Goal: Information Seeking & Learning: Learn about a topic

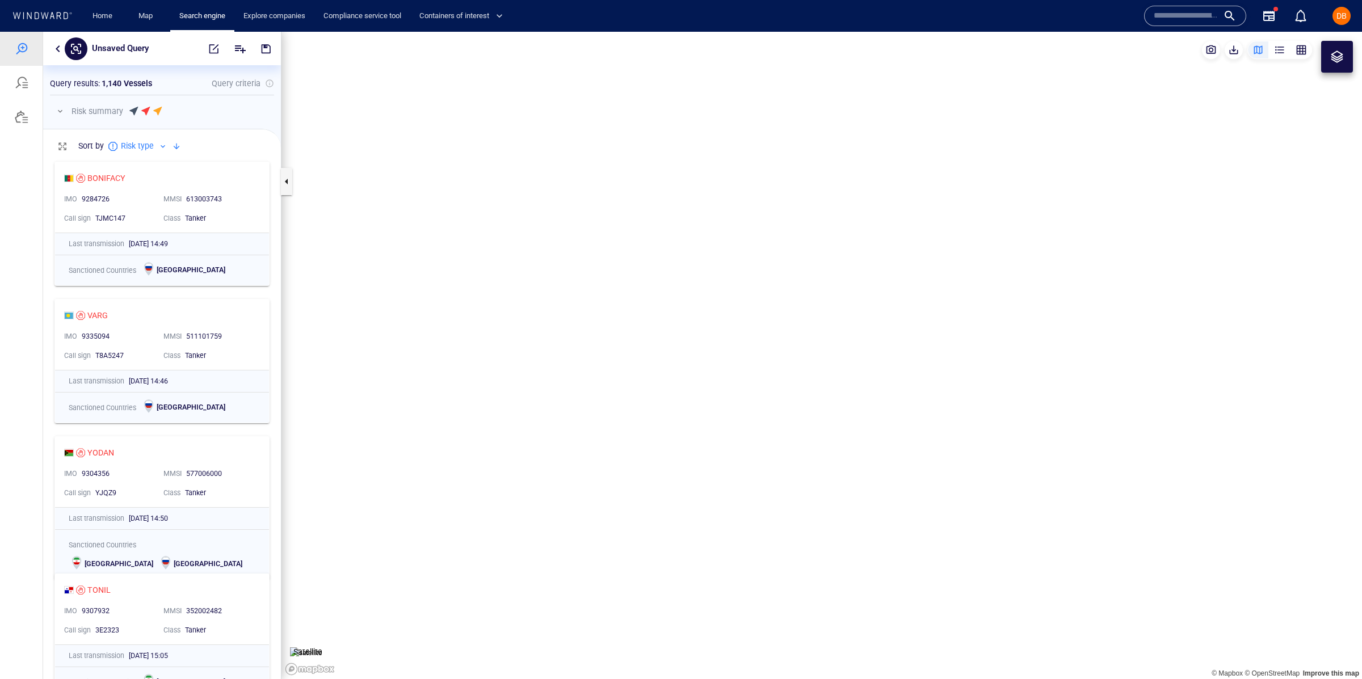
scroll to position [523, 237]
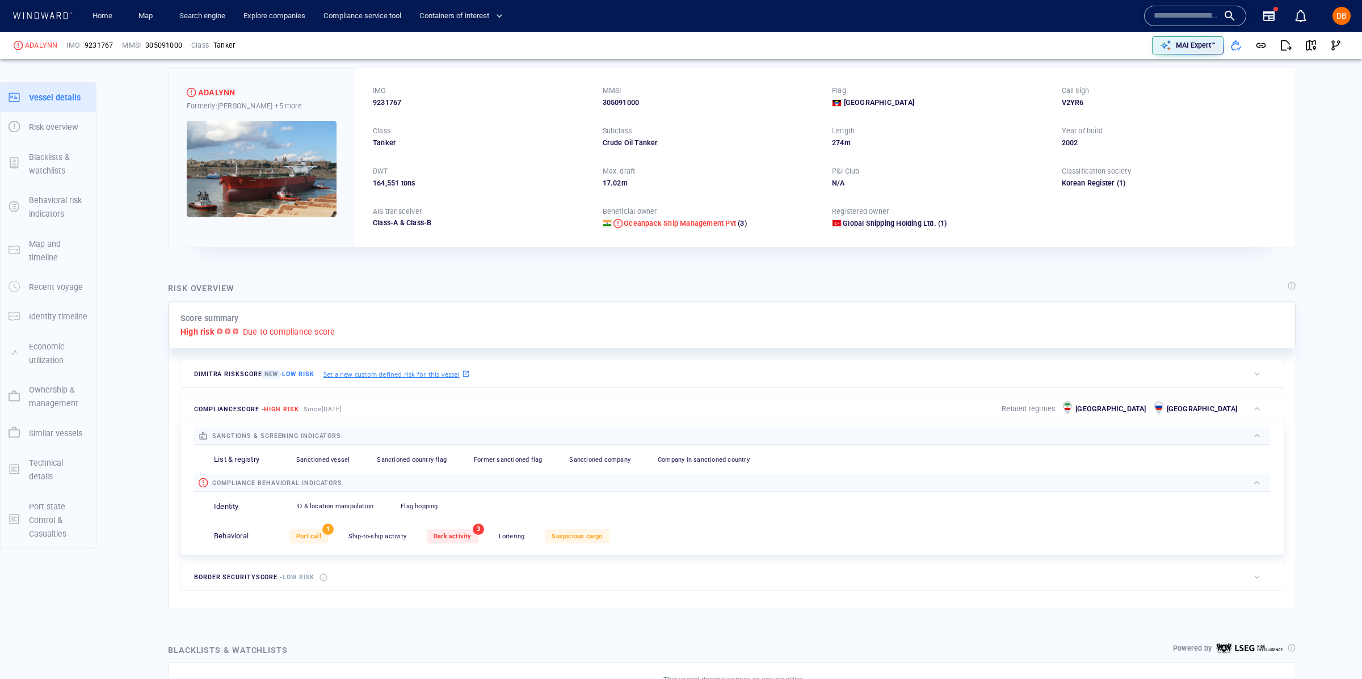
scroll to position [34, 0]
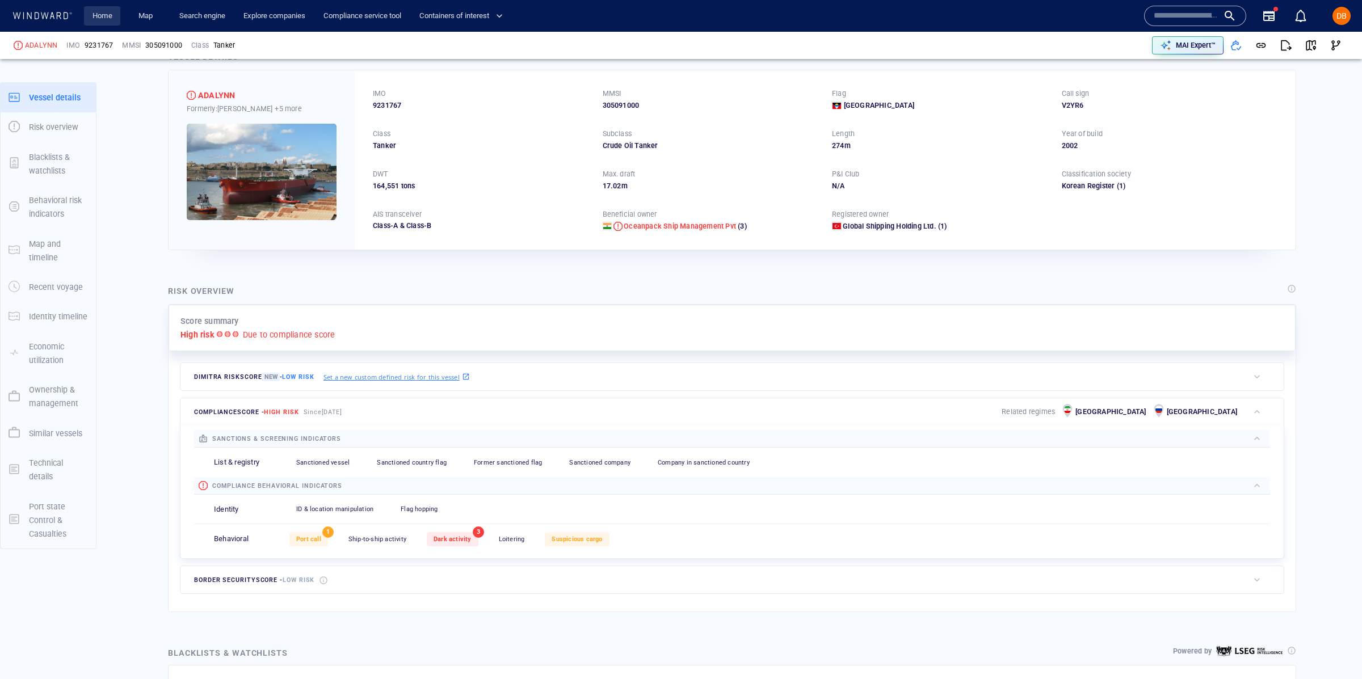
click at [89, 14] on link "Home" at bounding box center [102, 16] width 29 height 20
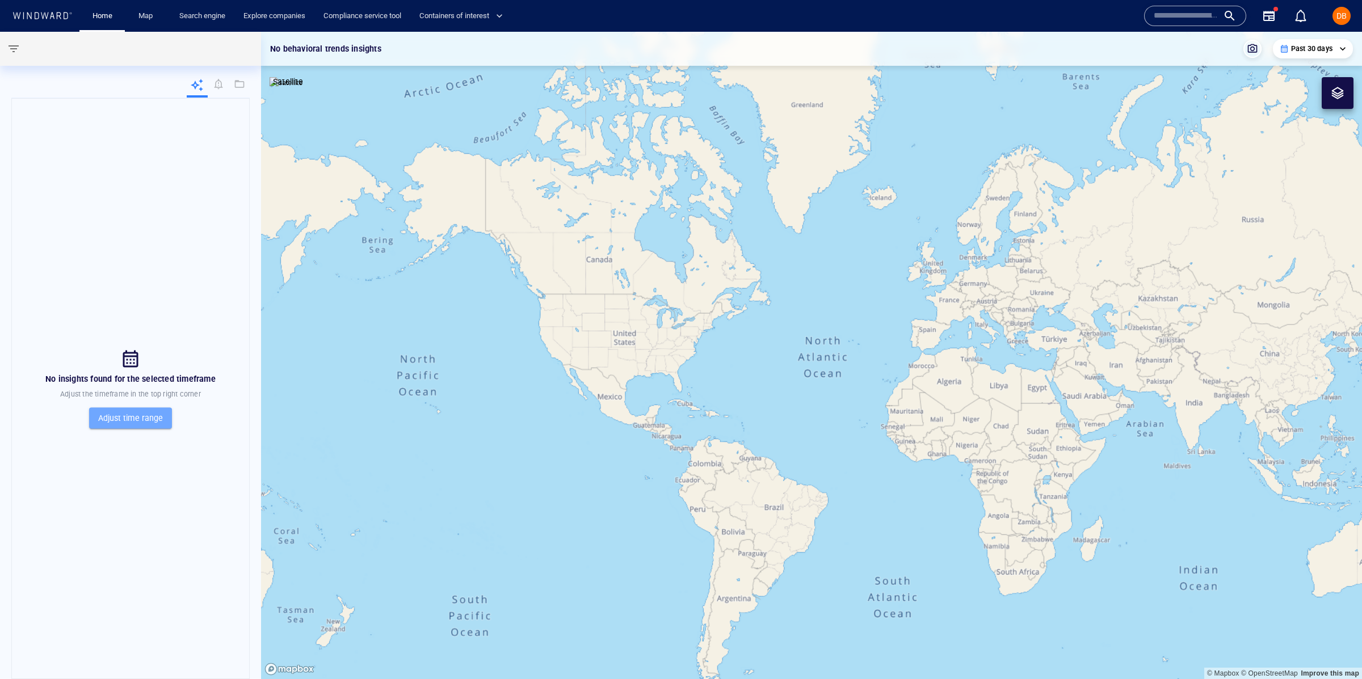
click at [144, 420] on span "Adjust time range" at bounding box center [130, 418] width 65 height 14
click at [149, 411] on div at bounding box center [681, 339] width 1362 height 679
click at [145, 424] on span "Adjust time range" at bounding box center [130, 418] width 65 height 14
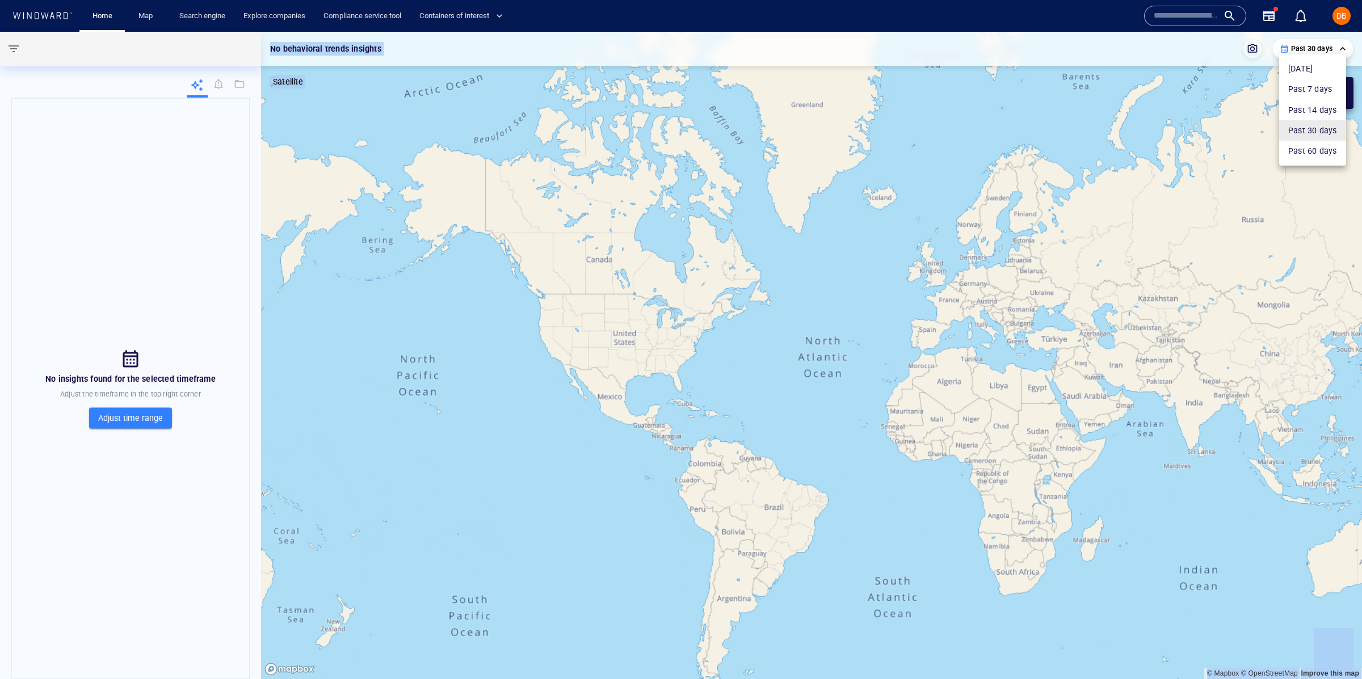
click at [1332, 87] on li "Past 7 days" at bounding box center [1312, 89] width 67 height 20
click at [1329, 104] on div at bounding box center [1338, 93] width 32 height 32
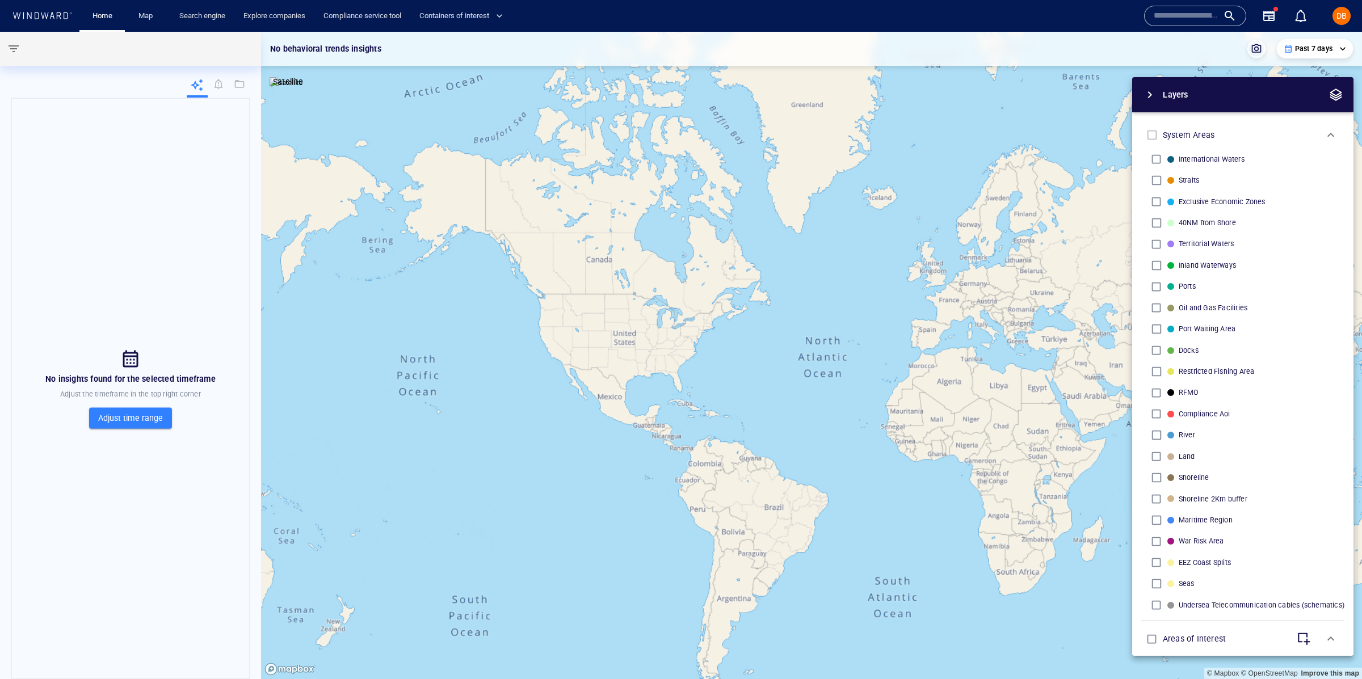
click at [136, 418] on span "Adjust time range" at bounding box center [130, 418] width 65 height 14
click at [1319, 109] on li "Past 14 days" at bounding box center [1316, 110] width 66 height 20
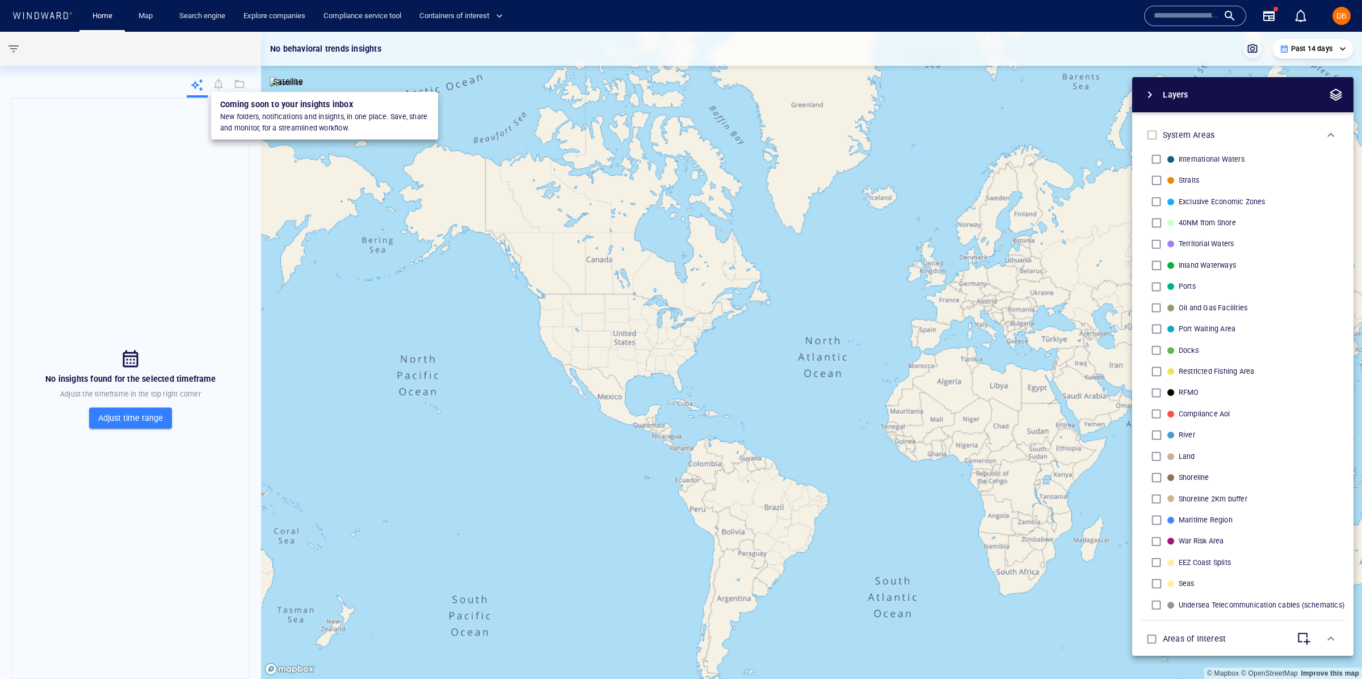
click at [217, 85] on div at bounding box center [218, 85] width 14 height 14
click at [218, 79] on div at bounding box center [218, 85] width 14 height 14
click at [223, 79] on div at bounding box center [218, 85] width 14 height 14
click at [241, 82] on div at bounding box center [239, 85] width 14 height 14
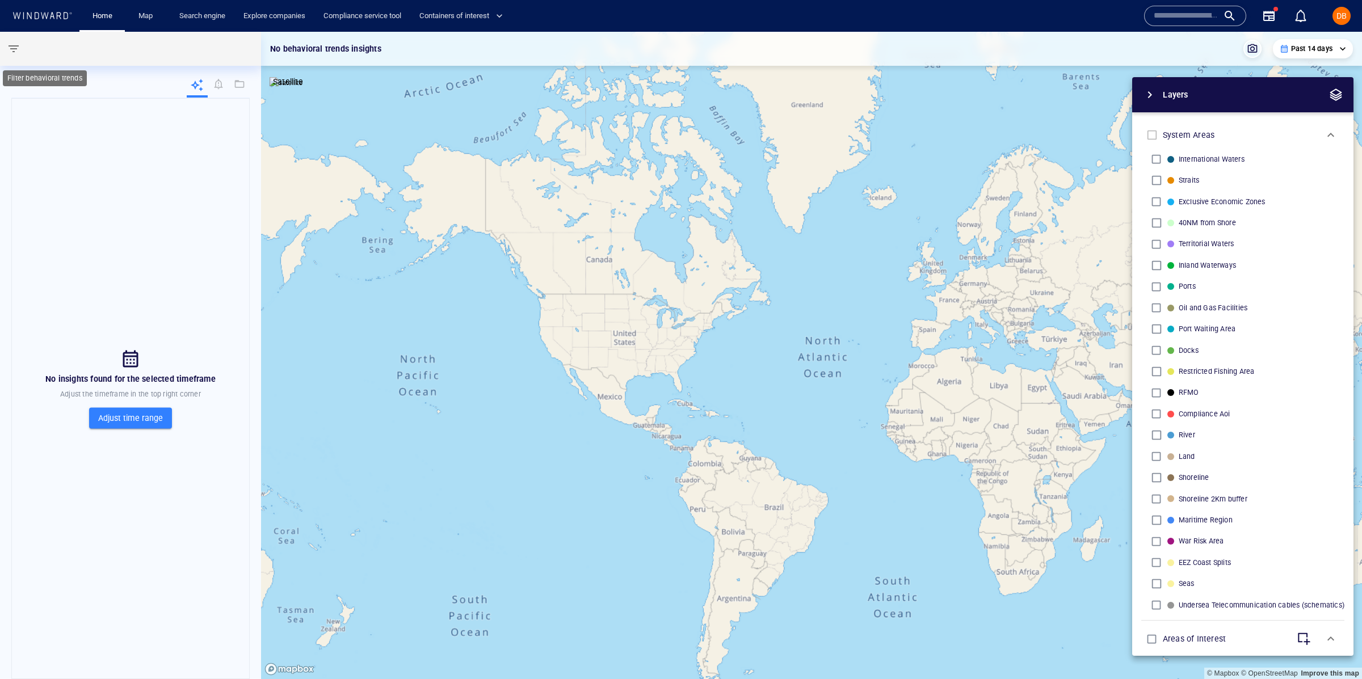
click at [21, 54] on button "button" at bounding box center [13, 48] width 27 height 27
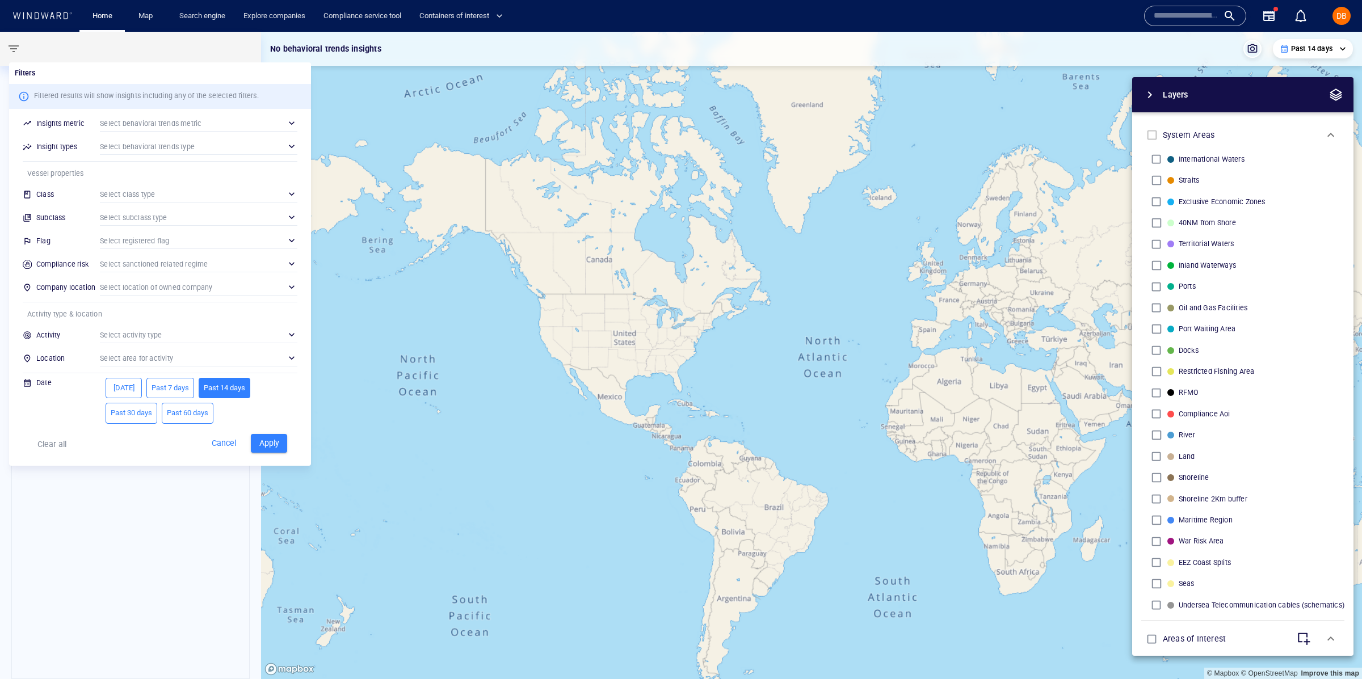
click at [89, 500] on div at bounding box center [681, 339] width 1362 height 679
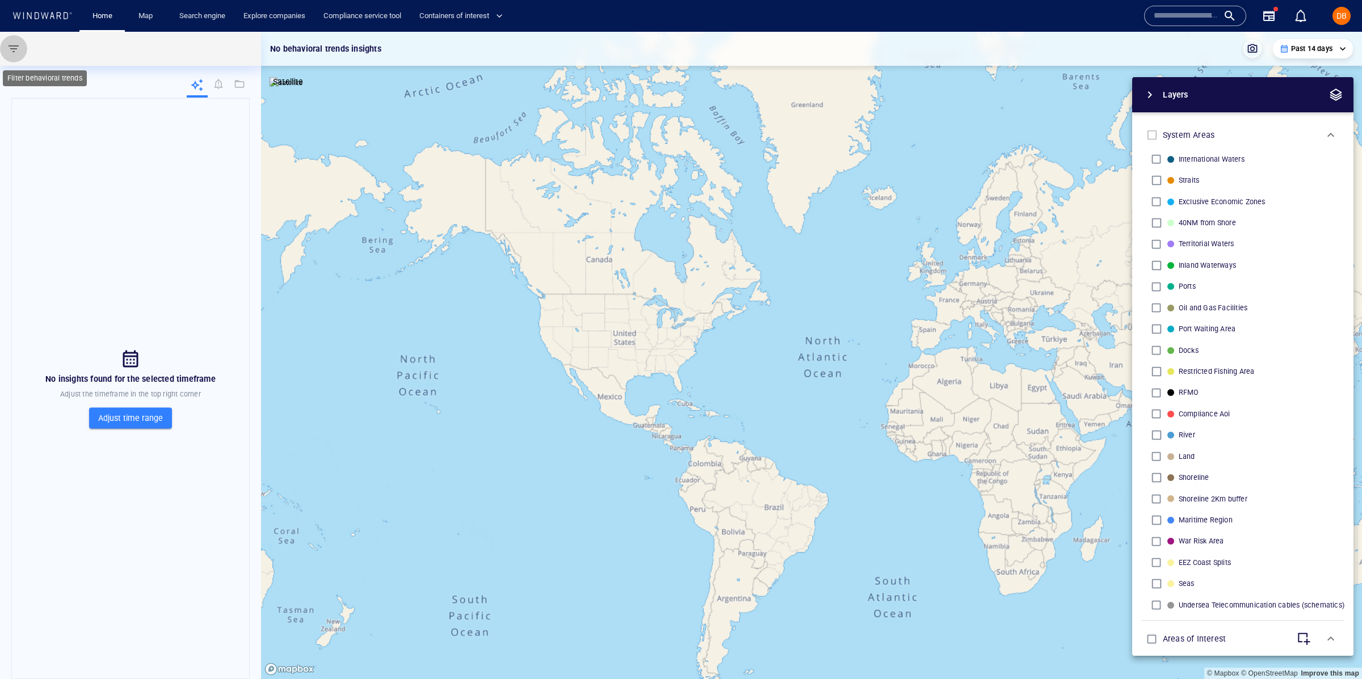
click at [12, 44] on span "button" at bounding box center [14, 49] width 14 height 14
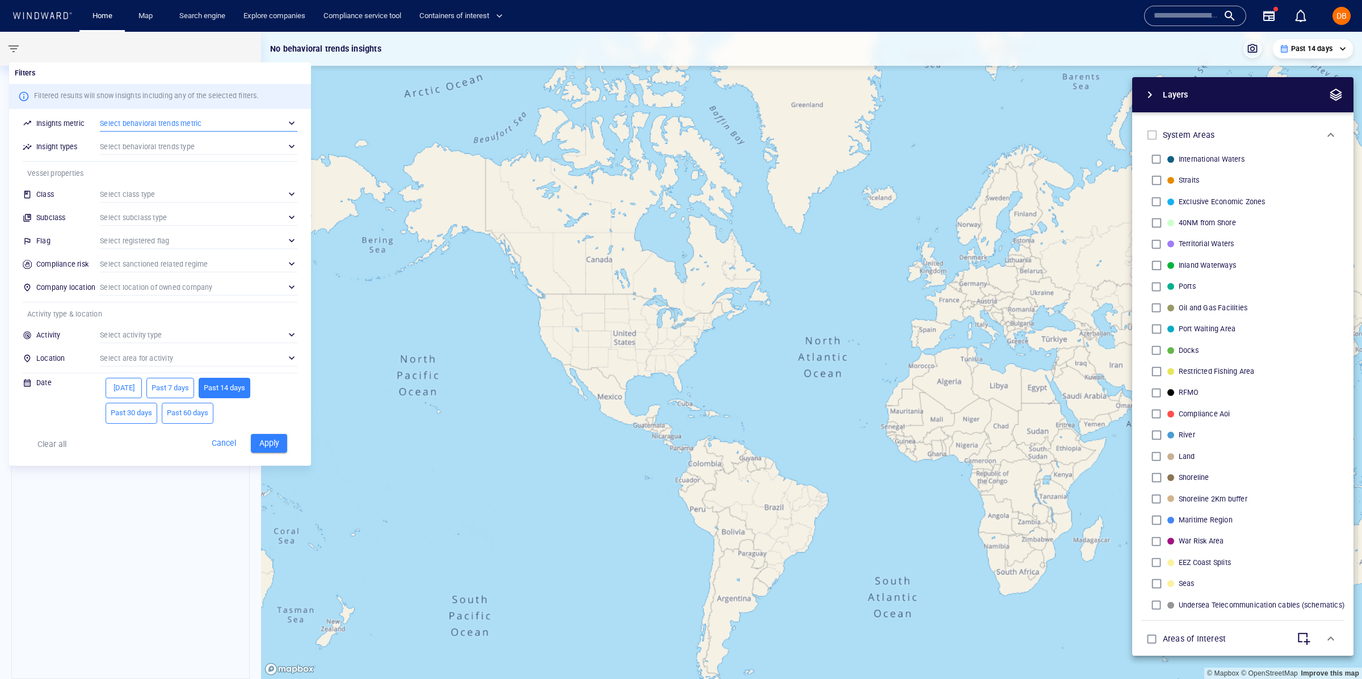
click at [209, 121] on div "​" at bounding box center [198, 123] width 197 height 17
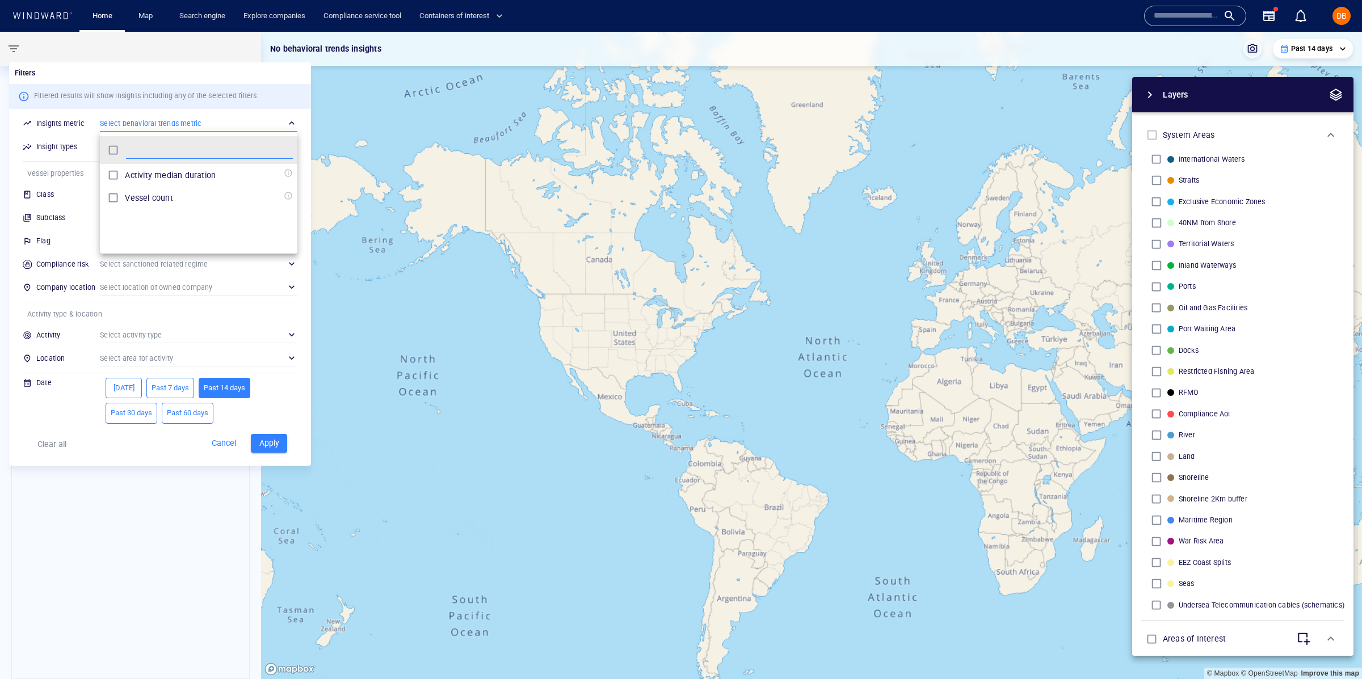
scroll to position [112, 197]
click at [39, 141] on div at bounding box center [681, 339] width 1362 height 679
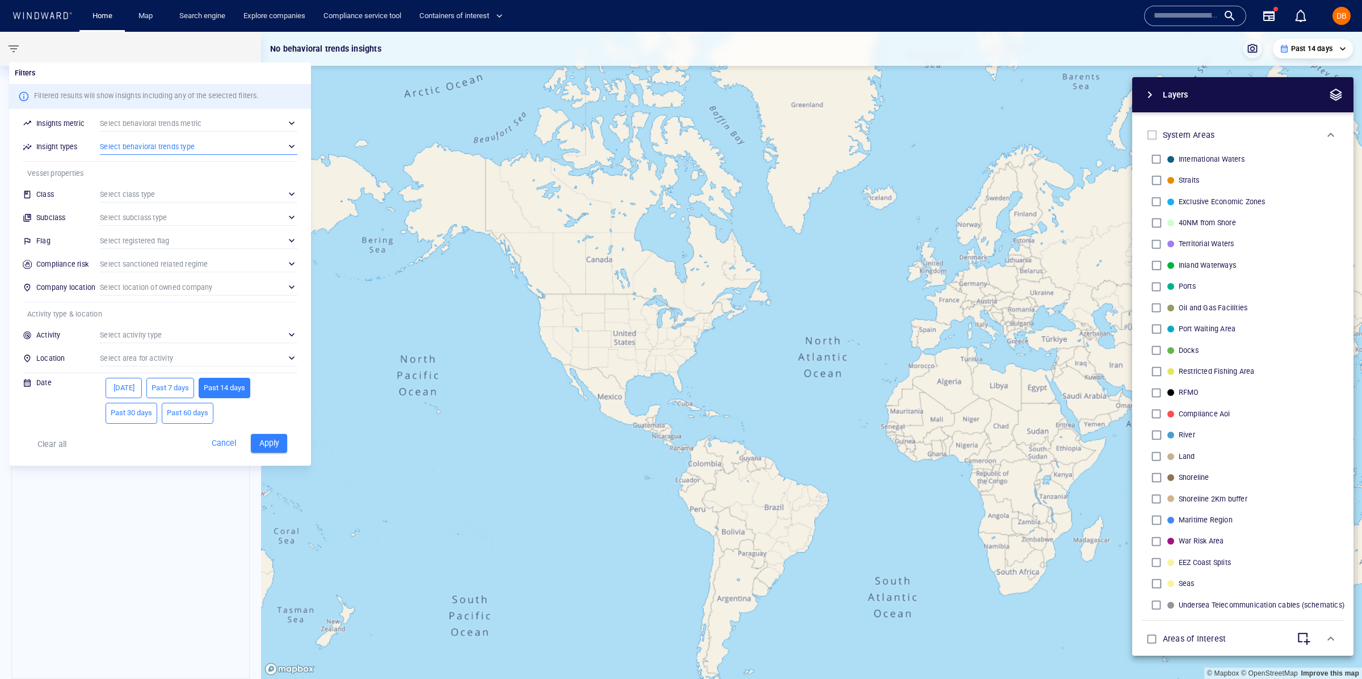
click at [129, 152] on div "​" at bounding box center [198, 146] width 197 height 17
click at [149, 195] on p "Anomaly" at bounding box center [141, 199] width 32 height 14
drag, startPoint x: 75, startPoint y: 186, endPoint x: 100, endPoint y: 201, distance: 29.6
click at [77, 187] on div at bounding box center [681, 339] width 1362 height 679
click at [128, 195] on div "​" at bounding box center [198, 194] width 197 height 17
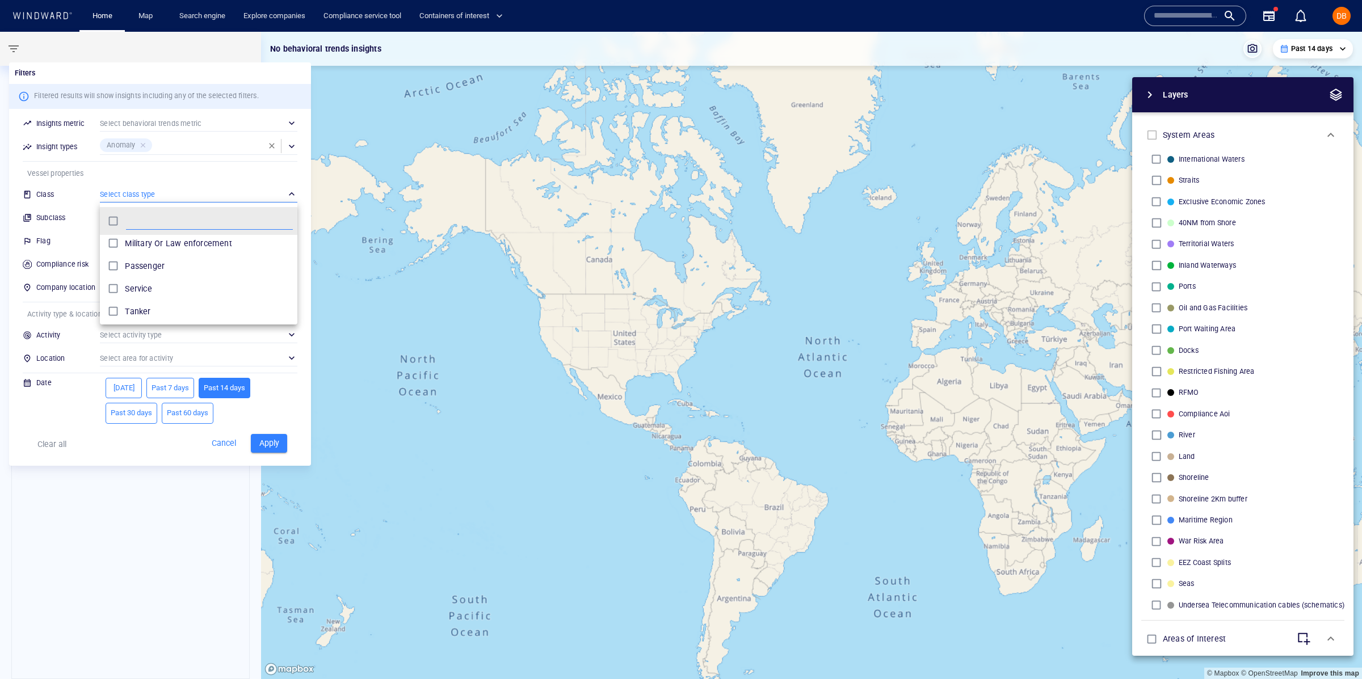
scroll to position [51, 0]
click at [148, 315] on p "Tanker" at bounding box center [138, 309] width 26 height 14
click at [82, 204] on div at bounding box center [681, 339] width 1362 height 679
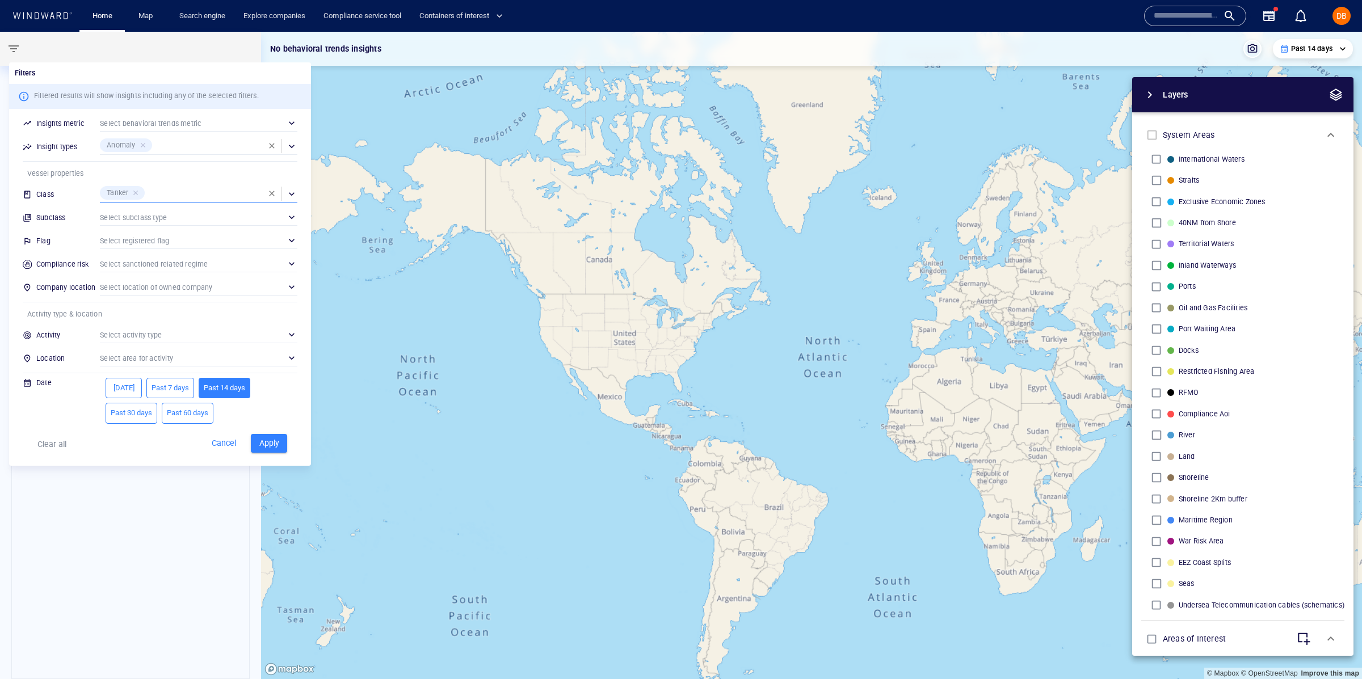
click at [132, 218] on div "​" at bounding box center [198, 217] width 197 height 17
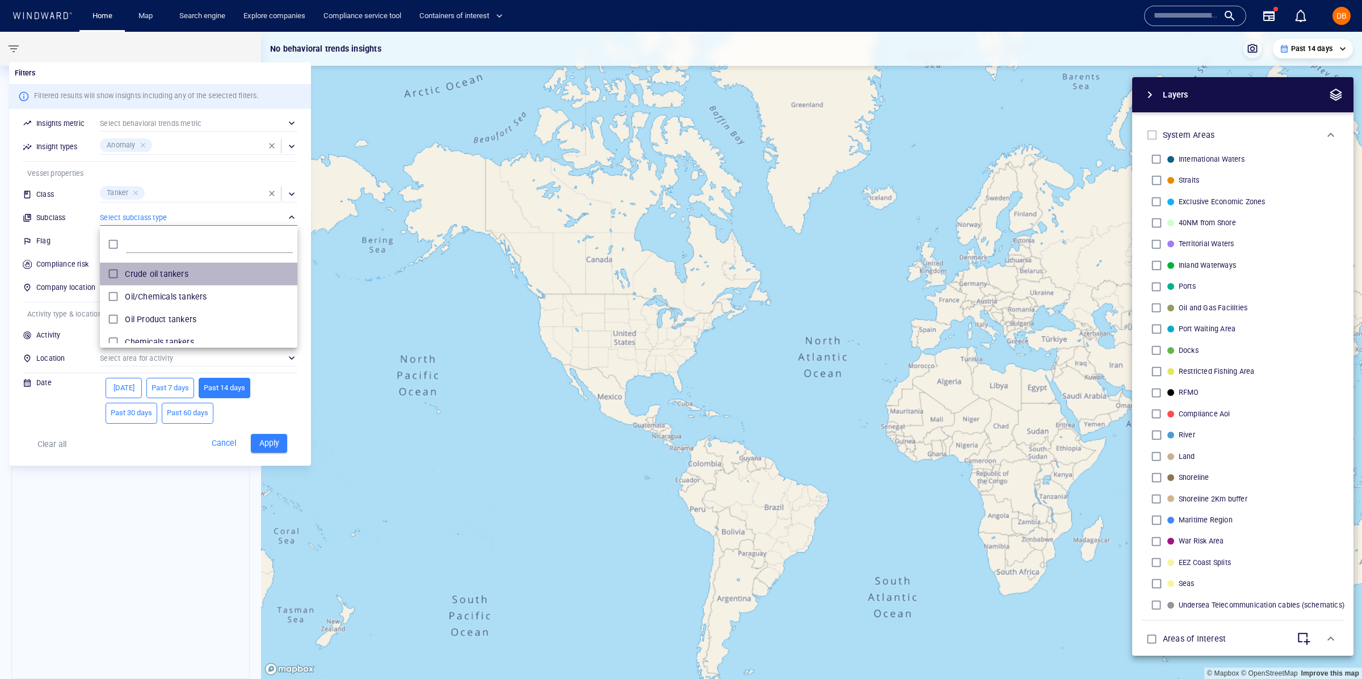
click at [179, 269] on p "Crude oil tankers" at bounding box center [156, 274] width 63 height 14
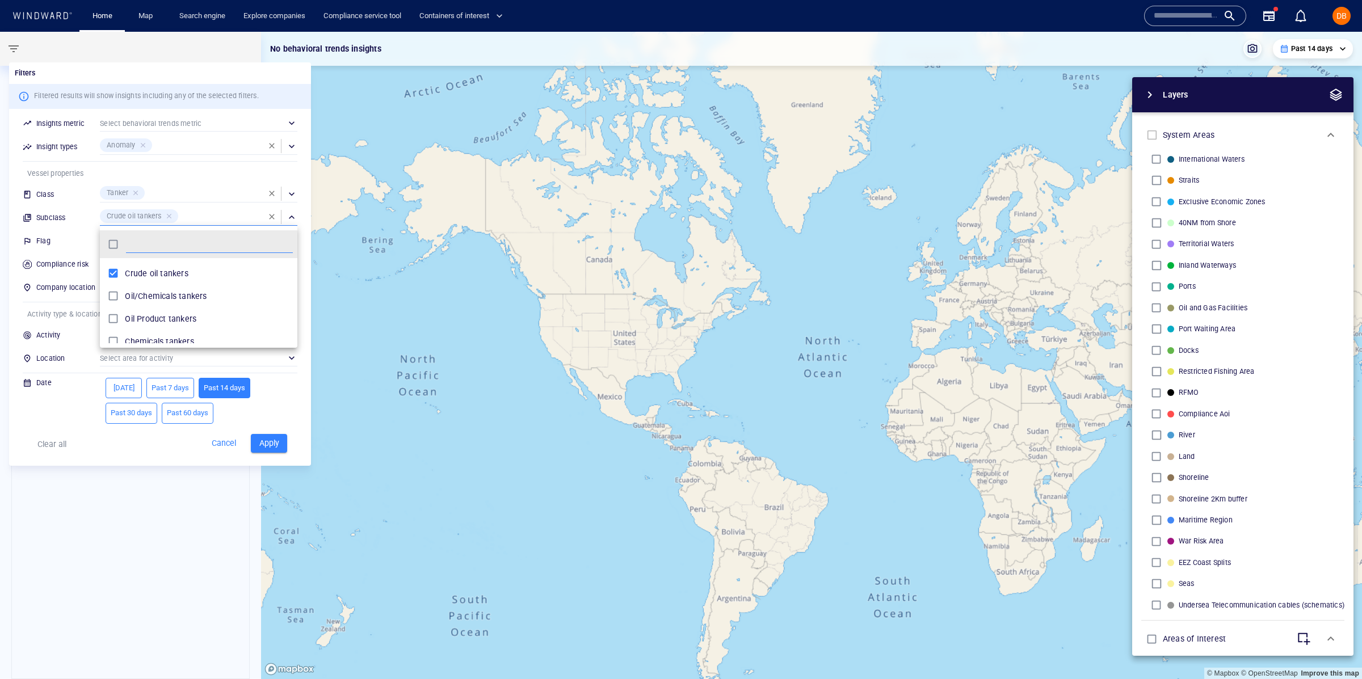
click at [68, 213] on div at bounding box center [681, 339] width 1362 height 679
click at [111, 246] on div "​" at bounding box center [198, 240] width 197 height 17
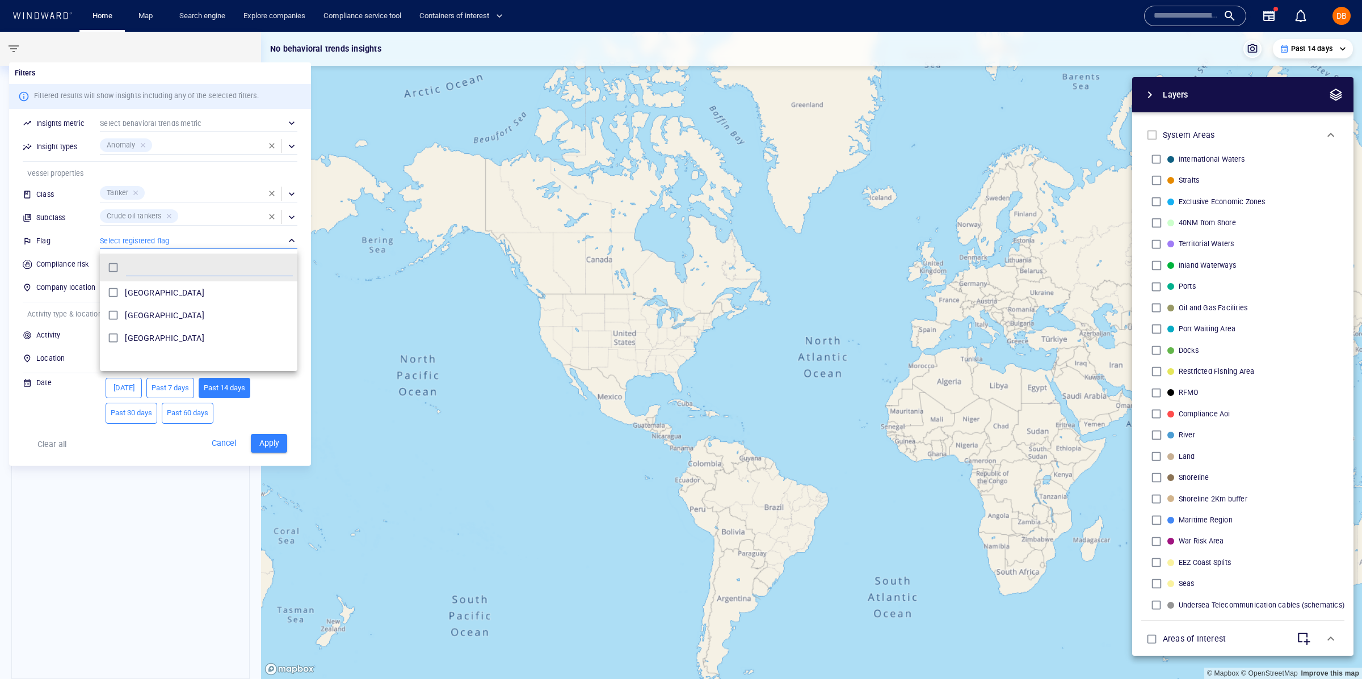
scroll to position [112, 197]
click at [85, 251] on div at bounding box center [681, 339] width 1362 height 679
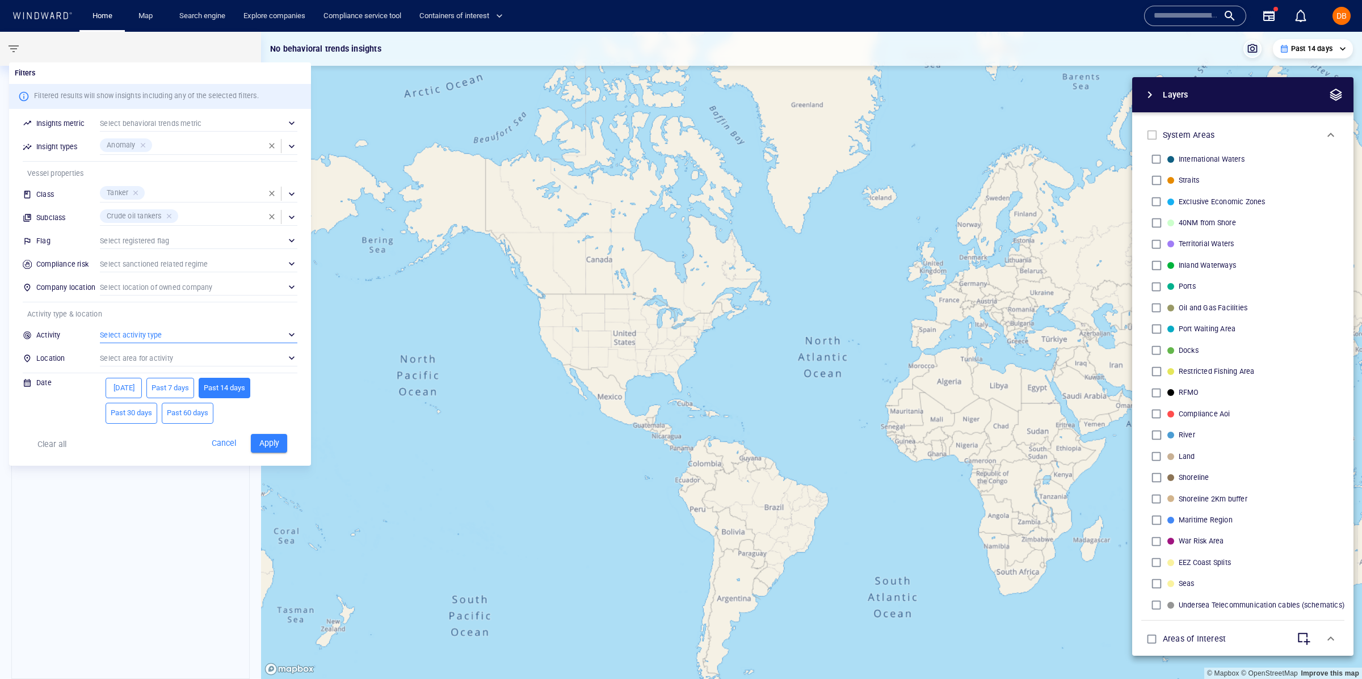
click at [145, 334] on div "​" at bounding box center [198, 334] width 197 height 17
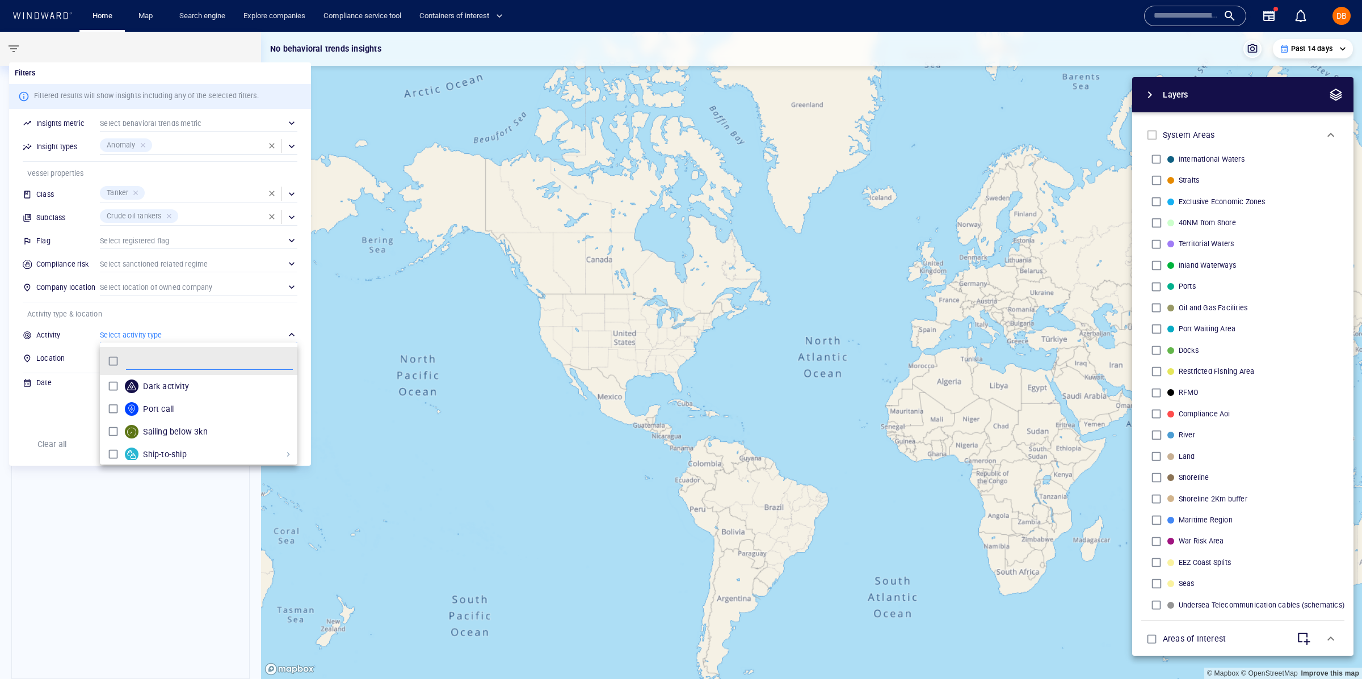
scroll to position [5, 0]
click at [184, 392] on div "Dark activity Port call Sailing below 3kn Ship-to-ship Area visit Anchored Drif…" at bounding box center [198, 417] width 197 height 85
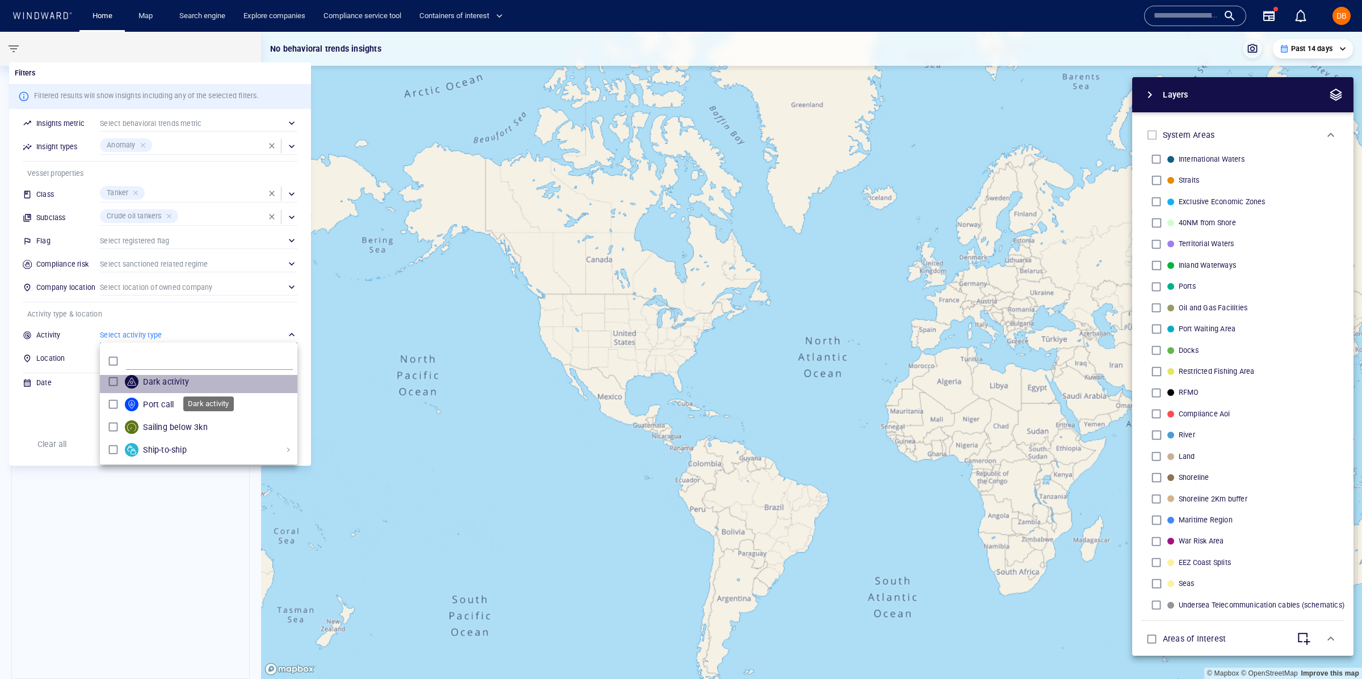
click at [185, 380] on p "Dark activity" at bounding box center [166, 382] width 46 height 14
click at [81, 381] on div at bounding box center [681, 339] width 1362 height 679
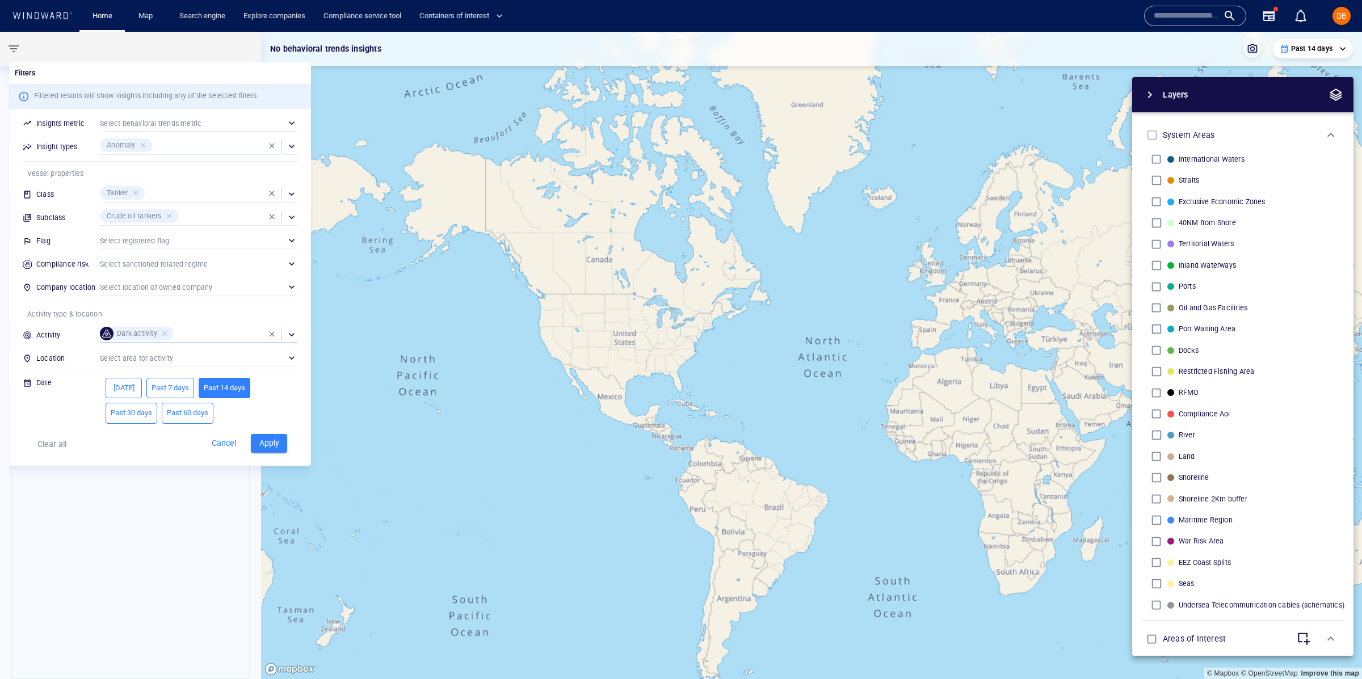
click at [137, 355] on div "​" at bounding box center [198, 358] width 197 height 17
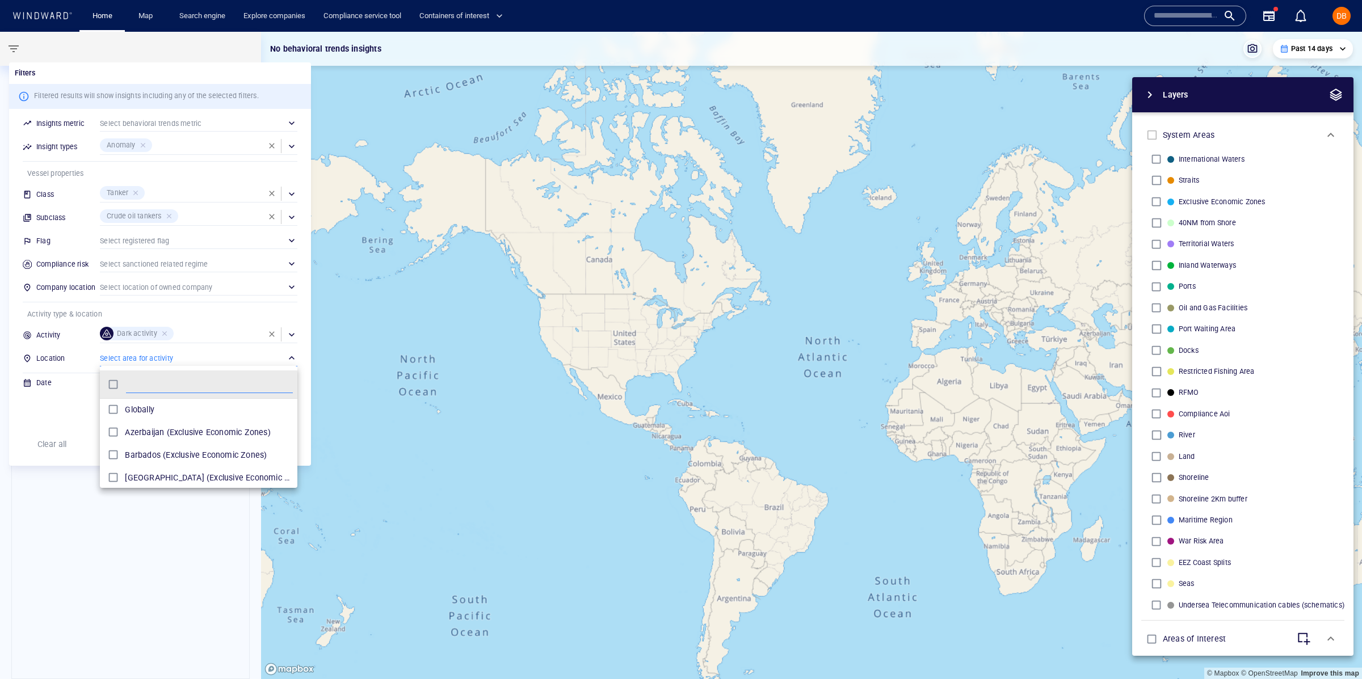
scroll to position [112, 197]
click at [163, 419] on li "Globally" at bounding box center [198, 409] width 197 height 23
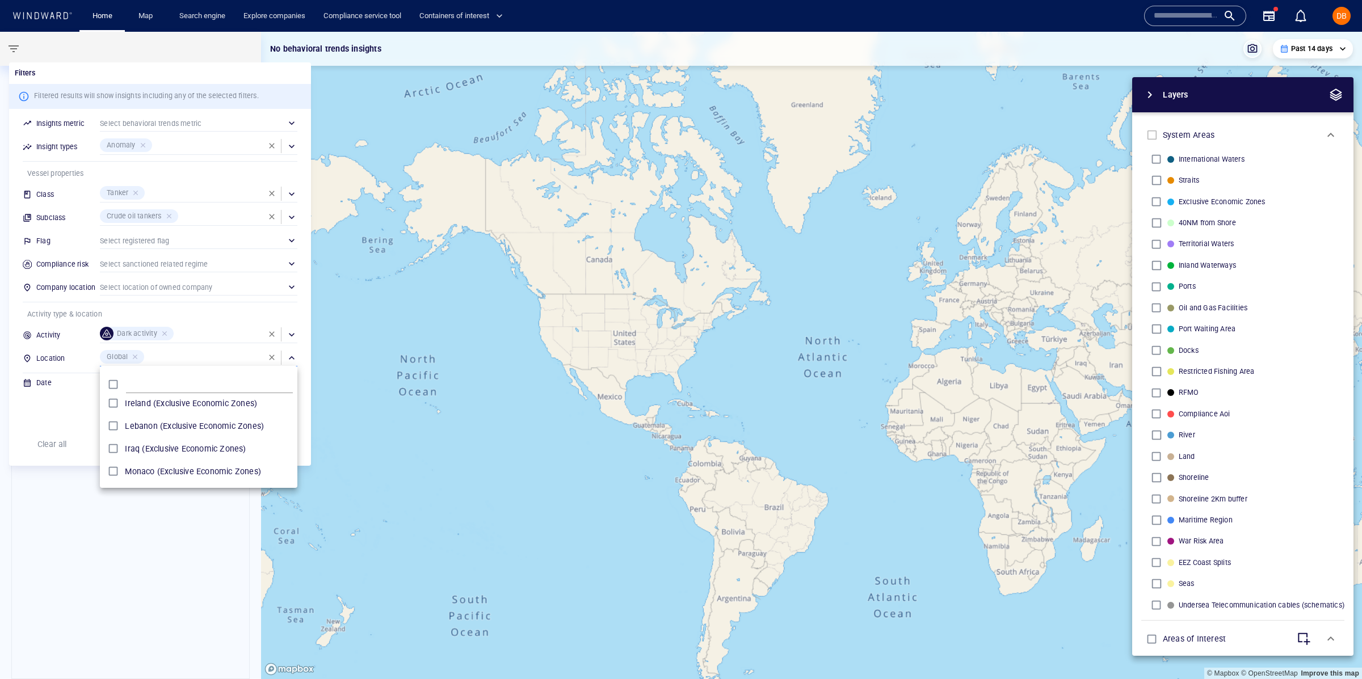
drag, startPoint x: 62, startPoint y: 417, endPoint x: 195, endPoint y: 421, distance: 132.9
click at [66, 416] on div at bounding box center [681, 339] width 1362 height 679
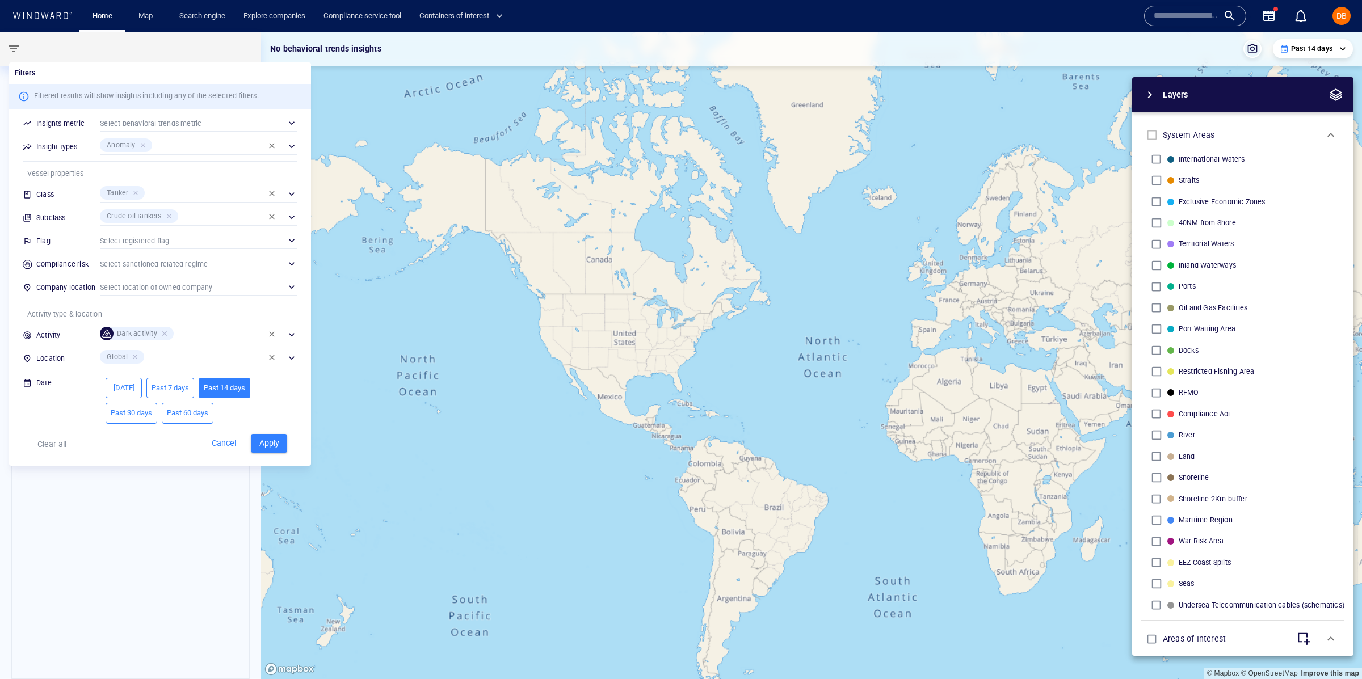
click at [259, 442] on span "Apply" at bounding box center [269, 443] width 25 height 14
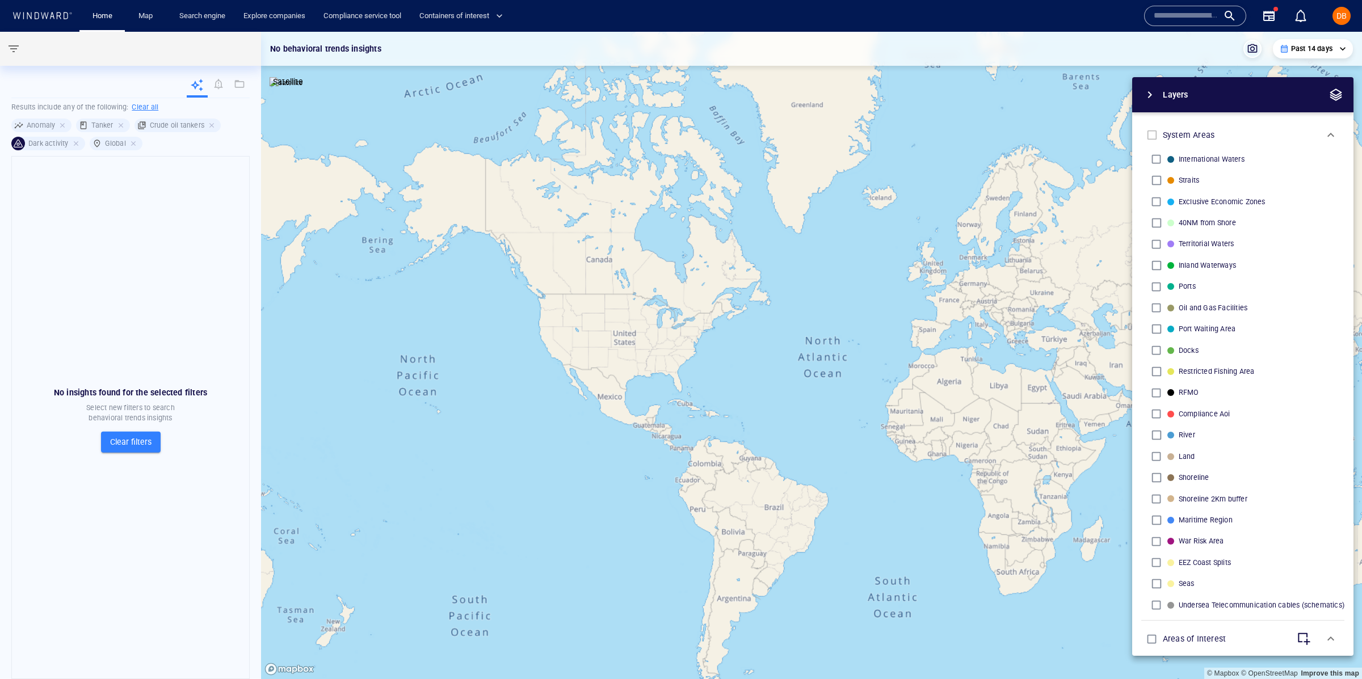
click at [140, 440] on span "Clear filters" at bounding box center [130, 442] width 41 height 14
type input "**********"
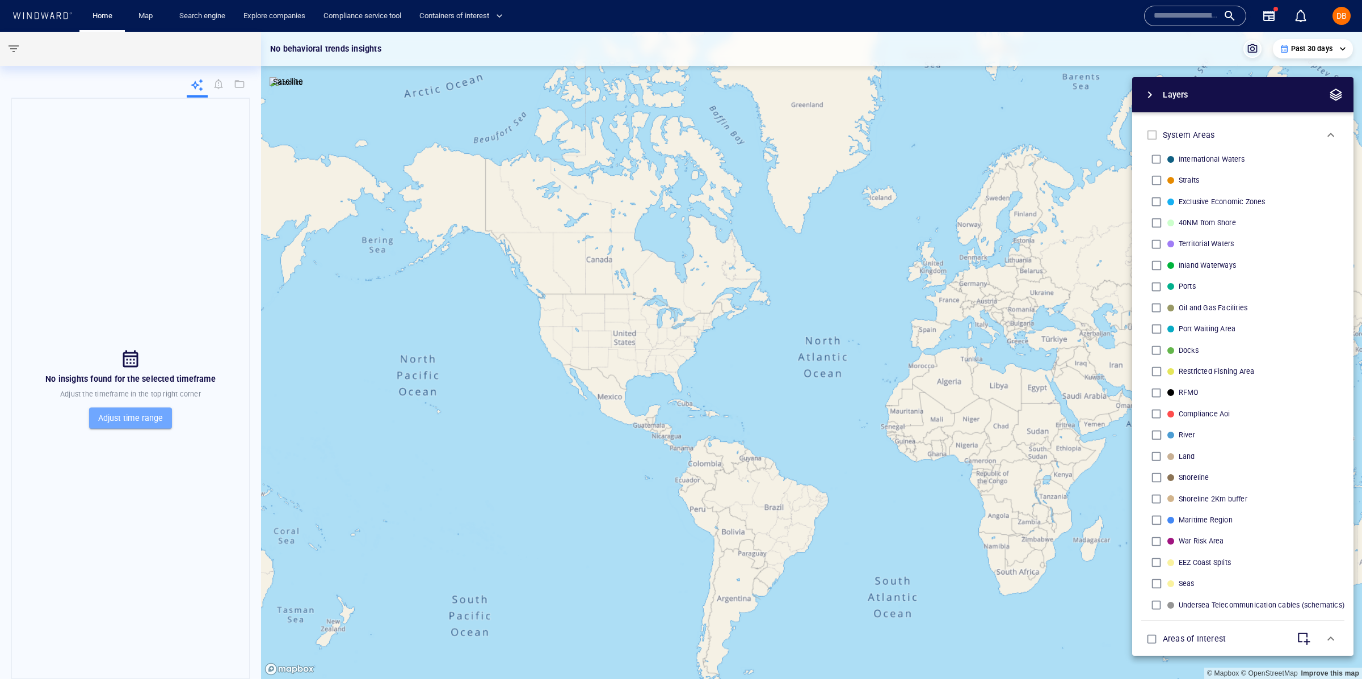
click at [142, 414] on span "Adjust time range" at bounding box center [130, 418] width 65 height 14
click at [1335, 46] on div at bounding box center [681, 339] width 1362 height 679
click at [1177, 11] on input "text" at bounding box center [1186, 15] width 65 height 17
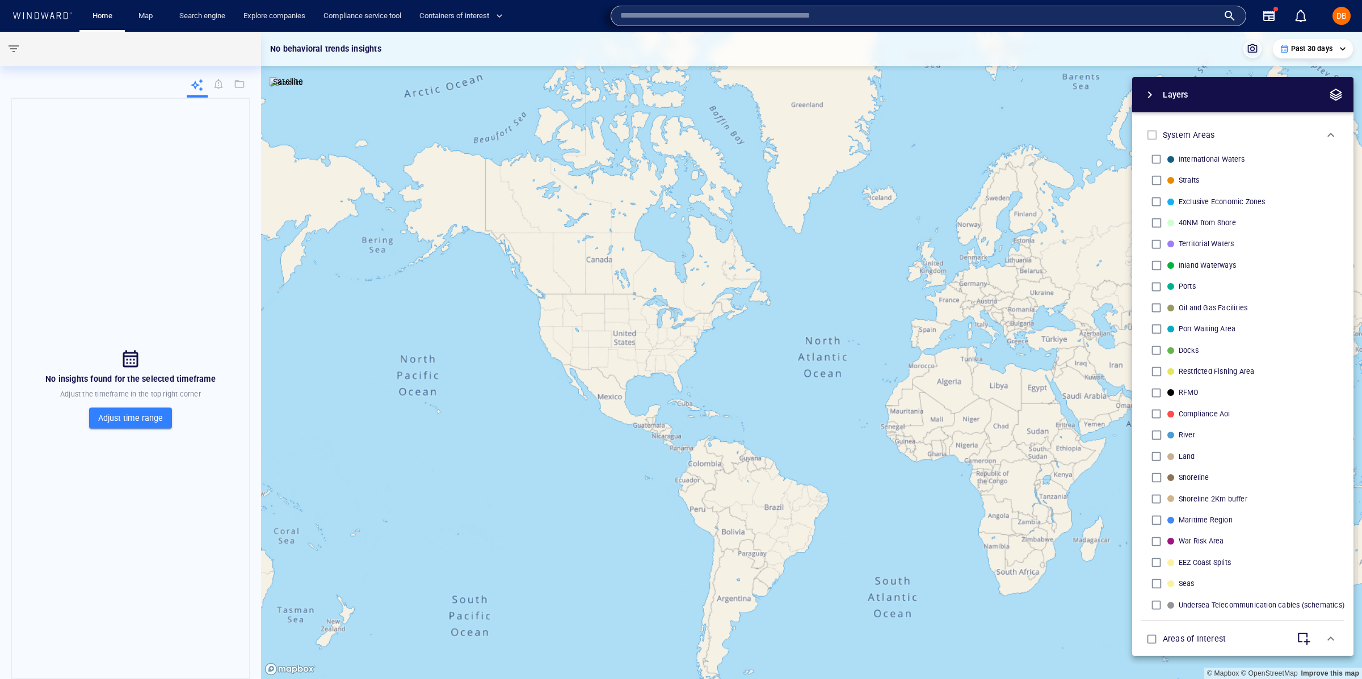
click at [672, 17] on input "text" at bounding box center [919, 15] width 598 height 17
type input "*******"
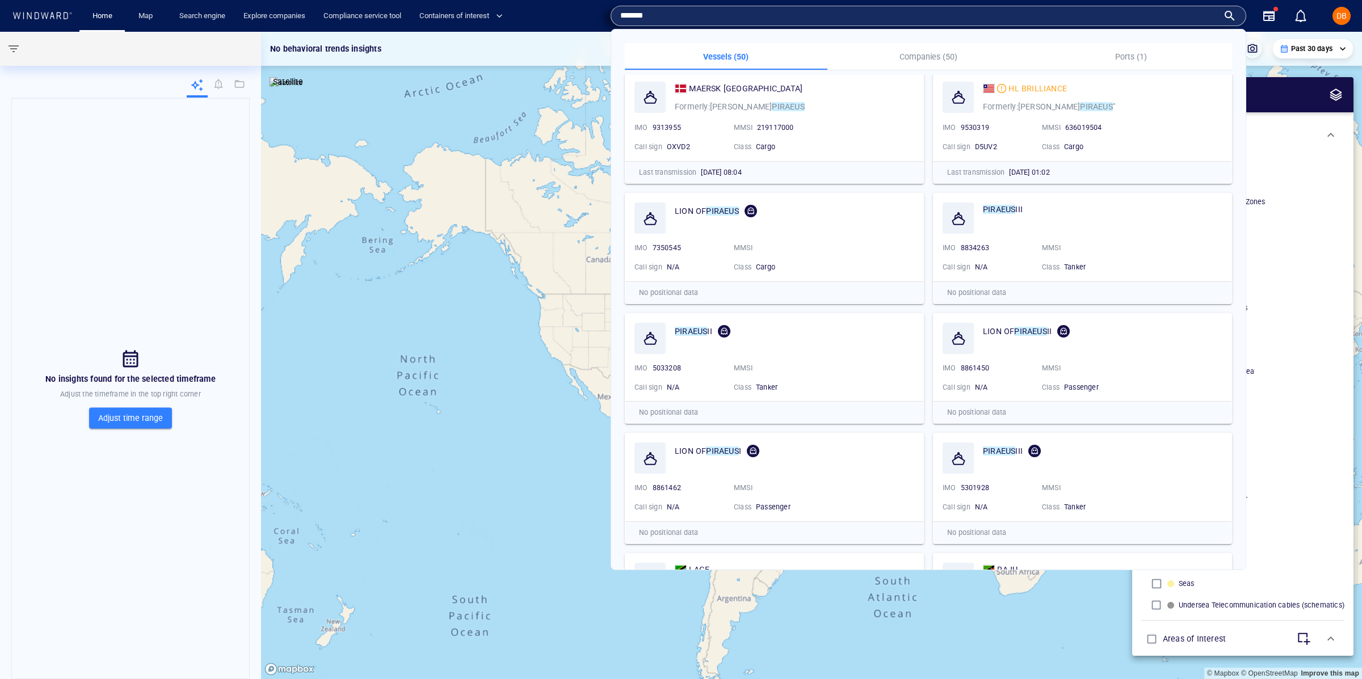
scroll to position [537, 0]
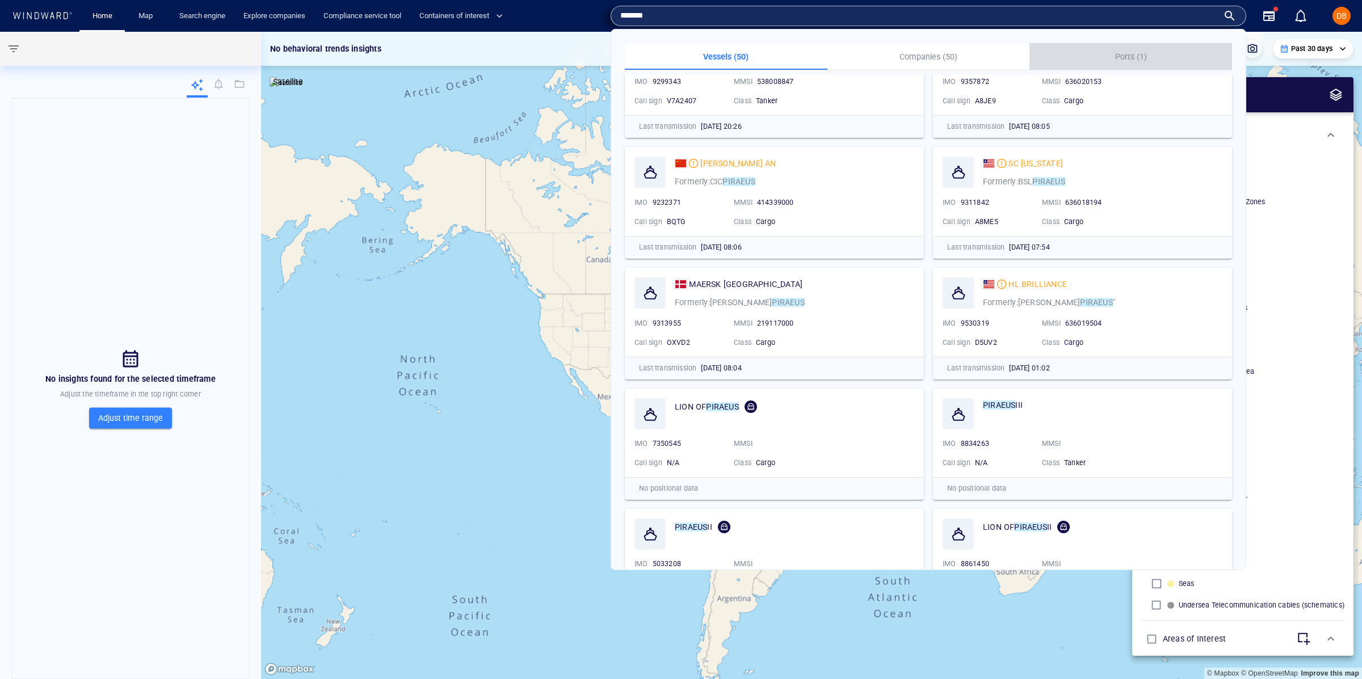
click at [1130, 45] on button "Ports (1)" at bounding box center [1130, 56] width 203 height 27
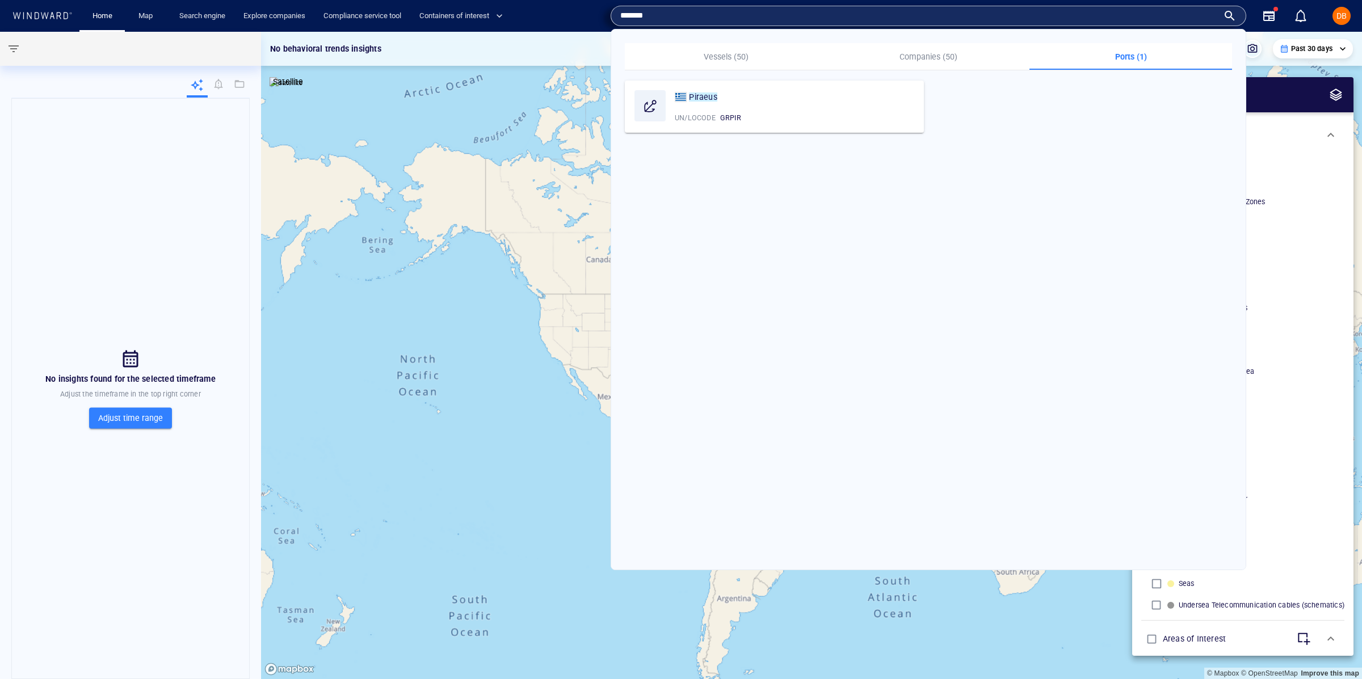
click at [943, 44] on button "Companies (50)" at bounding box center [928, 56] width 203 height 27
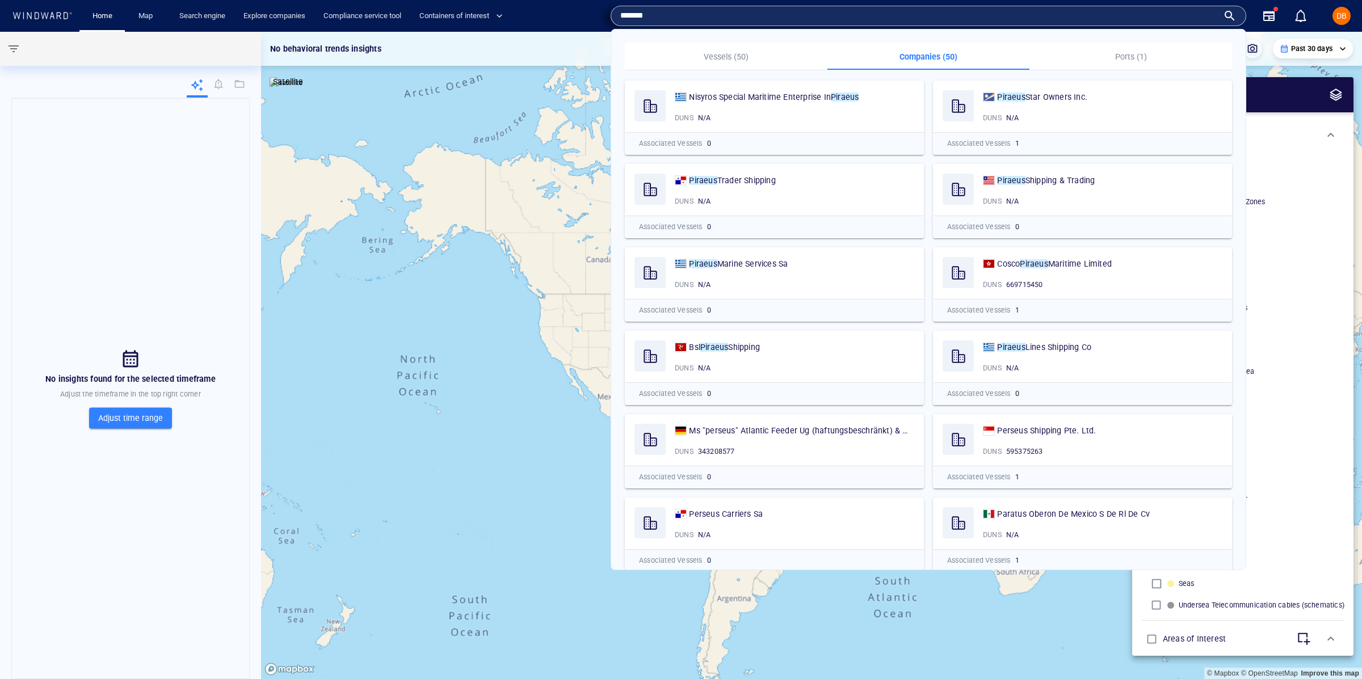
click at [1118, 61] on p "Ports (1)" at bounding box center [1130, 57] width 189 height 14
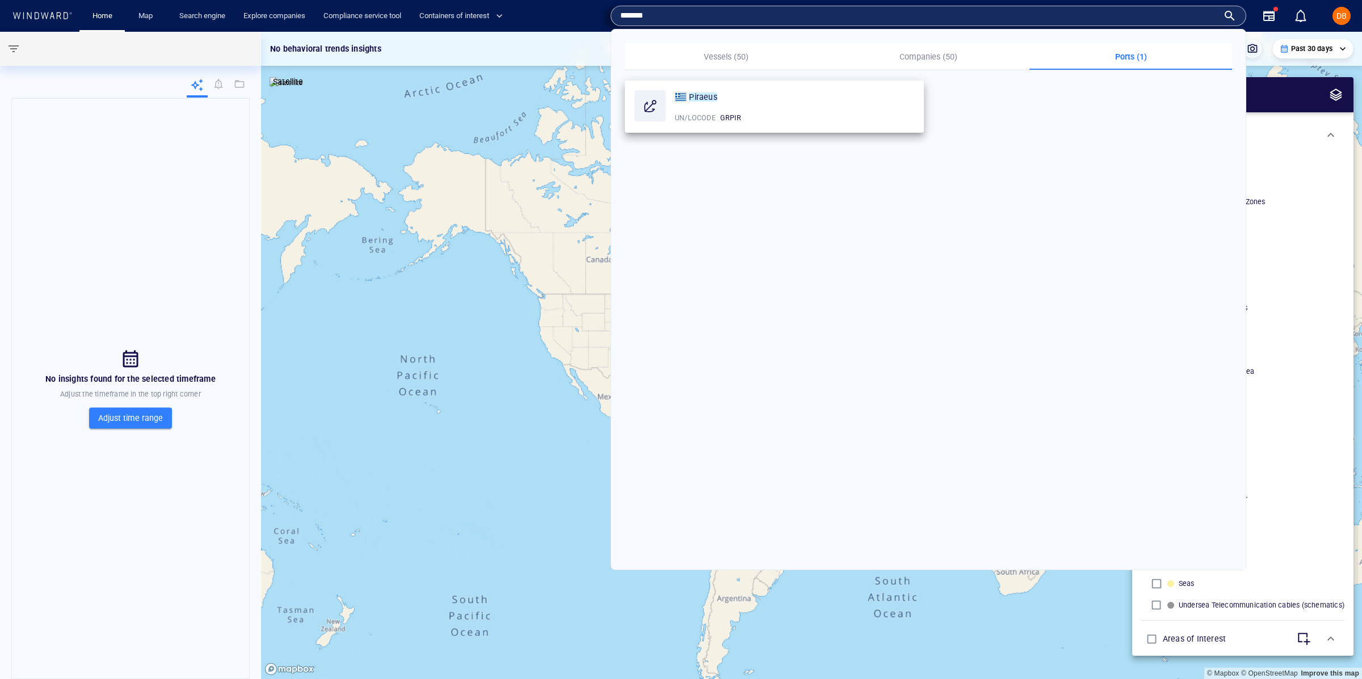
click at [722, 119] on span "GRPIR" at bounding box center [730, 117] width 21 height 9
drag, startPoint x: 651, startPoint y: 91, endPoint x: 685, endPoint y: 102, distance: 35.9
click at [651, 91] on div at bounding box center [649, 105] width 31 height 31
click at [708, 106] on div "Piraeus UN/LOCODE GRPIR" at bounding box center [774, 106] width 298 height 51
click at [704, 93] on mark "Piraeus" at bounding box center [703, 97] width 28 height 9
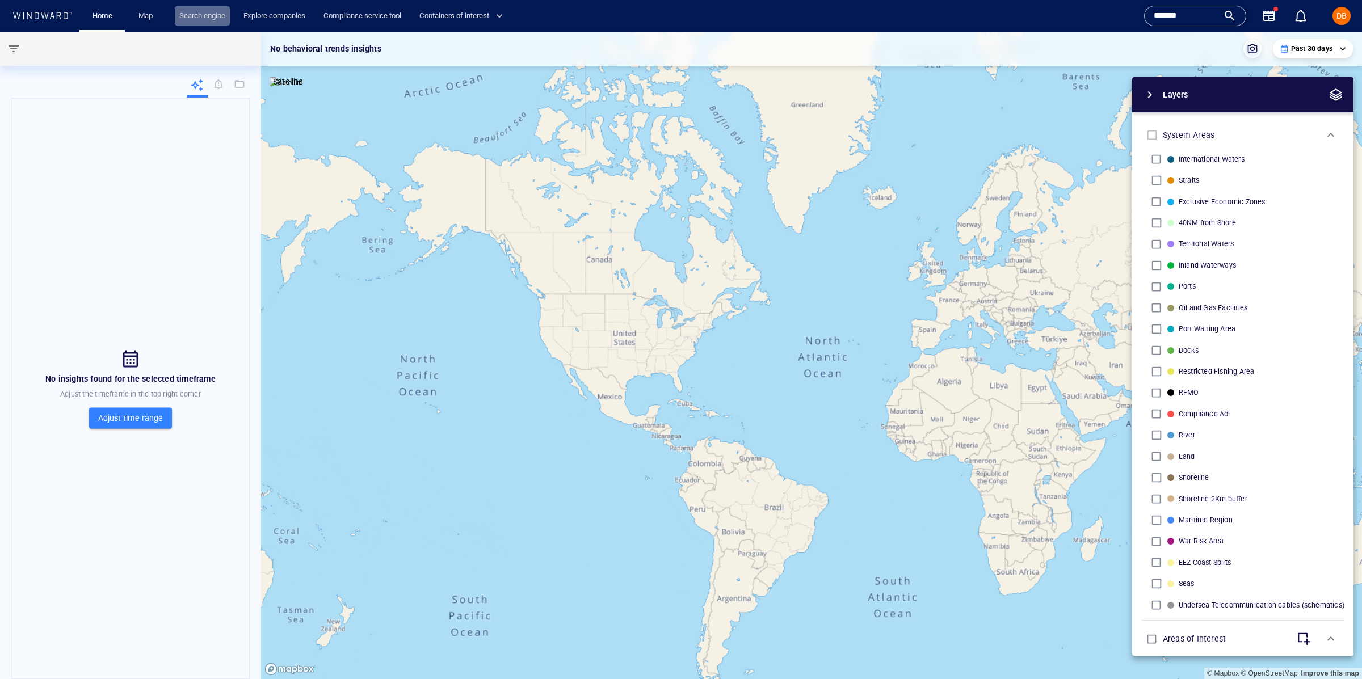
click at [200, 20] on link "Search engine" at bounding box center [202, 16] width 55 height 20
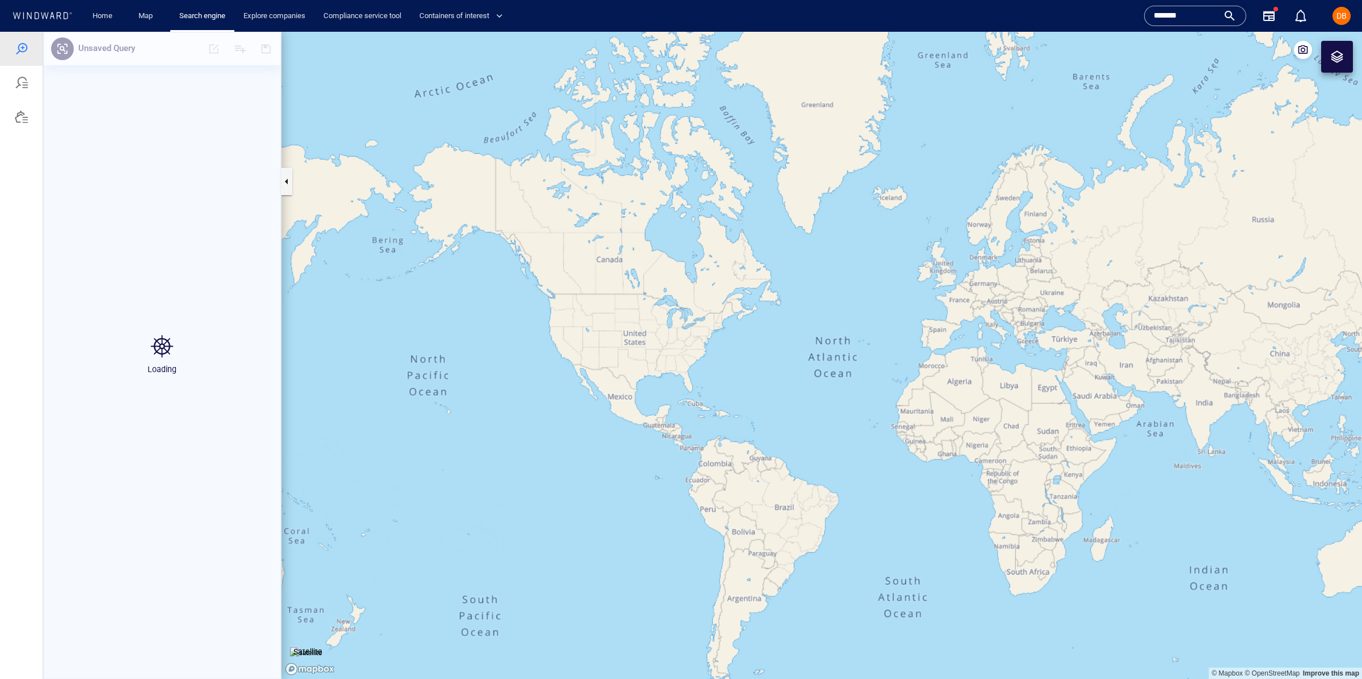
click at [1186, 19] on input "*******" at bounding box center [1186, 15] width 65 height 17
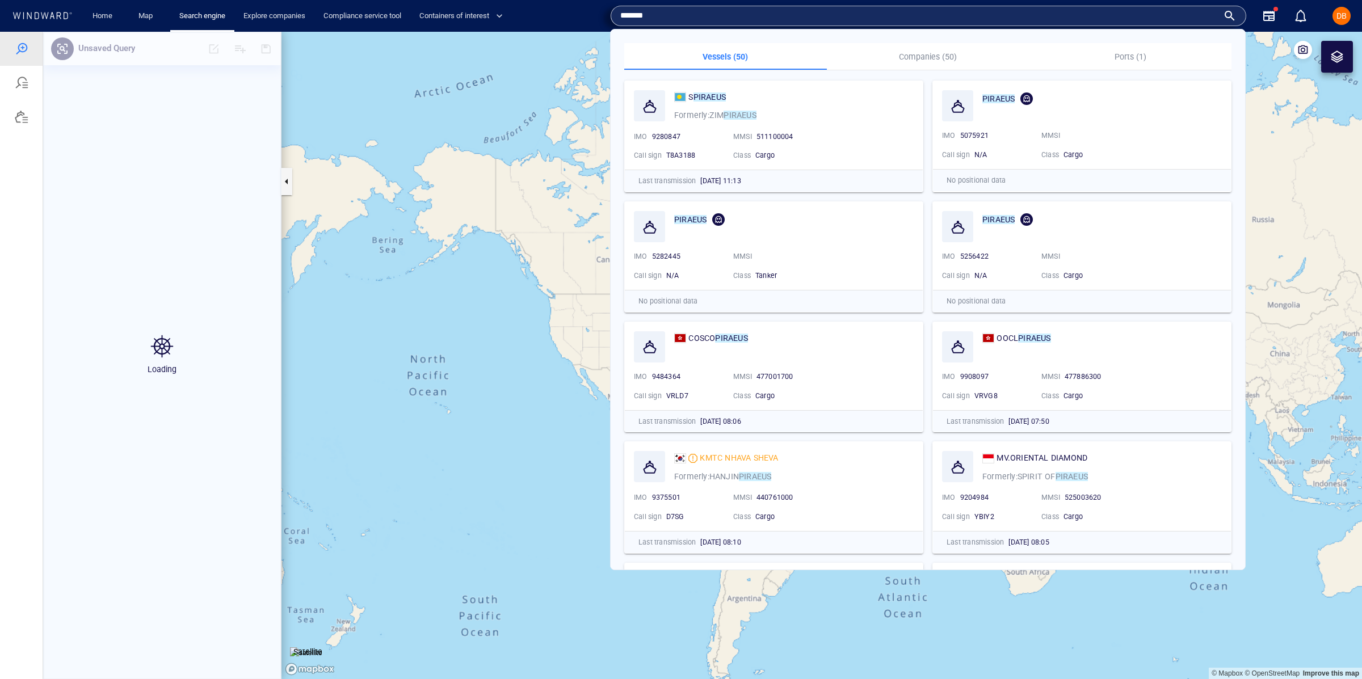
click at [1186, 19] on input "*******" at bounding box center [919, 15] width 598 height 17
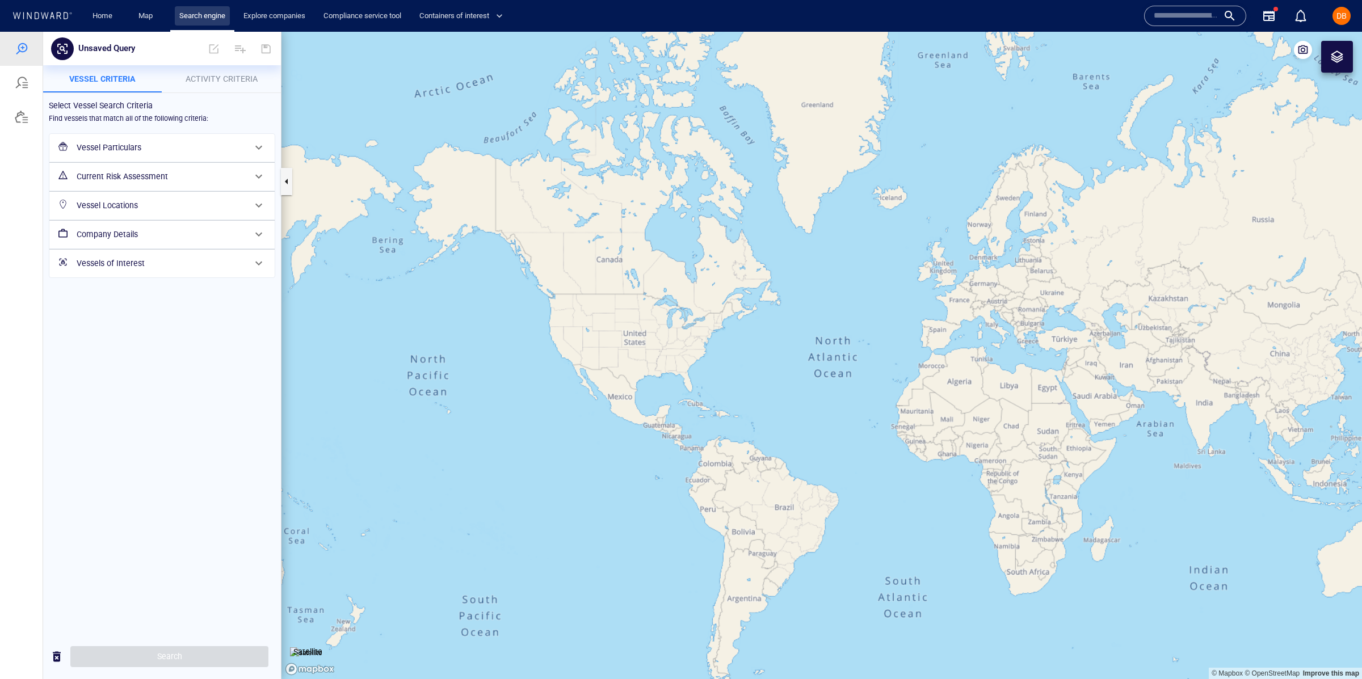
click at [213, 12] on link "Search engine" at bounding box center [202, 16] width 55 height 20
click at [249, 13] on link "Explore companies" at bounding box center [274, 16] width 71 height 20
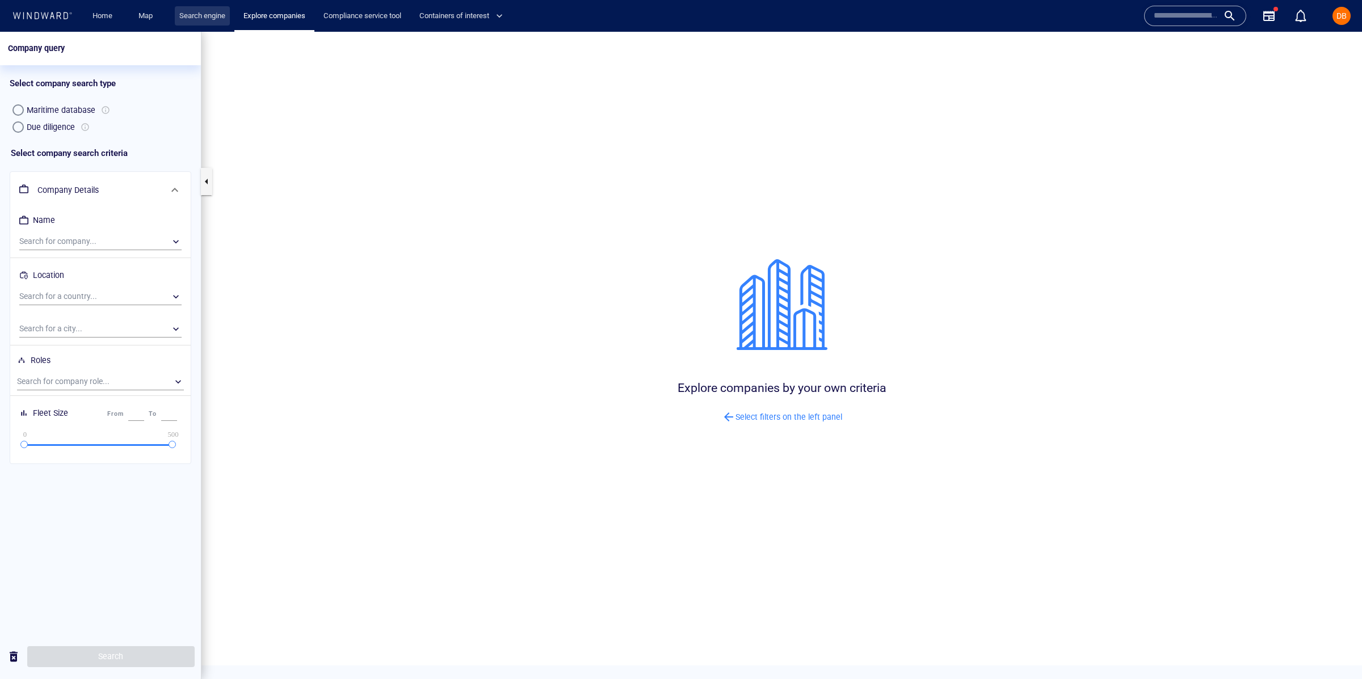
click at [190, 14] on link "Search engine" at bounding box center [202, 16] width 55 height 20
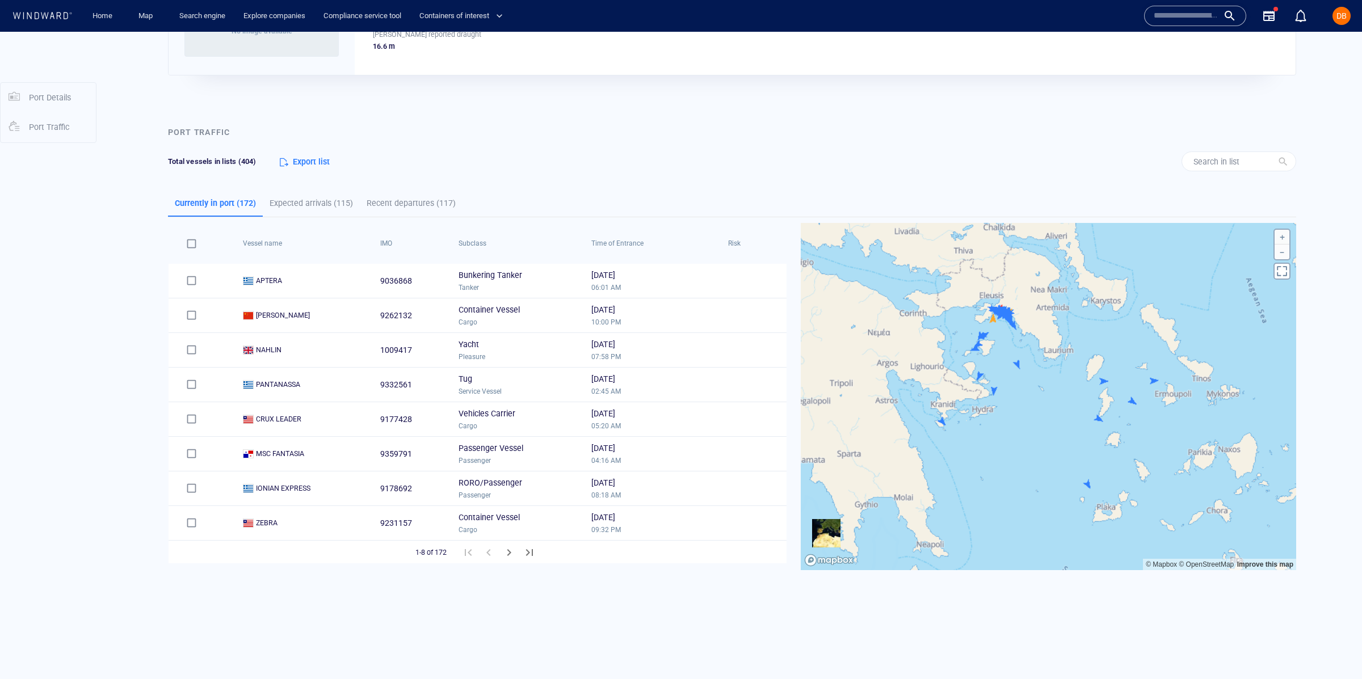
scroll to position [175, 0]
click at [512, 552] on icon "Next Page" at bounding box center [509, 552] width 14 height 14
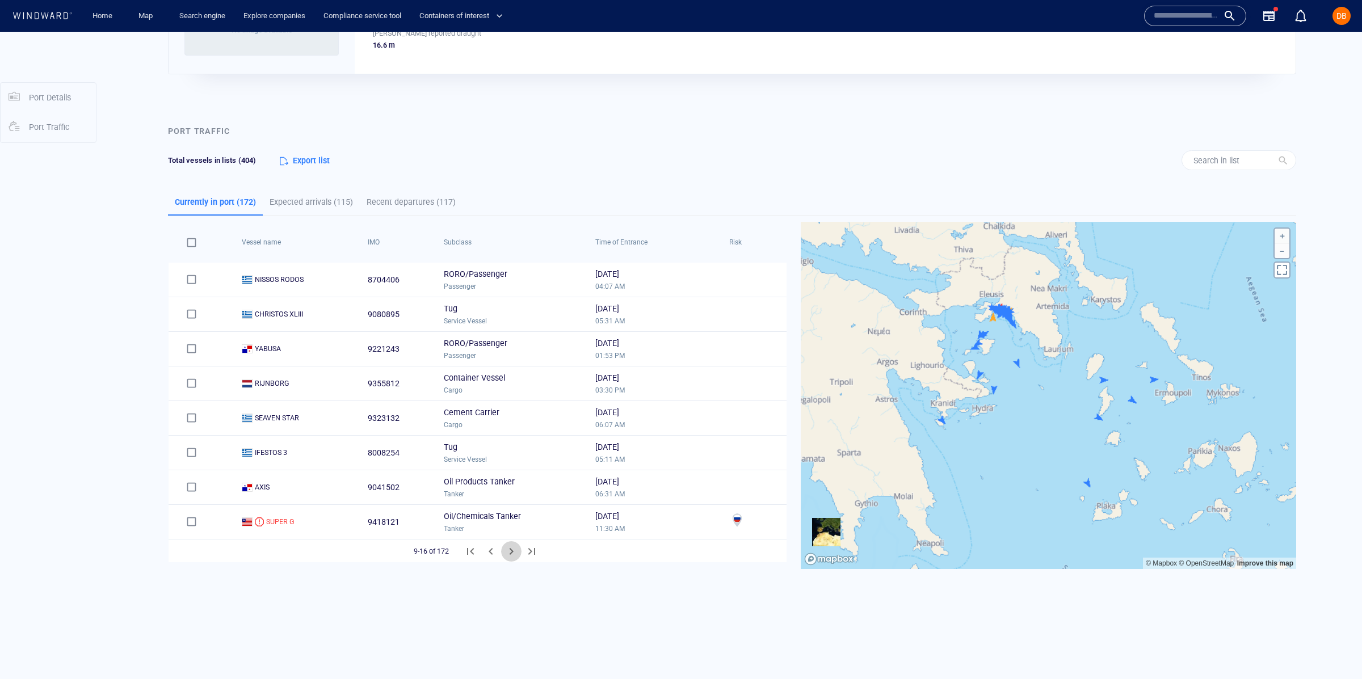
click at [512, 552] on icon "Next Page" at bounding box center [512, 552] width 14 height 14
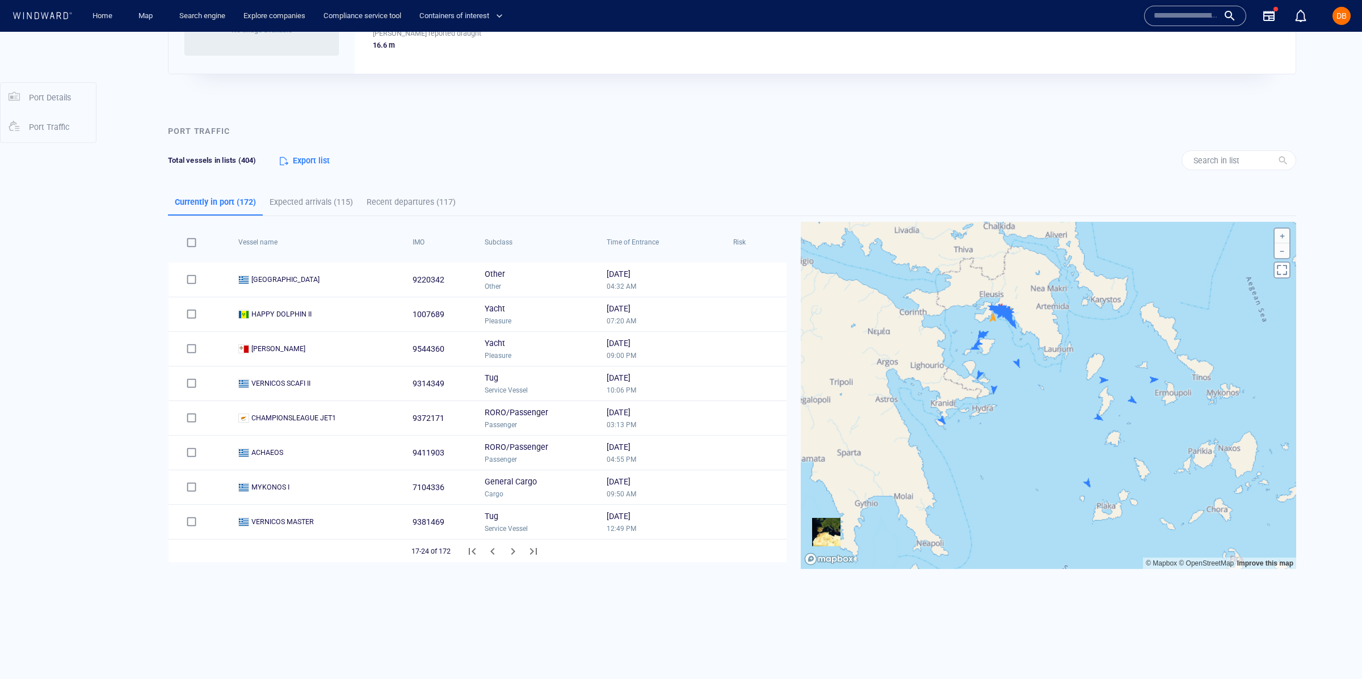
click at [512, 552] on icon "Next Page" at bounding box center [513, 552] width 14 height 14
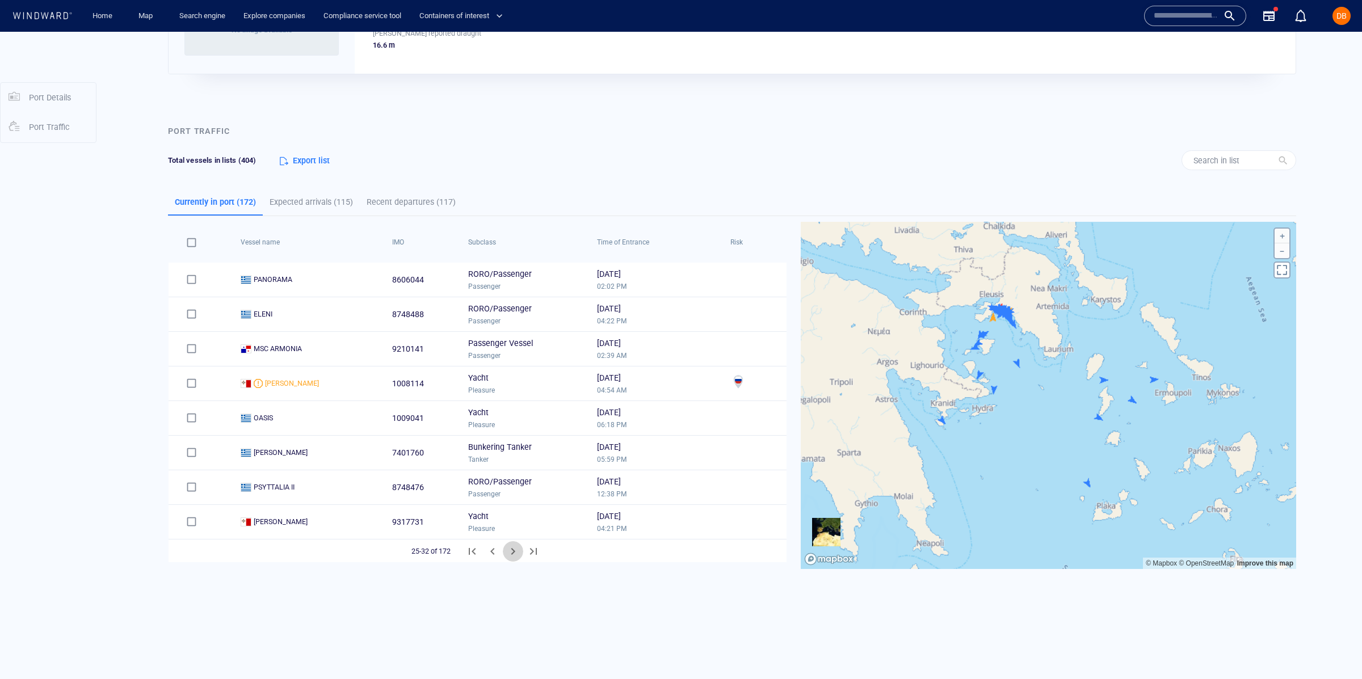
click at [512, 552] on icon "Next Page" at bounding box center [513, 552] width 14 height 14
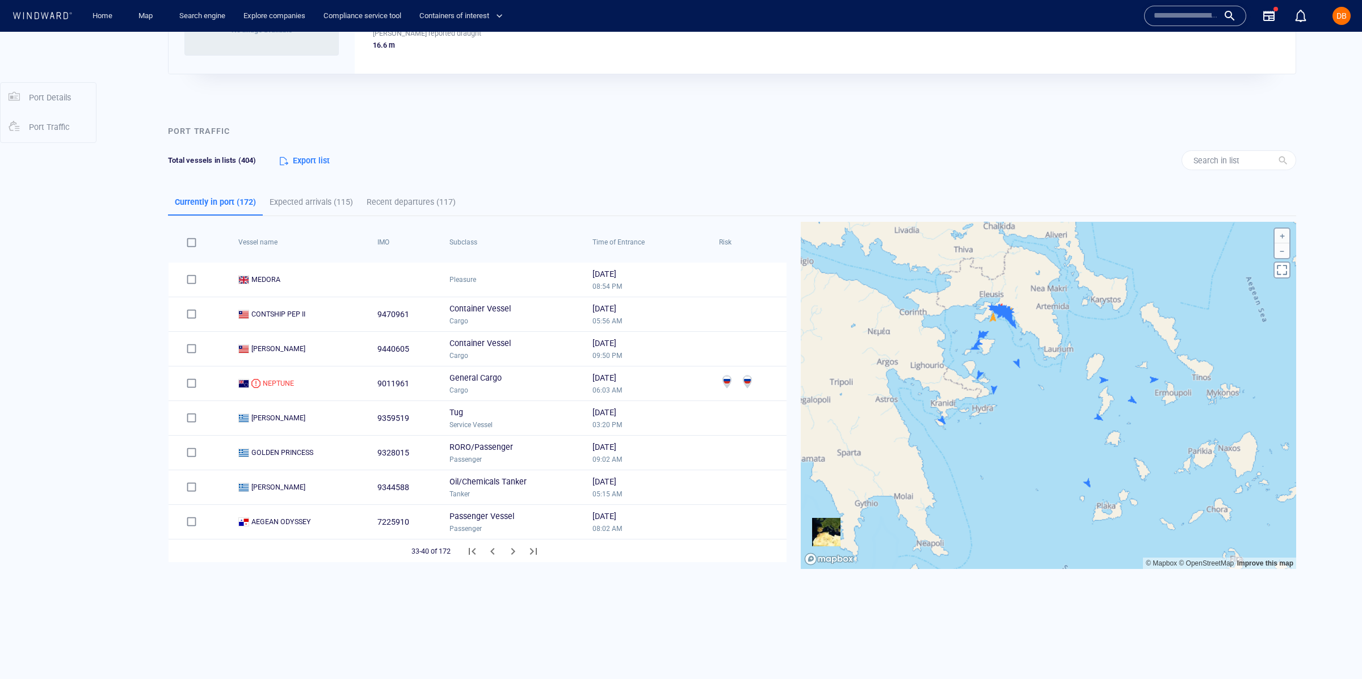
click at [512, 552] on icon "Next Page" at bounding box center [513, 552] width 14 height 14
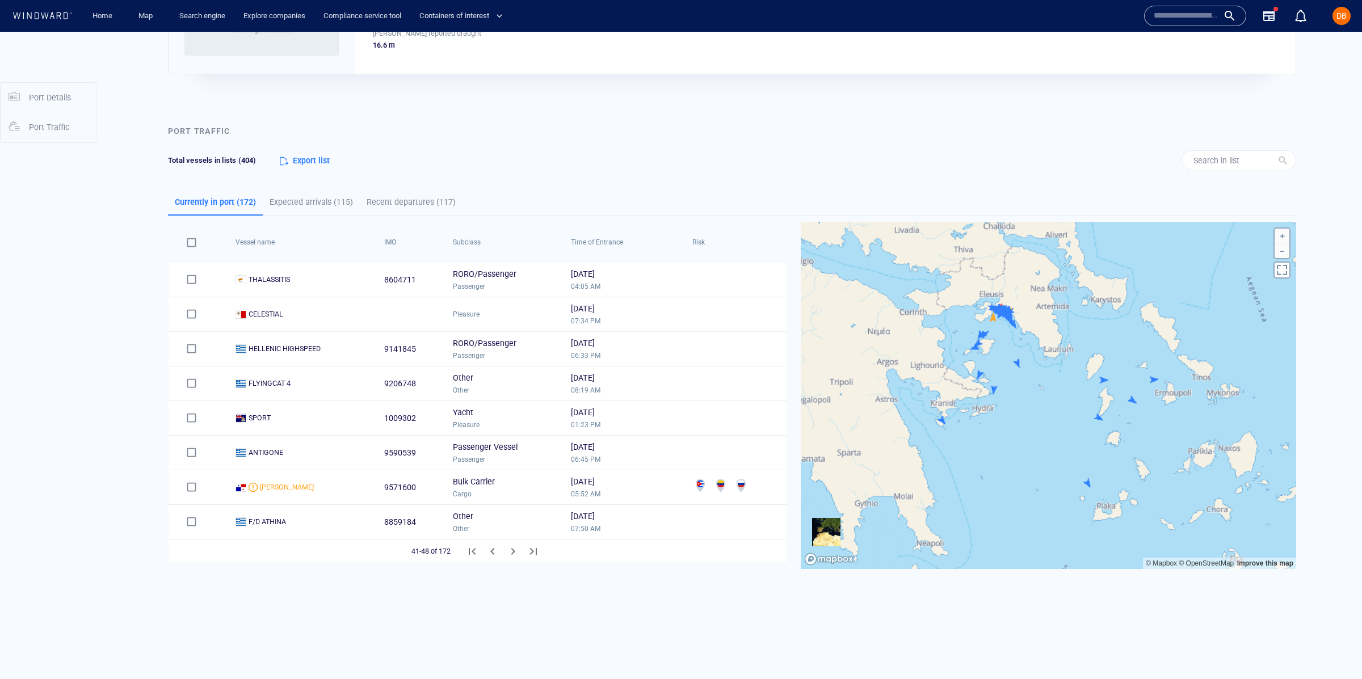
click at [489, 552] on icon "Previous Page" at bounding box center [493, 552] width 14 height 14
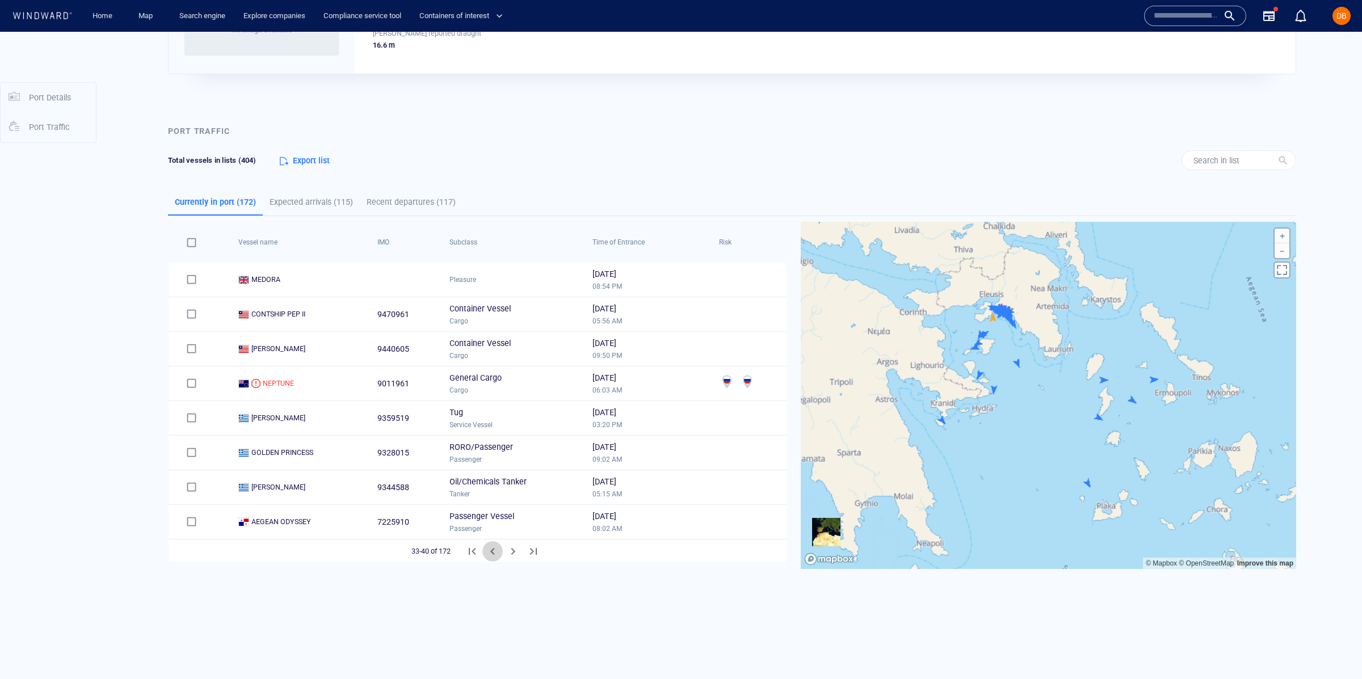
click at [489, 552] on icon "Previous Page" at bounding box center [493, 552] width 14 height 14
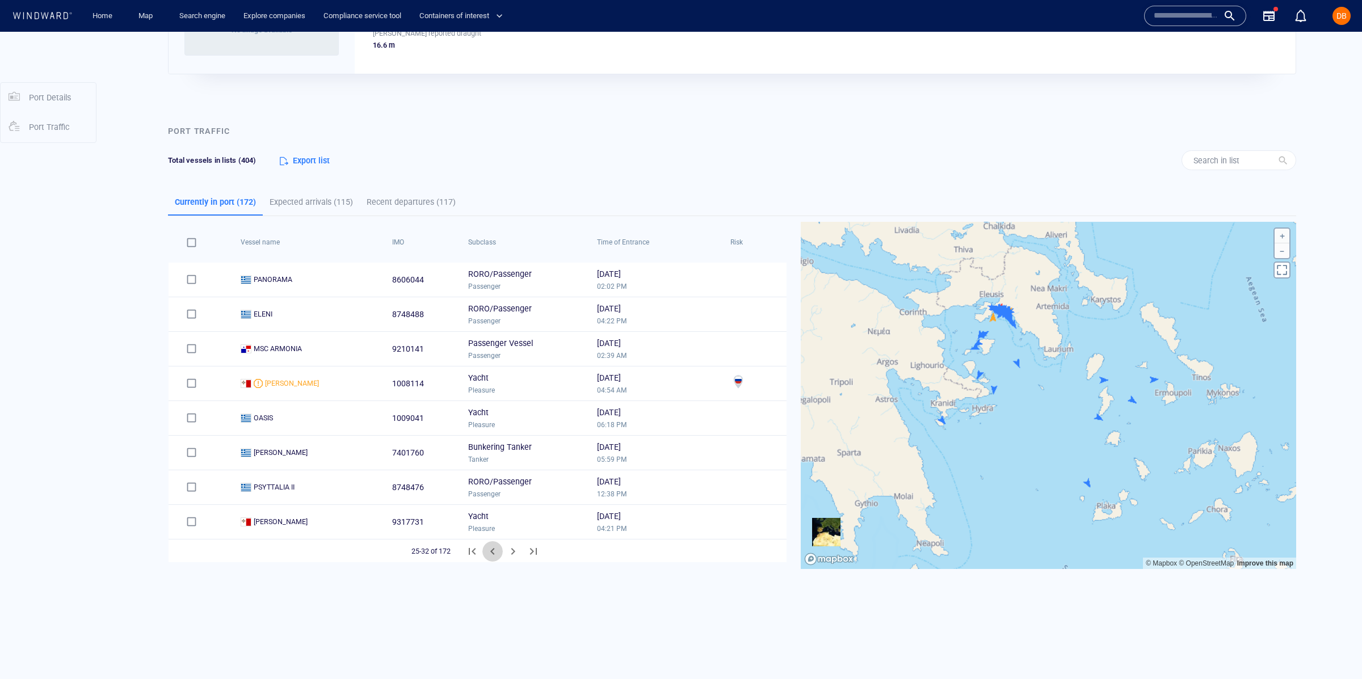
click at [489, 552] on icon "Previous Page" at bounding box center [493, 552] width 14 height 14
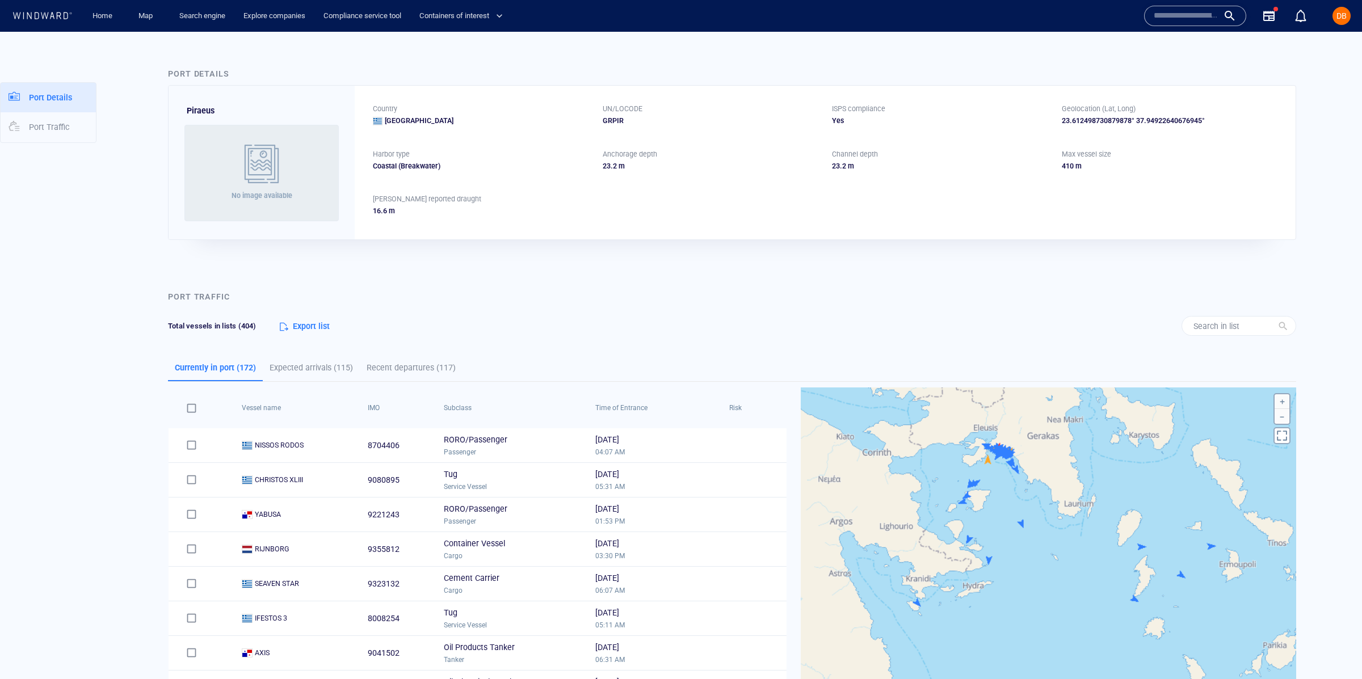
scroll to position [15, 0]
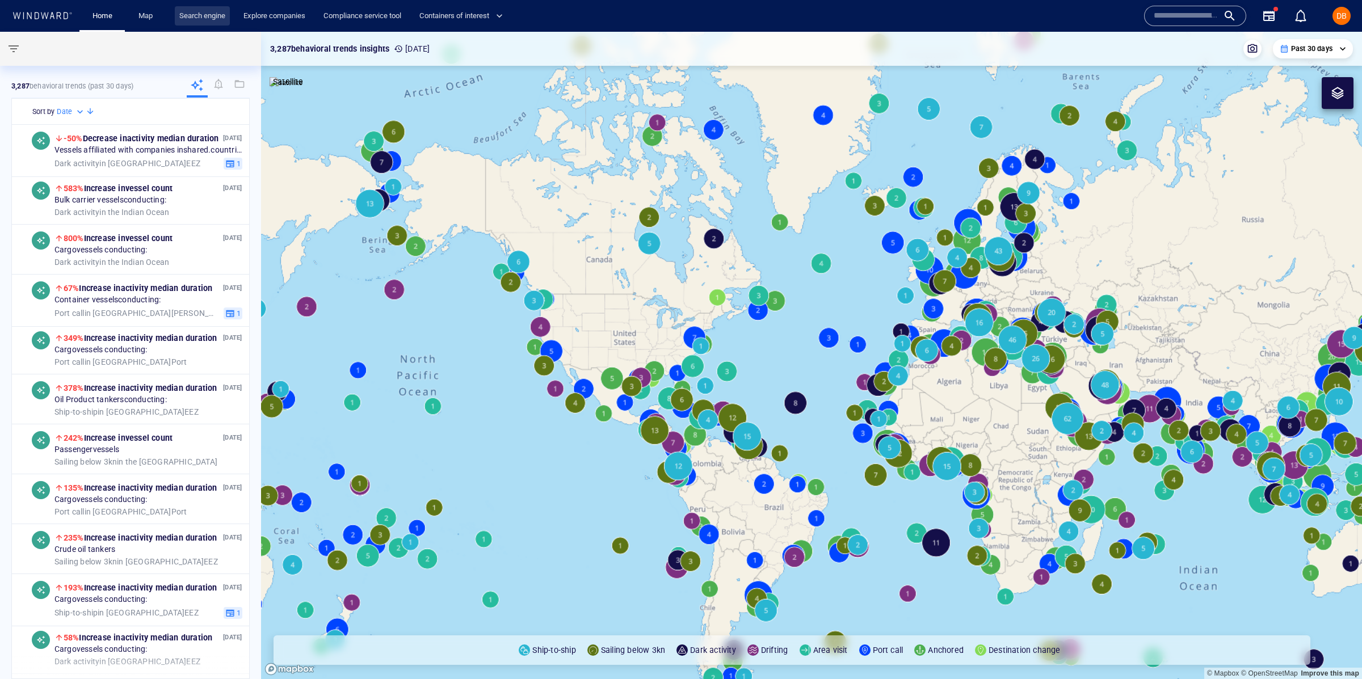
click at [178, 24] on link "Search engine" at bounding box center [202, 16] width 55 height 20
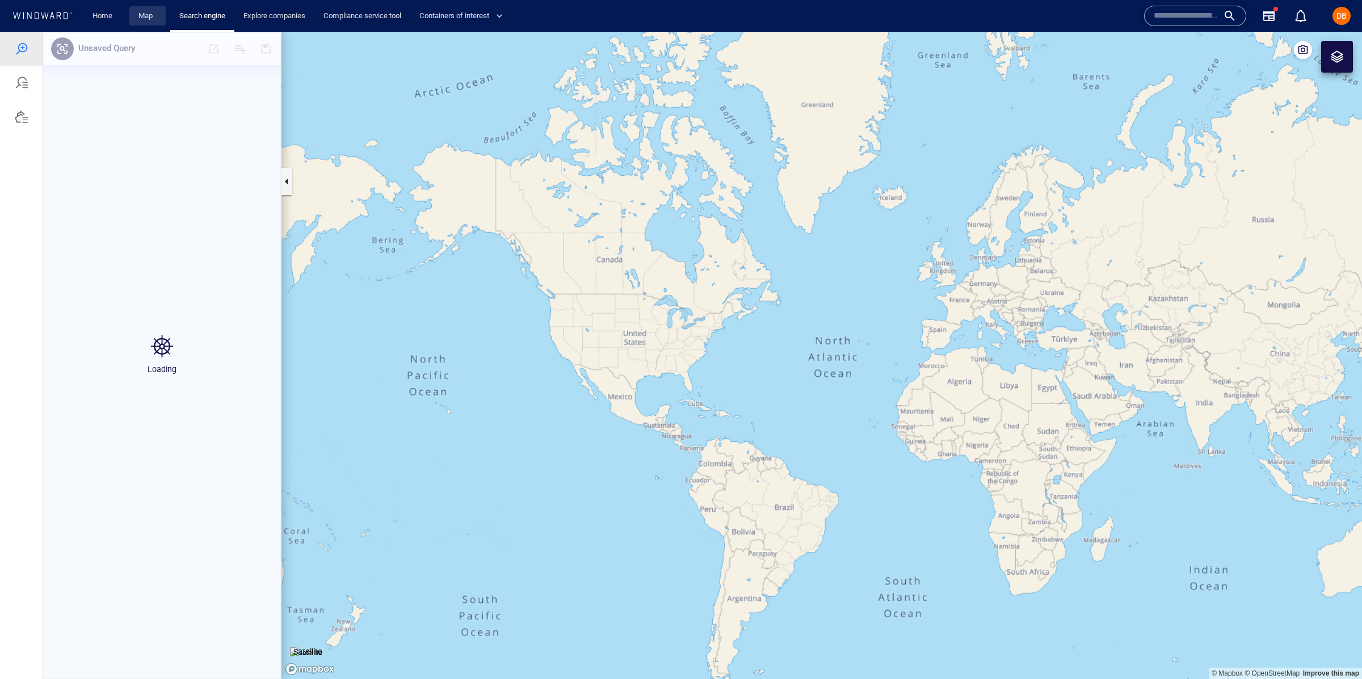
click at [146, 19] on link "Map" at bounding box center [147, 16] width 27 height 20
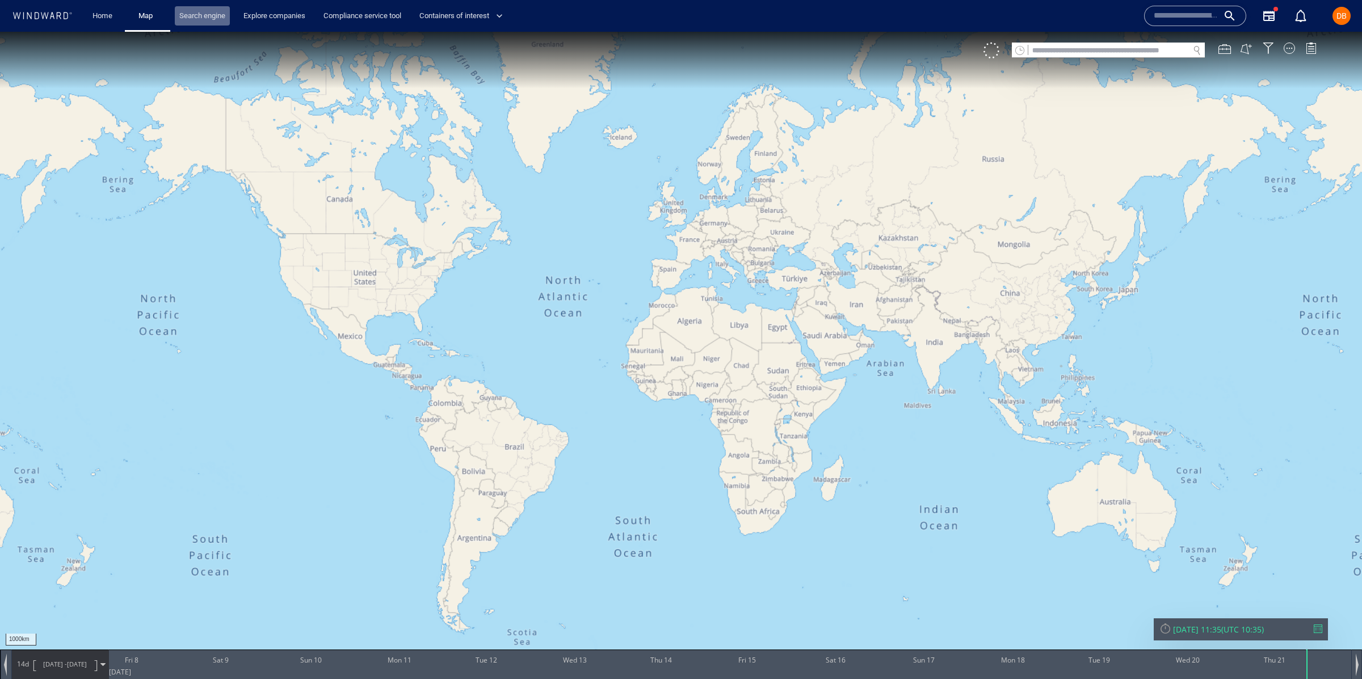
click at [207, 18] on link "Search engine" at bounding box center [202, 16] width 55 height 20
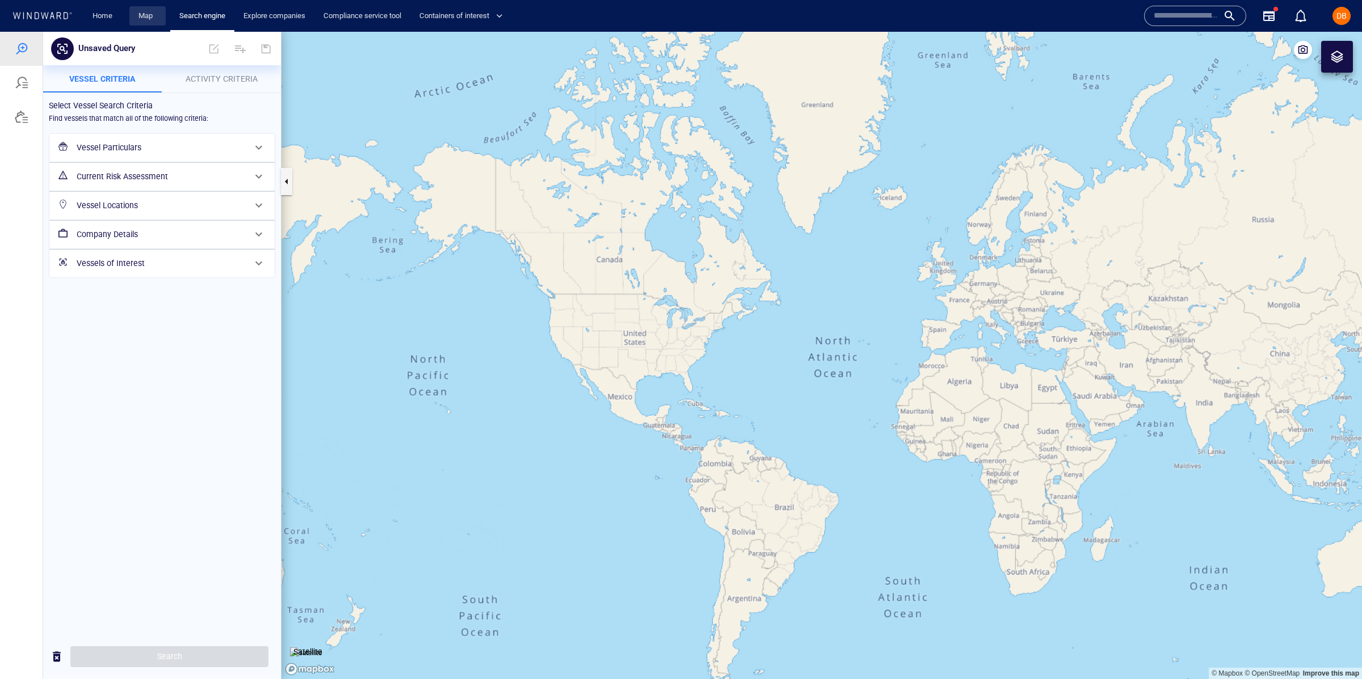
click at [143, 18] on link "Map" at bounding box center [147, 16] width 27 height 20
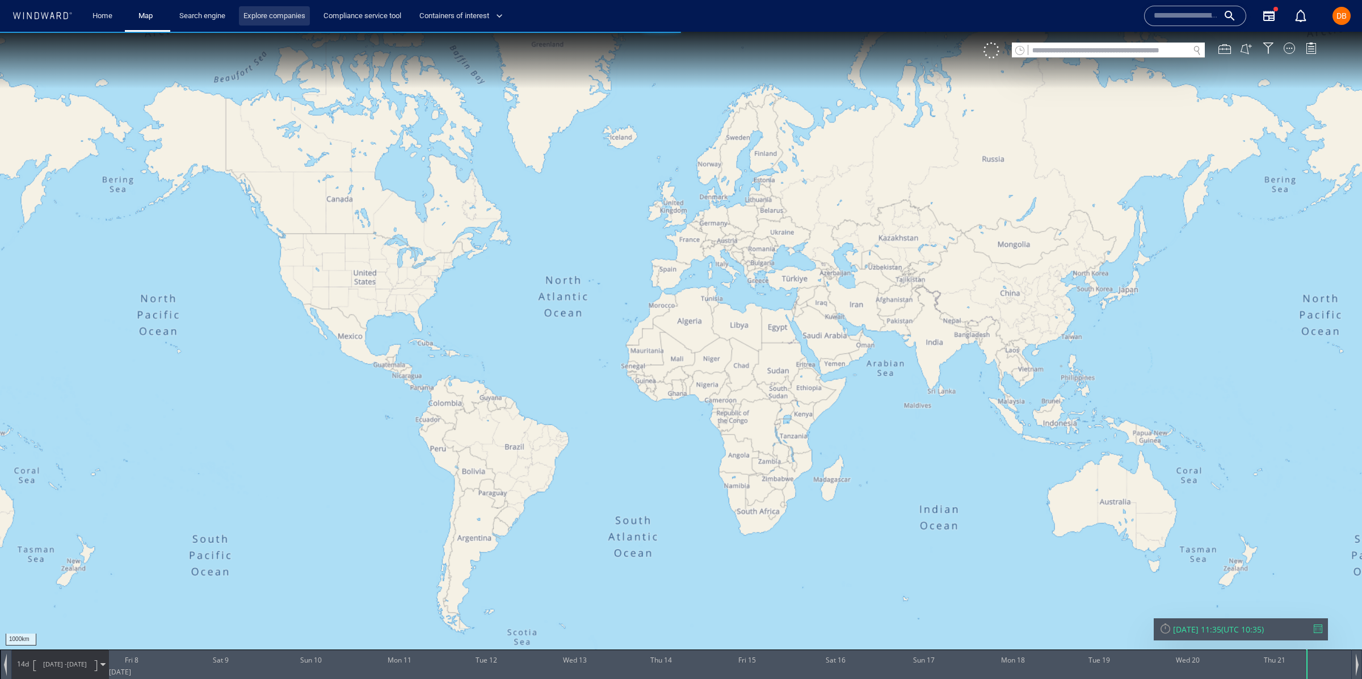
click at [244, 21] on link "Explore companies" at bounding box center [274, 16] width 71 height 20
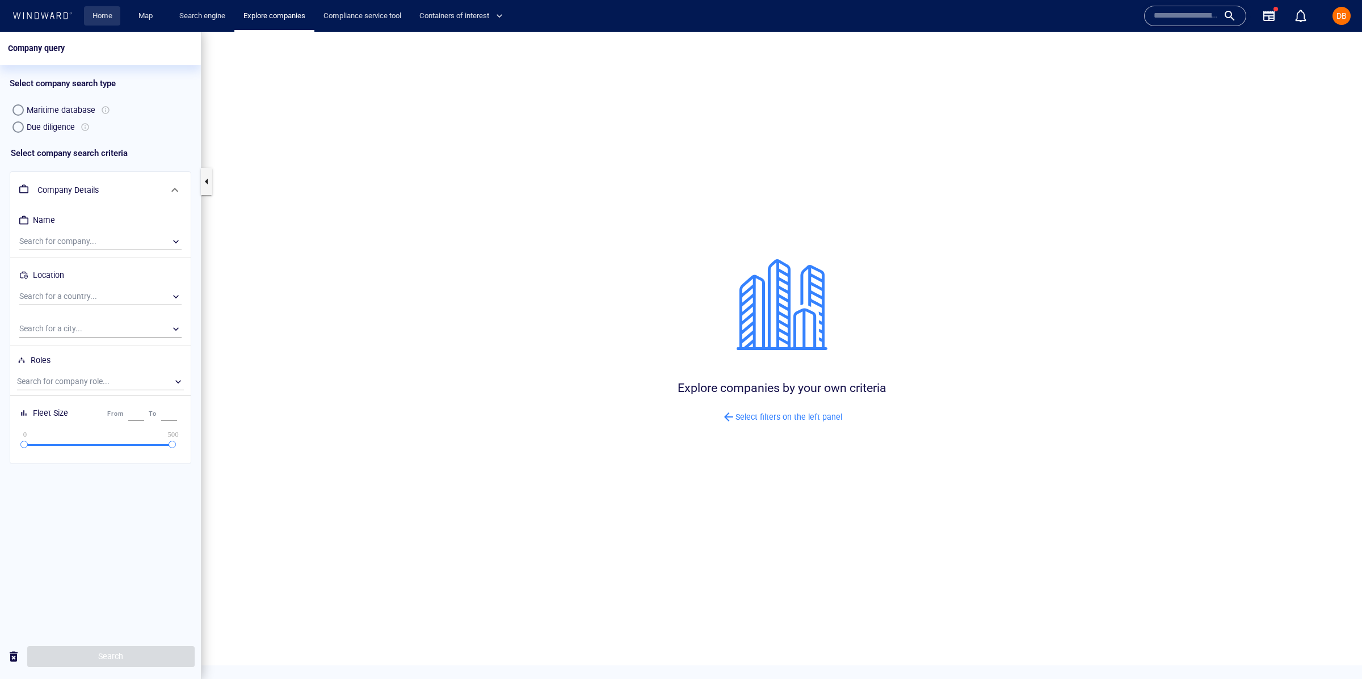
click at [106, 18] on link "Home" at bounding box center [102, 16] width 29 height 20
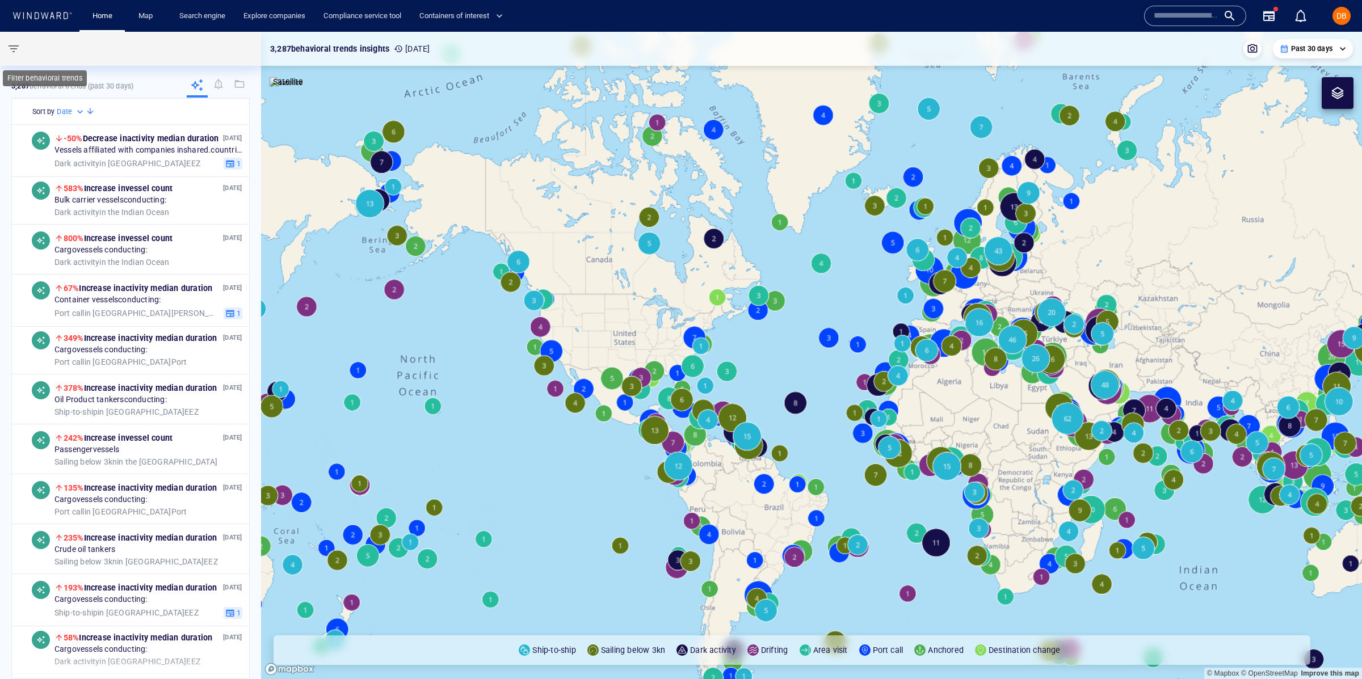
click at [4, 47] on button "button" at bounding box center [13, 48] width 27 height 27
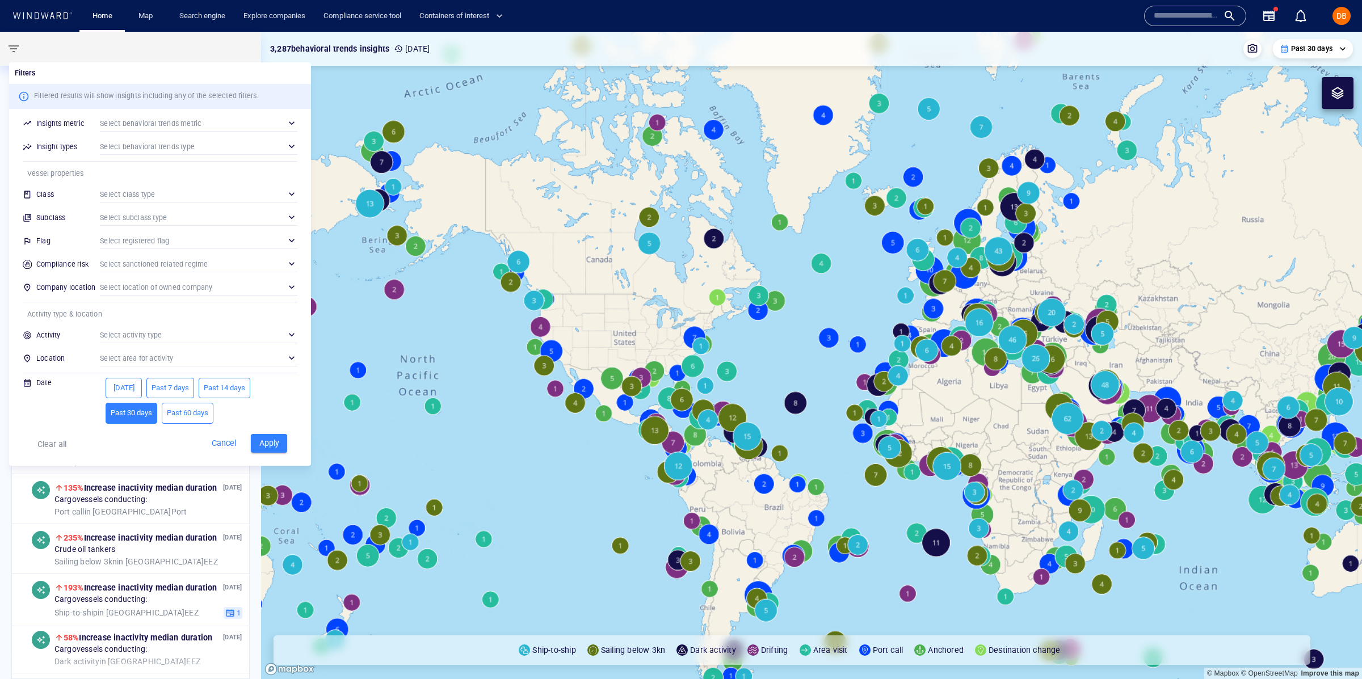
click at [133, 198] on div "​" at bounding box center [198, 194] width 197 height 17
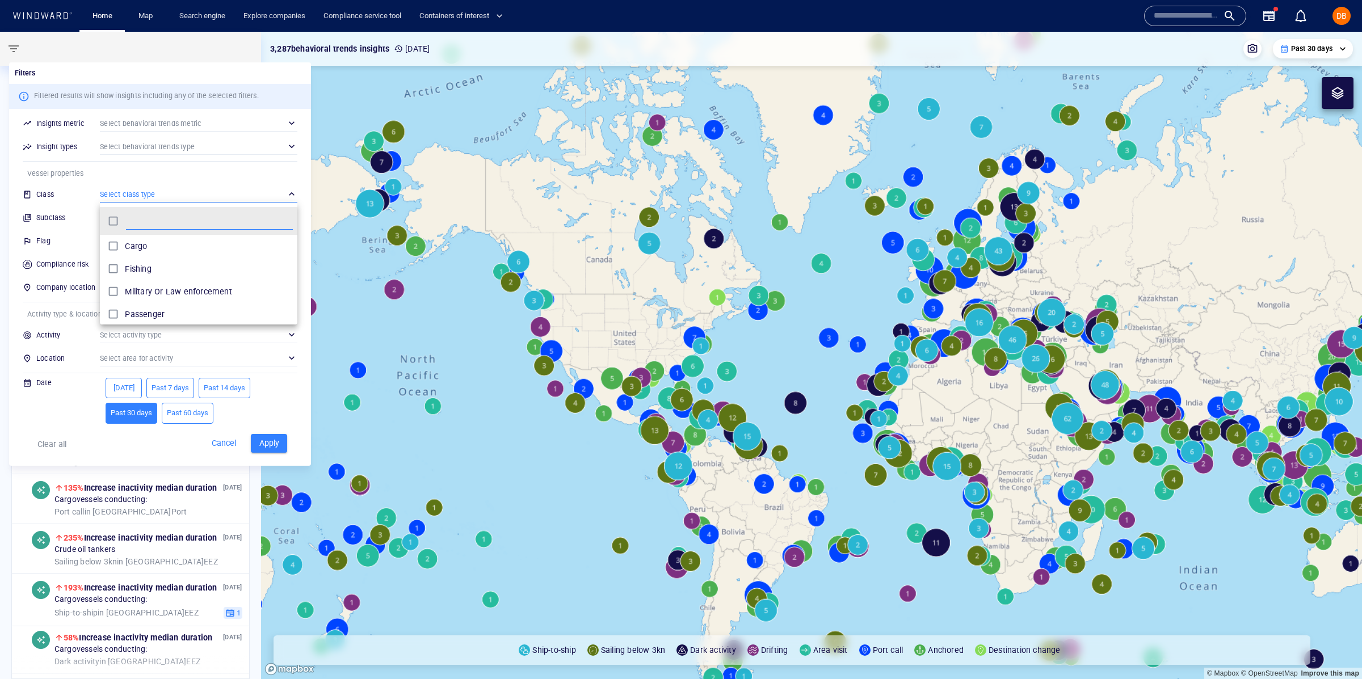
scroll to position [51, 0]
click at [148, 310] on p "Tanker" at bounding box center [138, 309] width 26 height 14
drag, startPoint x: 73, startPoint y: 209, endPoint x: 82, endPoint y: 212, distance: 10.2
click at [78, 211] on div at bounding box center [681, 339] width 1362 height 679
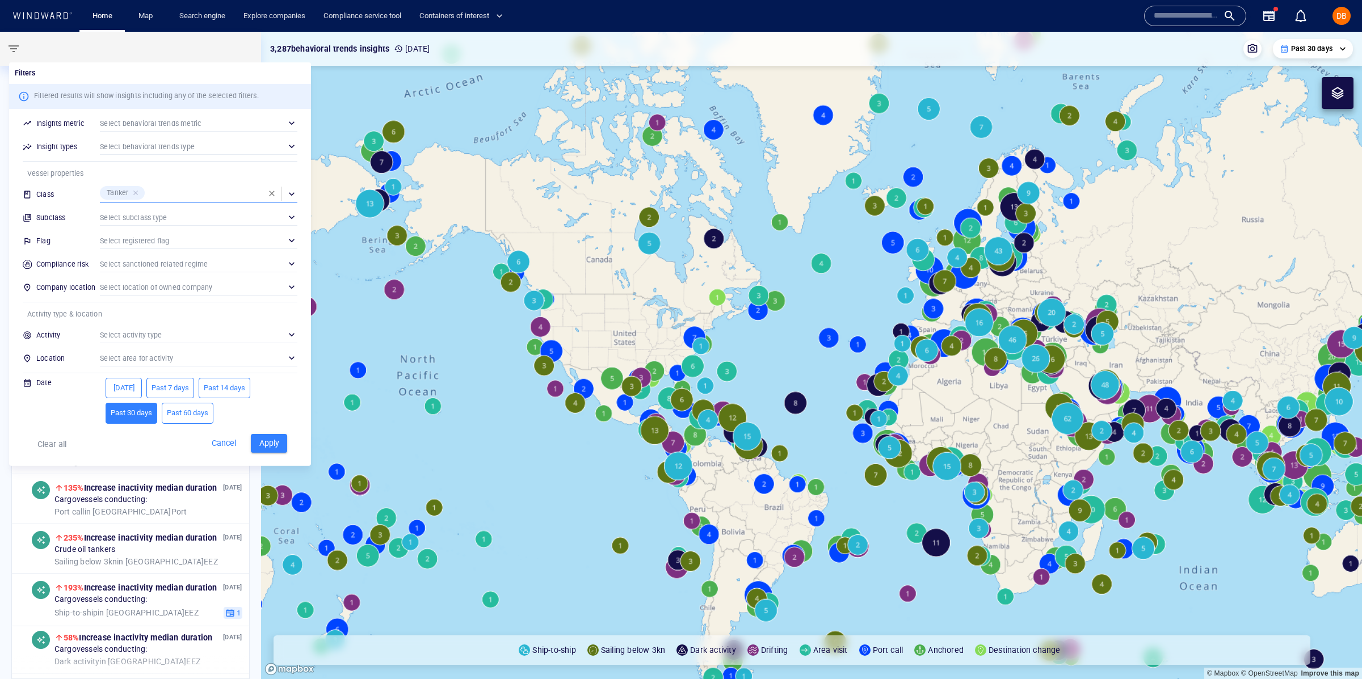
click at [146, 225] on div "​" at bounding box center [198, 217] width 197 height 17
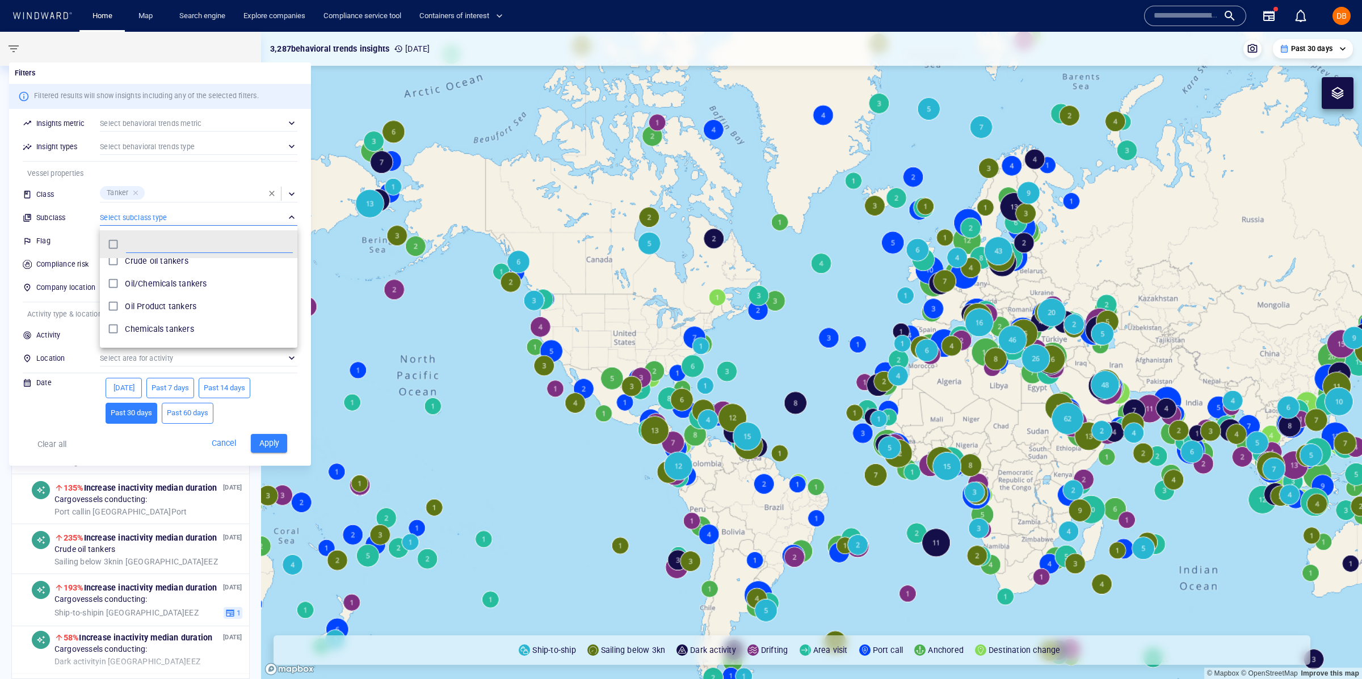
scroll to position [95, 0]
click at [174, 263] on p "Crude oil tankers" at bounding box center [156, 265] width 63 height 14
drag, startPoint x: 97, startPoint y: 189, endPoint x: 96, endPoint y: 161, distance: 28.4
click at [97, 187] on div at bounding box center [681, 339] width 1362 height 679
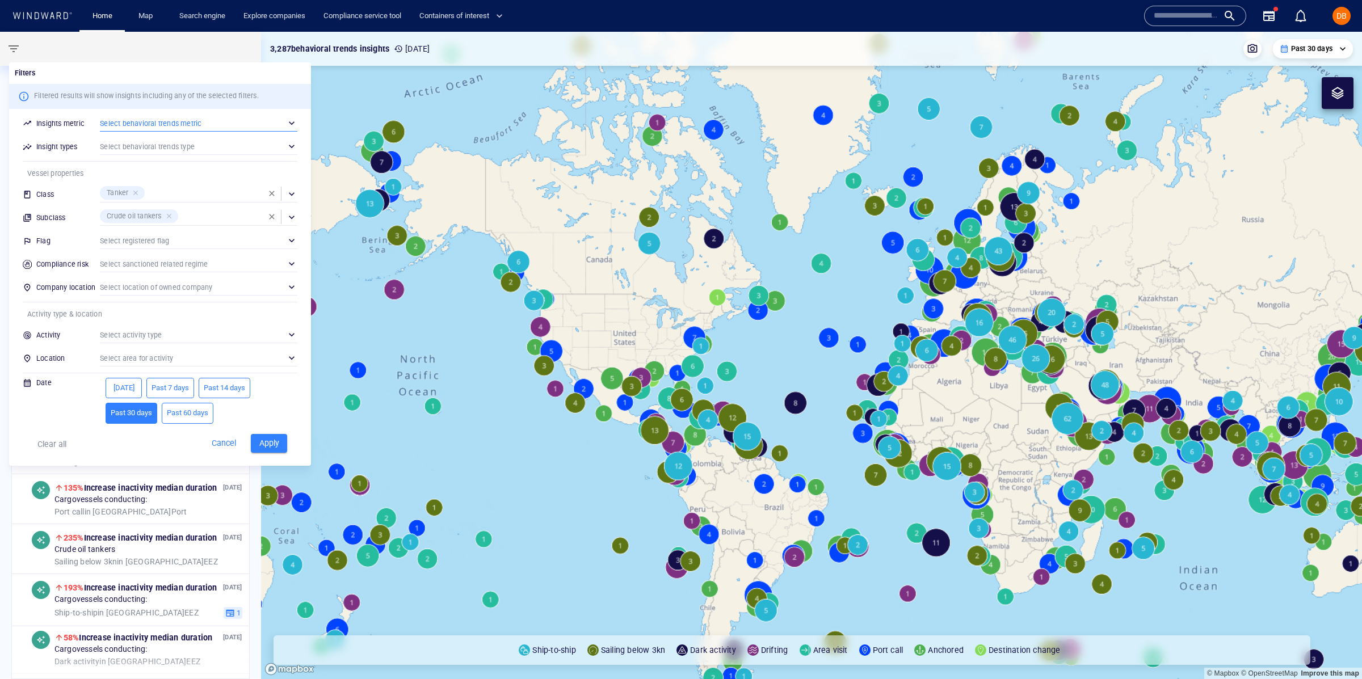
click at [130, 129] on div "​" at bounding box center [198, 123] width 197 height 17
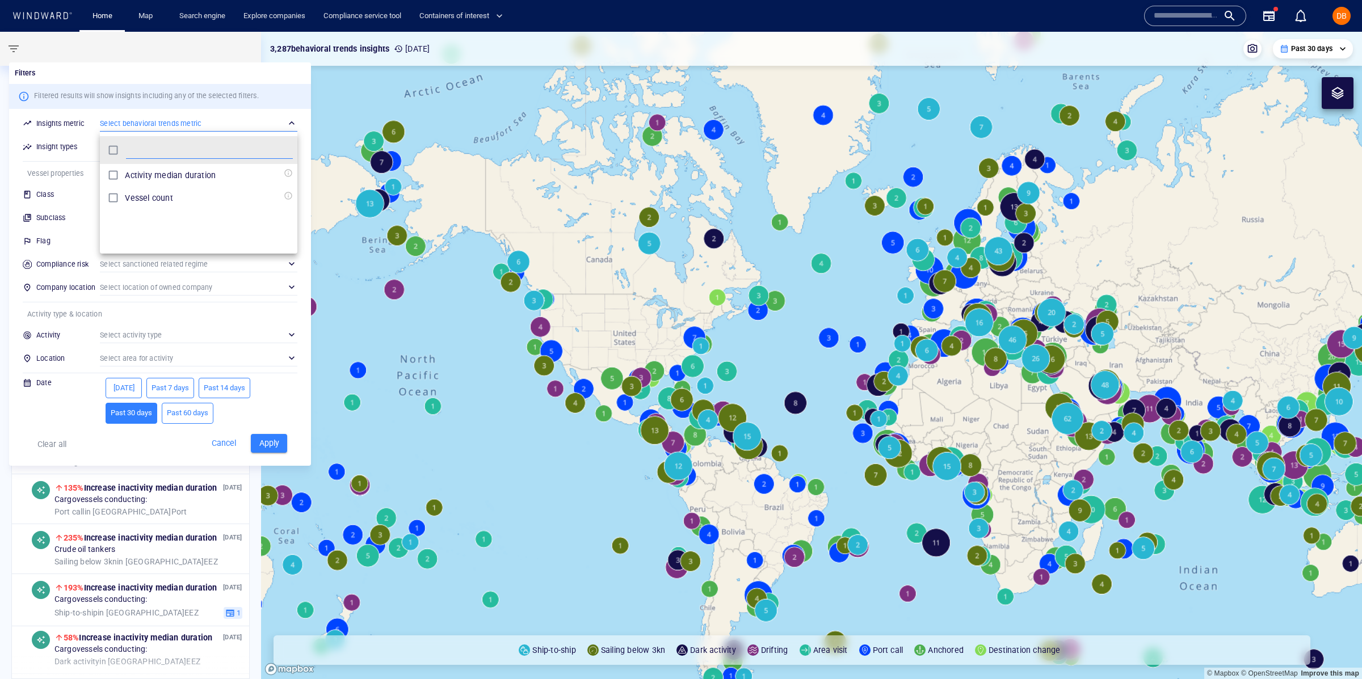
scroll to position [112, 197]
click at [82, 138] on div at bounding box center [681, 339] width 1362 height 679
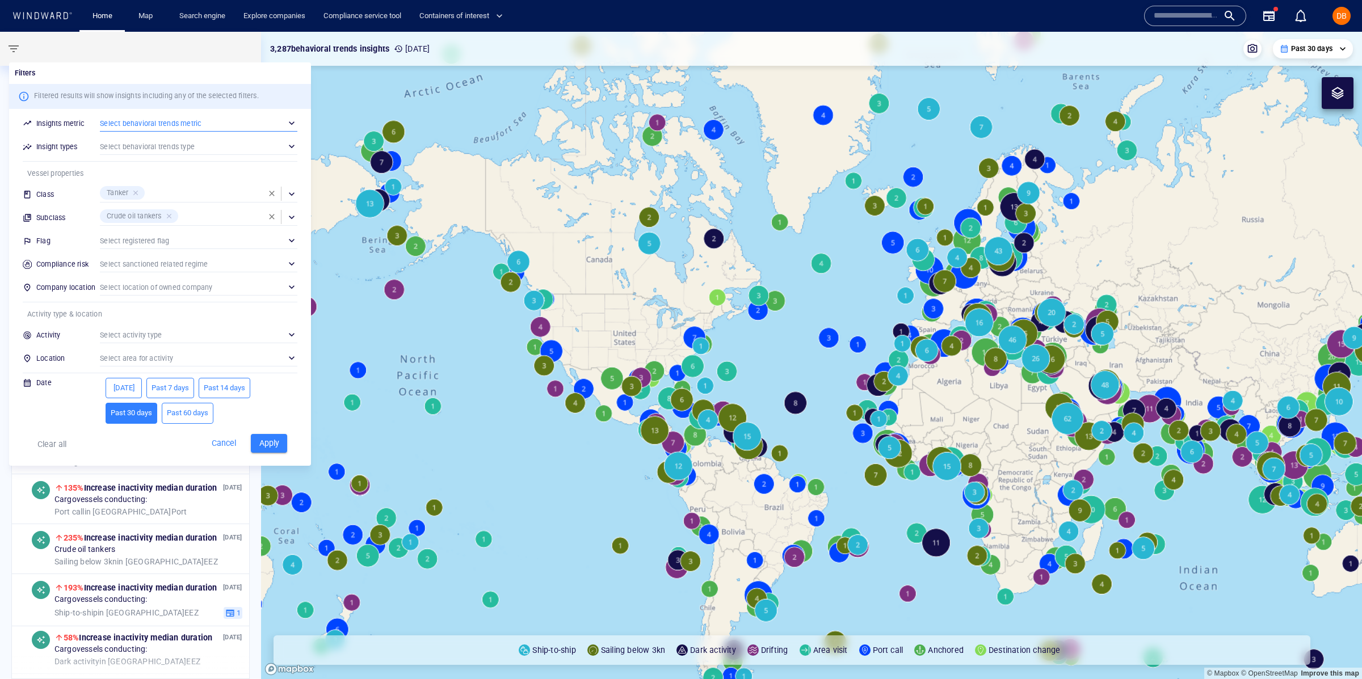
click at [123, 148] on div "​" at bounding box center [198, 146] width 197 height 17
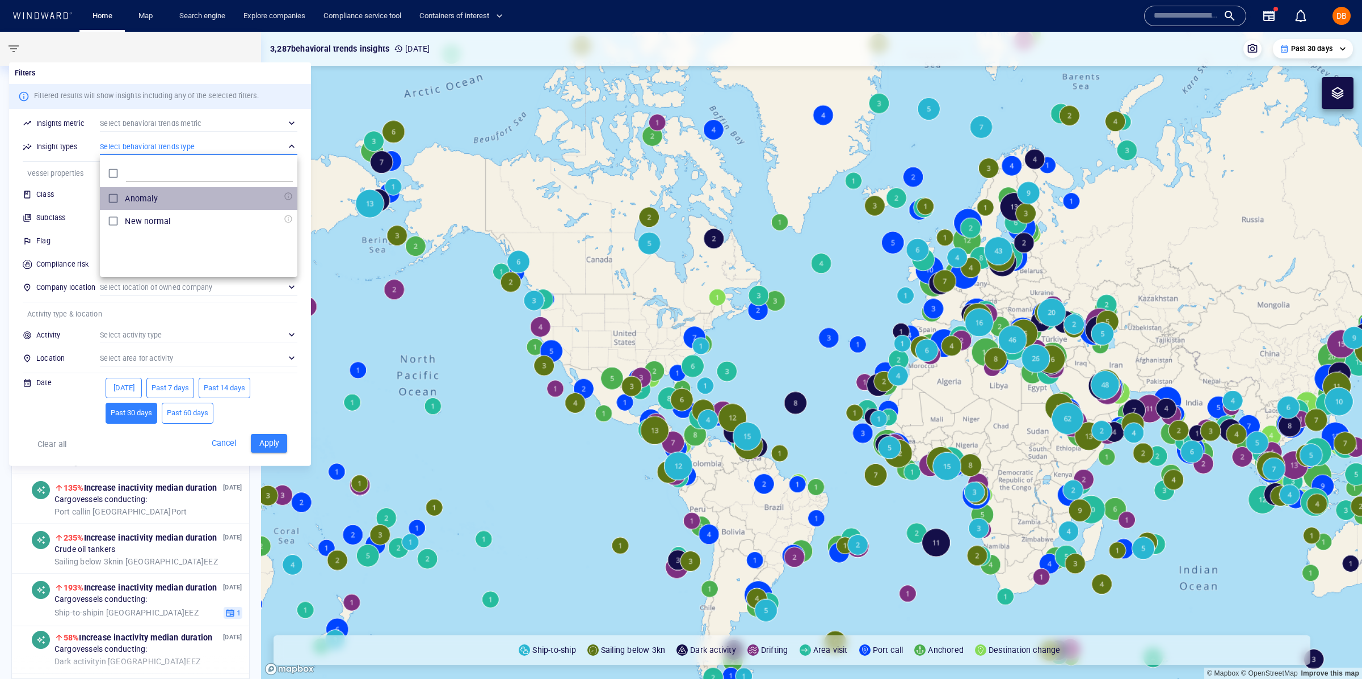
click at [148, 199] on p "Anomaly" at bounding box center [141, 199] width 32 height 14
click at [82, 155] on div at bounding box center [681, 339] width 1362 height 679
click at [120, 238] on div "​" at bounding box center [198, 240] width 197 height 17
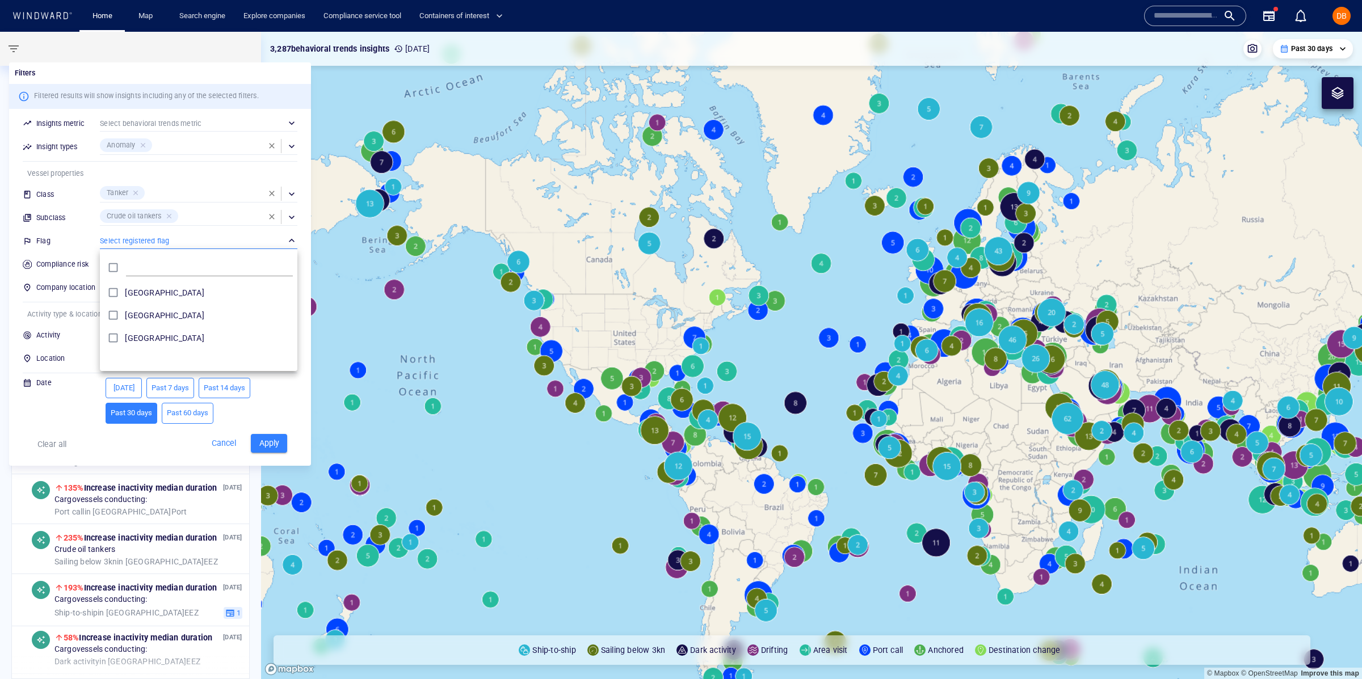
drag, startPoint x: 33, startPoint y: 269, endPoint x: 39, endPoint y: 270, distance: 5.7
click at [36, 269] on div at bounding box center [681, 339] width 1362 height 679
click at [188, 379] on button "Past 7 days" at bounding box center [170, 388] width 48 height 21
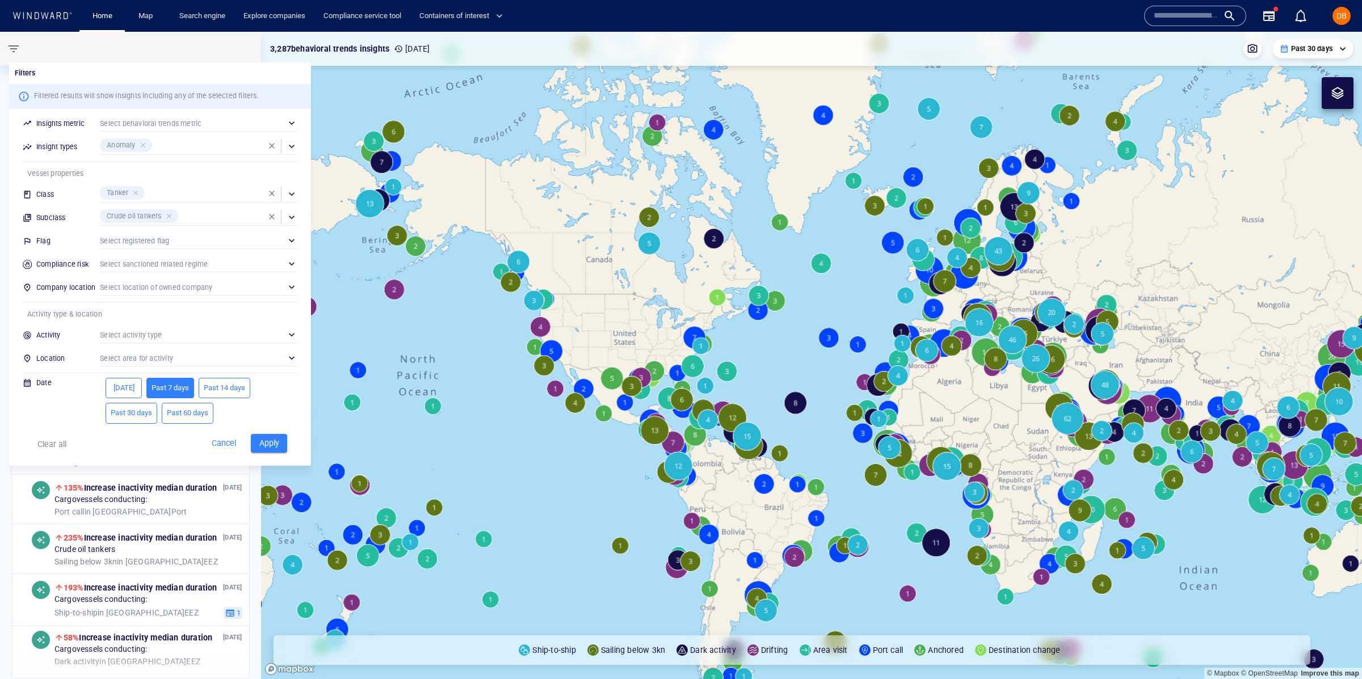
click at [271, 445] on span "Apply" at bounding box center [269, 443] width 25 height 14
type input "**********"
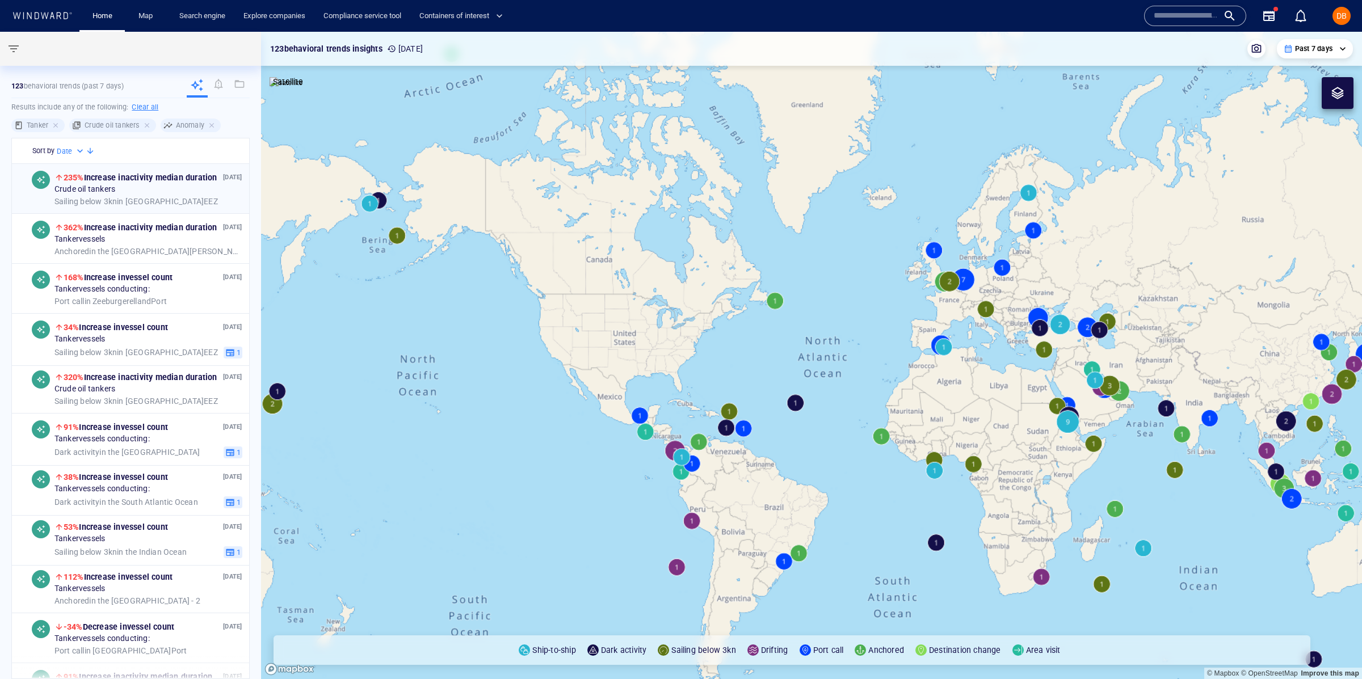
click at [144, 187] on div "Crude oil tankers" at bounding box center [148, 190] width 188 height 10
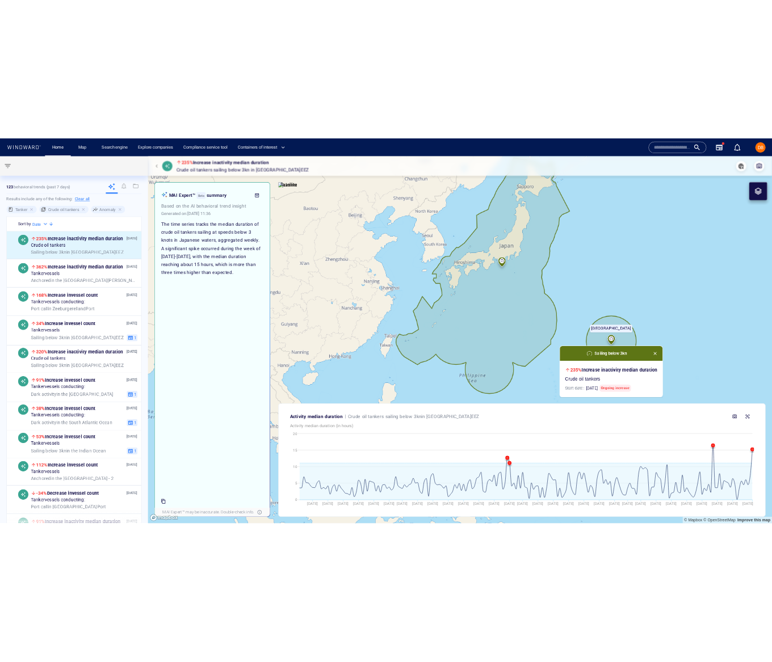
scroll to position [1, 0]
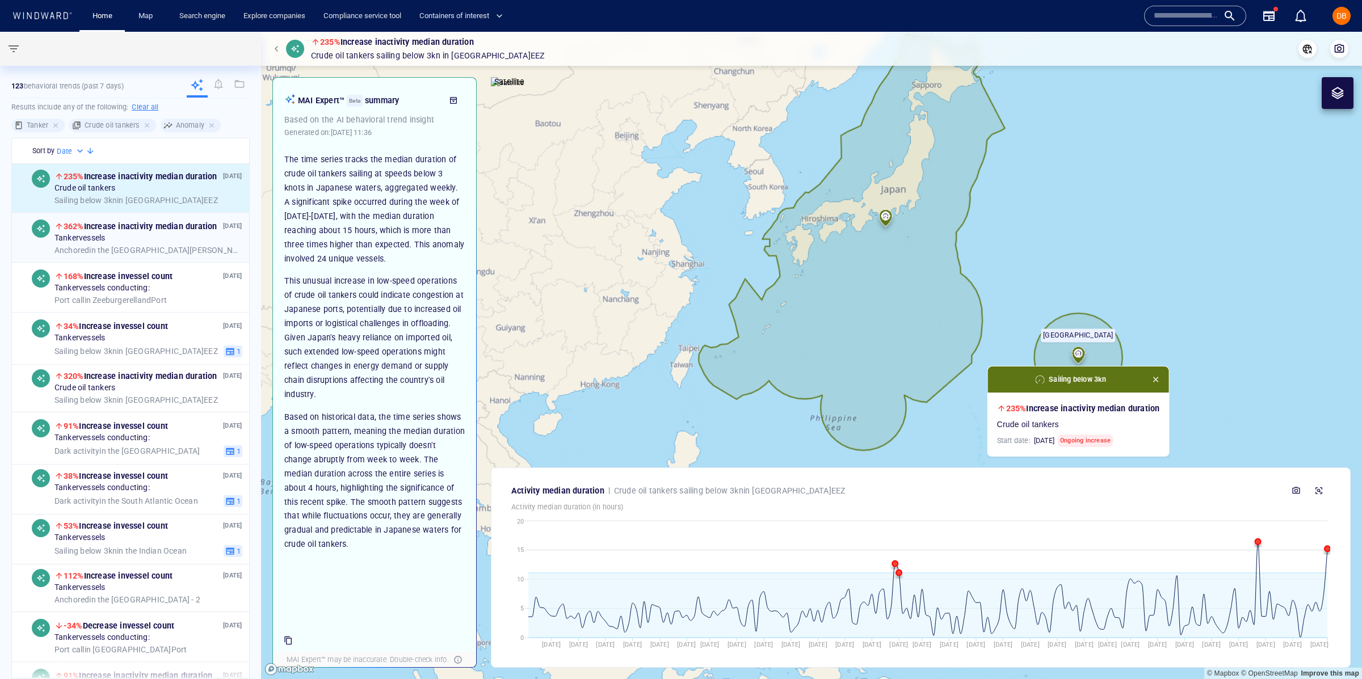
click at [161, 216] on div "21 Aug '25 362% Increase in activity median duration Tanker vessels Anchored in…" at bounding box center [130, 238] width 237 height 50
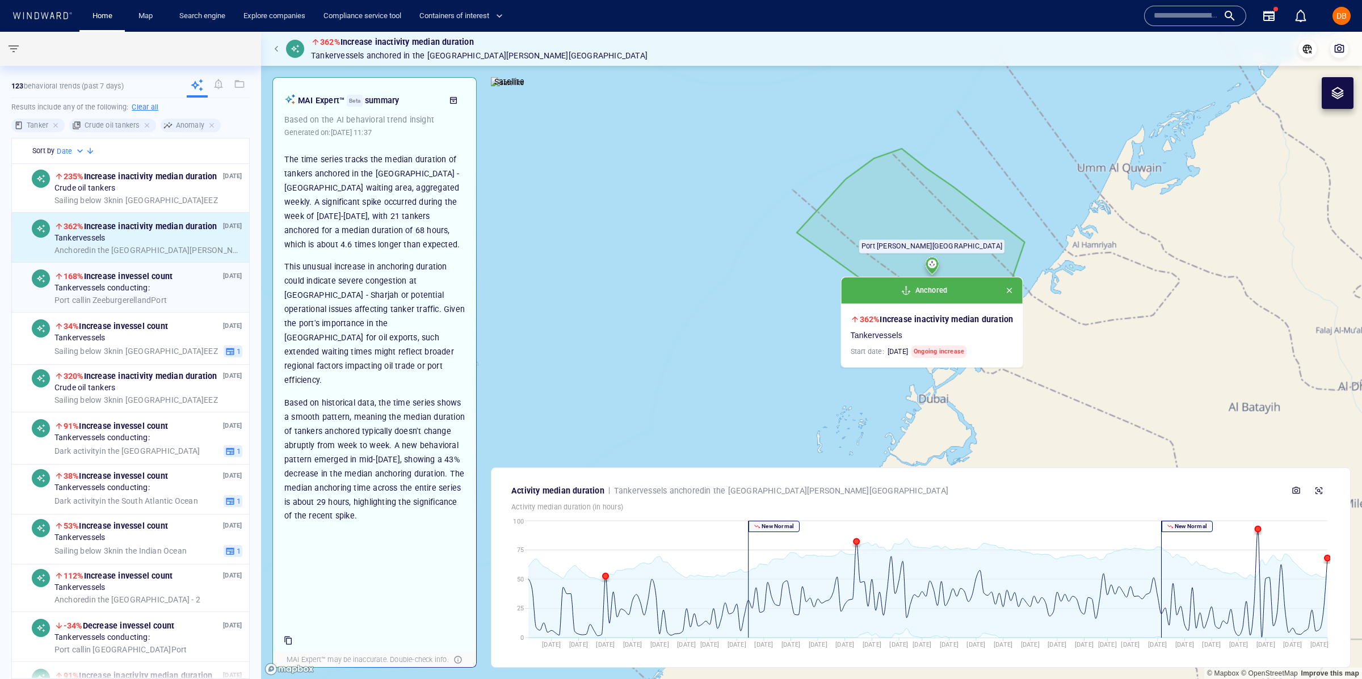
click at [152, 283] on div "21 Aug '25 168% Increase in vessel count Tanker vessels conducting: Port call i…" at bounding box center [148, 288] width 188 height 36
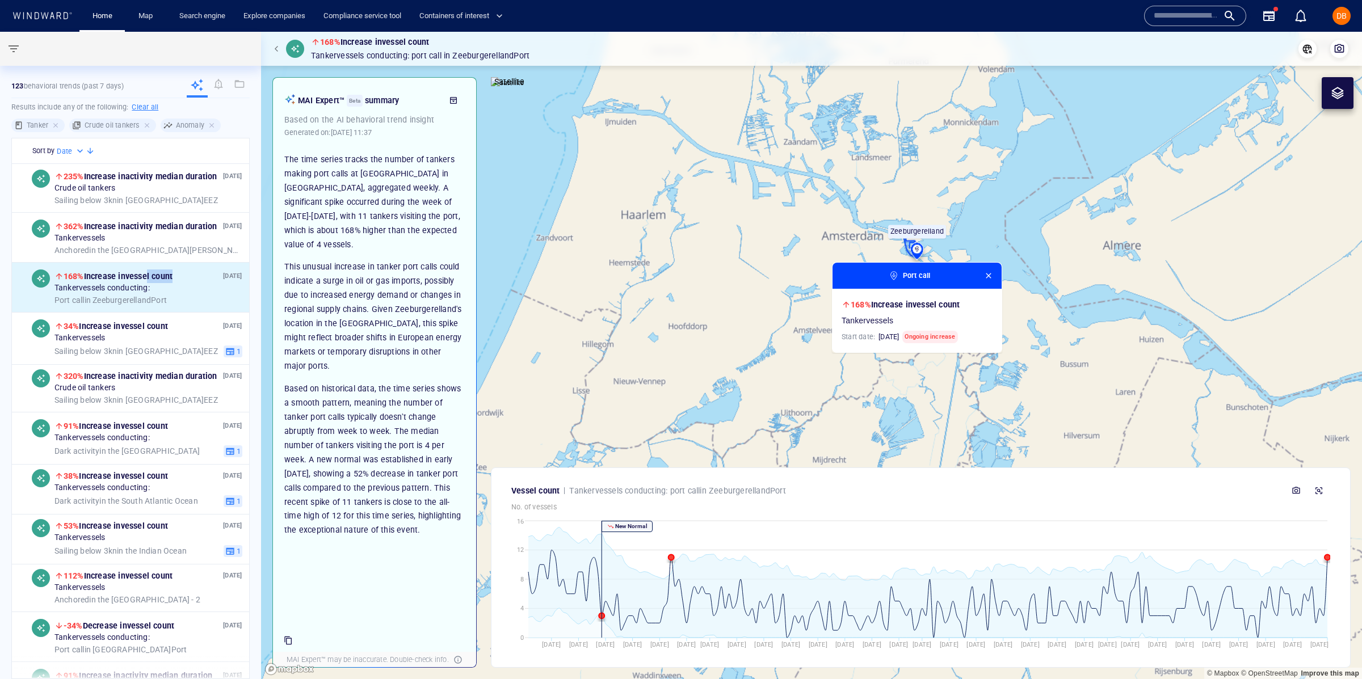
drag, startPoint x: 382, startPoint y: 285, endPoint x: 388, endPoint y: 535, distance: 249.8
click at [388, 535] on div "The time series tracks the number of tankers making port calls at Zeeburgerella…" at bounding box center [374, 345] width 180 height 385
drag, startPoint x: 390, startPoint y: 535, endPoint x: 413, endPoint y: 524, distance: 25.1
click at [389, 535] on p "Based on historical data, the time series shows a smooth pattern, meaning the n…" at bounding box center [374, 460] width 180 height 156
drag, startPoint x: 379, startPoint y: 396, endPoint x: 387, endPoint y: 535, distance: 138.7
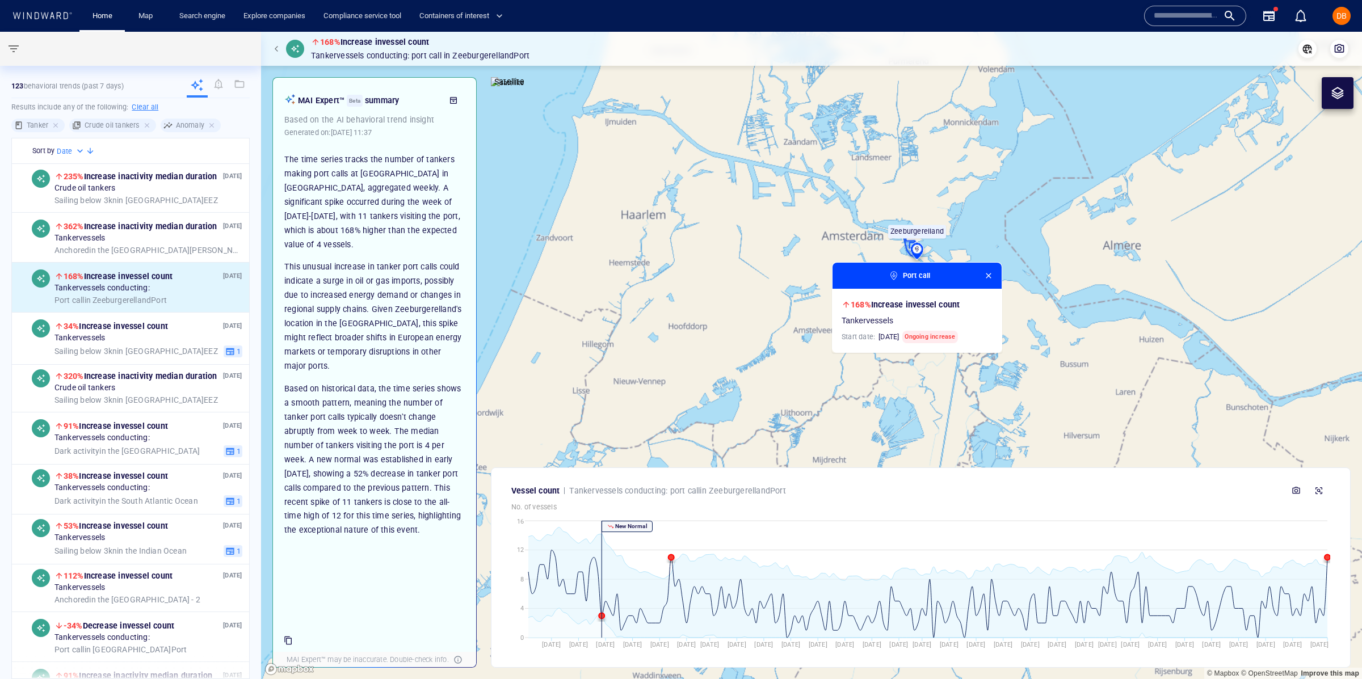
click at [387, 535] on p "Based on historical data, the time series shows a smooth pattern, meaning the n…" at bounding box center [374, 460] width 180 height 156
click at [386, 536] on p "Based on historical data, the time series shows a smooth pattern, meaning the n…" at bounding box center [374, 460] width 180 height 156
click at [993, 275] on span "button" at bounding box center [988, 275] width 9 height 9
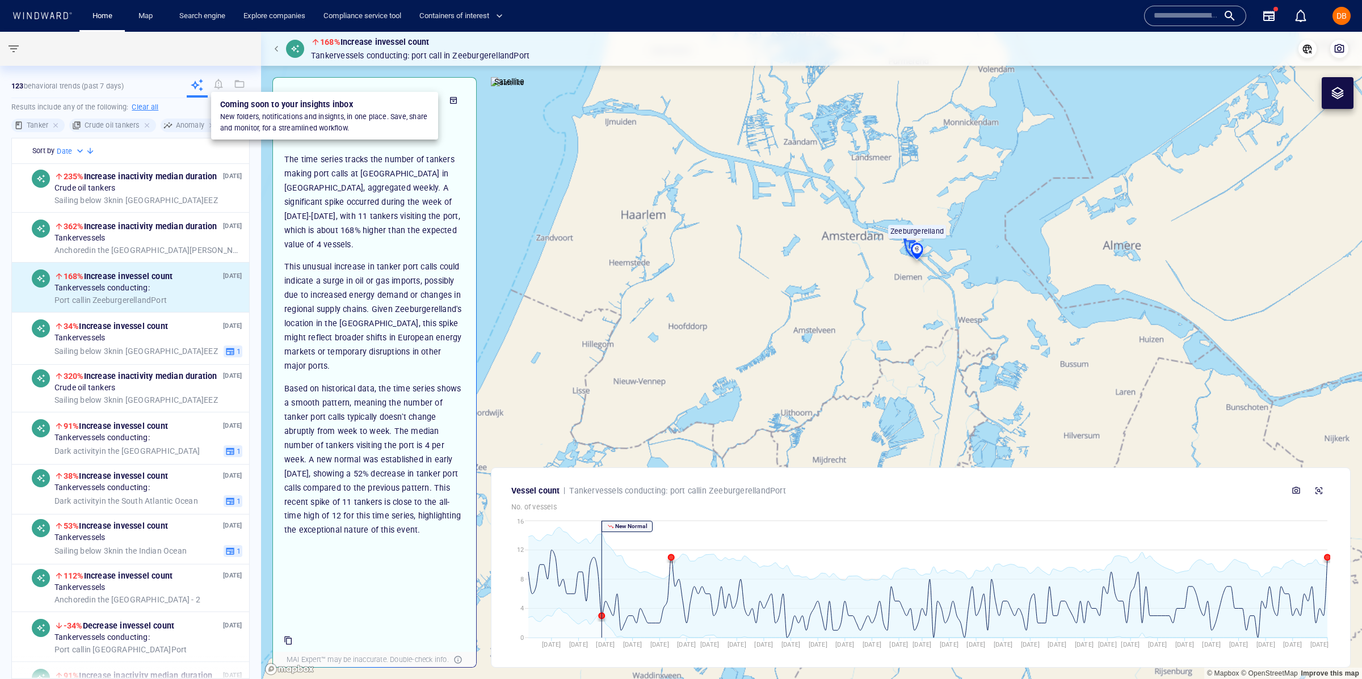
click at [215, 87] on div at bounding box center [218, 85] width 14 height 14
click at [236, 87] on div at bounding box center [239, 85] width 14 height 14
click at [142, 77] on div "123 behavioral trends (Past 7 days)" at bounding box center [130, 86] width 238 height 23
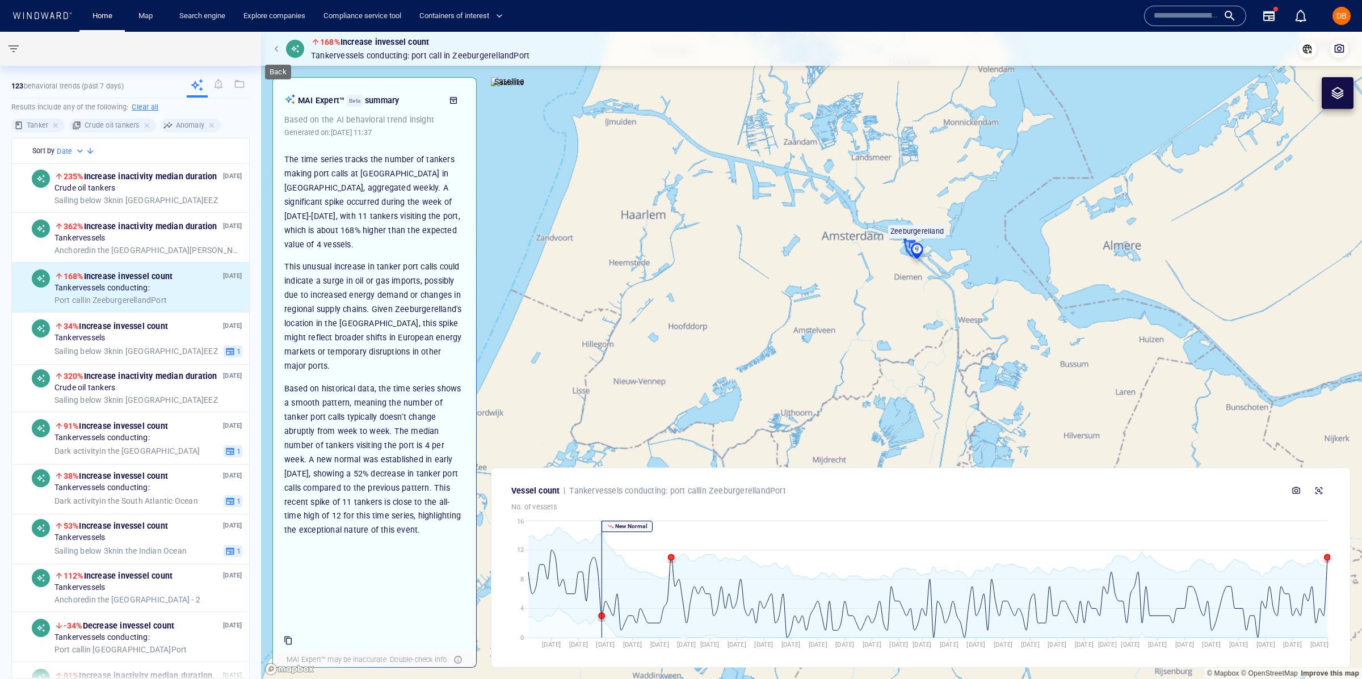
click at [279, 45] on span "button" at bounding box center [278, 48] width 7 height 7
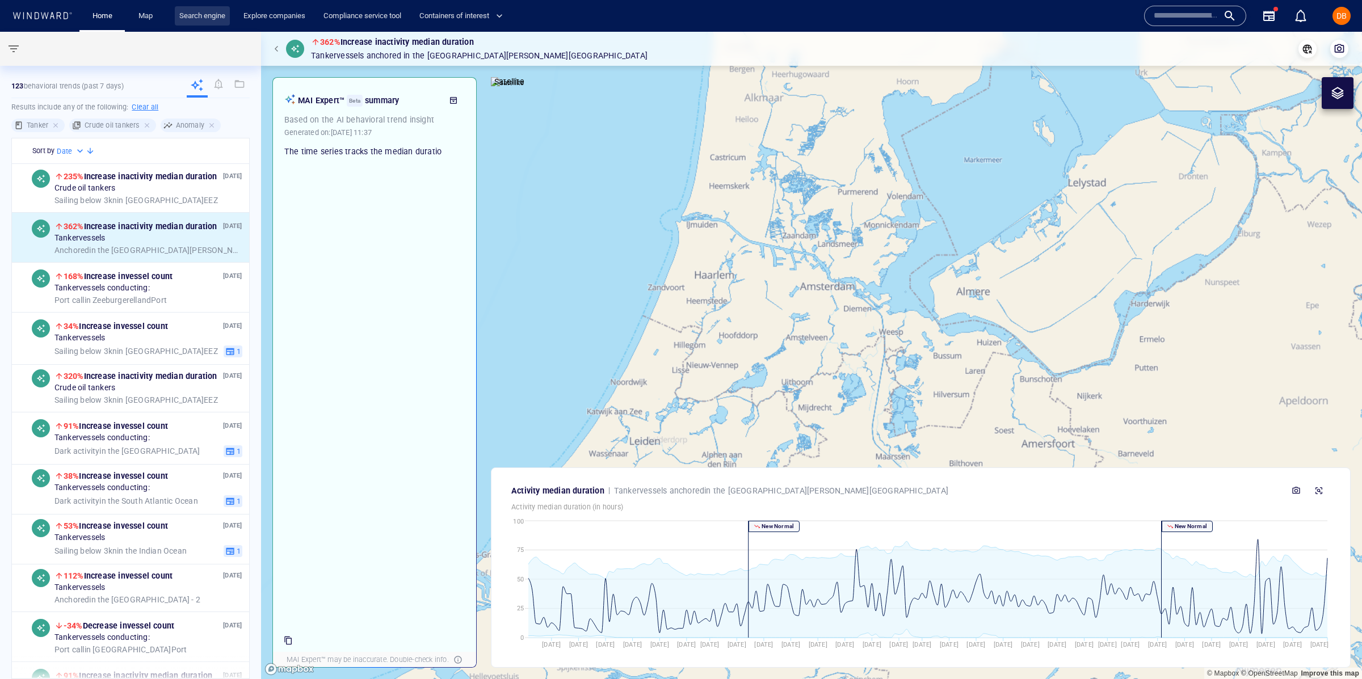
click at [202, 16] on link "Search engine" at bounding box center [202, 16] width 55 height 20
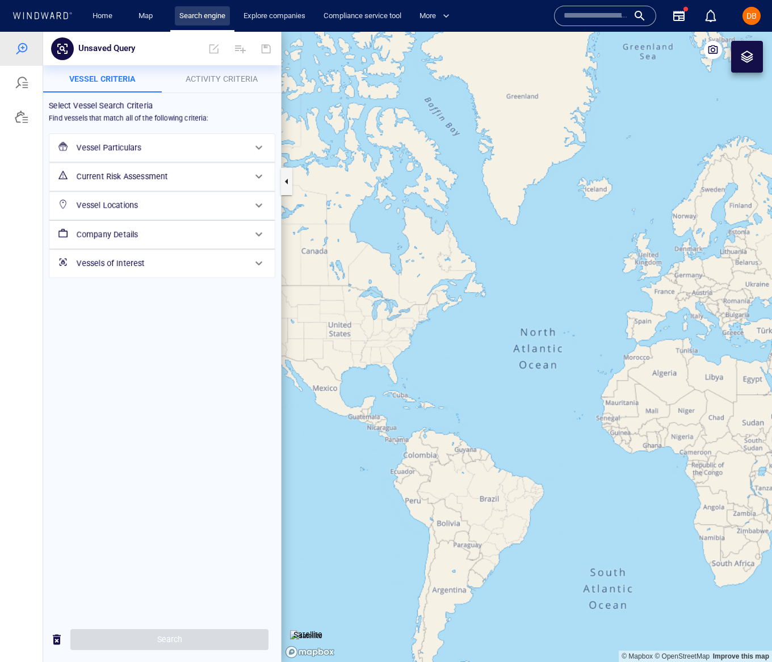
click at [226, 14] on link "Search engine" at bounding box center [202, 16] width 55 height 20
click at [288, 16] on link "Explore companies" at bounding box center [274, 16] width 71 height 20
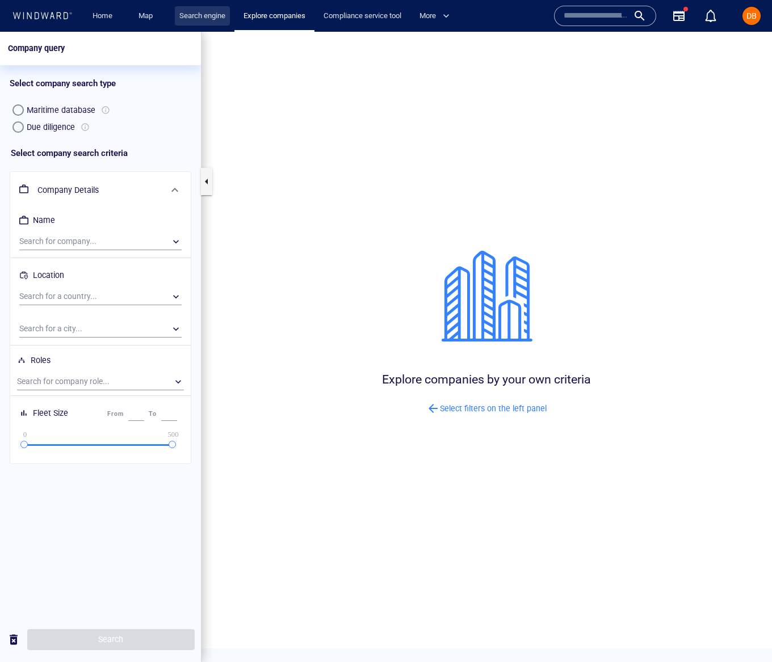
click at [212, 22] on link "Search engine" at bounding box center [202, 16] width 55 height 20
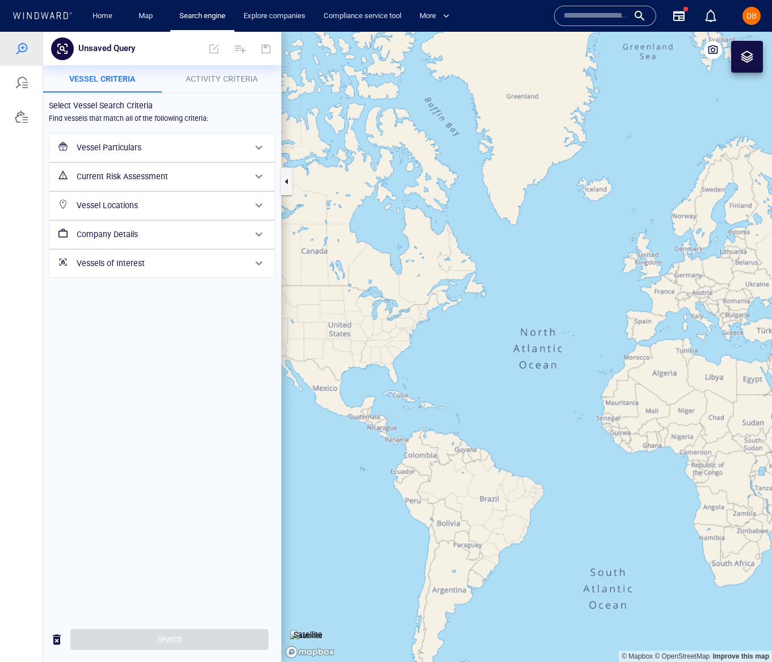
click at [610, 16] on input "text" at bounding box center [596, 15] width 65 height 17
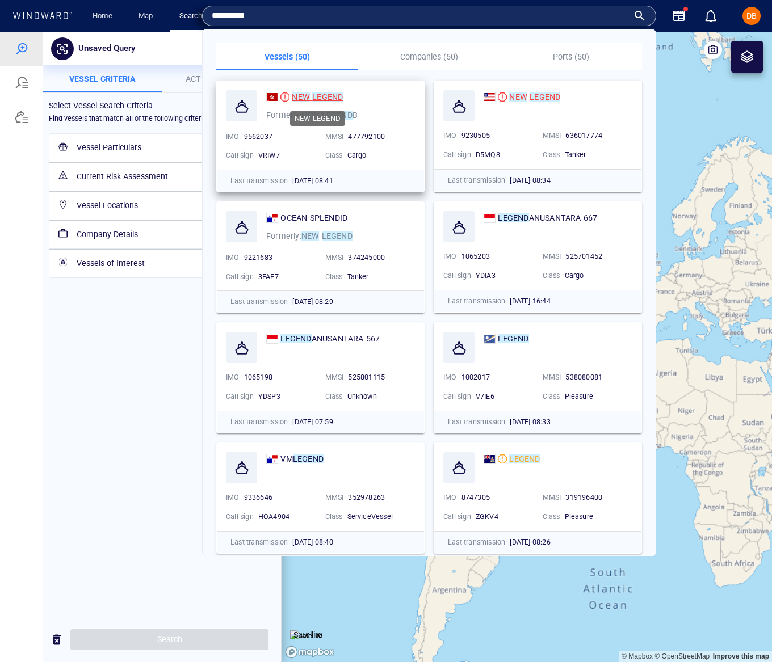
scroll to position [1, 0]
click at [298, 94] on mark "NEW" at bounding box center [301, 96] width 18 height 9
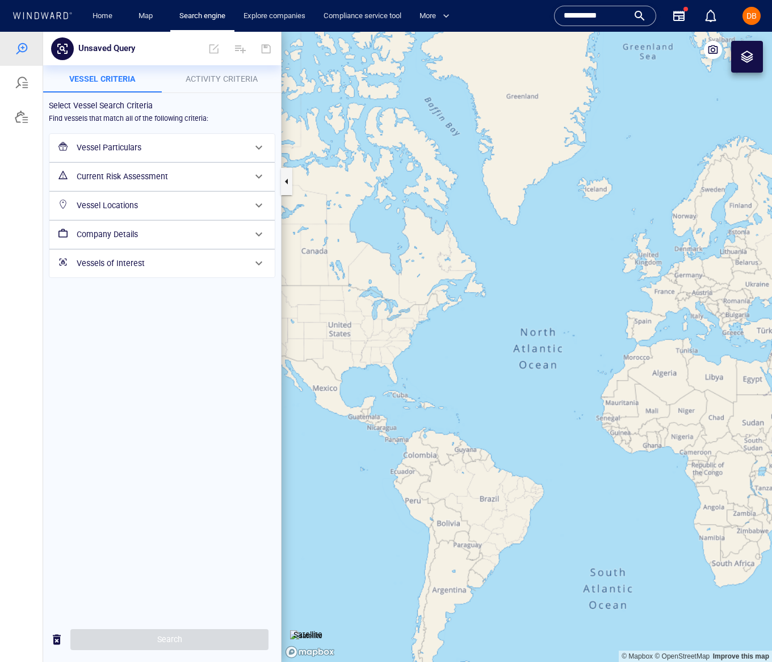
click at [589, 19] on input "**********" at bounding box center [596, 15] width 65 height 17
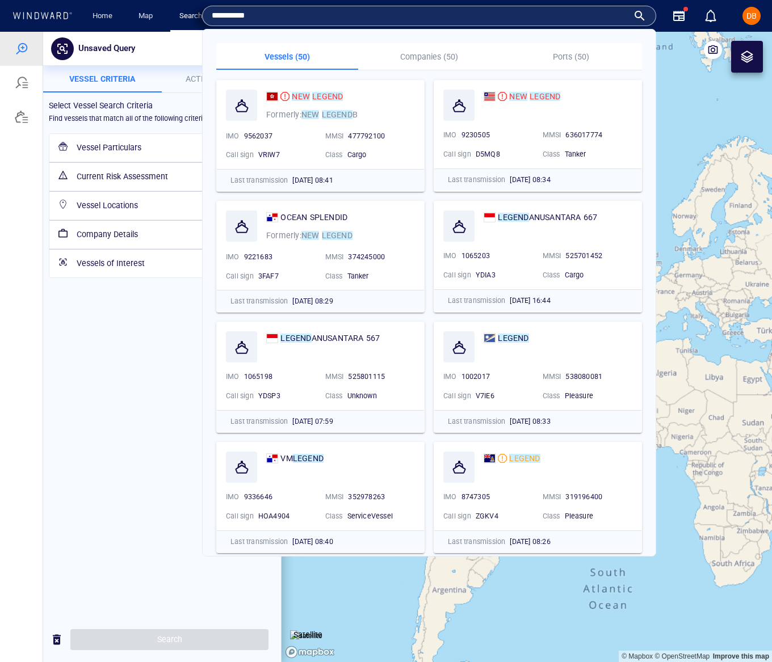
click at [304, 20] on input "**********" at bounding box center [420, 15] width 417 height 17
click at [304, 19] on input "**********" at bounding box center [420, 15] width 417 height 17
type input "*"
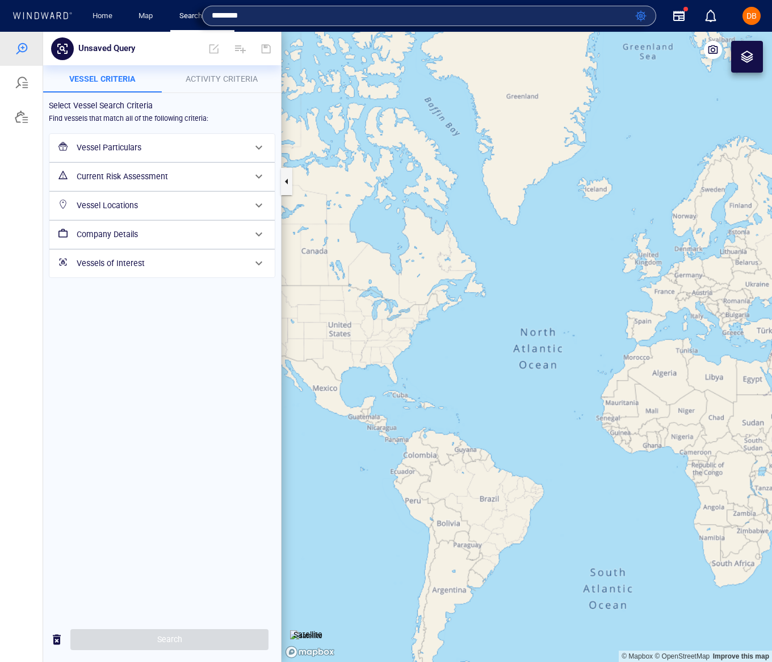
type input "*******"
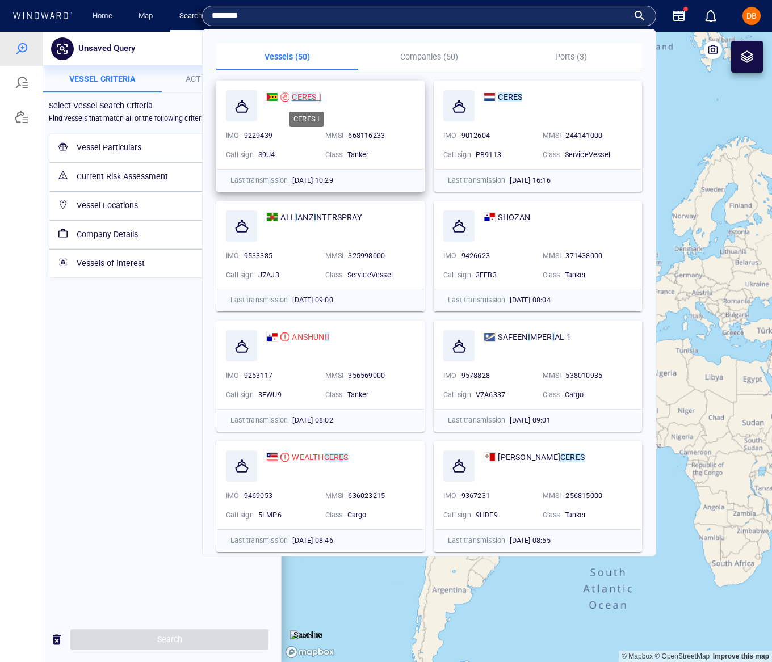
click at [304, 95] on mark "CERES" at bounding box center [304, 97] width 24 height 9
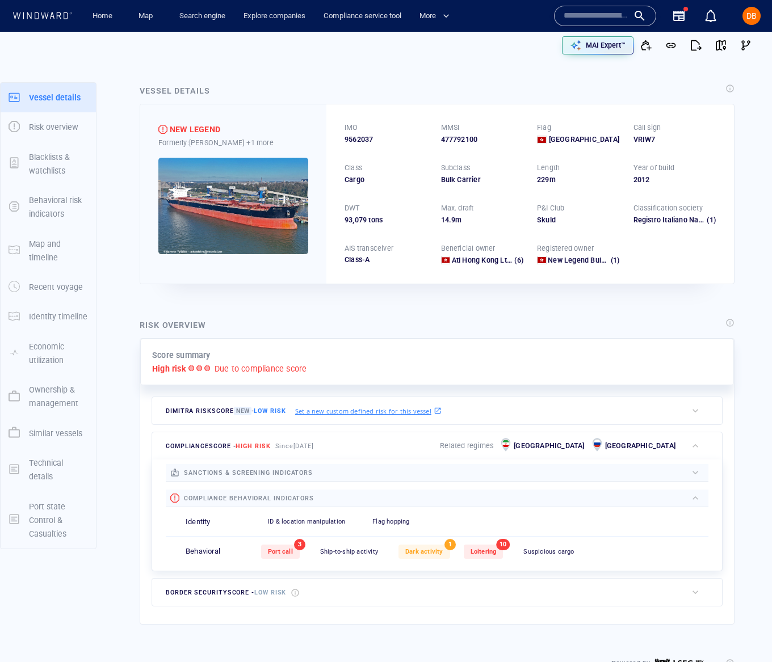
drag, startPoint x: 352, startPoint y: 219, endPoint x: 442, endPoint y: 231, distance: 91.0
click at [442, 231] on div "IMO 9562037 MMSI 477792100 Flag Hong Kong Call sign VRIW7 Class Cargo Subclass …" at bounding box center [529, 193] width 407 height 179
click at [443, 230] on div "IMO 9562037 MMSI 477792100 Flag Hong Kong Call sign VRIW7 Class Cargo Subclass …" at bounding box center [529, 193] width 407 height 179
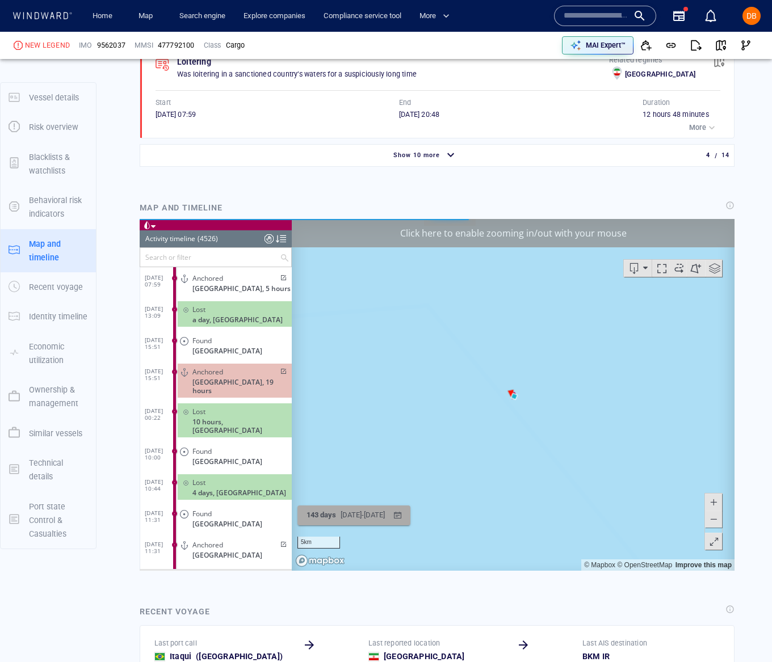
scroll to position [1057, 0]
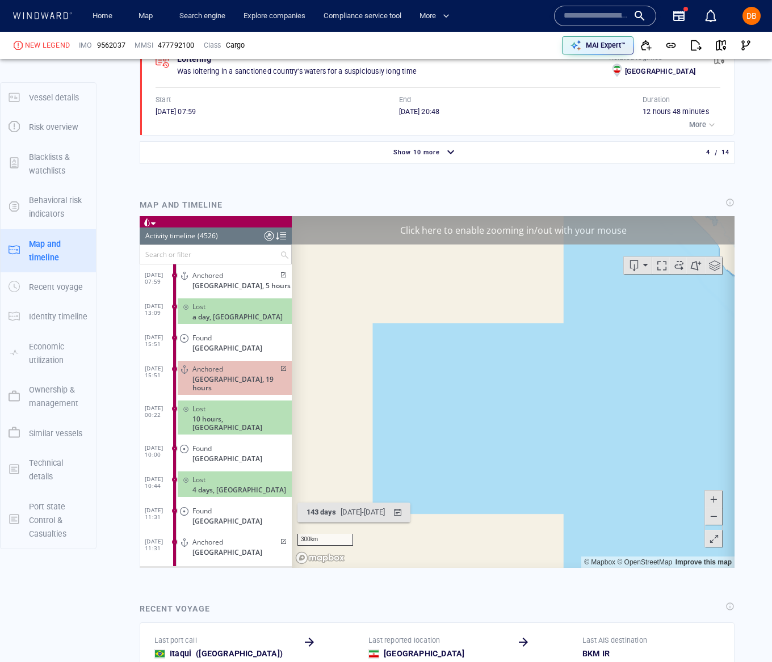
click at [711, 519] on span at bounding box center [713, 516] width 11 height 17
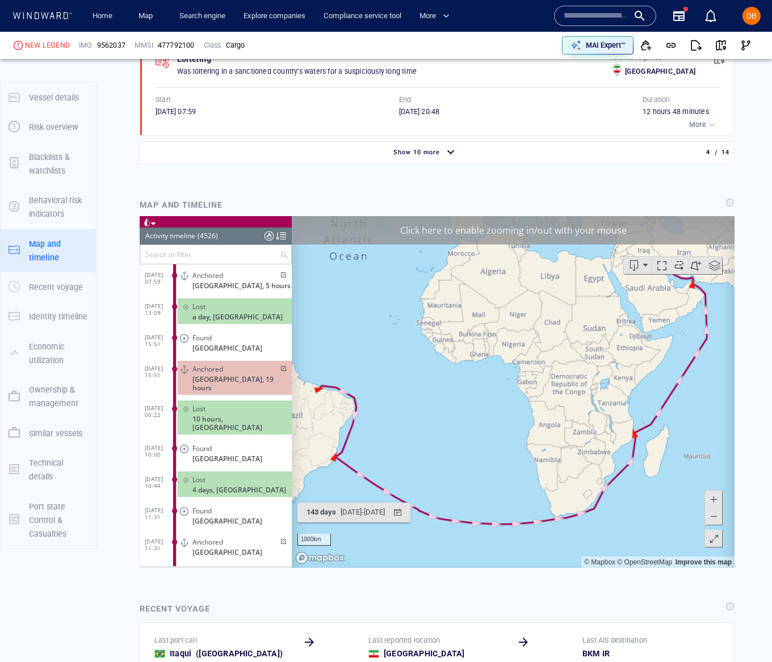
click at [712, 519] on span at bounding box center [713, 516] width 11 height 17
click at [711, 519] on span at bounding box center [713, 516] width 11 height 17
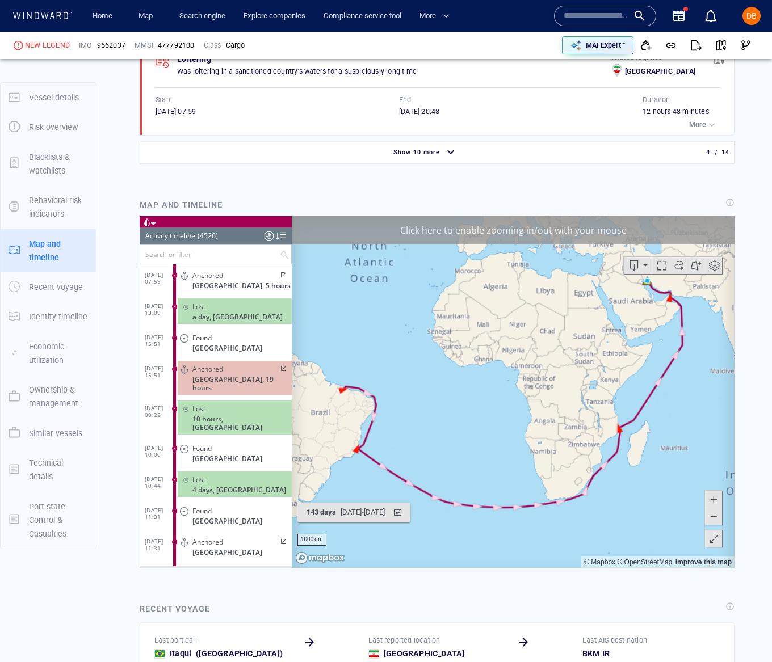
click at [711, 519] on span at bounding box center [713, 516] width 11 height 17
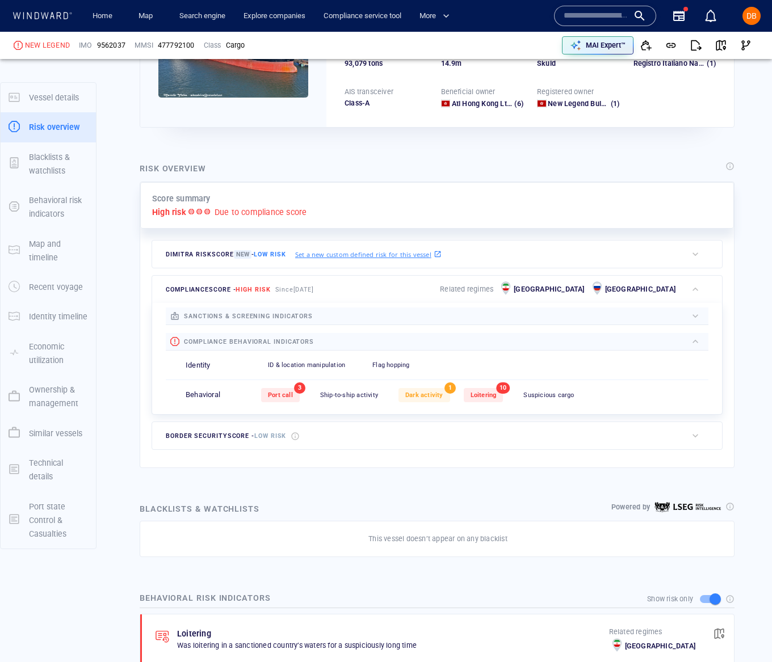
scroll to position [159, 0]
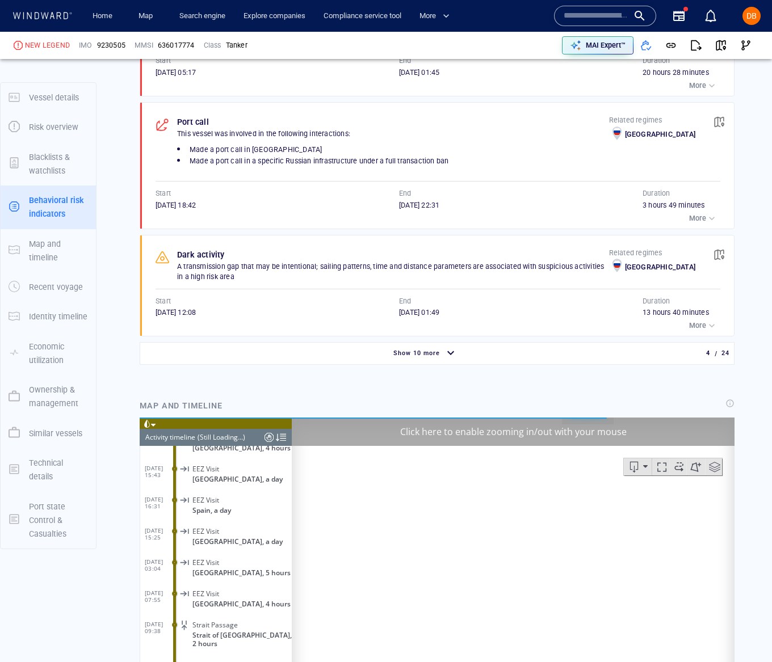
scroll to position [947, 0]
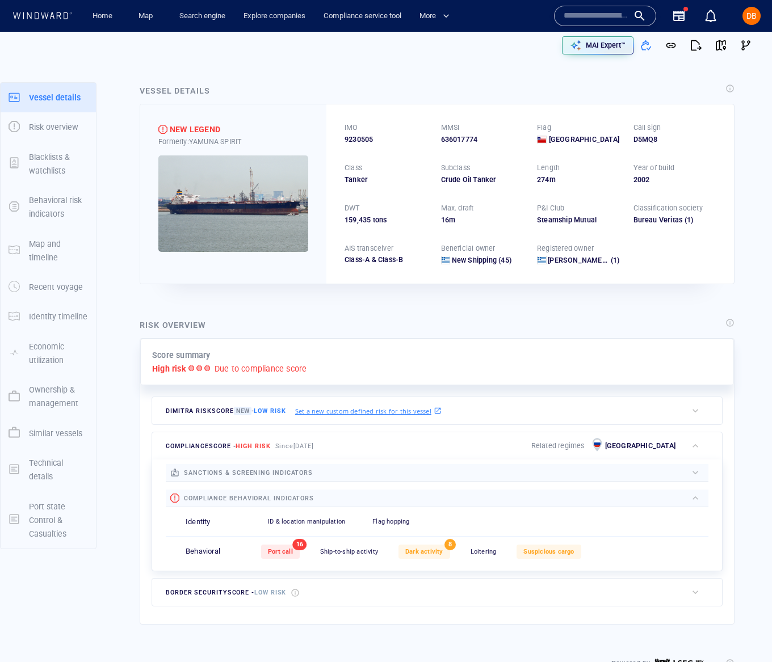
click at [495, 270] on div "IMO 9230505 MMSI 636017774 Flag [GEOGRAPHIC_DATA] Call sign D5MQ8 Class Tanker …" at bounding box center [529, 193] width 407 height 179
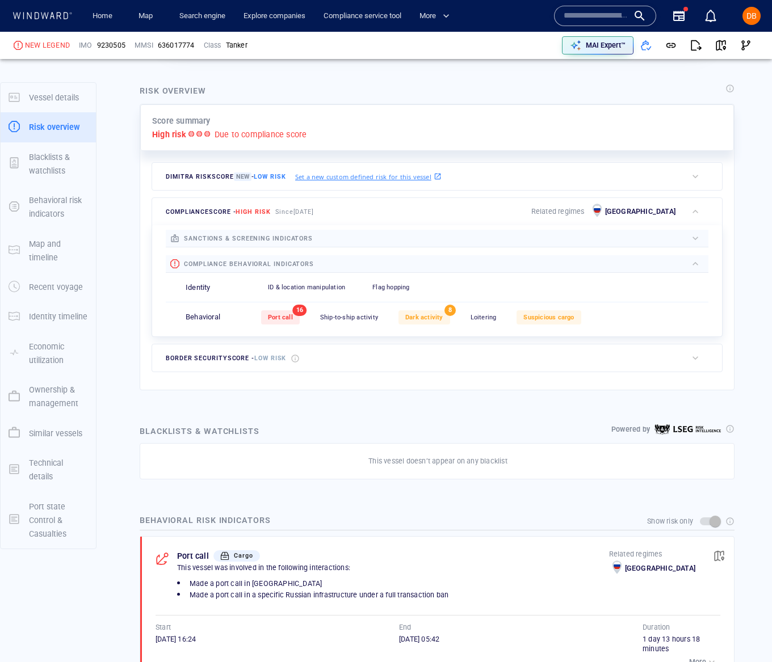
scroll to position [260, 0]
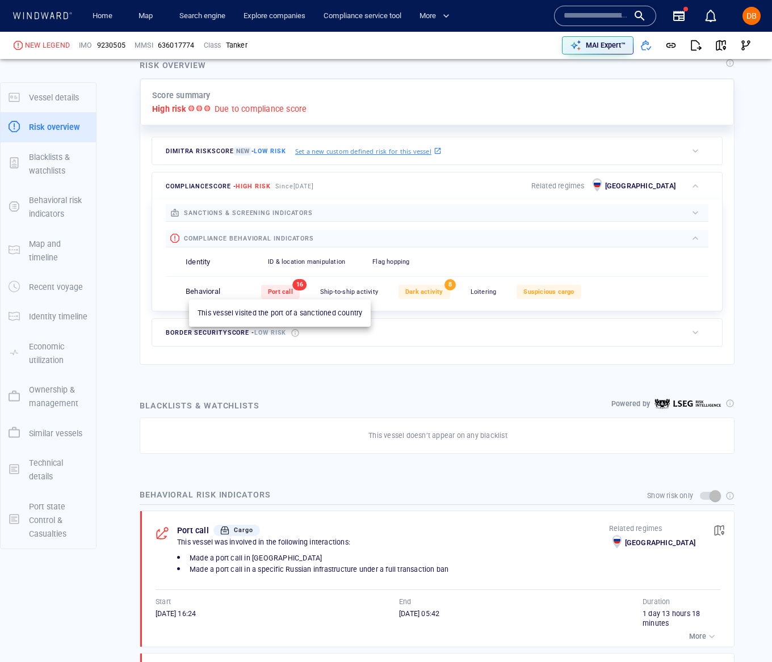
click at [268, 293] on span "Port call" at bounding box center [280, 291] width 25 height 7
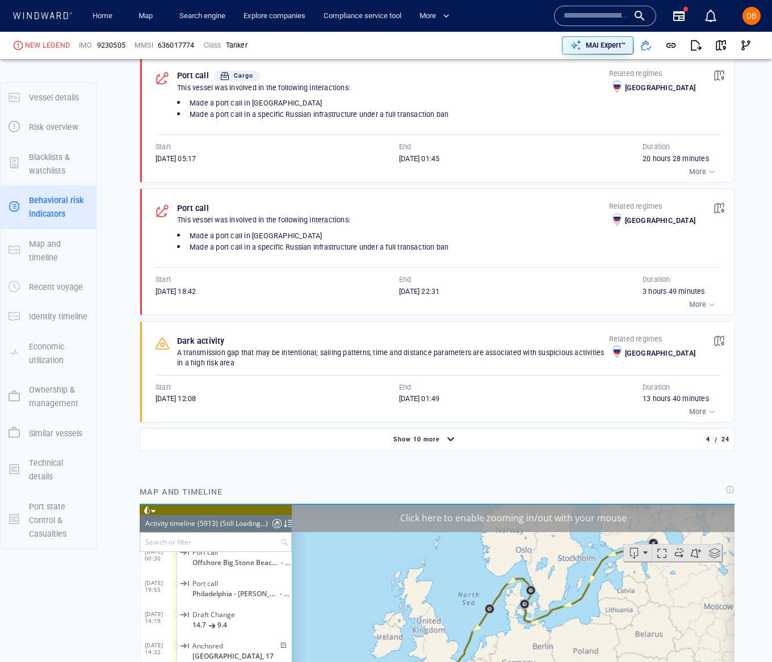
scroll to position [962, 0]
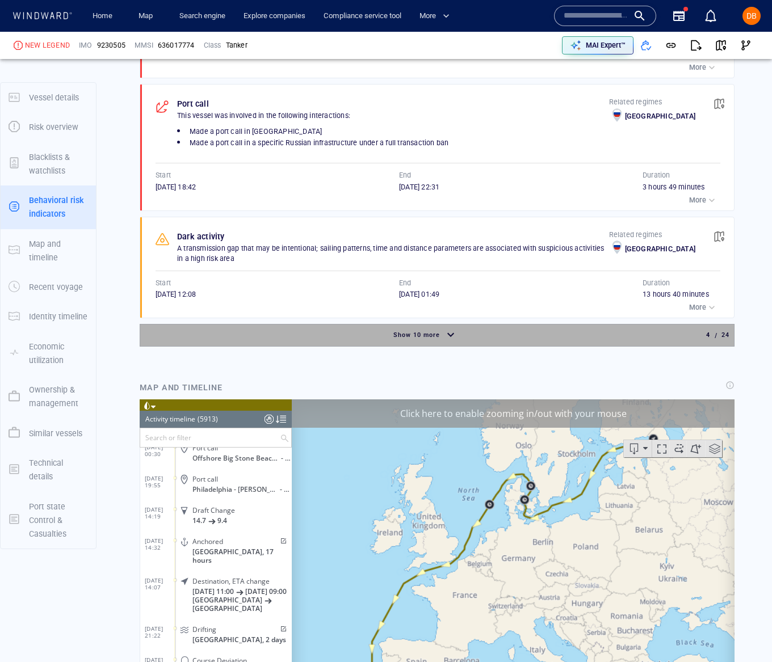
click at [442, 340] on div "button" at bounding box center [451, 336] width 18 height 20
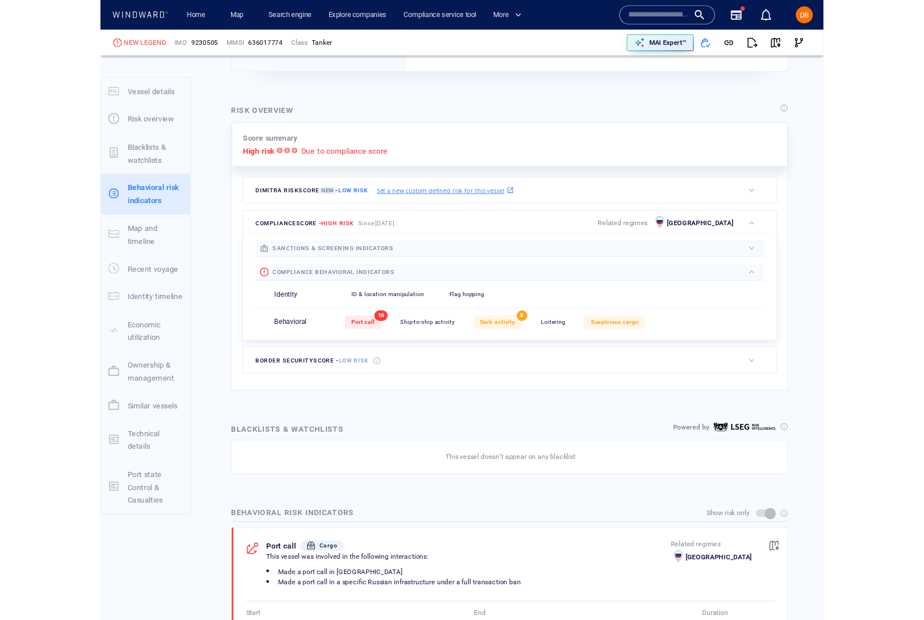
scroll to position [0, 0]
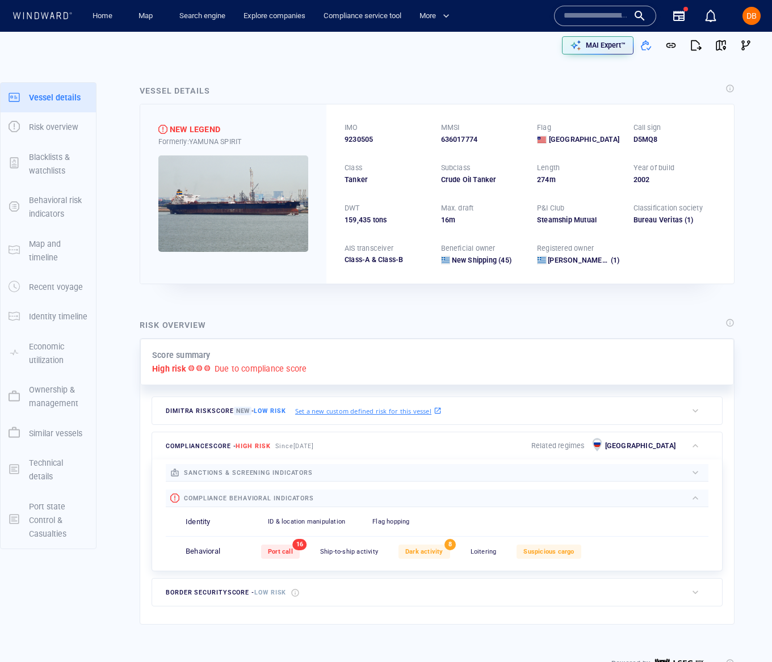
click at [398, 410] on p "Set a new custom defined risk for this vessel" at bounding box center [363, 411] width 136 height 10
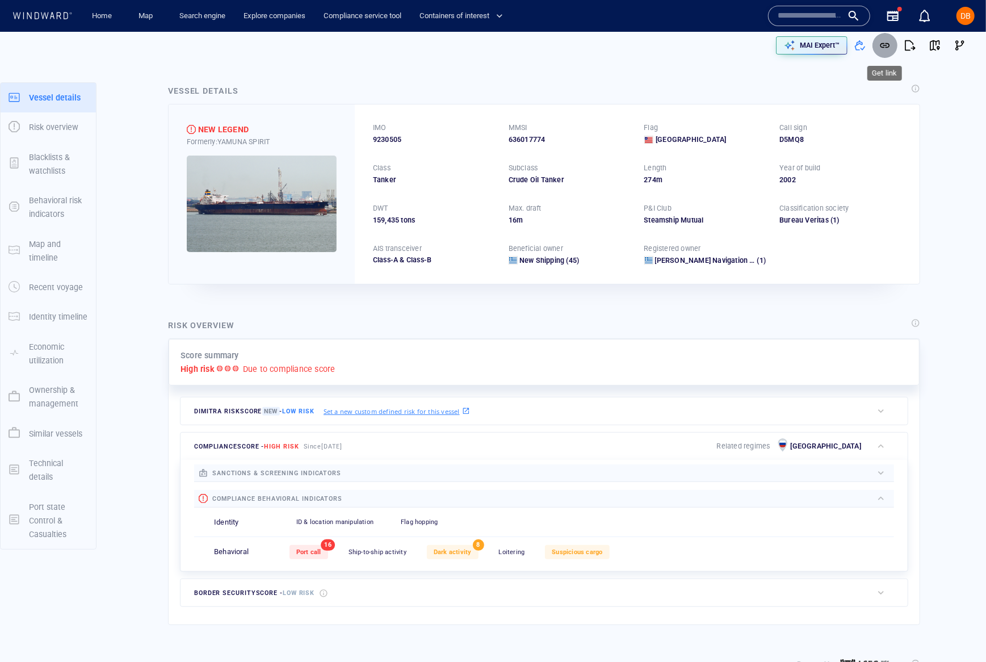
click at [771, 43] on span "button" at bounding box center [884, 45] width 11 height 11
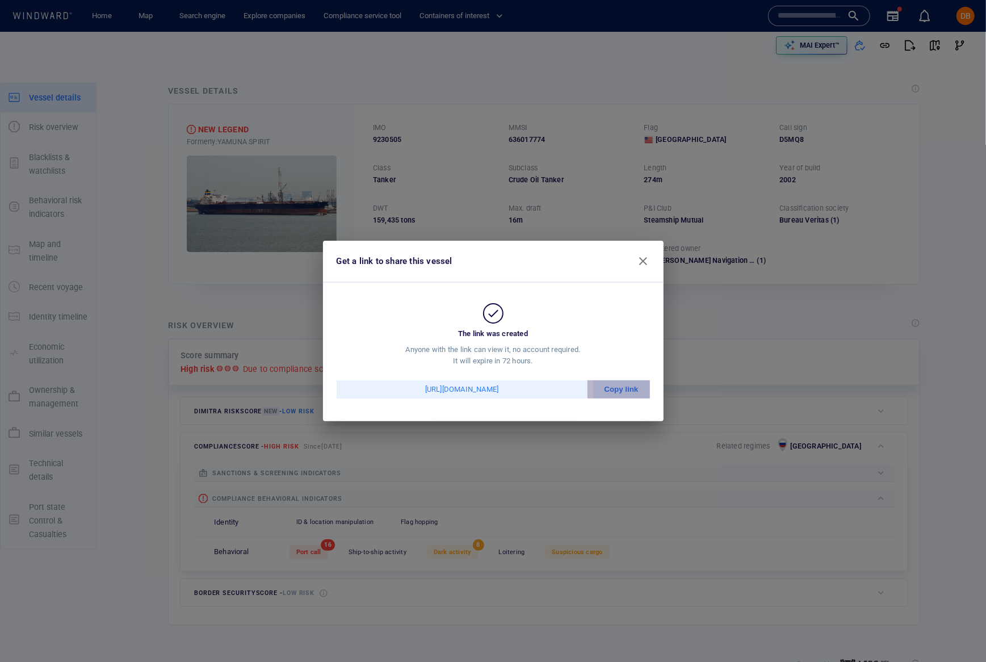
drag, startPoint x: 623, startPoint y: 386, endPoint x: 594, endPoint y: 342, distance: 53.1
click at [623, 385] on div "Copy link" at bounding box center [621, 389] width 57 height 18
click at [642, 257] on span "button" at bounding box center [643, 261] width 14 height 14
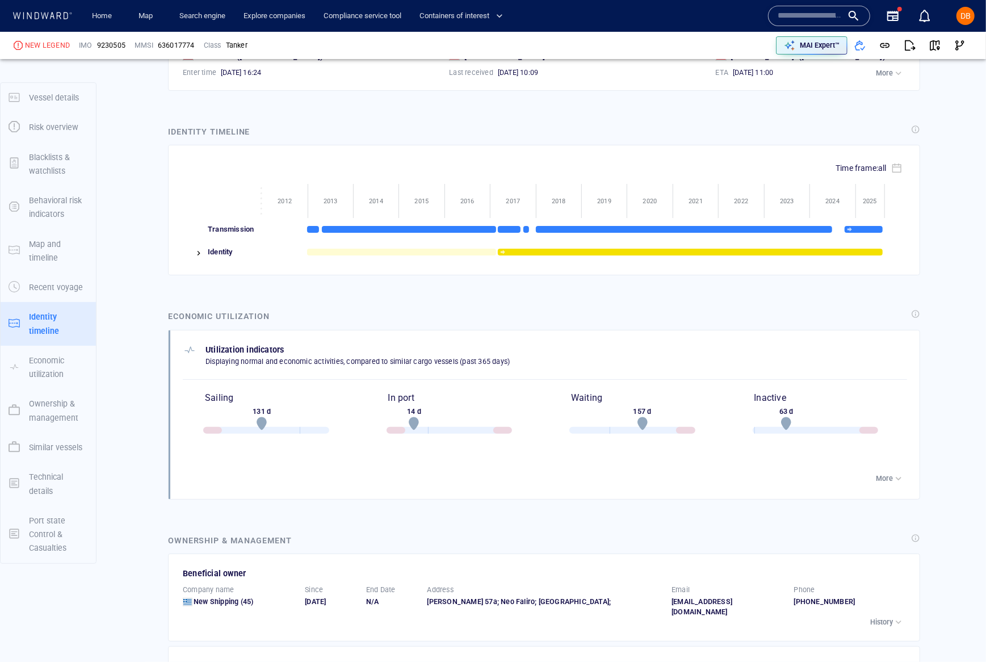
scroll to position [2811, 0]
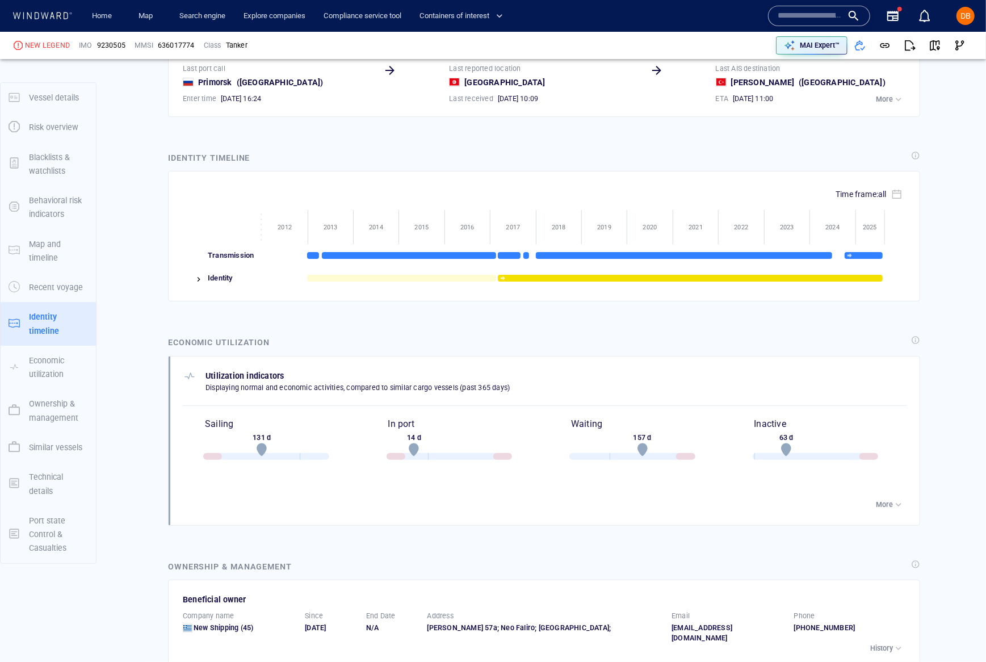
click at [201, 283] on img at bounding box center [198, 279] width 9 height 9
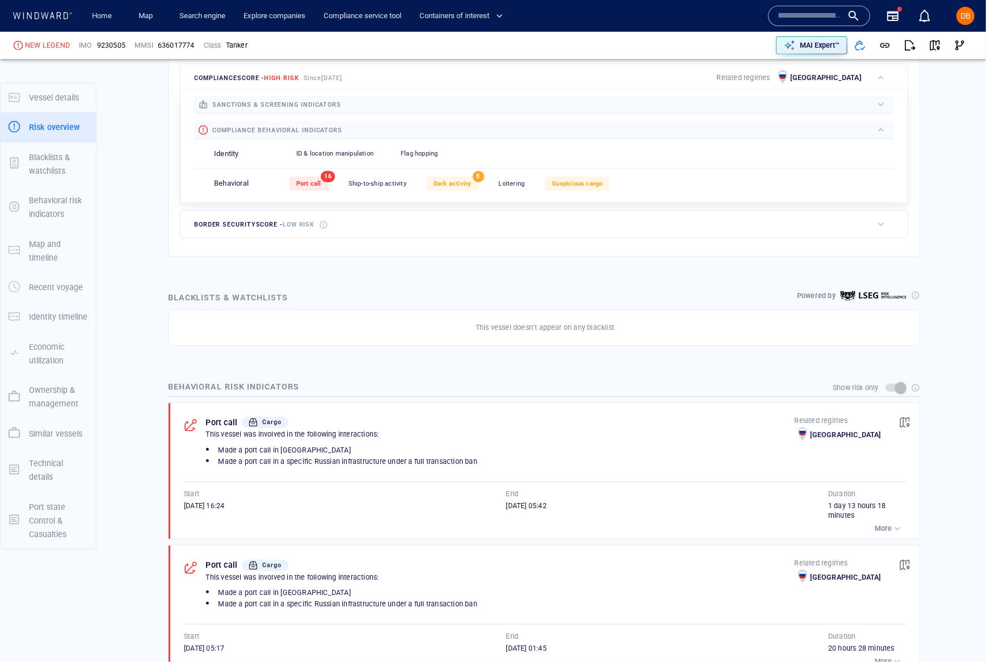
scroll to position [0, 0]
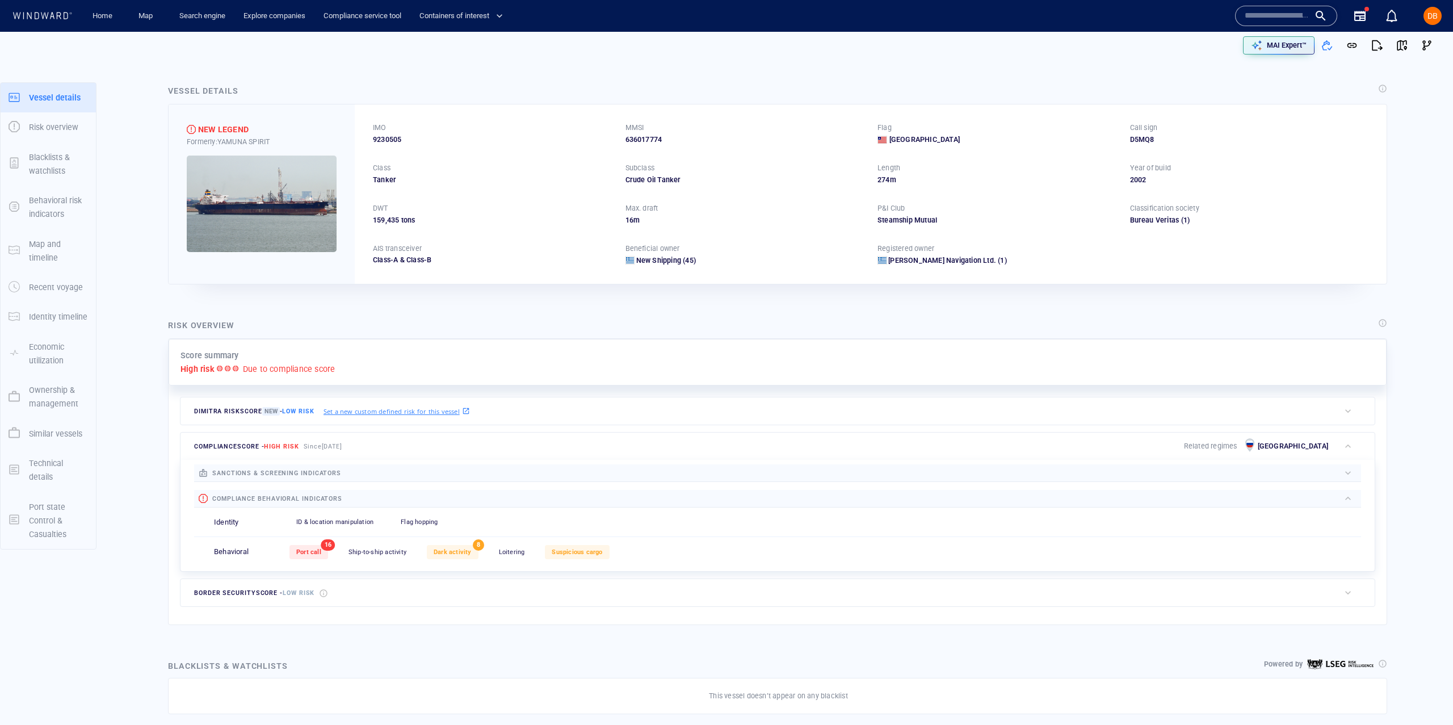
drag, startPoint x: 1400, startPoint y: 292, endPoint x: 1336, endPoint y: 326, distance: 71.8
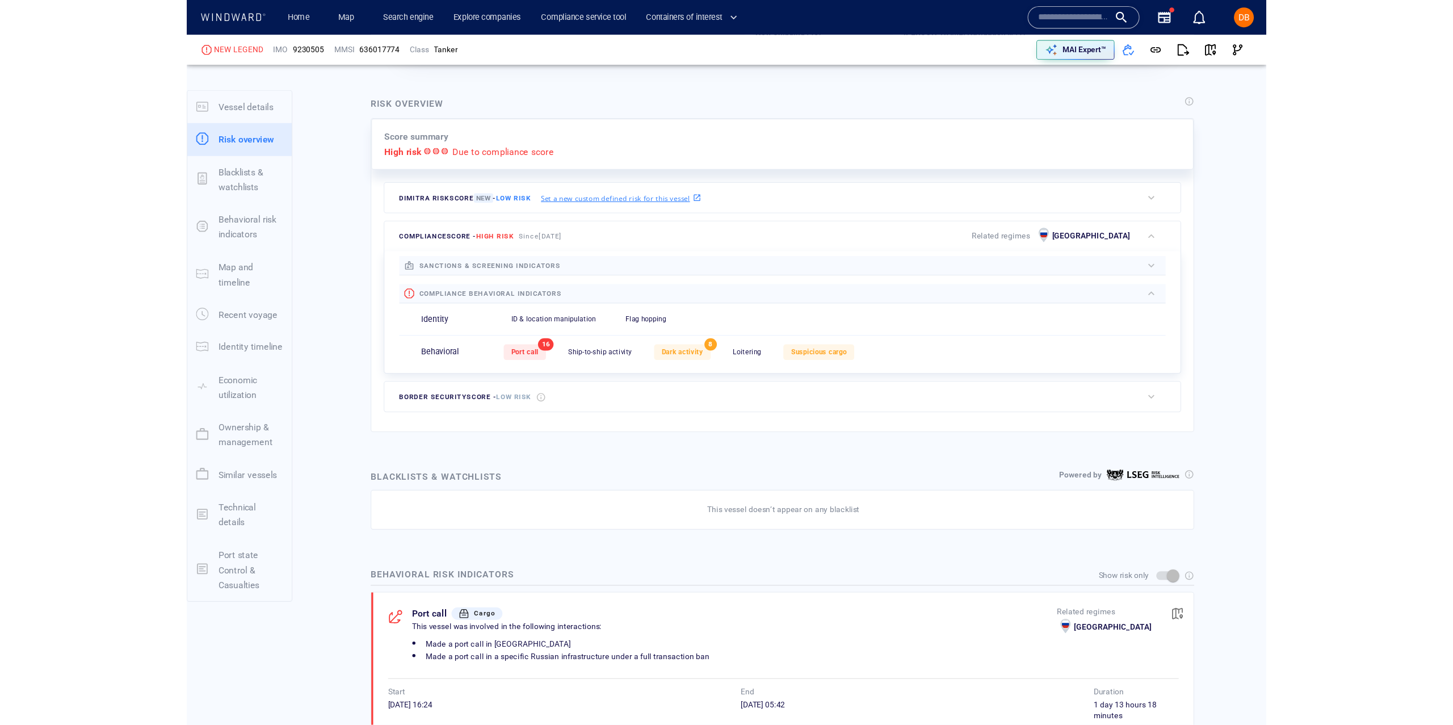
scroll to position [232, 0]
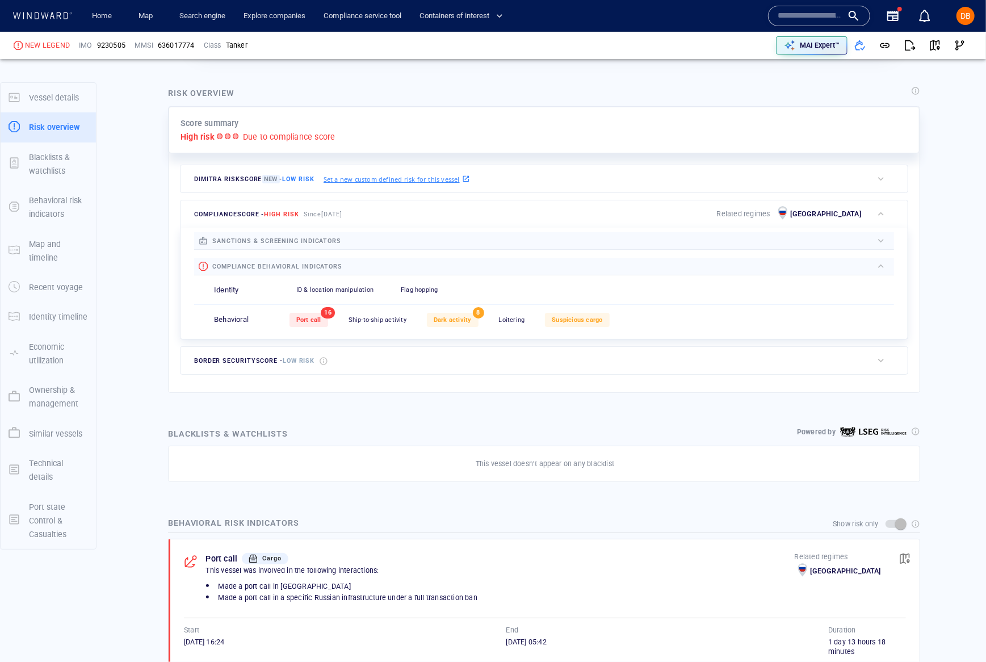
click at [771, 243] on div "button" at bounding box center [880, 240] width 11 height 11
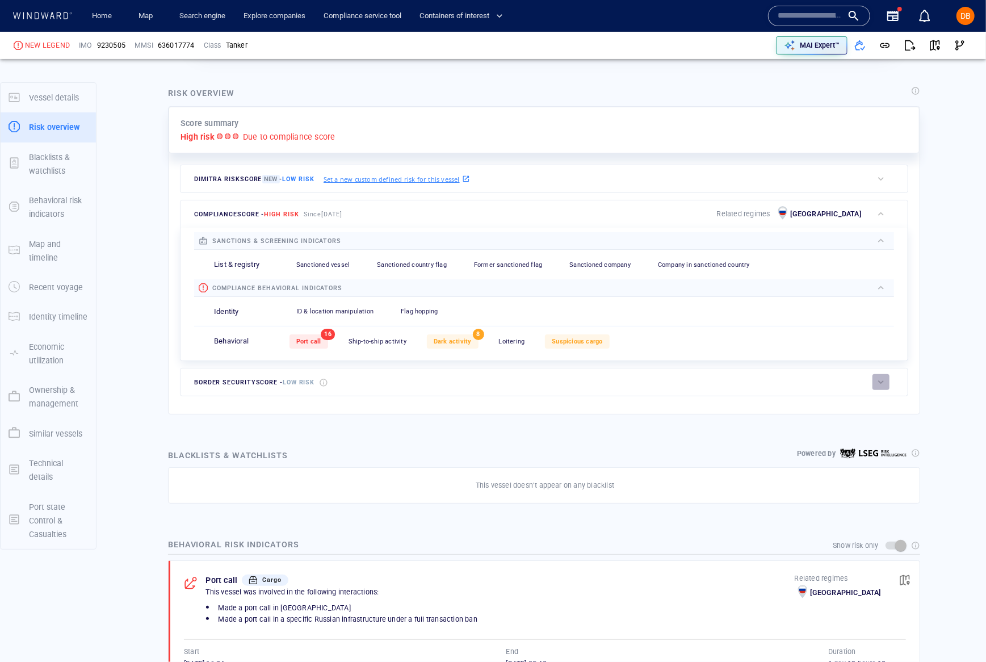
click at [771, 380] on div "button" at bounding box center [880, 381] width 11 height 11
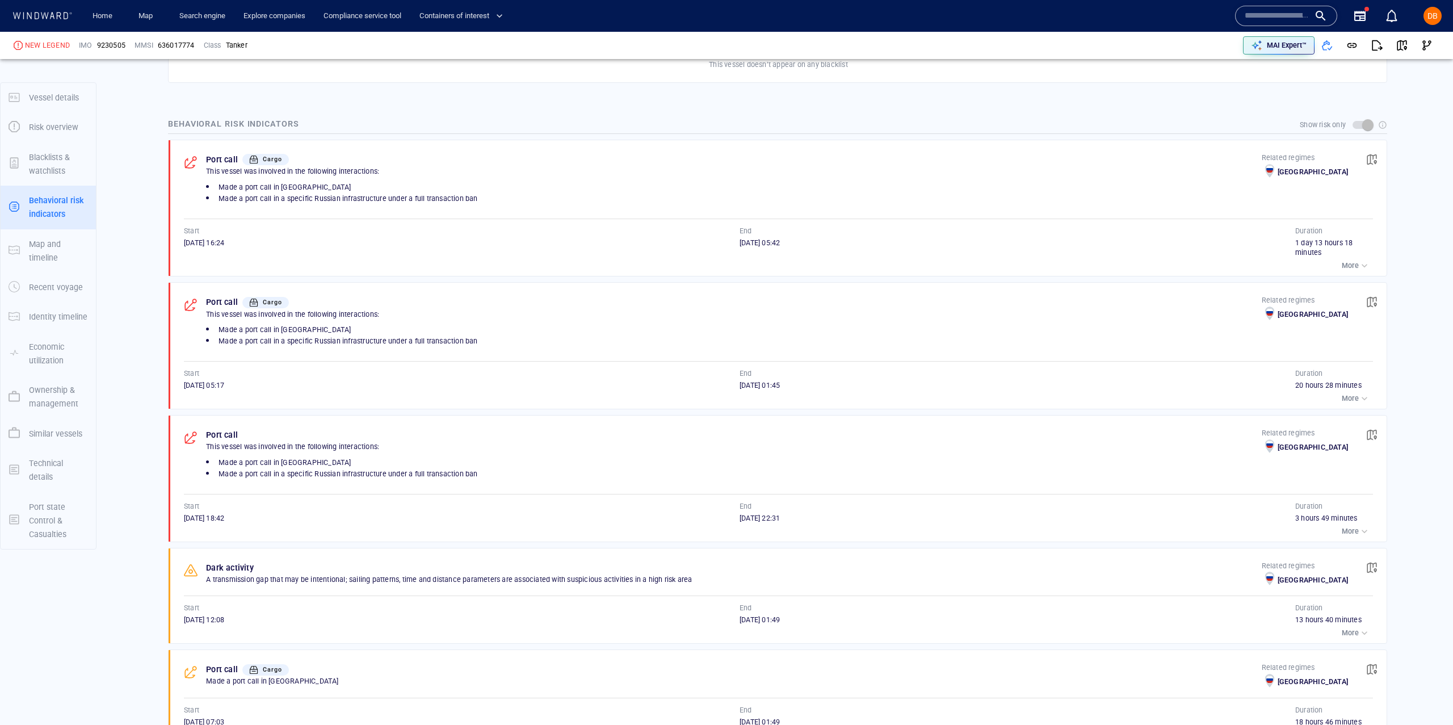
scroll to position [784, 0]
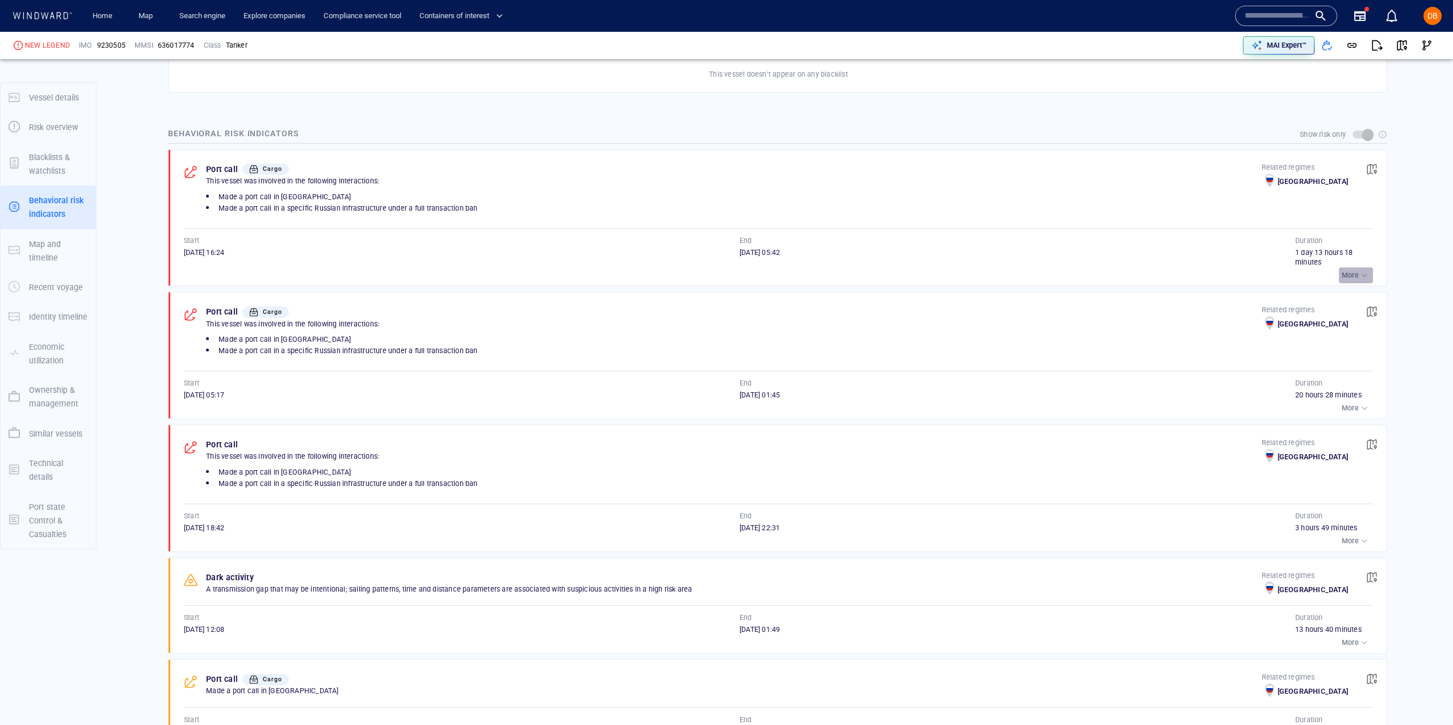
click at [771, 276] on div "button" at bounding box center [1364, 275] width 11 height 11
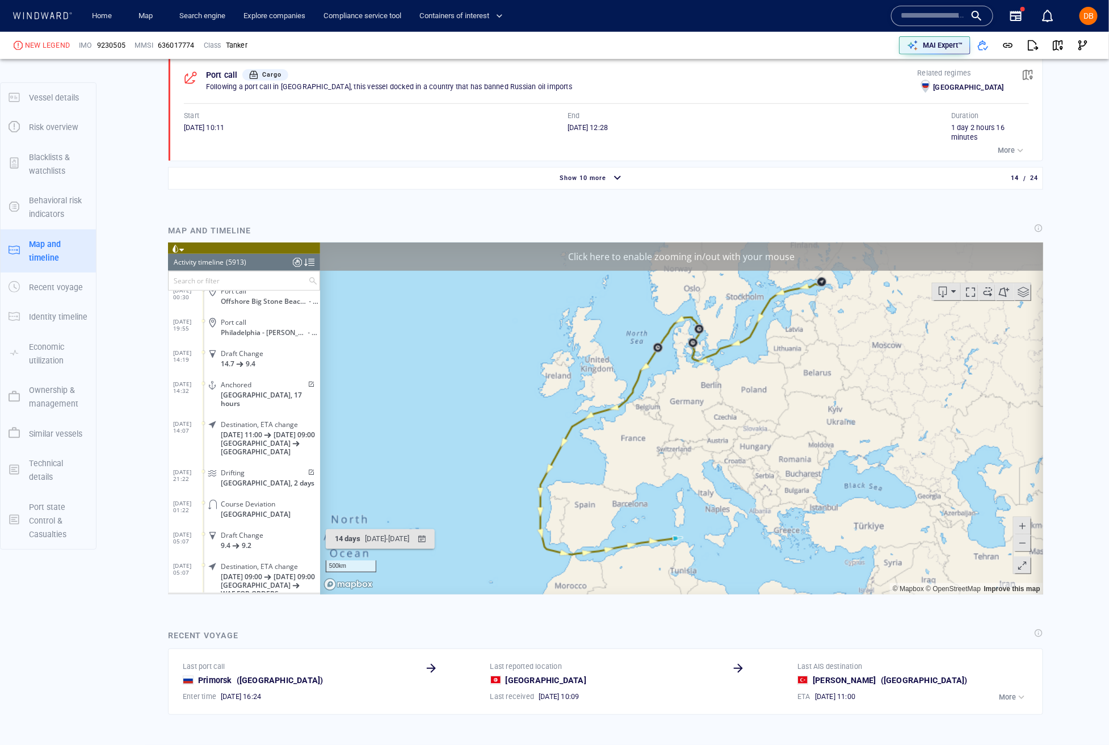
scroll to position [2641, 0]
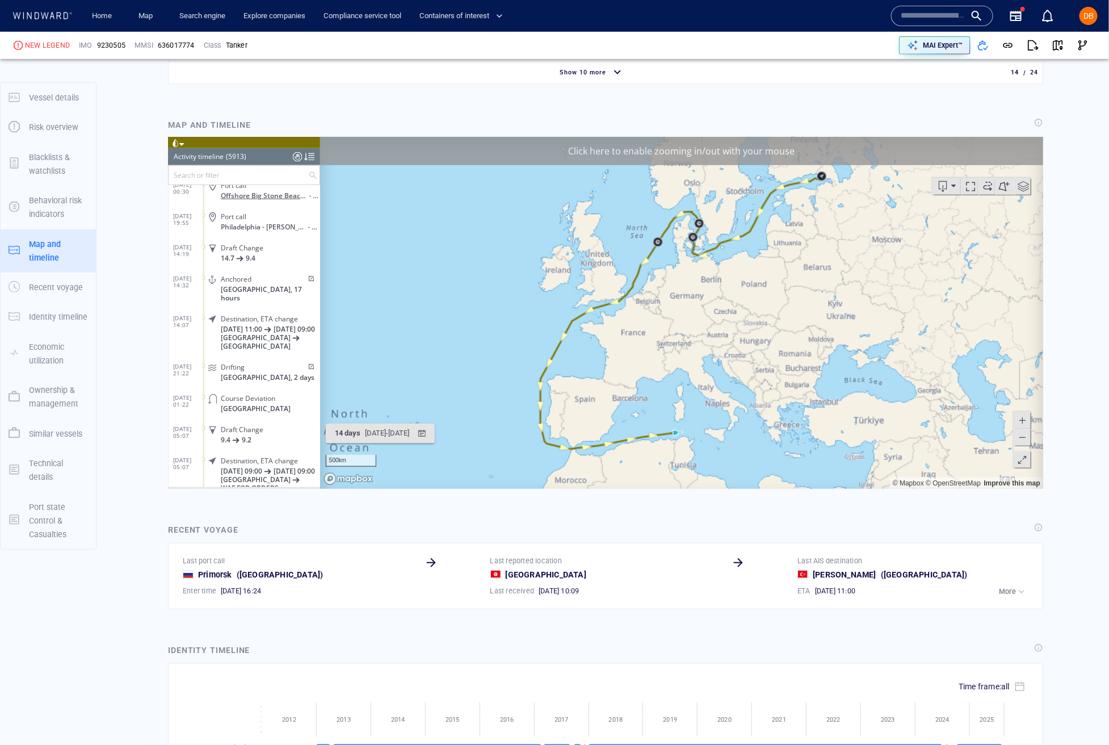
click at [240, 199] on span "Offshore Big Stone Beach Anchorage Lightering , United States" at bounding box center [264, 195] width 89 height 9
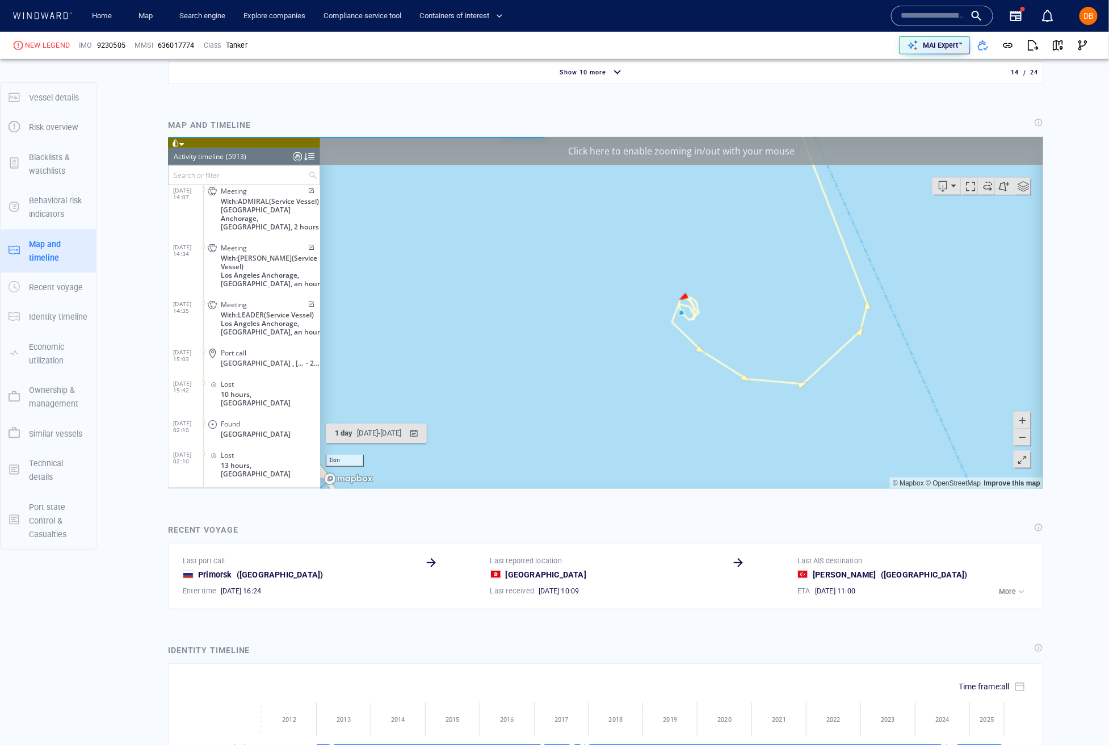
scroll to position [14645, 0]
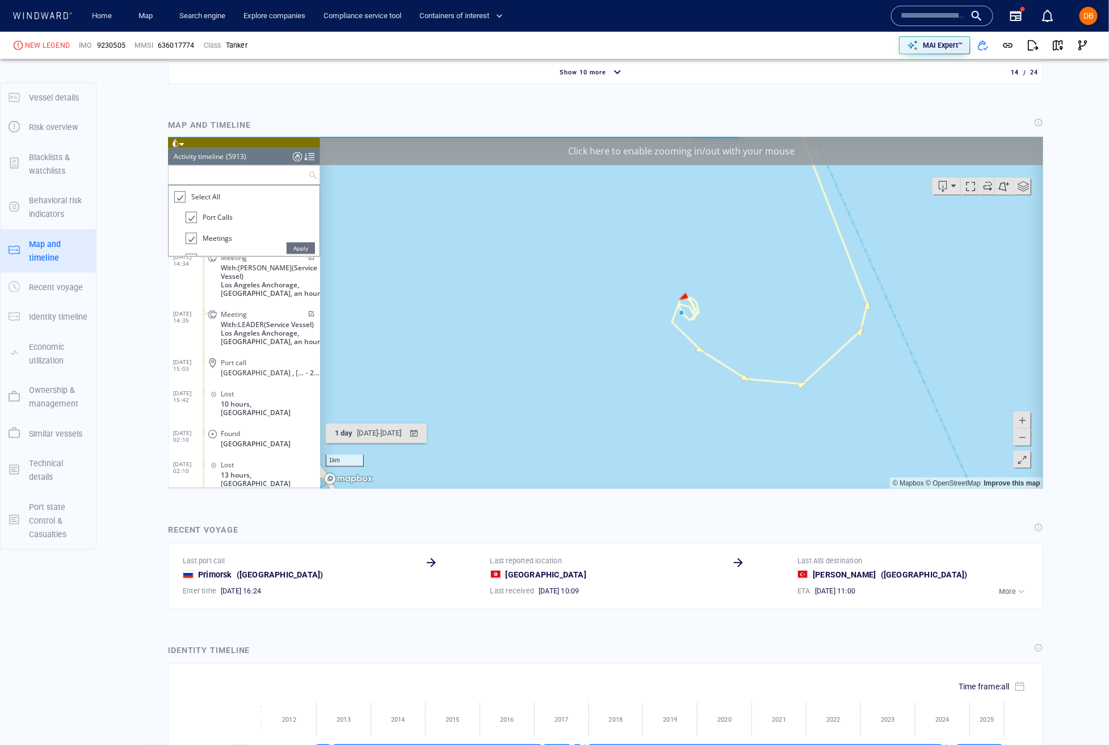
click at [234, 175] on input "text" at bounding box center [238, 174] width 140 height 19
click at [123, 196] on div "Vessel details NEW LEGEND Formerly: YAMUNA SPIRIT IMO 9230505 MMSI 636017774 Fl…" at bounding box center [605, 61] width 1007 height 5271
click at [108, 207] on div "Vessel details NEW LEGEND Formerly: YAMUNA SPIRIT IMO 9230505 MMSI 636017774 Fl…" at bounding box center [605, 61] width 1007 height 5271
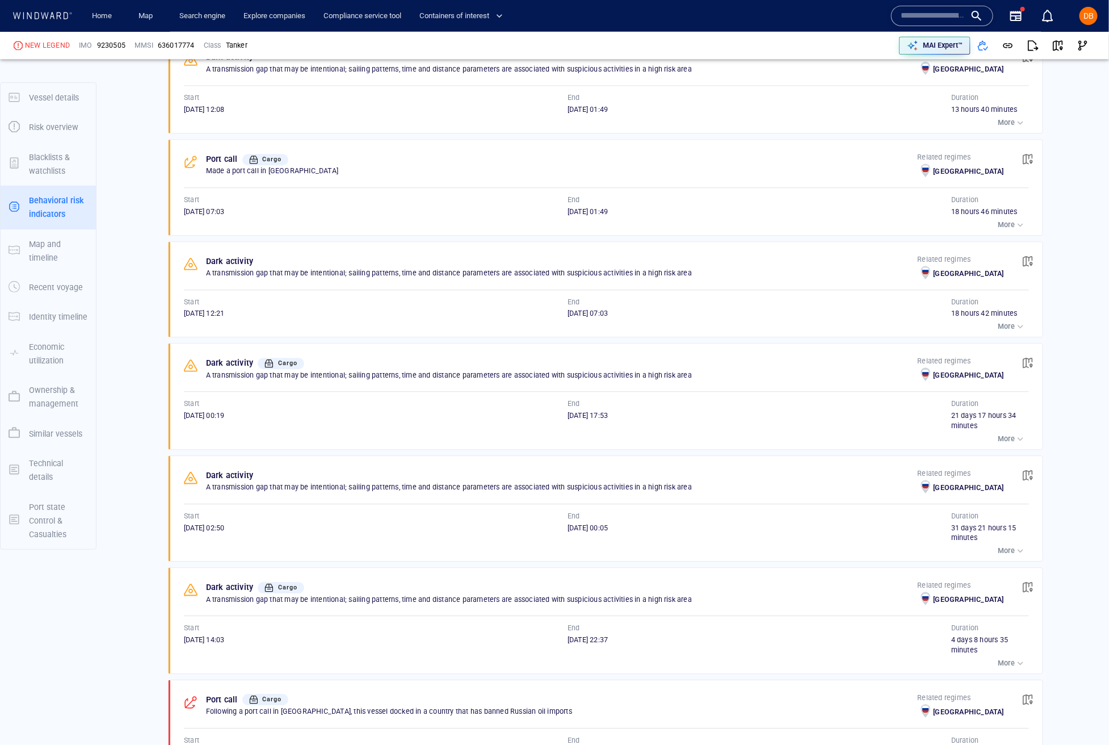
scroll to position [1469, 0]
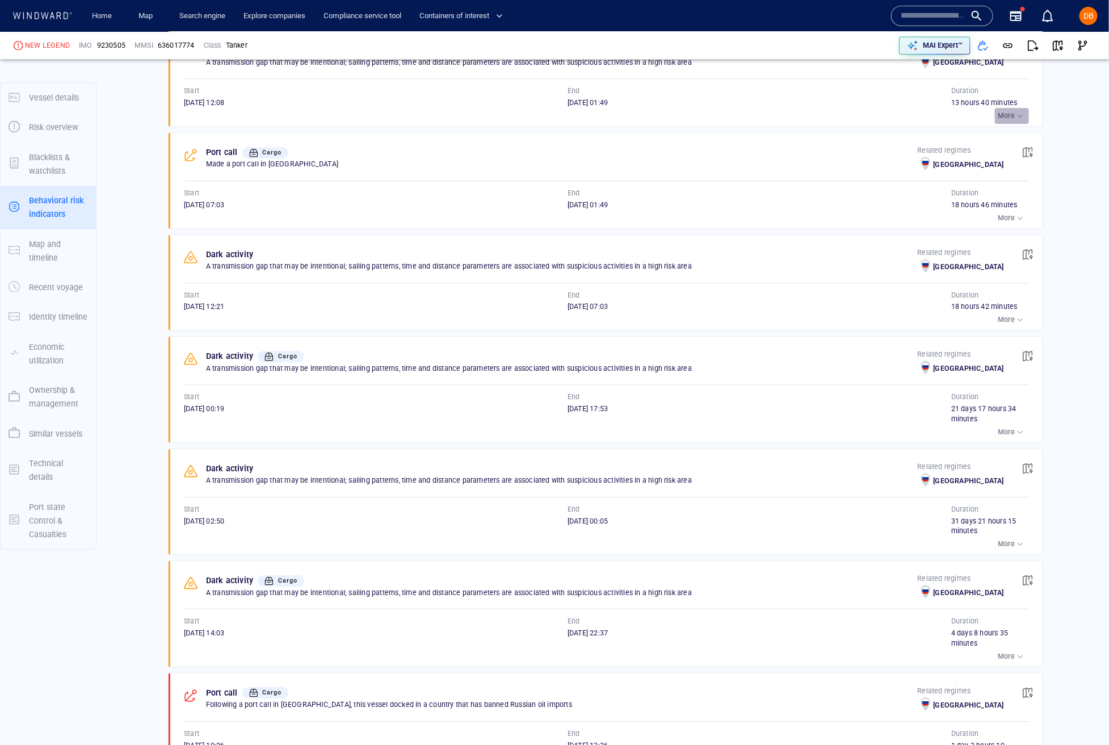
click at [771, 121] on div "button" at bounding box center [1020, 115] width 11 height 11
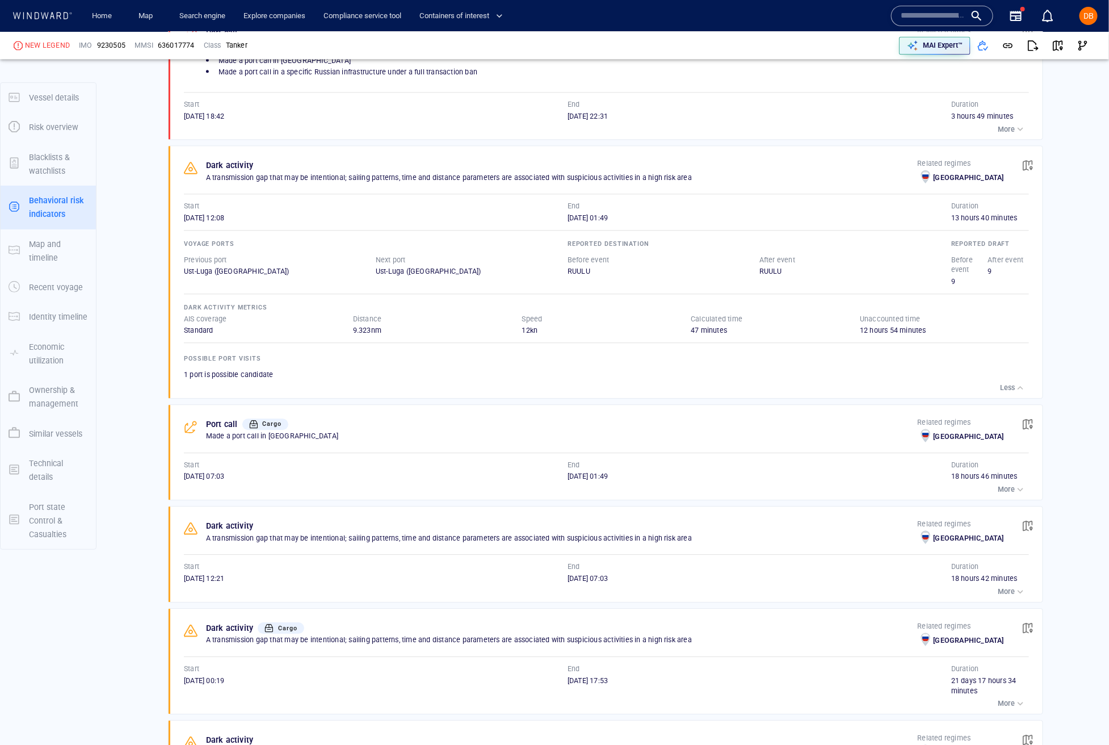
scroll to position [1347, 0]
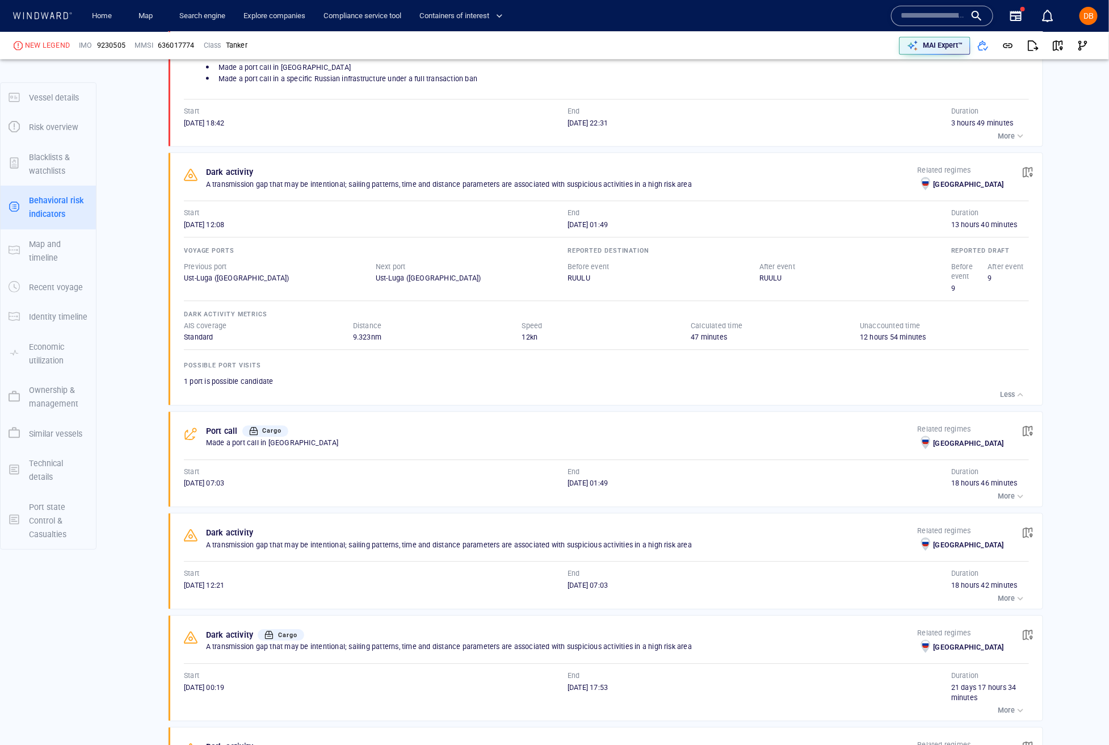
click at [233, 178] on p "Dark activity" at bounding box center [230, 172] width 48 height 14
drag, startPoint x: 233, startPoint y: 178, endPoint x: 410, endPoint y: 184, distance: 176.6
click at [234, 178] on p "Dark activity" at bounding box center [230, 172] width 48 height 14
click at [771, 178] on span "button" at bounding box center [1027, 171] width 11 height 11
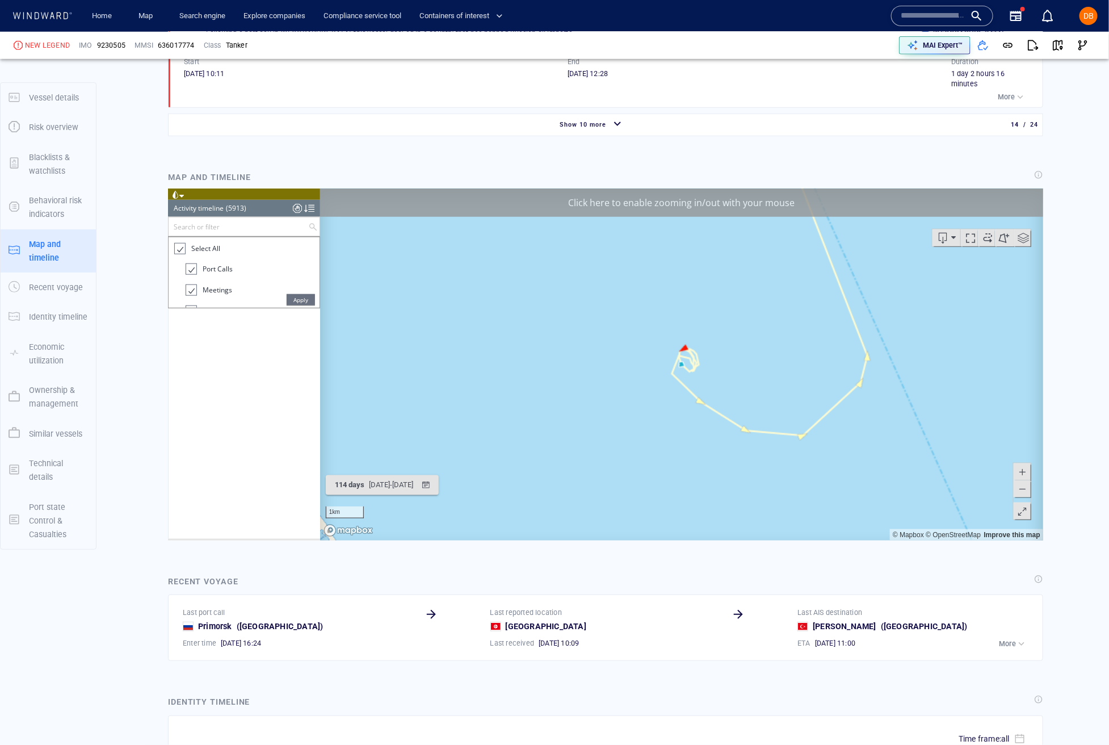
scroll to position [164459, 0]
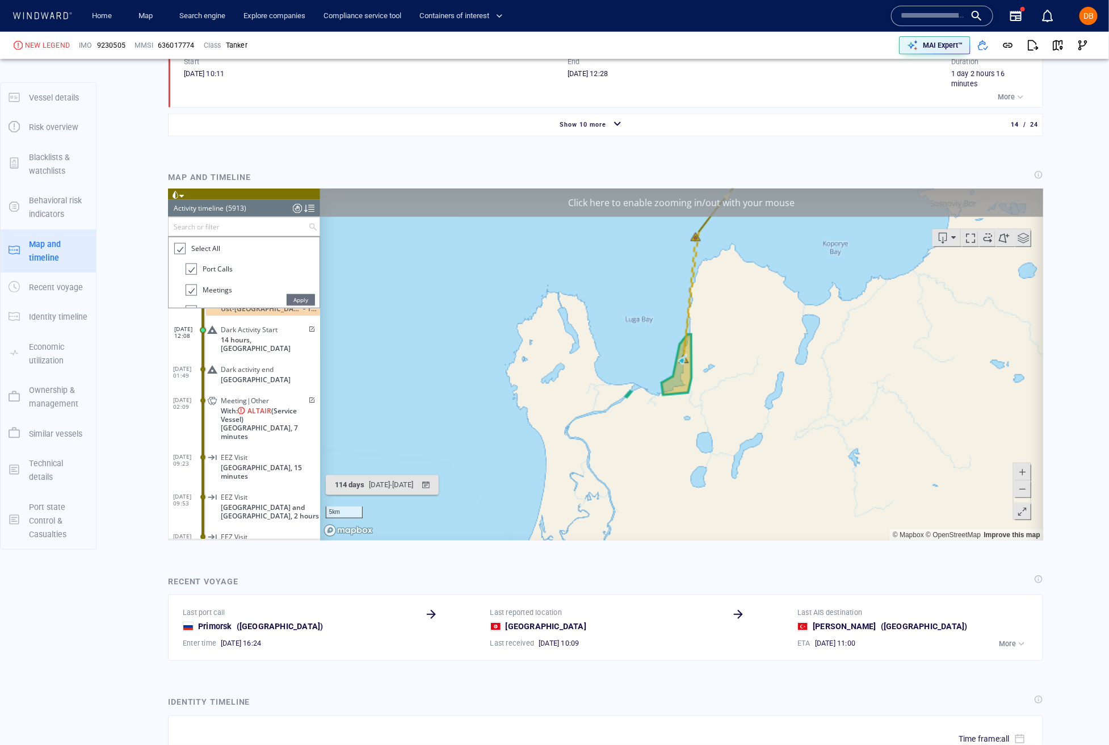
click at [253, 227] on input "text" at bounding box center [238, 226] width 140 height 19
click at [296, 297] on span "Apply" at bounding box center [300, 299] width 28 height 11
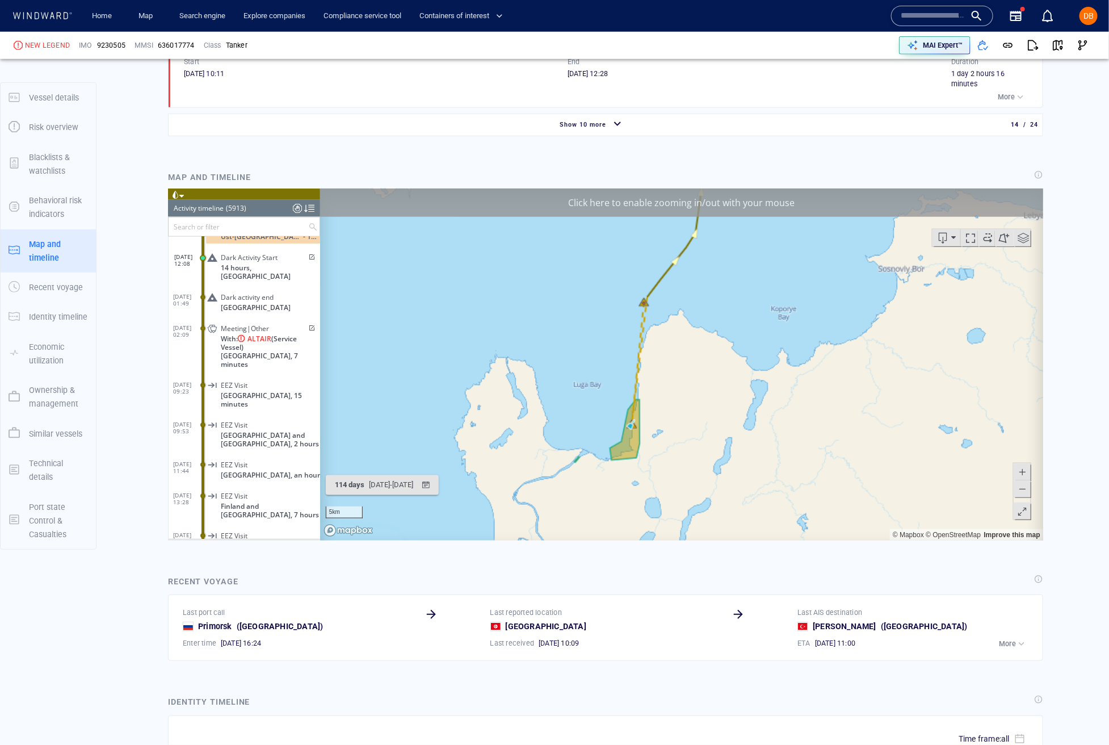
drag, startPoint x: 757, startPoint y: 326, endPoint x: 705, endPoint y: 392, distance: 83.2
click at [705, 392] on canvas "Map" at bounding box center [681, 364] width 723 height 352
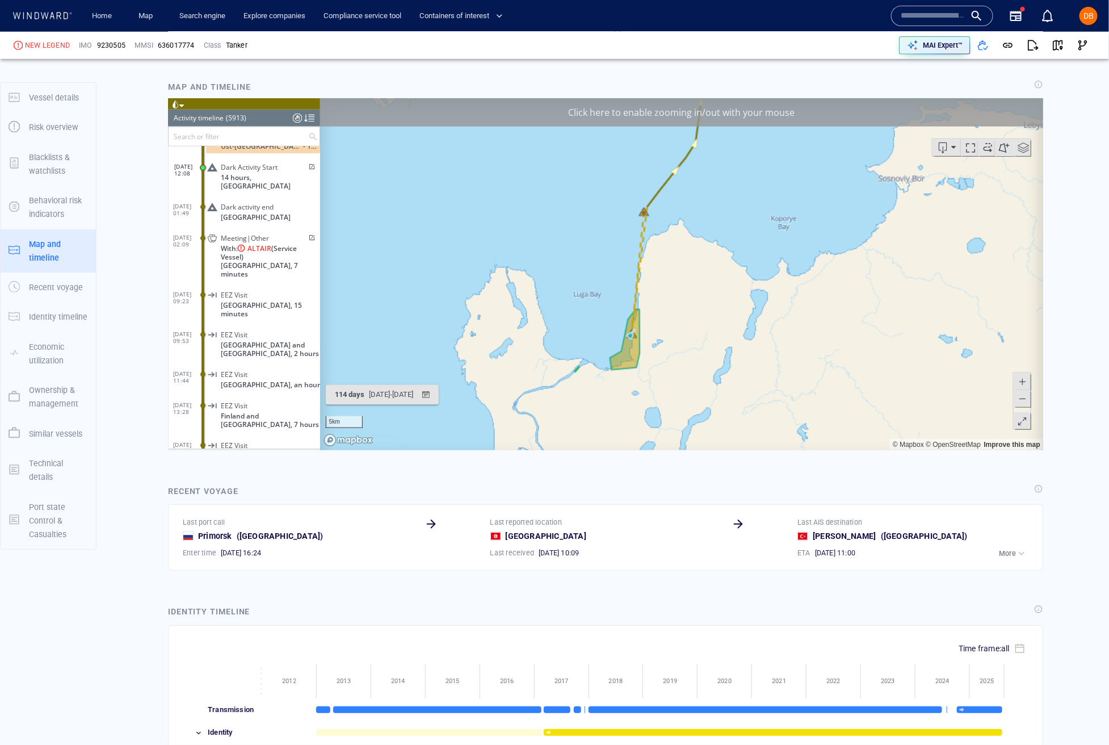
scroll to position [2837, 0]
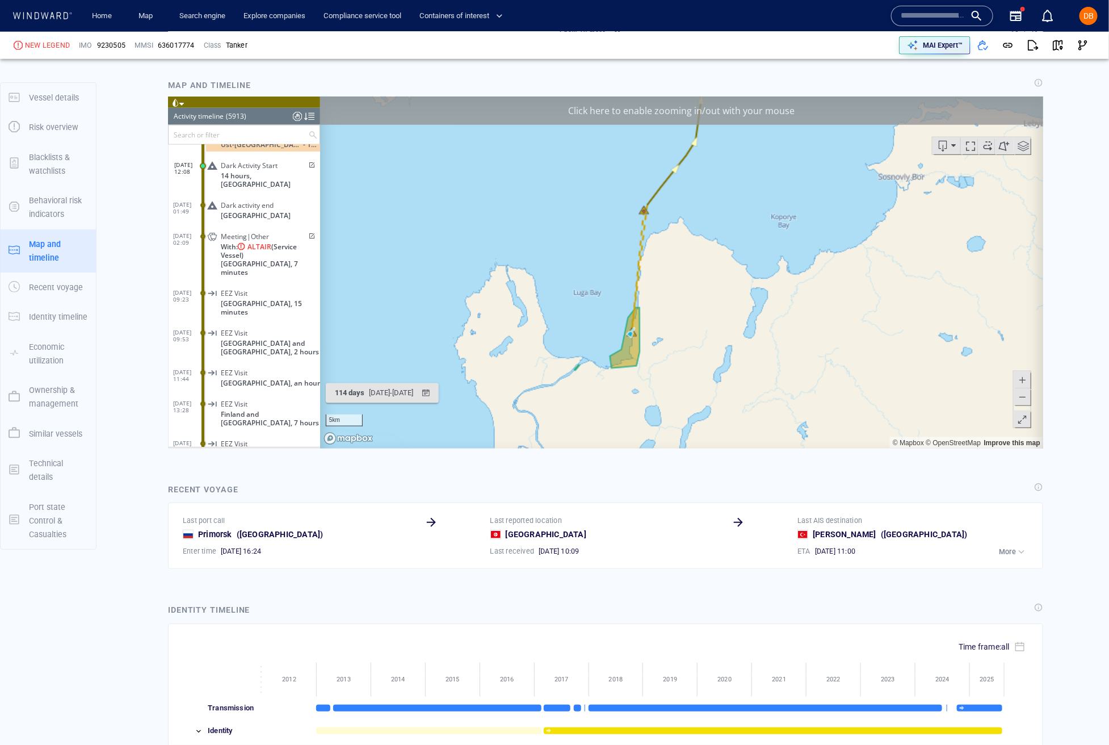
click at [669, 281] on canvas "Map" at bounding box center [681, 272] width 723 height 352
click at [723, 103] on div "Click here to enable zooming in/out with your mouse" at bounding box center [681, 110] width 723 height 28
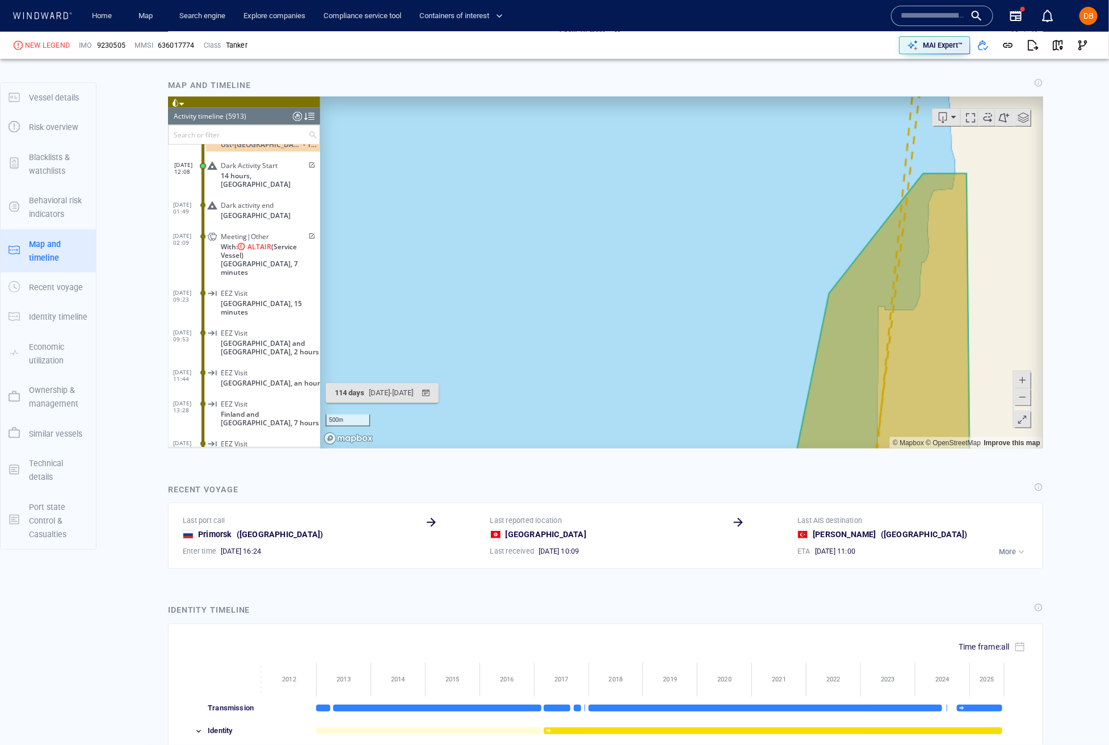
drag, startPoint x: 751, startPoint y: 335, endPoint x: 545, endPoint y: 167, distance: 266.2
click at [495, 148] on canvas "Map" at bounding box center [681, 272] width 723 height 352
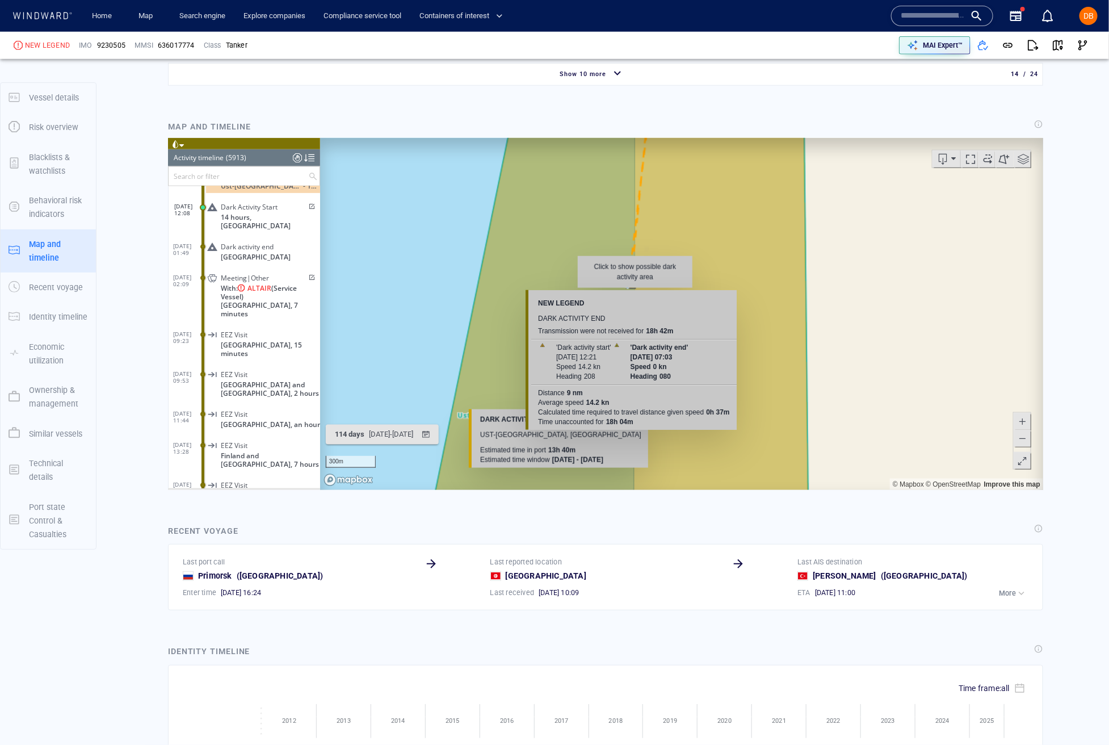
scroll to position [2790, 0]
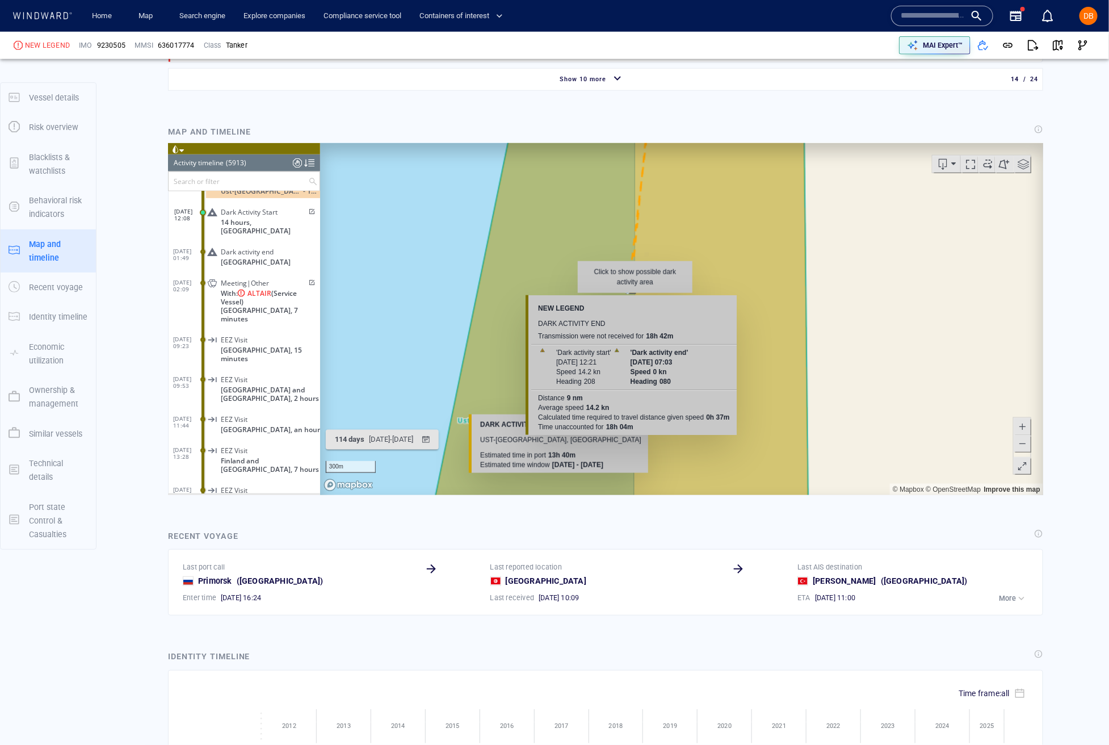
click at [680, 260] on canvas "Map" at bounding box center [681, 319] width 723 height 352
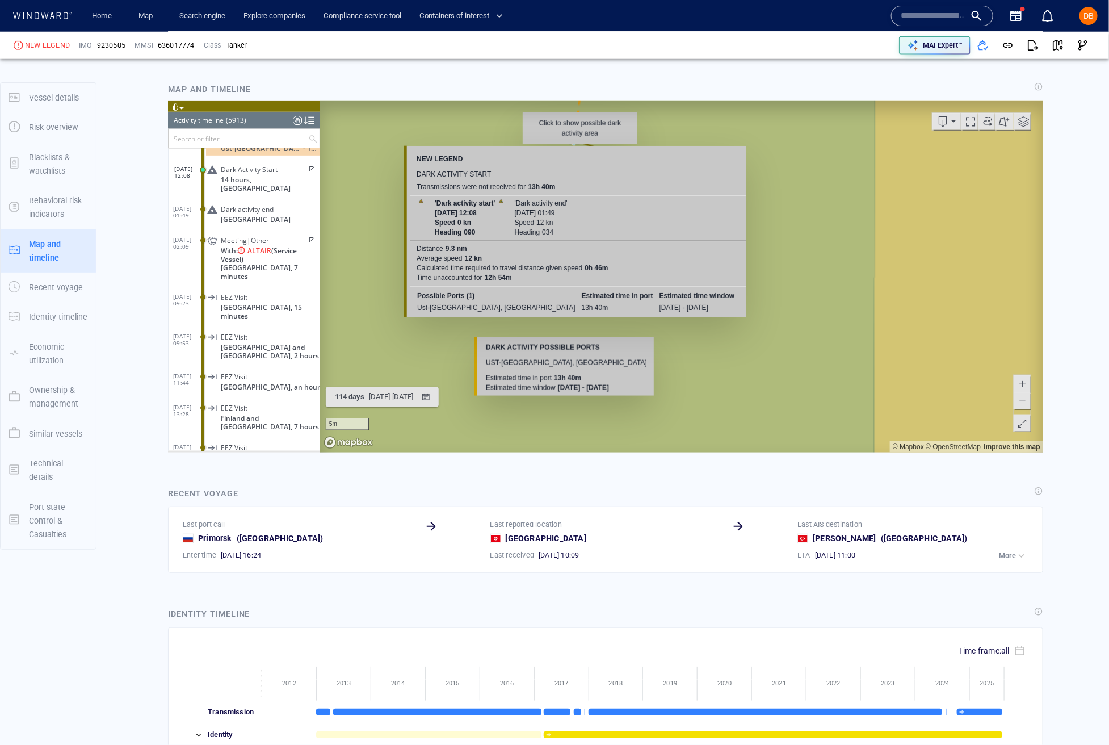
scroll to position [2834, 0]
click at [771, 251] on canvas "Map" at bounding box center [681, 276] width 723 height 352
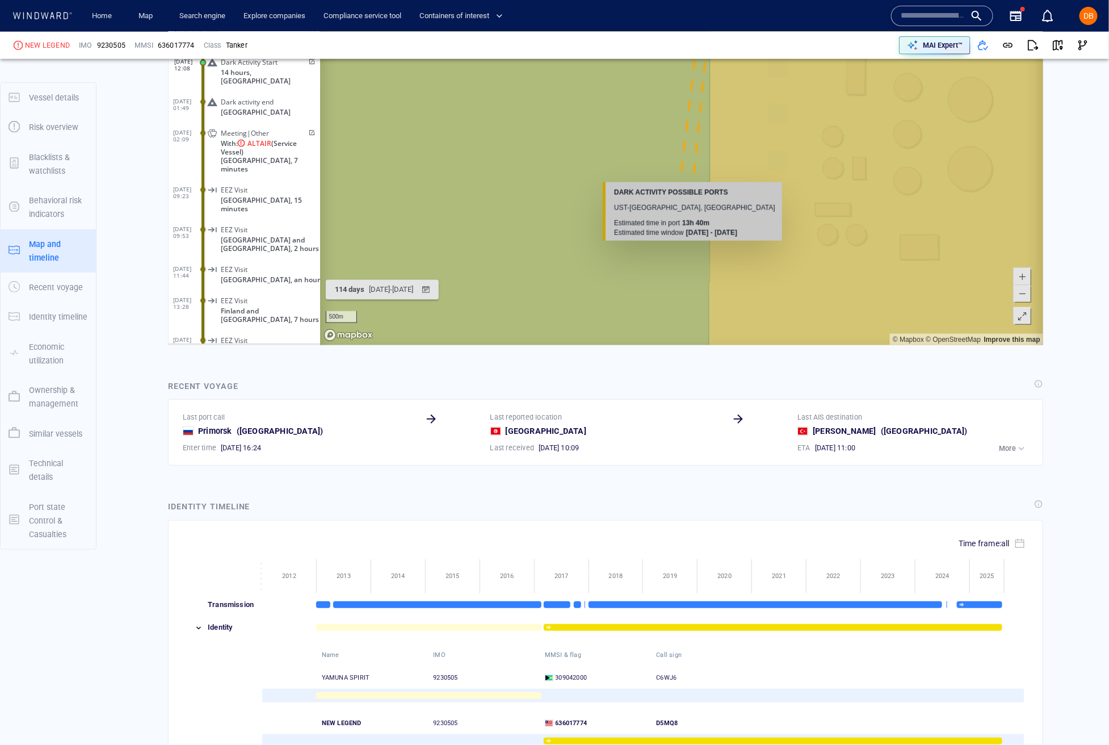
scroll to position [3013, 0]
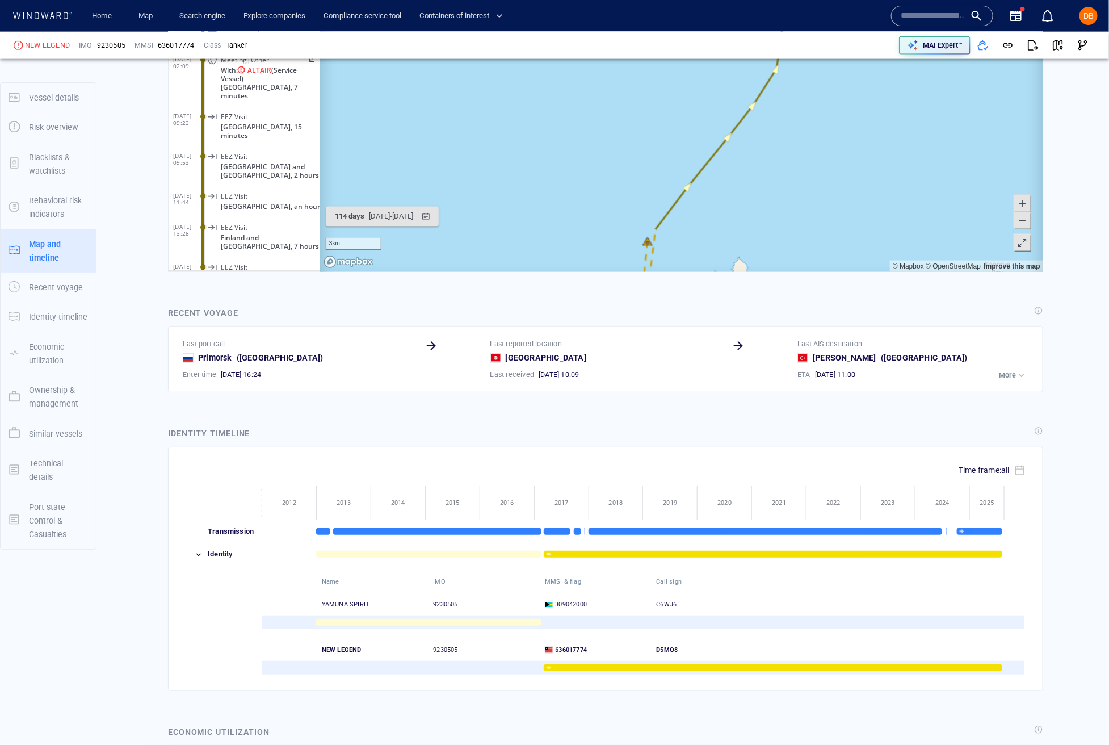
drag, startPoint x: 785, startPoint y: 226, endPoint x: 699, endPoint y: 466, distance: 255.1
click at [699, 272] on html "Loading vessel activities... Activity timeline (5913) (Still Loading...) Search…" at bounding box center [604, 97] width 875 height 352
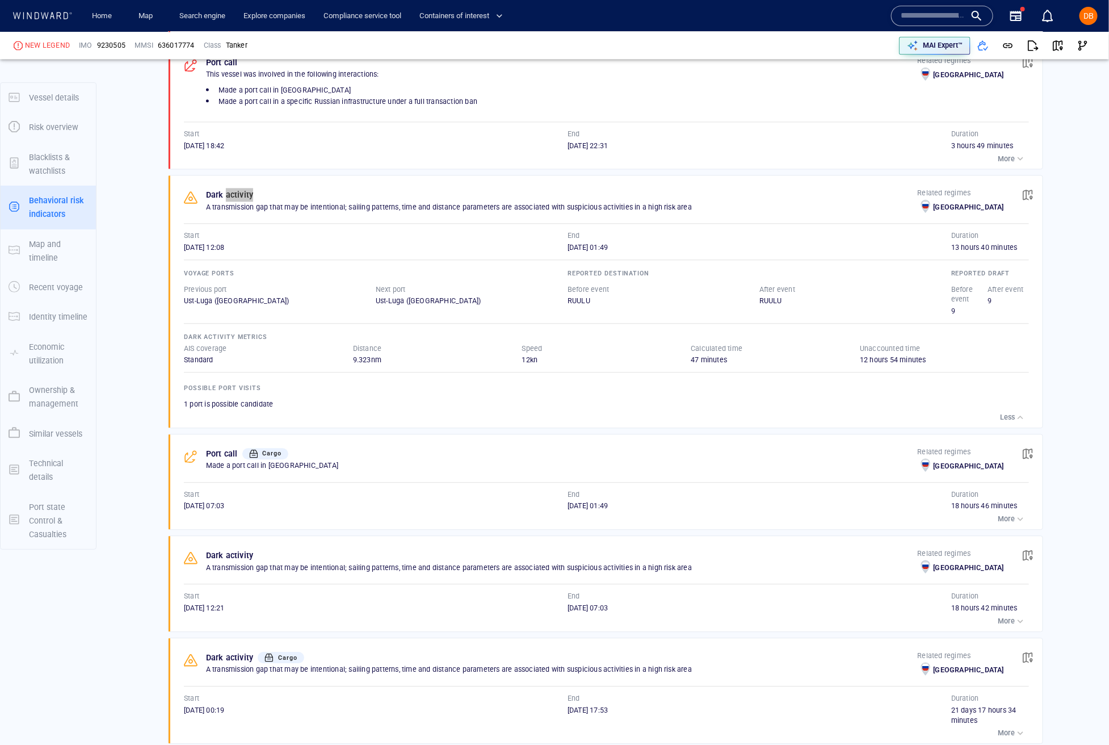
scroll to position [1322, 0]
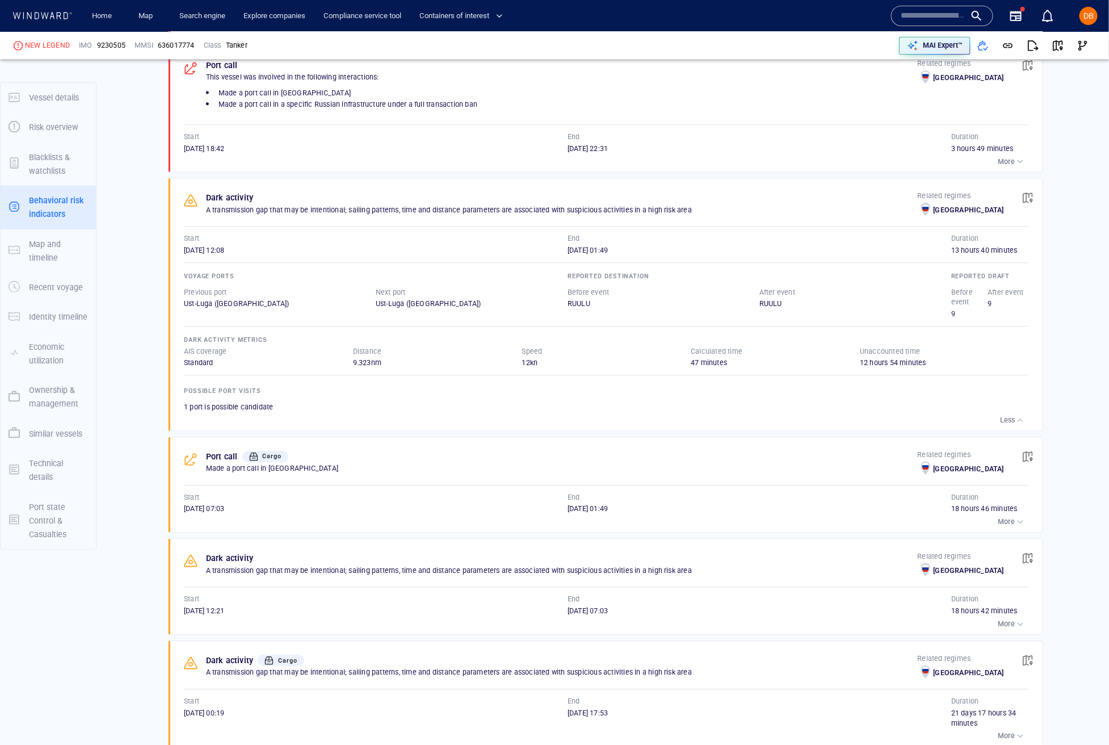
click at [379, 465] on div "Port call Cargo" at bounding box center [562, 456] width 716 height 18
click at [771, 468] on button "button" at bounding box center [1027, 456] width 25 height 25
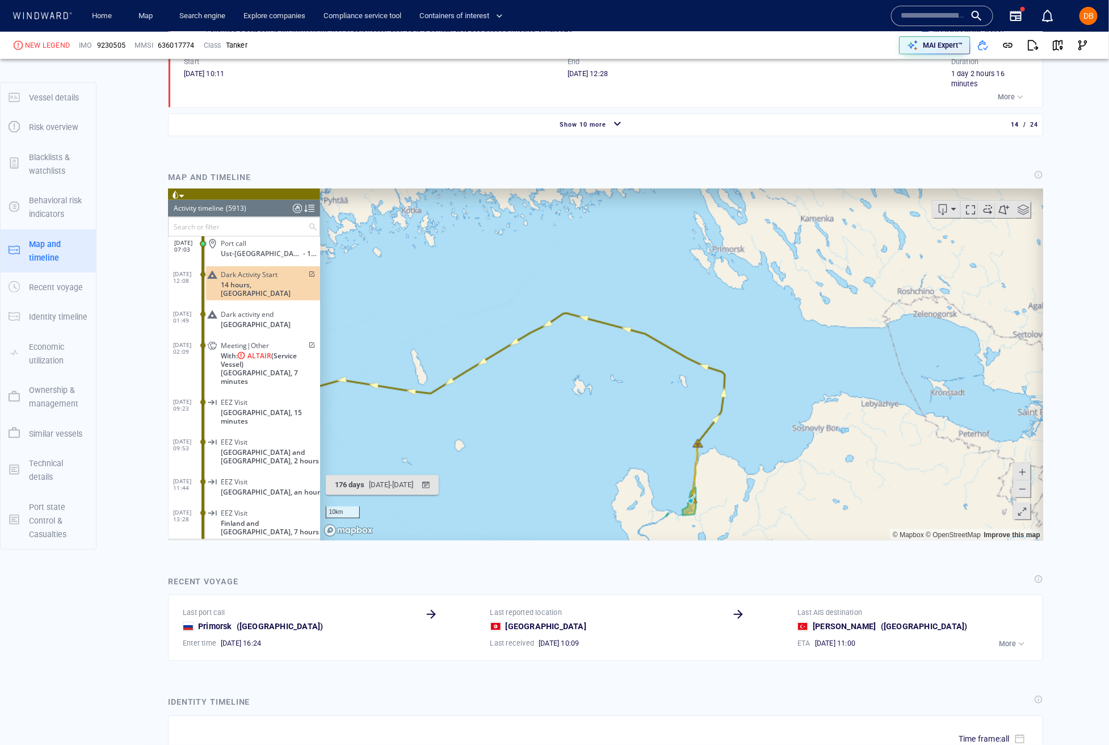
scroll to position [164396, 0]
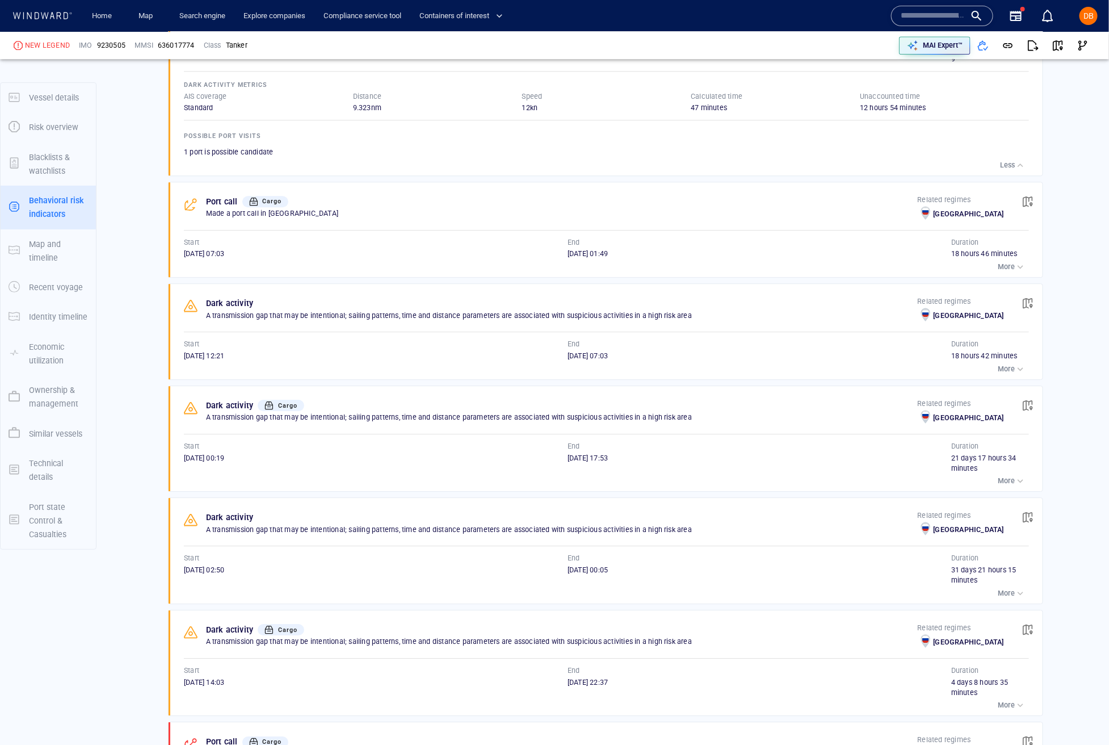
scroll to position [1617, 0]
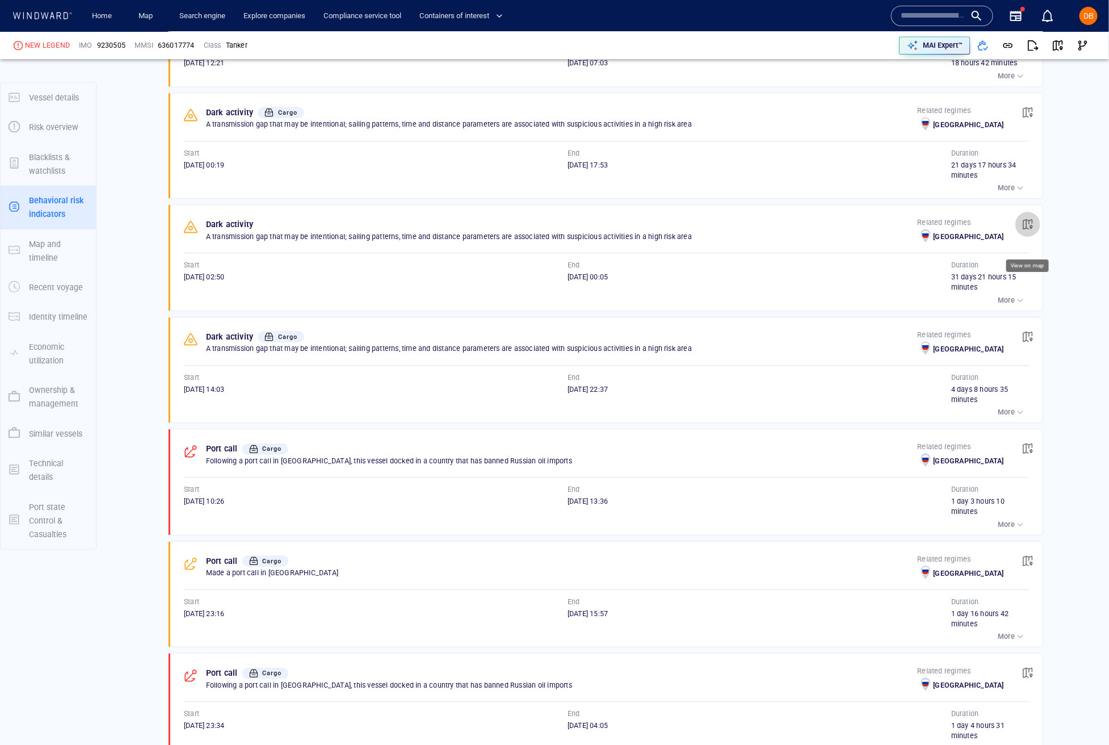
click at [771, 230] on span "button" at bounding box center [1027, 223] width 11 height 11
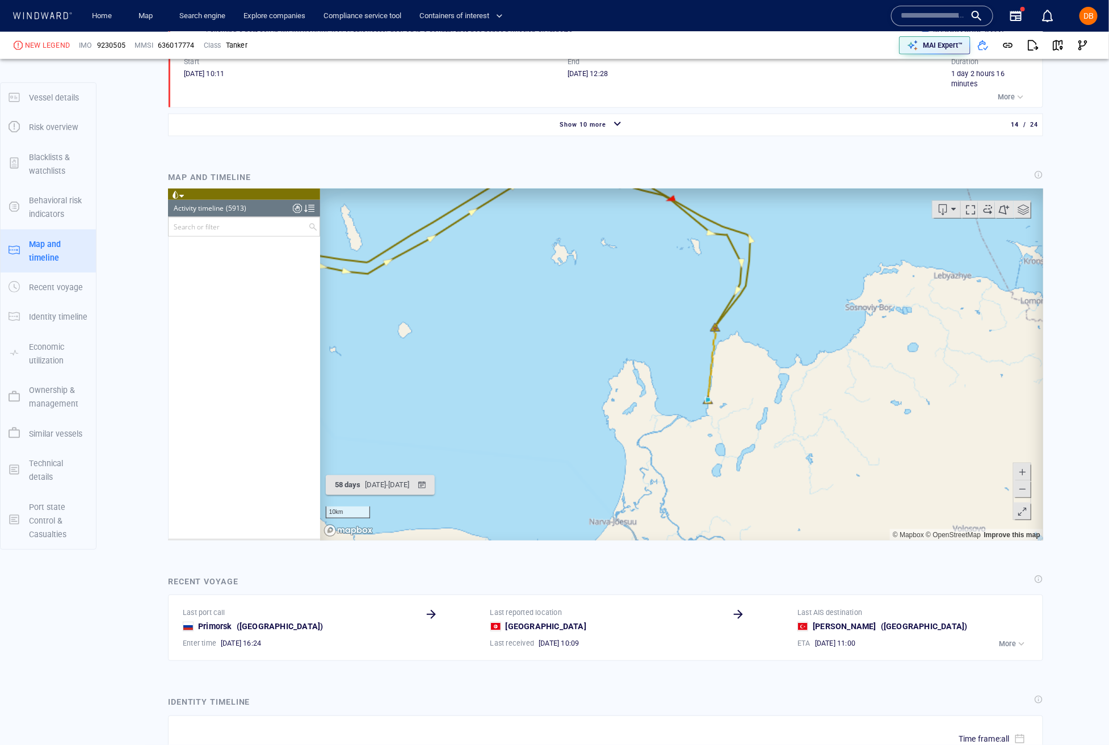
scroll to position [161649, 0]
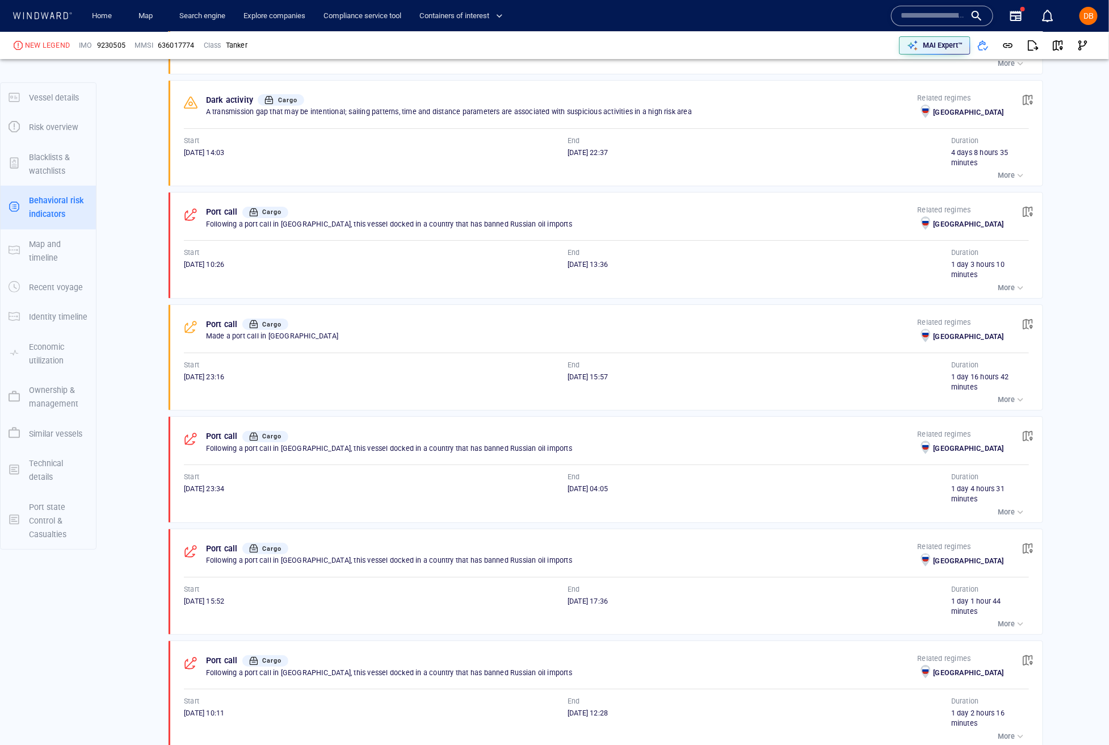
scroll to position [2103, 0]
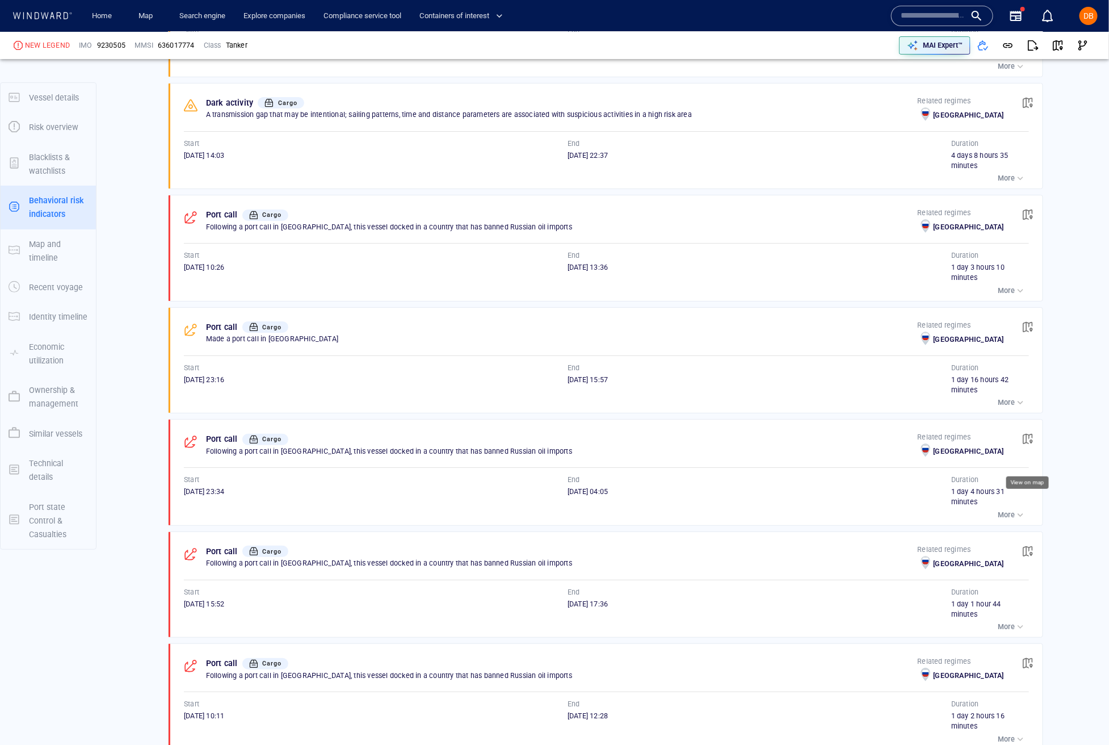
click at [771, 444] on span "button" at bounding box center [1027, 438] width 11 height 11
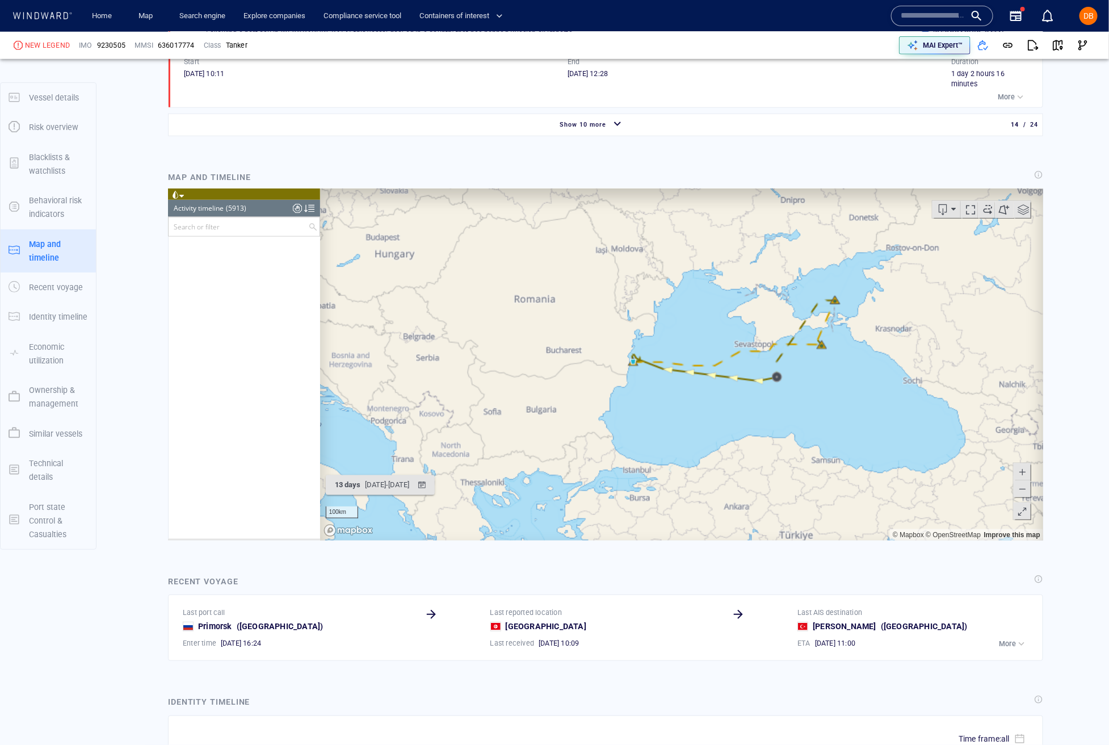
scroll to position [154252, 0]
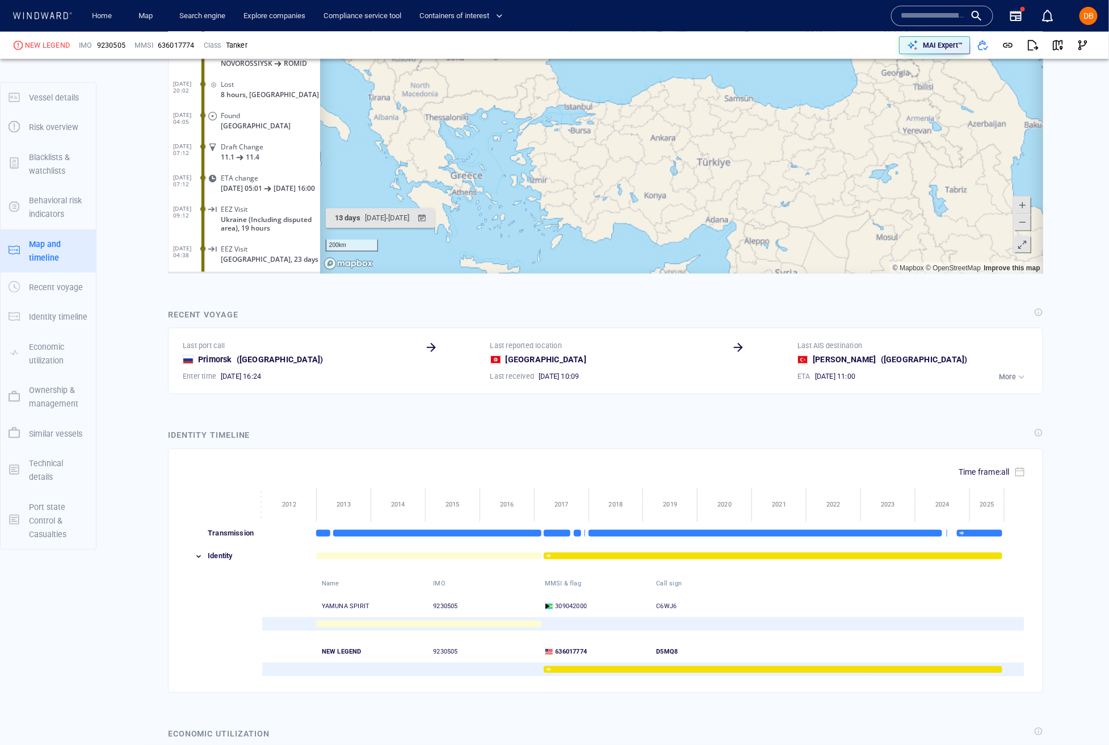
scroll to position [3014, 0]
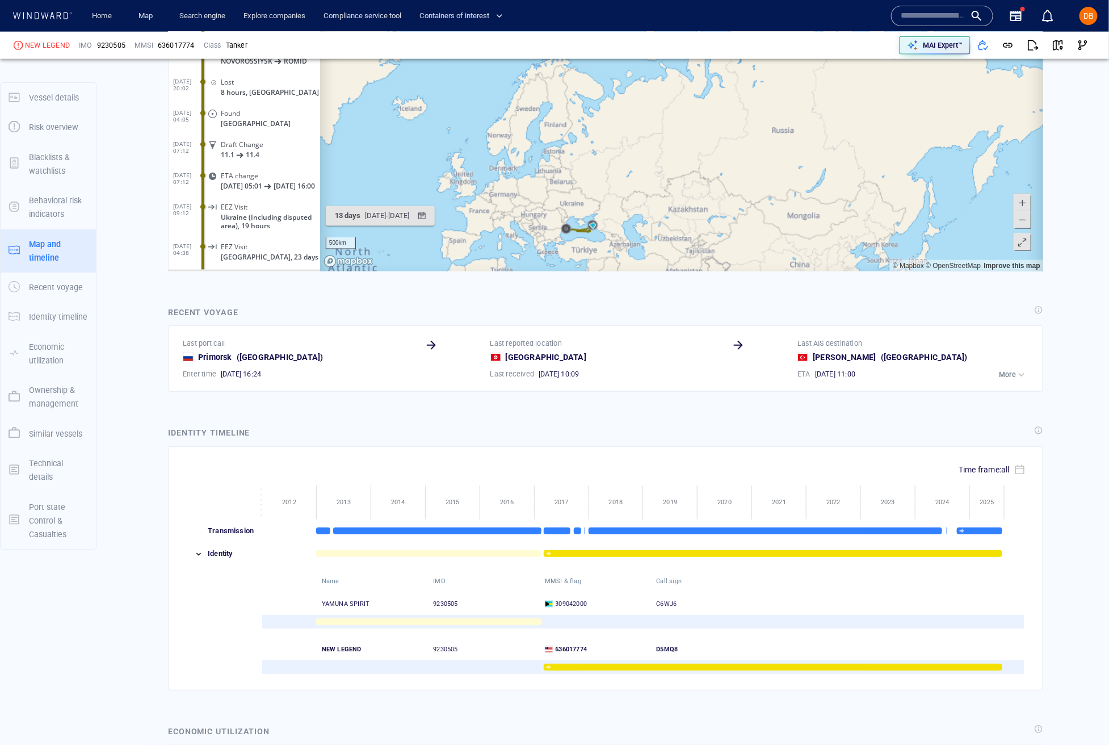
drag, startPoint x: 632, startPoint y: 158, endPoint x: 754, endPoint y: 119, distance: 128.1
click at [756, 119] on canvas "Map" at bounding box center [681, 96] width 723 height 352
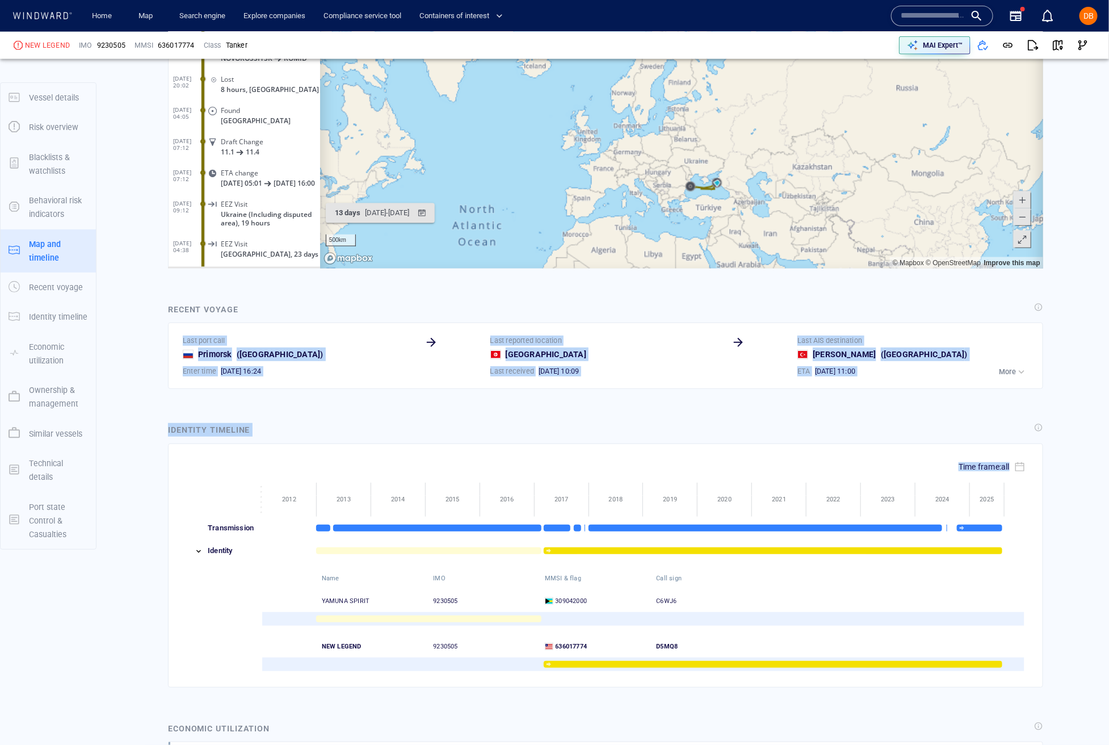
drag, startPoint x: 710, startPoint y: 330, endPoint x: 647, endPoint y: 482, distance: 164.6
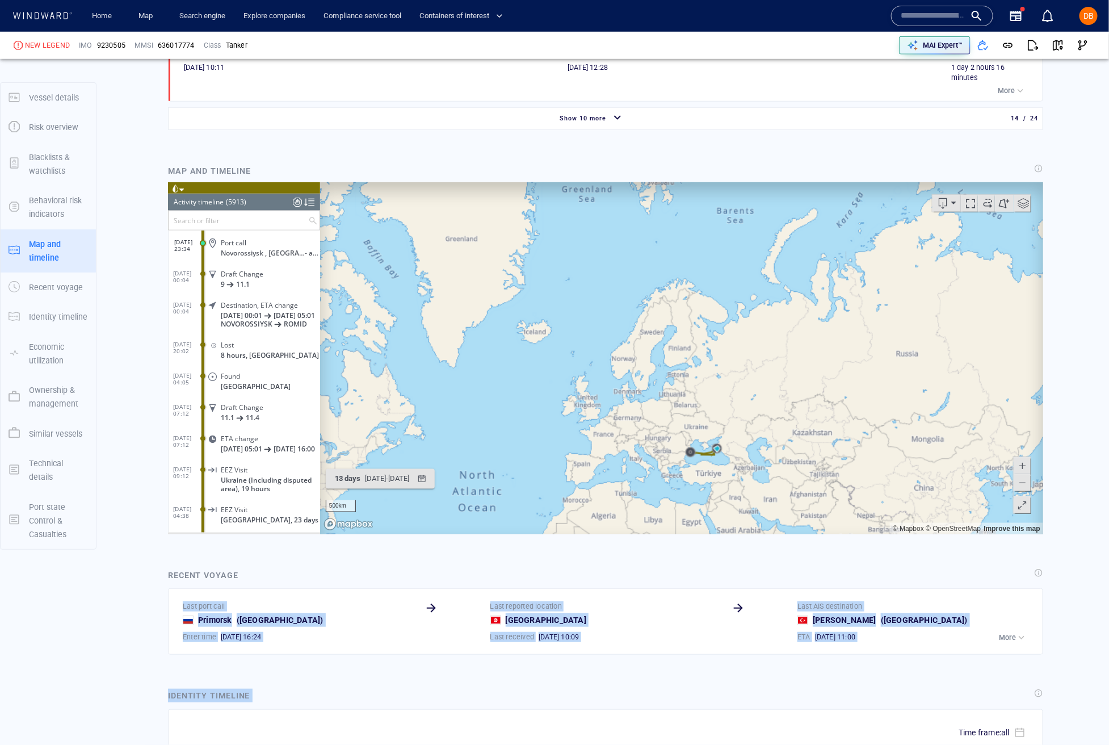
scroll to position [2750, 0]
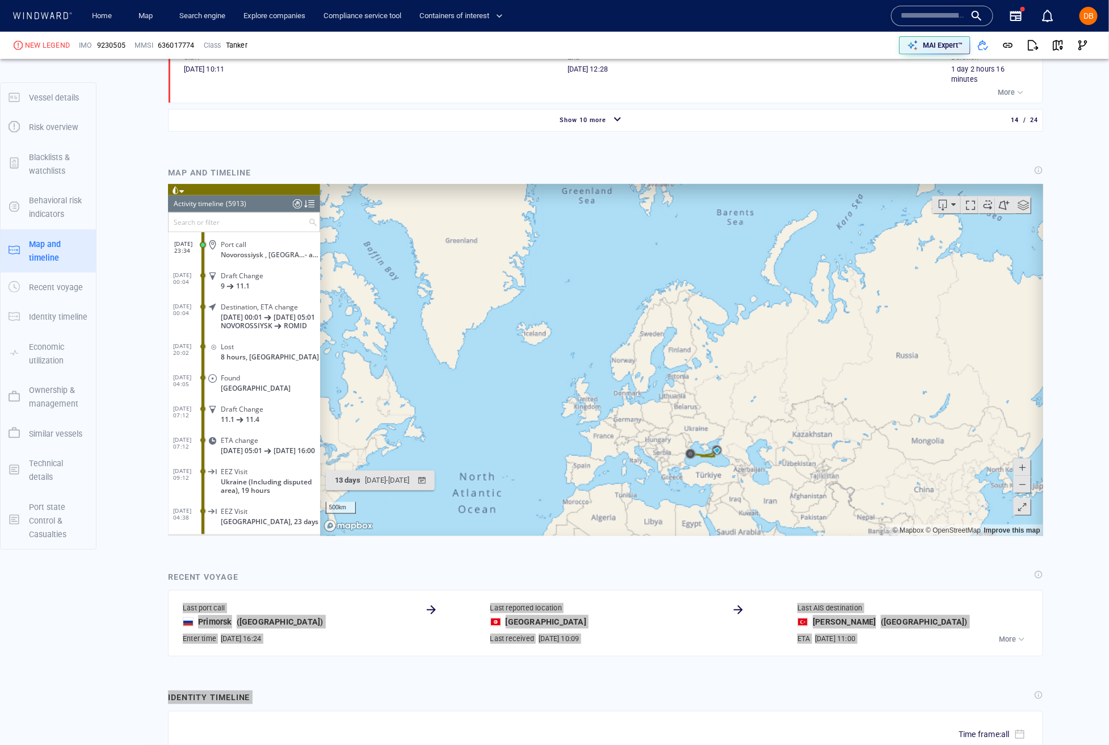
click at [771, 209] on span at bounding box center [986, 204] width 17 height 17
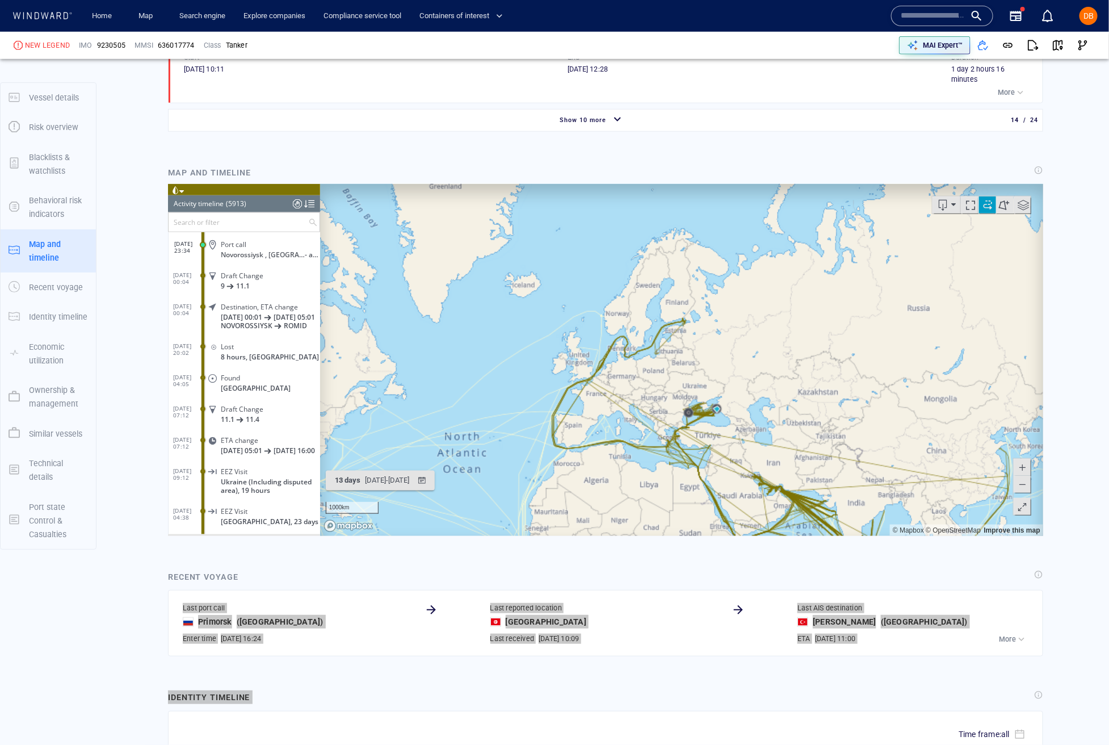
drag, startPoint x: 671, startPoint y: 420, endPoint x: 612, endPoint y: 383, distance: 69.1
click at [671, 358] on canvas "Map" at bounding box center [681, 360] width 723 height 352
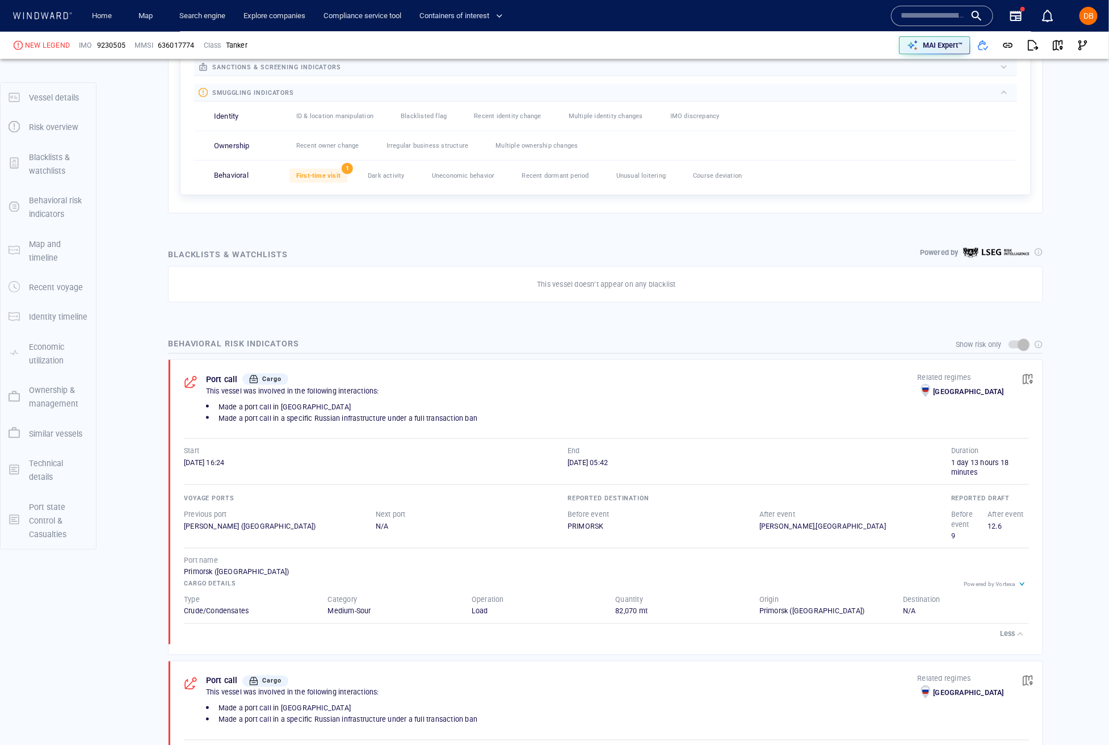
scroll to position [840, 0]
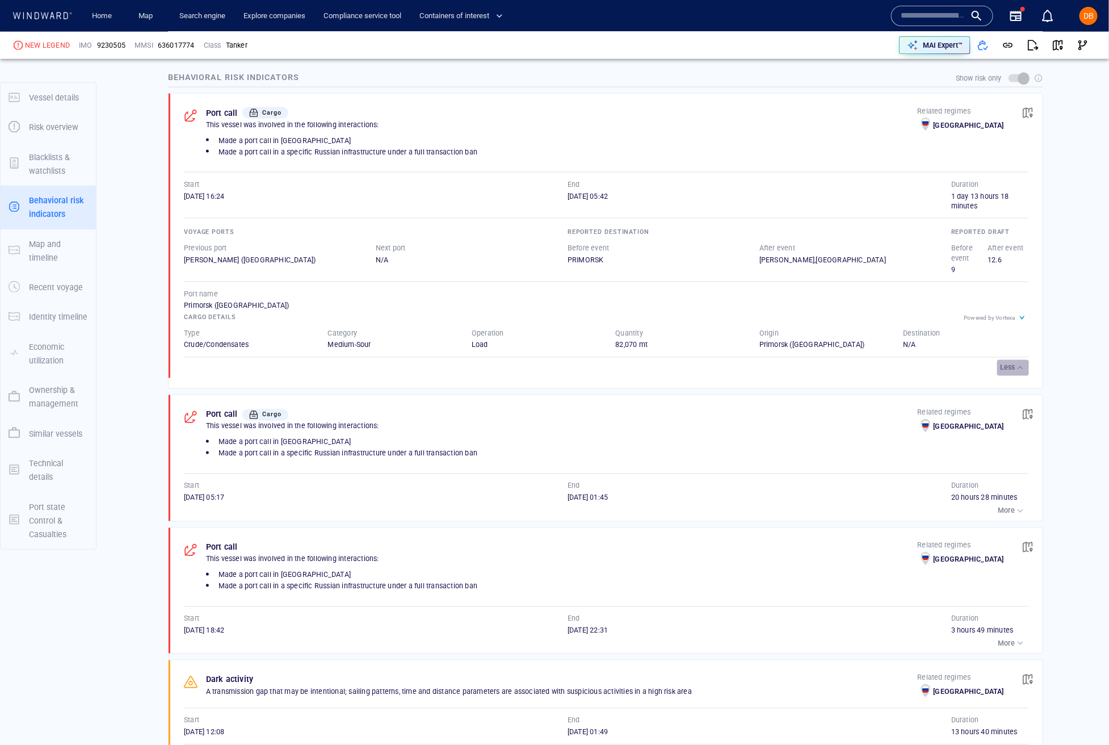
click at [771, 373] on div "button" at bounding box center [1020, 367] width 11 height 11
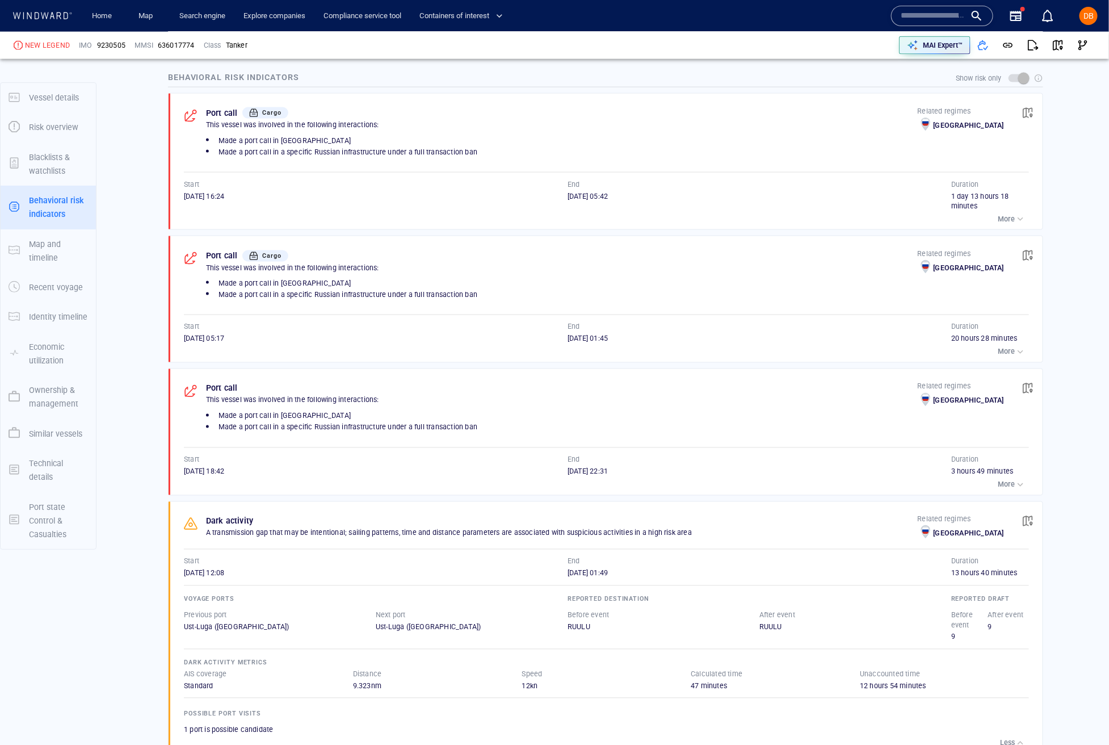
click at [226, 112] on p "Port call" at bounding box center [222, 113] width 32 height 14
click at [771, 117] on span "button" at bounding box center [1027, 112] width 11 height 11
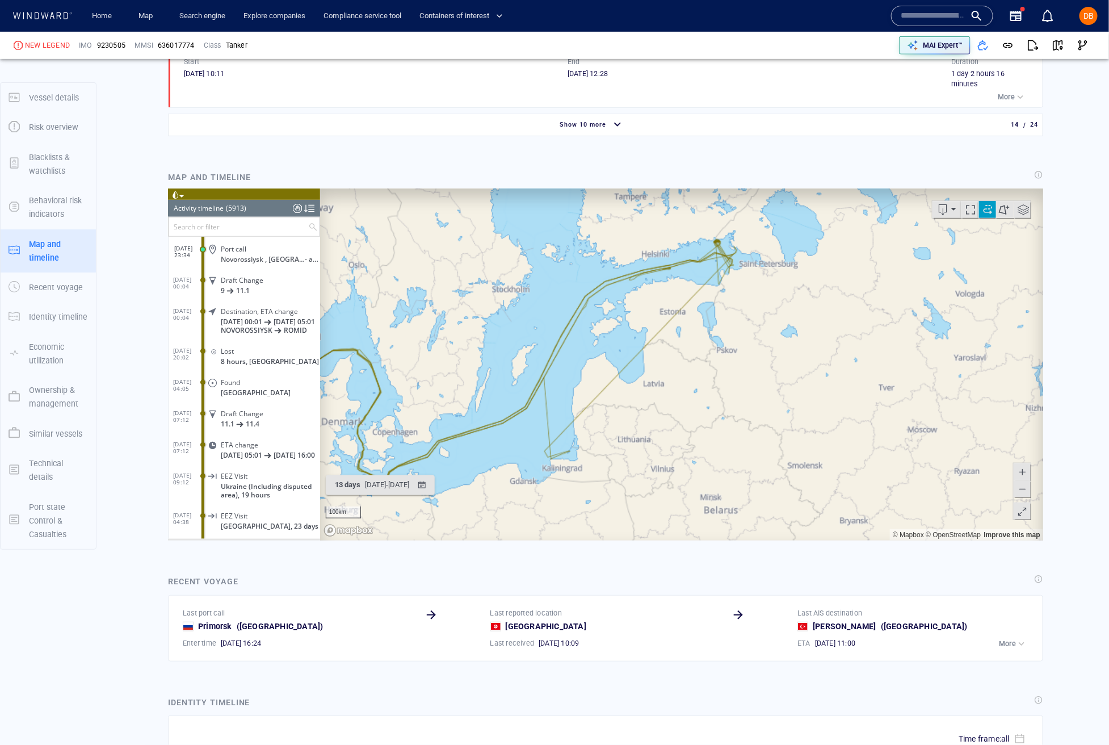
scroll to position [183123, 0]
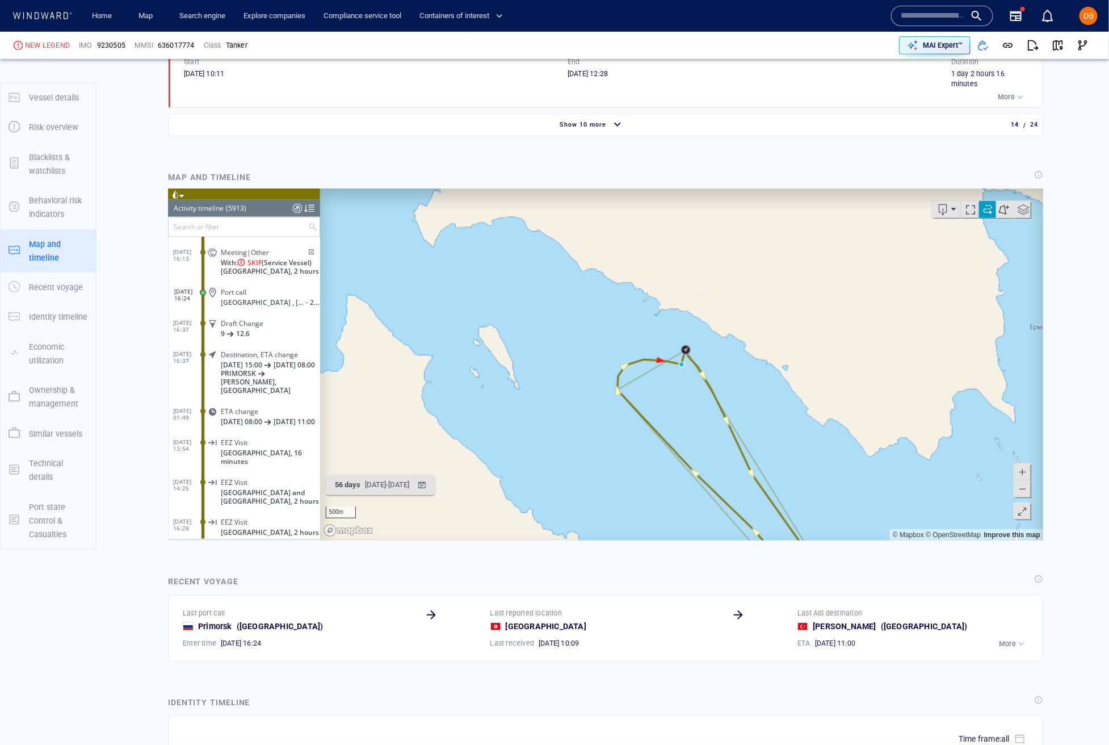
click at [771, 211] on span at bounding box center [986, 209] width 17 height 17
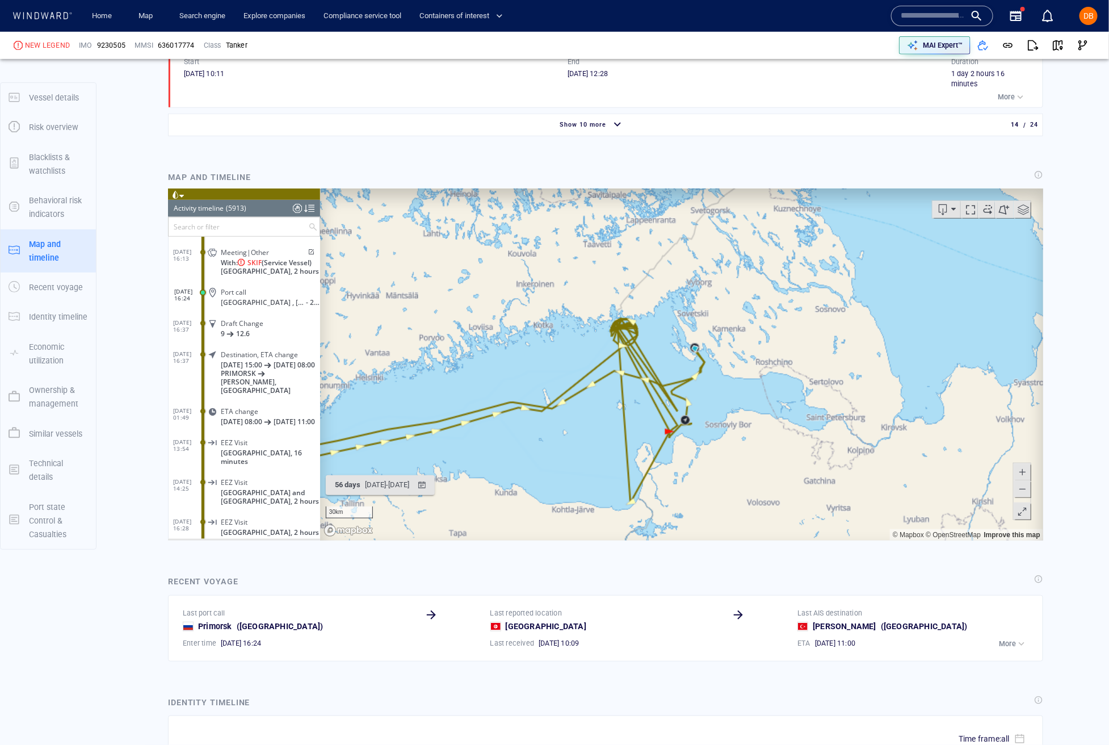
click at [627, 329] on canvas "Map" at bounding box center [681, 364] width 723 height 352
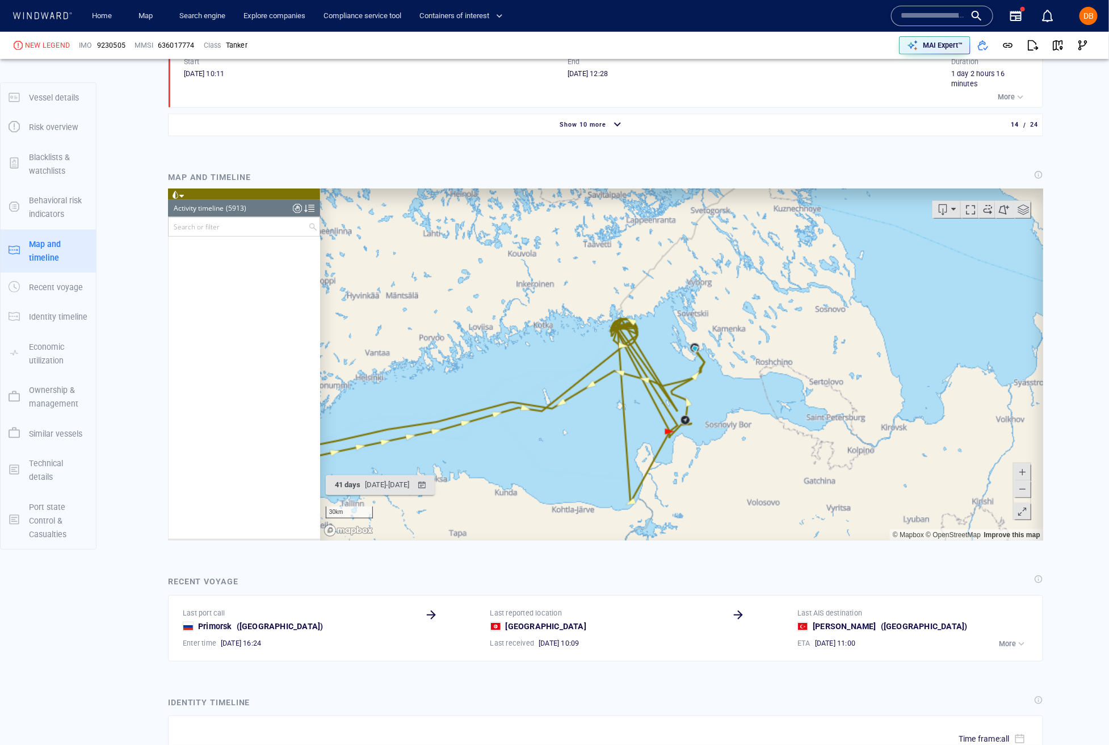
scroll to position [181313, 0]
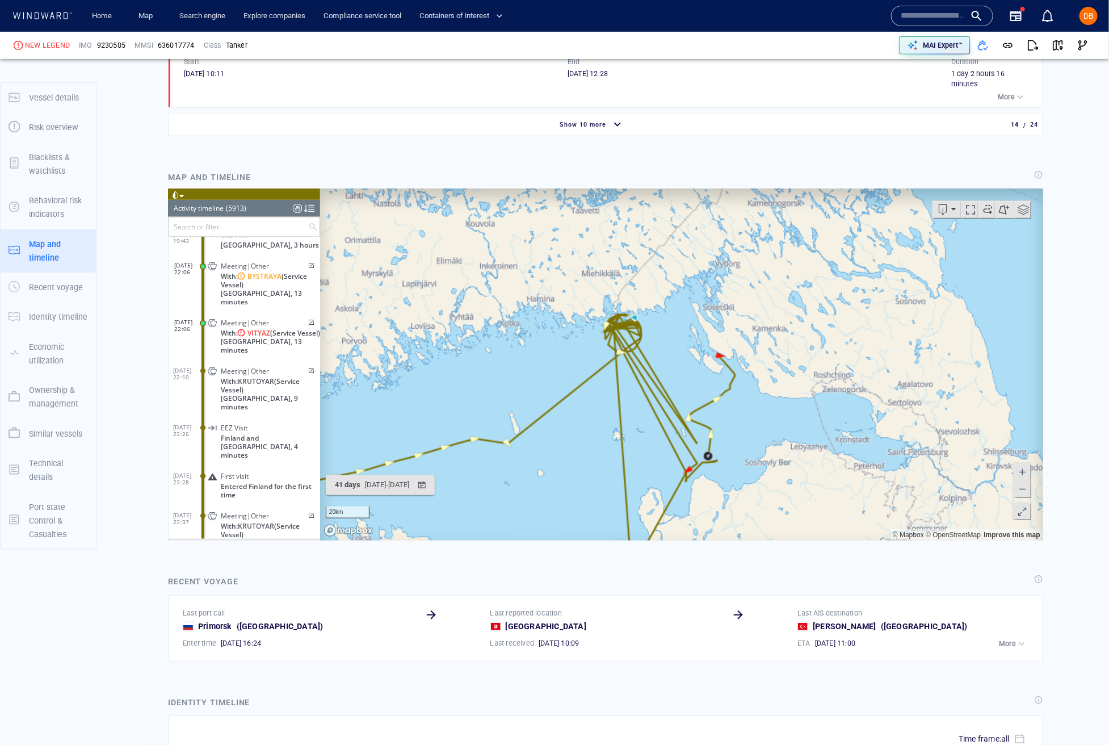
click at [722, 418] on canvas "Map" at bounding box center [681, 364] width 723 height 352
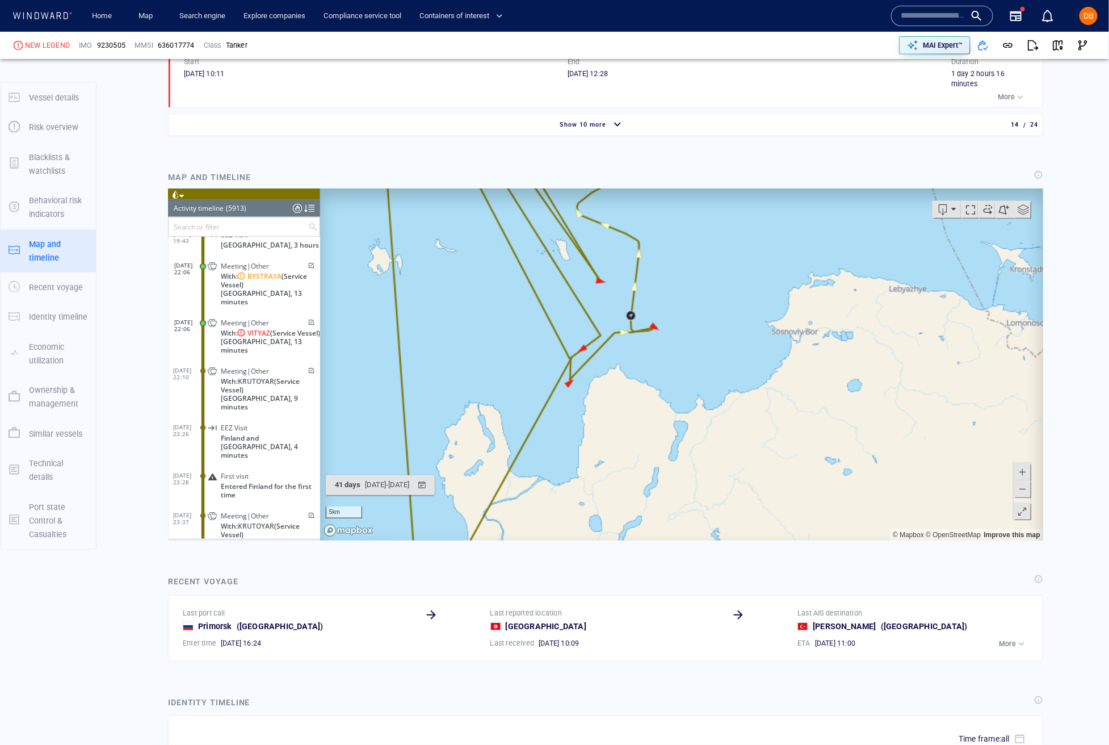
click at [631, 318] on canvas "Map" at bounding box center [681, 364] width 723 height 352
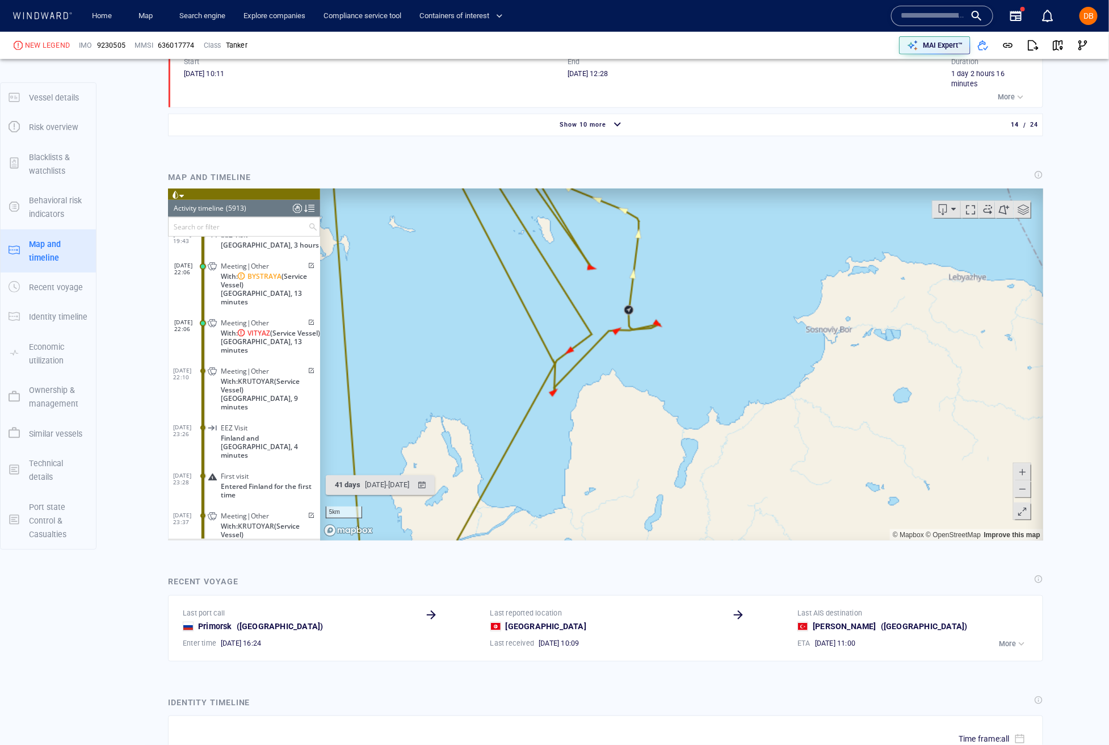
click at [635, 312] on canvas "Map" at bounding box center [681, 364] width 723 height 352
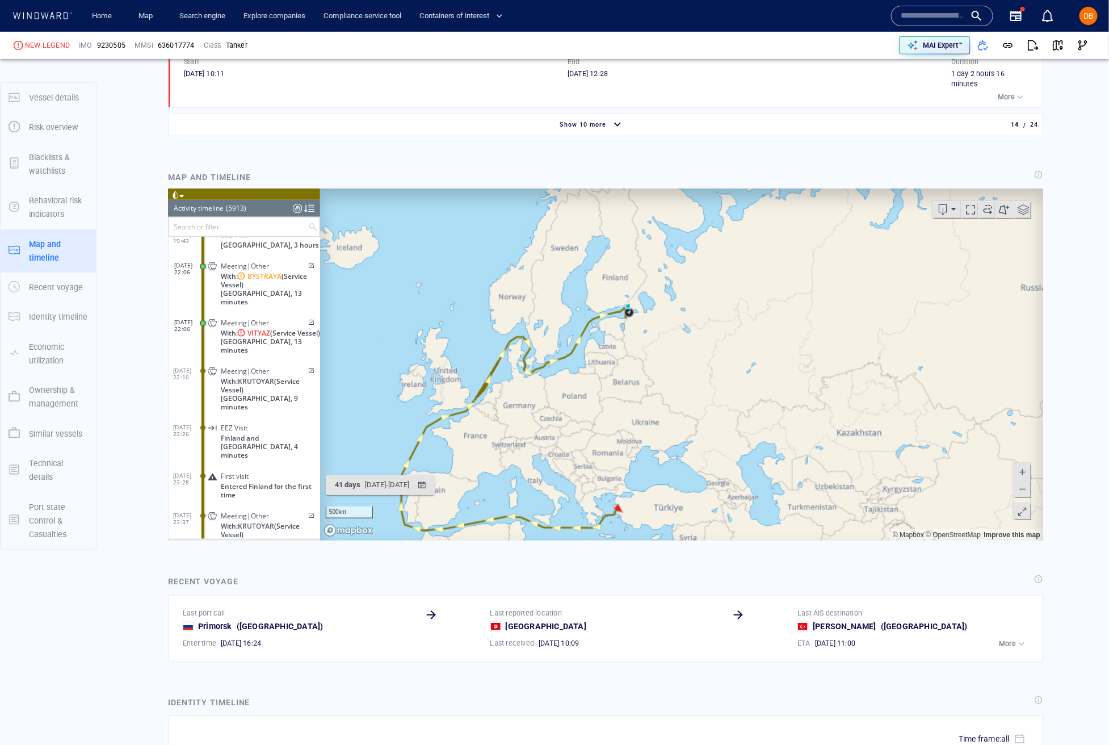
click at [581, 341] on canvas "Map" at bounding box center [681, 364] width 723 height 352
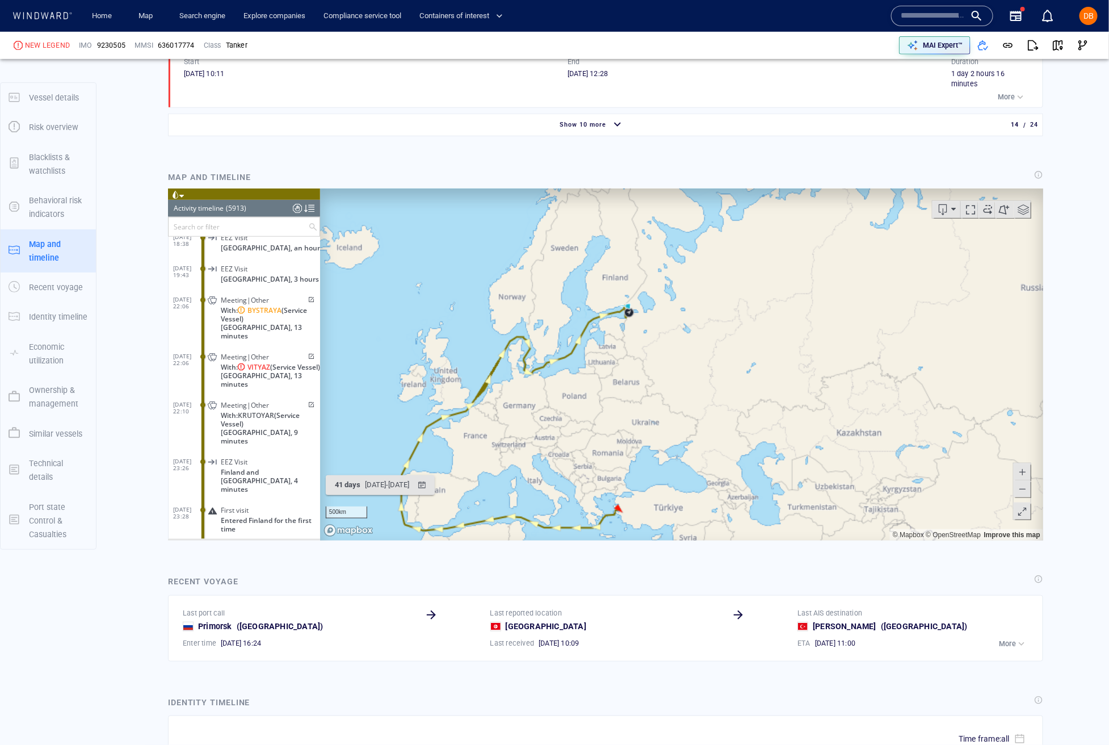
scroll to position [181095, 0]
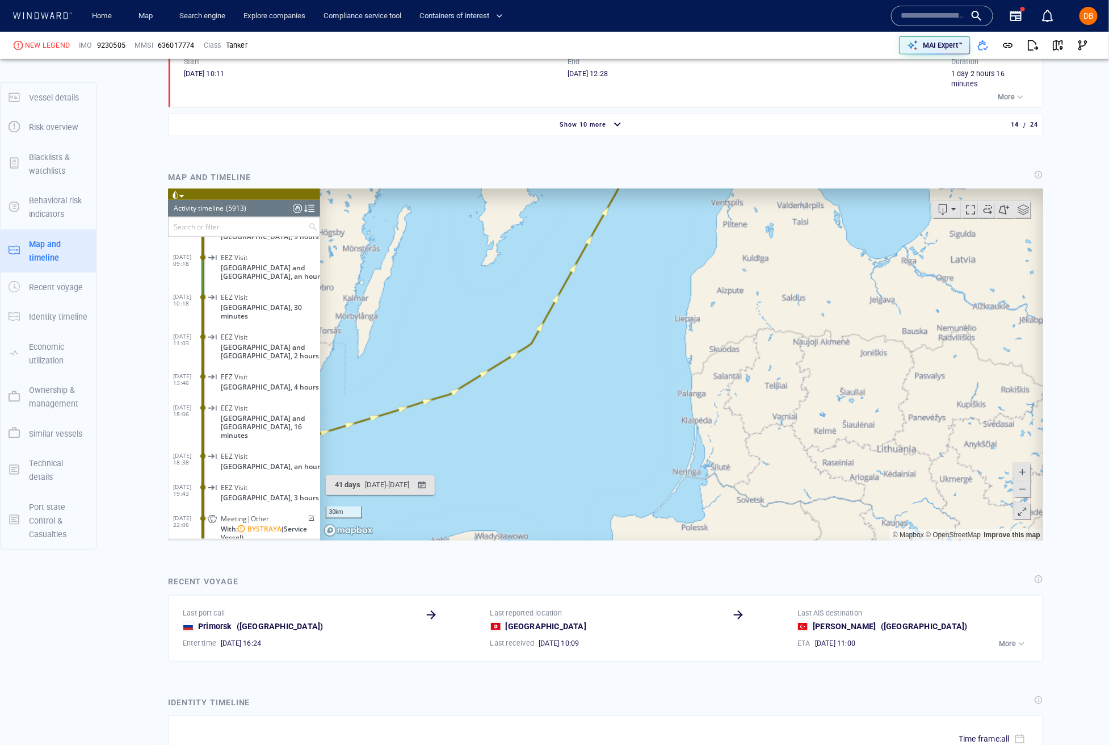
drag, startPoint x: 680, startPoint y: 265, endPoint x: 607, endPoint y: 484, distance: 230.6
click at [607, 483] on canvas "Map" at bounding box center [681, 364] width 723 height 352
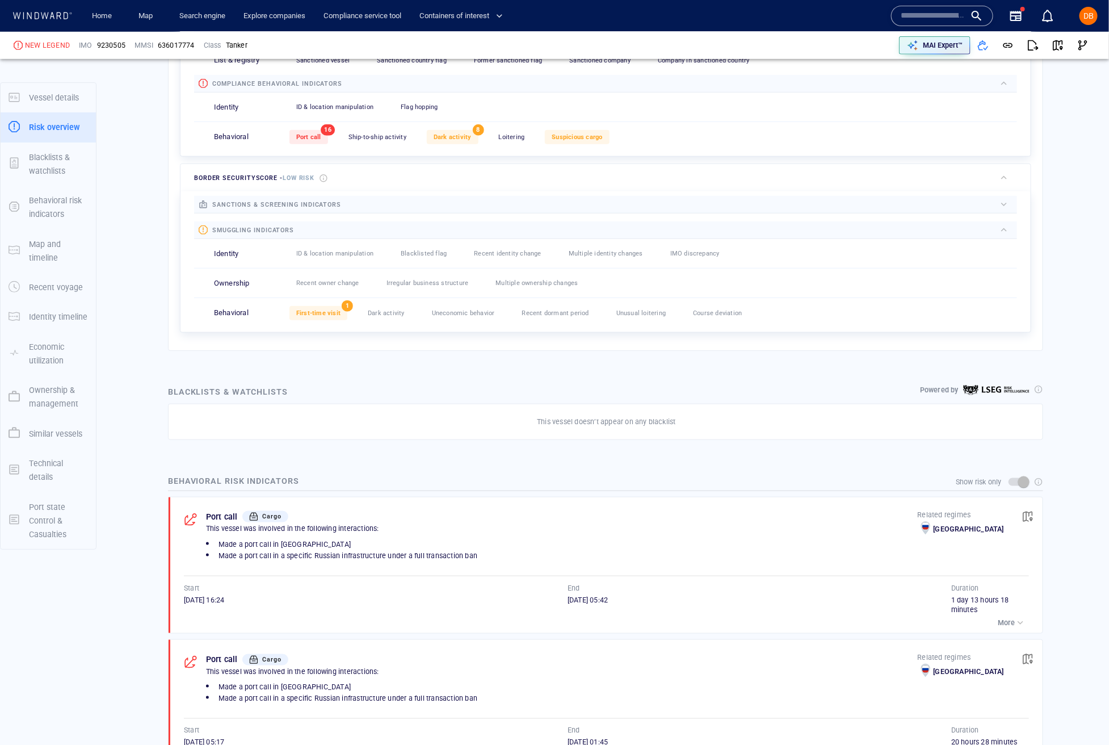
scroll to position [438, 0]
click at [771, 627] on p "More" at bounding box center [1006, 621] width 17 height 10
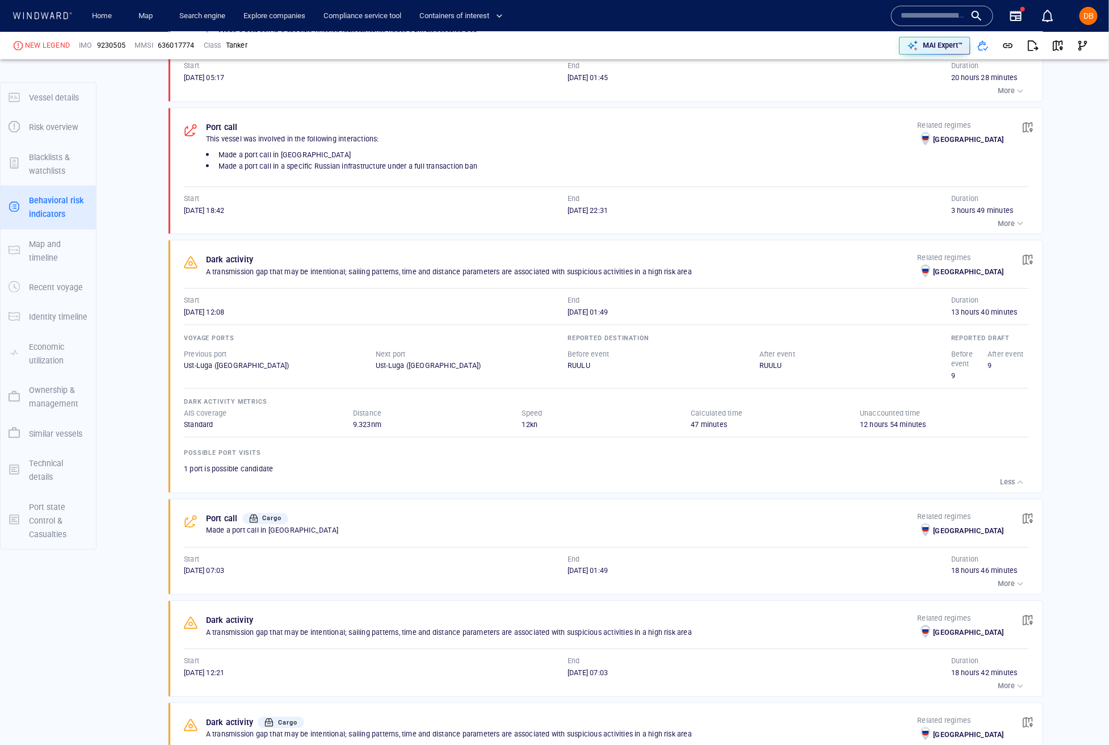
scroll to position [1263, 0]
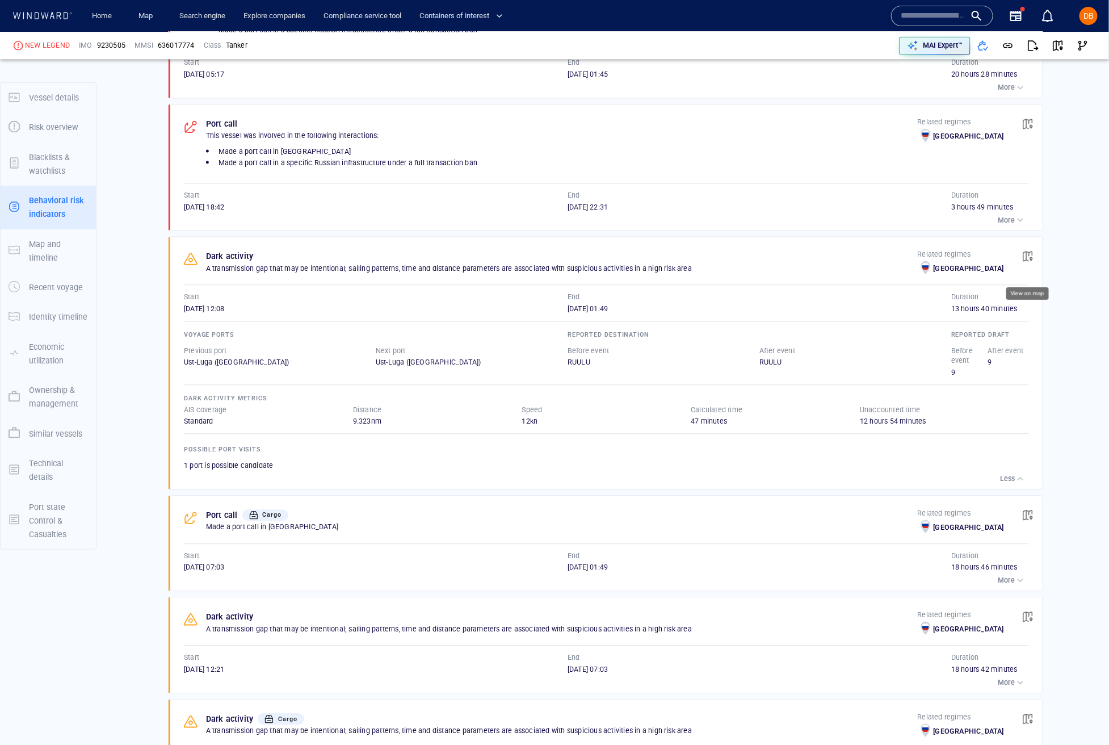
click at [771, 266] on button "button" at bounding box center [1027, 255] width 25 height 25
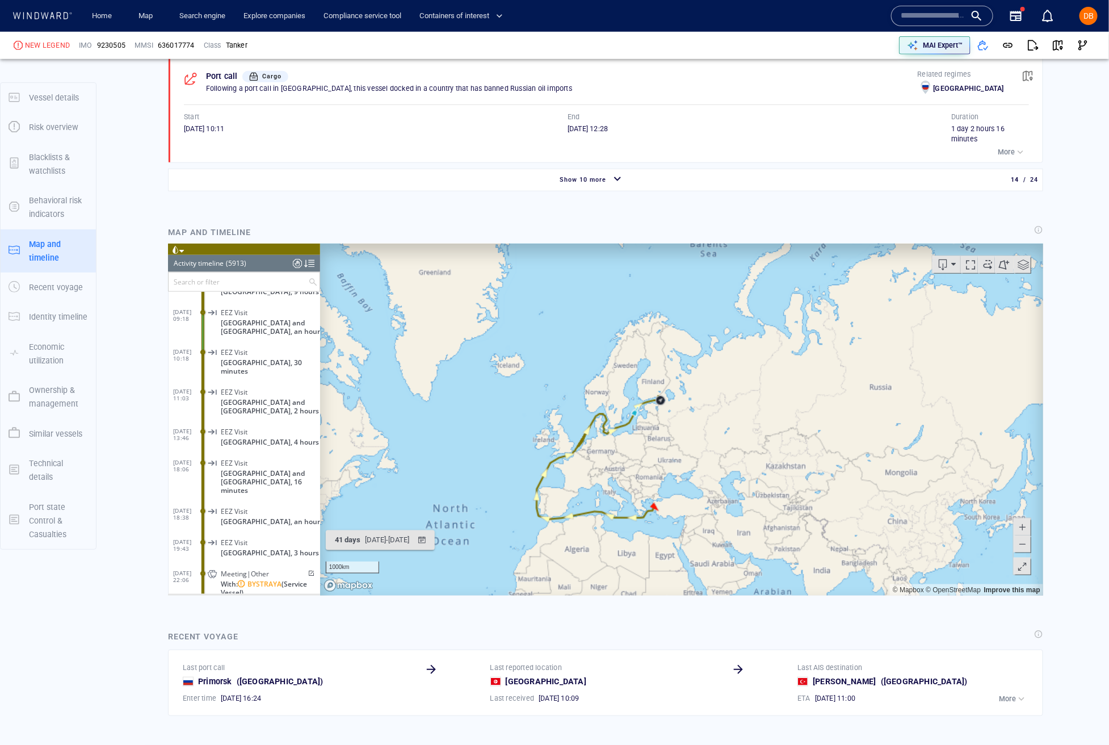
scroll to position [2745, 0]
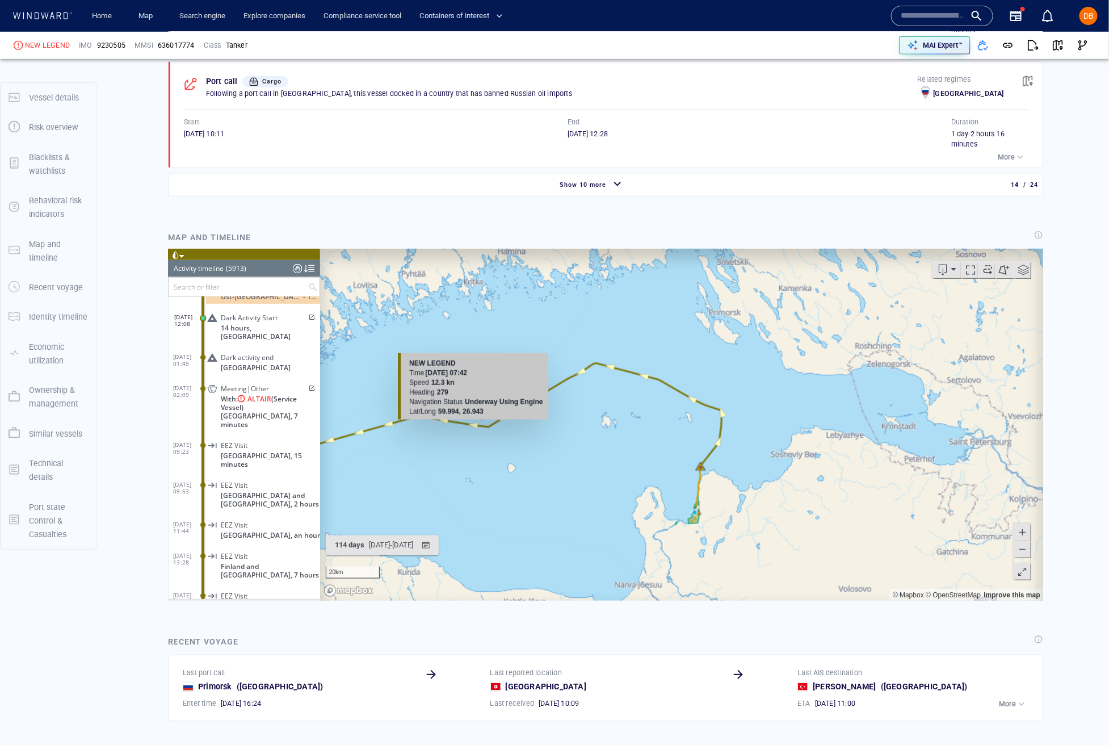
scroll to position [2680, 0]
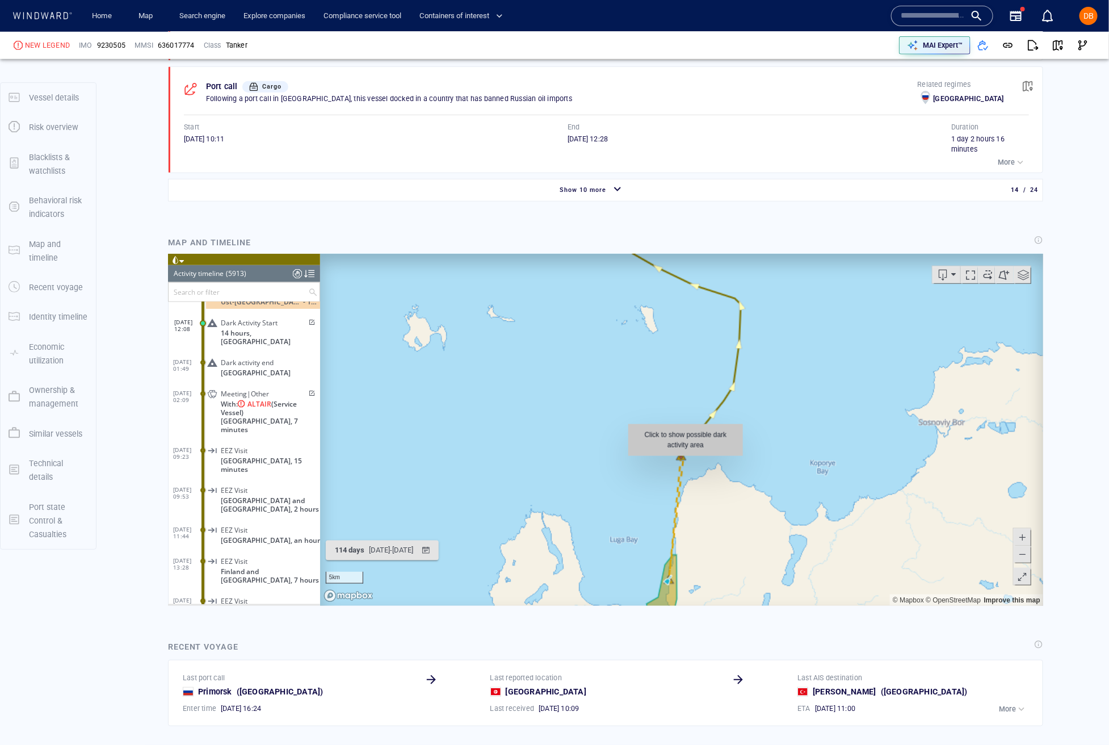
click at [685, 461] on canvas "Map" at bounding box center [681, 430] width 723 height 352
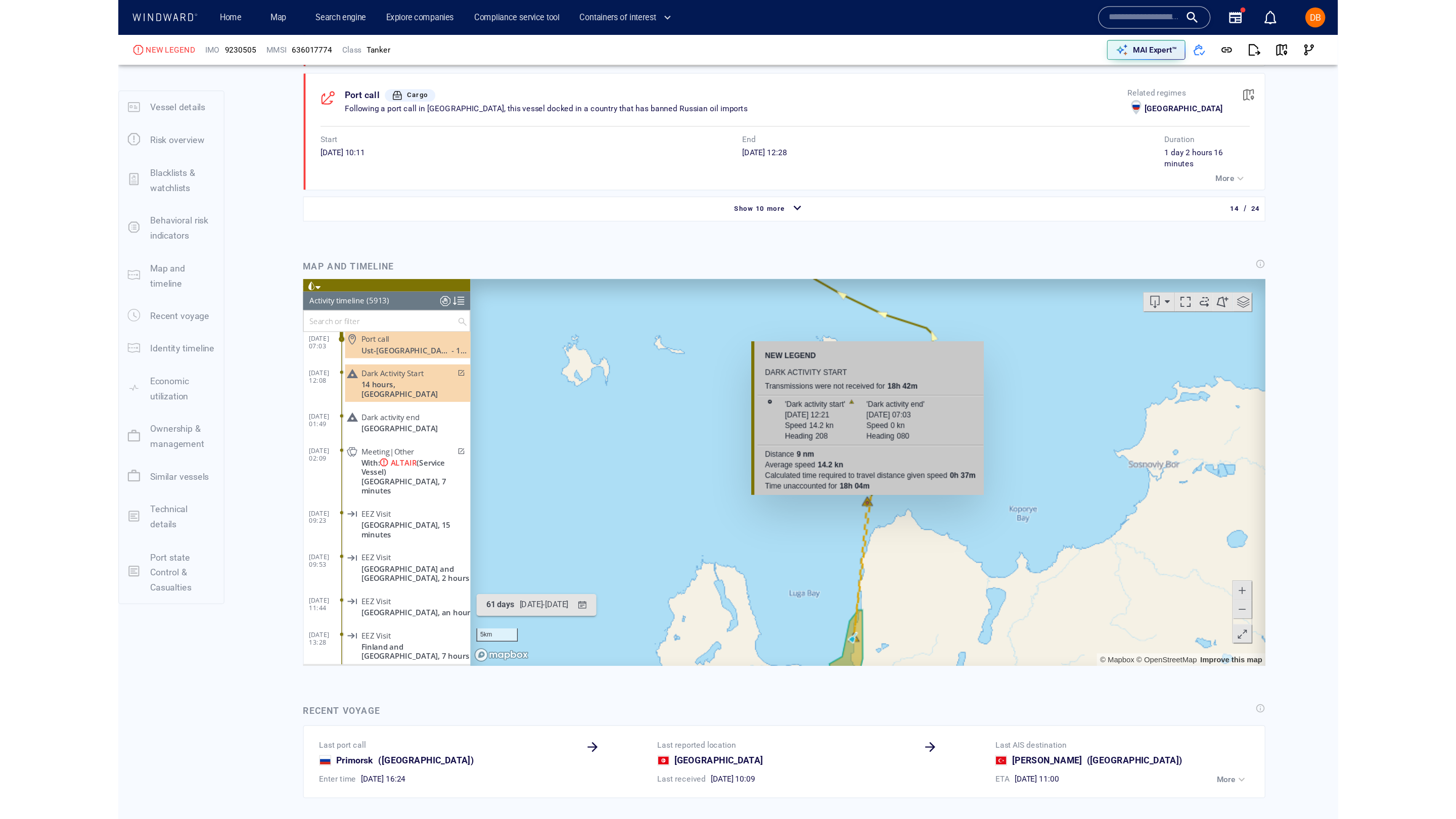
scroll to position [146480, 0]
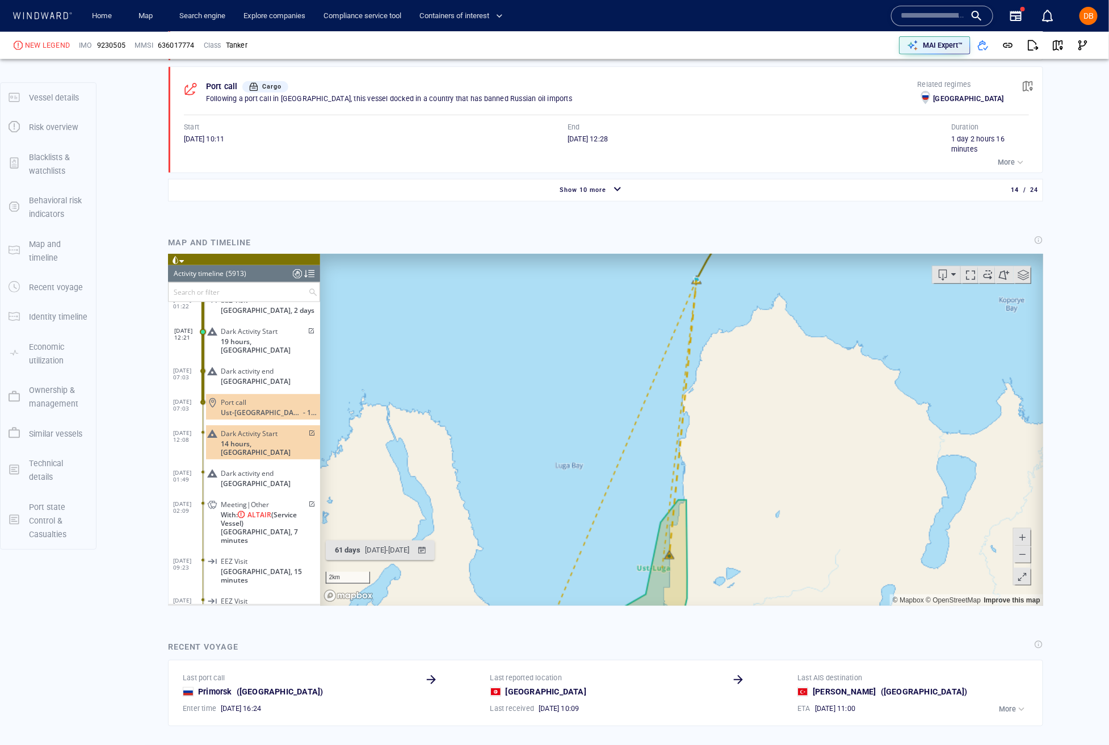
drag, startPoint x: 797, startPoint y: 396, endPoint x: 862, endPoint y: 197, distance: 208.5
click at [771, 254] on html "Loading vessel activities... Activity timeline (5913) (Still Loading...) Search…" at bounding box center [604, 430] width 875 height 352
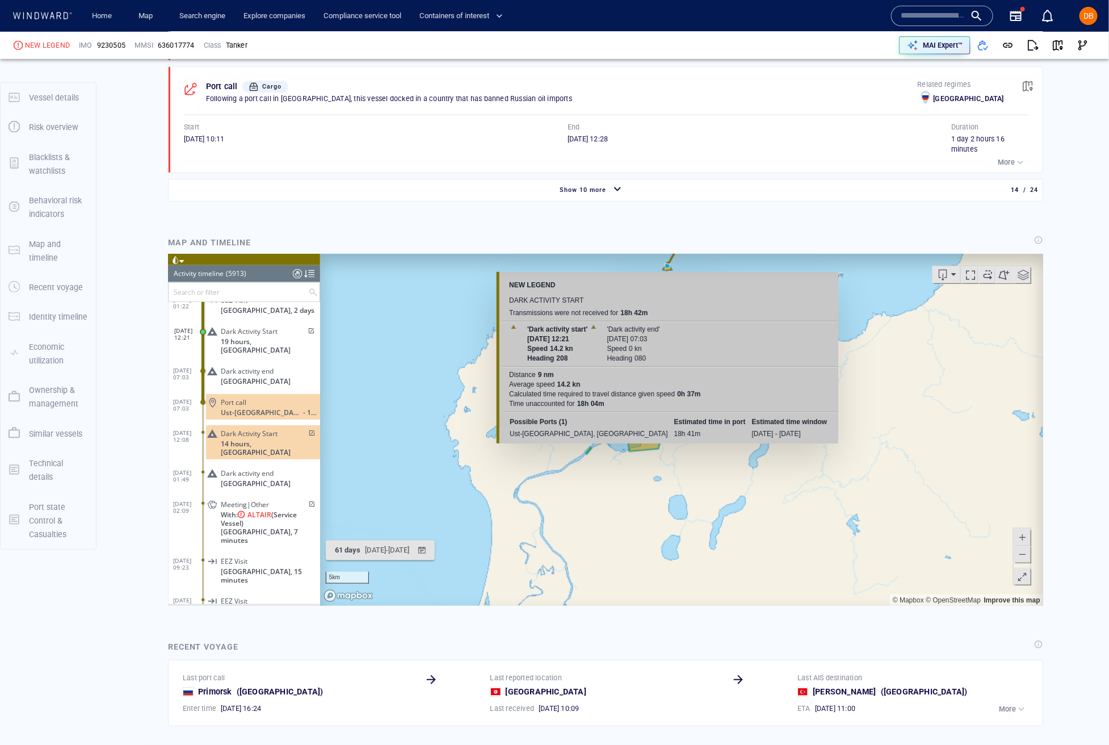
click at [668, 267] on canvas "Map" at bounding box center [681, 430] width 723 height 352
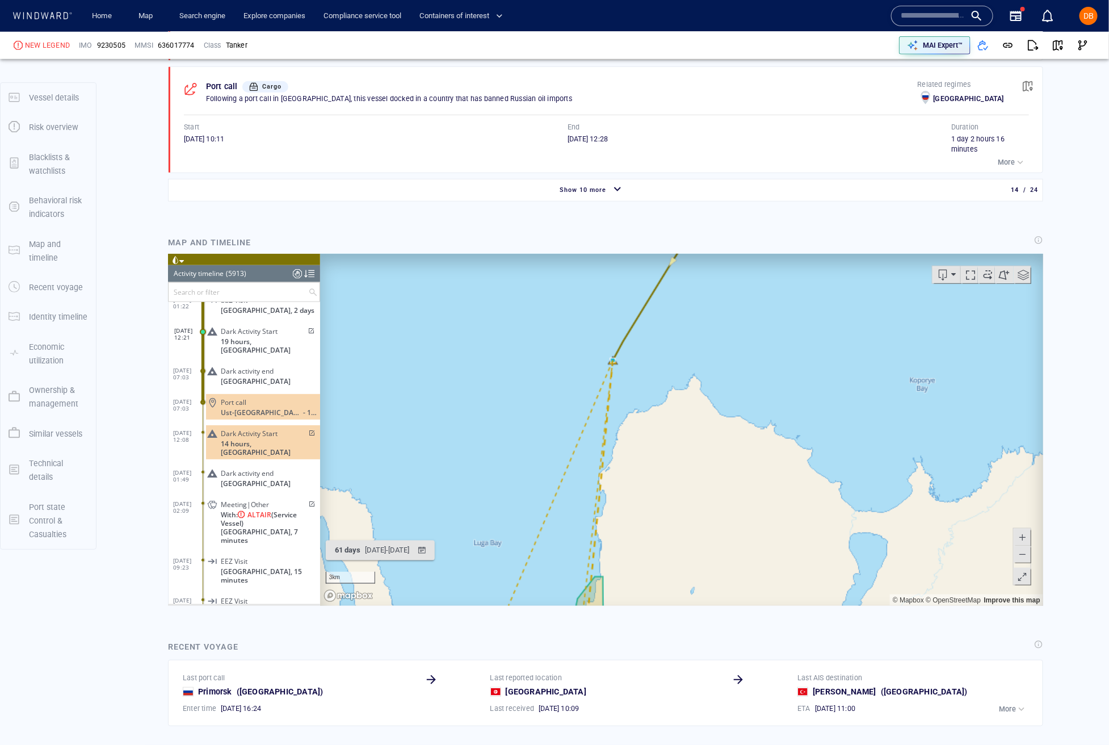
drag, startPoint x: 797, startPoint y: 504, endPoint x: 710, endPoint y: 584, distance: 118.5
click at [710, 584] on canvas "Map" at bounding box center [681, 430] width 723 height 352
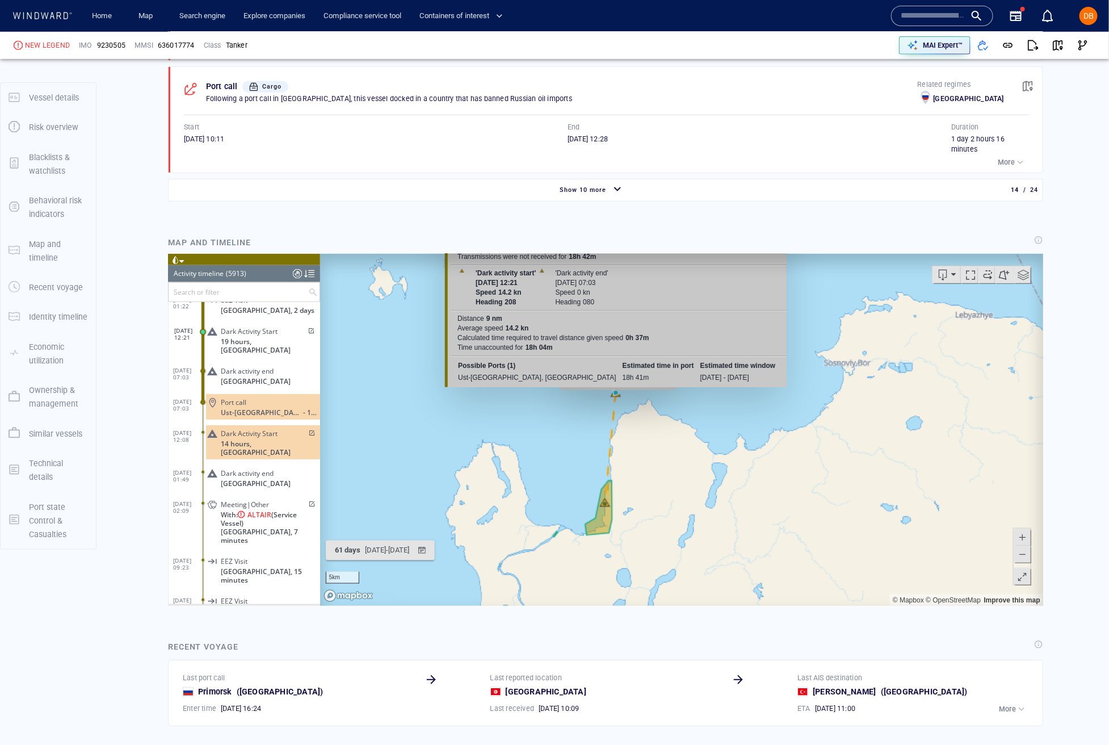
click at [617, 396] on canvas "Map" at bounding box center [681, 430] width 723 height 352
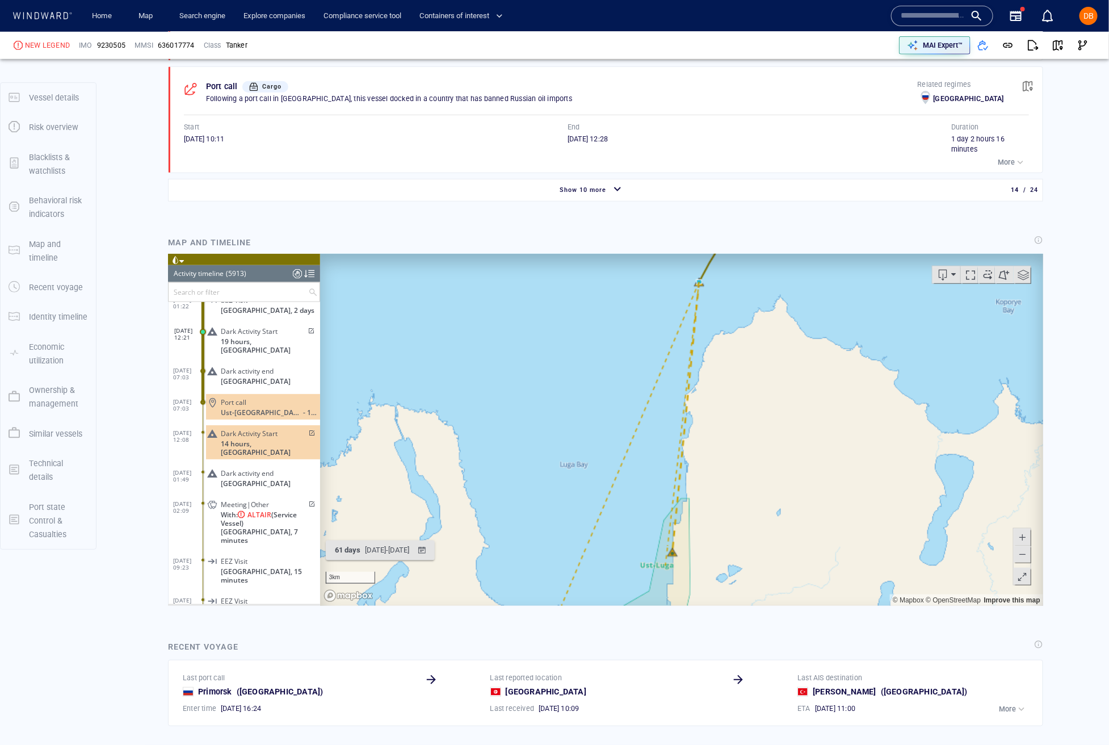
click at [771, 553] on span at bounding box center [1021, 553] width 11 height 17
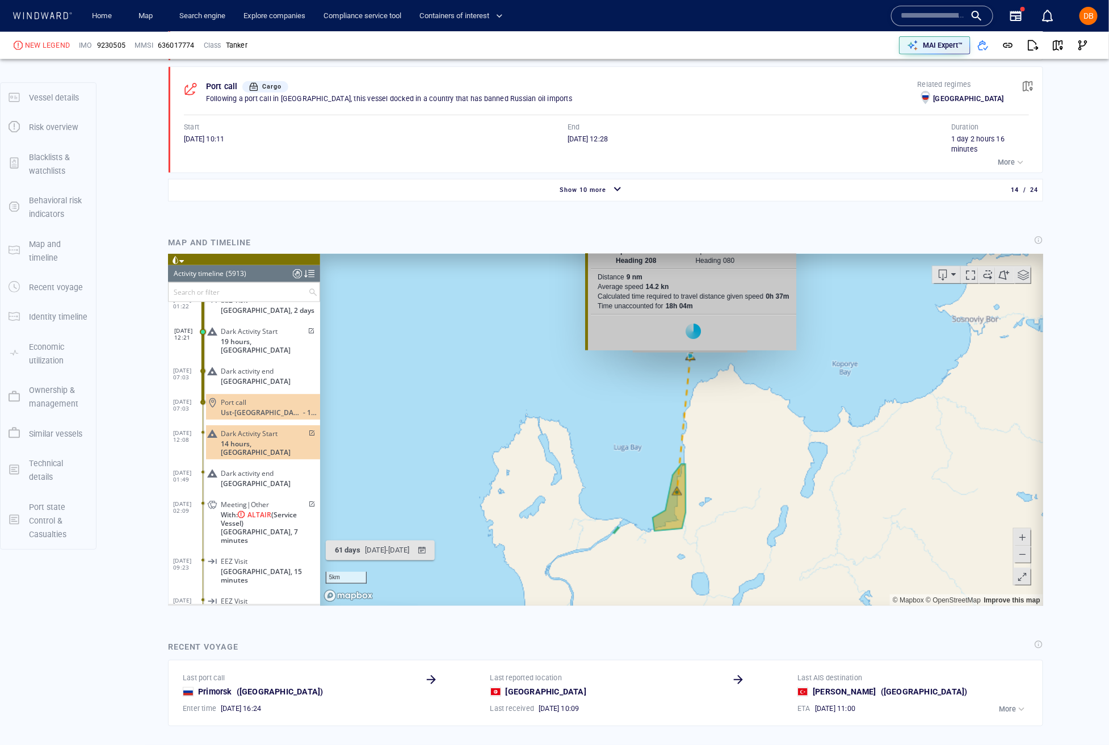
click at [689, 358] on canvas "Map" at bounding box center [681, 430] width 723 height 352
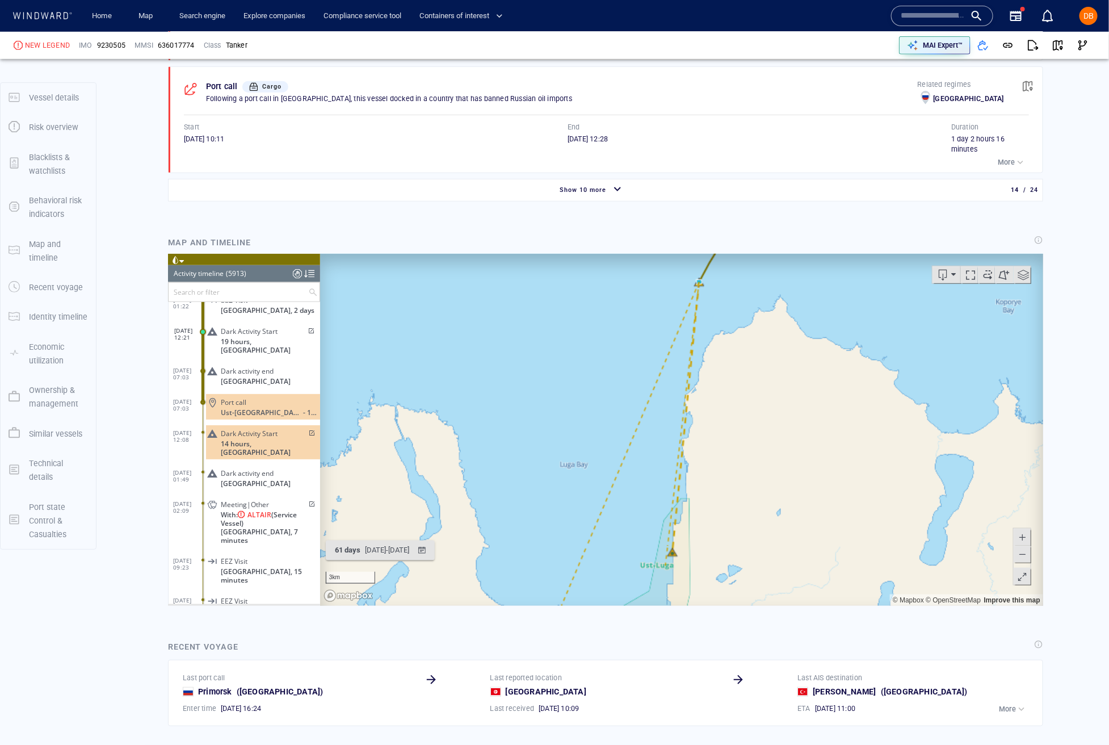
click at [771, 281] on span at bounding box center [969, 274] width 17 height 17
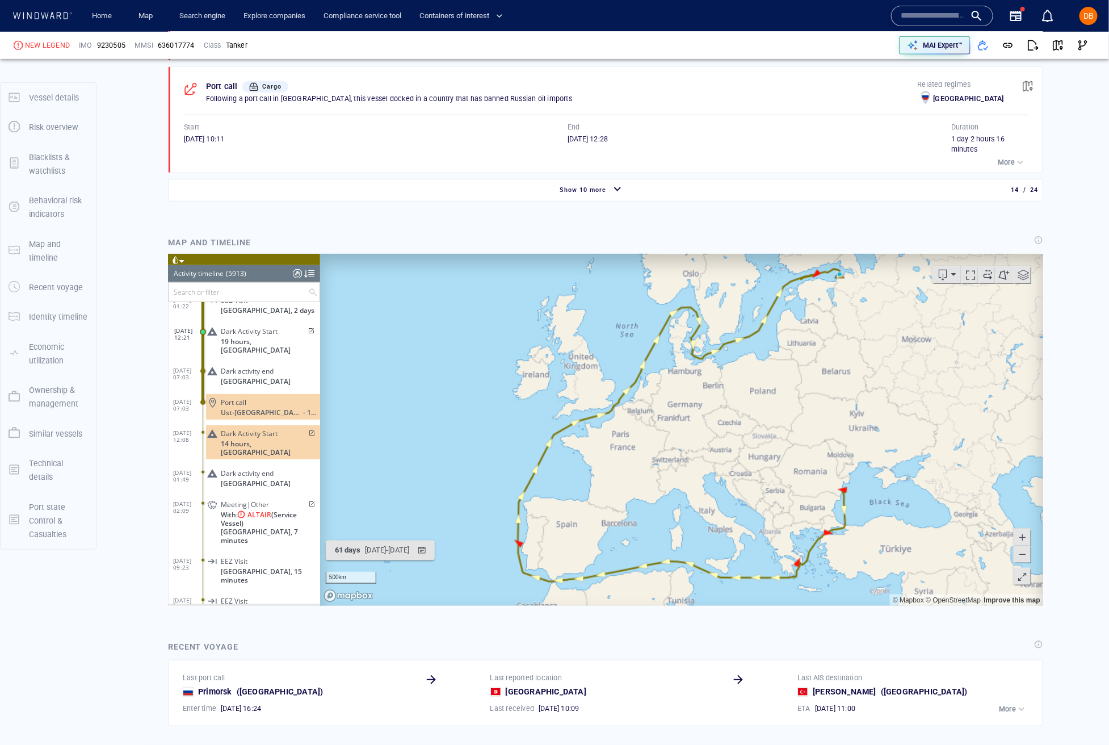
click at [771, 281] on span at bounding box center [969, 274] width 17 height 17
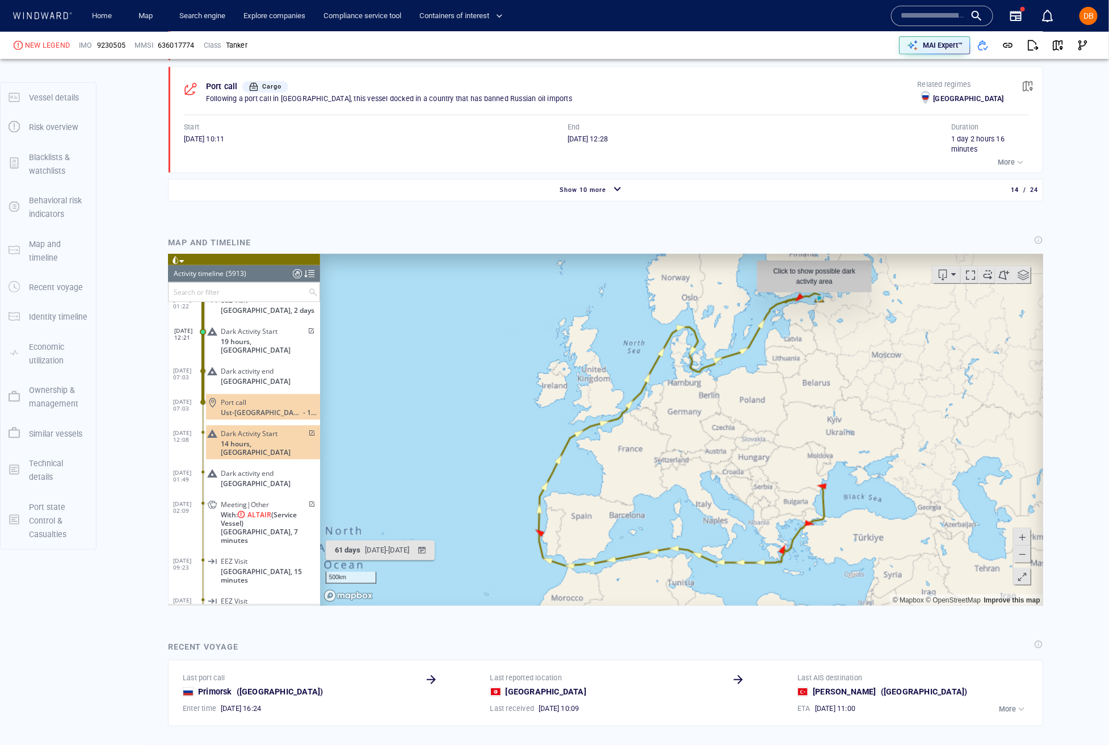
click at [771, 298] on canvas "Map" at bounding box center [681, 430] width 723 height 352
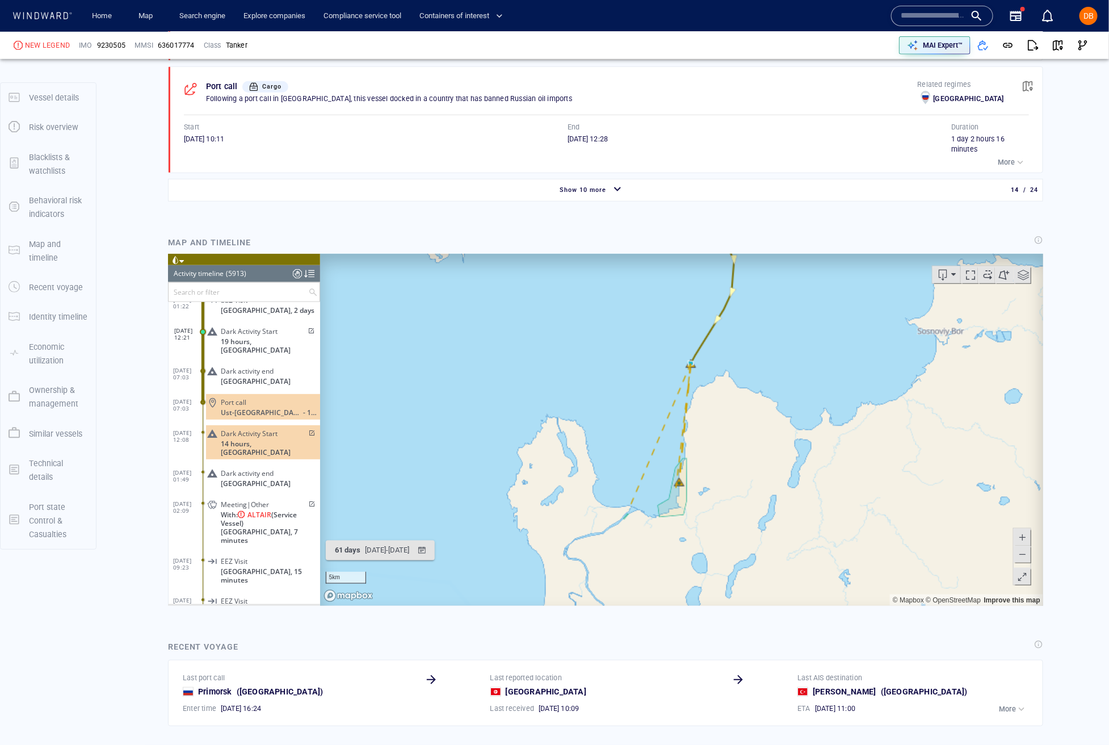
drag, startPoint x: 737, startPoint y: 440, endPoint x: 751, endPoint y: 425, distance: 20.9
click at [751, 425] on canvas "Map" at bounding box center [681, 430] width 723 height 352
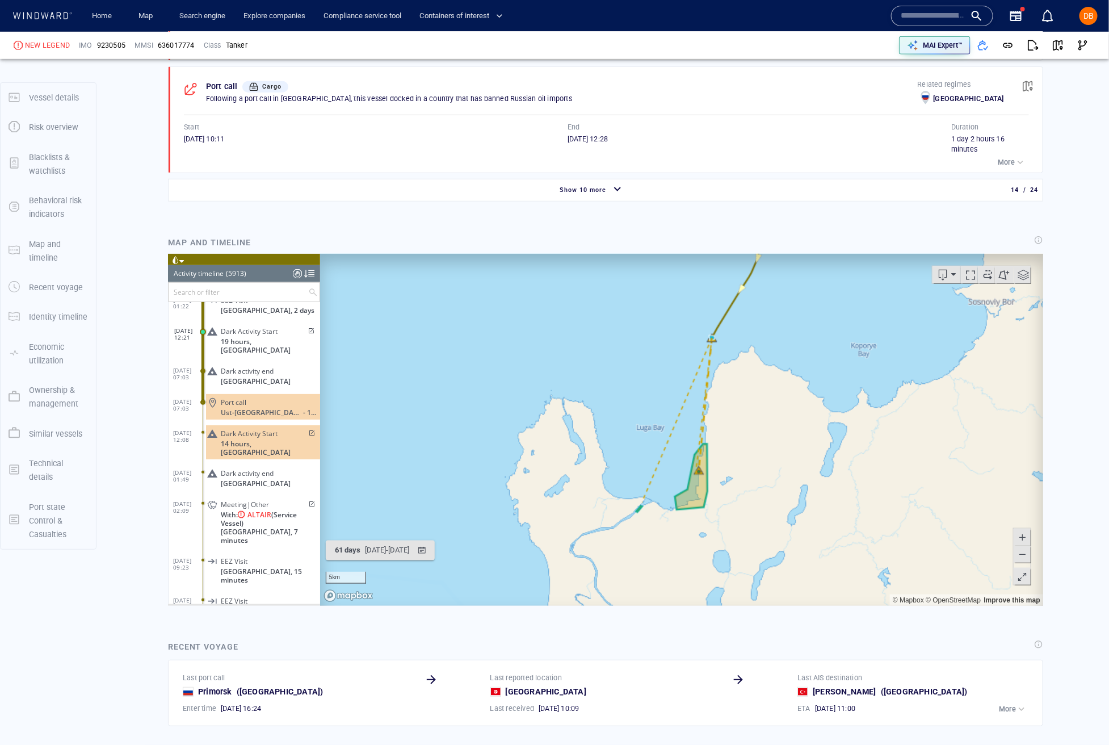
drag, startPoint x: 848, startPoint y: 424, endPoint x: 848, endPoint y: 432, distance: 8.5
click at [771, 432] on canvas "Map" at bounding box center [681, 430] width 723 height 352
click at [713, 339] on canvas "Map" at bounding box center [681, 430] width 723 height 352
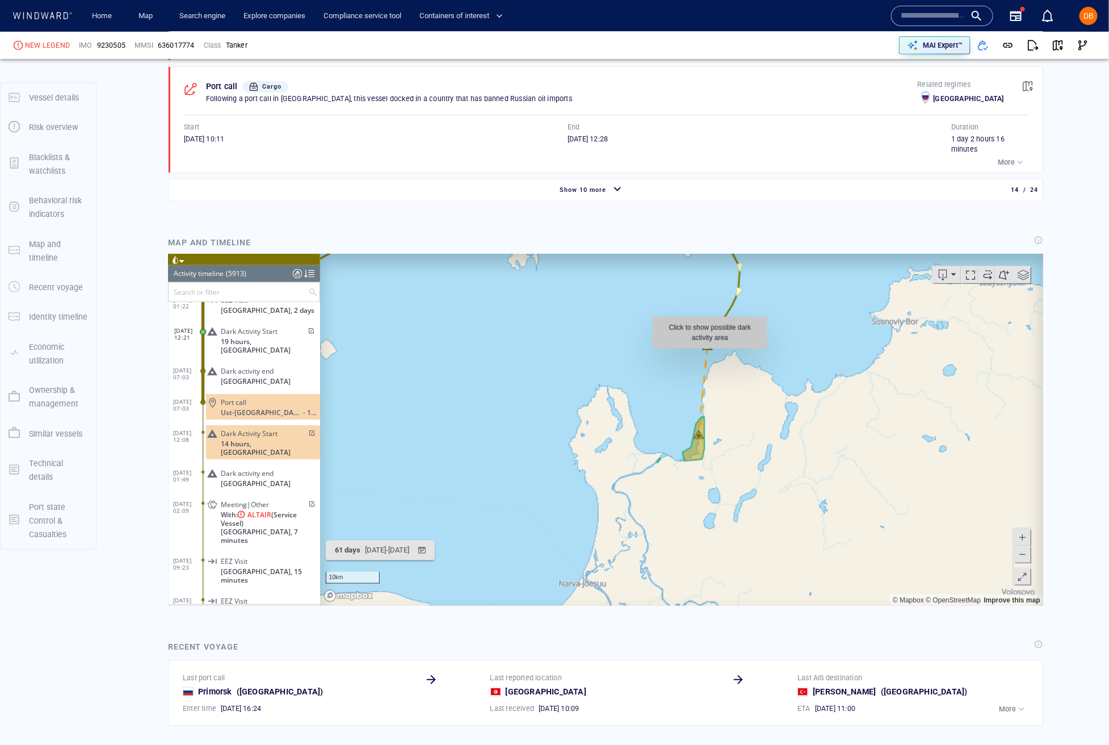
click at [709, 354] on canvas "Map" at bounding box center [681, 430] width 723 height 352
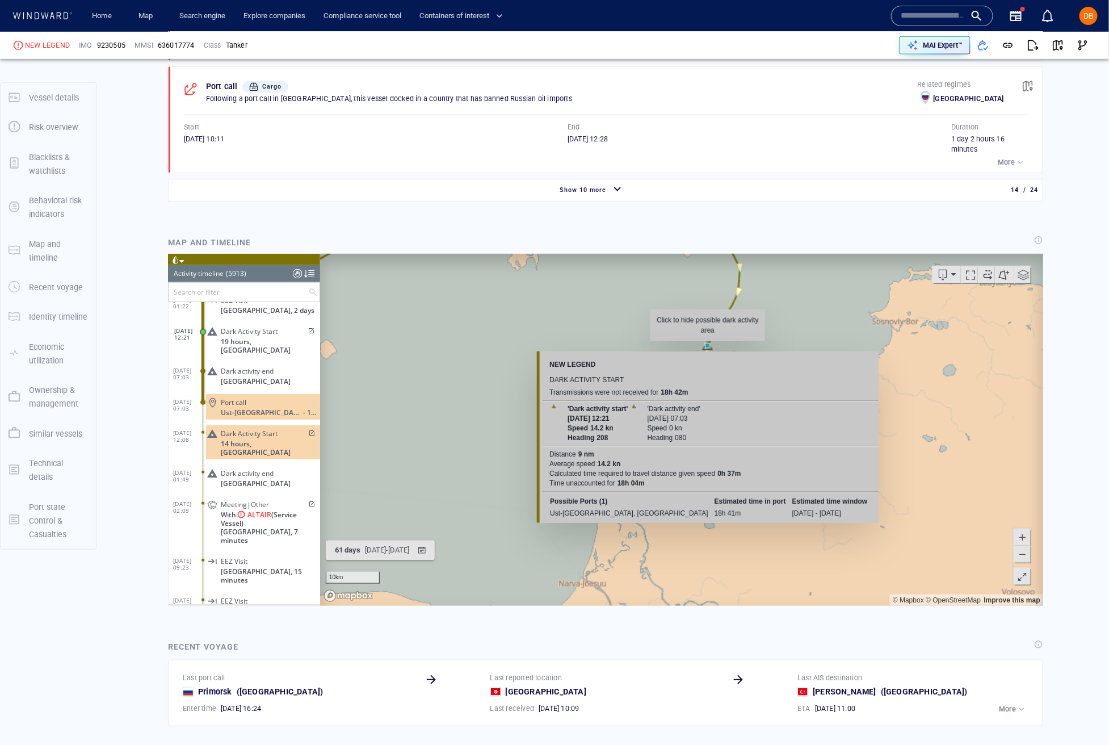
click at [707, 347] on canvas "Map" at bounding box center [681, 430] width 723 height 352
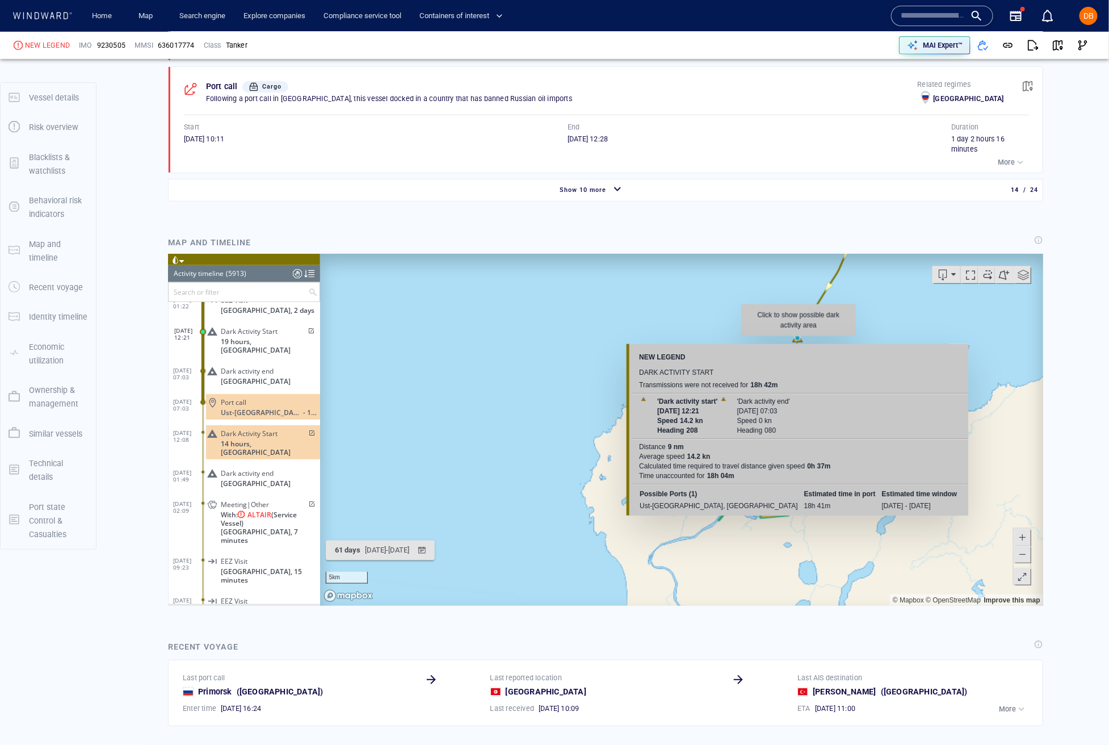
click at [771, 342] on canvas "Map" at bounding box center [681, 430] width 723 height 352
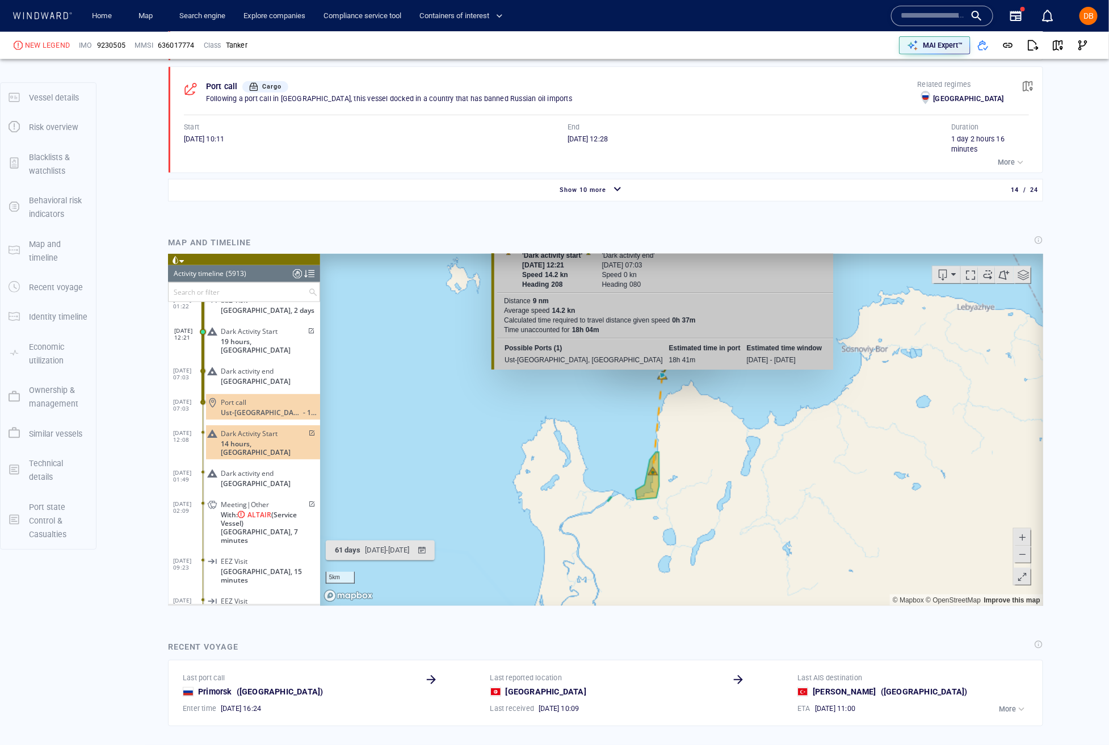
click at [661, 372] on canvas "Map" at bounding box center [681, 430] width 723 height 352
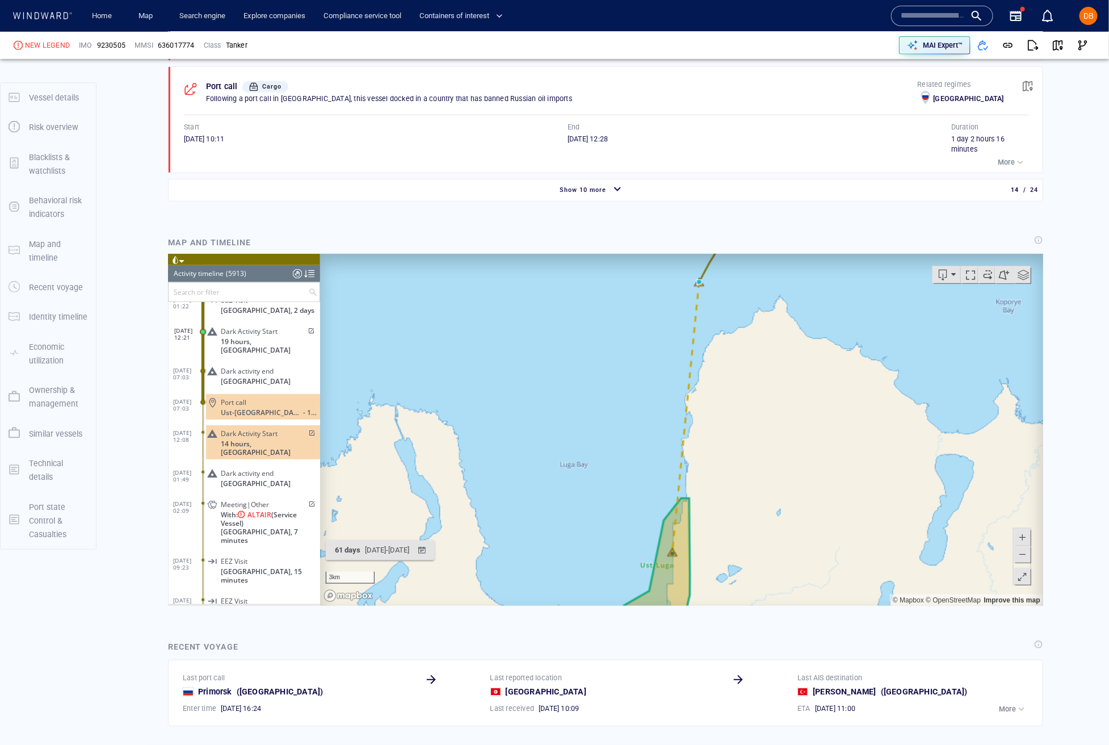
drag, startPoint x: 631, startPoint y: 535, endPoint x: 660, endPoint y: 435, distance: 104.5
click at [699, 397] on canvas "Map" at bounding box center [681, 430] width 723 height 352
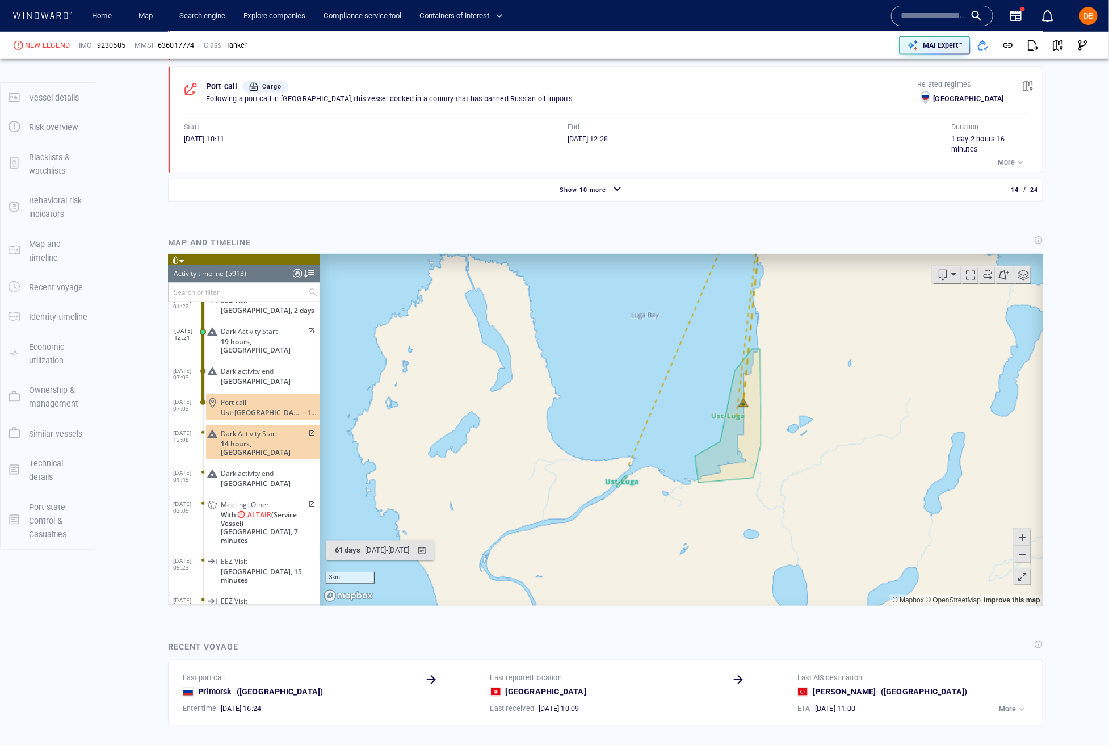
click at [629, 468] on canvas "Map" at bounding box center [681, 430] width 723 height 352
click at [633, 460] on canvas "Map" at bounding box center [681, 430] width 723 height 352
click at [624, 484] on canvas "Map" at bounding box center [681, 430] width 723 height 352
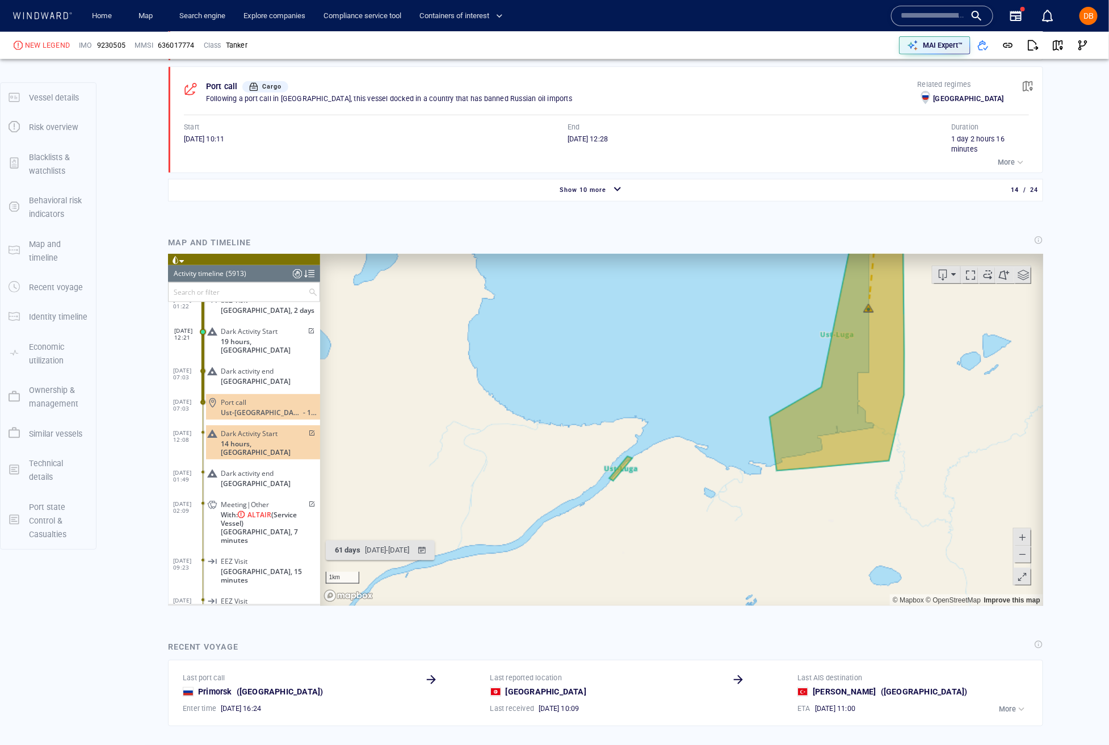
click at [628, 474] on canvas "Map" at bounding box center [681, 430] width 723 height 352
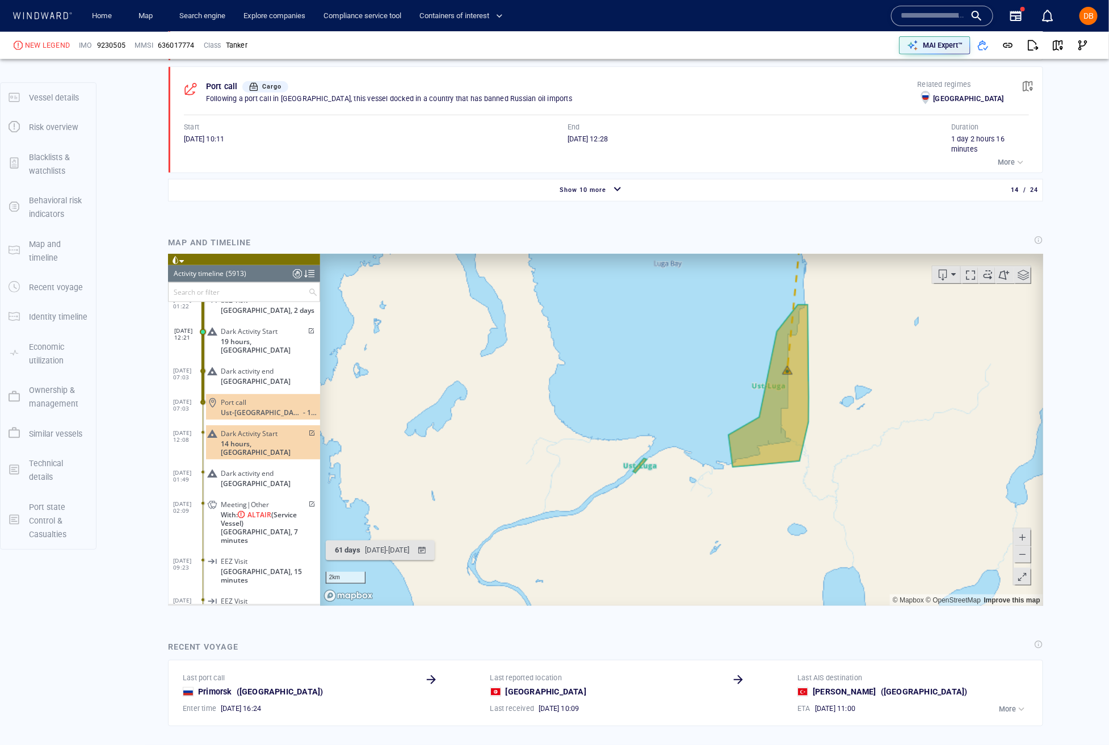
click at [771, 579] on span at bounding box center [1021, 576] width 11 height 17
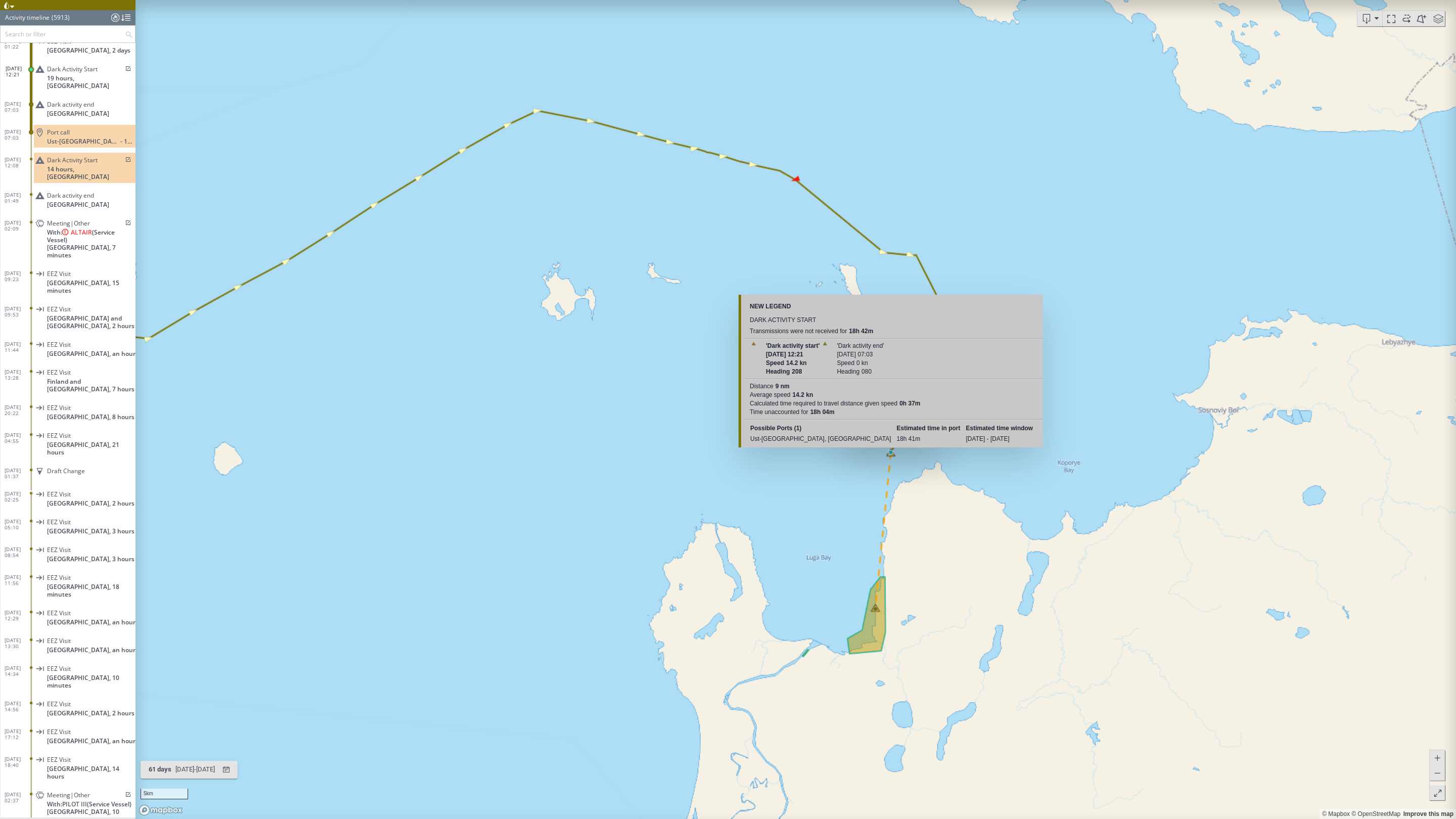
click at [687, 453] on canvas "Map" at bounding box center [796, 409] width 1321 height 819
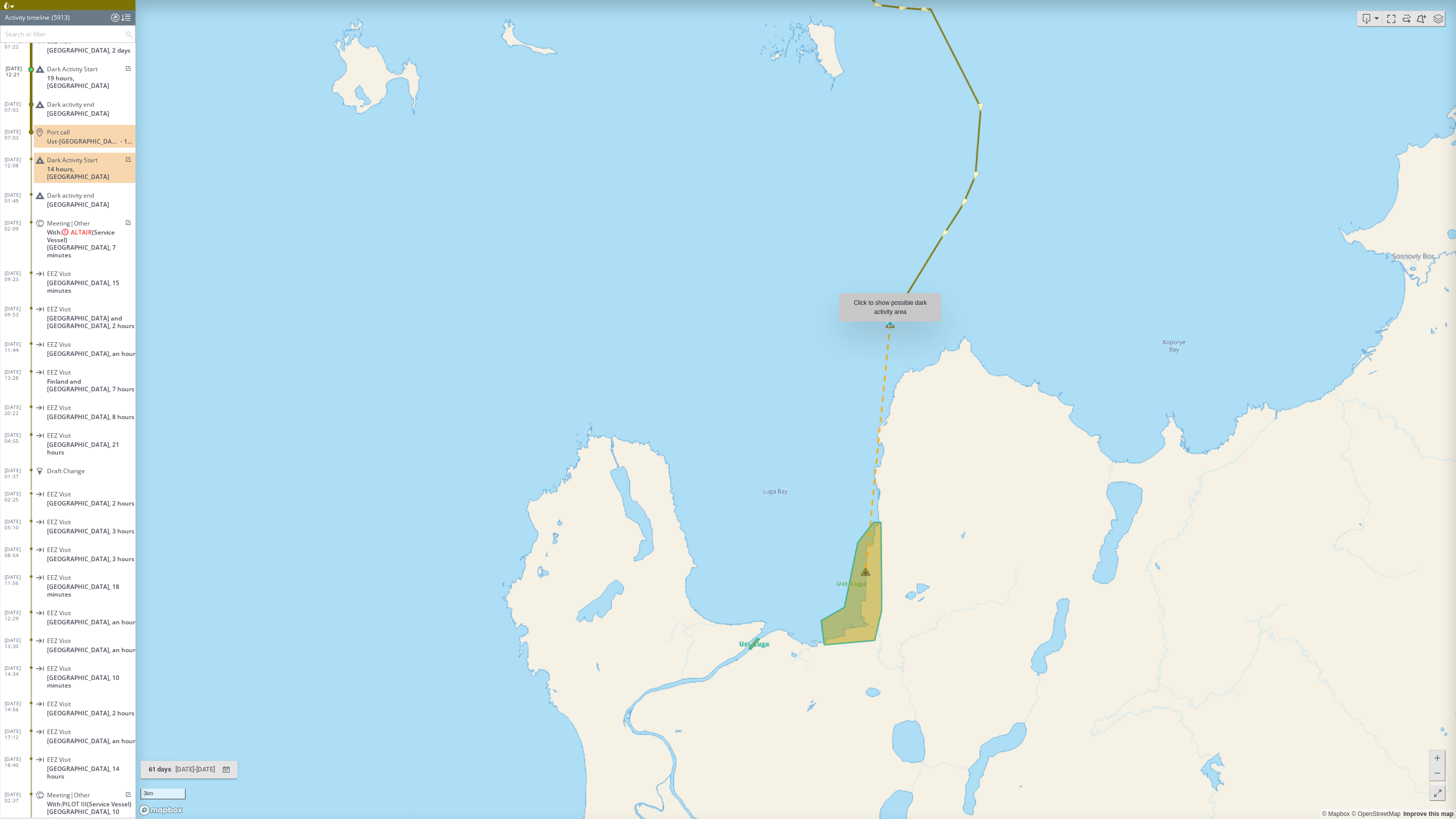
click at [687, 327] on canvas "Map" at bounding box center [796, 409] width 1321 height 819
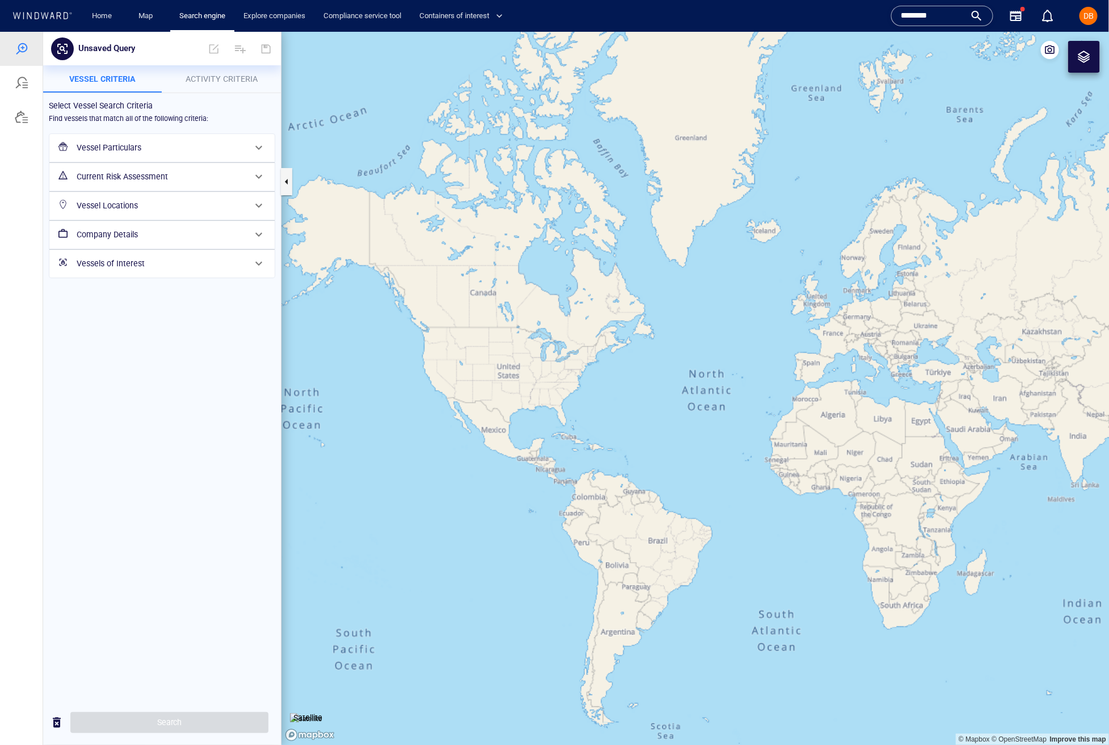
click at [771, 16] on input "*******" at bounding box center [933, 15] width 65 height 17
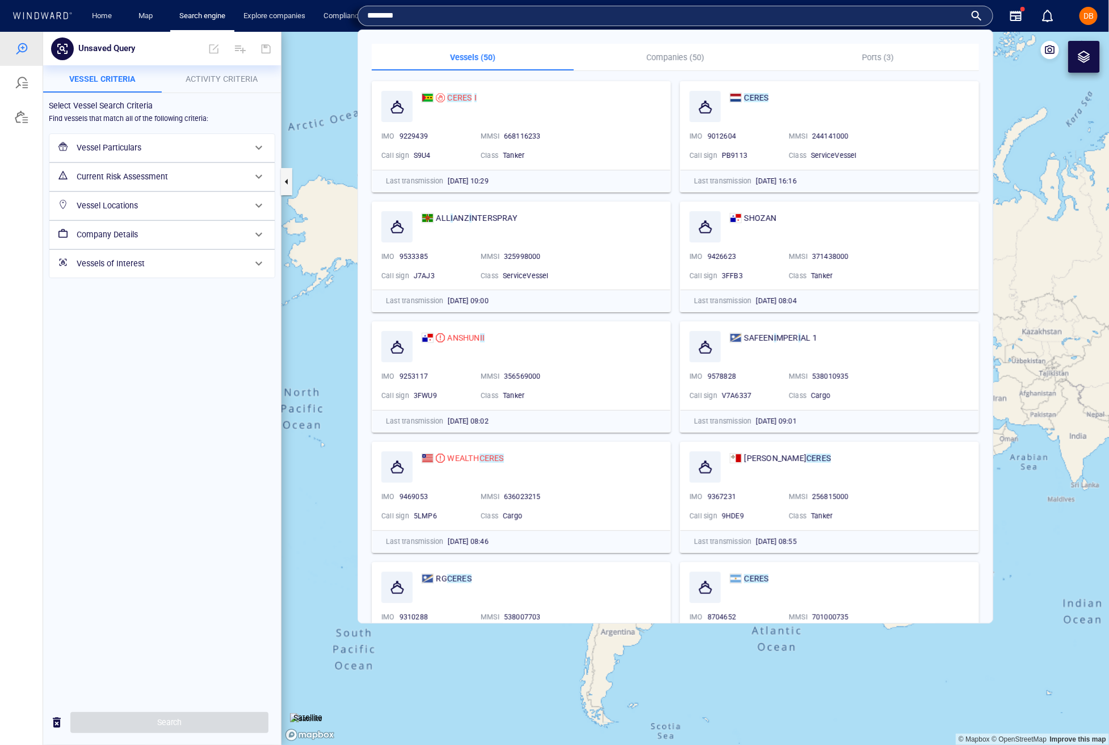
click at [771, 16] on input "*******" at bounding box center [666, 15] width 598 height 17
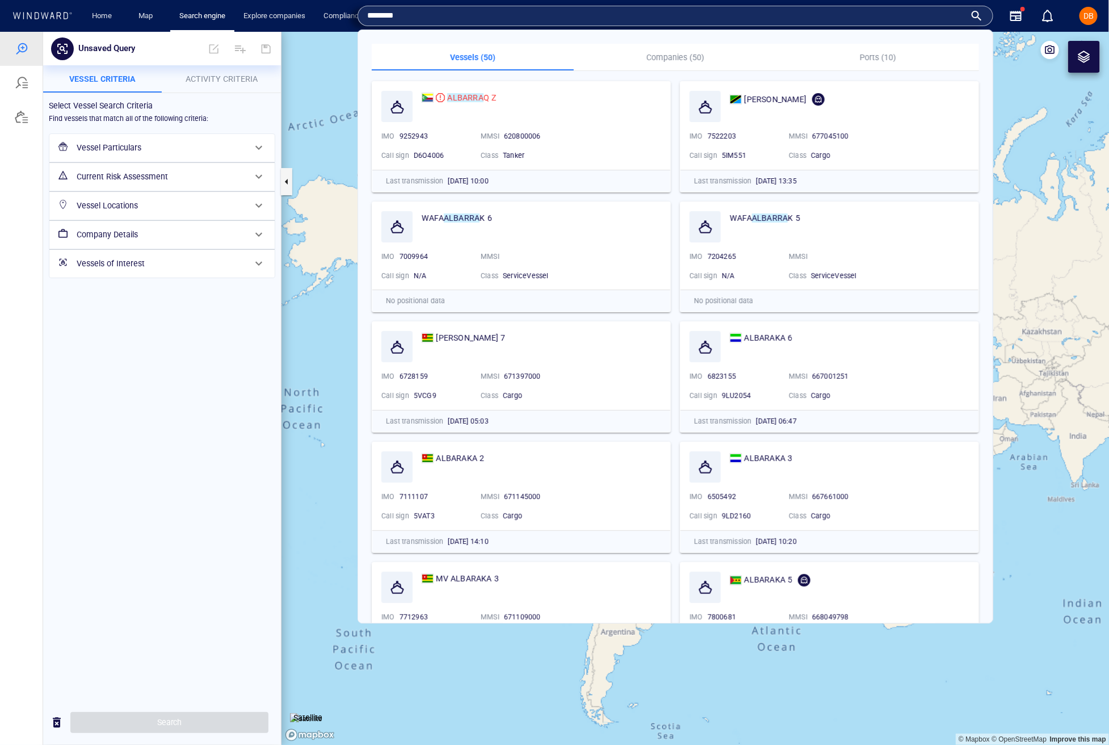
type input "********"
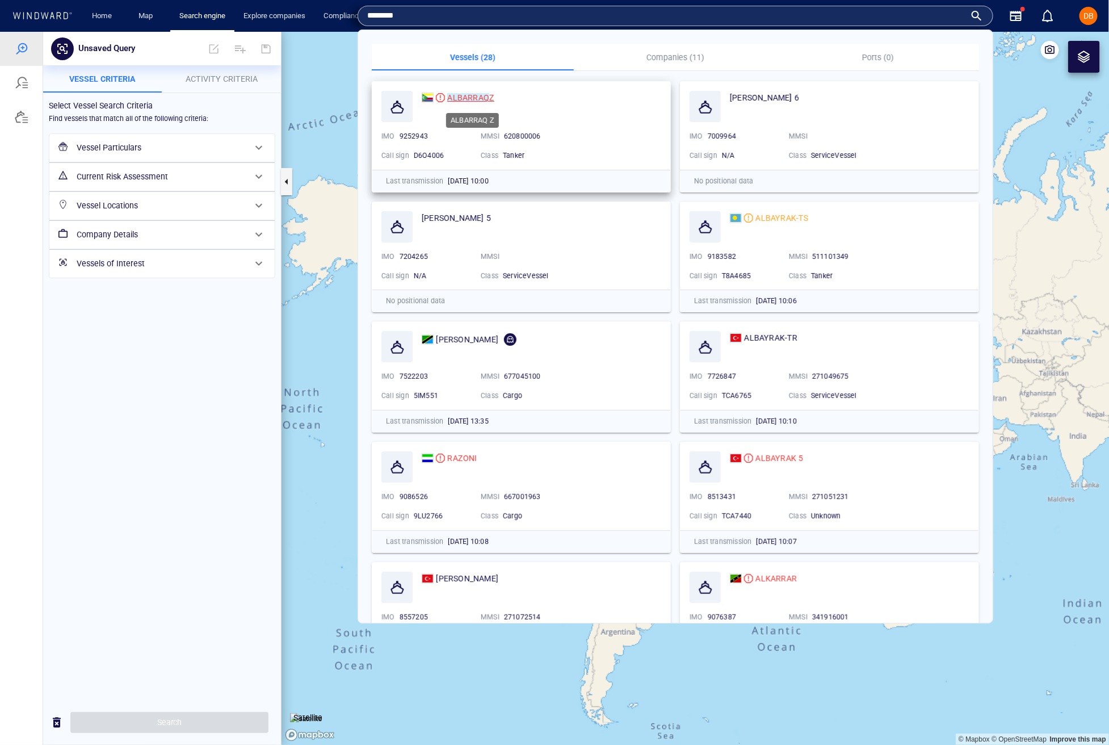
click at [473, 96] on mark "ALBARRAQ" at bounding box center [468, 97] width 42 height 9
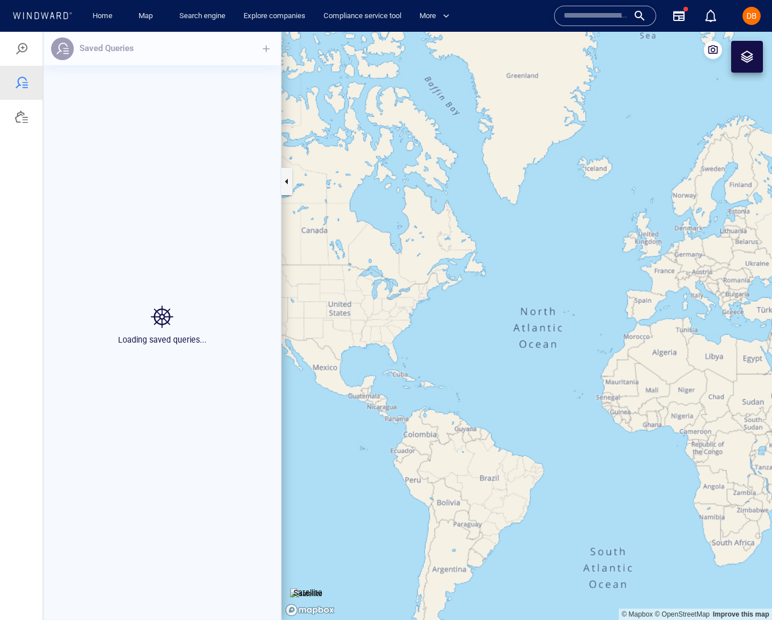
click at [751, 19] on span "DB" at bounding box center [751, 15] width 10 height 9
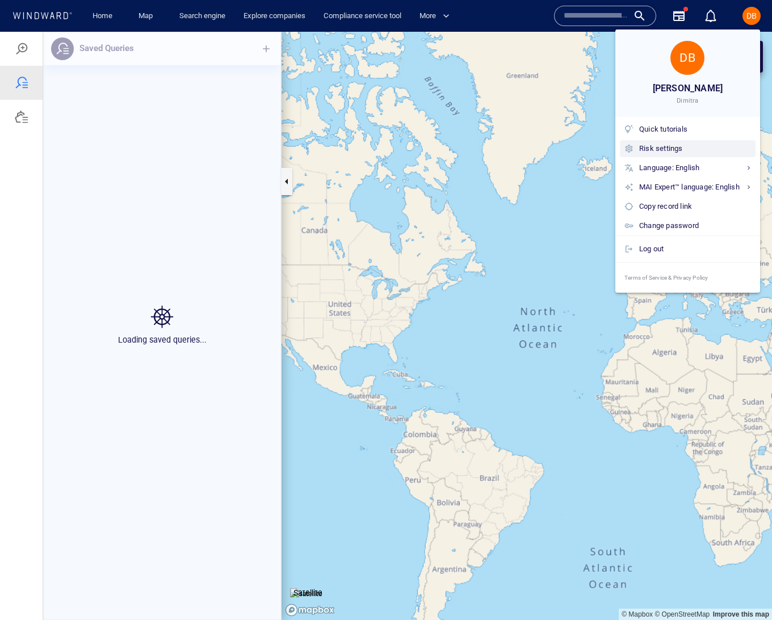
click at [688, 145] on div "Risk settings" at bounding box center [695, 148] width 112 height 12
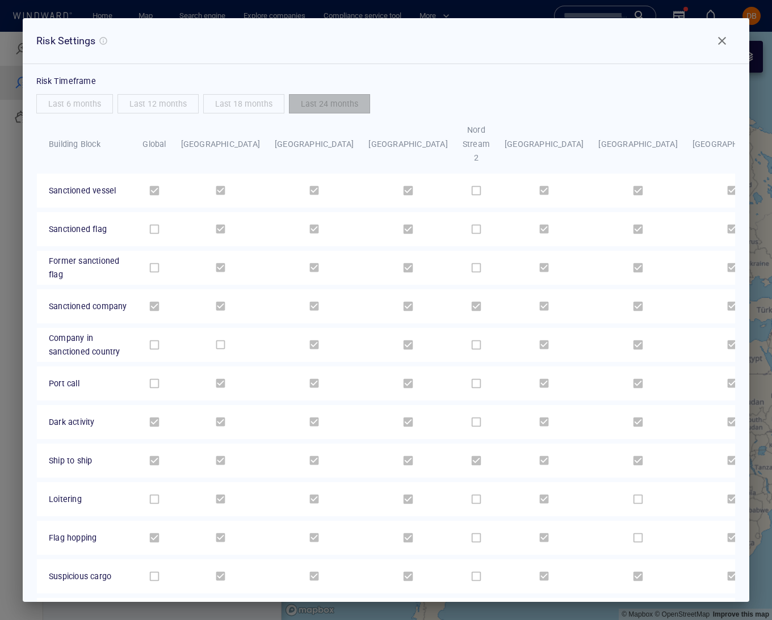
scroll to position [511, 237]
click at [183, 104] on div "Last 12 months" at bounding box center [158, 104] width 86 height 24
drag, startPoint x: 433, startPoint y: 90, endPoint x: 451, endPoint y: 86, distance: 18.7
click at [433, 90] on div "Risk Timeframe" at bounding box center [385, 82] width 699 height 26
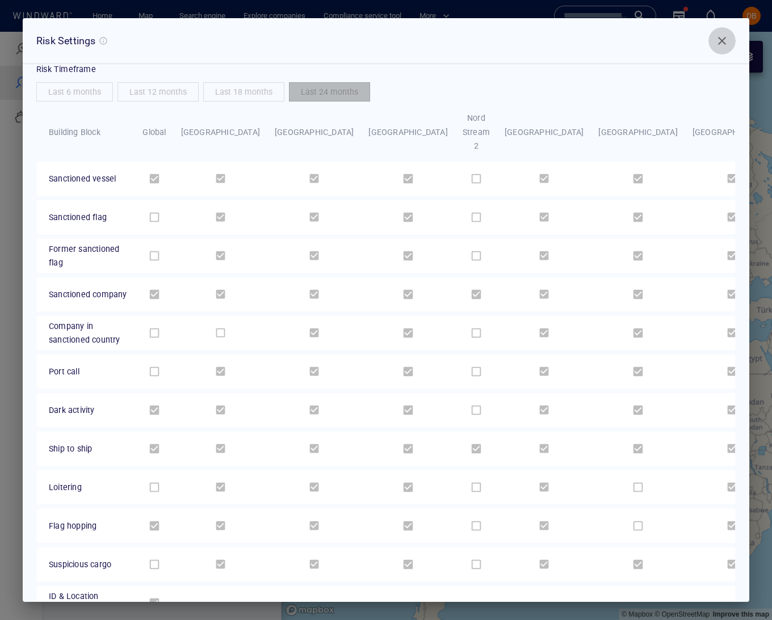
click at [728, 37] on span "Close" at bounding box center [722, 41] width 14 height 14
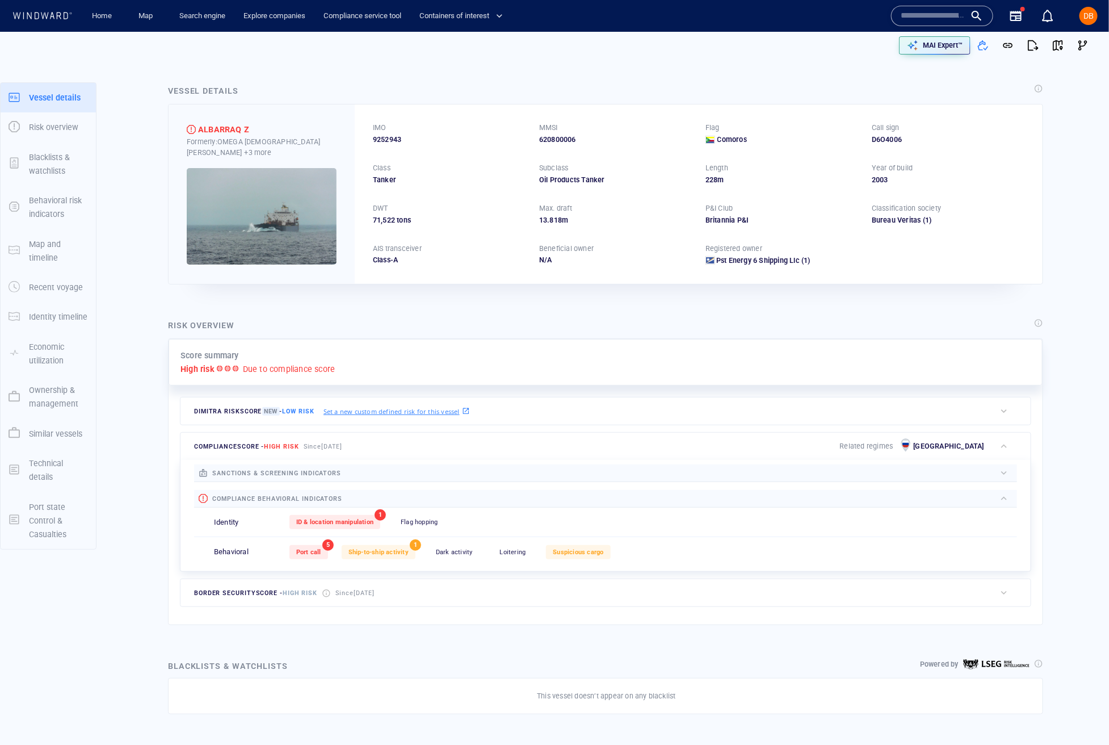
click at [923, 20] on input "text" at bounding box center [933, 15] width 65 height 17
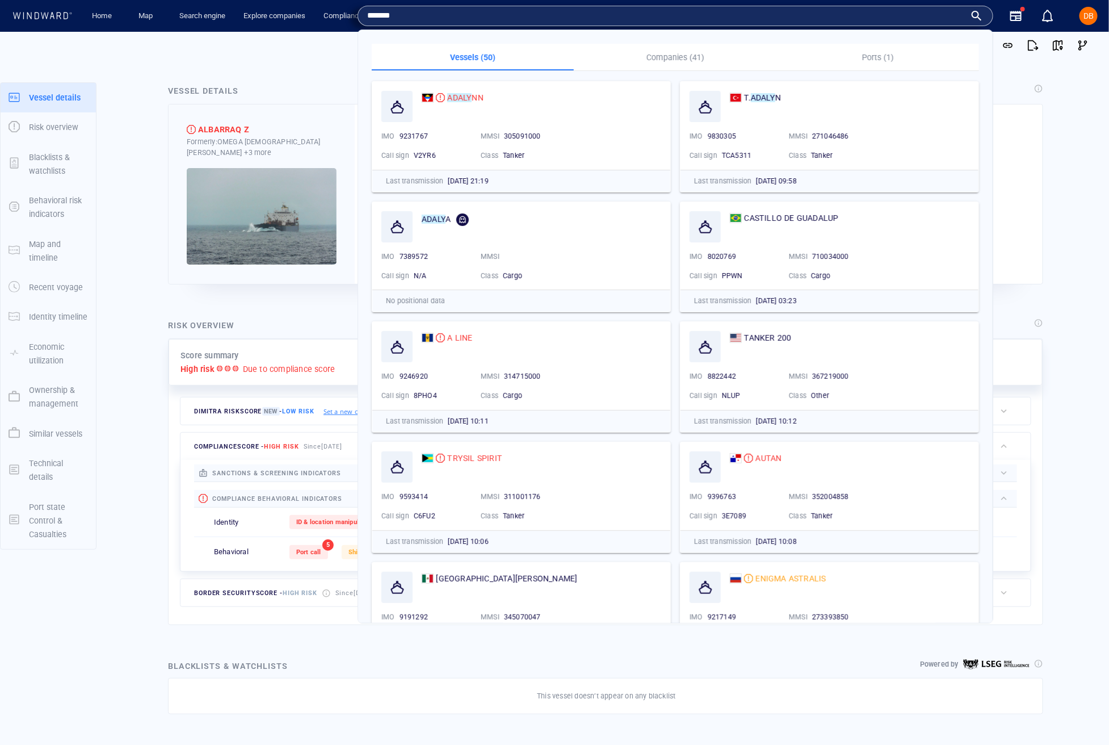
type input "*******"
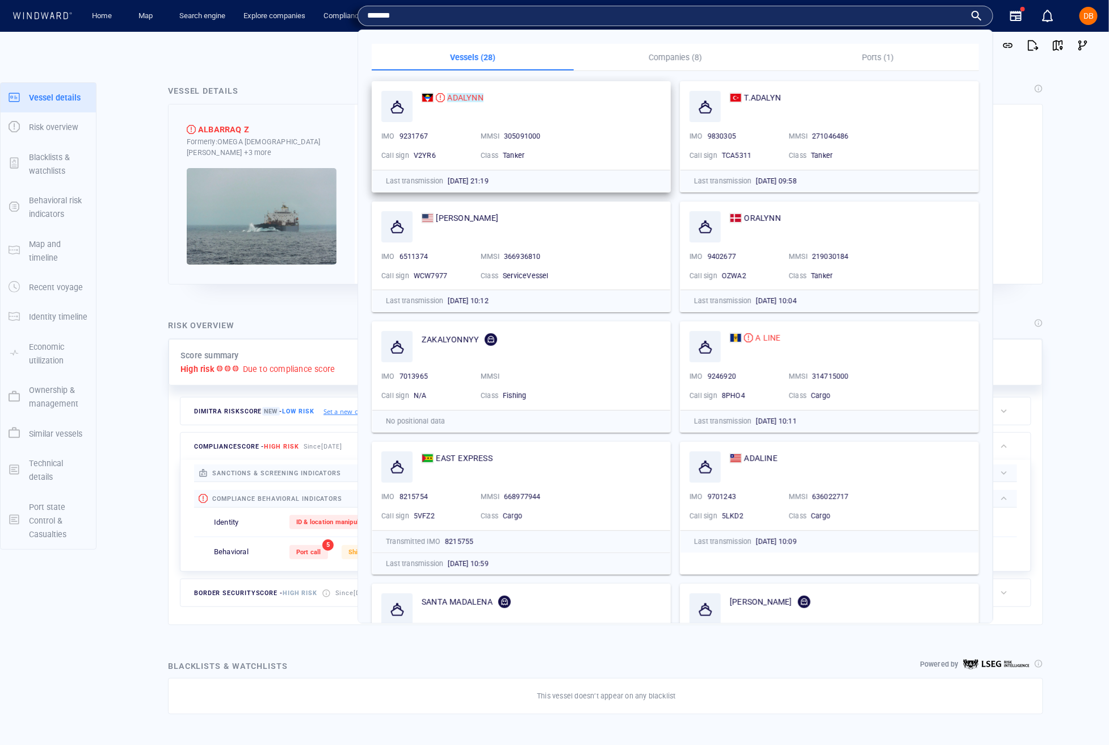
click at [465, 95] on mark "ADALYNN" at bounding box center [465, 97] width 36 height 9
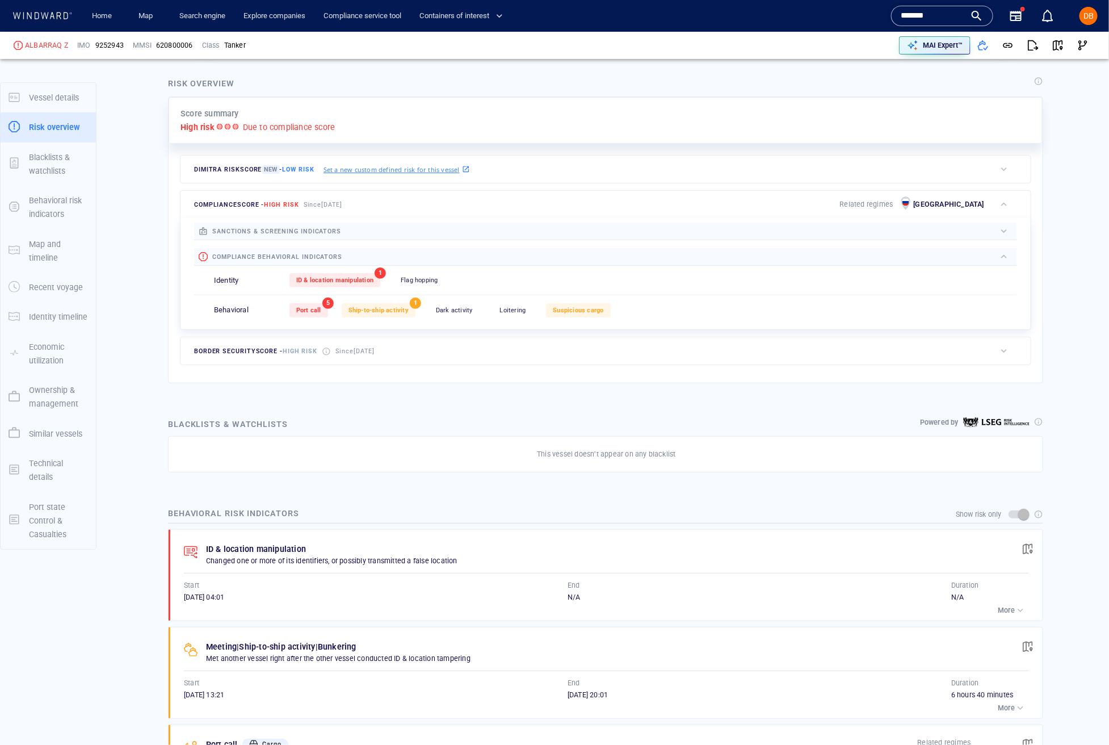
scroll to position [359, 0]
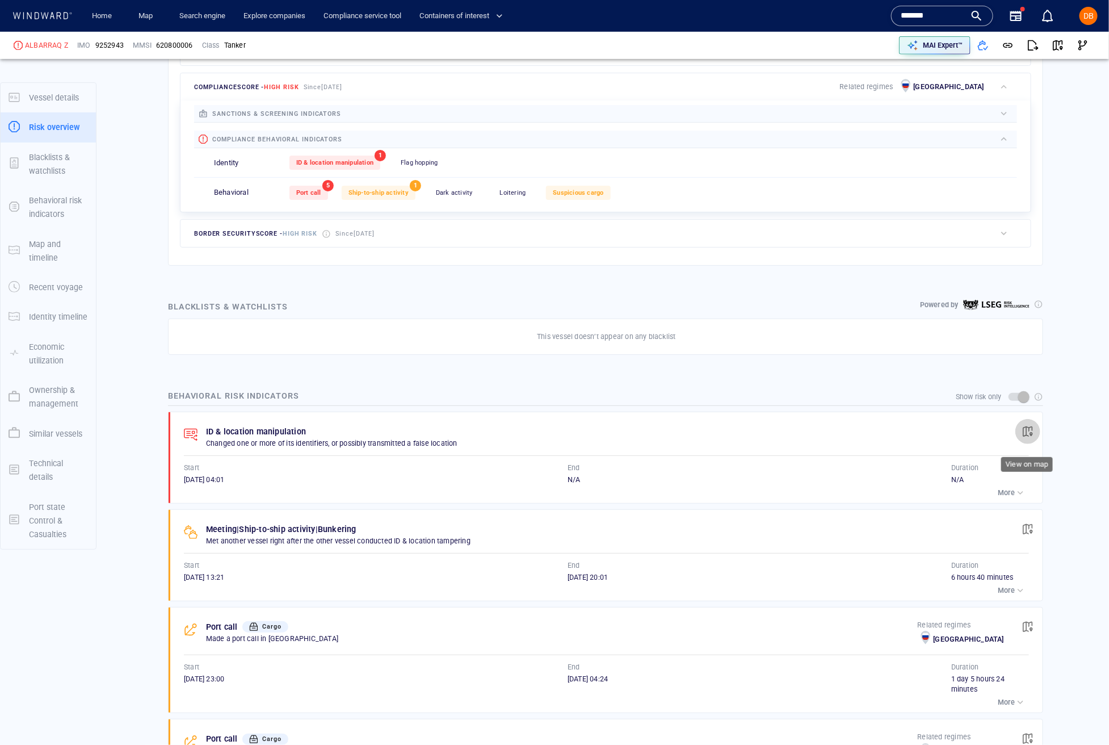
click at [1024, 436] on span "button" at bounding box center [1027, 431] width 11 height 11
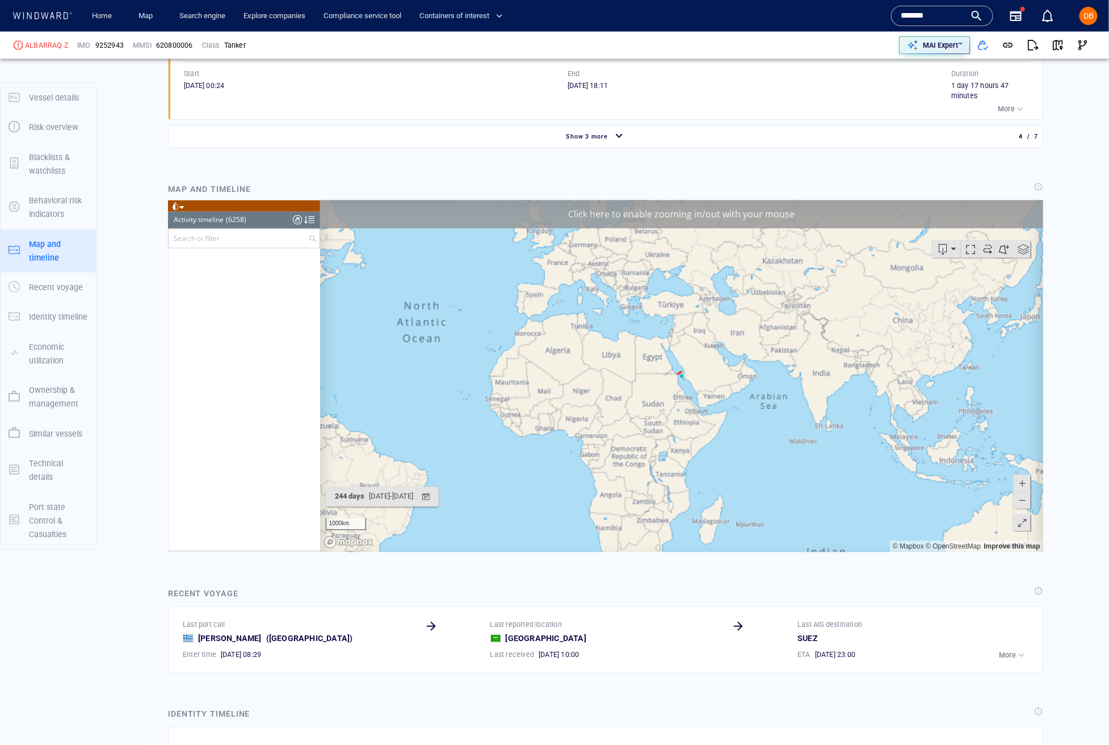
scroll to position [192737, 0]
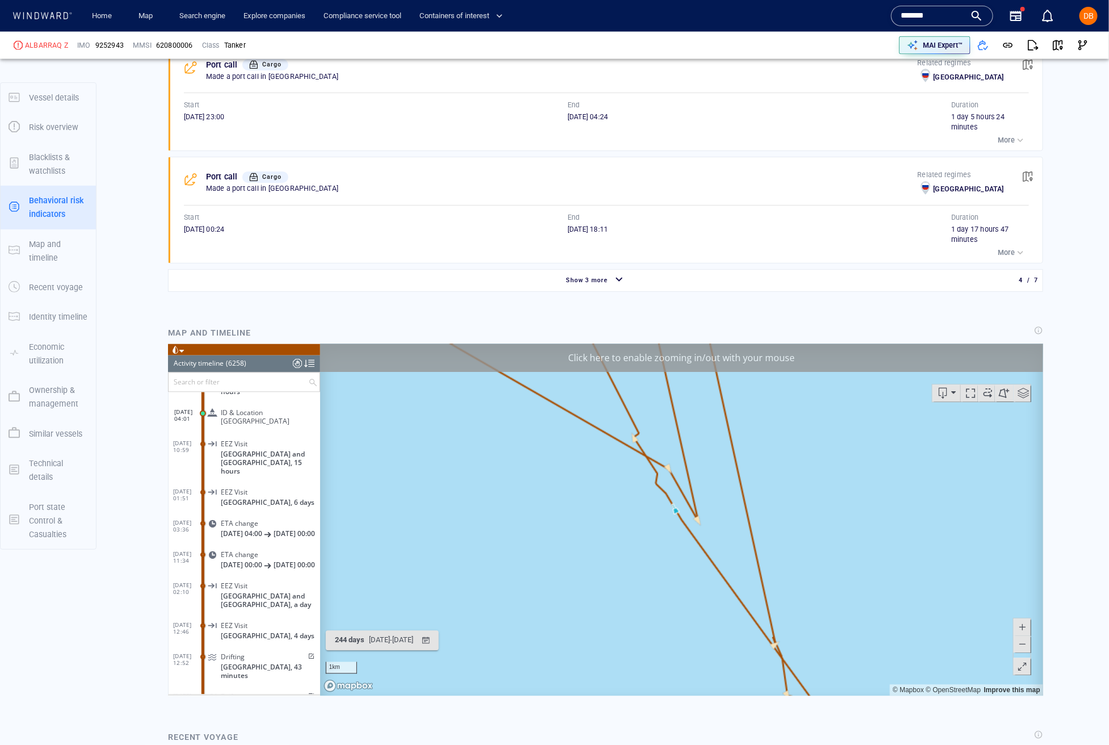
scroll to position [669, 0]
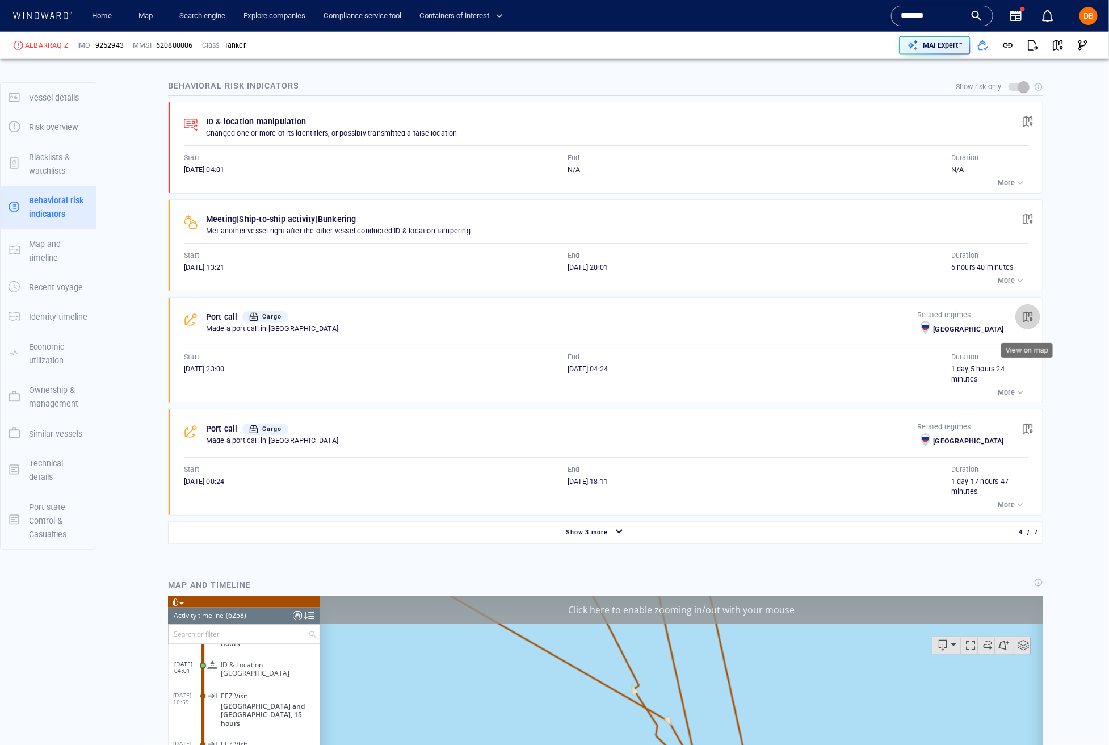
click at [1028, 322] on span "button" at bounding box center [1027, 316] width 11 height 11
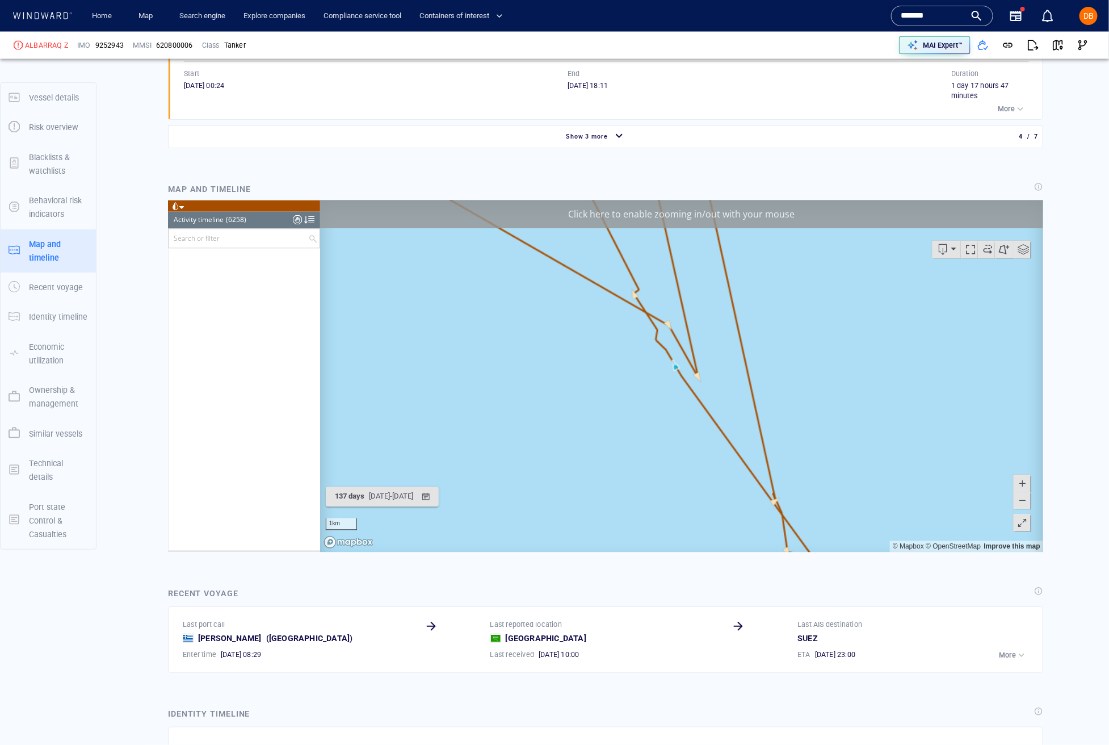
scroll to position [174134, 0]
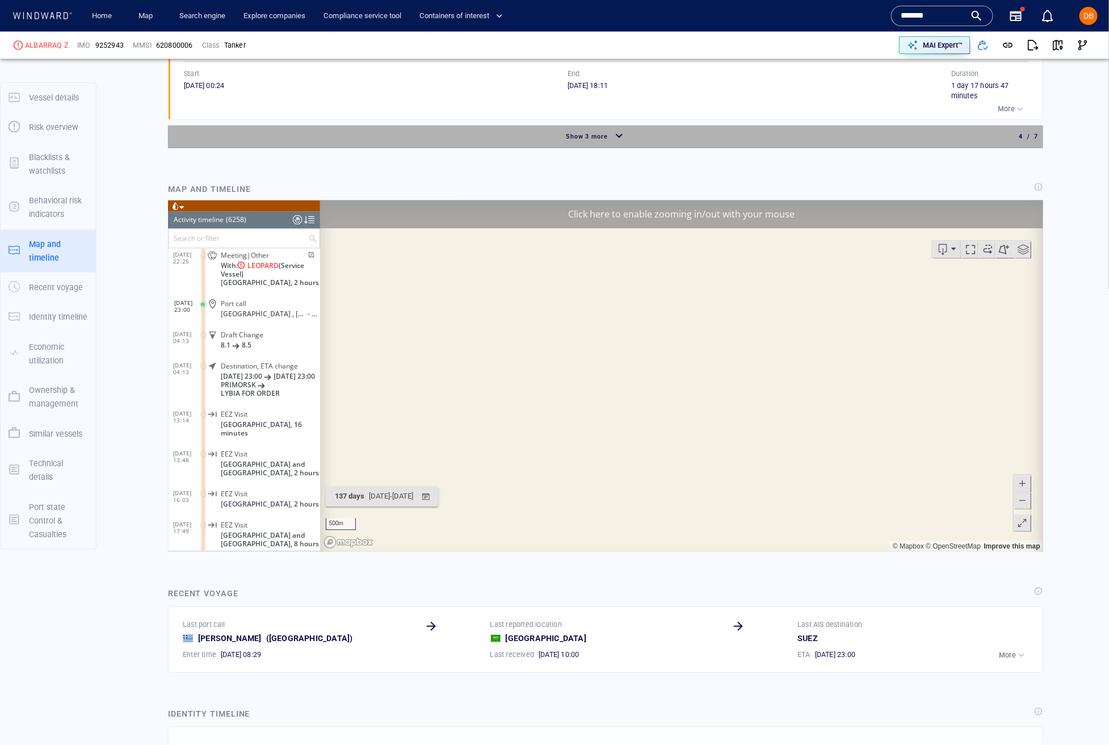
click at [624, 141] on div "button" at bounding box center [619, 137] width 18 height 20
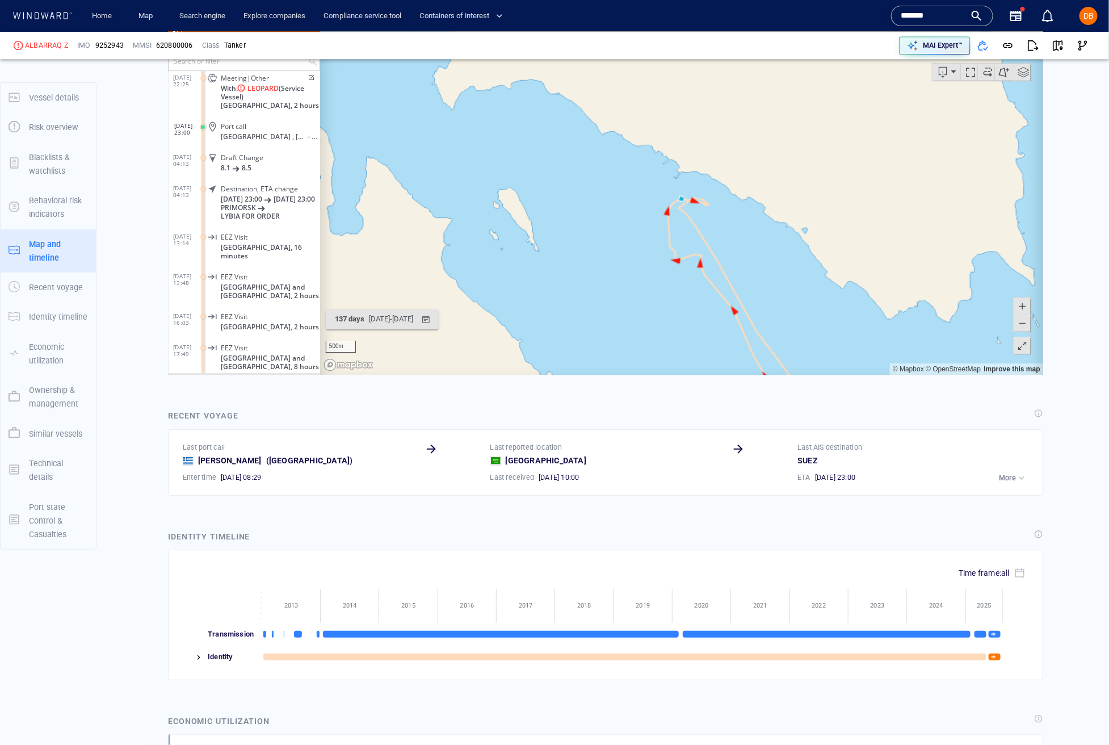
click at [650, 217] on canvas "Map" at bounding box center [681, 199] width 723 height 352
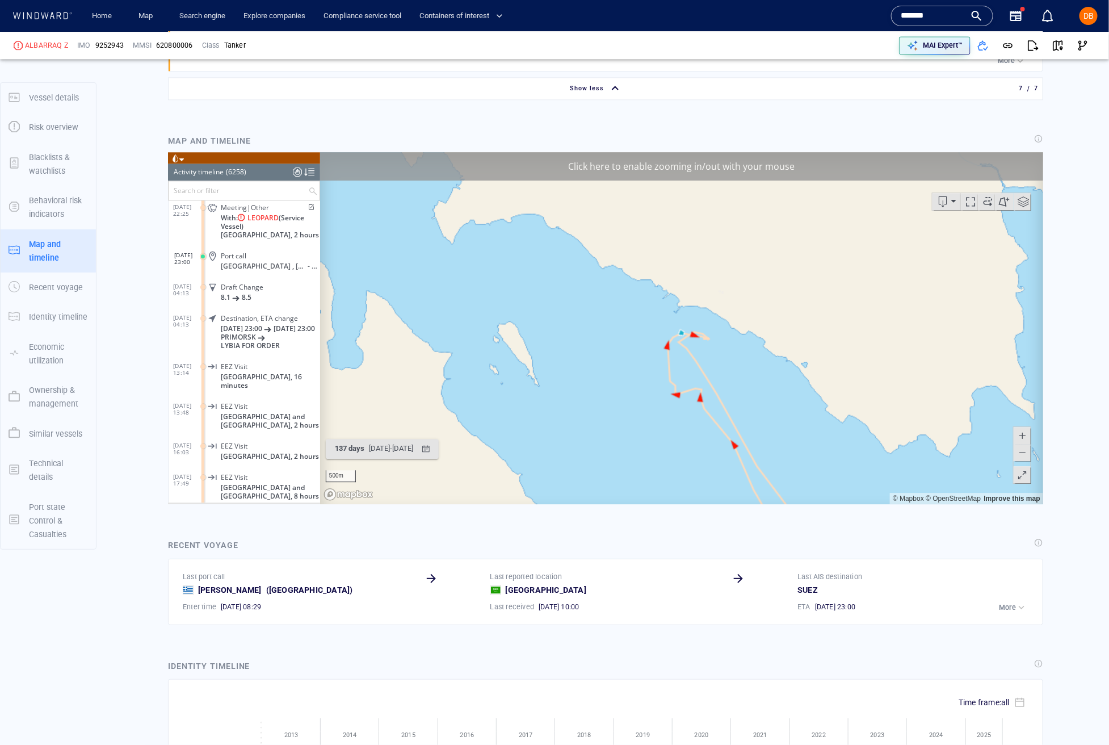
scroll to position [1447, 0]
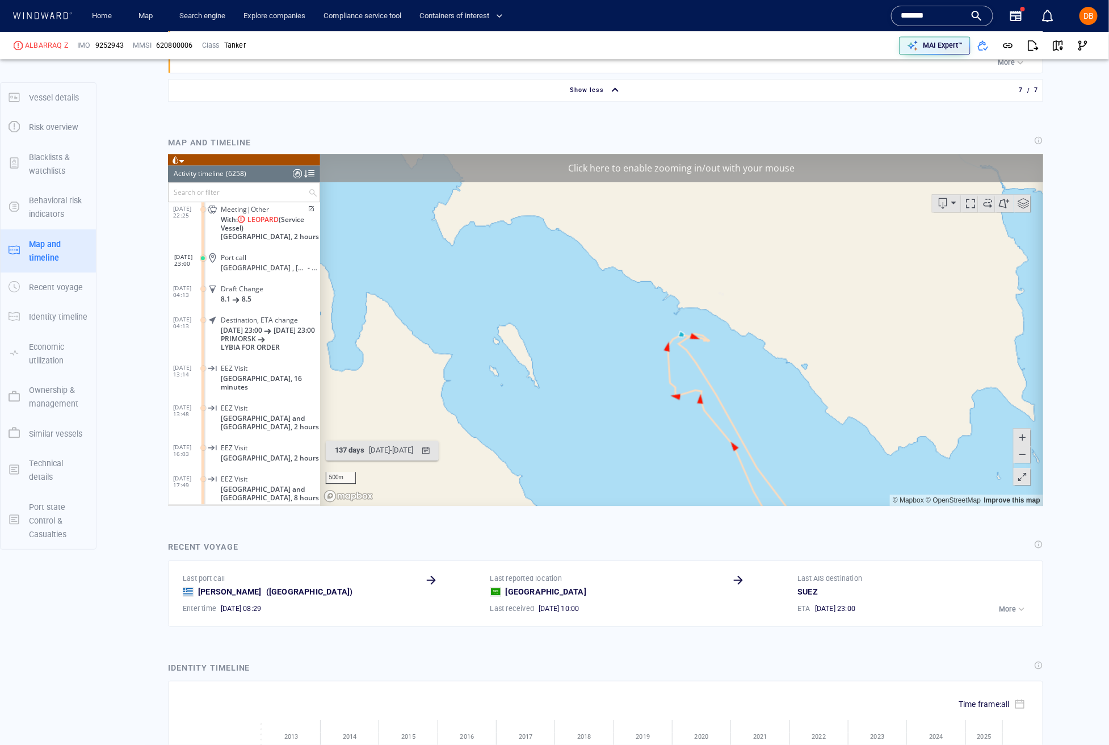
click at [695, 180] on div "Click here to enable zooming in/out with your mouse" at bounding box center [681, 168] width 723 height 28
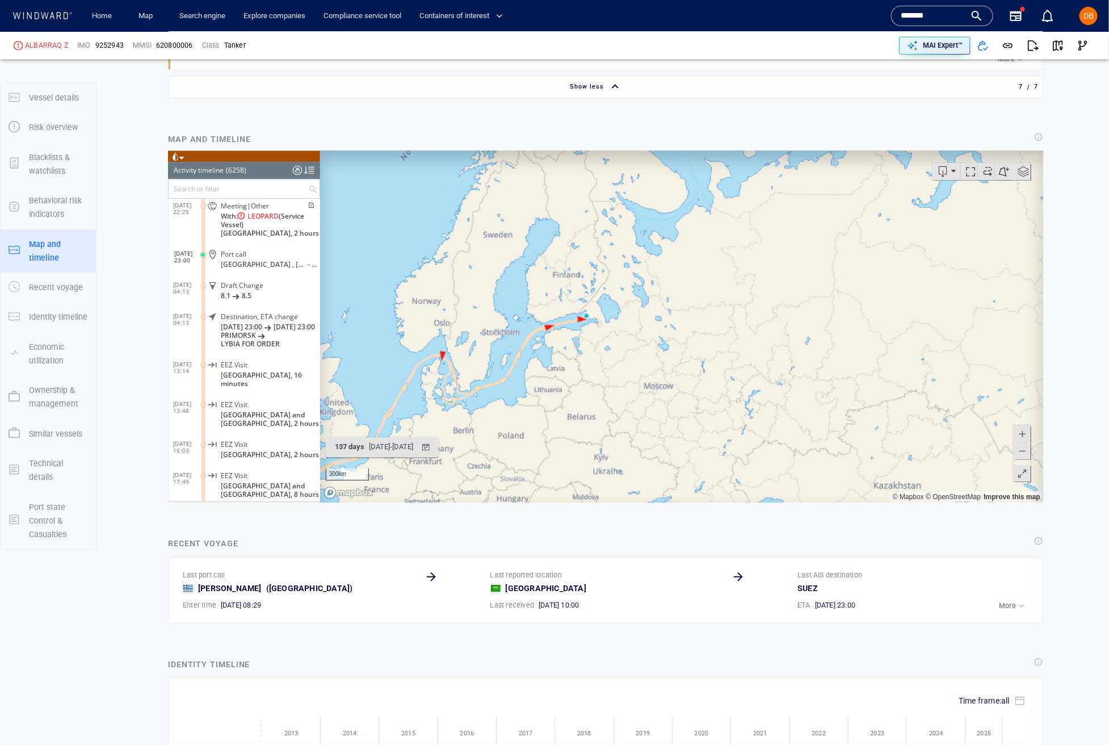
scroll to position [174134, 0]
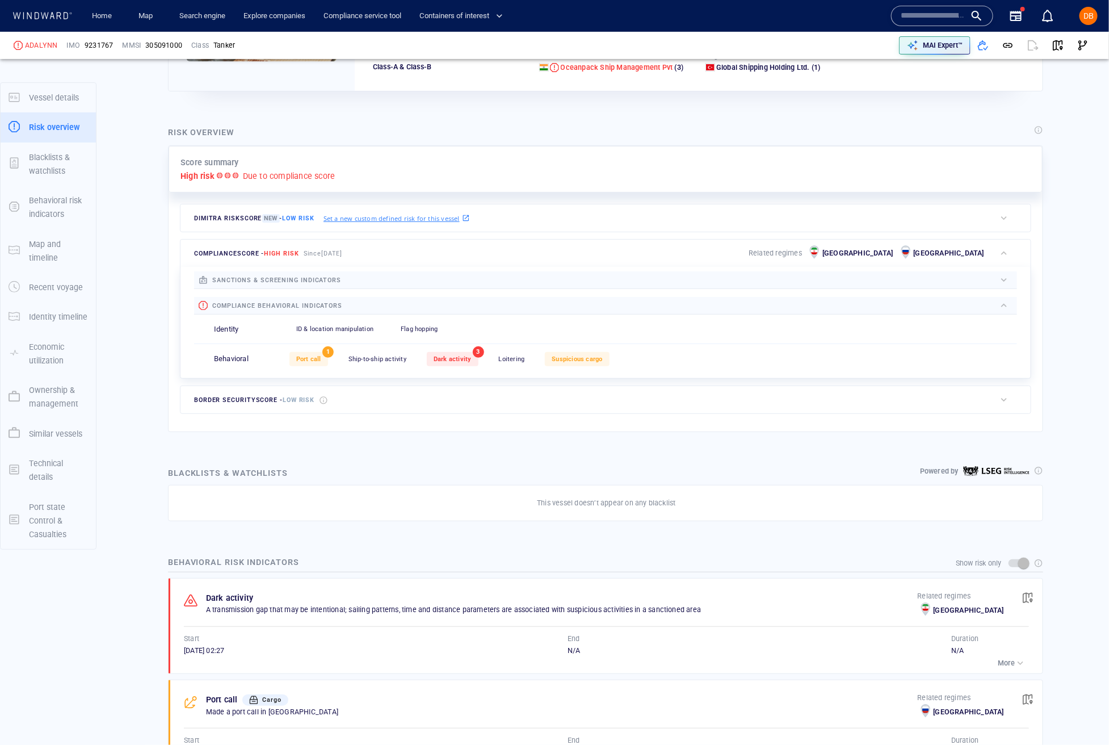
scroll to position [201, 0]
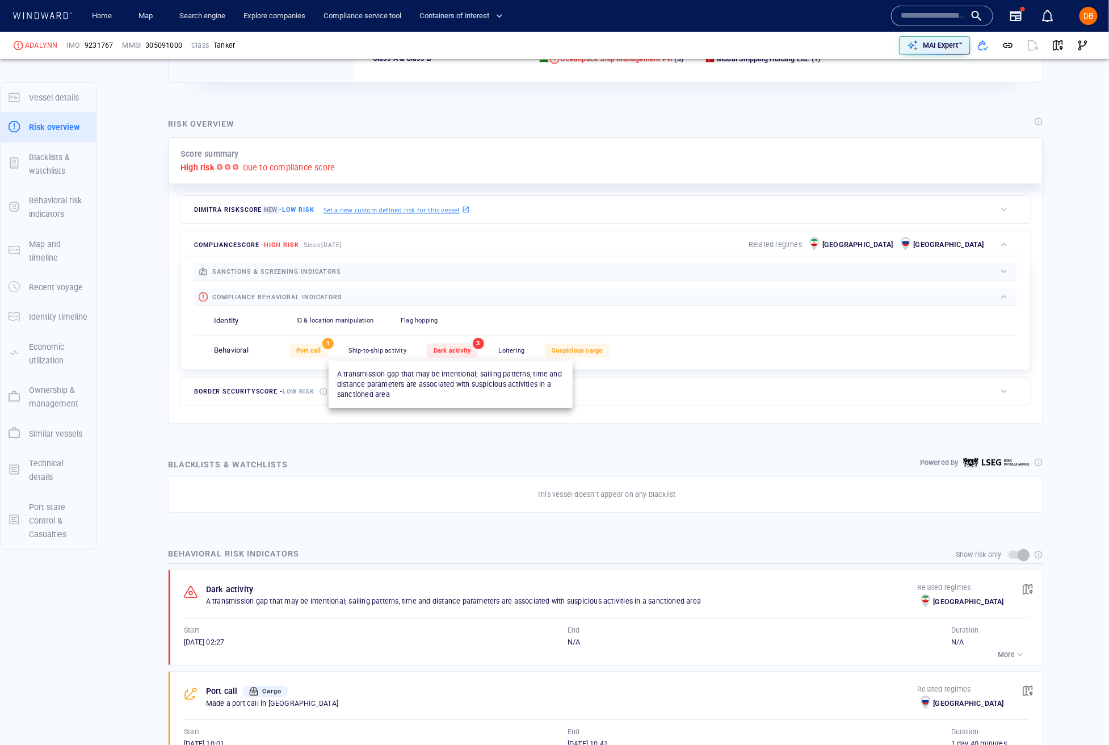
click at [452, 354] on span "Dark activity" at bounding box center [453, 350] width 38 height 7
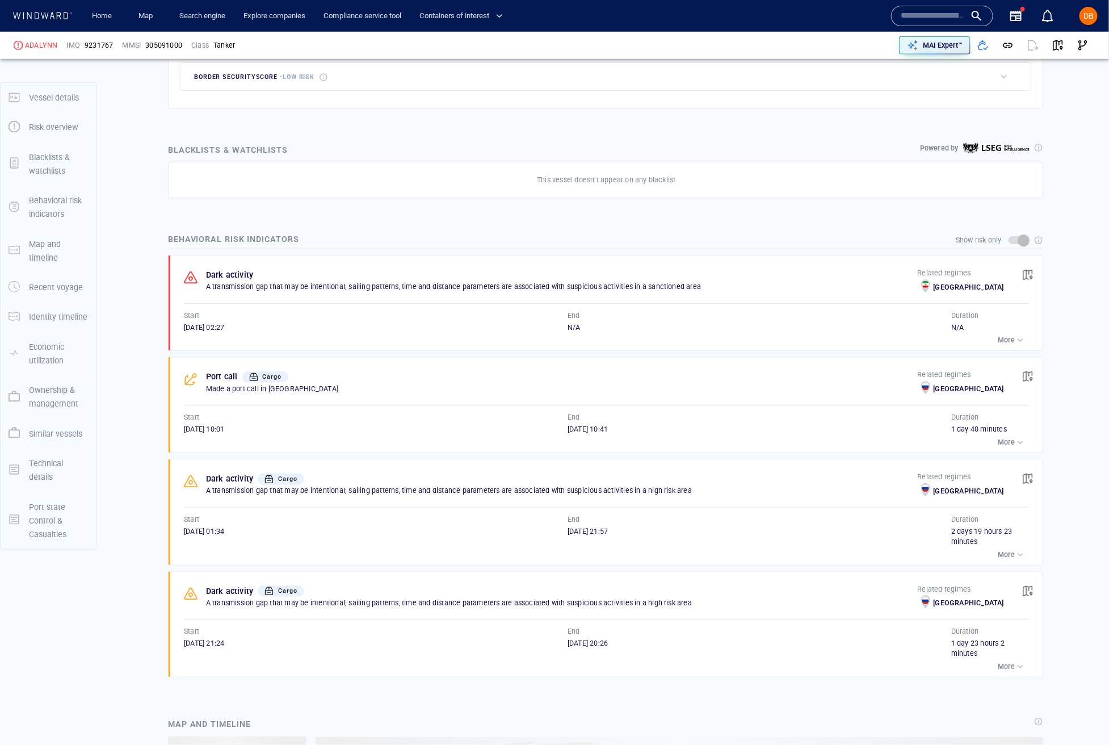
scroll to position [520, 0]
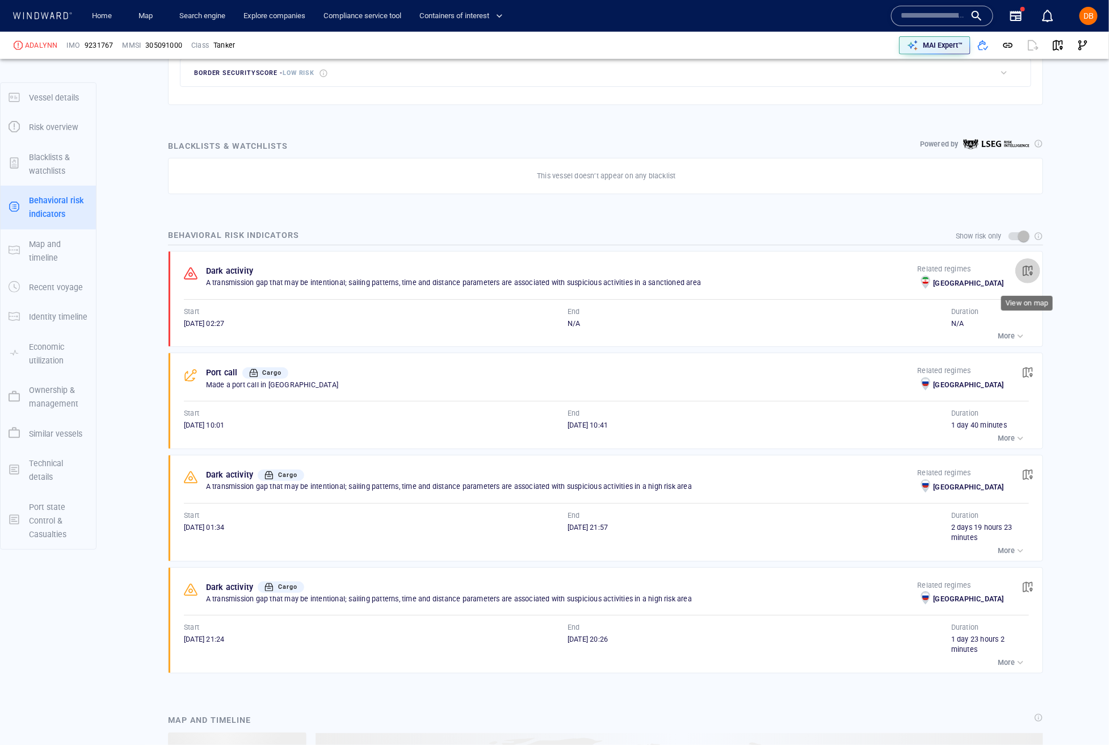
click at [1031, 270] on span "button" at bounding box center [1027, 270] width 11 height 11
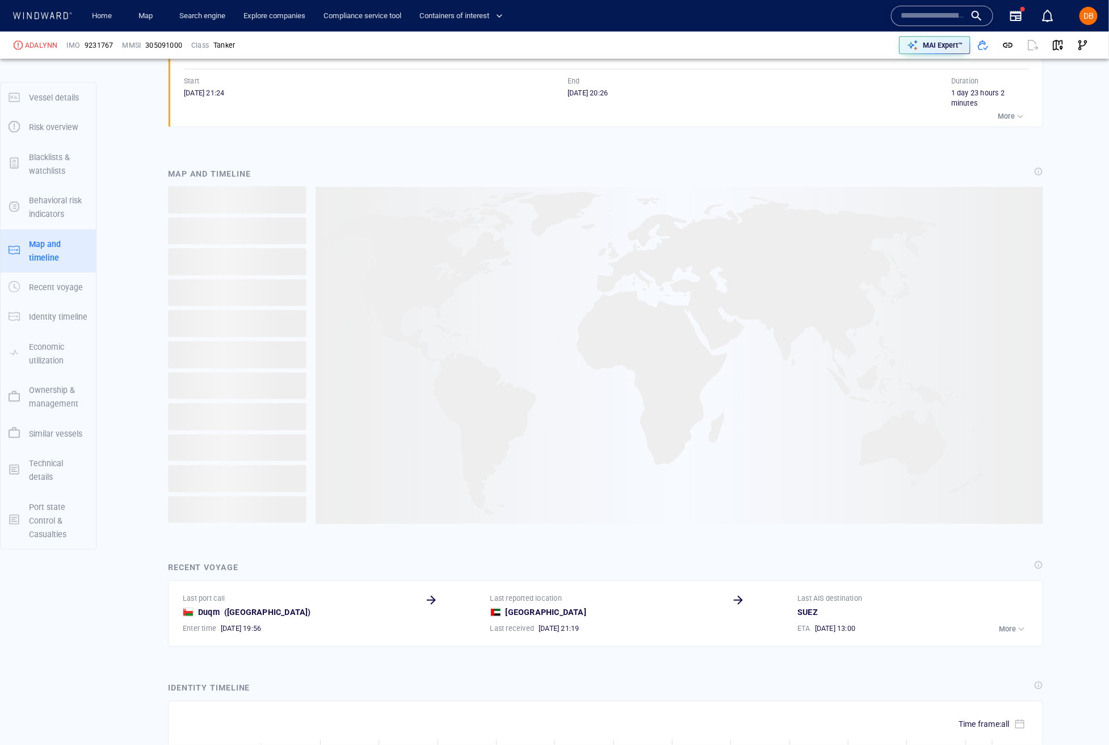
scroll to position [1065, 0]
click at [927, 16] on input "text" at bounding box center [933, 15] width 65 height 17
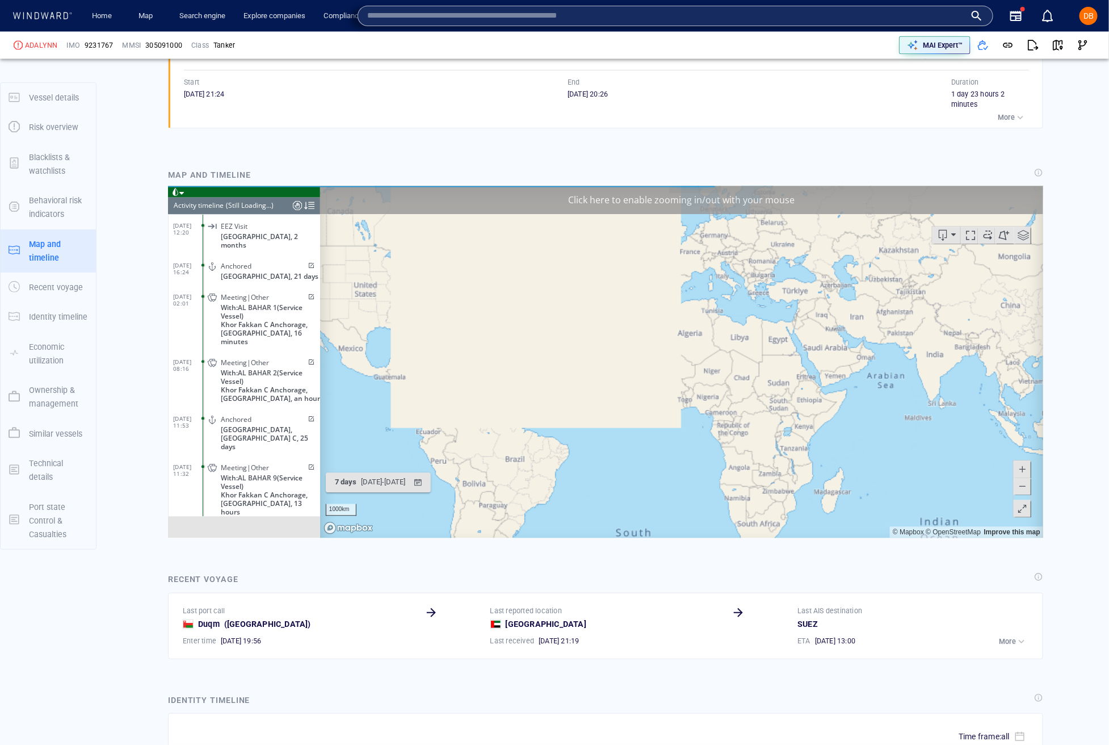
scroll to position [397, 0]
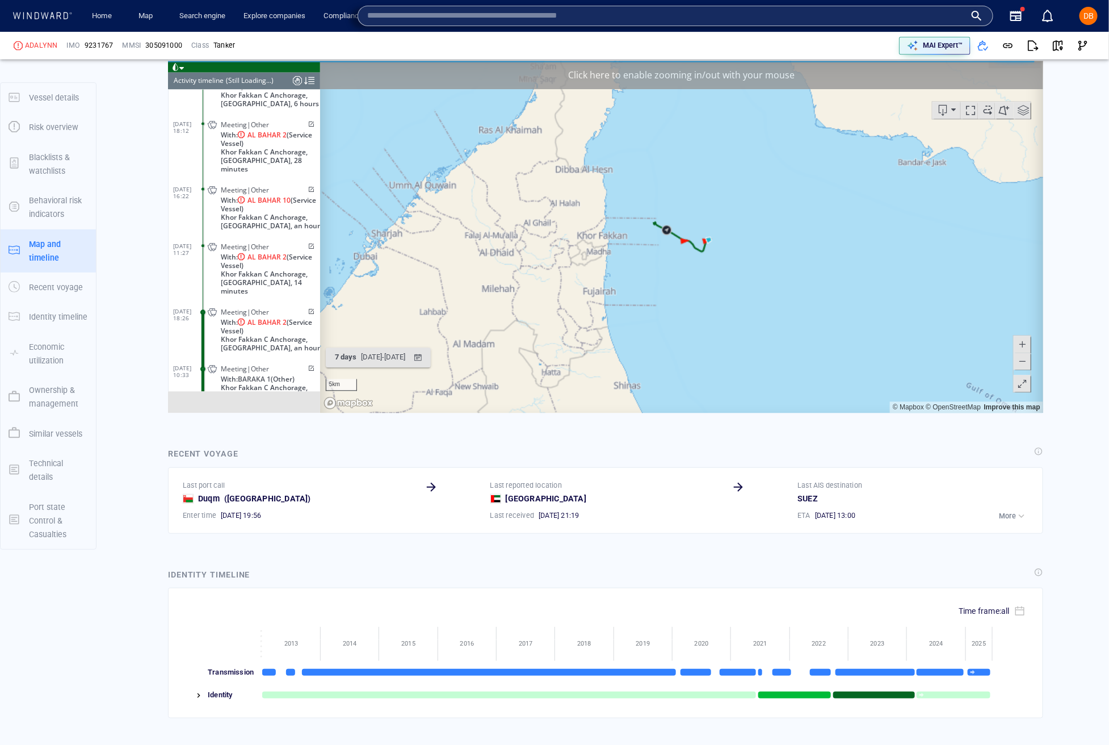
scroll to position [1194, 0]
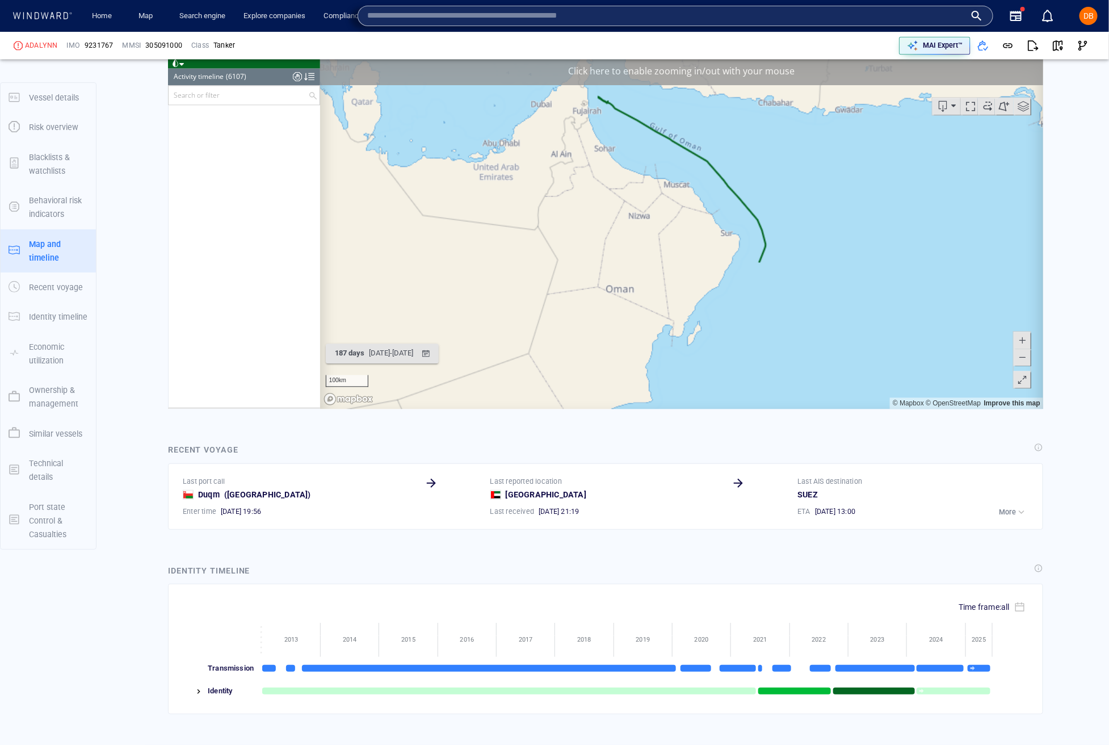
scroll to position [190313, 0]
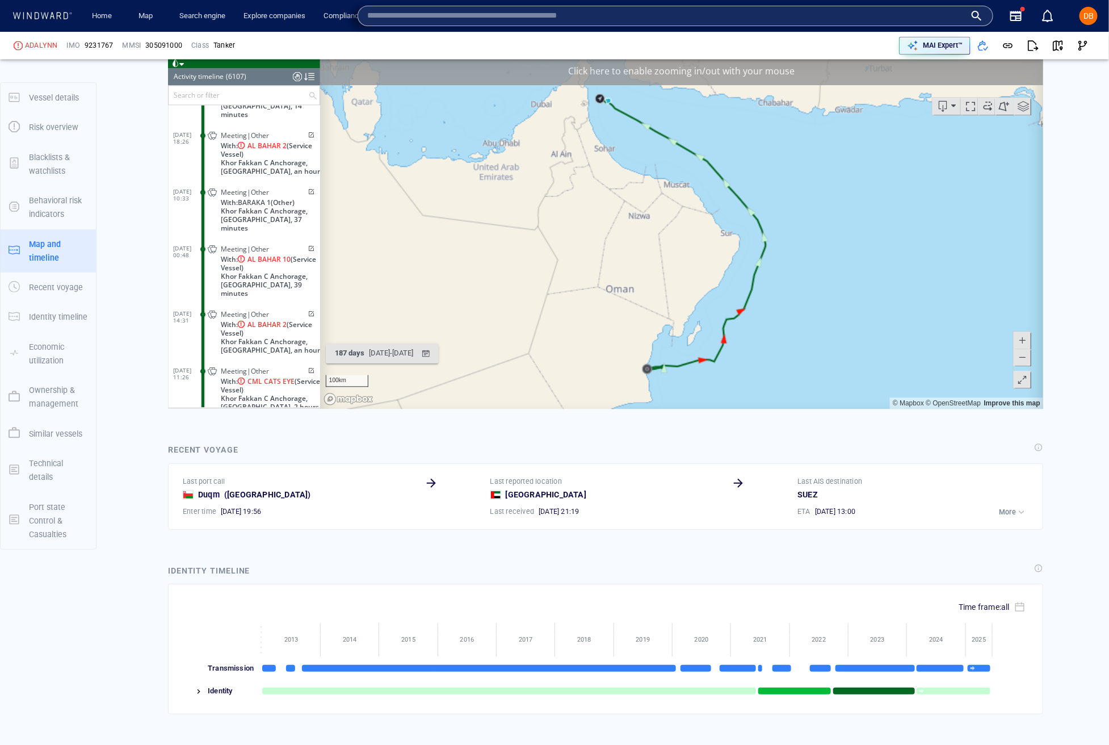
click at [723, 14] on input "text" at bounding box center [666, 15] width 598 height 17
type input "**********"
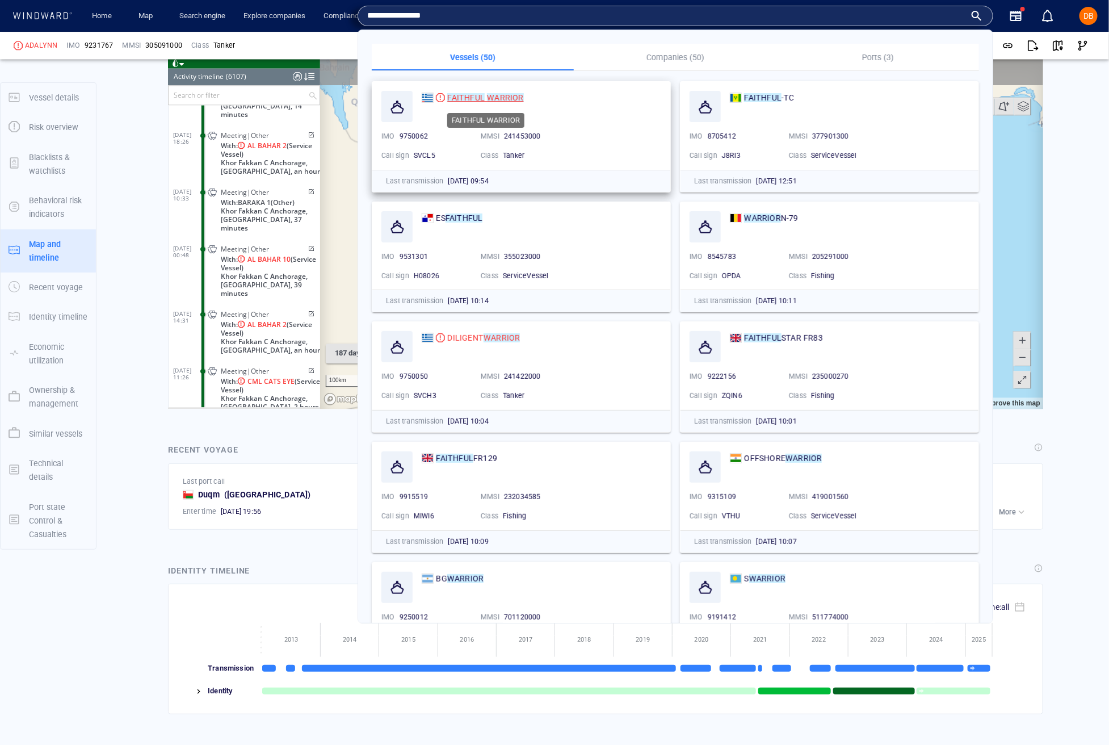
click at [459, 99] on mark "FAITHFUL" at bounding box center [465, 97] width 37 height 9
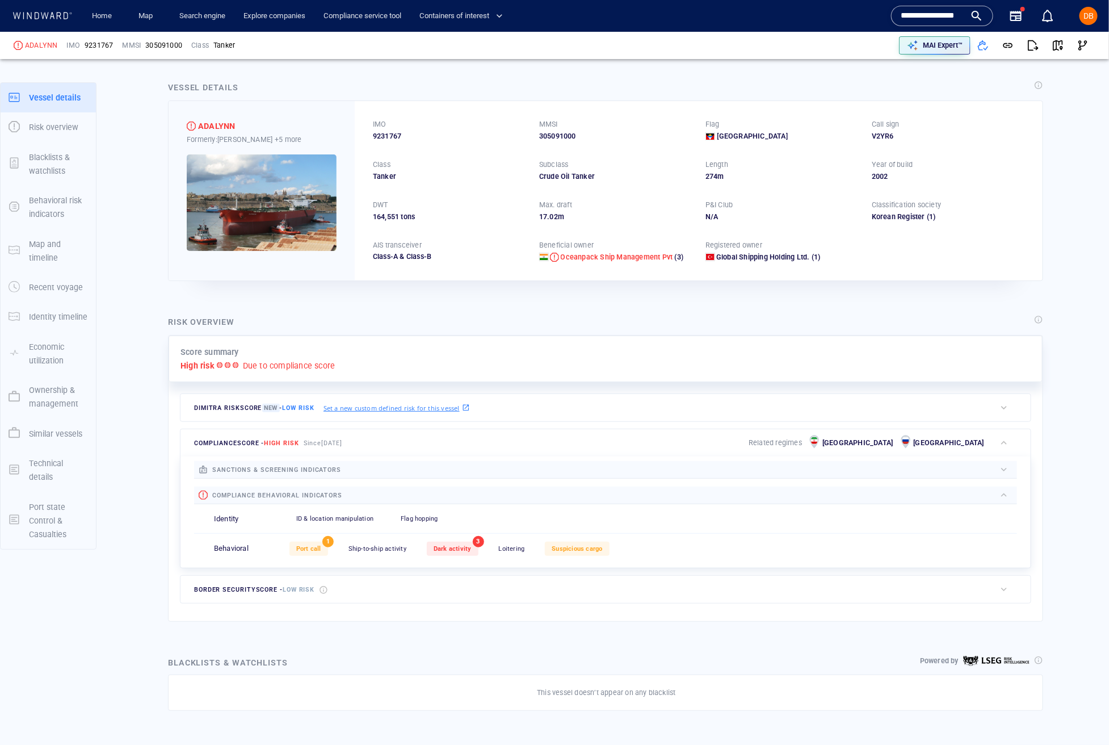
scroll to position [0, 0]
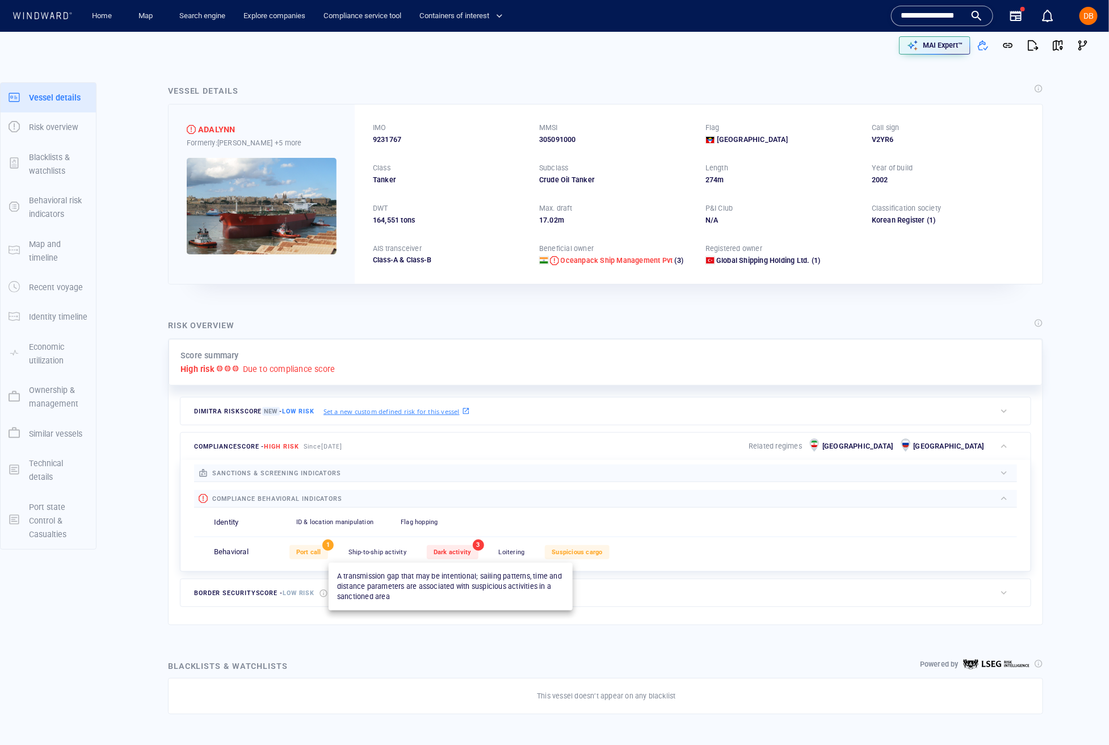
click at [453, 549] on div "Dark activity" at bounding box center [453, 552] width 52 height 14
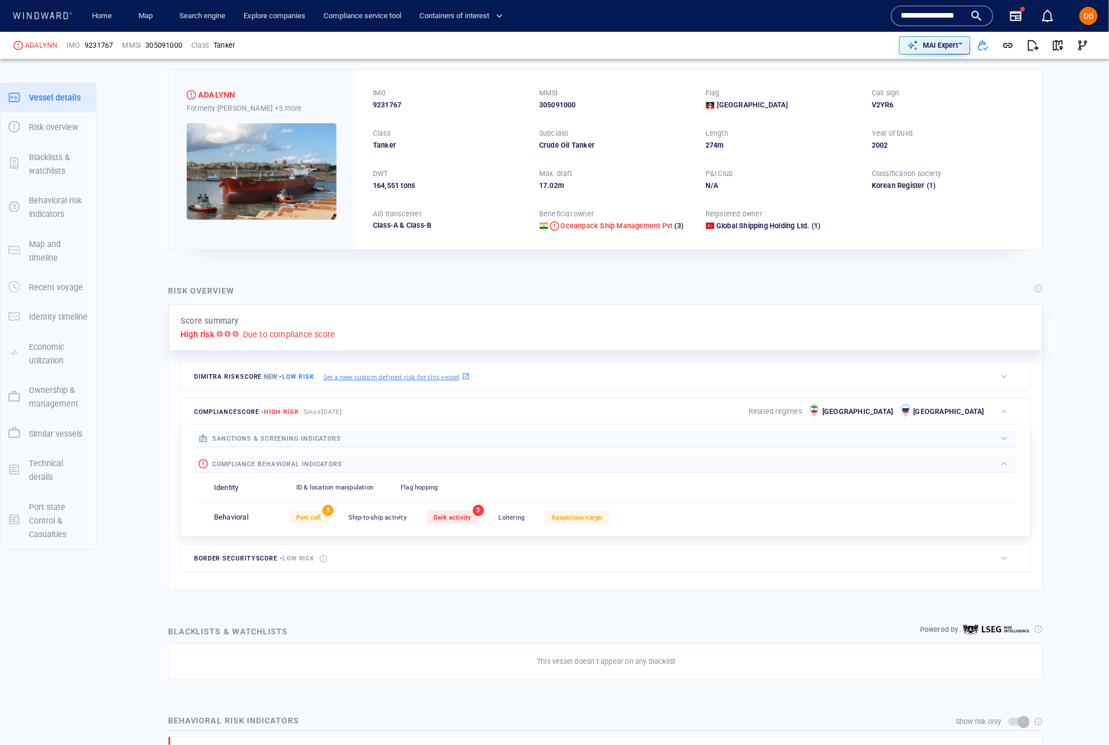
click at [457, 553] on div "border security score - Low risk" at bounding box center [587, 557] width 815 height 27
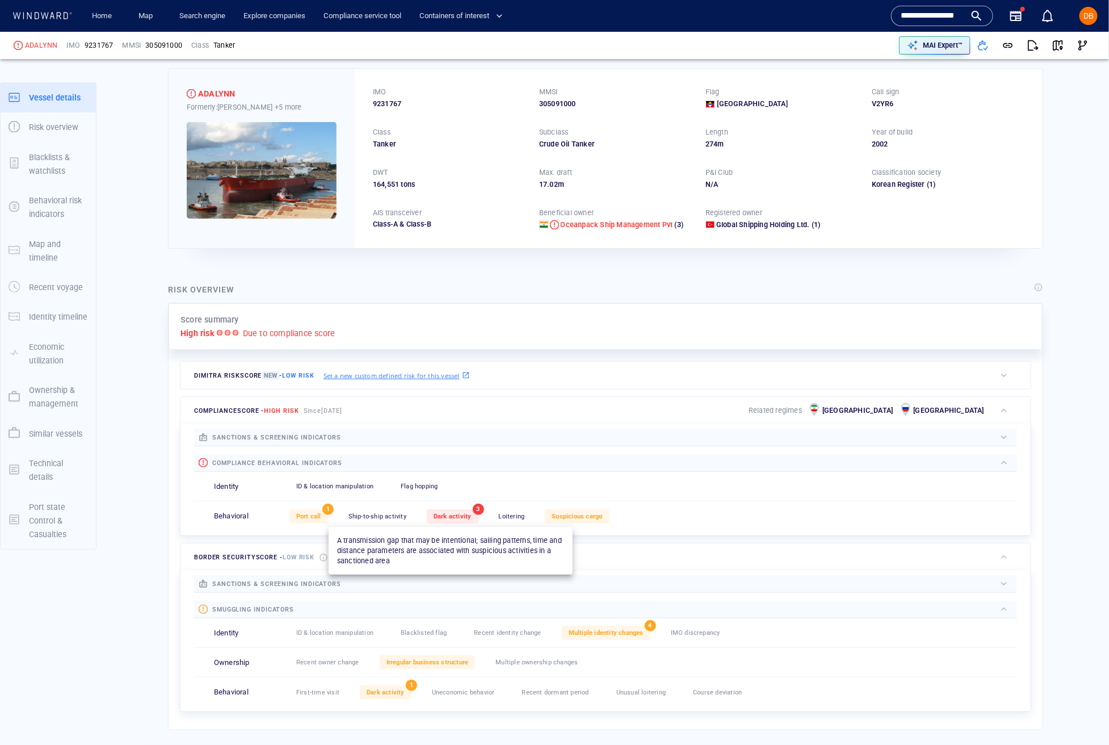
click at [459, 518] on span "Dark activity" at bounding box center [453, 515] width 38 height 7
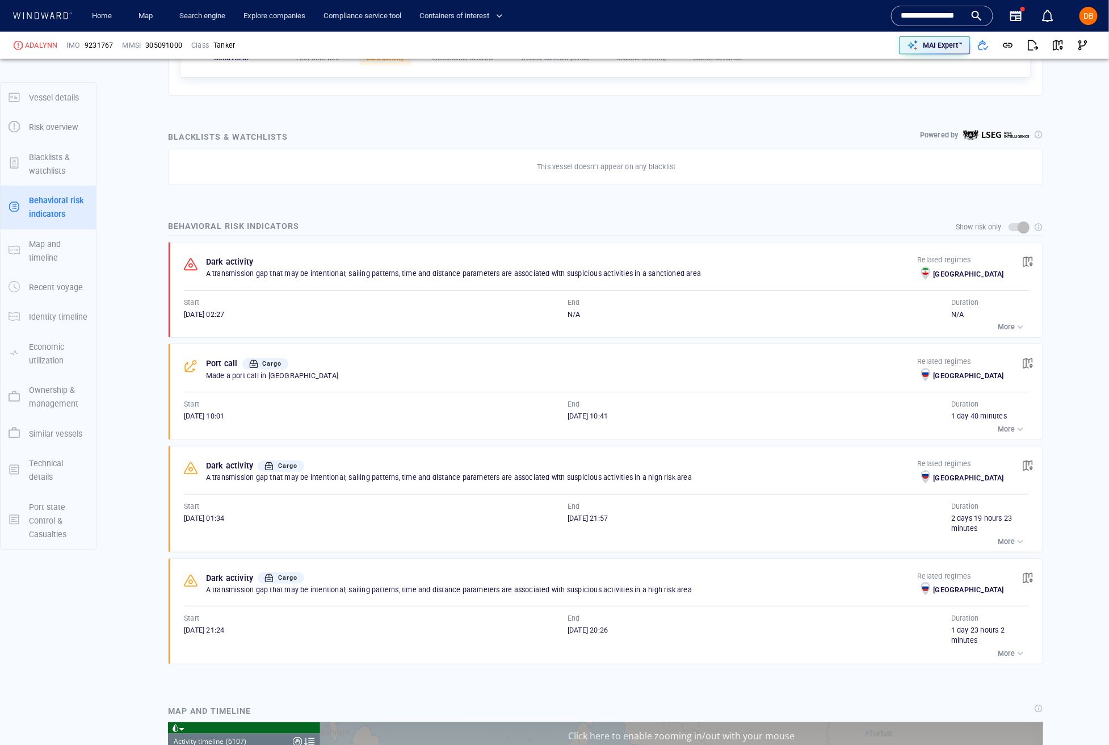
scroll to position [674, 0]
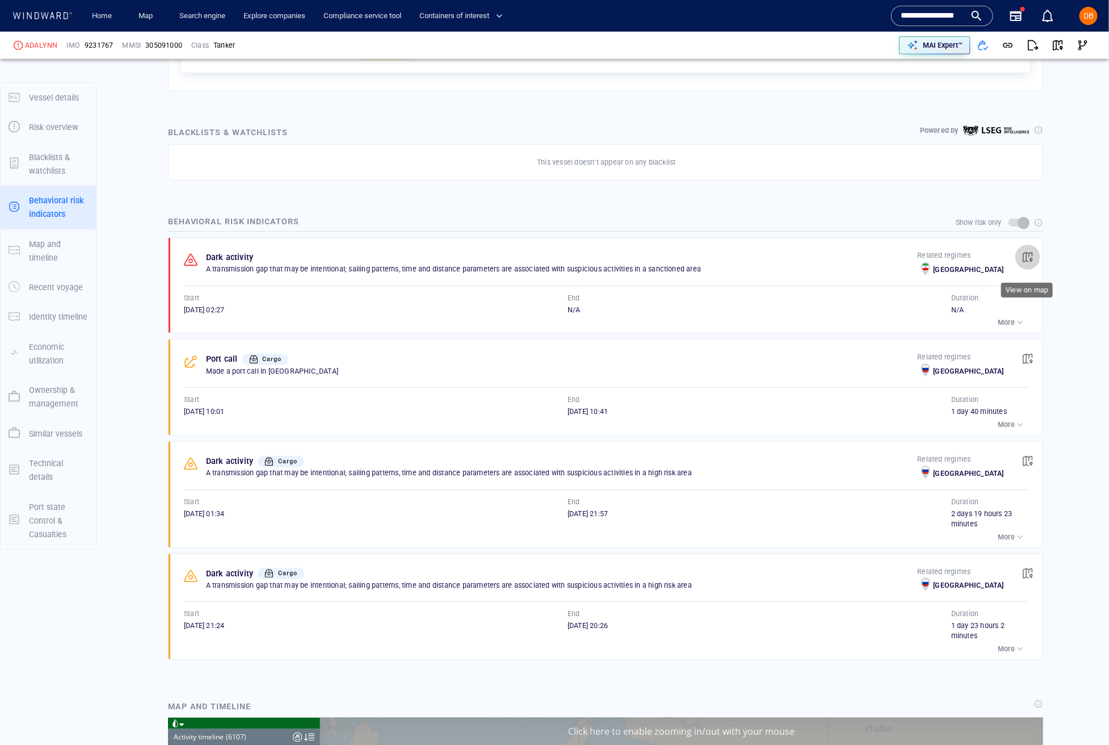
click at [1025, 262] on span "button" at bounding box center [1027, 256] width 11 height 11
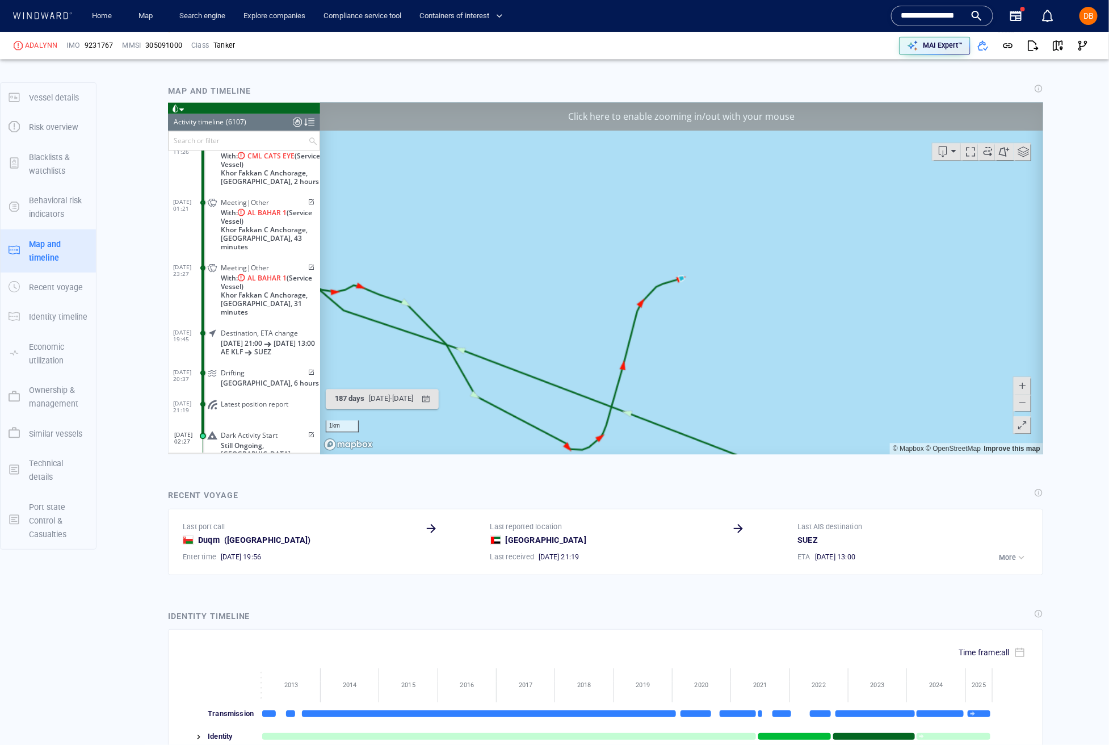
scroll to position [1315, 0]
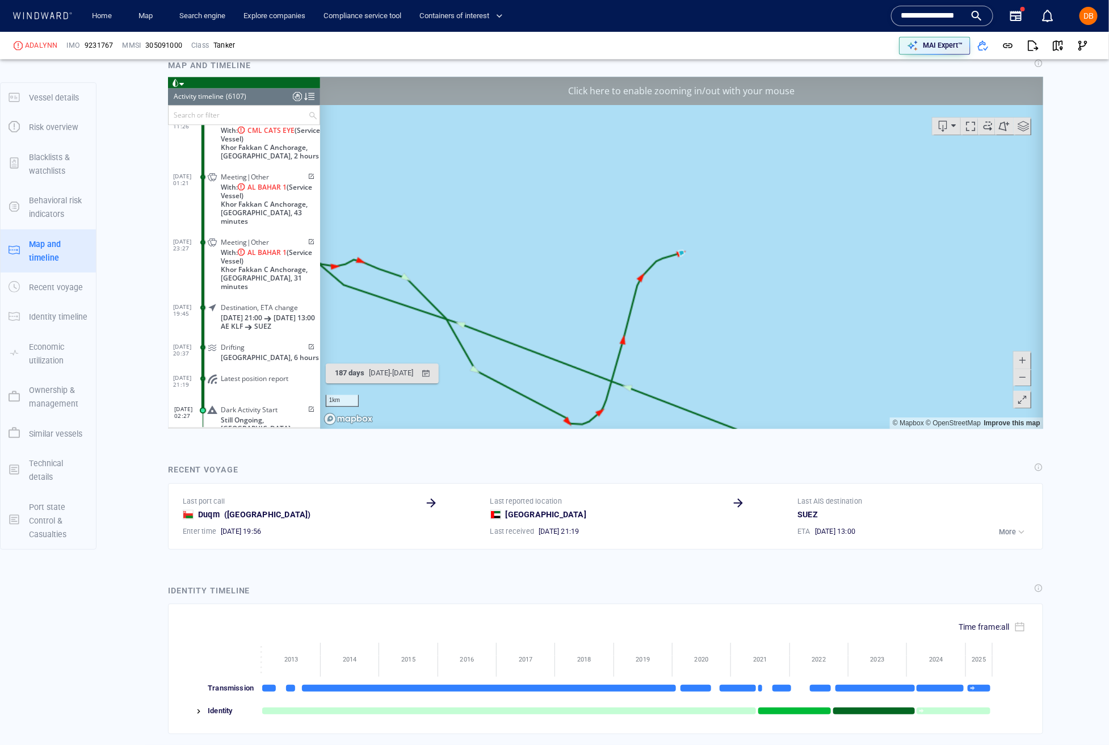
click at [1023, 375] on span at bounding box center [1021, 376] width 11 height 17
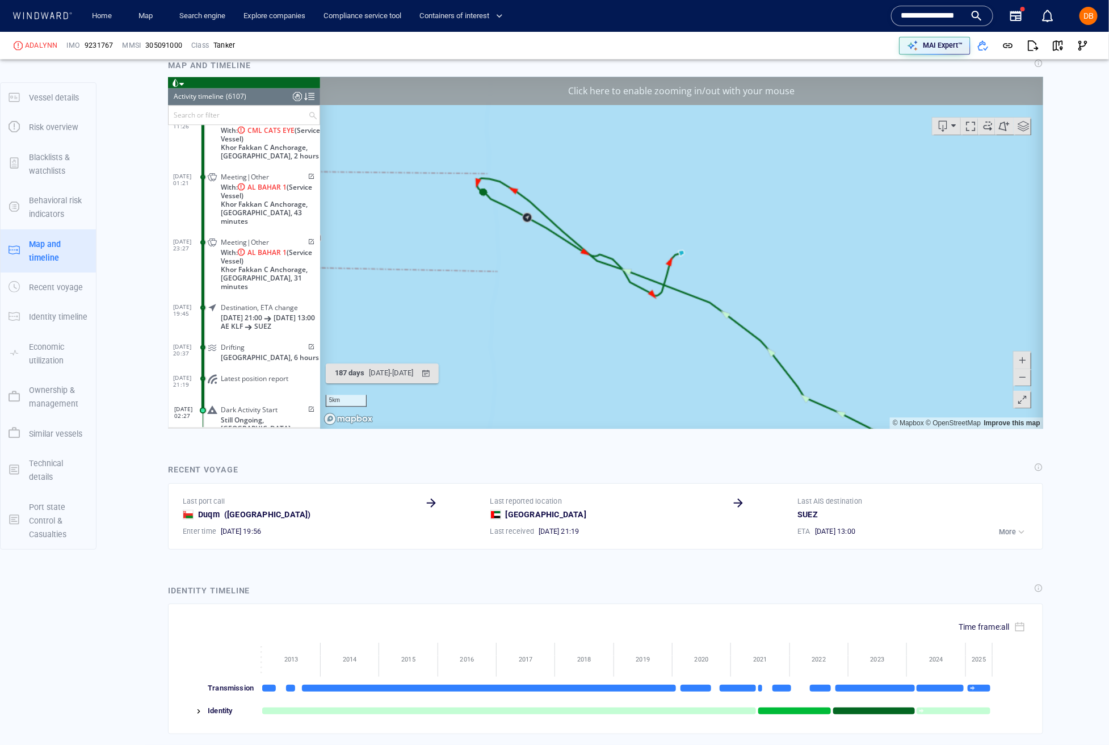
click at [1023, 375] on span at bounding box center [1021, 376] width 11 height 17
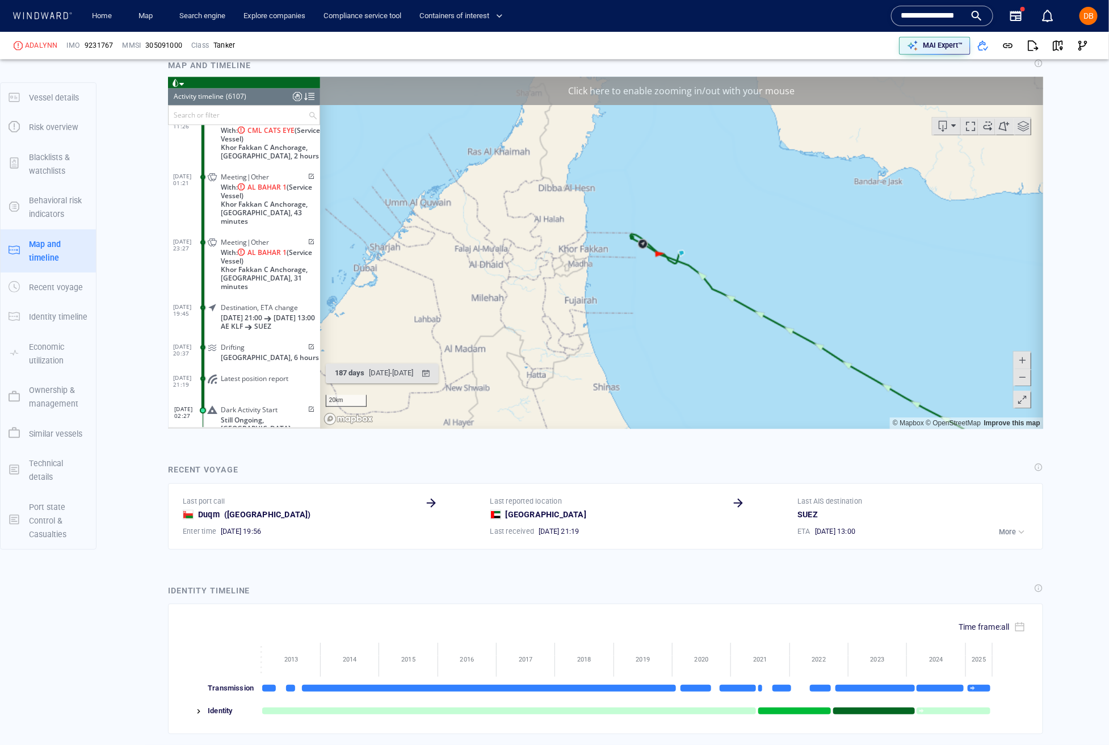
click at [683, 254] on canvas "Map" at bounding box center [681, 253] width 723 height 352
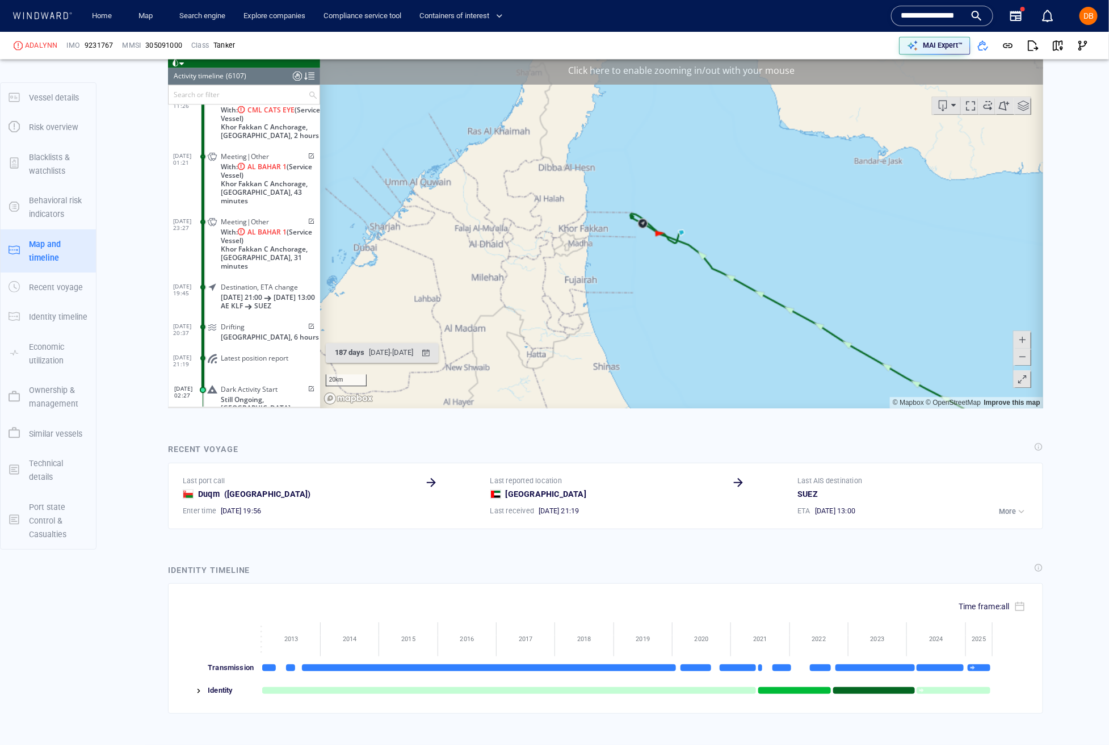
drag, startPoint x: 679, startPoint y: 237, endPoint x: 679, endPoint y: 245, distance: 8.5
click at [679, 245] on canvas "Map" at bounding box center [681, 232] width 723 height 352
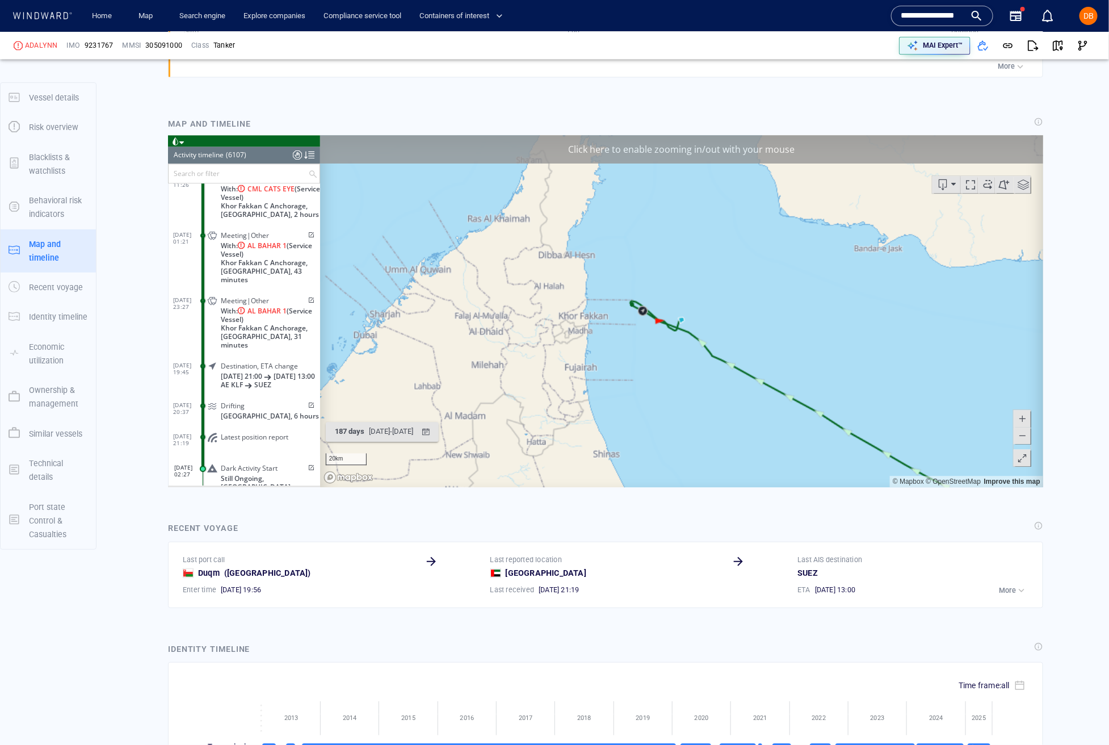
scroll to position [1260, 0]
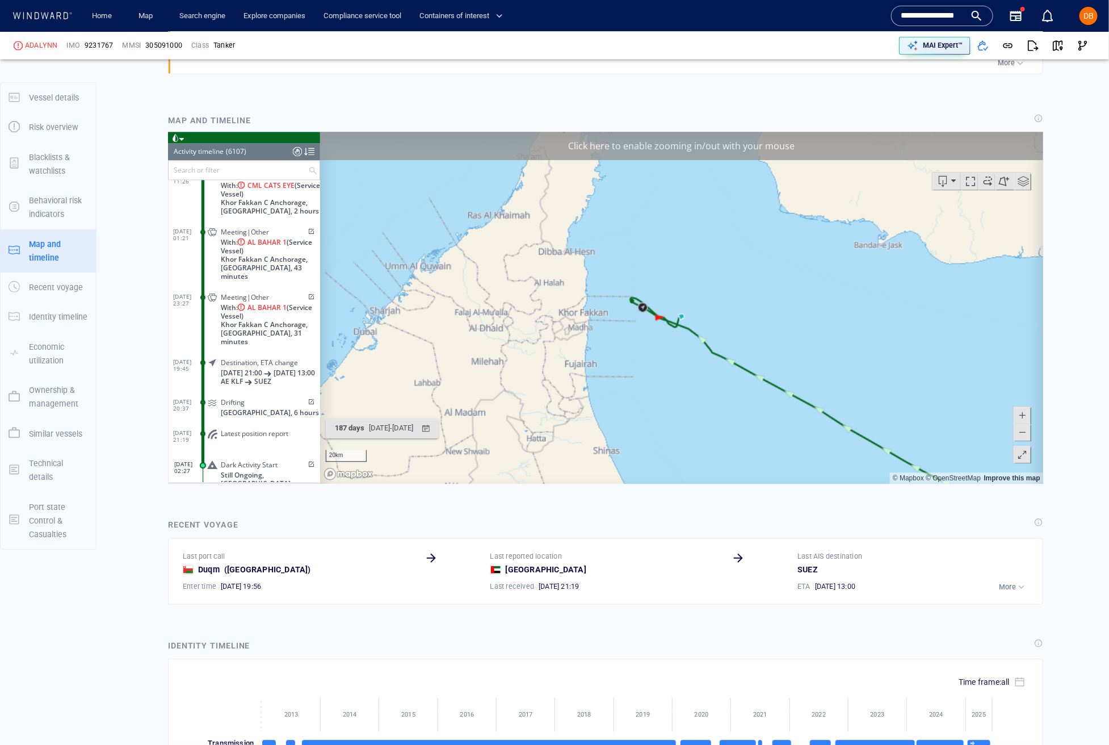
click at [689, 135] on div "Click here to enable zooming in/out with your mouse" at bounding box center [681, 146] width 723 height 28
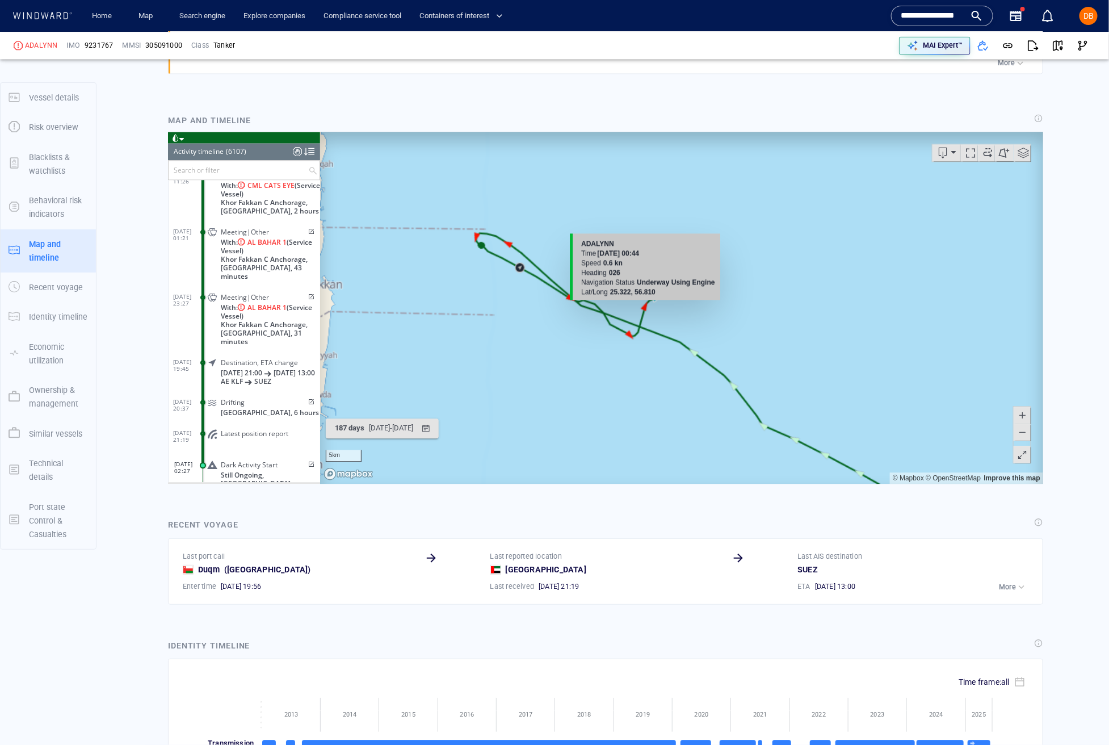
click at [654, 296] on div "Lat/Long 25.322, 56.810" at bounding box center [647, 292] width 133 height 10
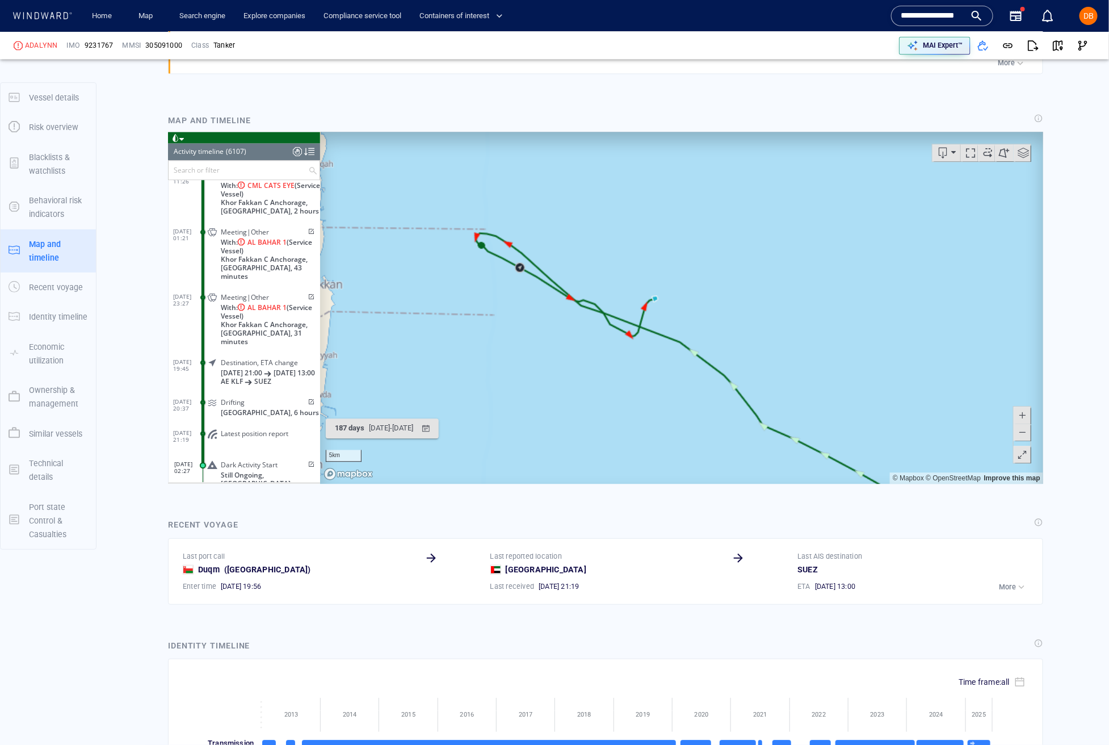
click at [659, 304] on canvas "Map" at bounding box center [681, 308] width 723 height 352
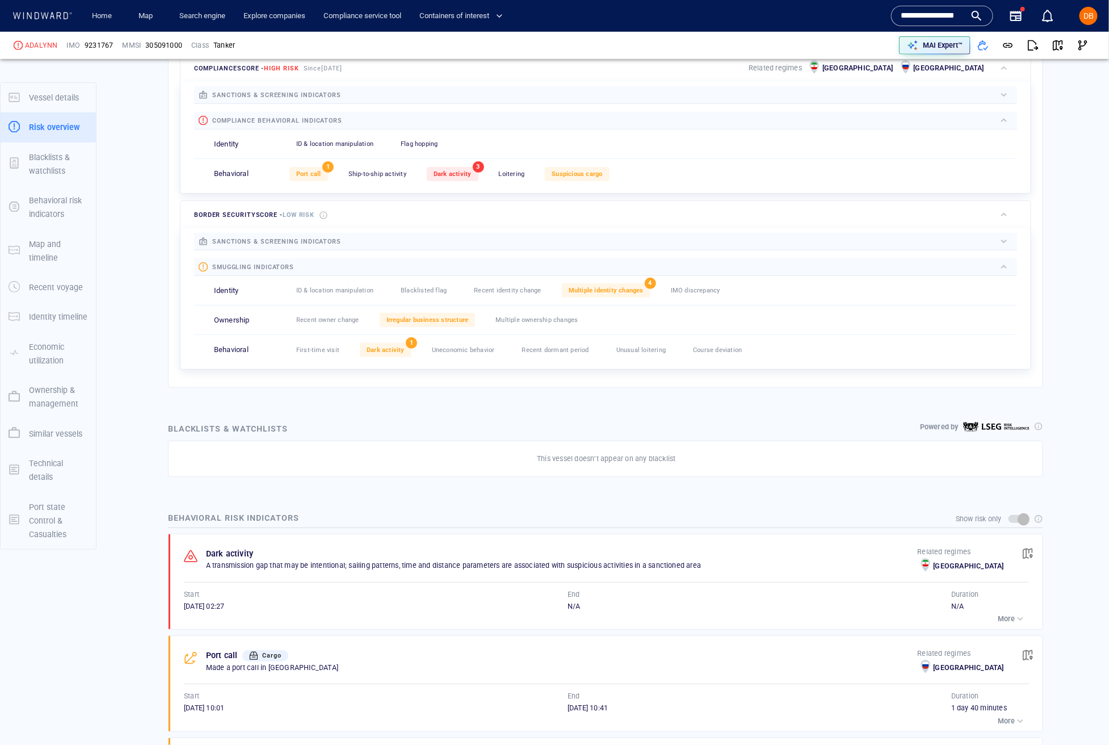
scroll to position [431, 0]
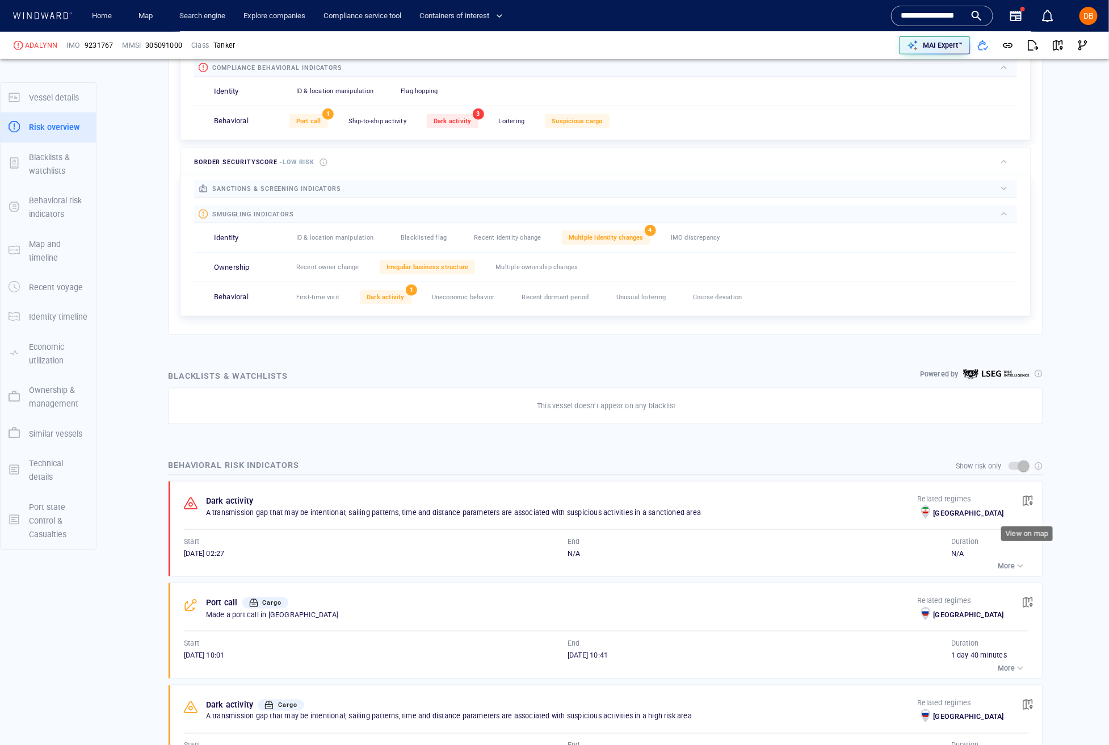
click at [1028, 505] on span "button" at bounding box center [1027, 500] width 11 height 11
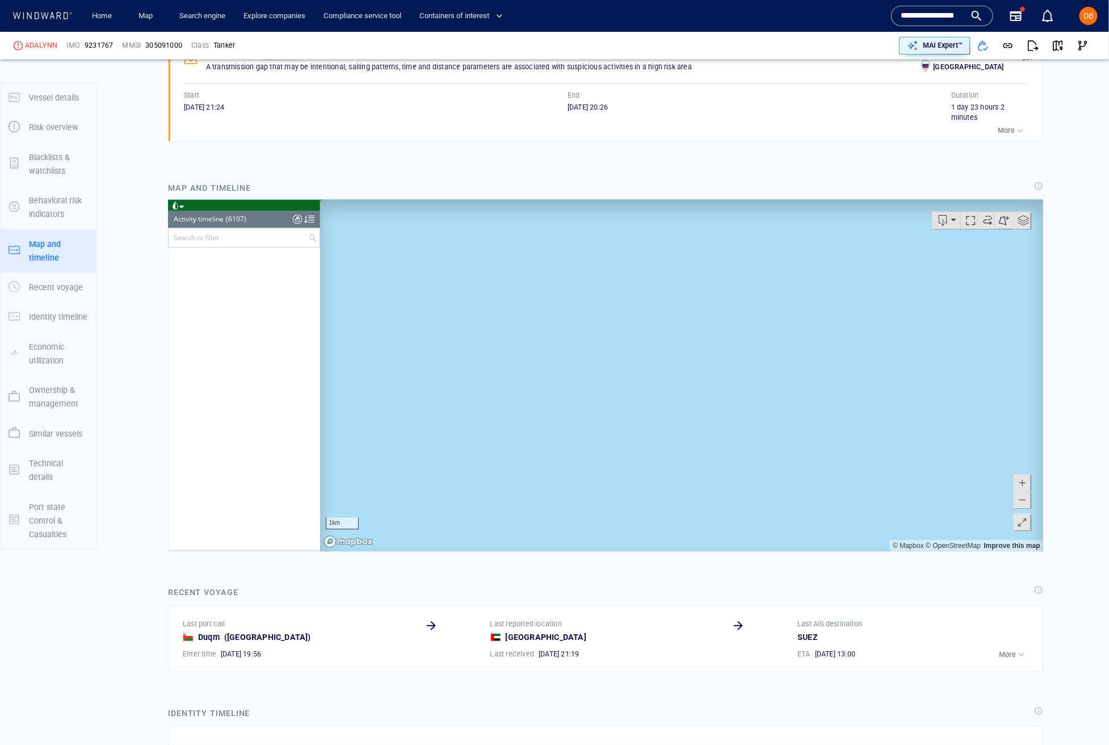
scroll to position [190313, 0]
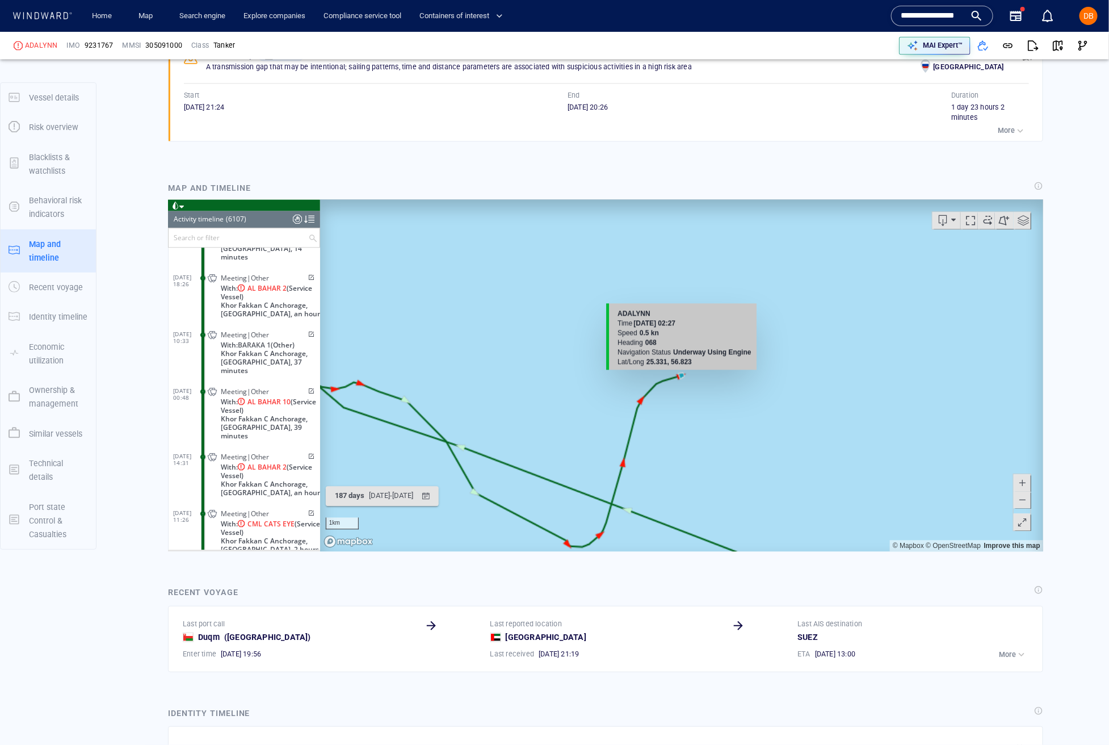
click at [682, 375] on canvas "Map" at bounding box center [681, 375] width 723 height 352
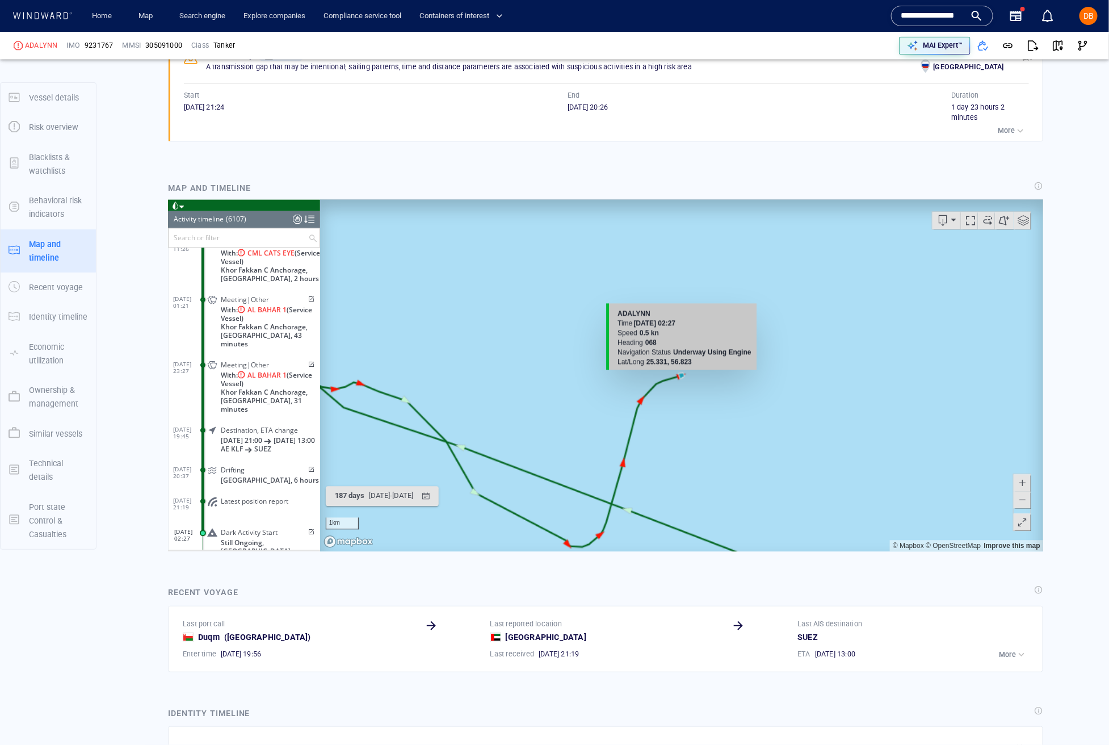
click at [682, 375] on canvas "Map" at bounding box center [681, 375] width 723 height 352
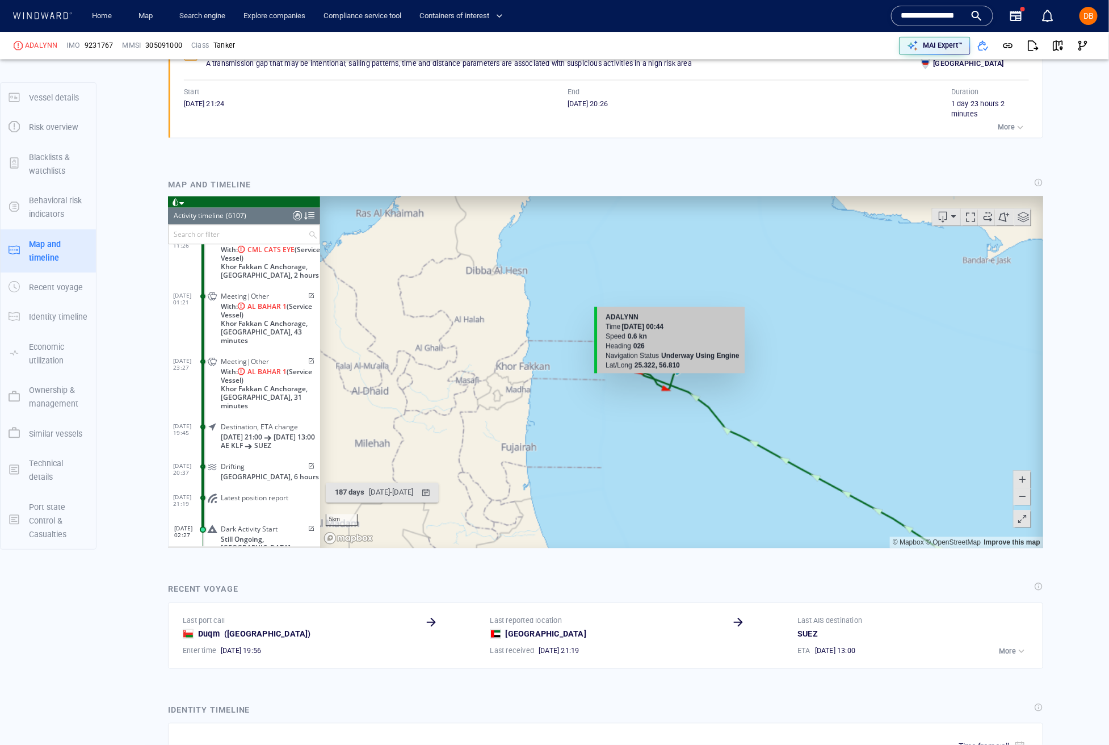
scroll to position [1208, 0]
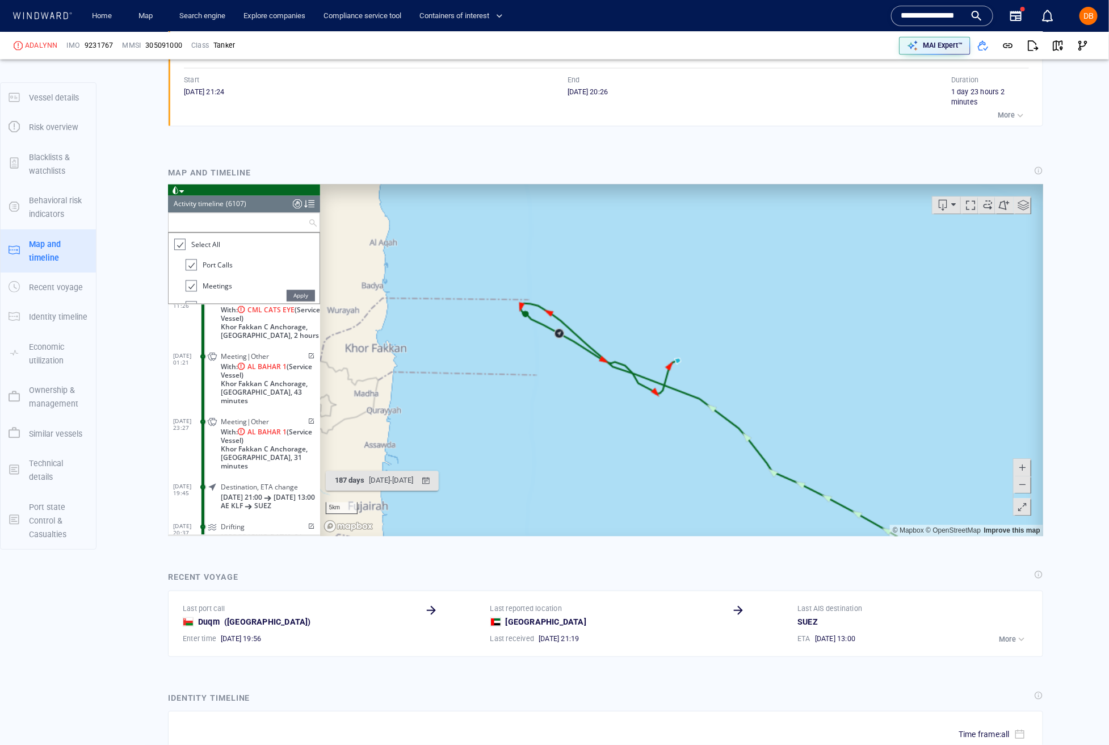
drag, startPoint x: 281, startPoint y: 216, endPoint x: 287, endPoint y: 218, distance: 6.3
click at [280, 216] on input "text" at bounding box center [238, 222] width 140 height 19
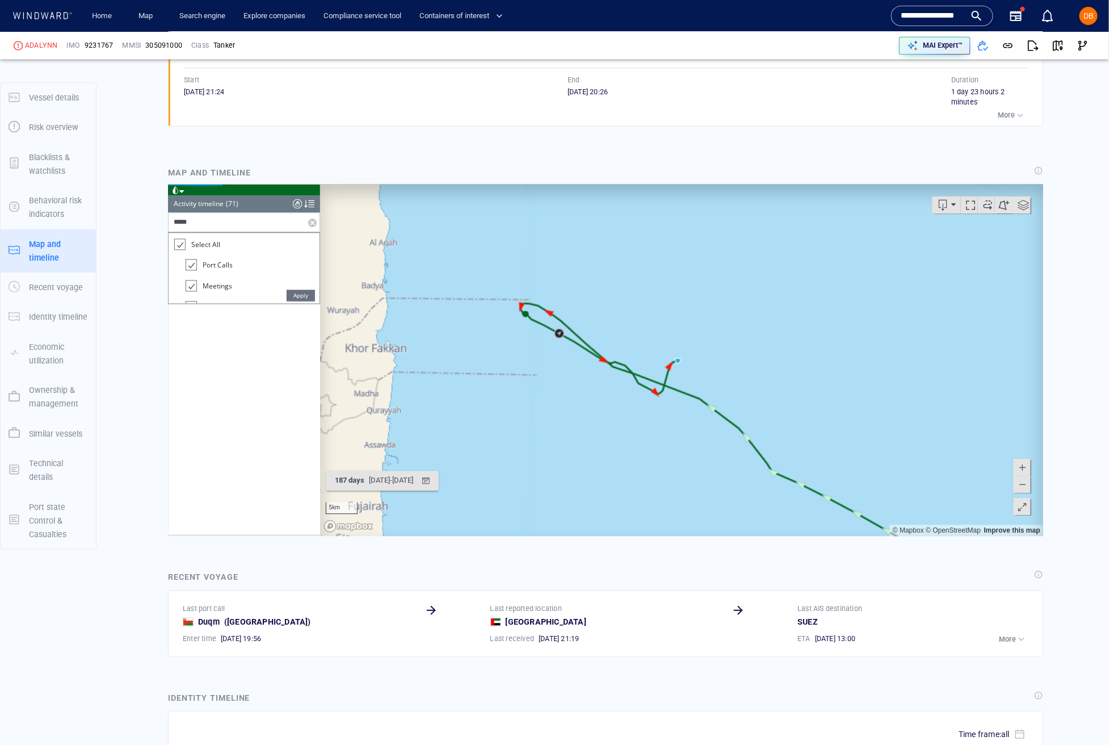
scroll to position [1986, 0]
type input "**********"
click at [182, 244] on div at bounding box center [178, 244] width 11 height 13
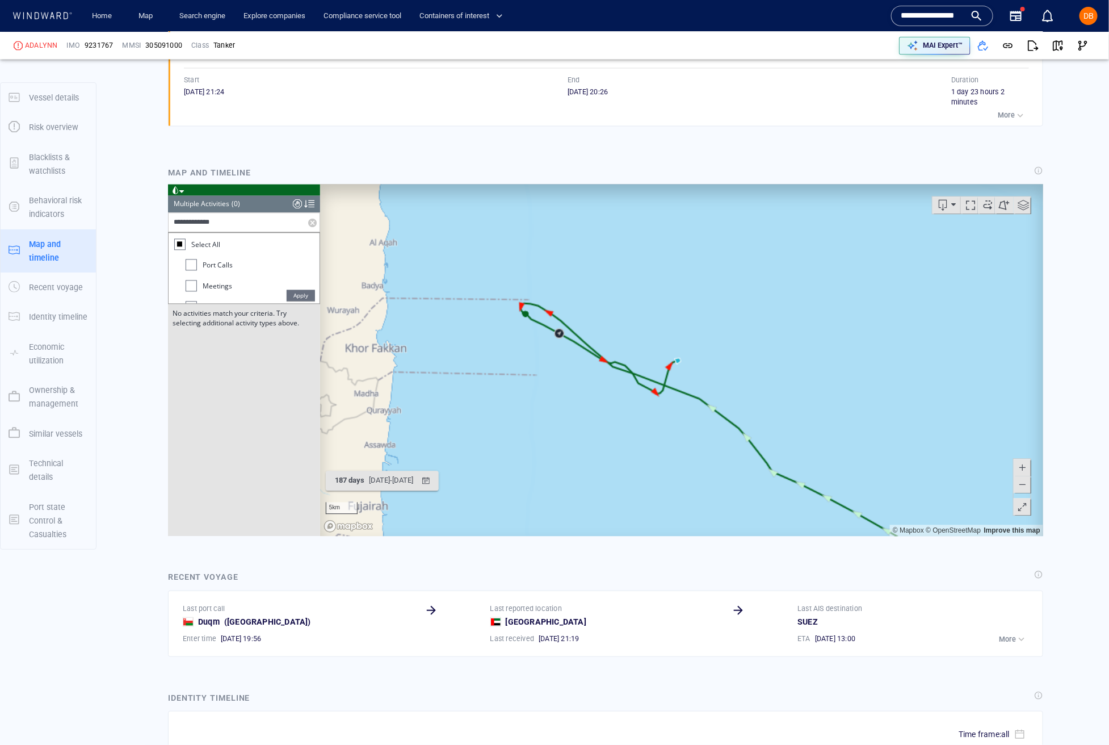
click at [250, 227] on input "**********" at bounding box center [238, 222] width 140 height 19
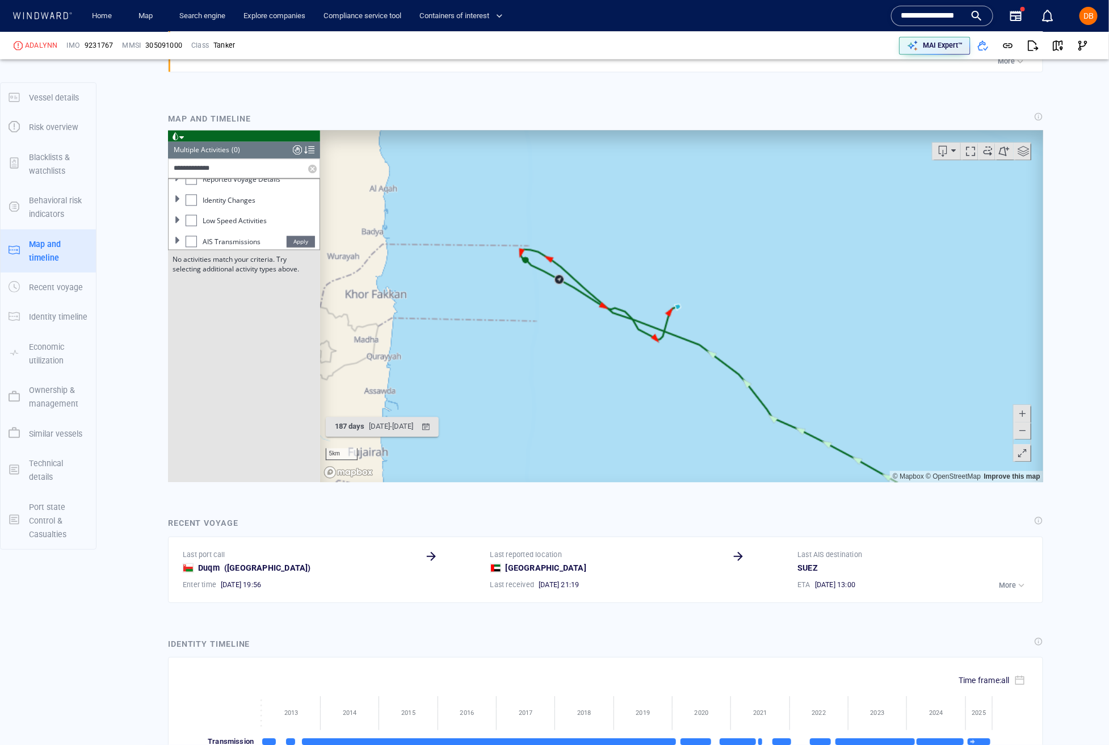
click at [178, 237] on span at bounding box center [177, 240] width 7 height 7
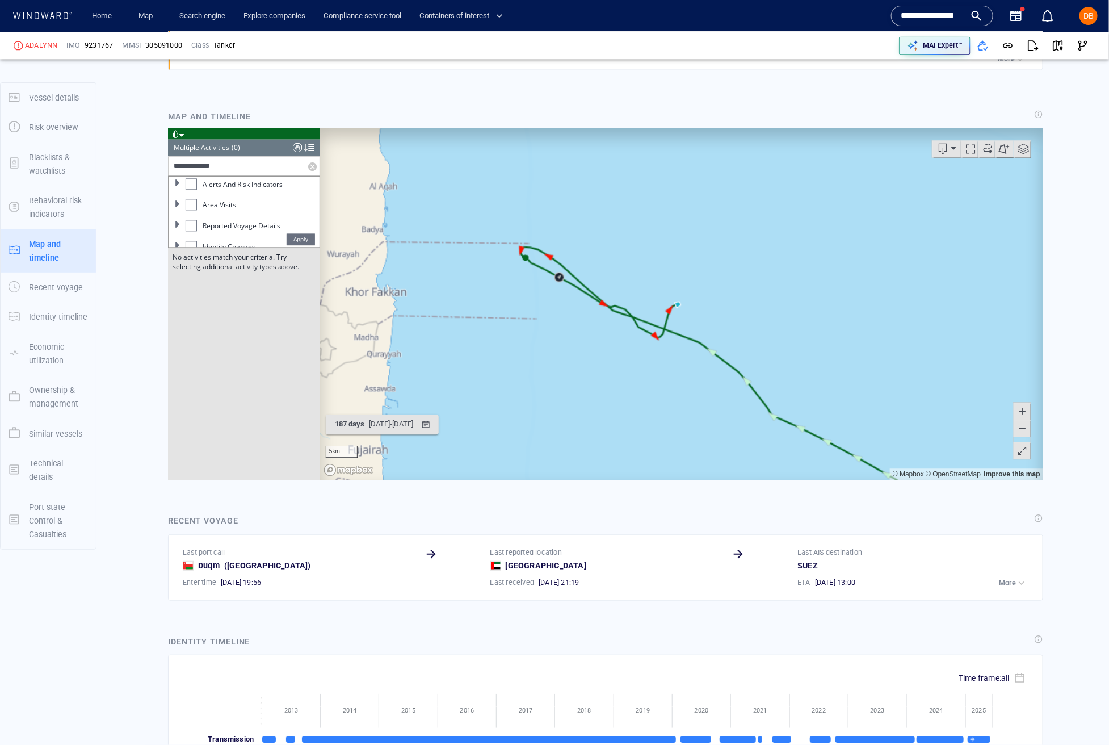
scroll to position [239, 0]
click at [260, 216] on span "Dark Activity Start" at bounding box center [235, 220] width 57 height 10
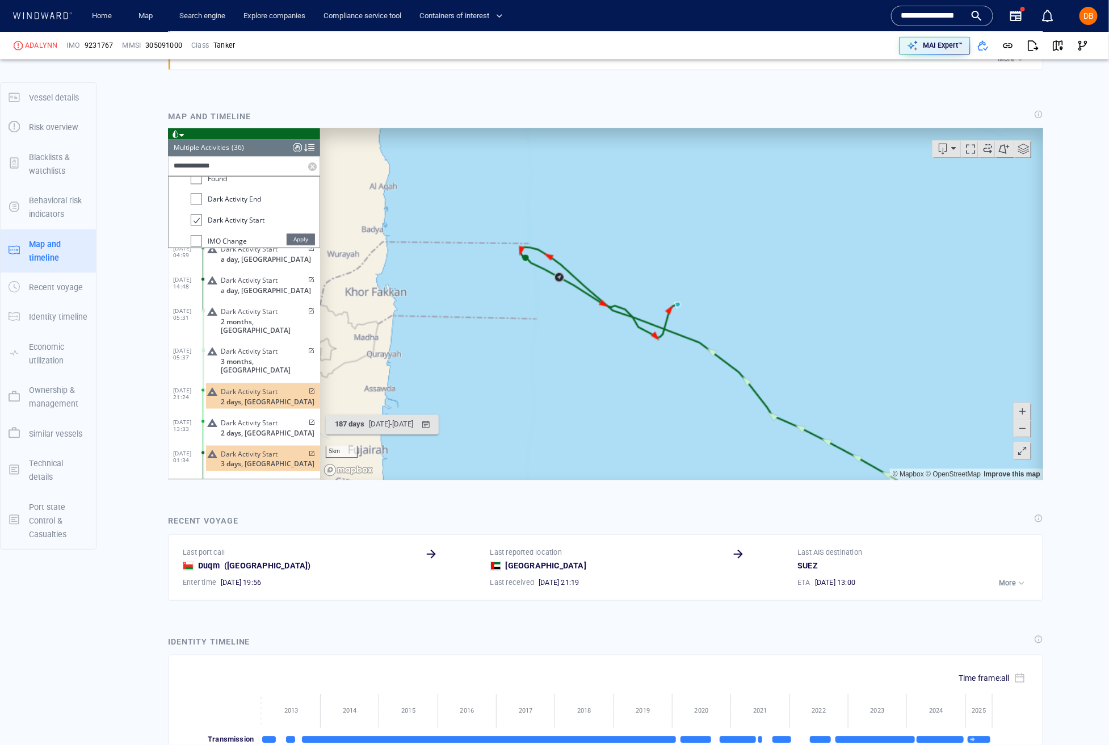
click at [300, 235] on span "Apply" at bounding box center [300, 238] width 28 height 11
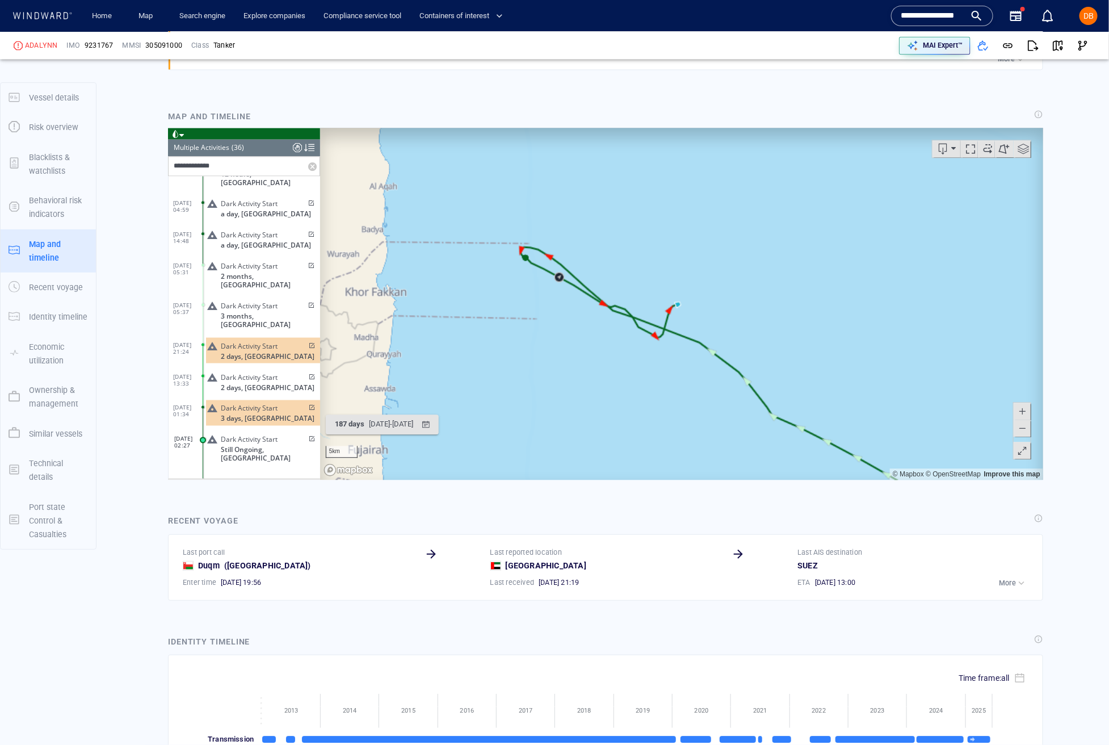
scroll to position [842, 0]
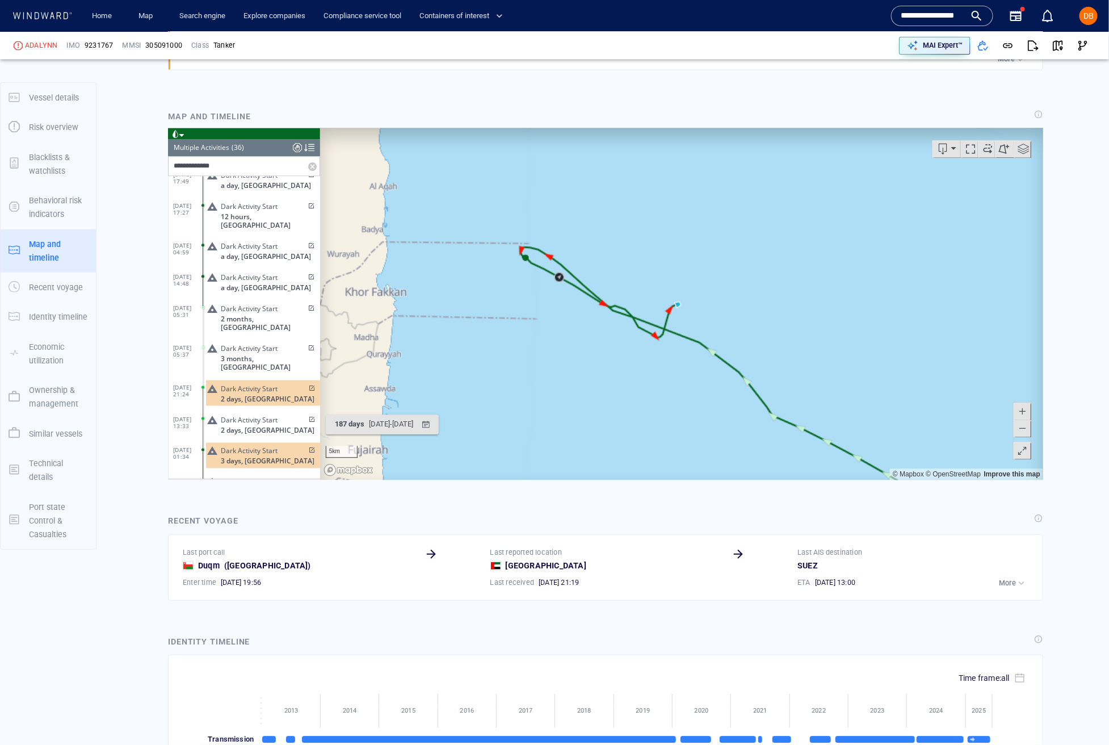
click at [249, 380] on div "Dark Activity Start 2 days, Russia" at bounding box center [262, 393] width 114 height 26
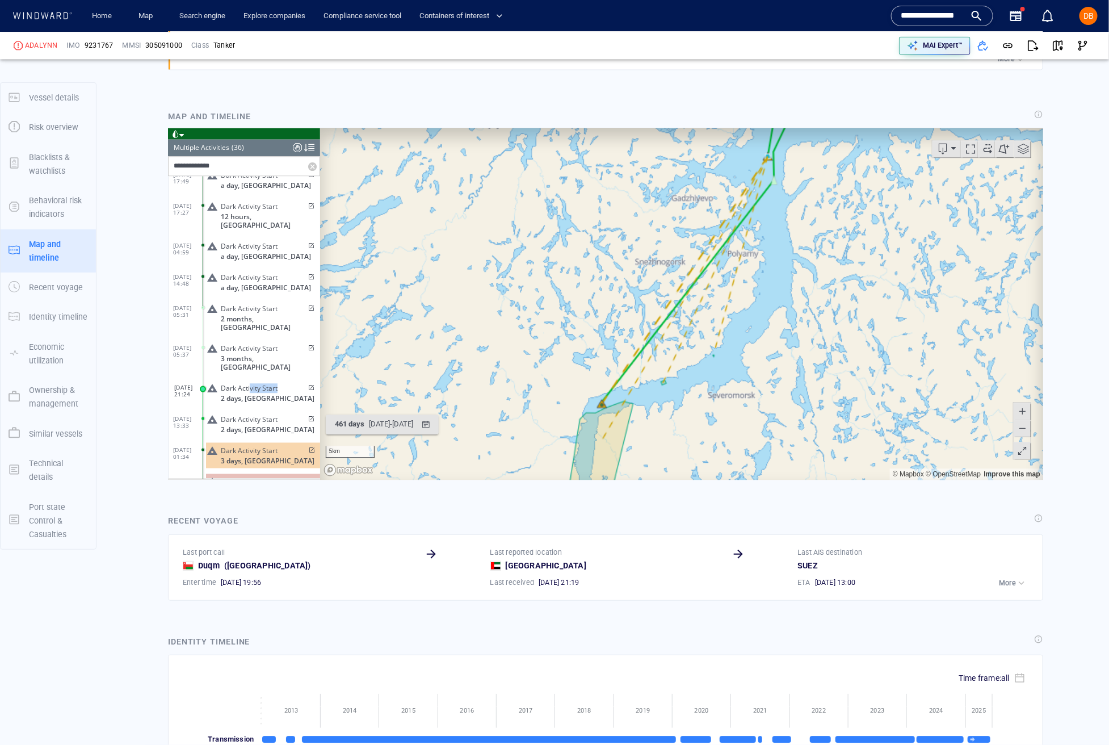
drag, startPoint x: 820, startPoint y: 308, endPoint x: 806, endPoint y: 339, distance: 34.3
click at [810, 339] on canvas "Map" at bounding box center [681, 304] width 723 height 352
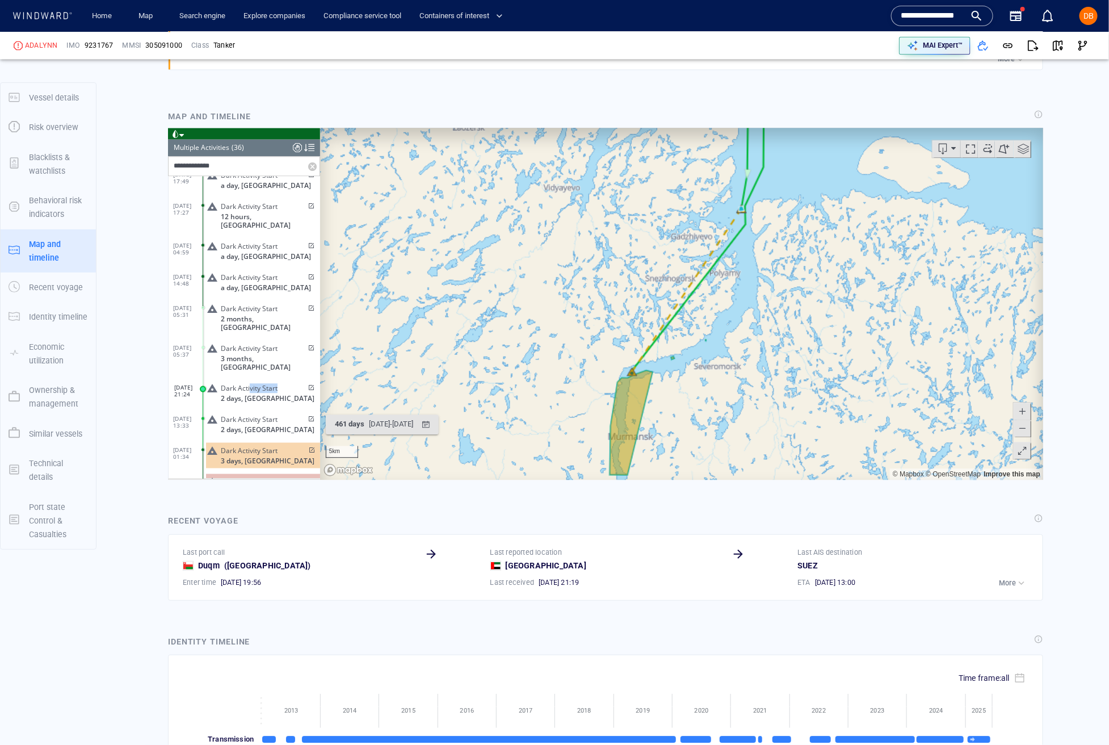
drag, startPoint x: 756, startPoint y: 361, endPoint x: 776, endPoint y: 276, distance: 86.9
click at [784, 289] on canvas "Map" at bounding box center [681, 304] width 723 height 352
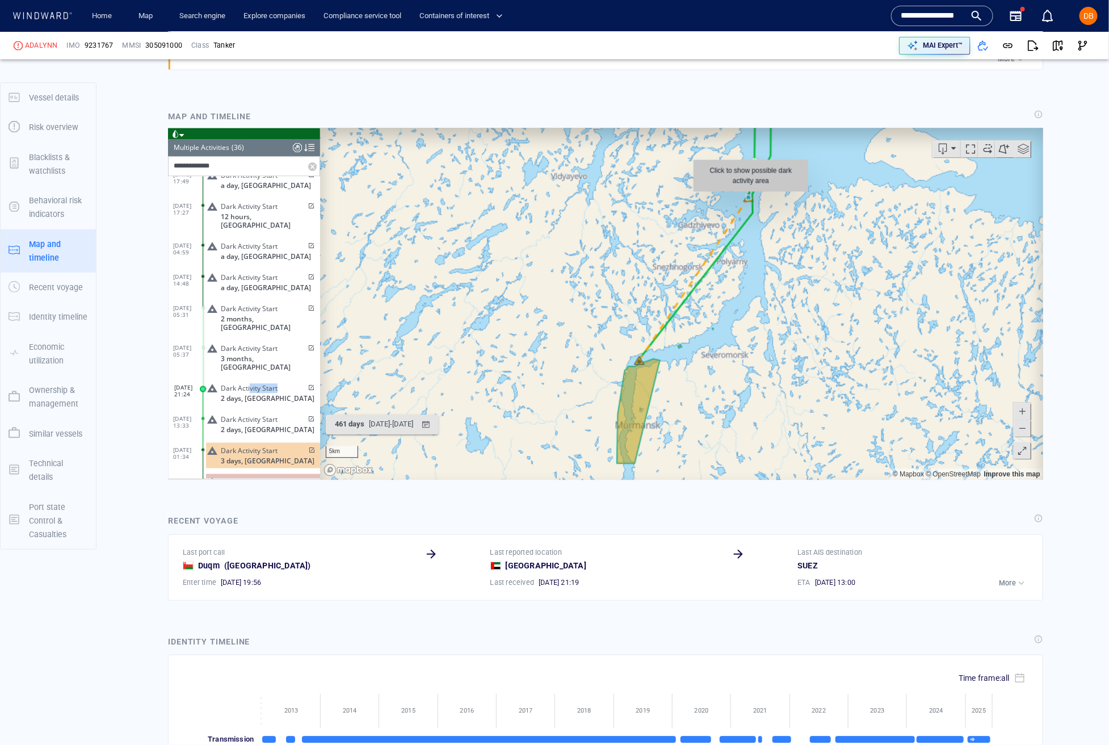
click at [750, 197] on canvas "Map" at bounding box center [681, 304] width 723 height 352
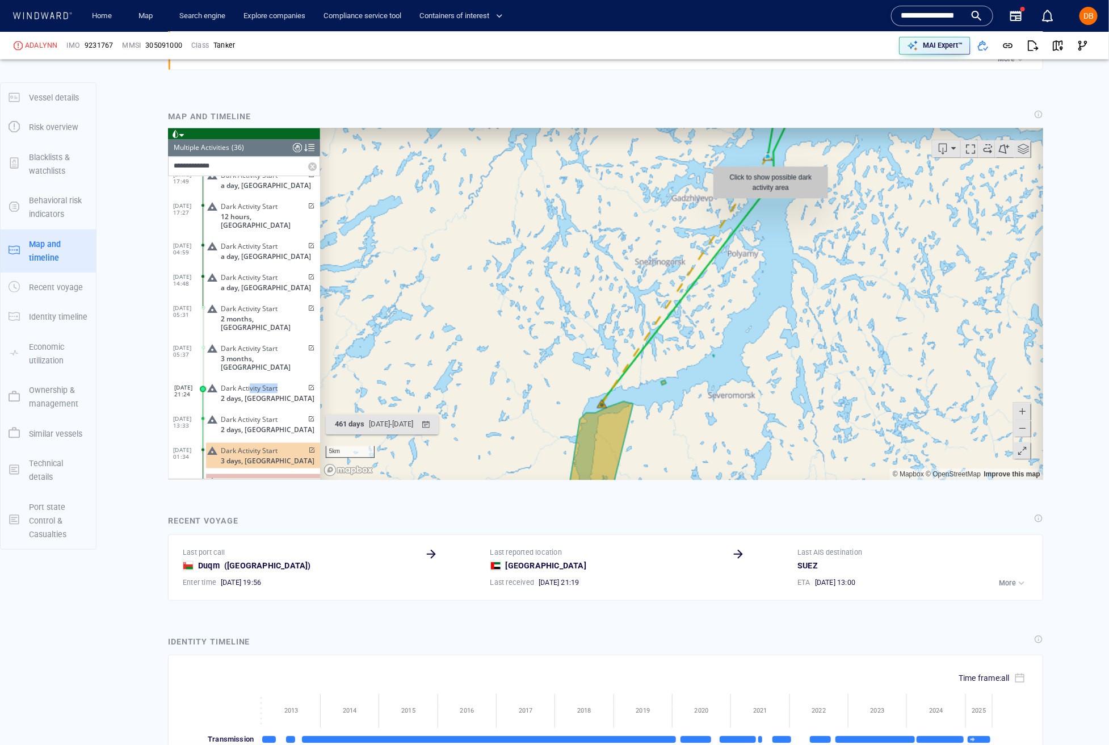
click at [770, 161] on canvas "Map" at bounding box center [681, 304] width 723 height 352
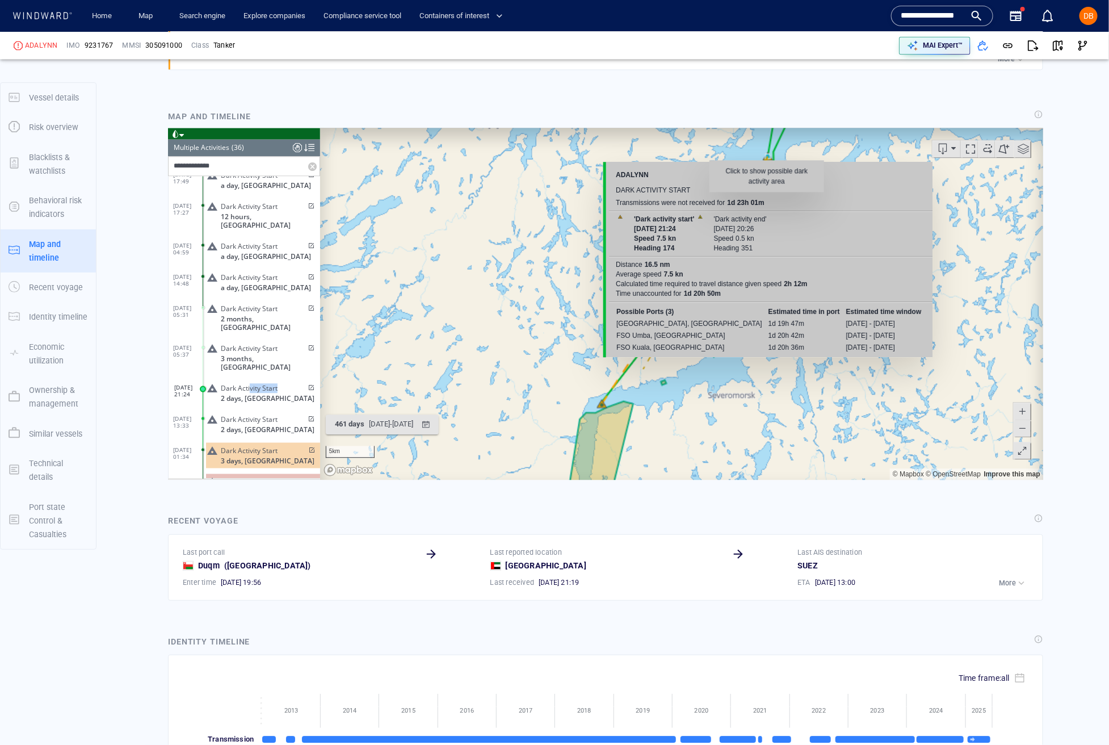
click at [766, 154] on canvas "Map" at bounding box center [681, 304] width 723 height 352
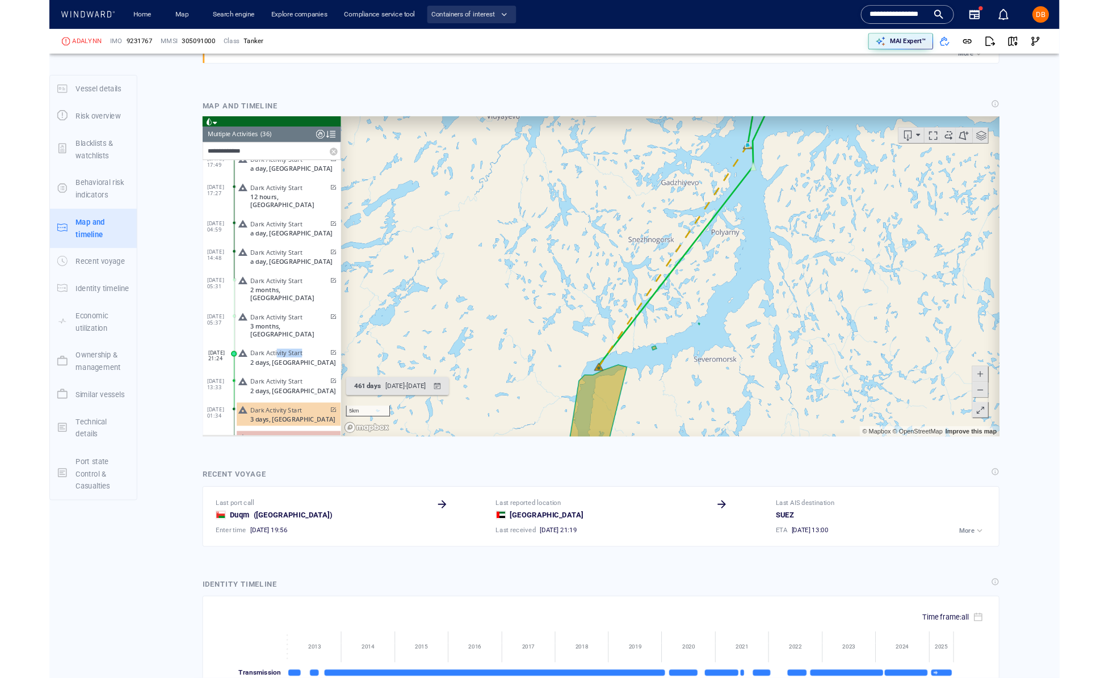
scroll to position [1264, 0]
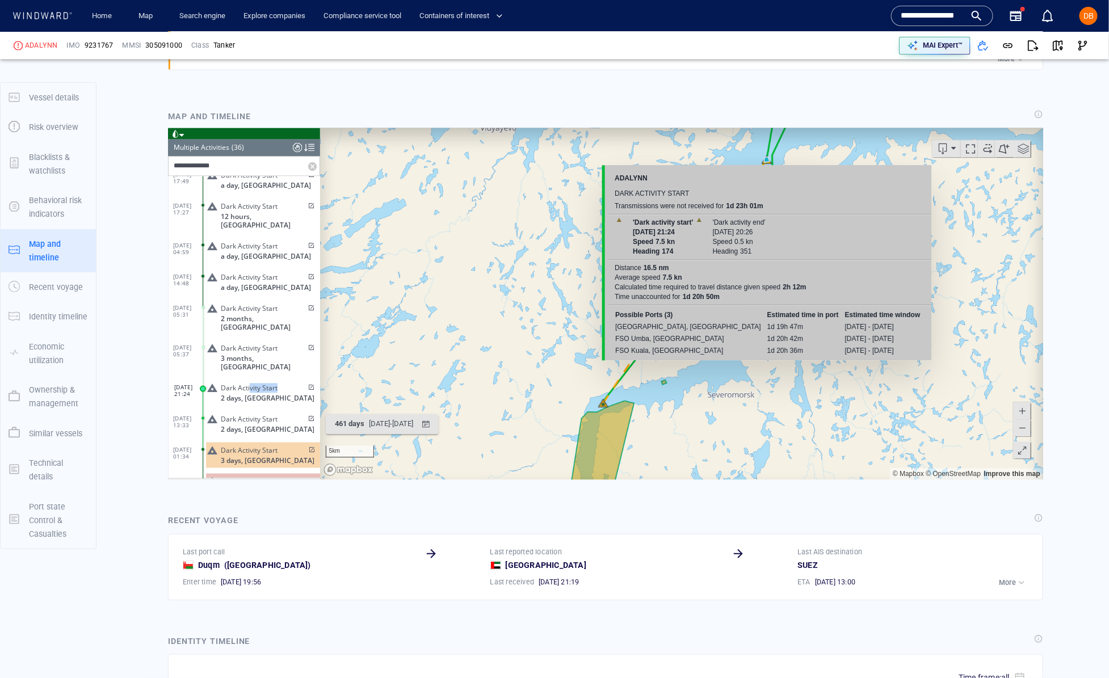
click at [766, 161] on canvas "Map" at bounding box center [682, 304] width 724 height 352
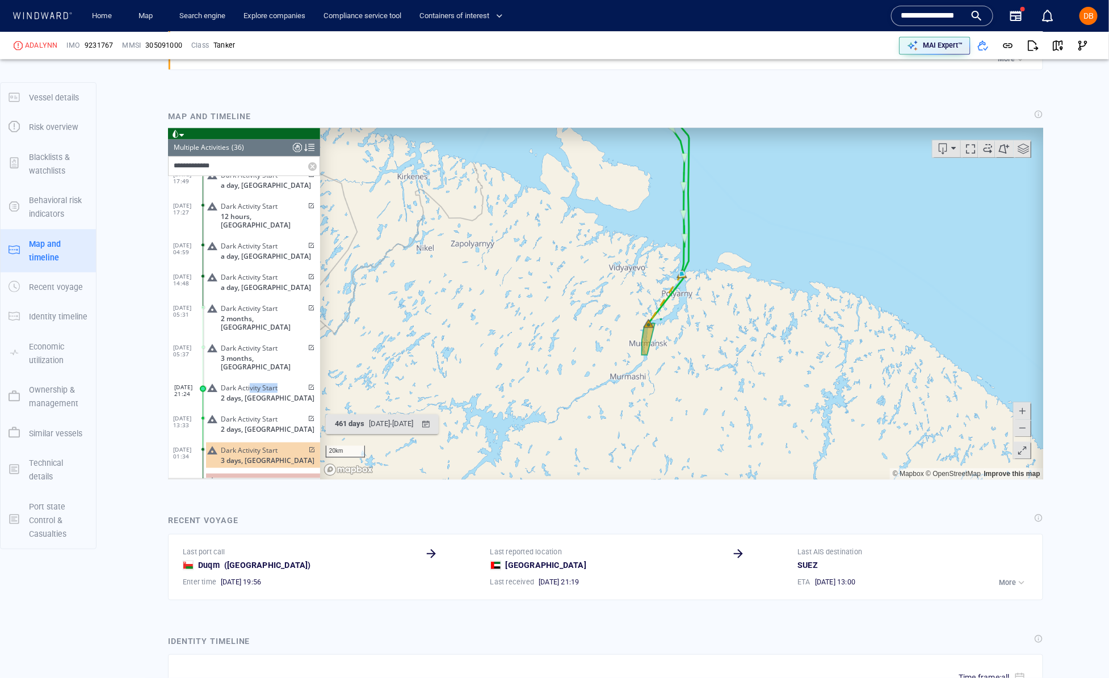
drag, startPoint x: 766, startPoint y: 209, endPoint x: 733, endPoint y: 281, distance: 79.0
click at [737, 280] on canvas "Map" at bounding box center [682, 304] width 724 height 352
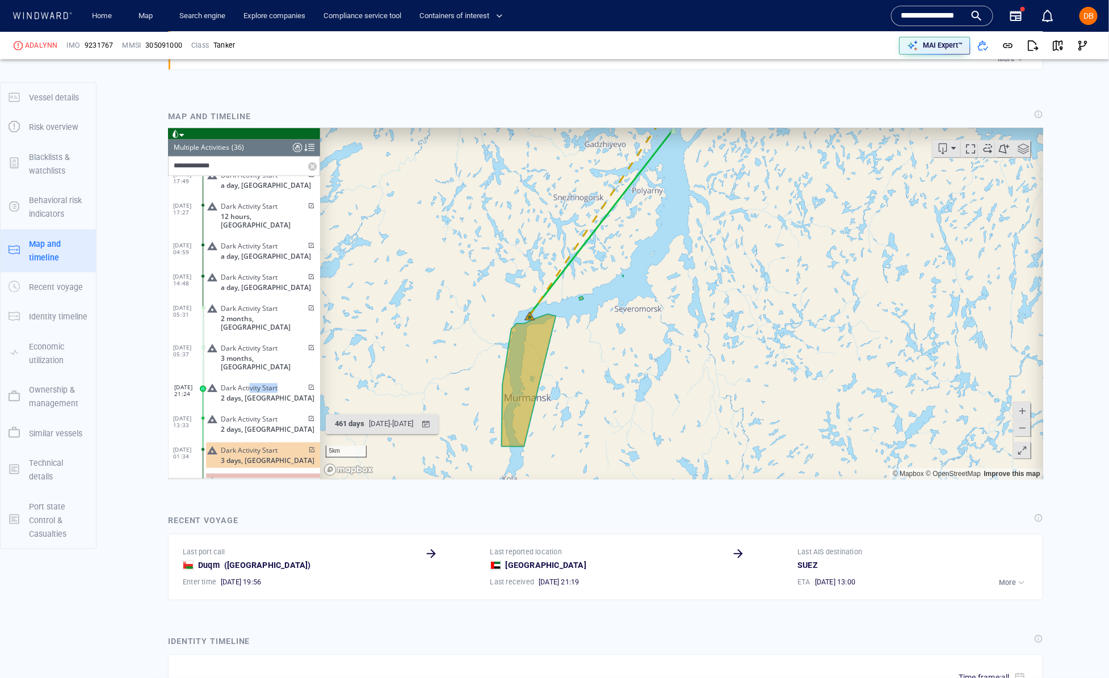
drag, startPoint x: 714, startPoint y: 268, endPoint x: 734, endPoint y: 391, distance: 124.7
click at [733, 393] on canvas "Map" at bounding box center [682, 304] width 724 height 352
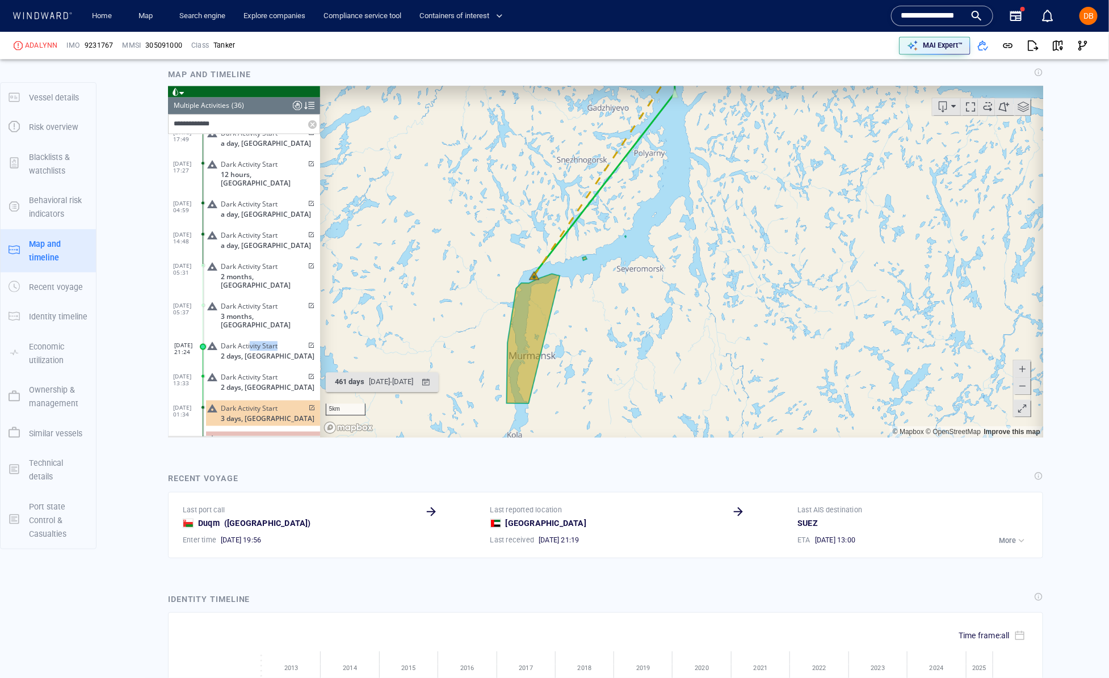
scroll to position [1306, 0]
click at [1008, 49] on span "button" at bounding box center [1007, 45] width 11 height 11
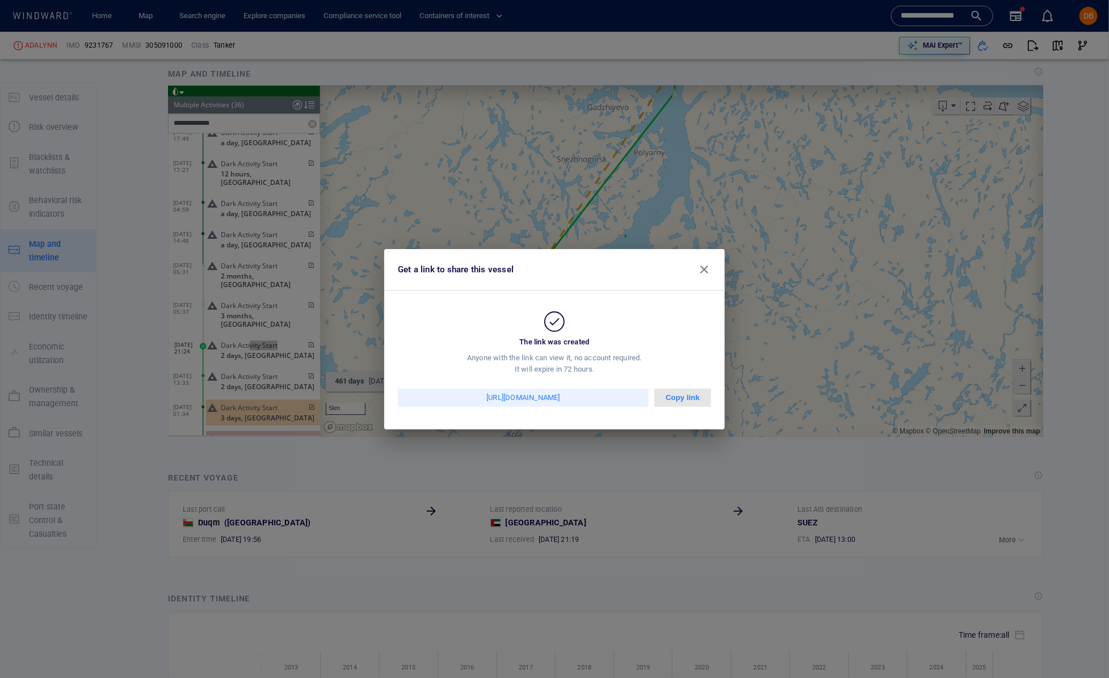
click at [663, 397] on div "Copy link" at bounding box center [682, 398] width 57 height 18
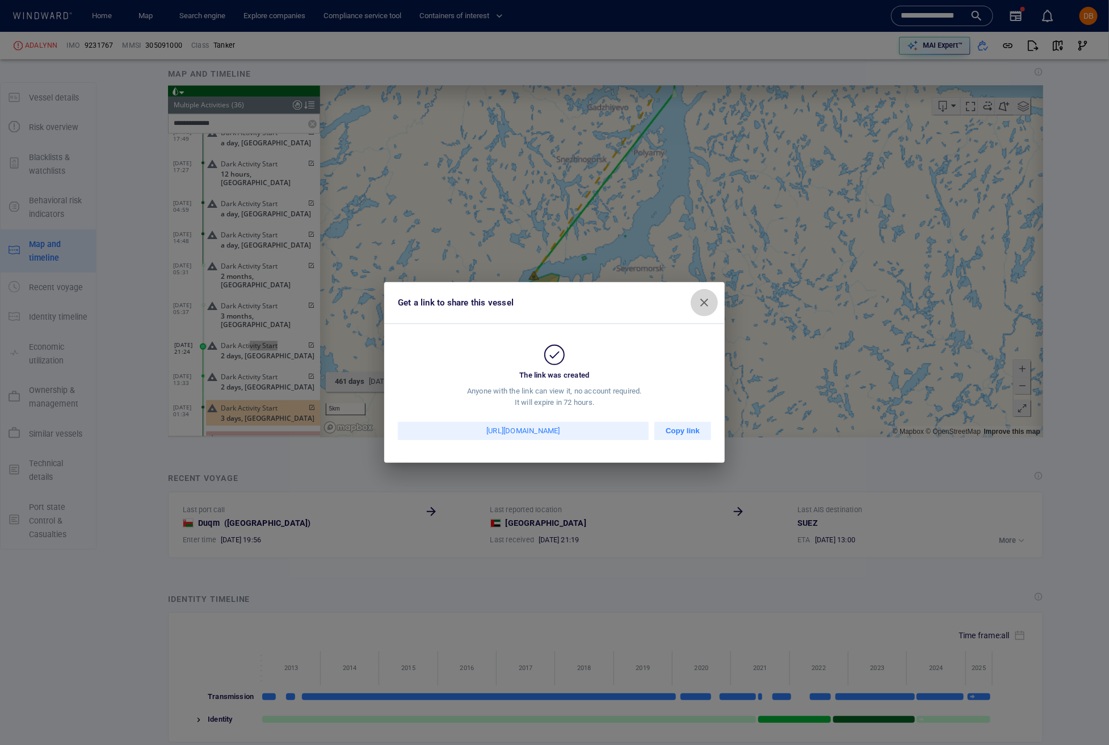
click at [701, 302] on span "button" at bounding box center [704, 303] width 14 height 14
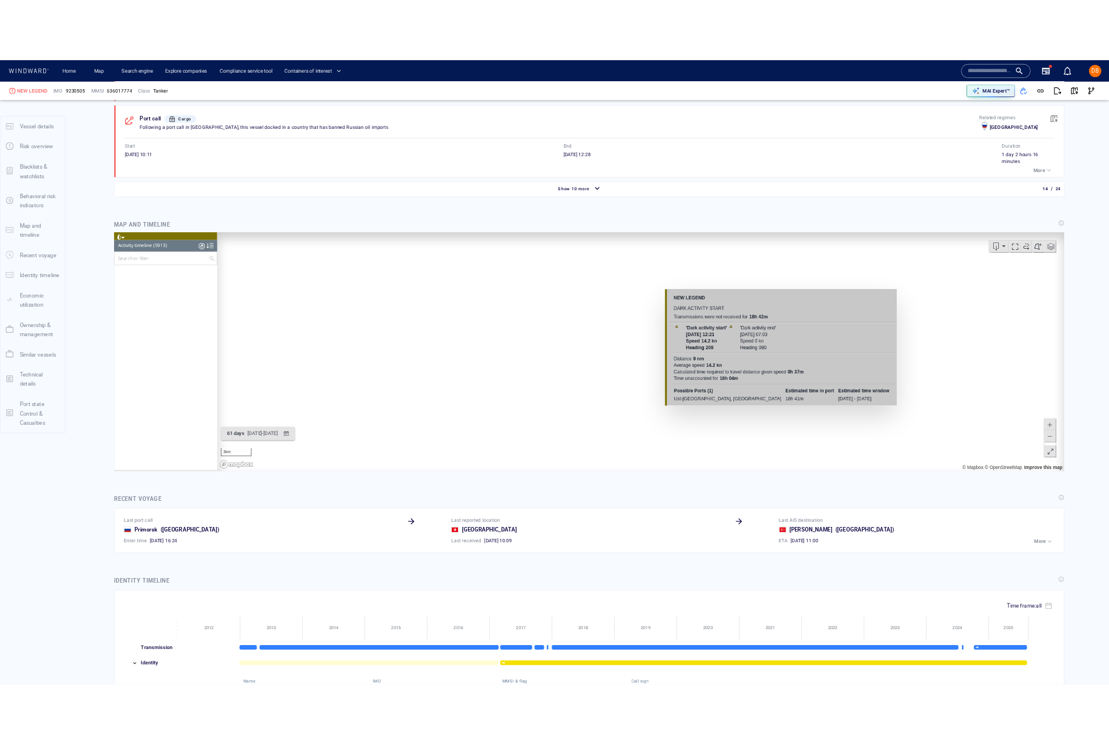
scroll to position [164365, 0]
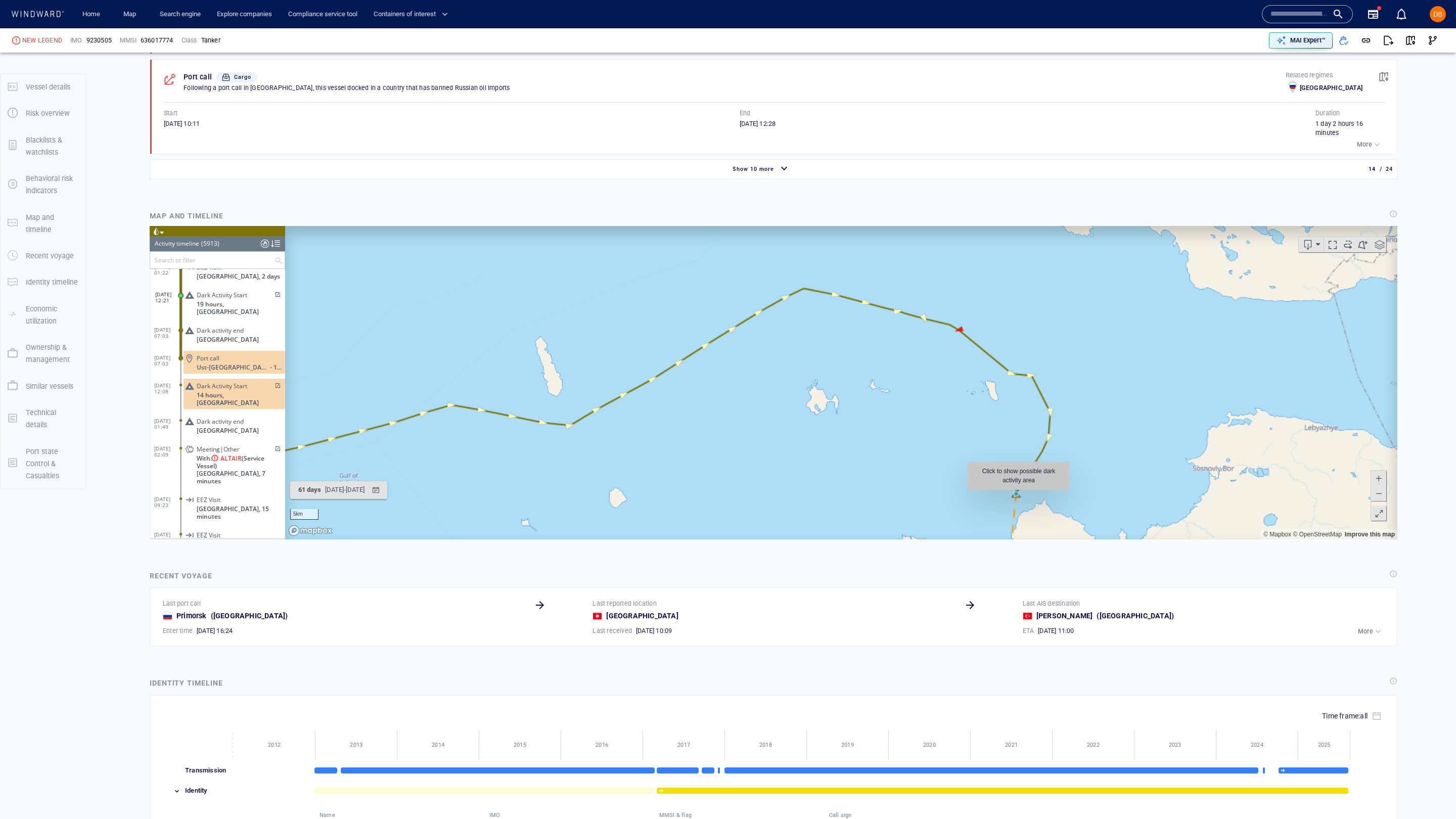
click at [1018, 495] on canvas "Map" at bounding box center [945, 635] width 1321 height 819
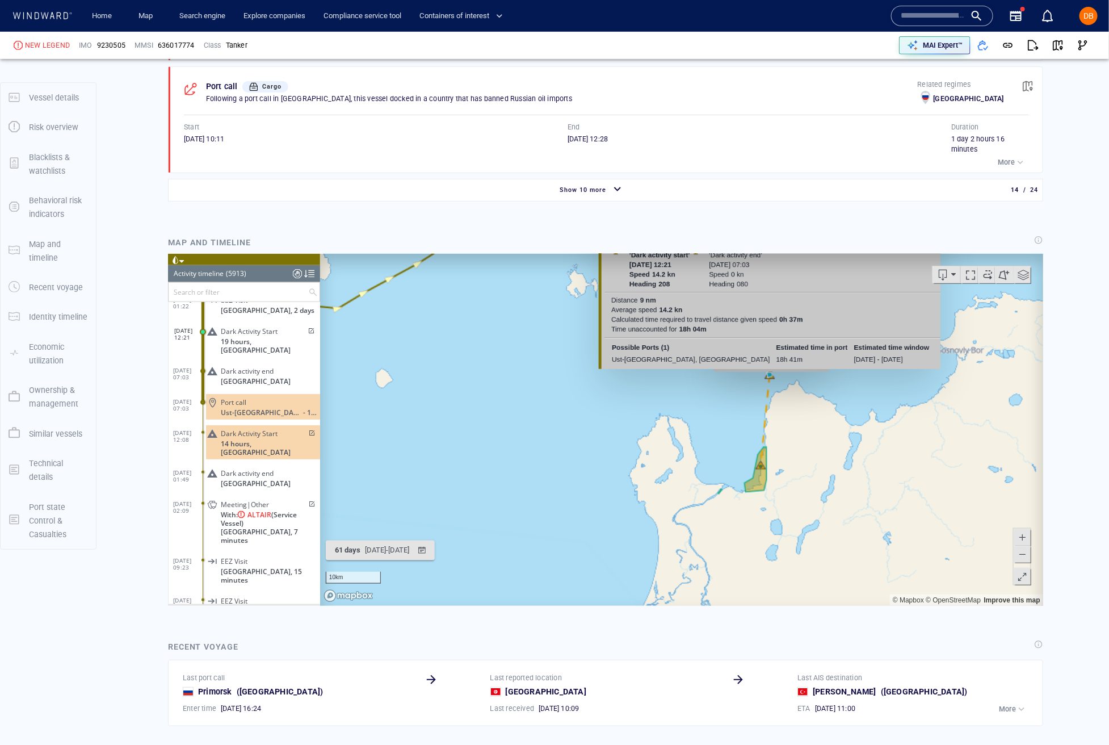
click at [771, 377] on canvas "Map" at bounding box center [681, 430] width 723 height 352
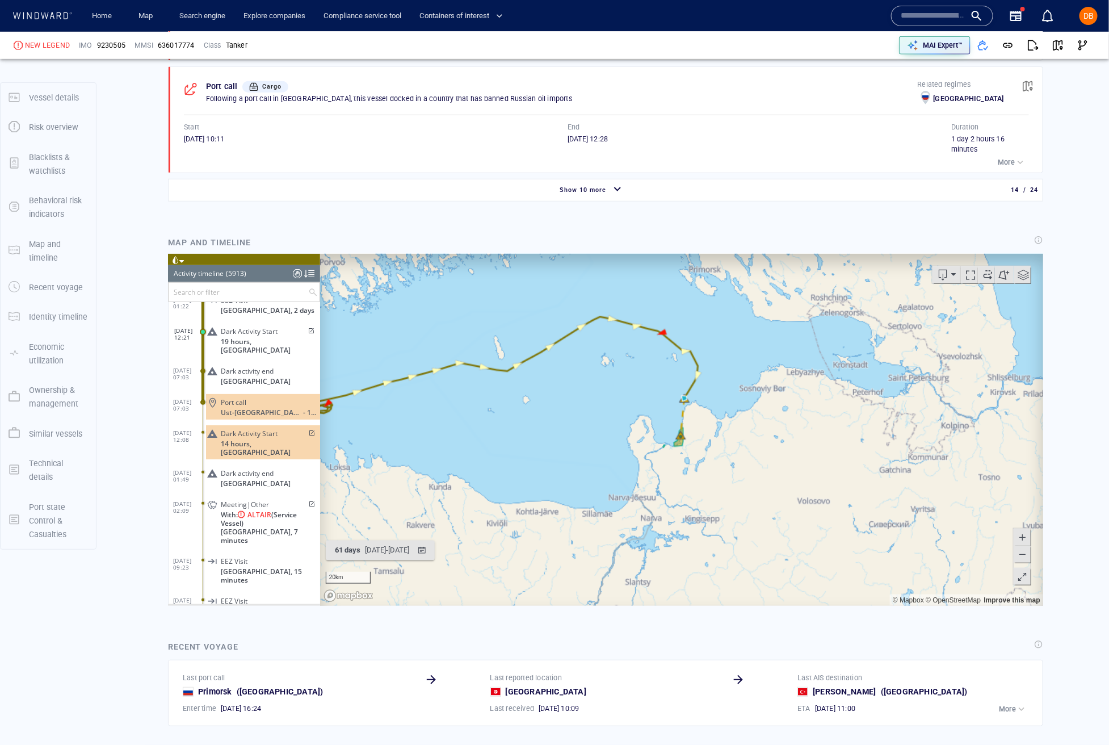
drag, startPoint x: 913, startPoint y: 340, endPoint x: 760, endPoint y: 408, distance: 167.7
click at [760, 408] on canvas "Map" at bounding box center [681, 430] width 723 height 352
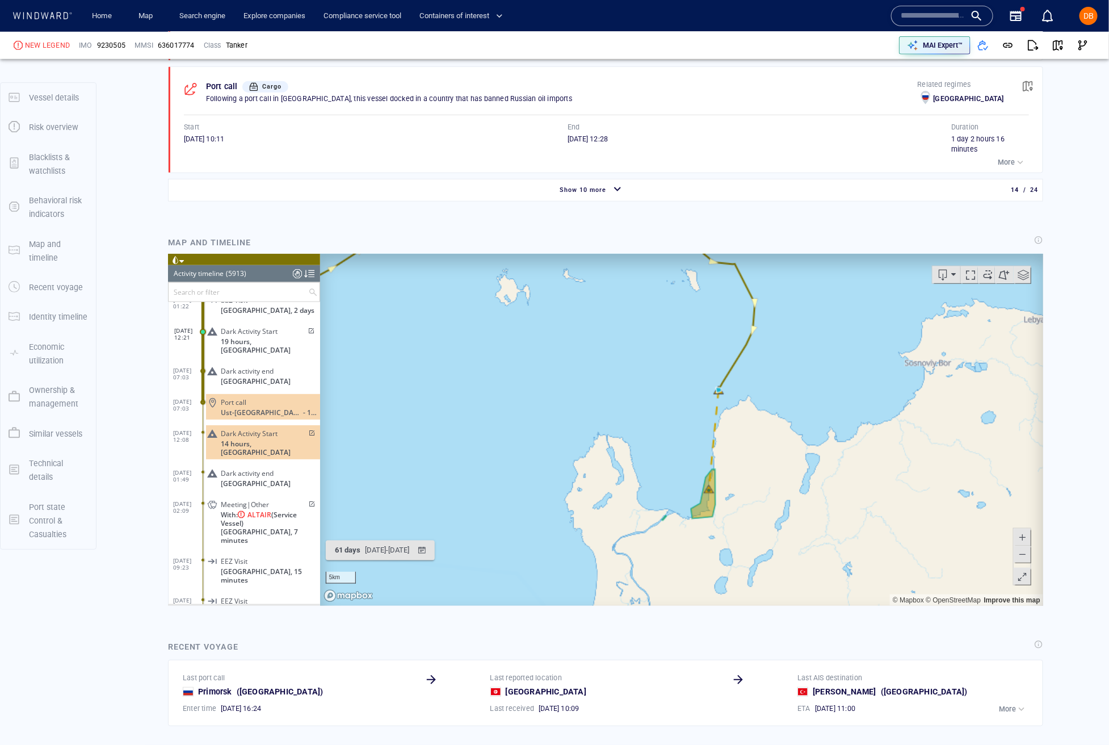
drag, startPoint x: 753, startPoint y: 433, endPoint x: 792, endPoint y: 449, distance: 41.7
click at [792, 449] on canvas "Map" at bounding box center [681, 430] width 723 height 352
click at [276, 429] on span "Dark Activity Start" at bounding box center [248, 433] width 57 height 9
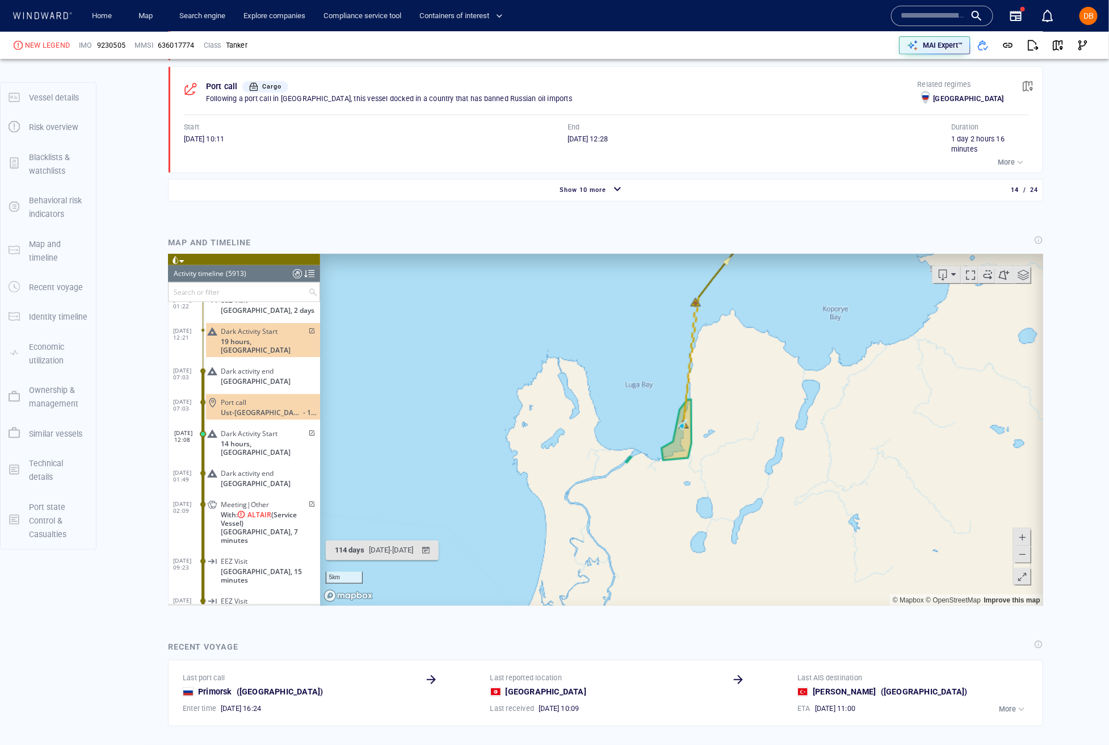
click at [284, 394] on div "Port call Ust-[GEOGRAPHIC_DATA] , [GEOGRAPHIC_DATA] - 19 hours" at bounding box center [262, 407] width 114 height 26
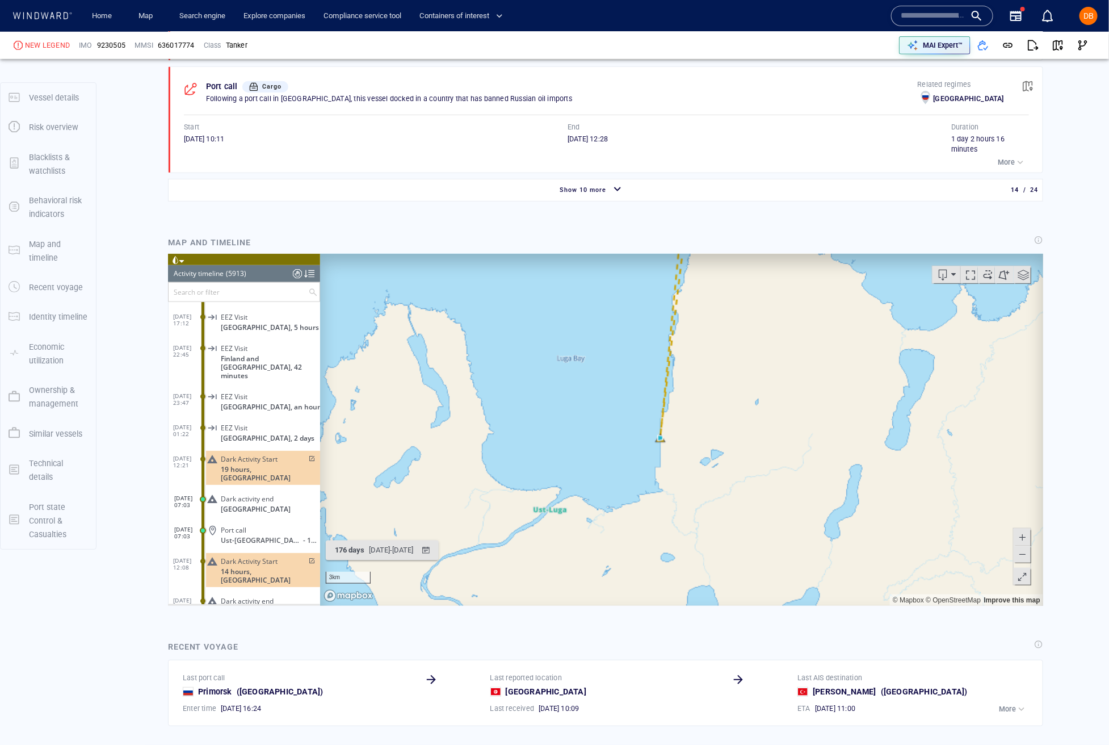
scroll to position [164334, 0]
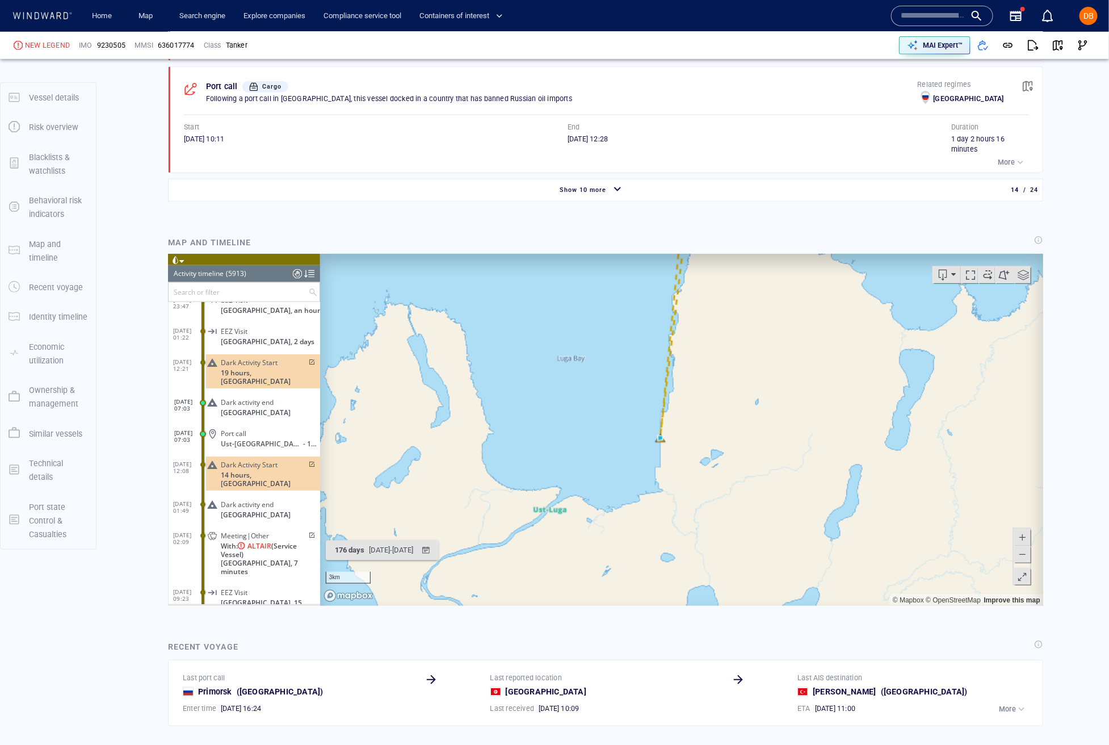
click at [264, 368] on span "19 hours, [GEOGRAPHIC_DATA]" at bounding box center [269, 376] width 99 height 17
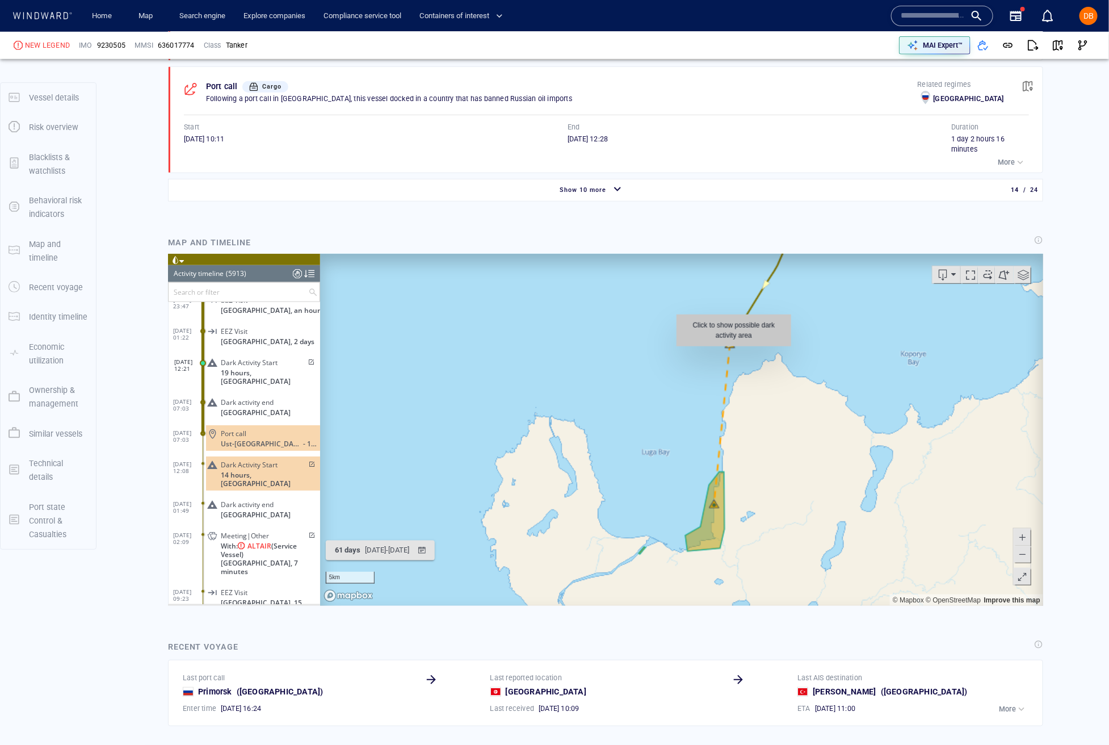
click at [733, 352] on canvas "Map" at bounding box center [681, 430] width 723 height 352
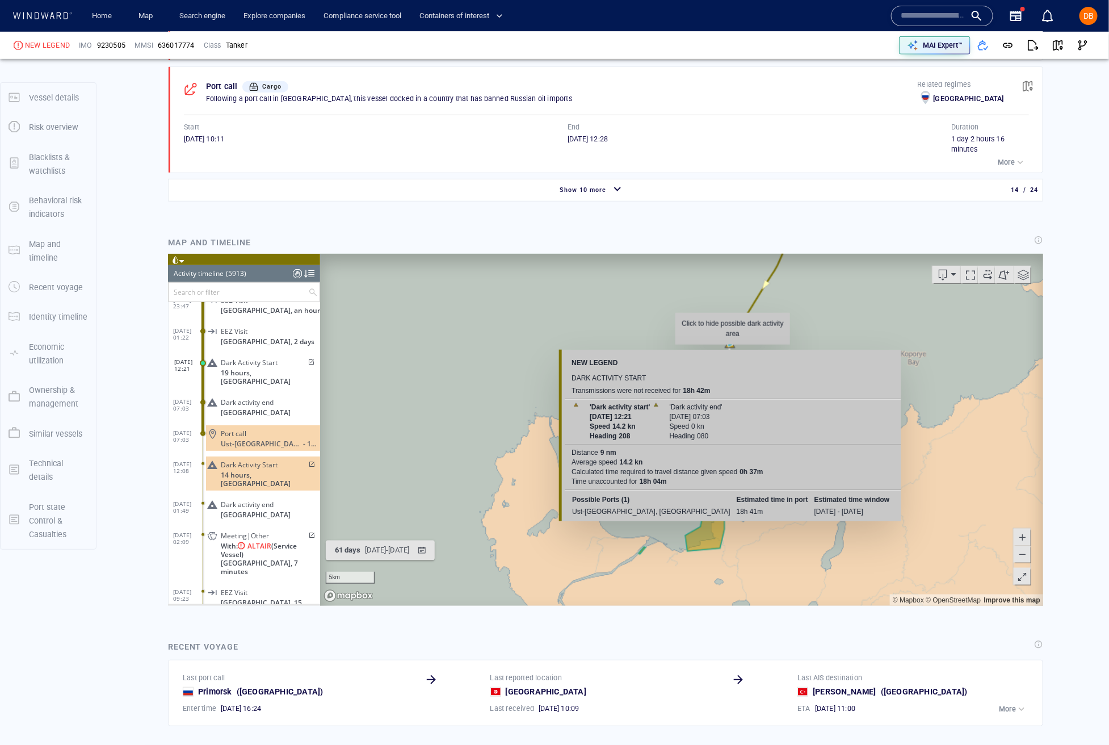
click at [732, 350] on div "NEW LEGEND Dark activity start Transmissions were not received for 18h 42m 'Dar…" at bounding box center [729, 435] width 342 height 171
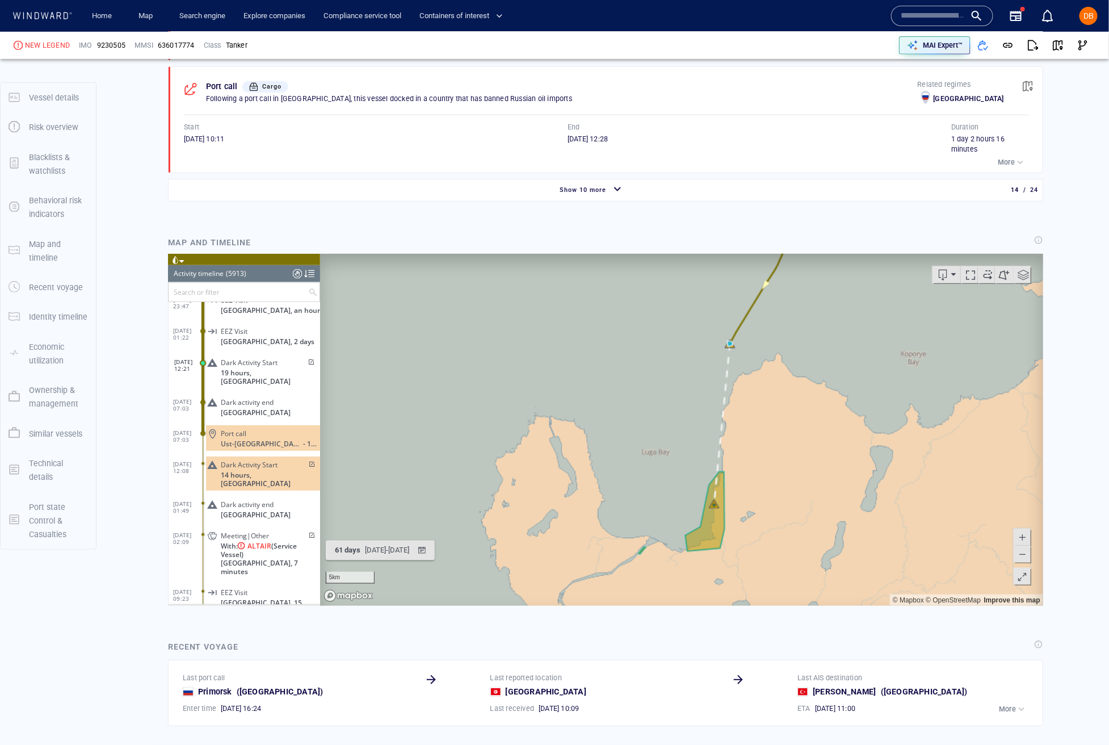
click at [622, 334] on canvas "Map" at bounding box center [681, 430] width 723 height 352
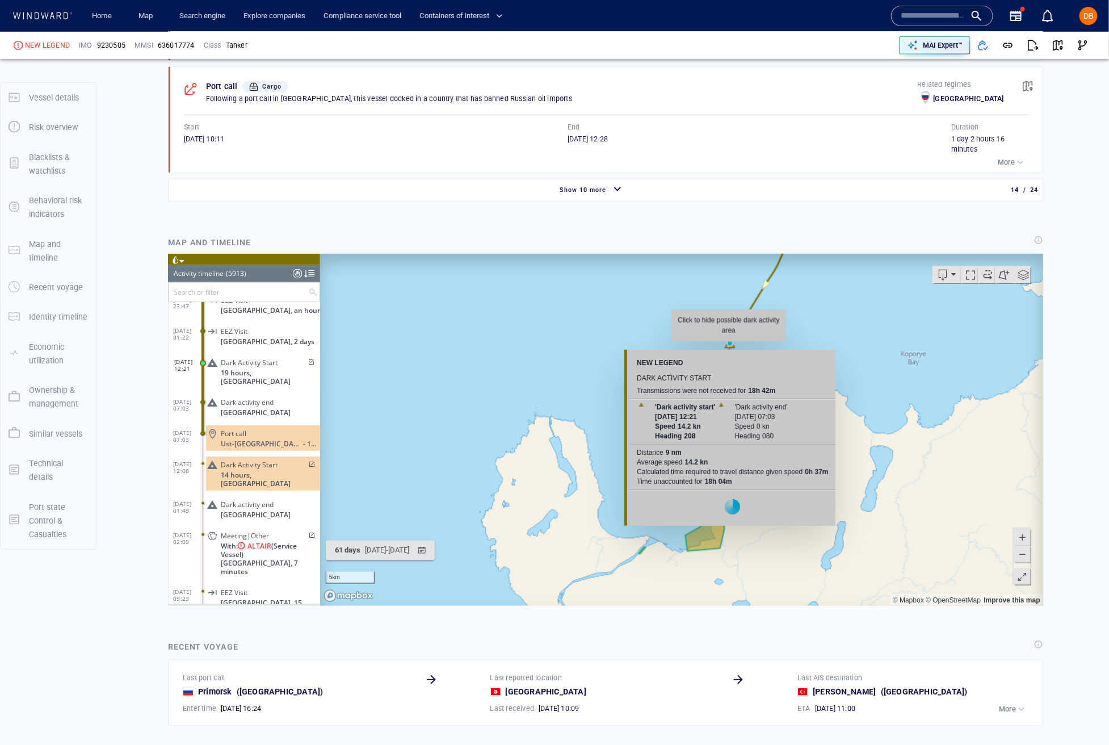
click at [728, 347] on canvas "Map" at bounding box center [681, 430] width 723 height 352
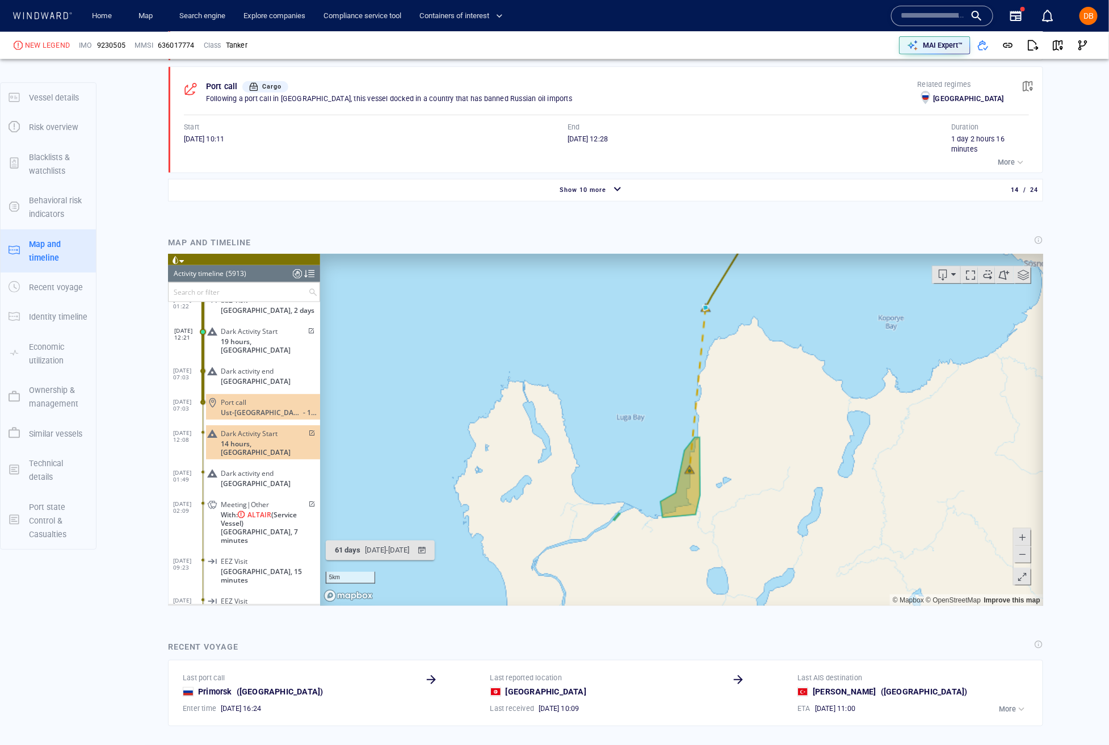
scroll to position [164365, 0]
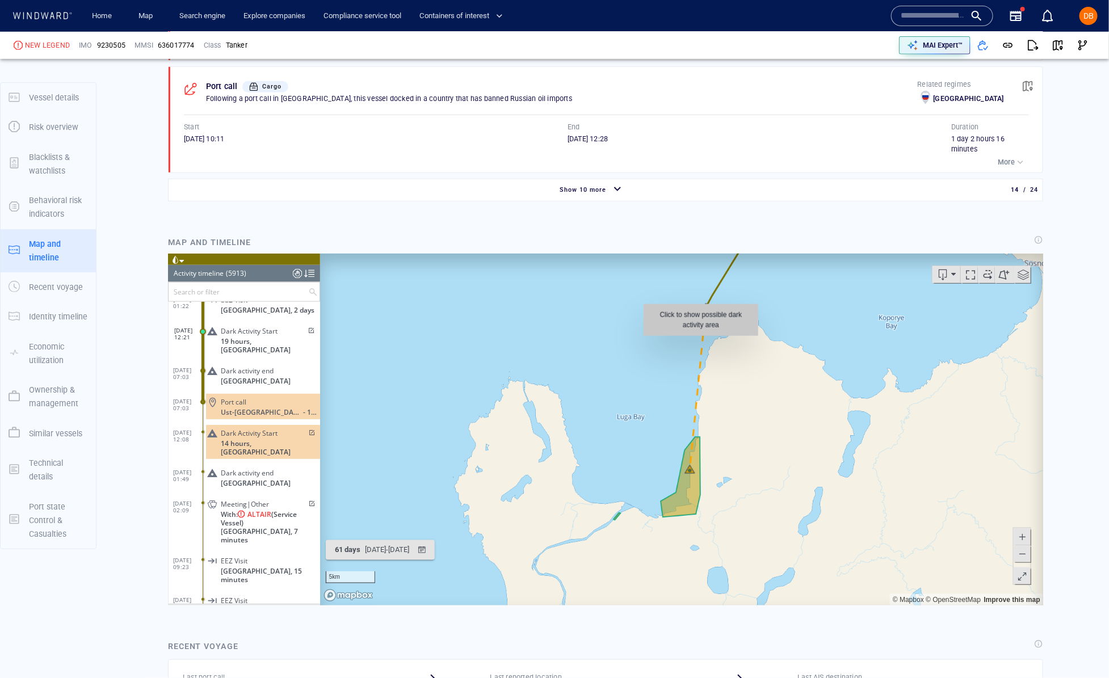
click at [705, 308] on div "Click to show possible dark activity area" at bounding box center [700, 320] width 115 height 32
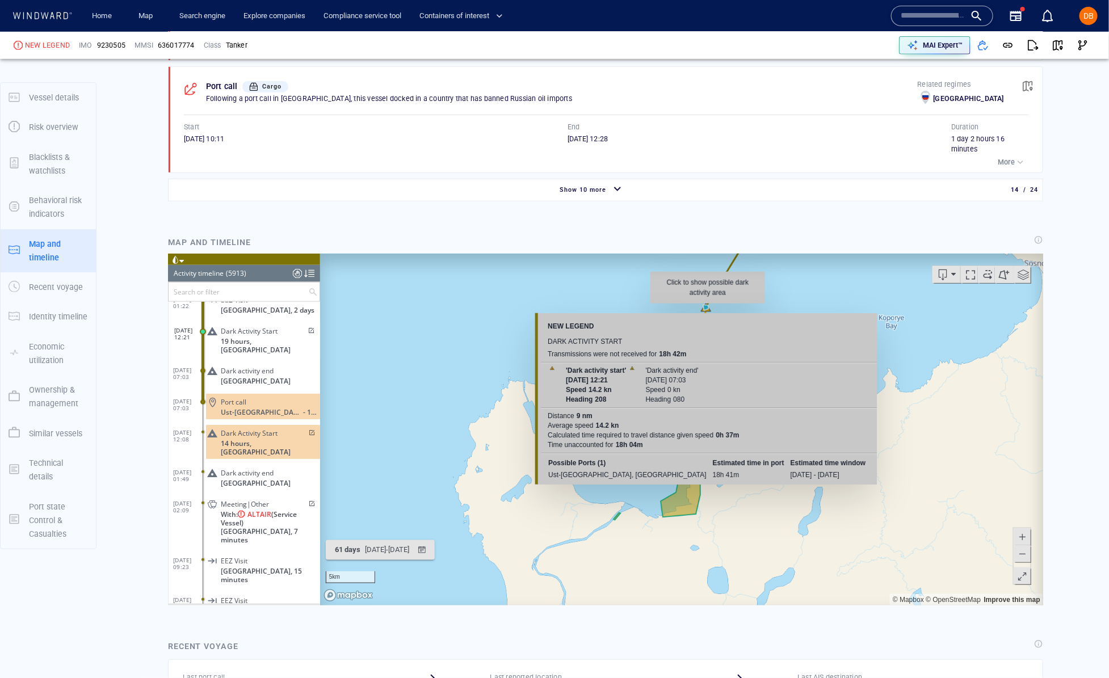
click at [707, 309] on canvas "Map" at bounding box center [682, 430] width 724 height 352
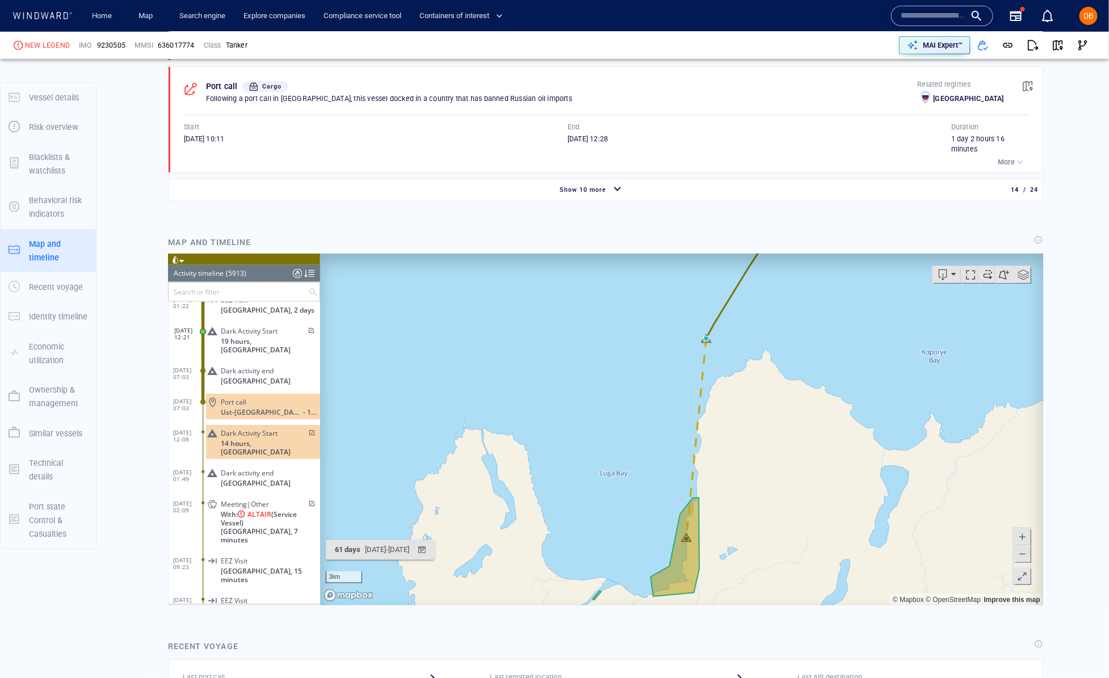
drag, startPoint x: 739, startPoint y: 511, endPoint x: 744, endPoint y: 479, distance: 32.2
click at [744, 479] on canvas "Map" at bounding box center [682, 430] width 724 height 352
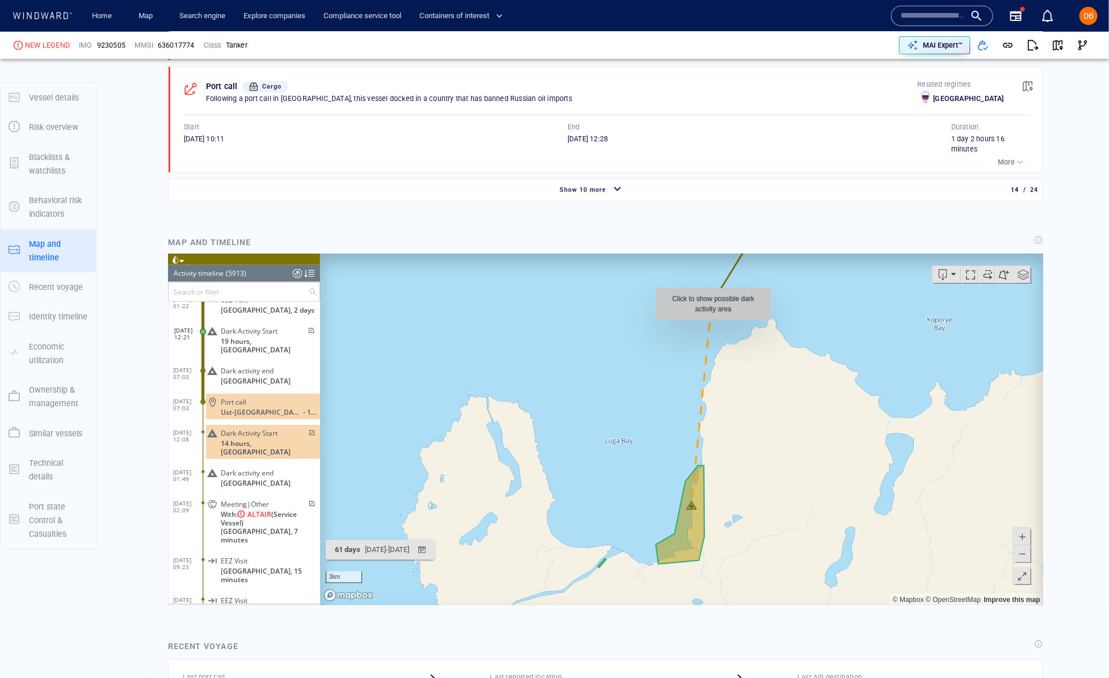
click at [713, 326] on canvas "Map" at bounding box center [682, 430] width 724 height 352
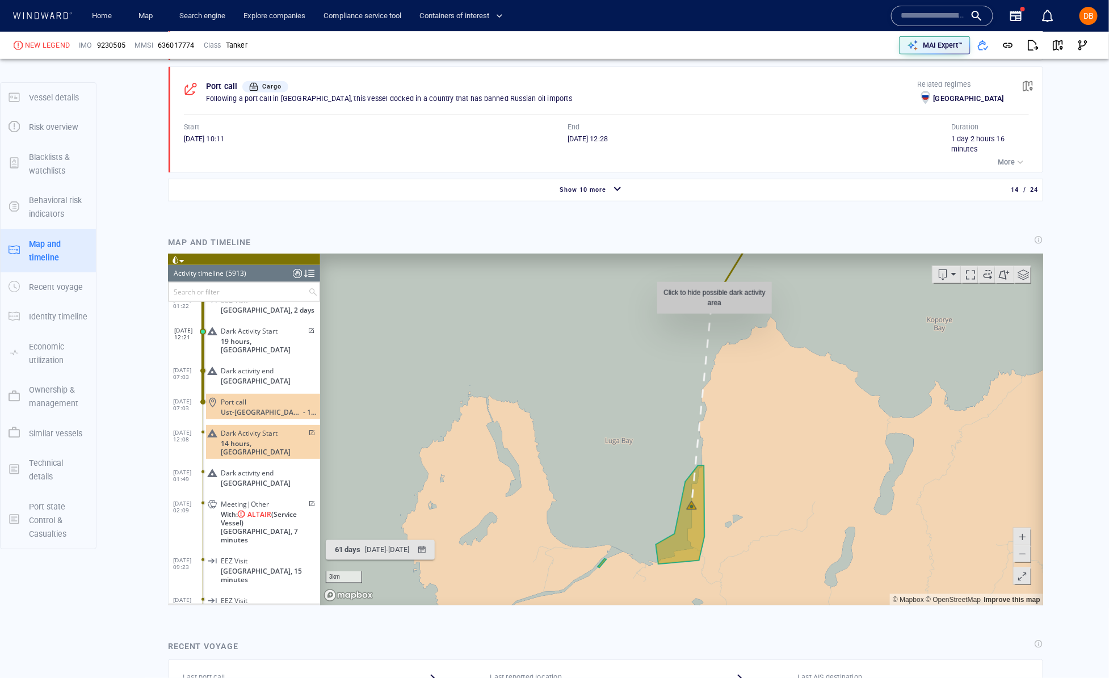
click at [714, 320] on canvas "Map" at bounding box center [682, 430] width 724 height 352
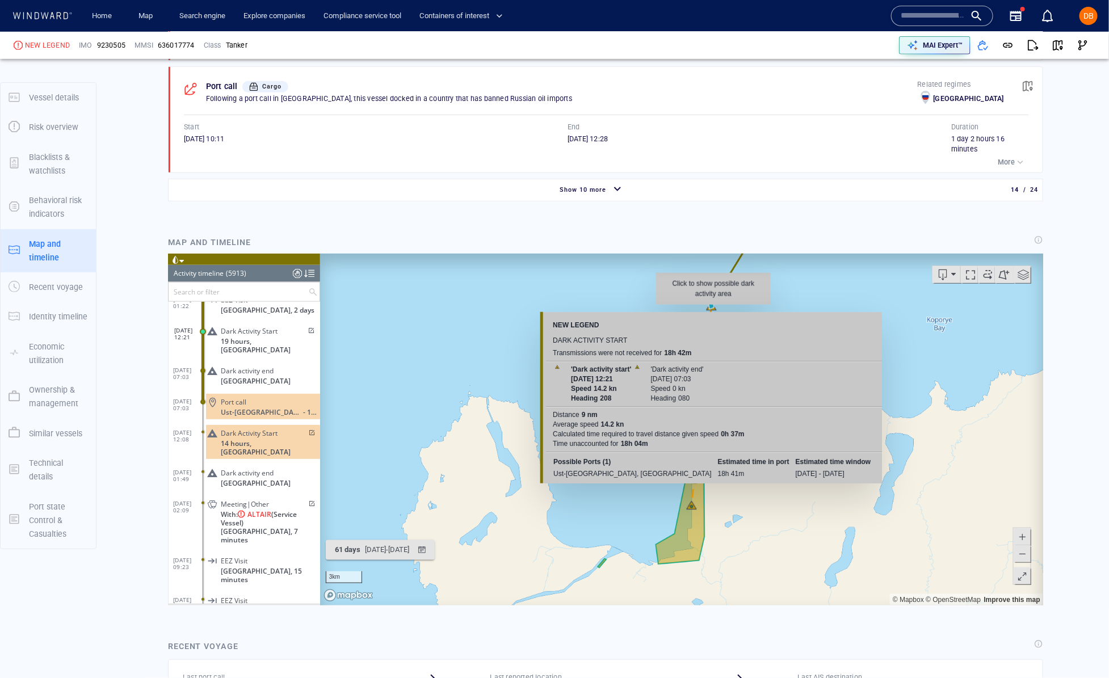
click at [712, 309] on canvas "Map" at bounding box center [682, 430] width 724 height 352
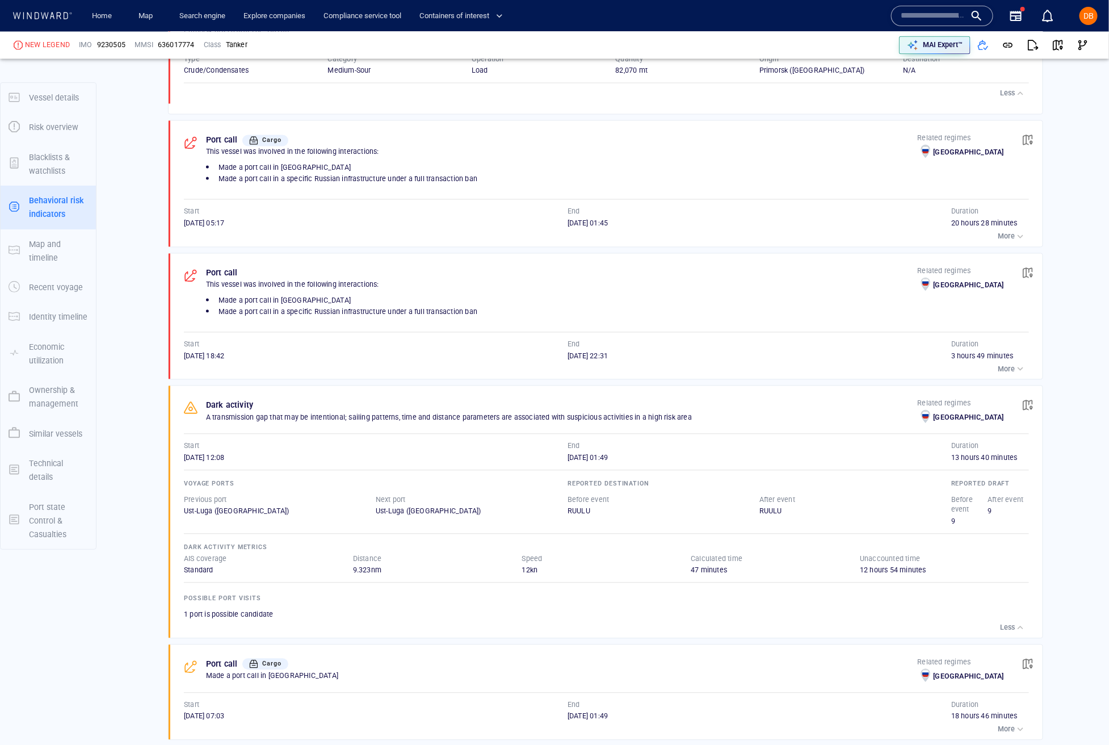
scroll to position [1112, 0]
click at [1022, 376] on div "button" at bounding box center [1020, 370] width 11 height 11
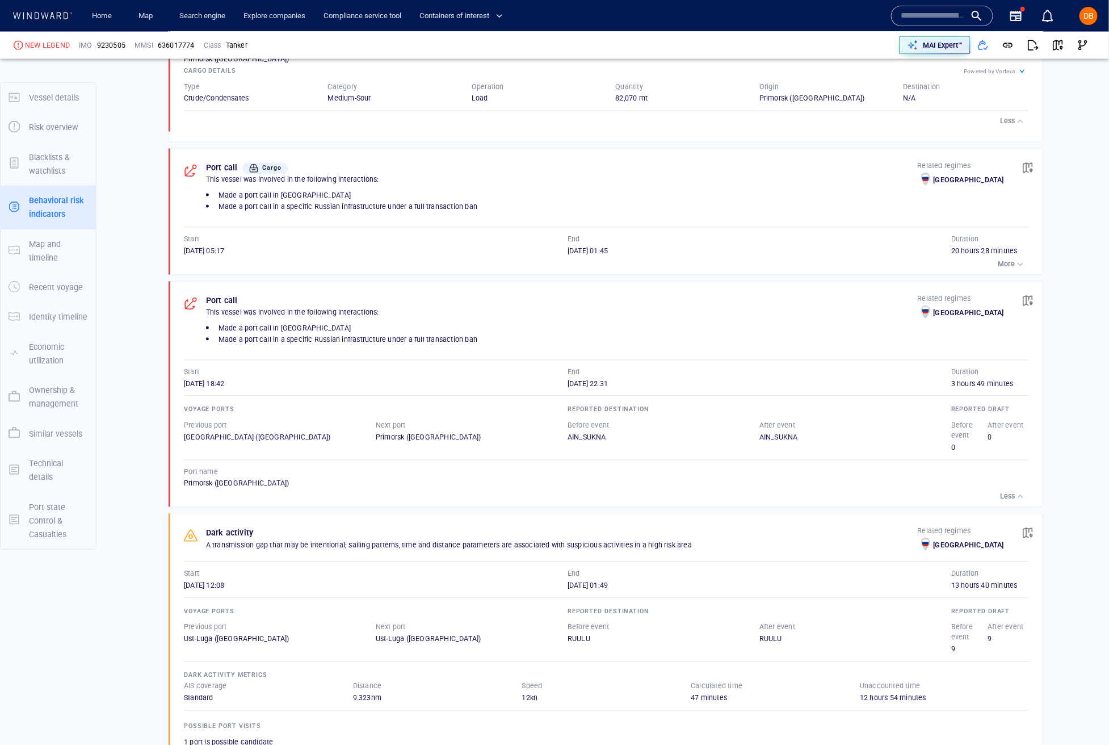
scroll to position [1066, 0]
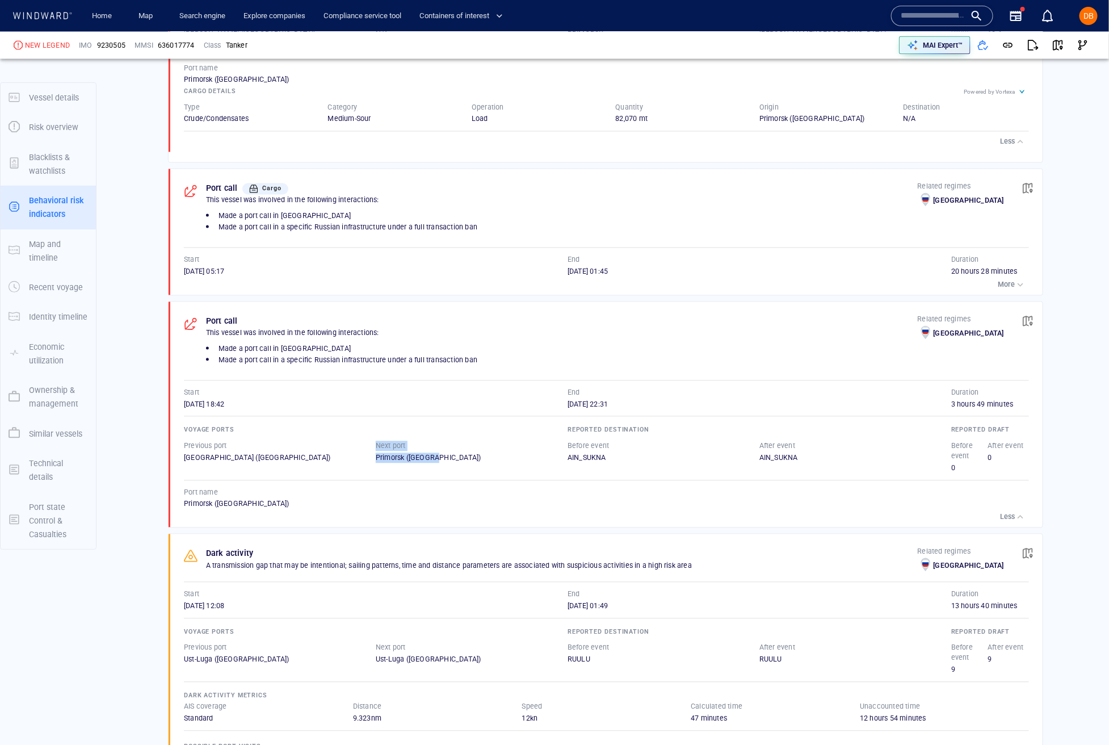
drag, startPoint x: 377, startPoint y: 459, endPoint x: 486, endPoint y: 467, distance: 109.2
click at [486, 463] on div "Next port Primorsk (Russia)" at bounding box center [472, 452] width 192 height 22
click at [485, 463] on div "Primorsk ([GEOGRAPHIC_DATA])" at bounding box center [472, 458] width 192 height 10
drag, startPoint x: 414, startPoint y: 464, endPoint x: 345, endPoint y: 458, distance: 69.0
click at [345, 458] on div "Previous port Pachi Oil Terminal (Greece) Next port Primorsk (Russia)" at bounding box center [376, 452] width 388 height 27
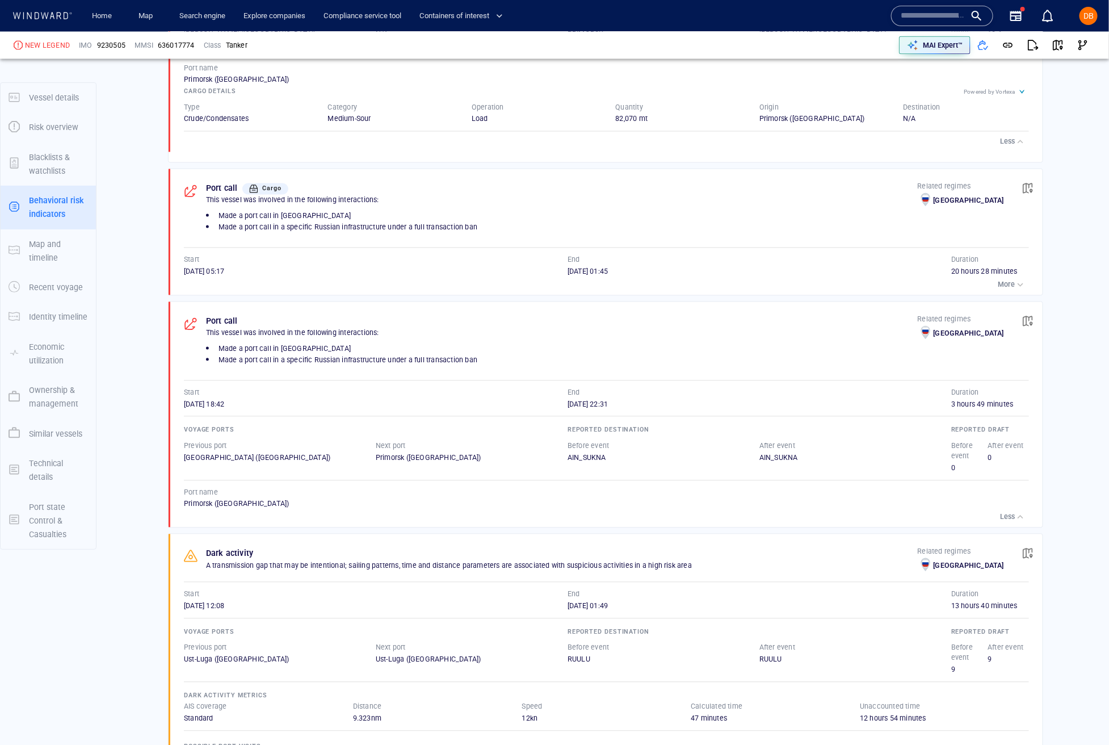
click at [568, 463] on div "AIN_SUKNA" at bounding box center [663, 458] width 192 height 10
click at [567, 463] on div "AIN_SUKNA" at bounding box center [663, 458] width 192 height 10
drag, startPoint x: 567, startPoint y: 466, endPoint x: 623, endPoint y: 472, distance: 55.8
click at [623, 463] on div "AIN_SUKNA" at bounding box center [663, 458] width 192 height 10
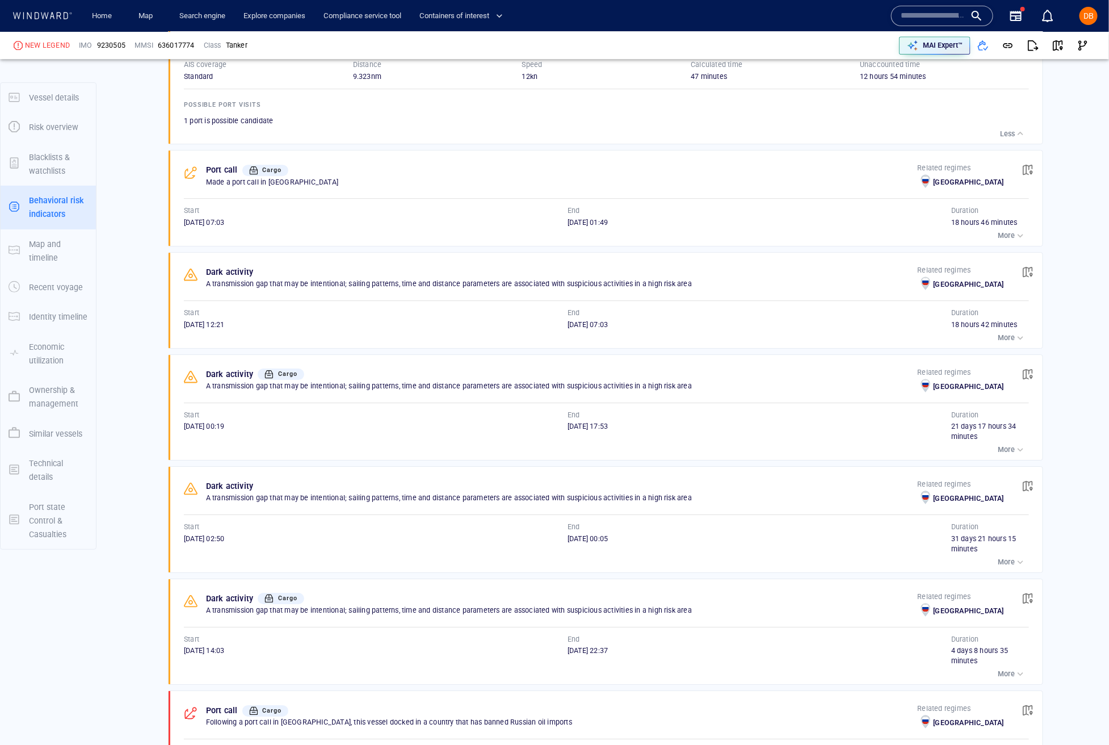
scroll to position [1721, 0]
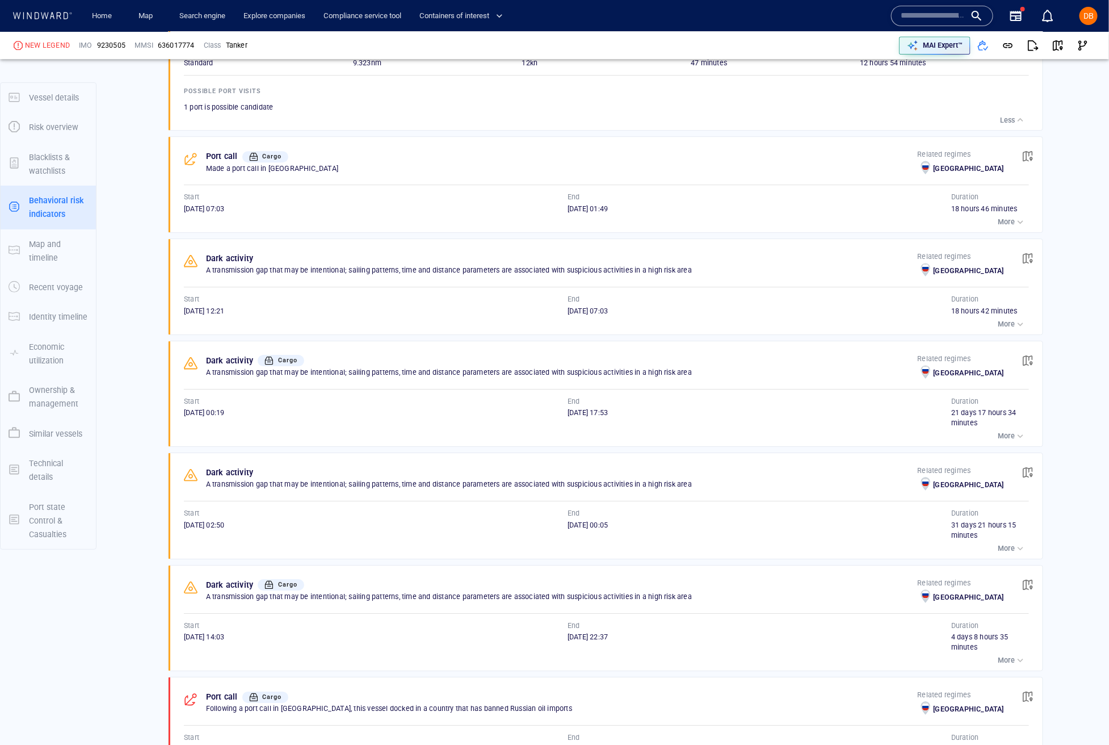
click at [1019, 330] on div "button" at bounding box center [1020, 323] width 11 height 11
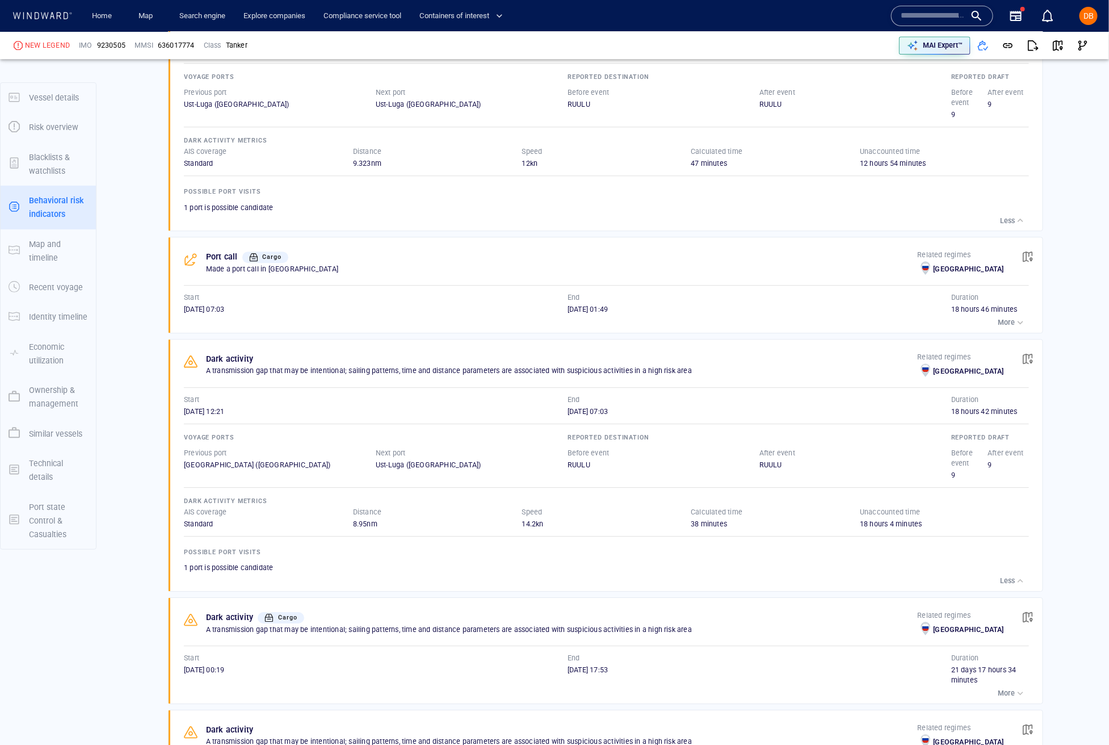
scroll to position [1622, 0]
drag, startPoint x: 729, startPoint y: 381, endPoint x: 547, endPoint y: 375, distance: 182.3
click at [547, 375] on div "Dark activity A transmission gap that may be intentional; sailing patterns, tim…" at bounding box center [562, 364] width 712 height 28
click at [547, 366] on div "Dark activity" at bounding box center [562, 357] width 716 height 18
drag, startPoint x: 315, startPoint y: 372, endPoint x: 737, endPoint y: 378, distance: 421.7
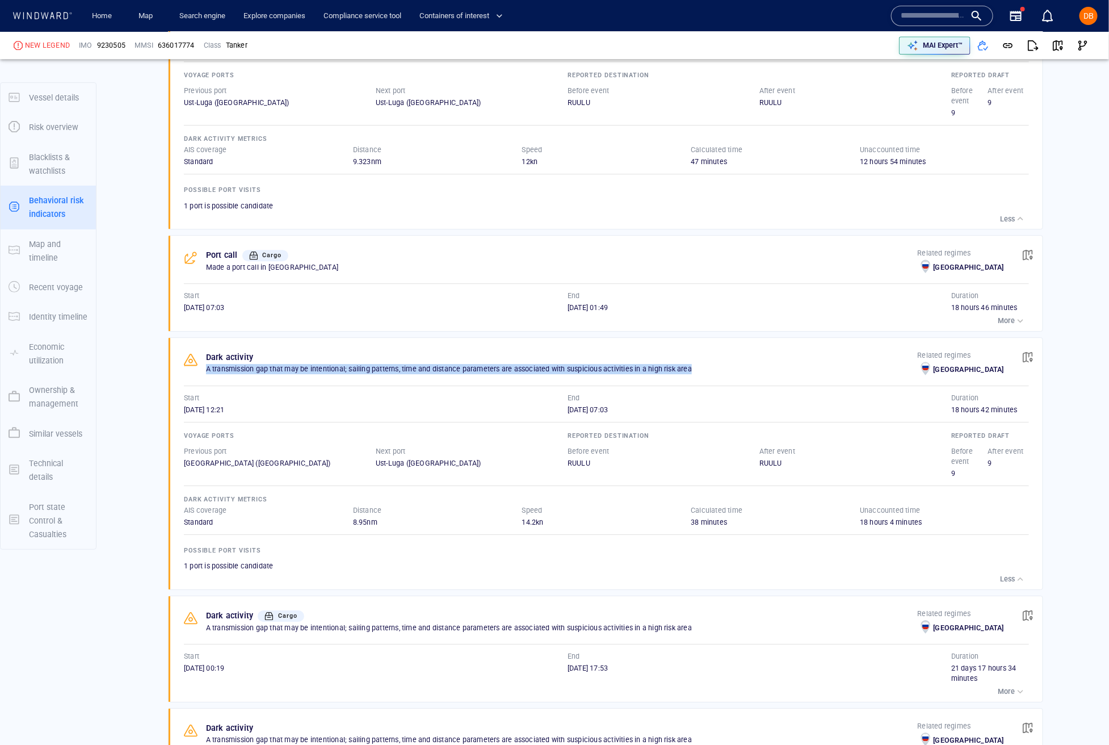
click at [737, 379] on div "Dark activity A transmission gap that may be intentional; sailing patterns, tim…" at bounding box center [562, 364] width 712 height 28
click at [737, 374] on p "A transmission gap that may be intentional; sailing patterns, time and distance…" at bounding box center [562, 369] width 712 height 10
drag, startPoint x: 211, startPoint y: 379, endPoint x: 527, endPoint y: 393, distance: 317.0
click at [527, 393] on div "Dark activity A transmission gap that may be intentional; sailing patterns, tim…" at bounding box center [609, 463] width 867 height 251
click at [528, 393] on div "Dark activity A transmission gap that may be intentional; sailing patterns, tim…" at bounding box center [609, 463] width 867 height 251
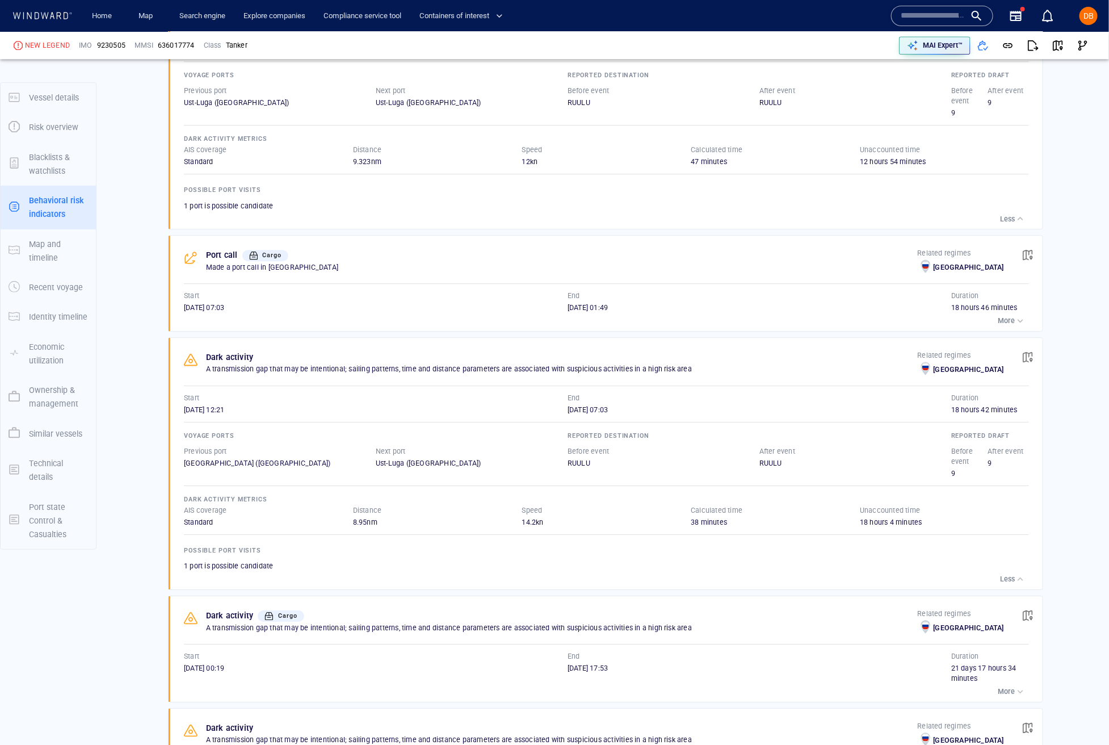
click at [531, 374] on p "A transmission gap that may be intentional; sailing patterns, time and distance…" at bounding box center [562, 369] width 712 height 10
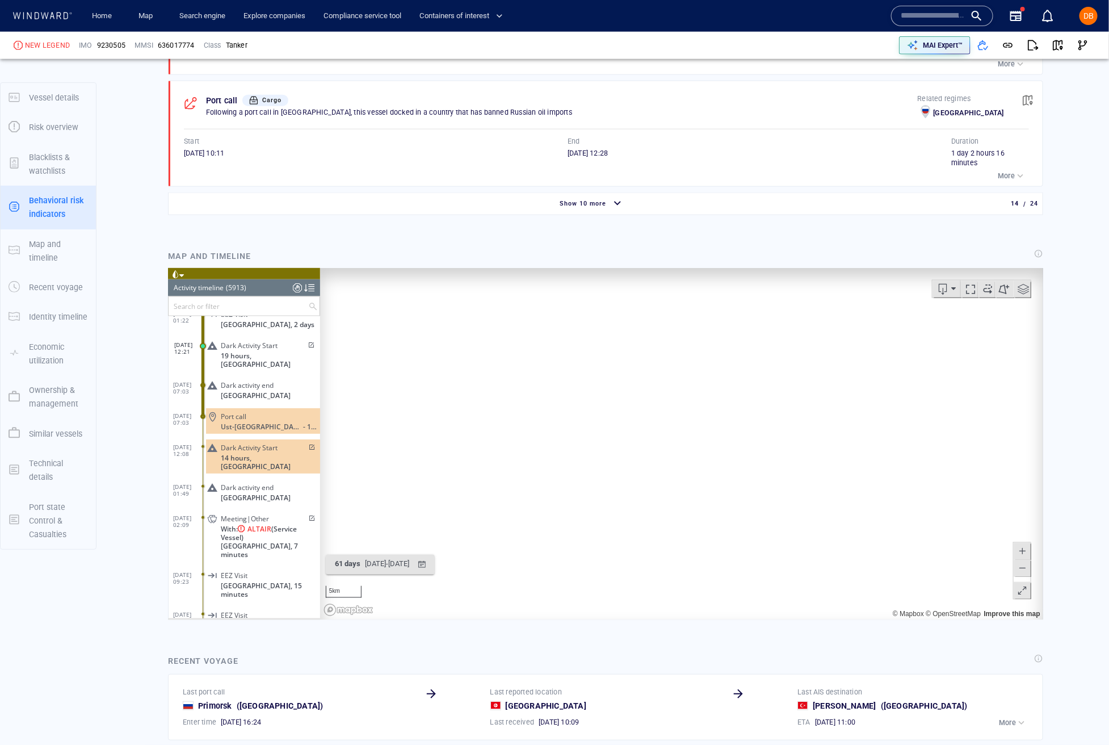
scroll to position [2923, 0]
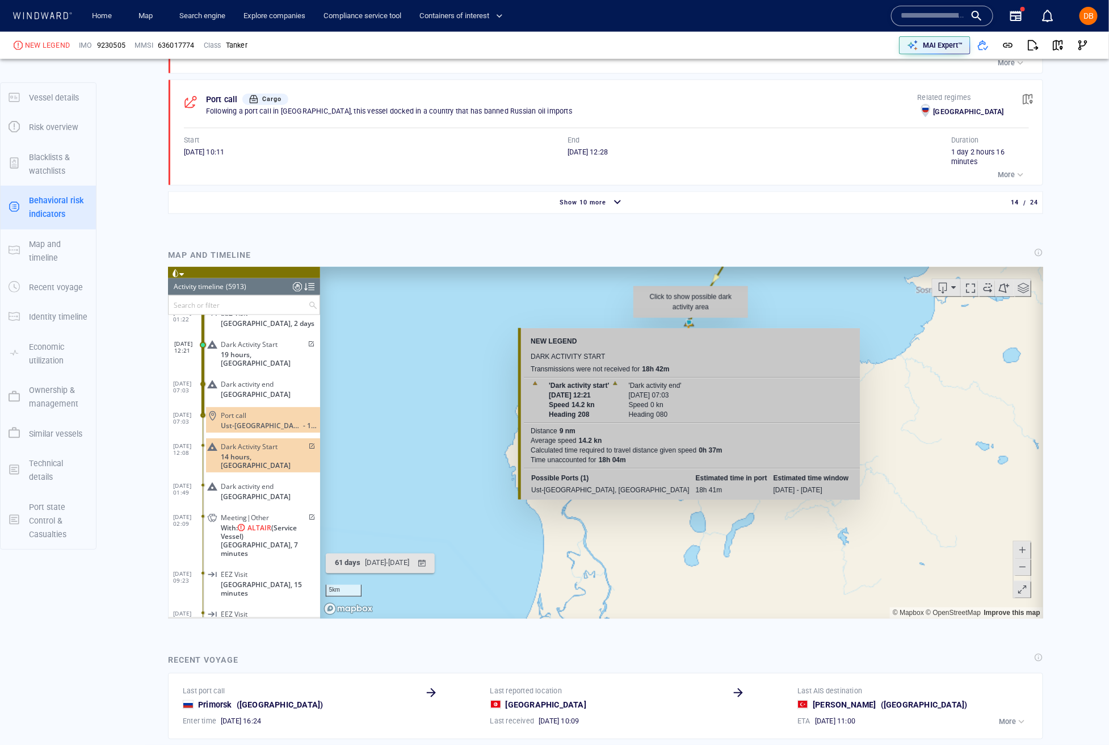
click at [691, 323] on canvas "Map" at bounding box center [681, 442] width 723 height 352
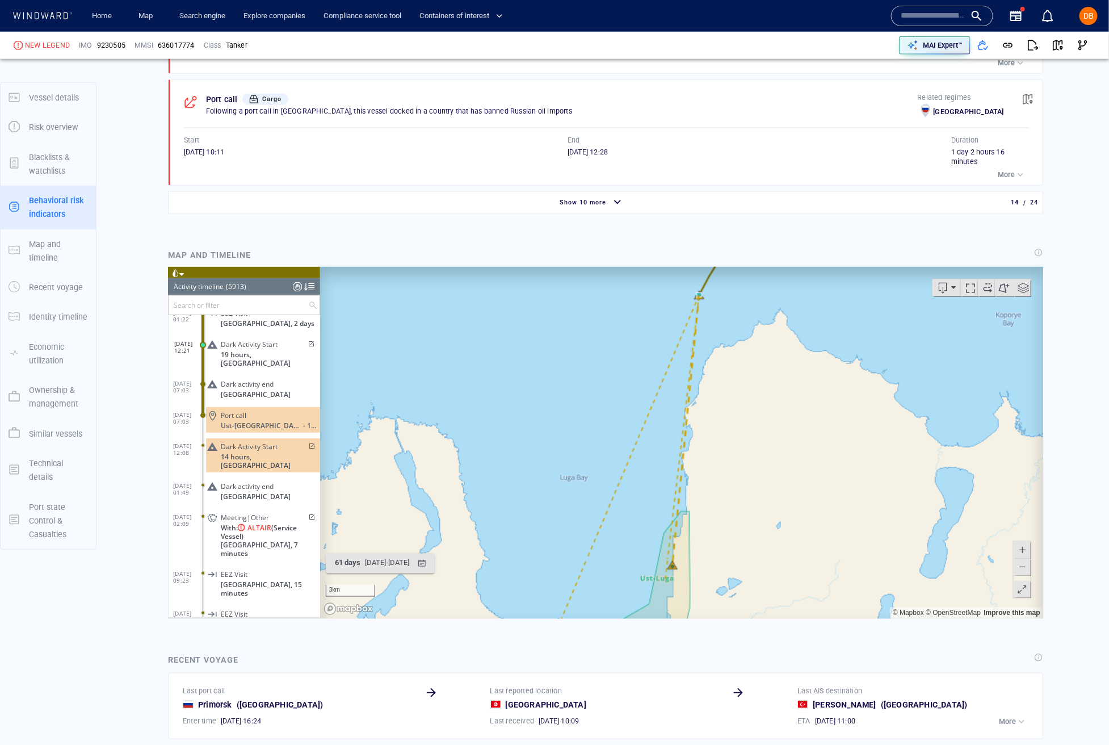
drag, startPoint x: 760, startPoint y: 527, endPoint x: 720, endPoint y: 474, distance: 66.9
click at [760, 417] on canvas "Map" at bounding box center [681, 442] width 723 height 352
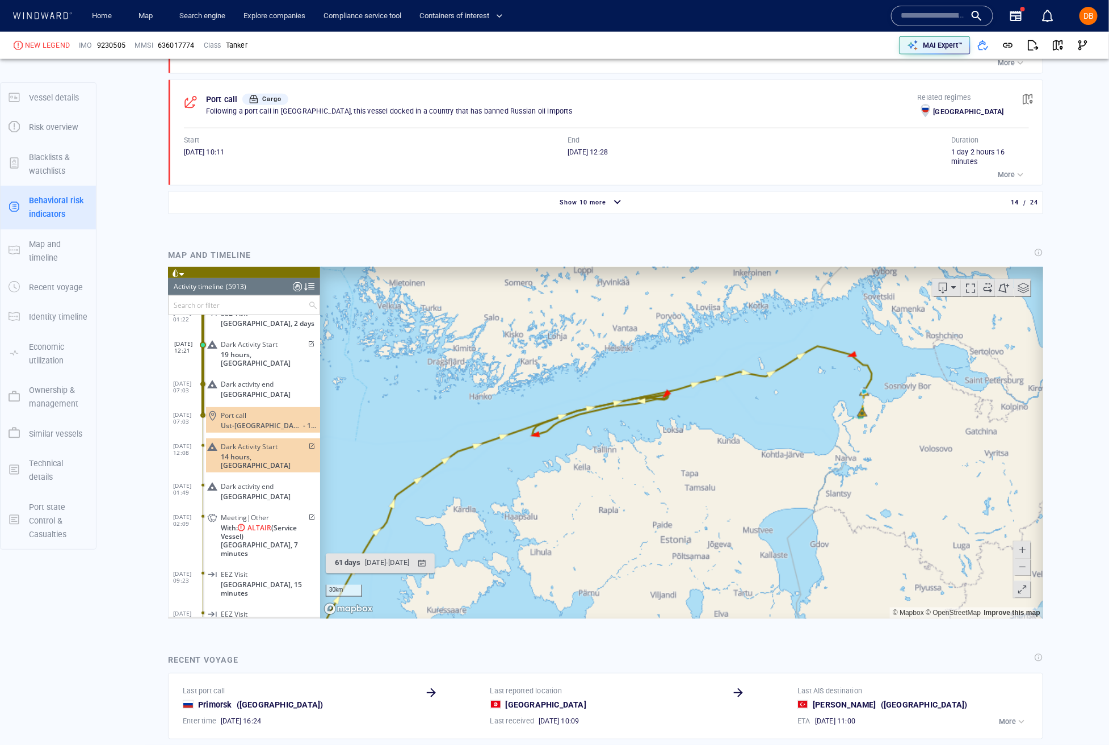
drag, startPoint x: 558, startPoint y: 401, endPoint x: 744, endPoint y: 281, distance: 220.5
click at [744, 281] on canvas "Map" at bounding box center [681, 442] width 723 height 352
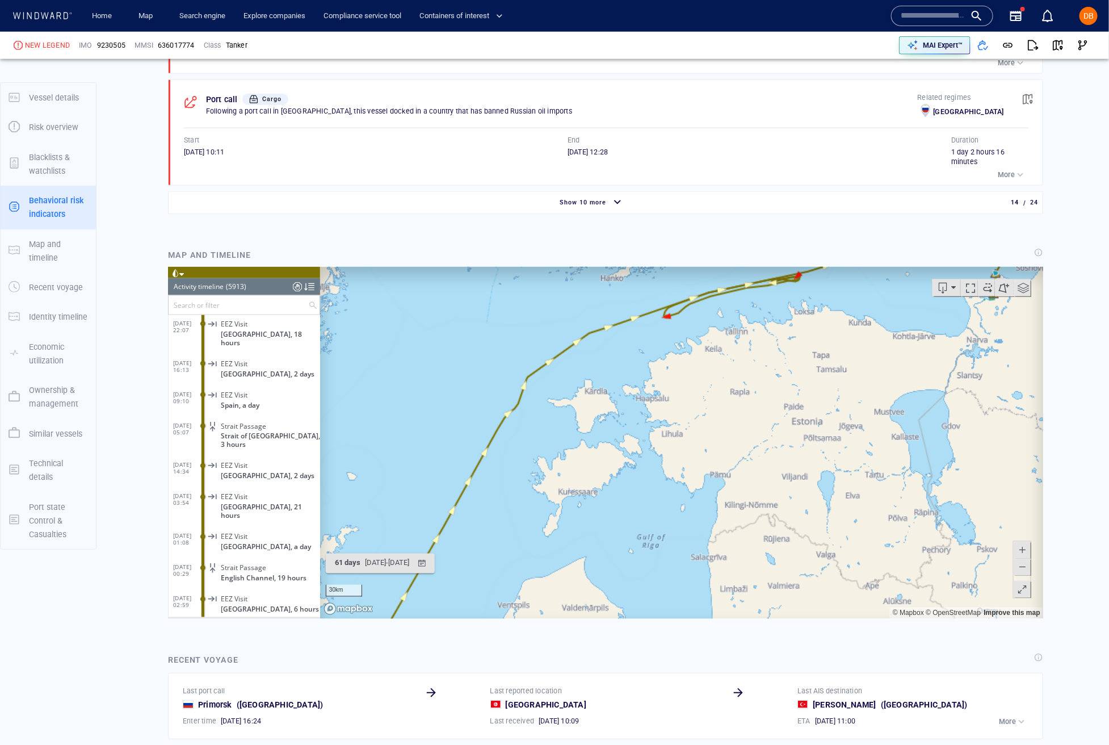
scroll to position [162846, 0]
click at [238, 292] on div "(5913)" at bounding box center [235, 286] width 20 height 17
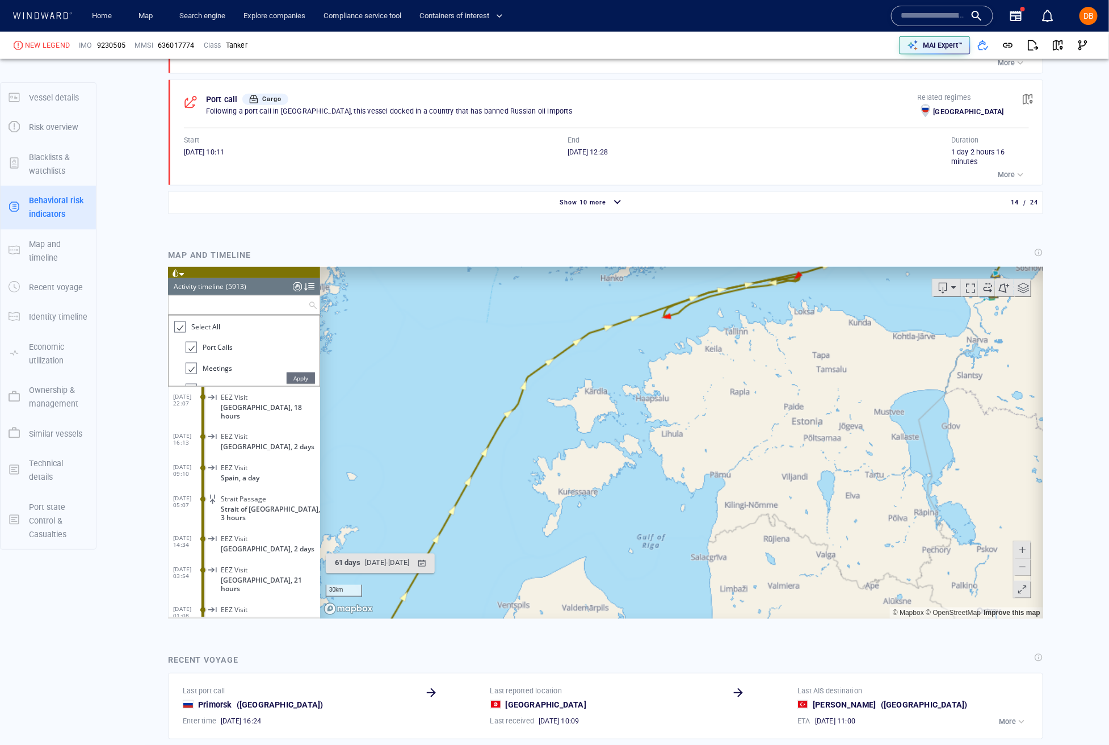
drag, startPoint x: 238, startPoint y: 300, endPoint x: 279, endPoint y: 306, distance: 41.9
click at [238, 301] on input "text" at bounding box center [238, 304] width 140 height 19
drag, startPoint x: 180, startPoint y: 325, endPoint x: 207, endPoint y: 331, distance: 26.8
click at [180, 325] on div at bounding box center [178, 326] width 11 height 13
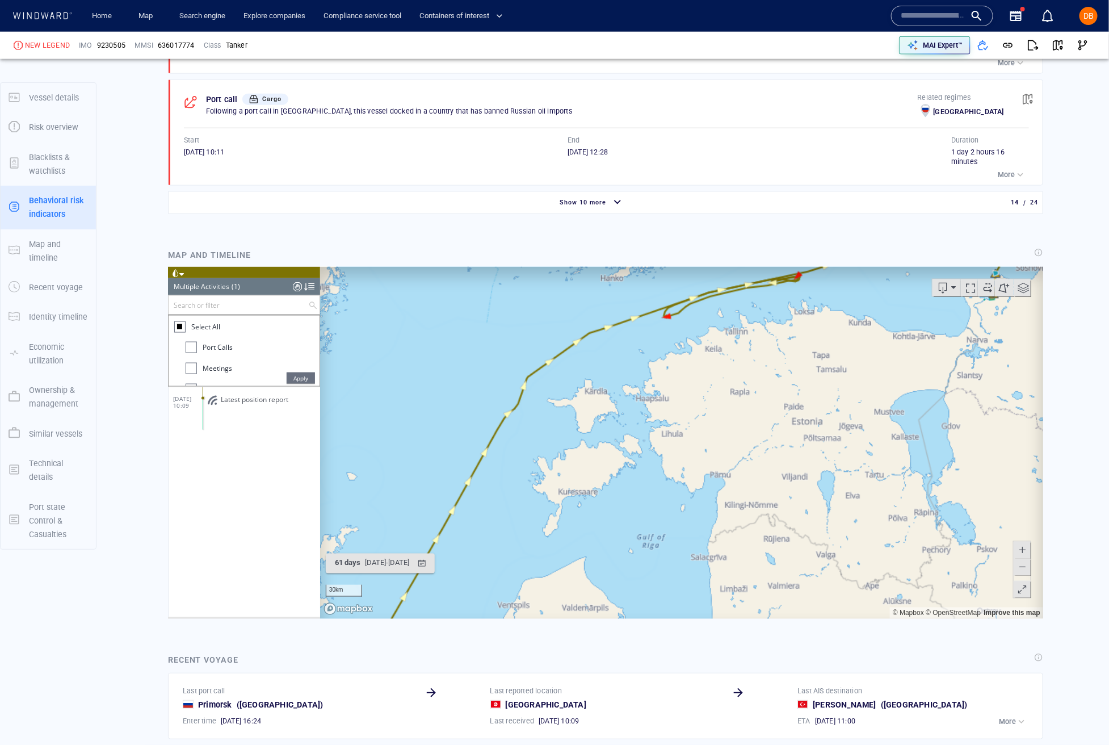
scroll to position [0, 0]
click at [226, 296] on ww-vessel-story-filter "Search or filter Apply Select All Port Calls Meetings Alerts Alerts and Risk In…" at bounding box center [243, 341] width 152 height 92
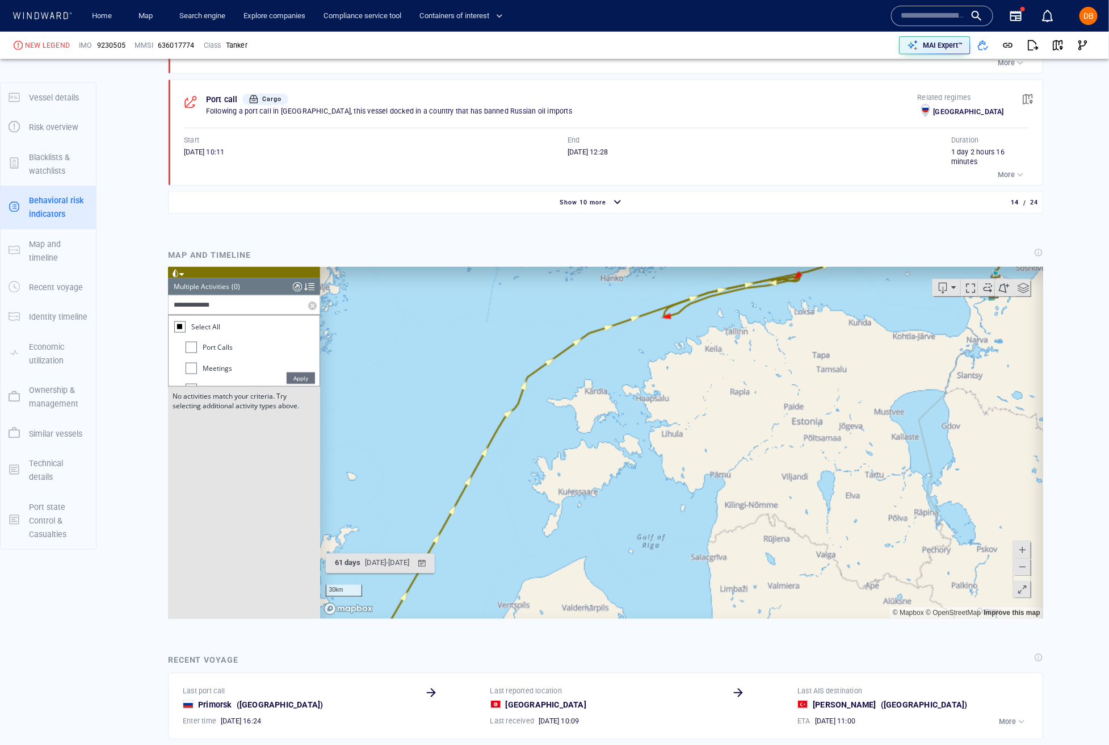
type input "**********"
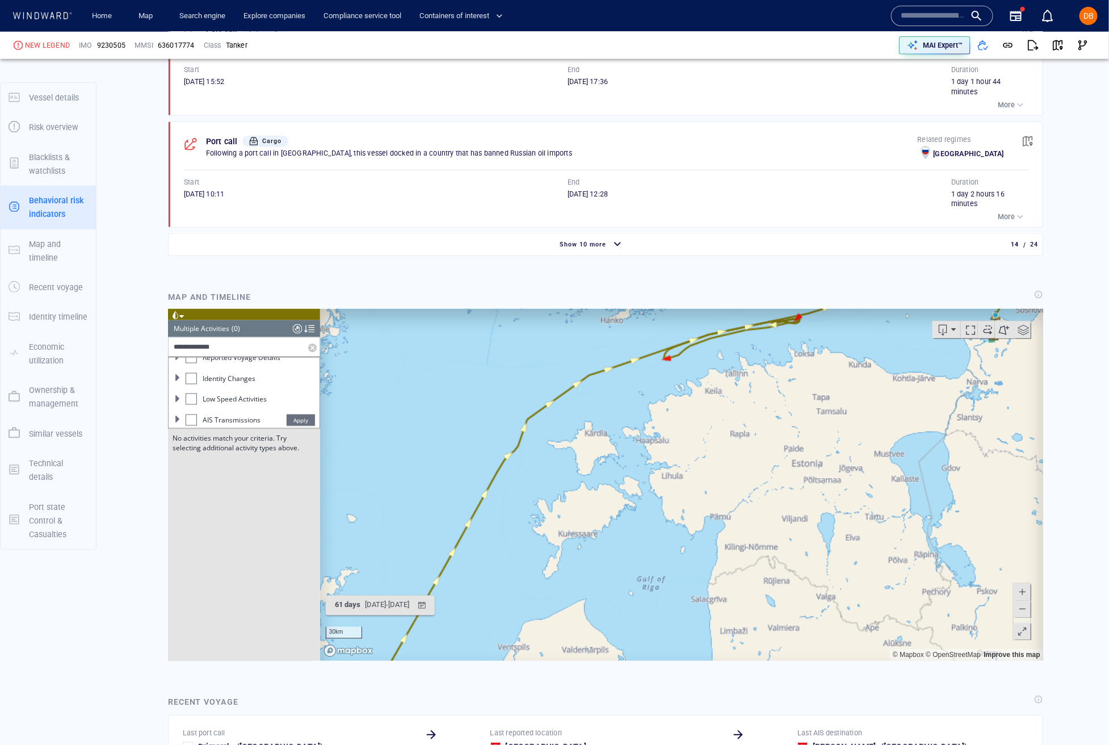
scroll to position [2874, 0]
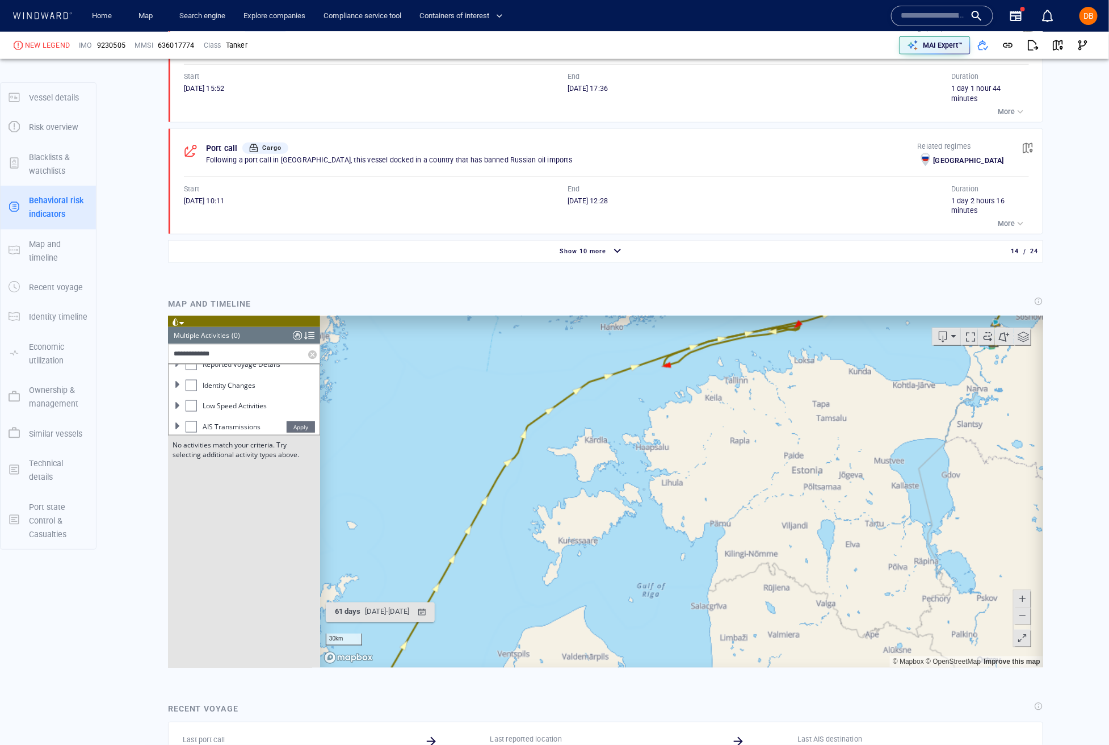
click at [179, 422] on span at bounding box center [177, 425] width 7 height 7
click at [253, 411] on span "Dark Activity Start" at bounding box center [235, 416] width 57 height 10
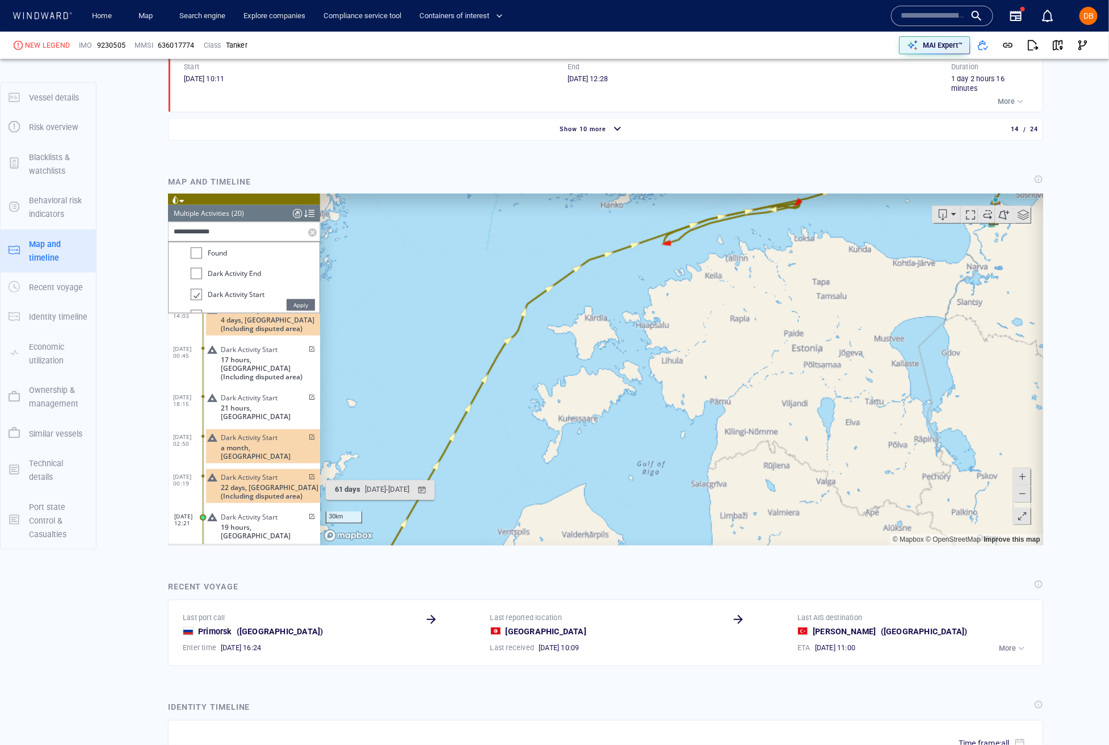
scroll to position [2999, 0]
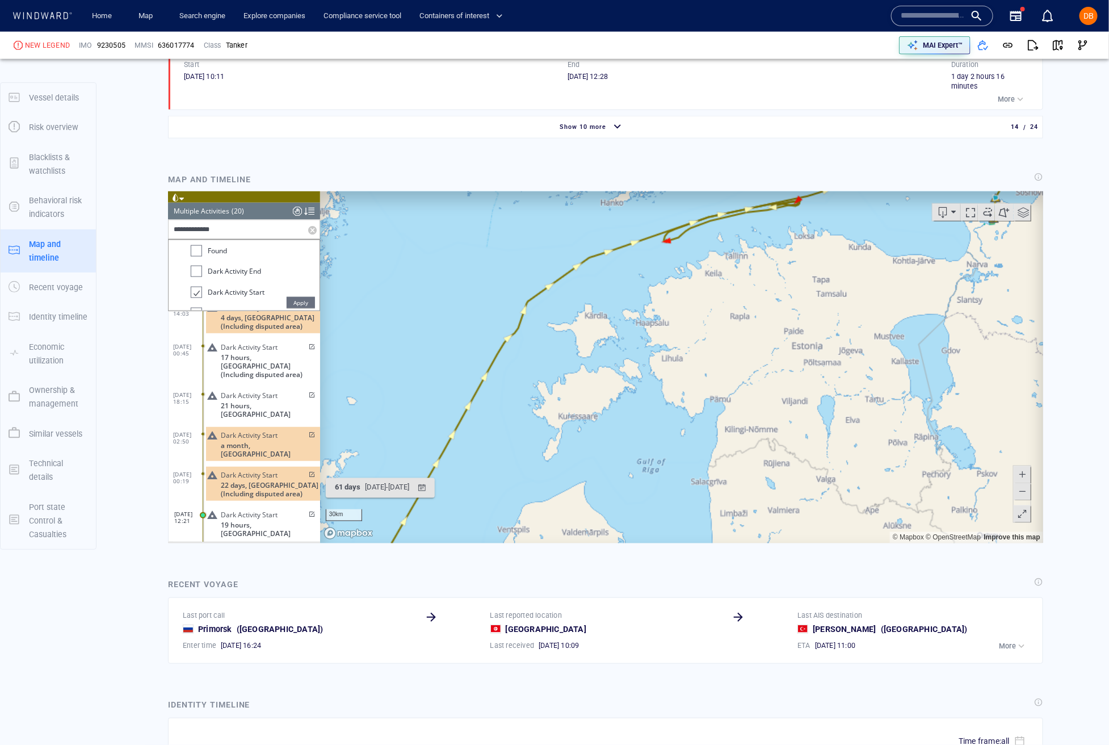
click at [271, 480] on span "22 days, Ukraine (Including disputed area)" at bounding box center [269, 488] width 99 height 17
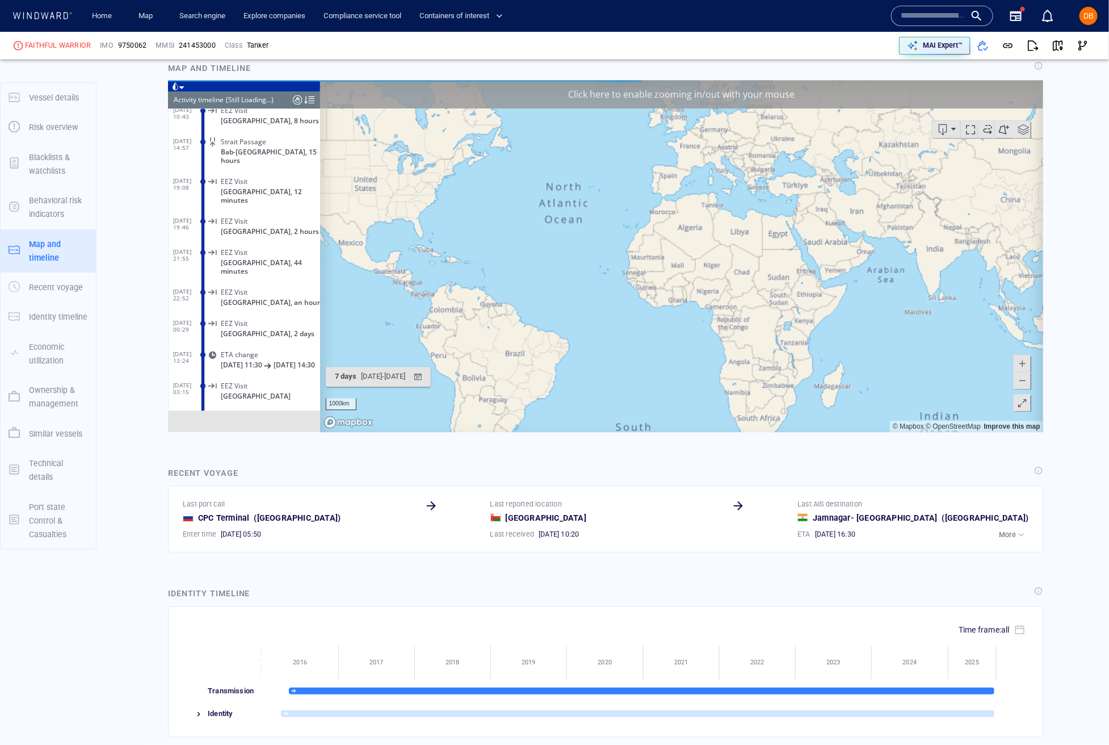
scroll to position [12055, 0]
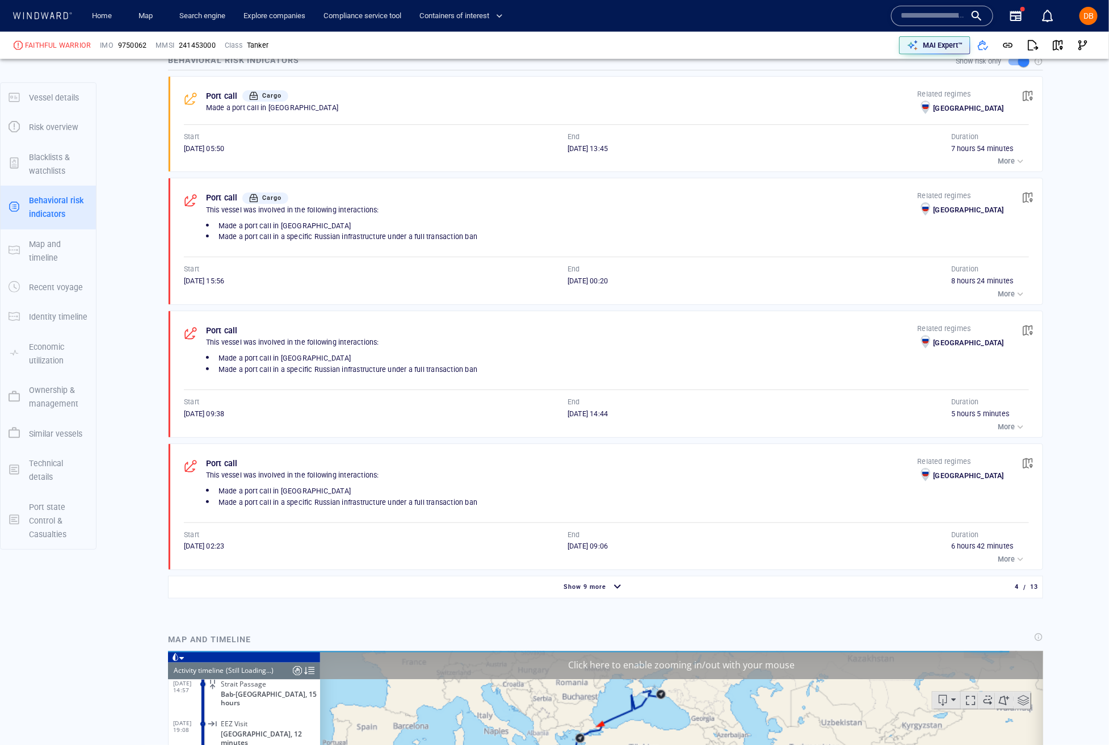
scroll to position [700, 0]
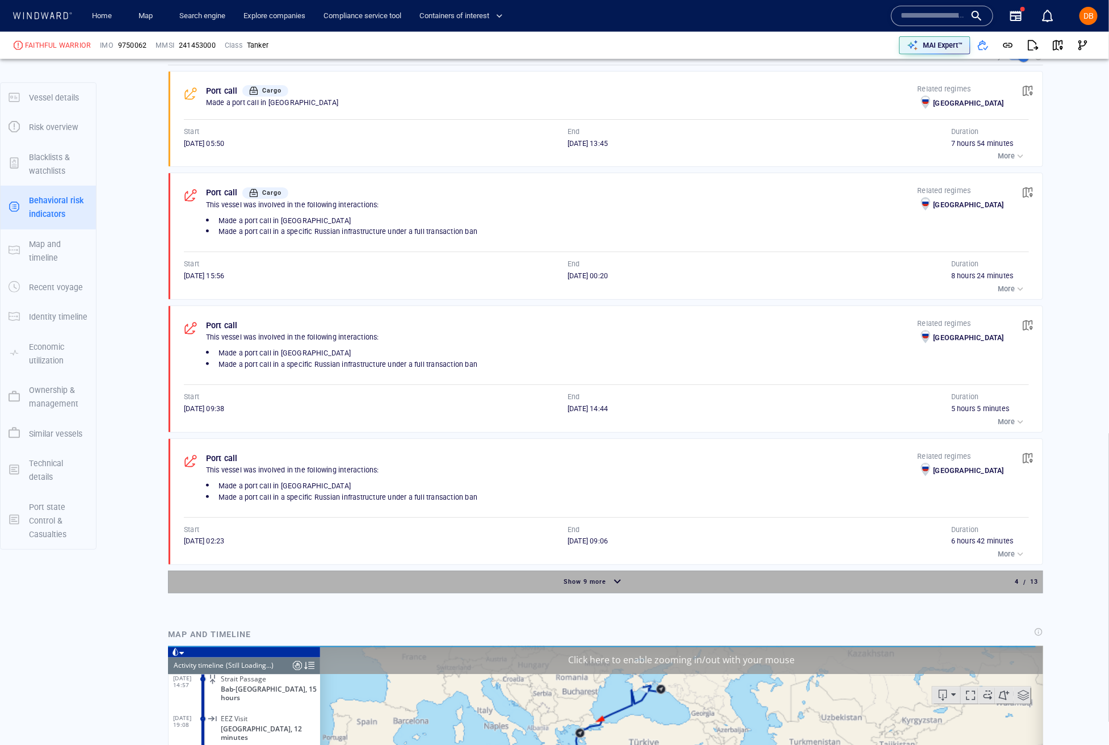
click at [751, 588] on div "Show 9 more" at bounding box center [594, 582] width 846 height 20
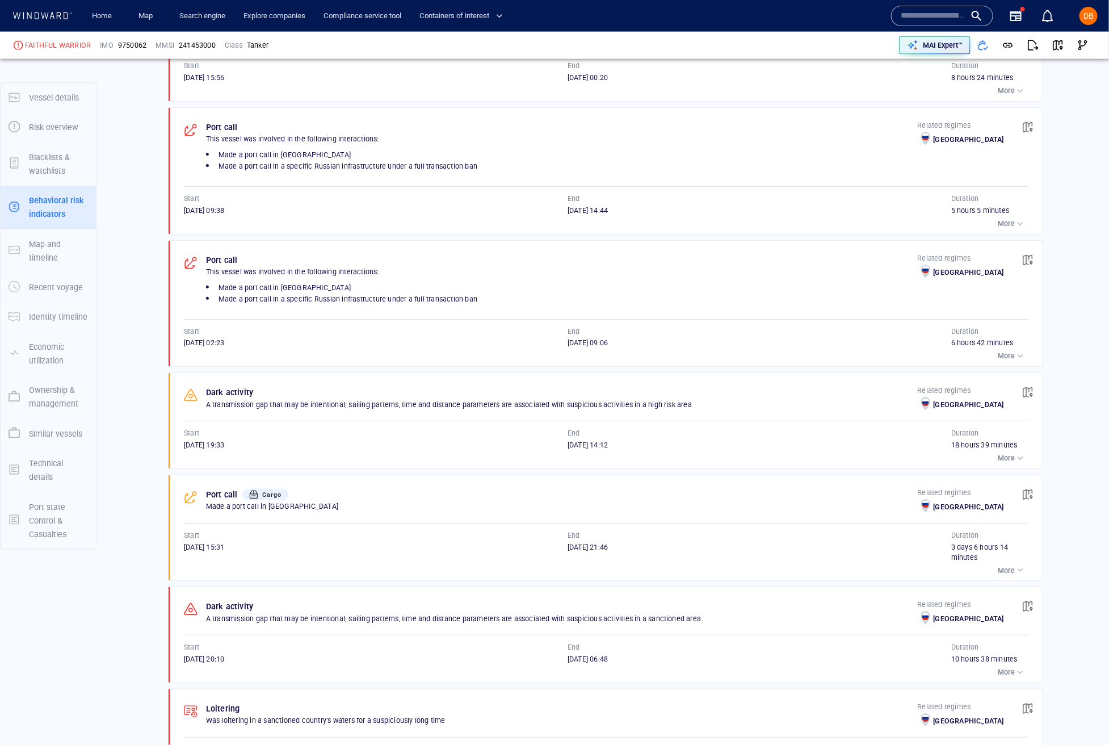
scroll to position [899, 0]
click at [1030, 397] on span "button" at bounding box center [1027, 390] width 11 height 11
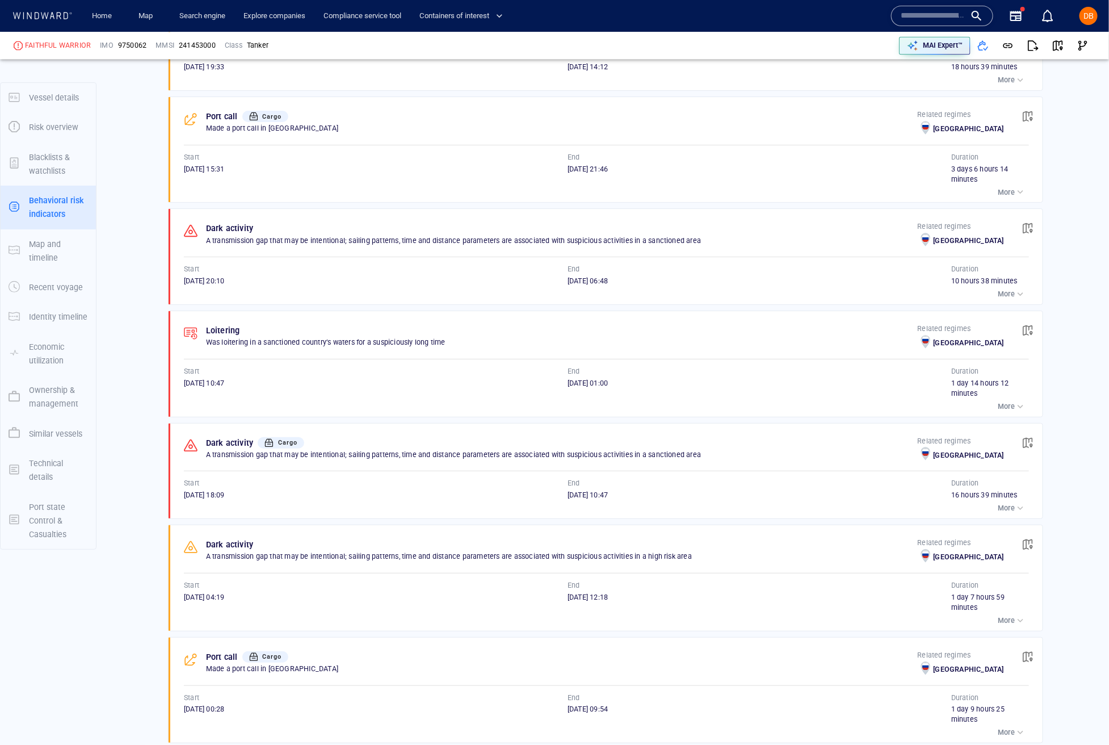
scroll to position [1023, 0]
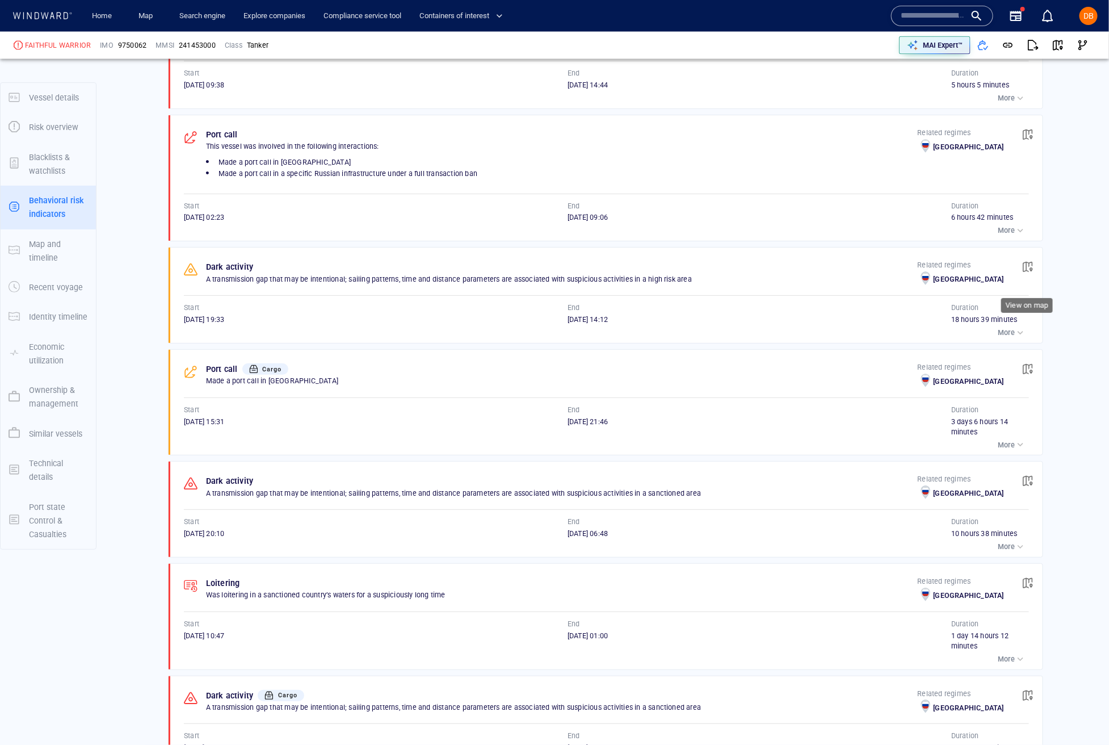
click at [1031, 272] on span "button" at bounding box center [1027, 266] width 11 height 11
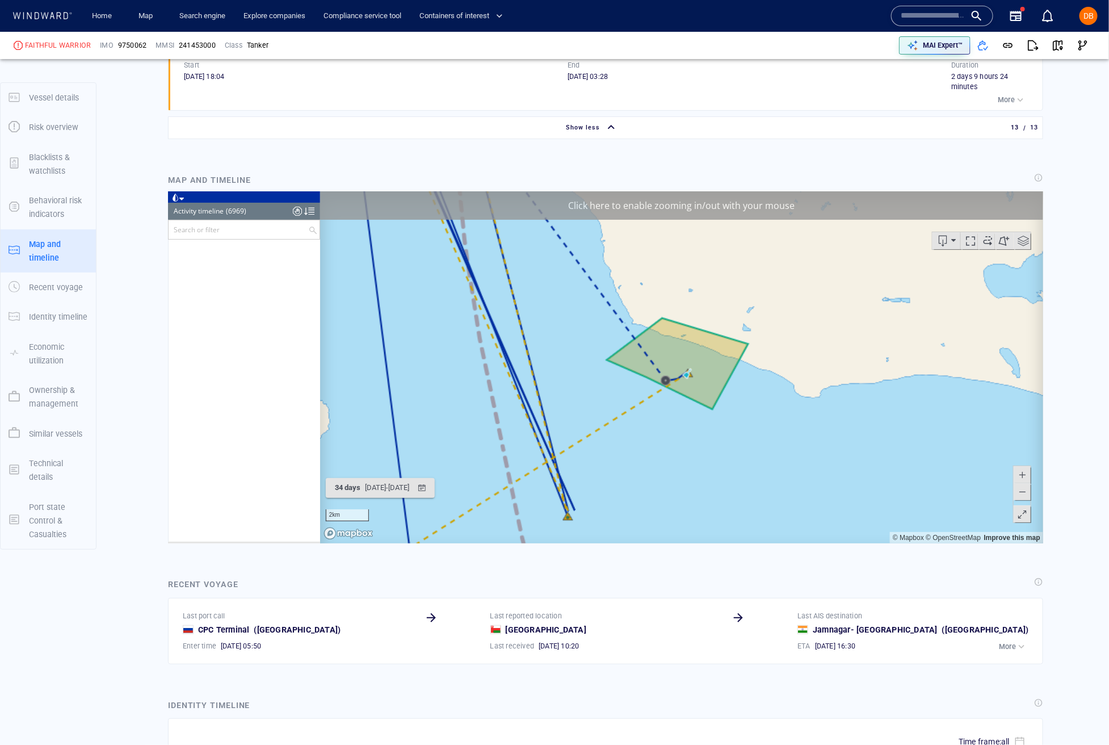
scroll to position [202257, 0]
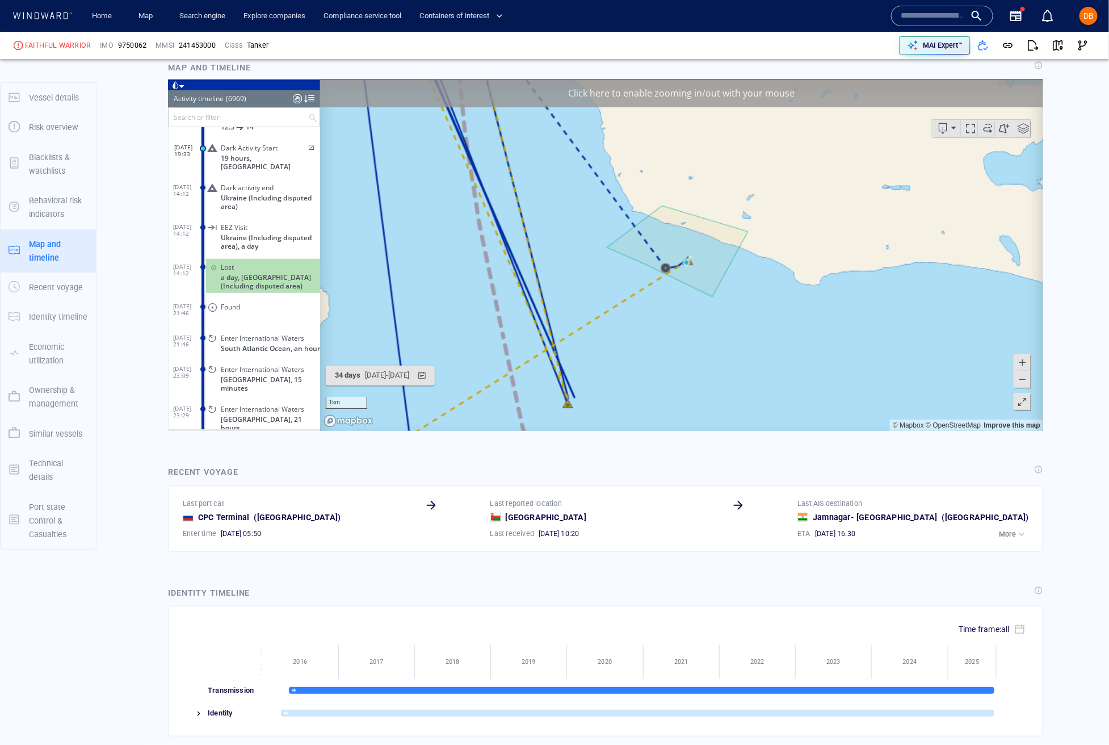
scroll to position [2241, 0]
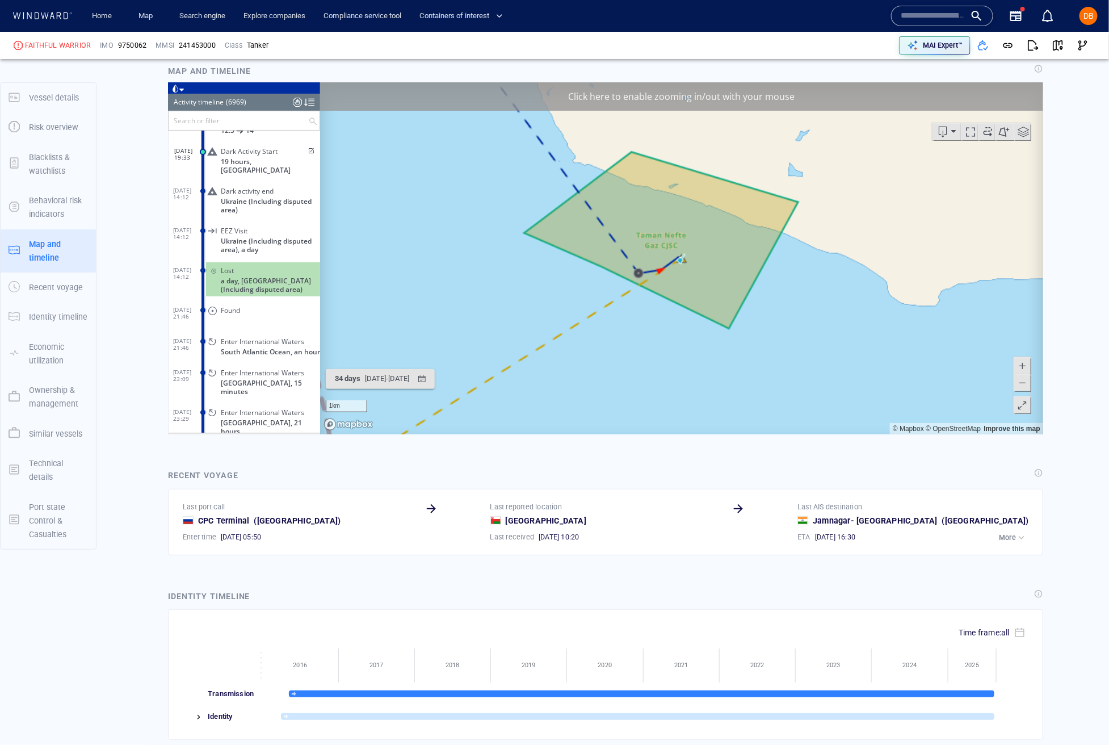
click at [1021, 388] on span at bounding box center [1021, 382] width 11 height 17
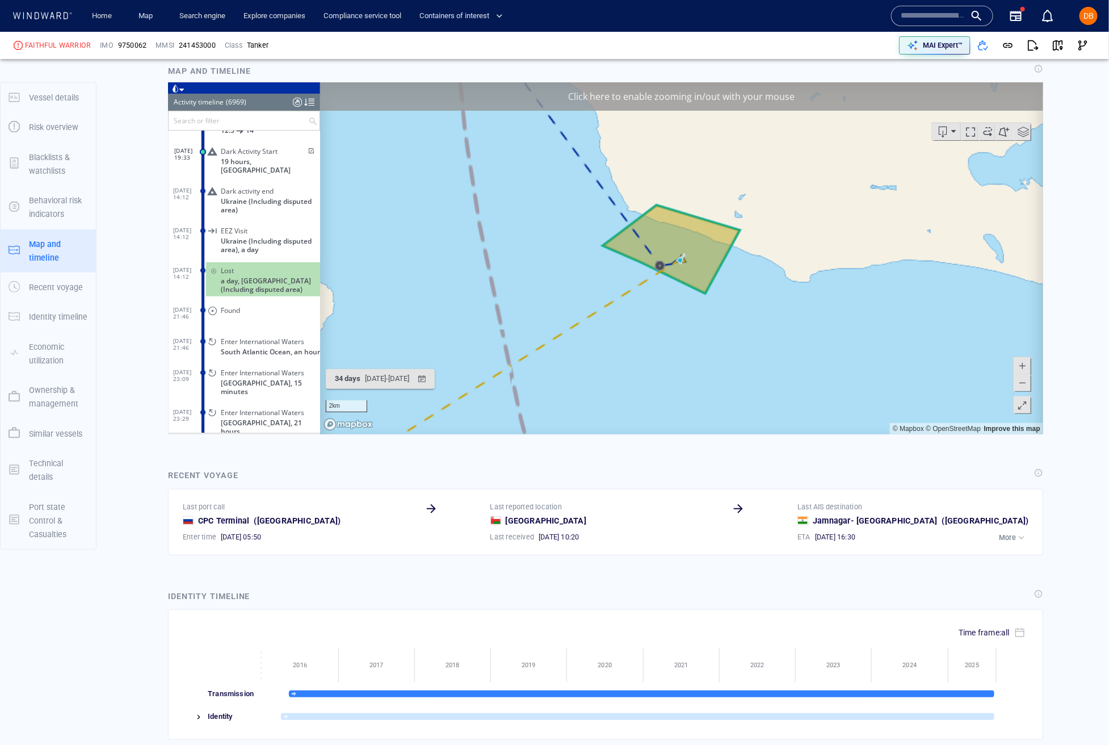
click at [1021, 388] on span at bounding box center [1021, 382] width 11 height 17
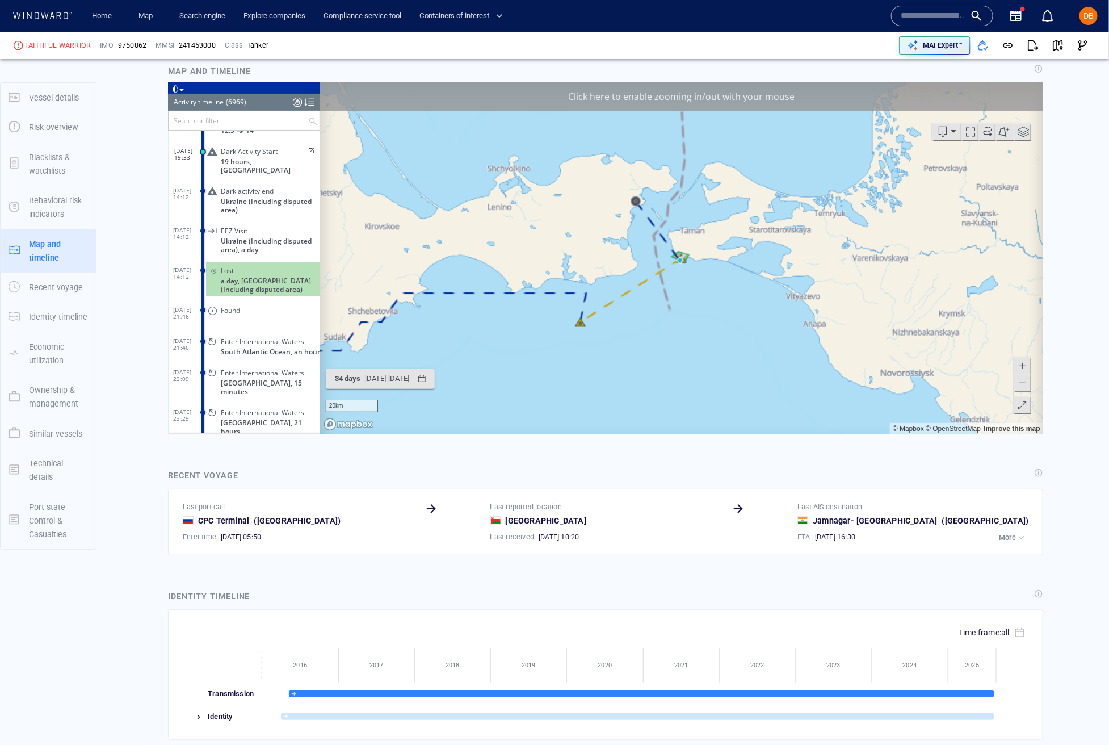
click at [1021, 384] on span at bounding box center [1021, 382] width 11 height 17
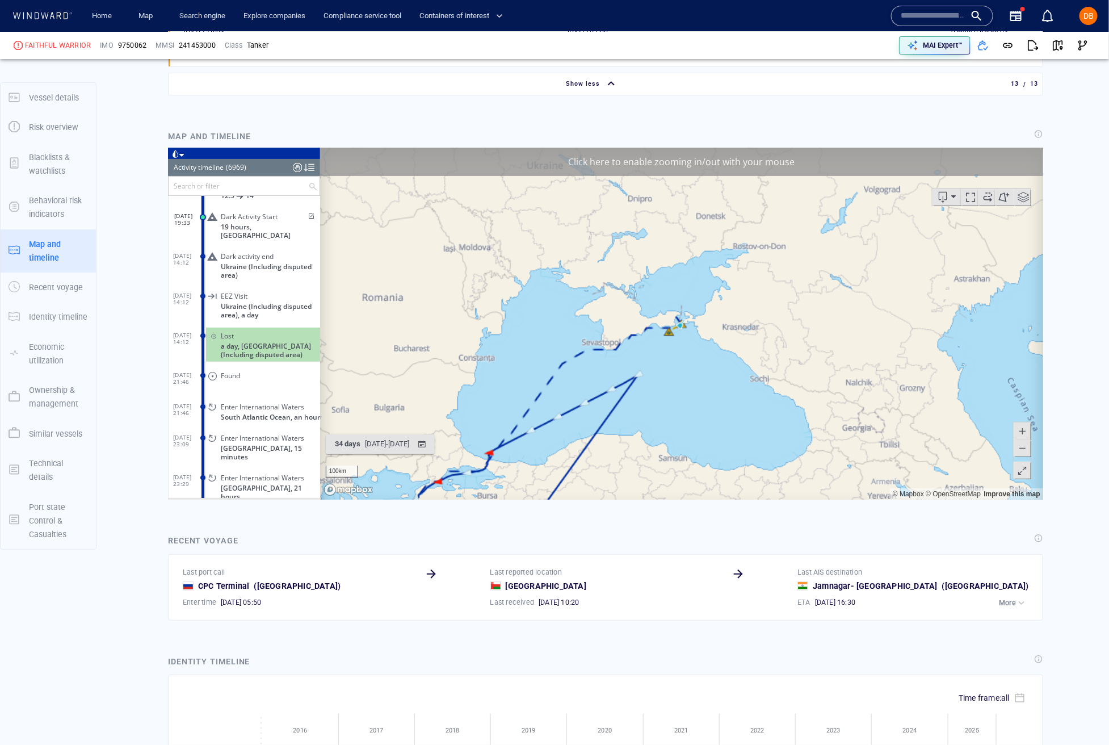
scroll to position [2171, 0]
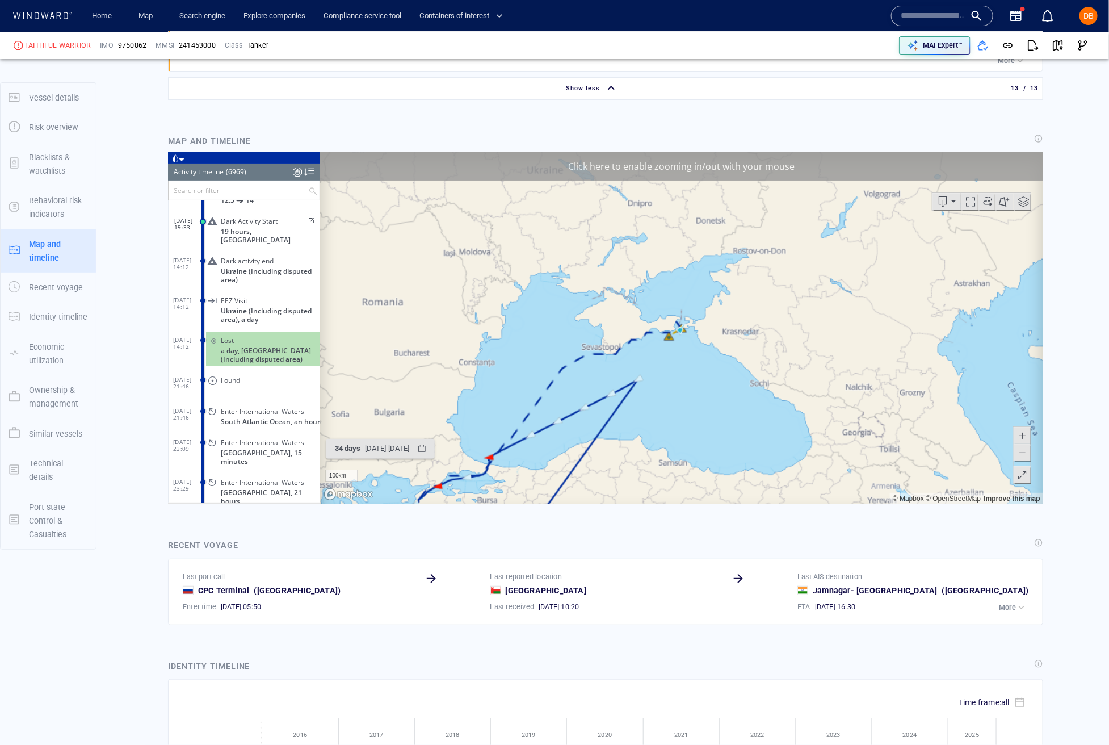
click at [1027, 434] on button at bounding box center [1021, 435] width 17 height 17
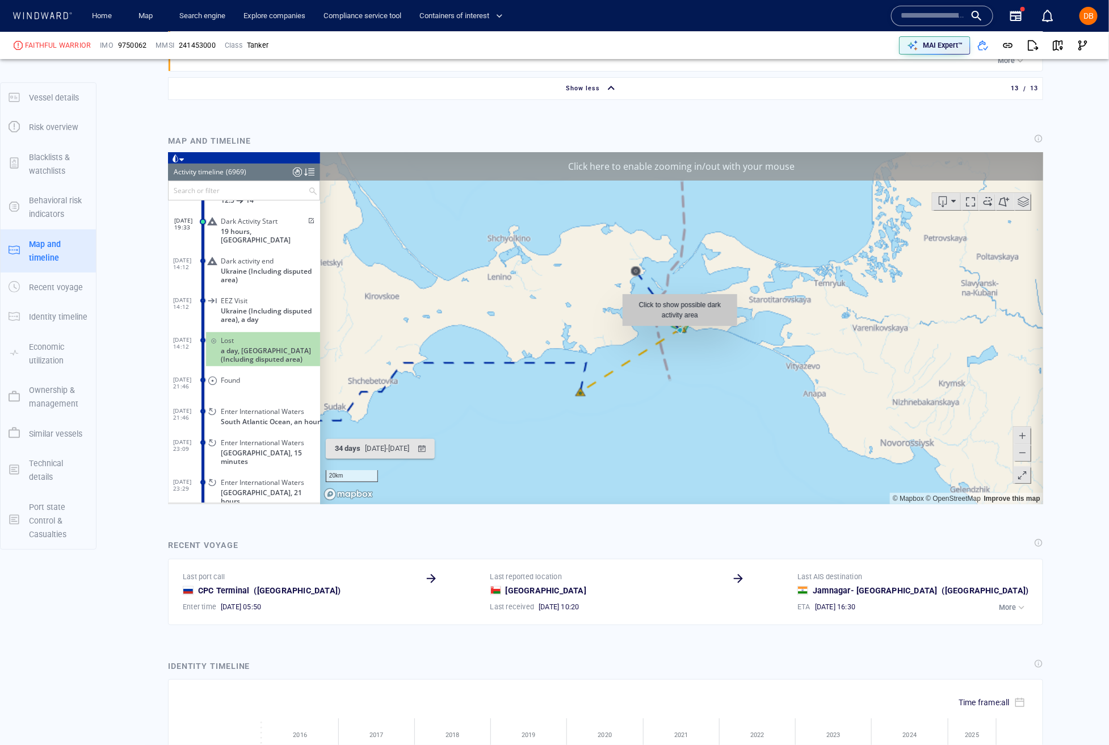
click at [679, 331] on canvas "Map" at bounding box center [681, 328] width 723 height 352
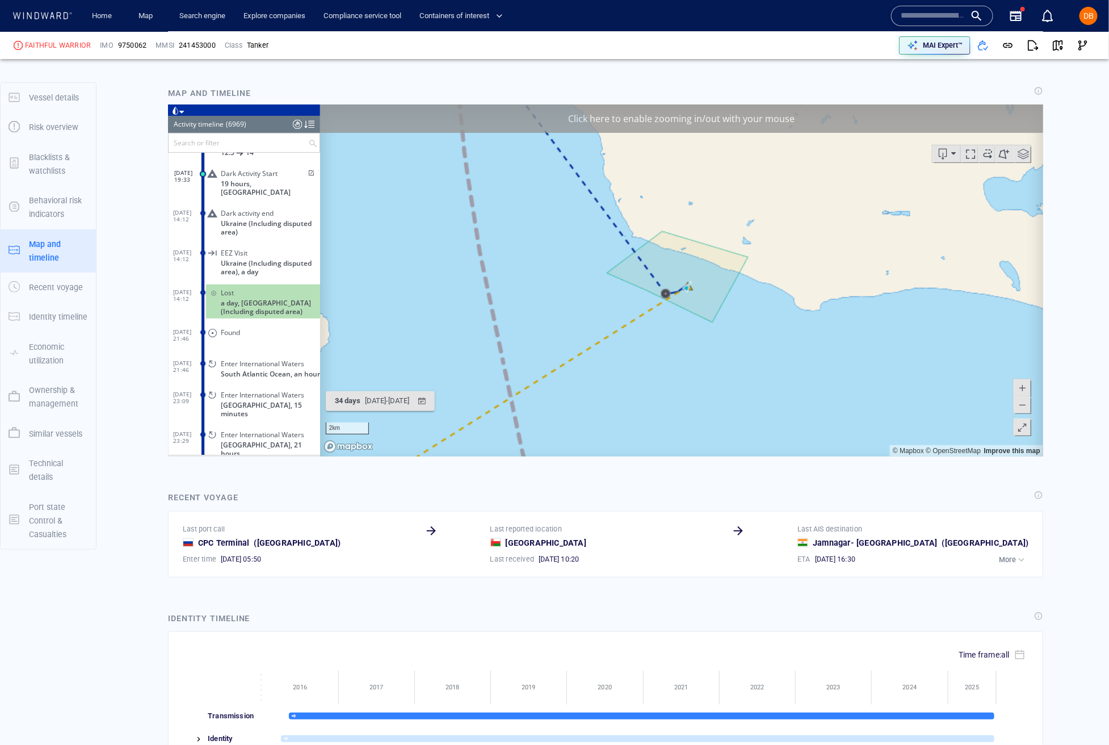
scroll to position [2255, 0]
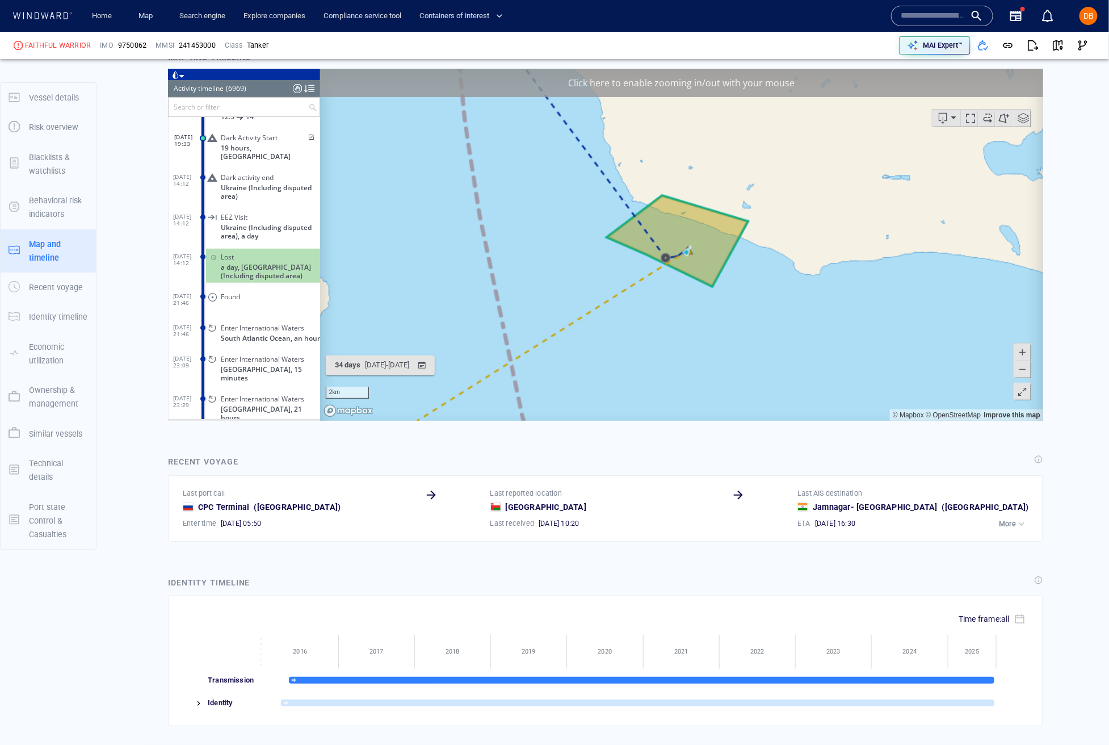
click at [649, 93] on div "Click here to enable zooming in/out with your mouse" at bounding box center [681, 83] width 723 height 28
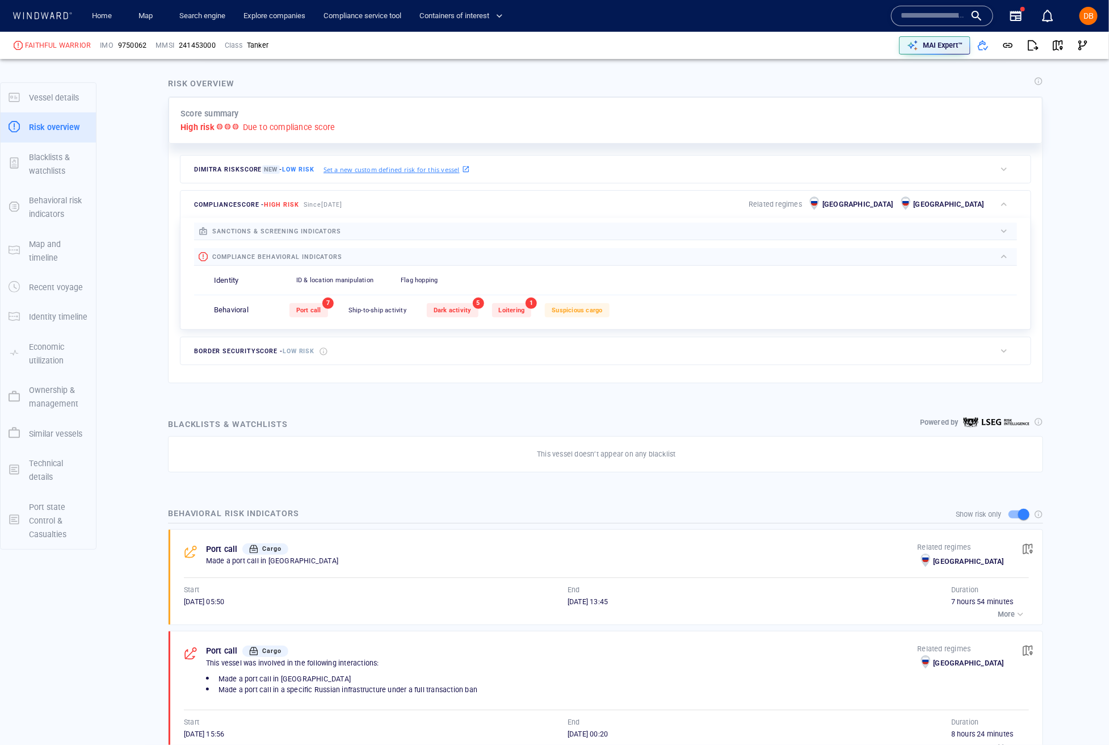
scroll to position [259, 0]
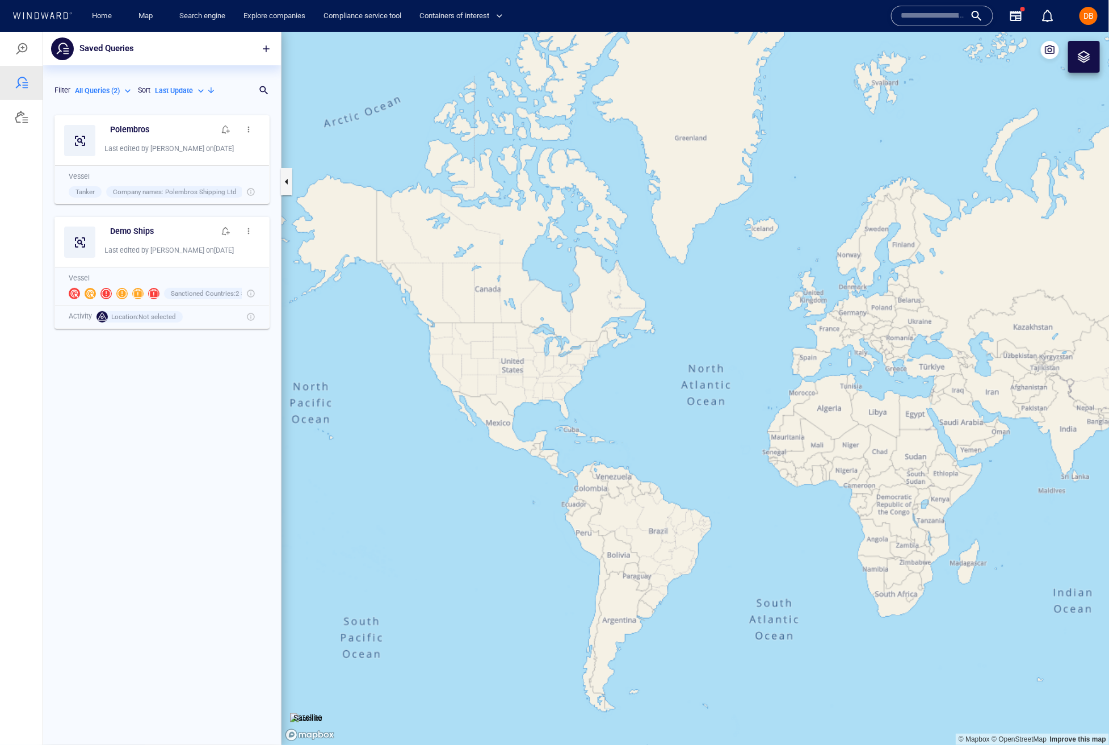
scroll to position [0, 1]
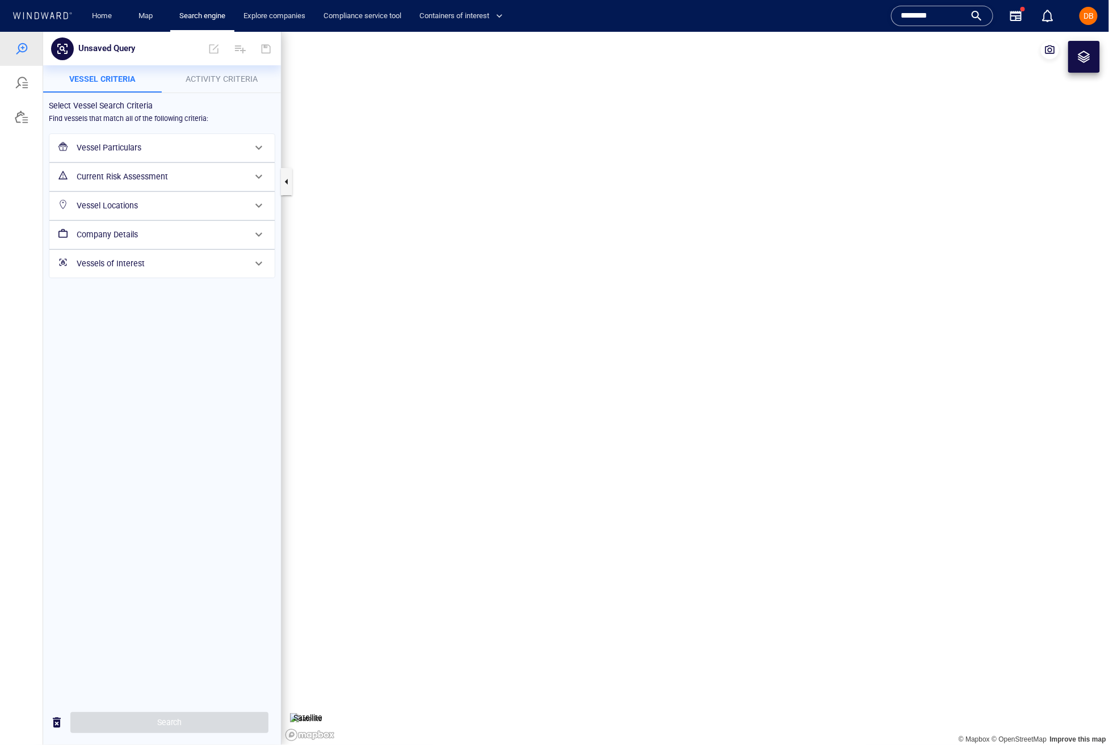
click at [951, 24] on input "********" at bounding box center [933, 15] width 65 height 17
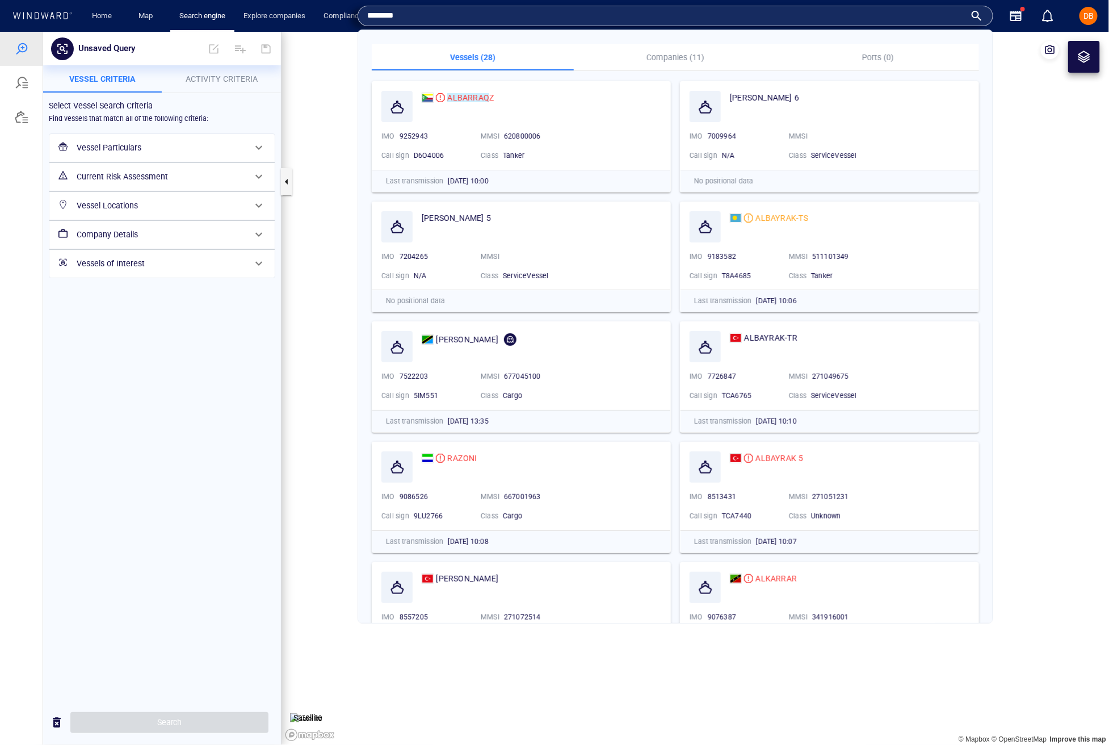
click at [951, 24] on input "********" at bounding box center [666, 15] width 598 height 17
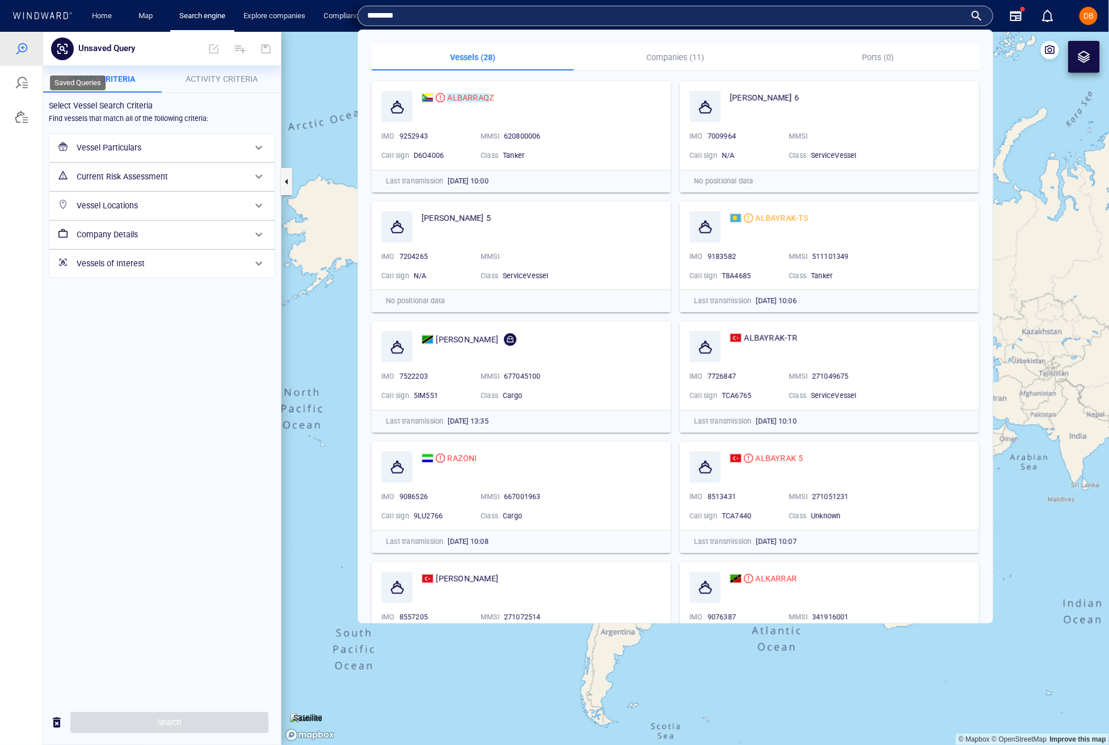
click at [15, 77] on div at bounding box center [22, 82] width 14 height 14
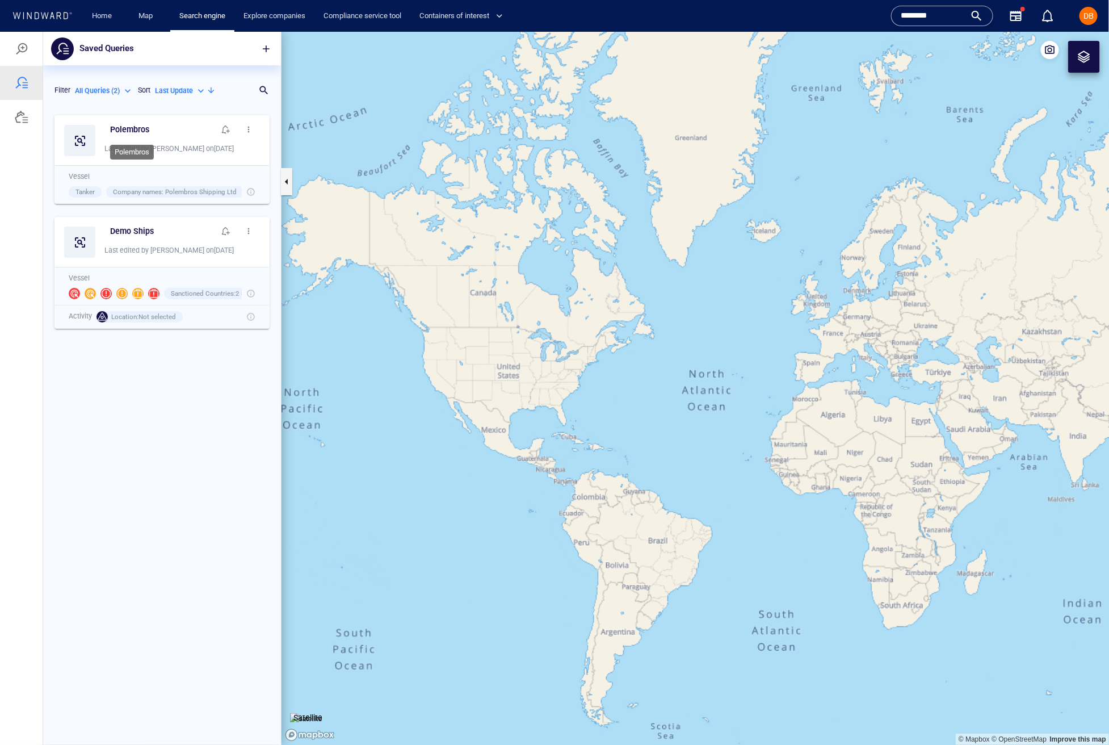
scroll to position [635, 237]
click at [127, 227] on h6 "Demo Ships" at bounding box center [132, 231] width 44 height 14
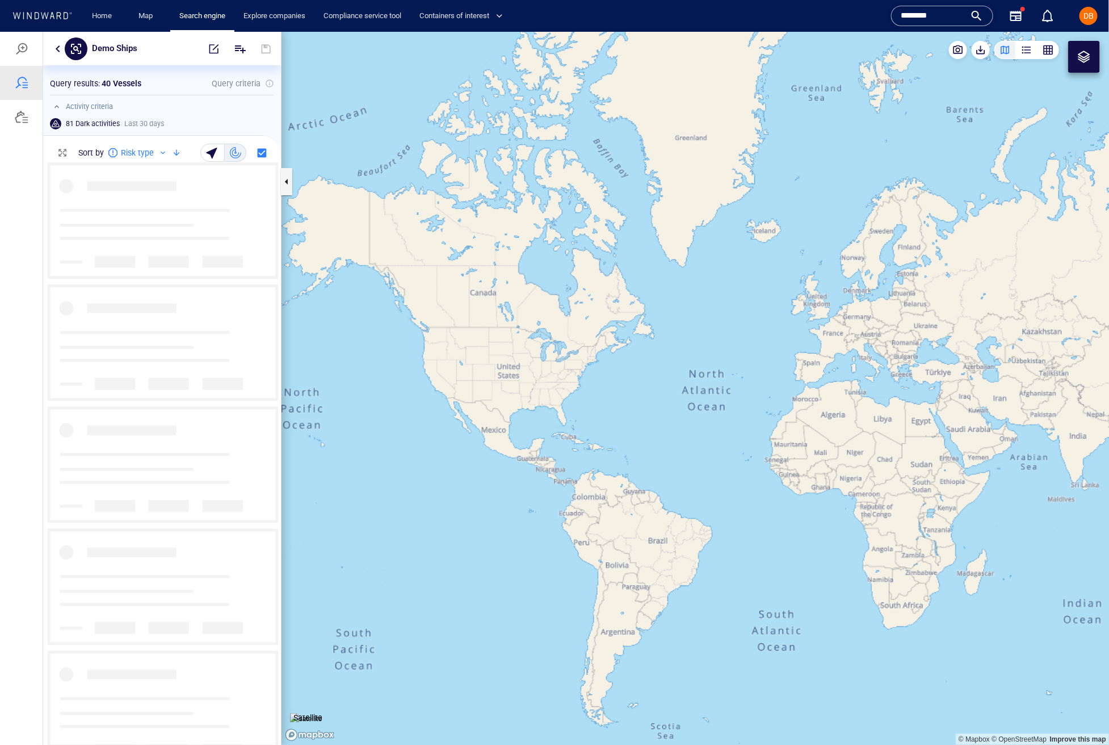
scroll to position [582, 237]
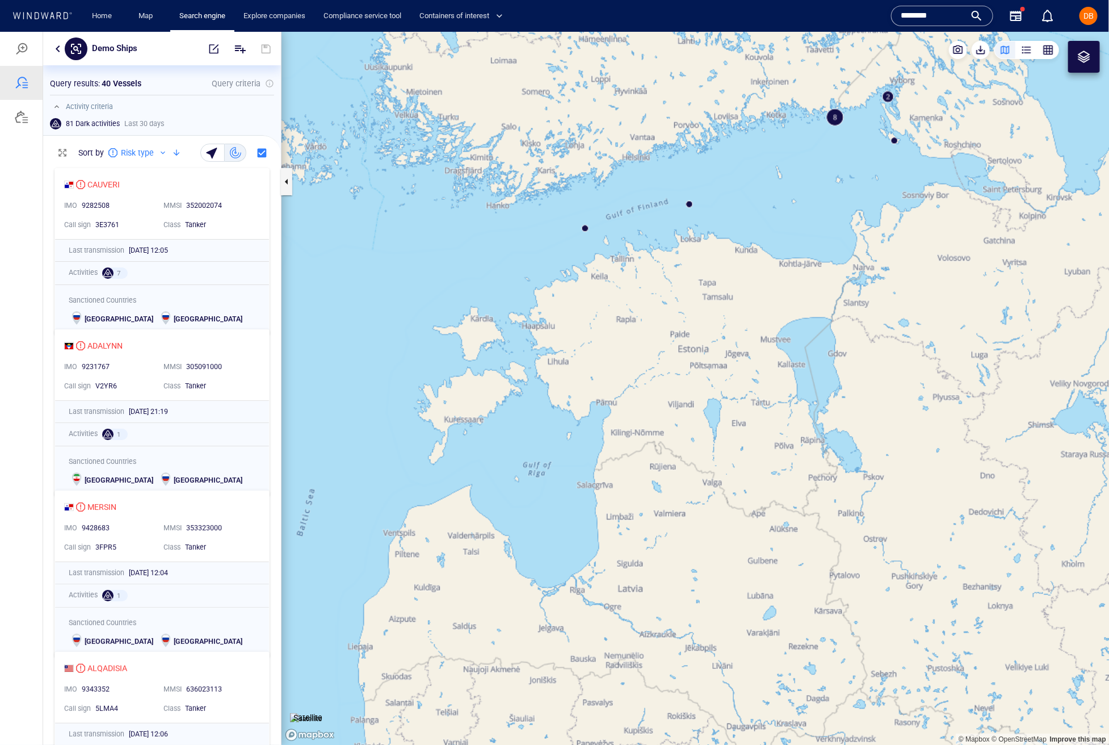
drag, startPoint x: 855, startPoint y: 175, endPoint x: 826, endPoint y: 284, distance: 112.7
click at [826, 284] on canvas "Map" at bounding box center [695, 387] width 828 height 713
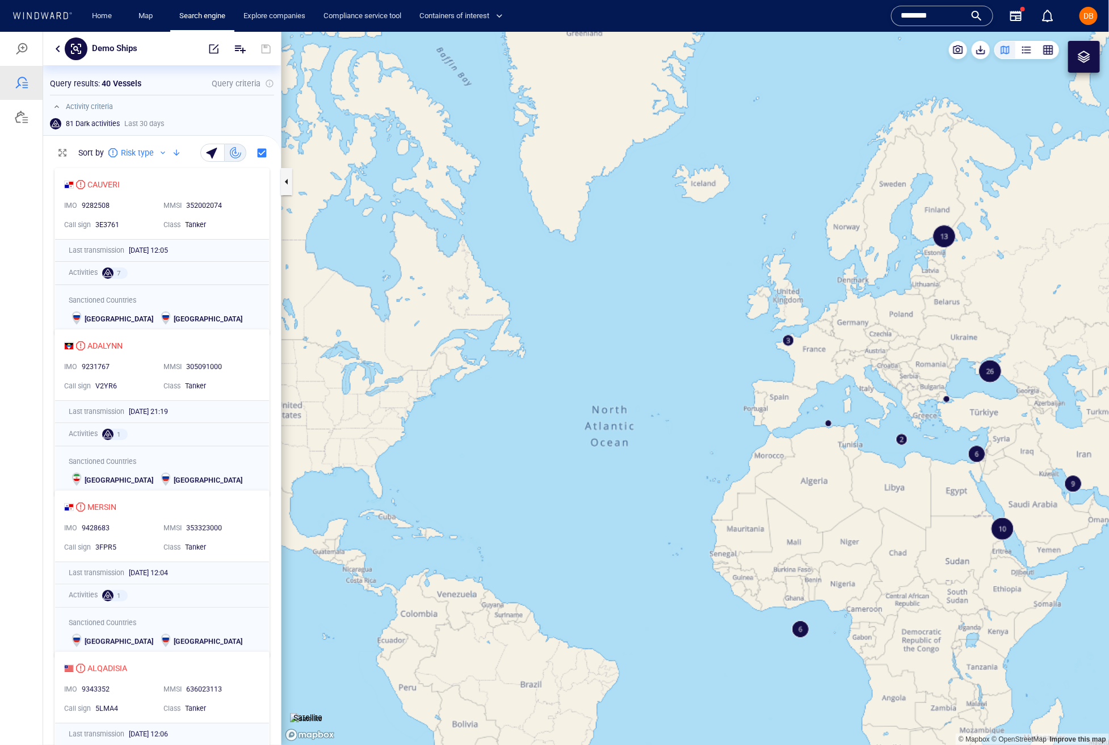
drag, startPoint x: 1035, startPoint y: 239, endPoint x: 908, endPoint y: 237, distance: 127.1
click at [910, 238] on canvas "Map" at bounding box center [695, 387] width 828 height 713
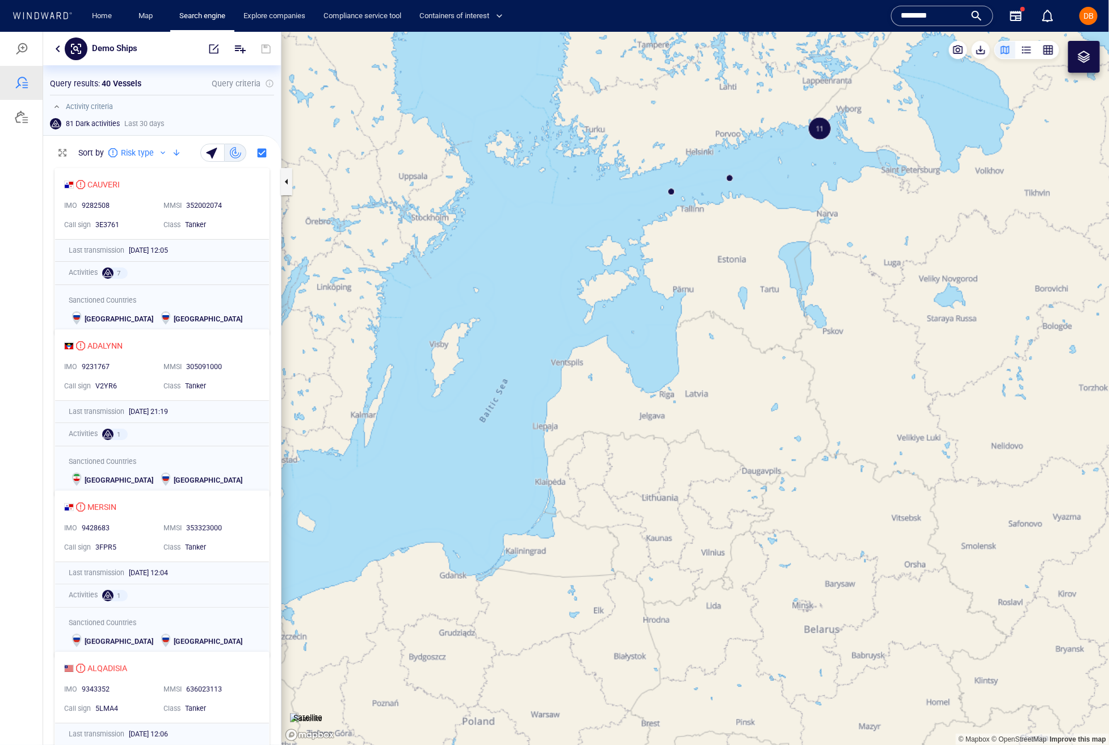
click at [815, 130] on canvas "Map" at bounding box center [695, 387] width 828 height 713
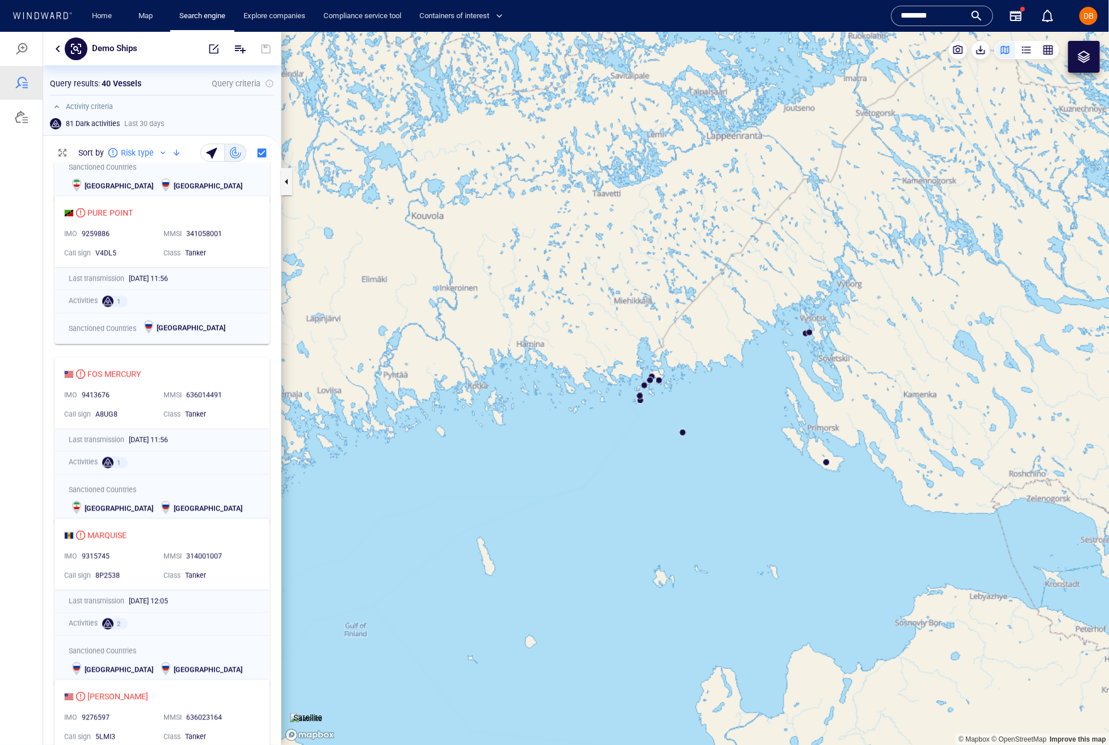
scroll to position [728, 0]
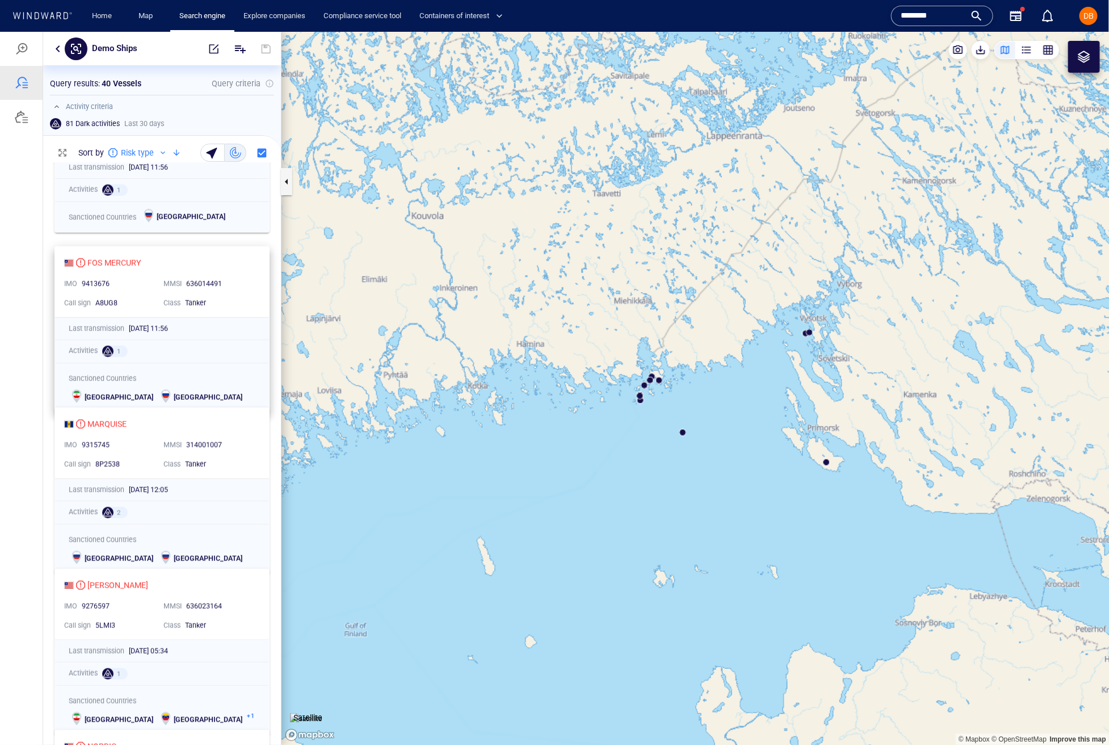
click at [161, 277] on div "MMSI" at bounding box center [172, 283] width 23 height 15
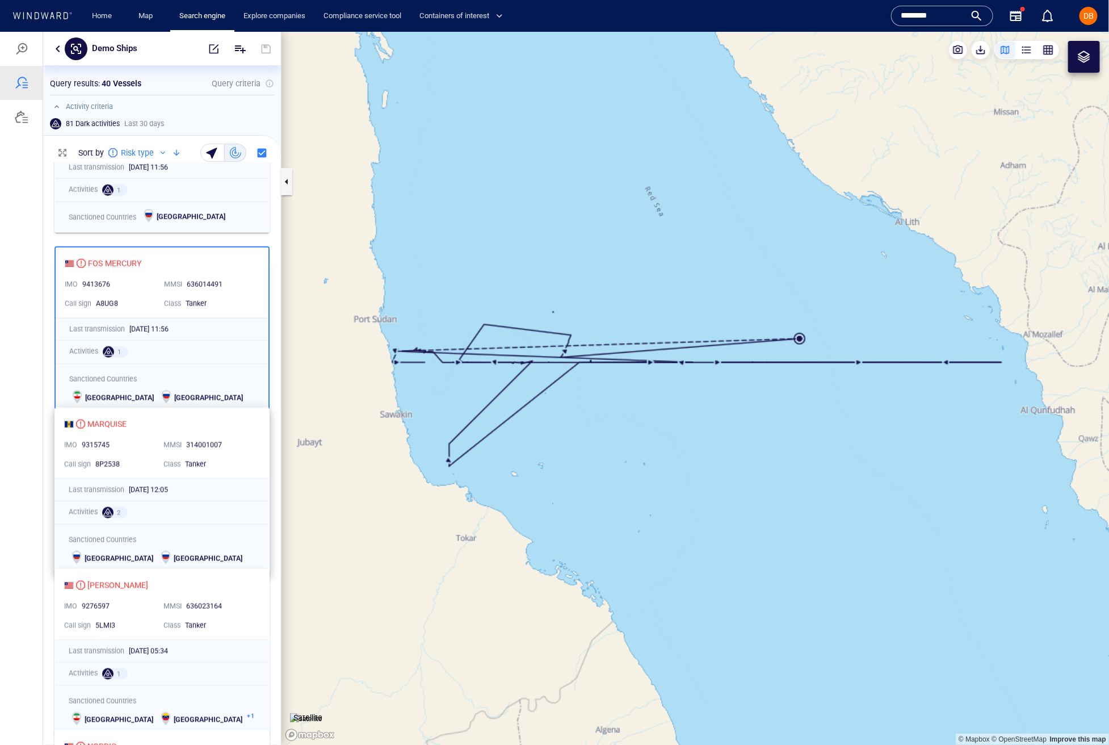
click at [136, 470] on div "8P2538" at bounding box center [125, 463] width 64 height 15
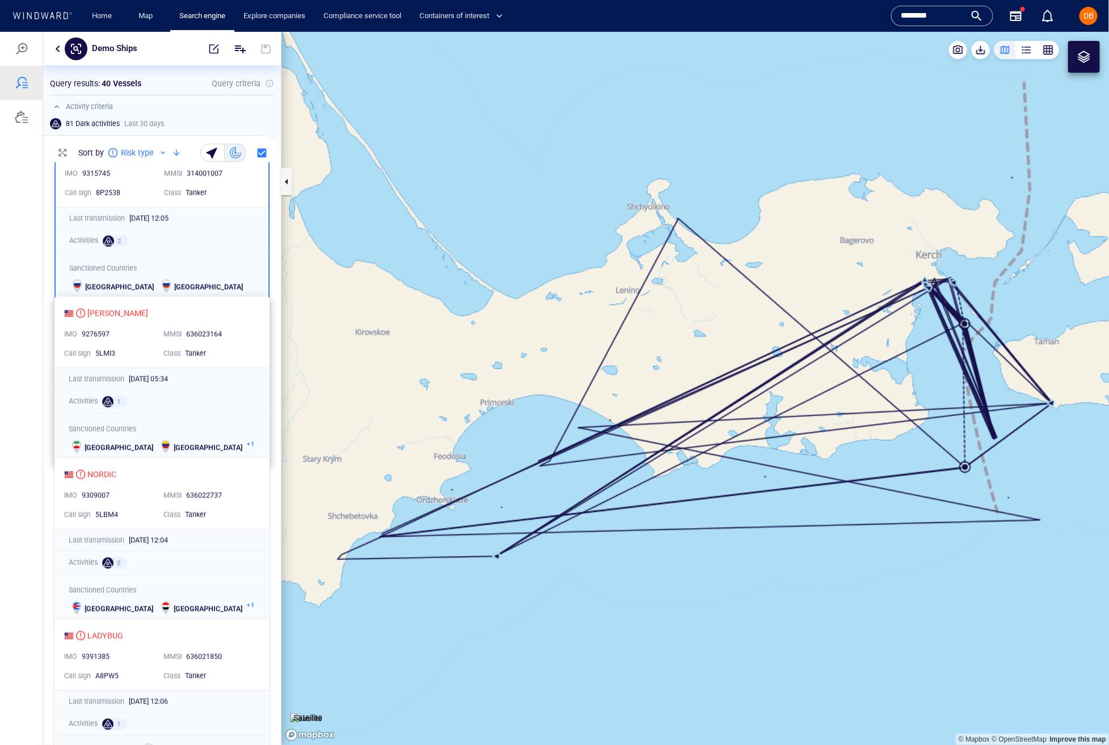
click at [128, 345] on div "ADALYNN IMO 9231767 MMSI [PHONE_NUMBER] Call sign V2YR6 Class Tanker Last trans…" at bounding box center [162, 453] width 238 height 583
click at [132, 320] on div "[PERSON_NAME]" at bounding box center [117, 314] width 61 height 14
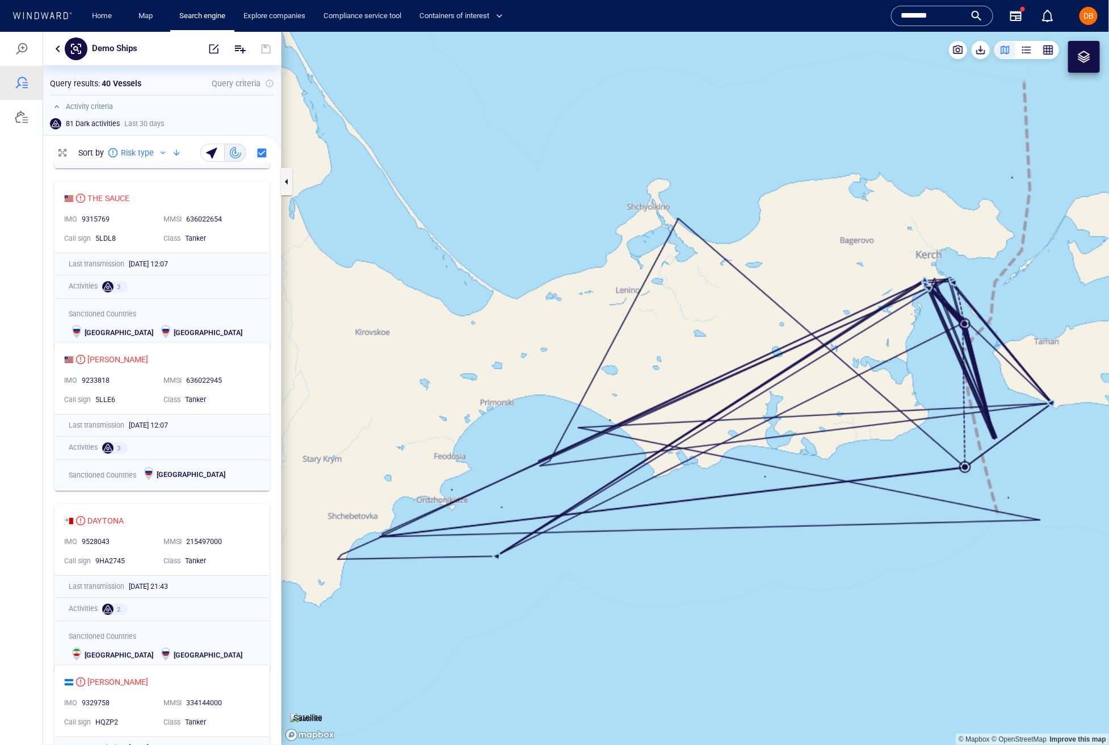
scroll to position [1922, 0]
click at [132, 377] on div "9233818" at bounding box center [118, 378] width 73 height 10
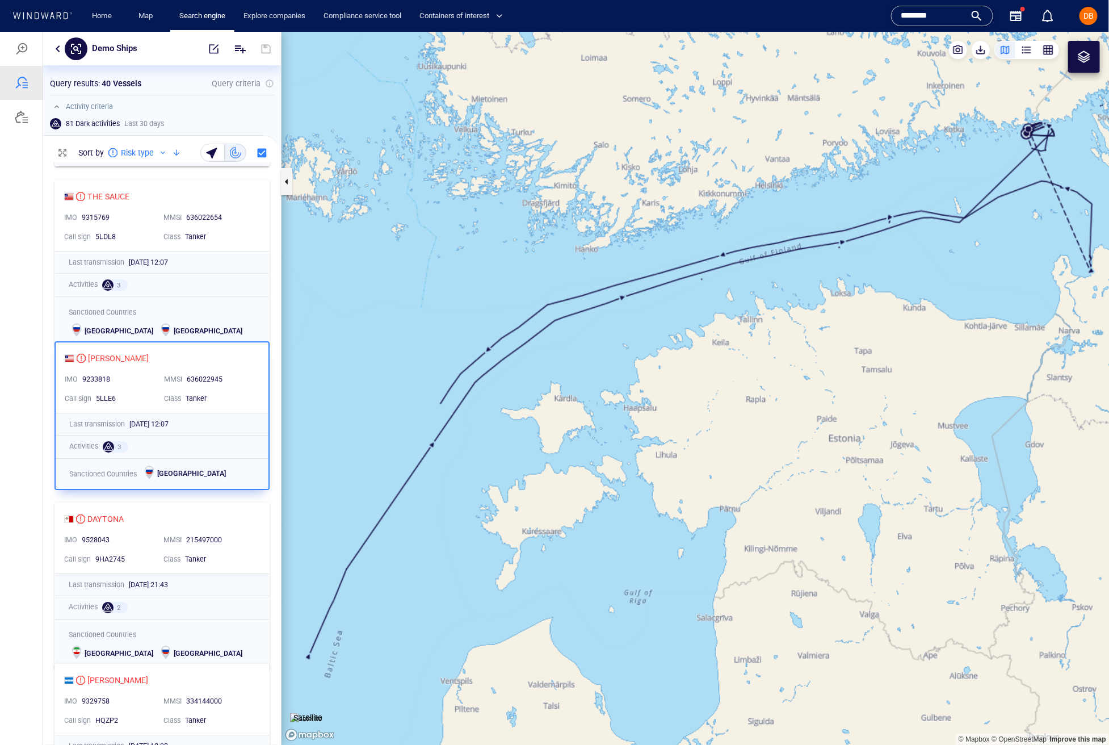
drag, startPoint x: 1072, startPoint y: 403, endPoint x: 552, endPoint y: 517, distance: 532.2
click at [553, 517] on canvas "Map" at bounding box center [695, 387] width 828 height 713
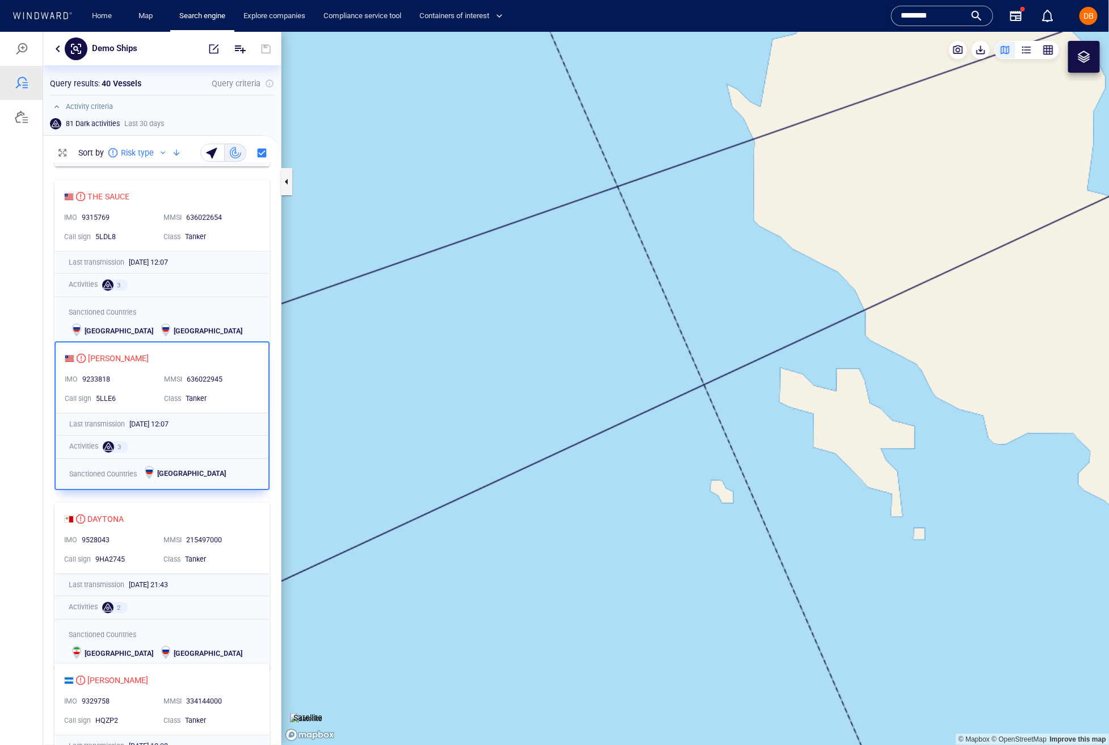
drag, startPoint x: 502, startPoint y: 323, endPoint x: 774, endPoint y: 968, distance: 699.1
click at [774, 744] on html "Demo Ships Something went wrong An error occurred while searching for the entit…" at bounding box center [554, 387] width 1109 height 713
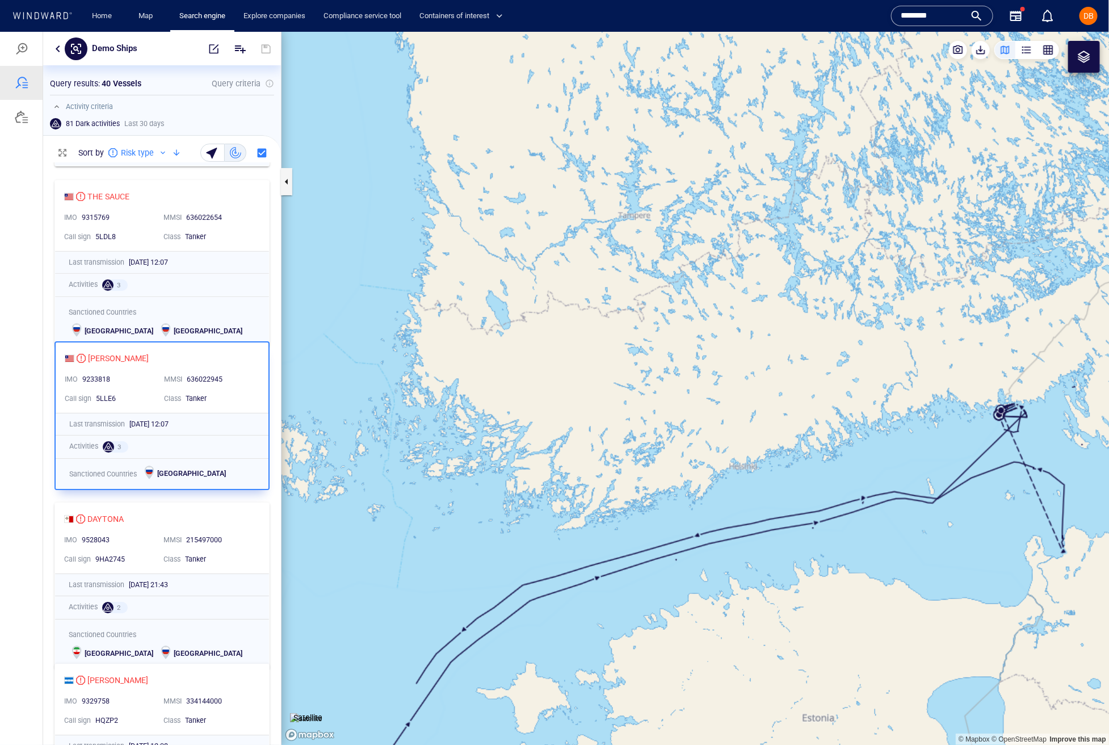
drag, startPoint x: 821, startPoint y: 456, endPoint x: 518, endPoint y: 385, distance: 311.9
click at [516, 386] on canvas "Map" at bounding box center [695, 387] width 828 height 713
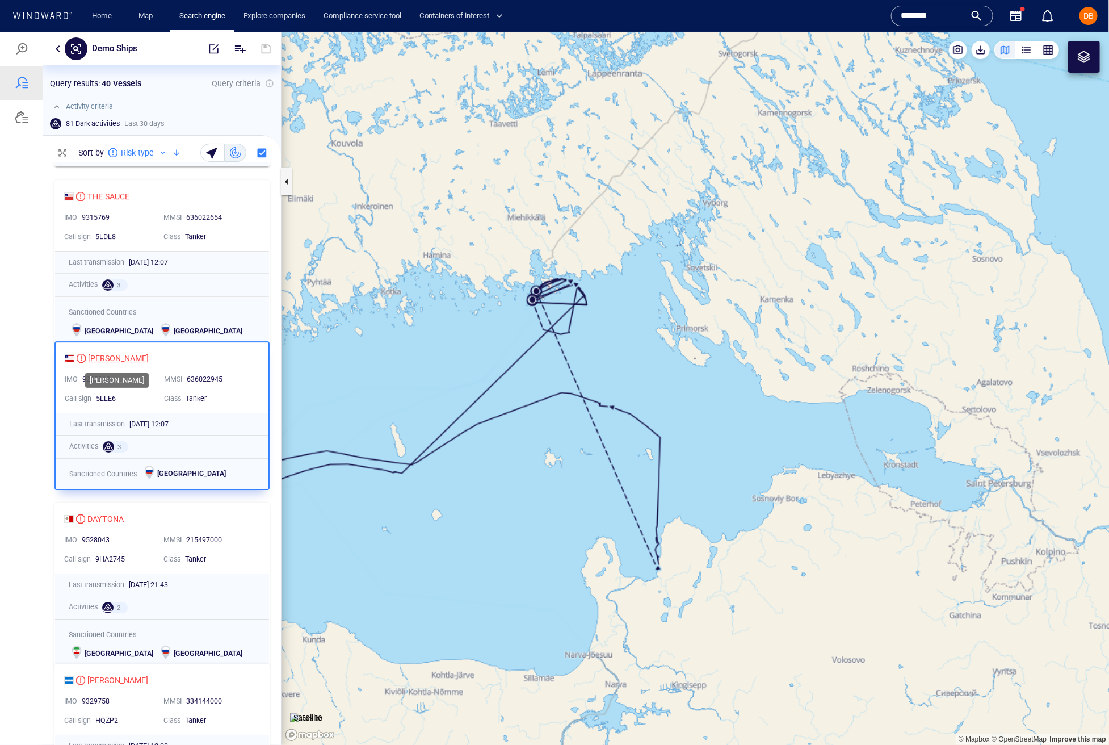
click at [113, 357] on div "[PERSON_NAME]" at bounding box center [118, 358] width 61 height 14
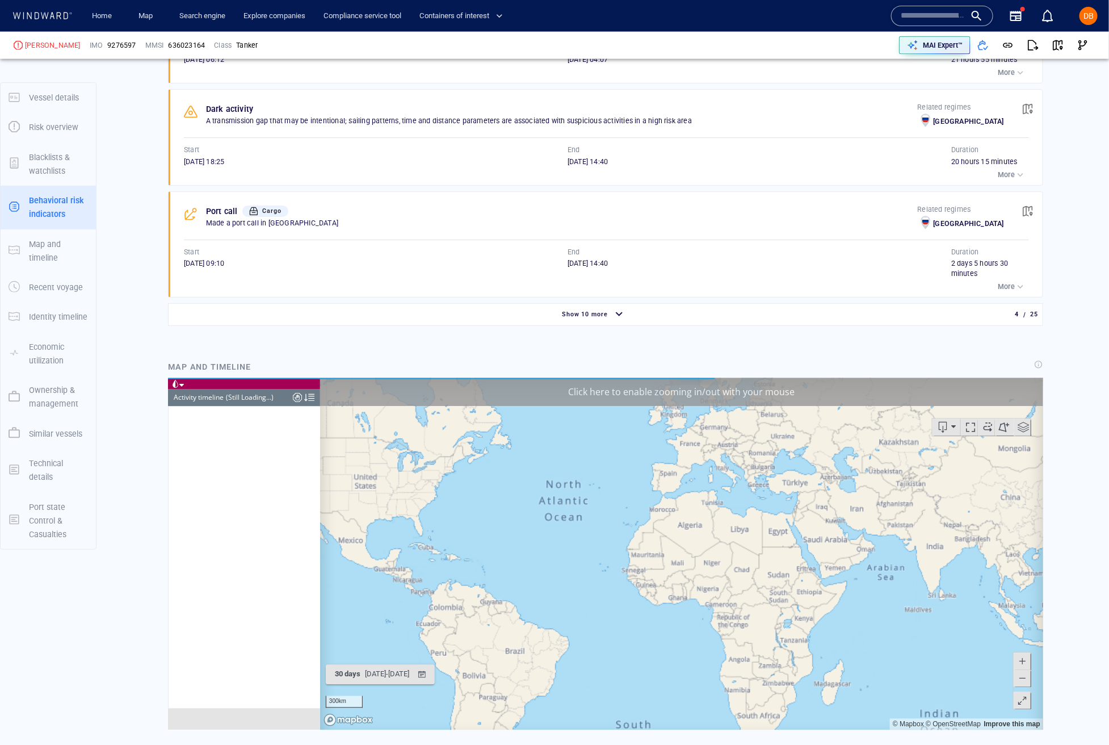
scroll to position [867, 0]
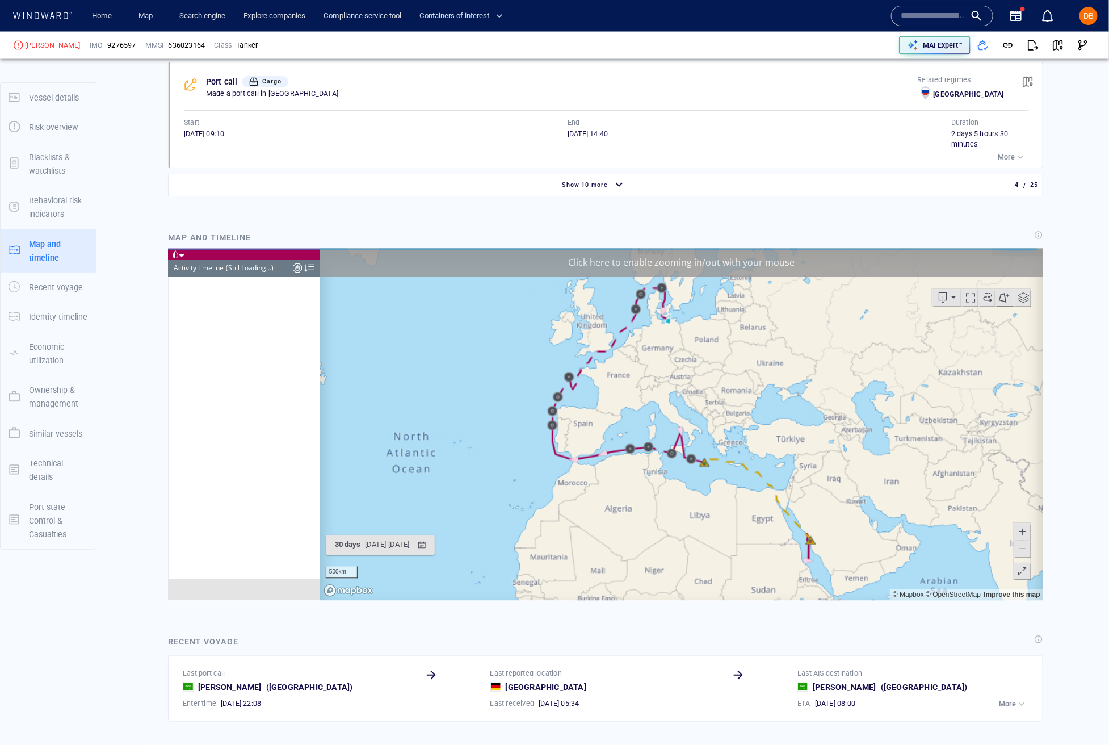
scroll to position [997, 0]
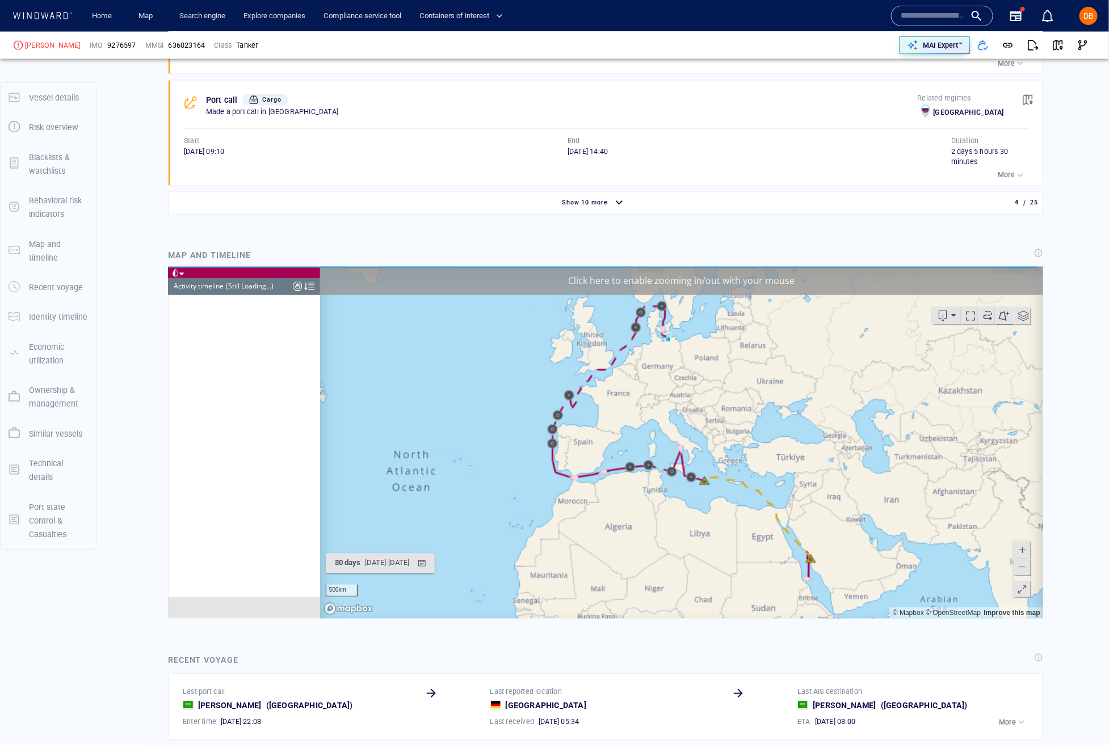
click at [828, 567] on canvas "Map" at bounding box center [681, 443] width 723 height 352
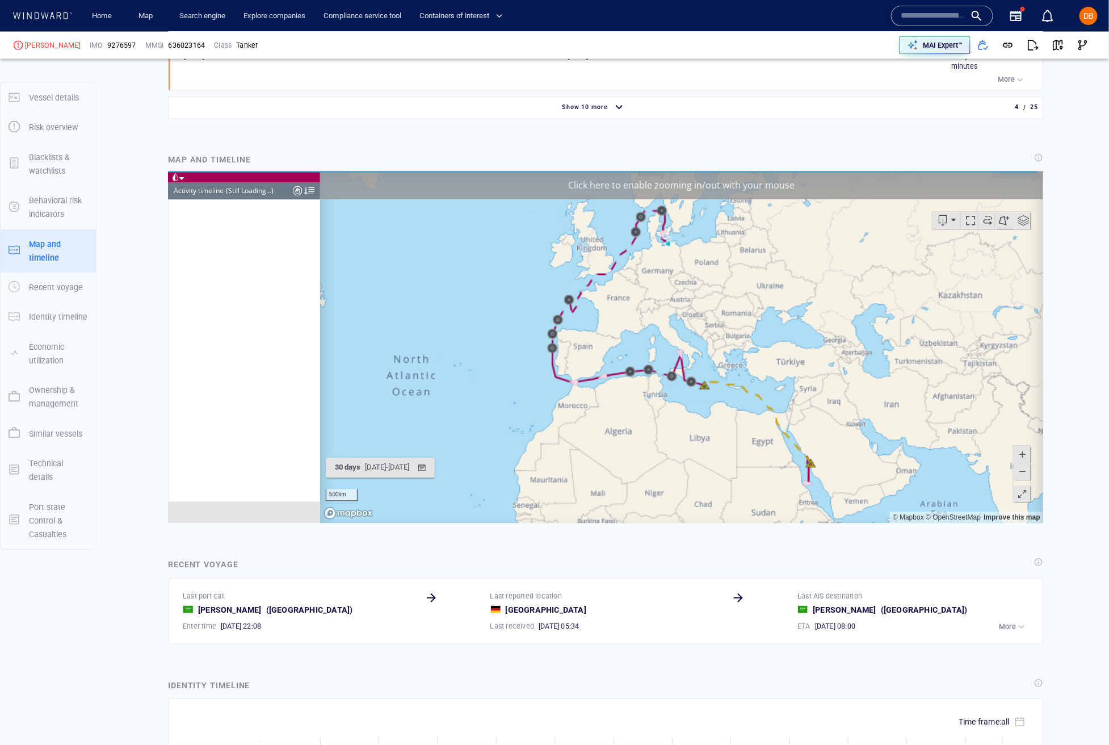
scroll to position [1061, 0]
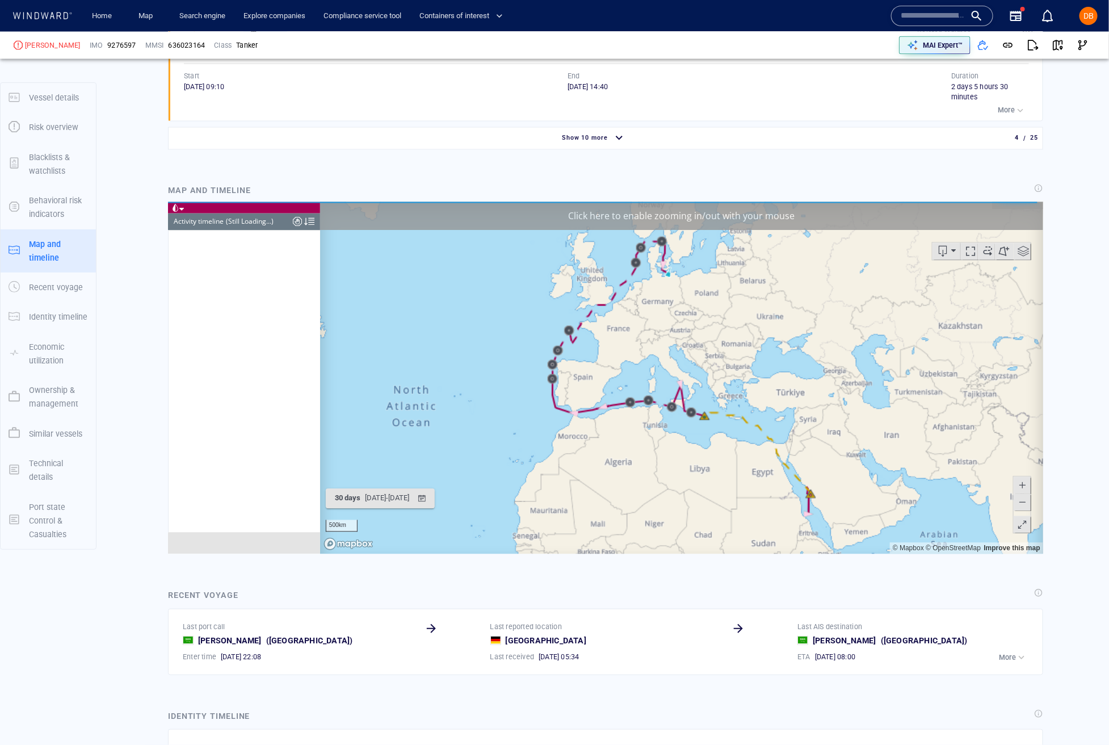
drag, startPoint x: 643, startPoint y: 214, endPoint x: 671, endPoint y: 257, distance: 51.2
click at [643, 215] on div "Click here to enable zooming in/out with your mouse" at bounding box center [681, 216] width 723 height 28
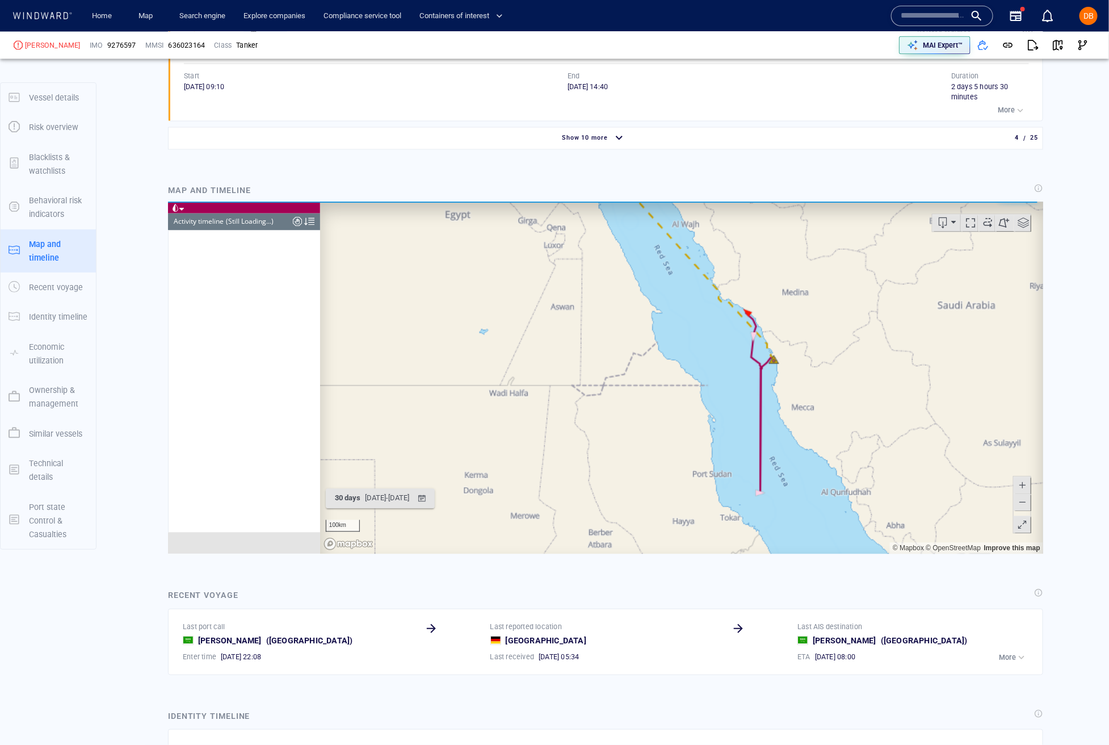
drag, startPoint x: 807, startPoint y: 386, endPoint x: 738, endPoint y: 484, distance: 120.1
click at [739, 485] on canvas "Map" at bounding box center [681, 378] width 723 height 352
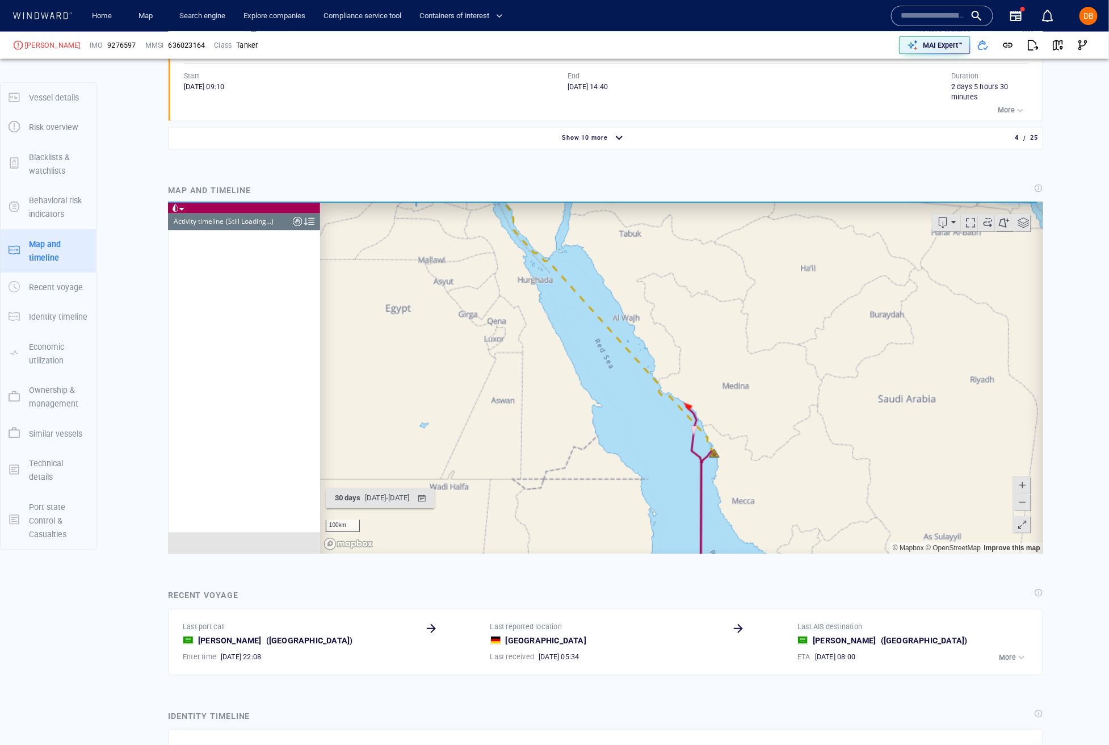
scroll to position [260573, 0]
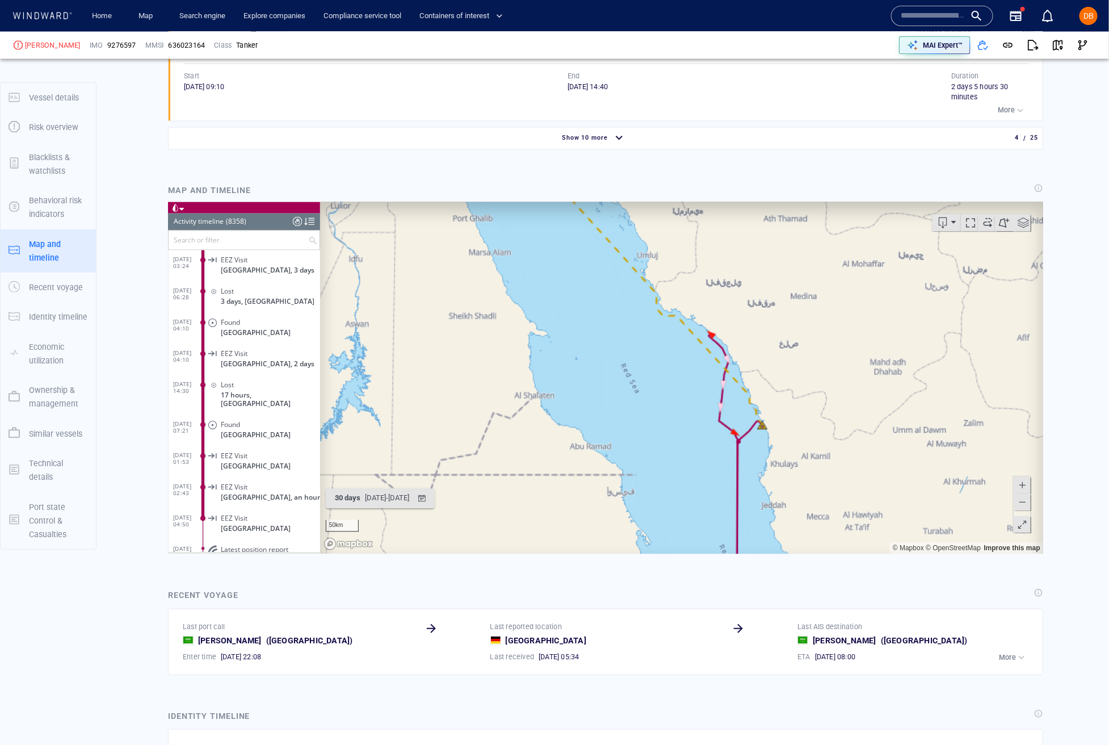
drag, startPoint x: 775, startPoint y: 287, endPoint x: 796, endPoint y: 499, distance: 213.3
click at [796, 500] on canvas "Map" at bounding box center [681, 378] width 723 height 352
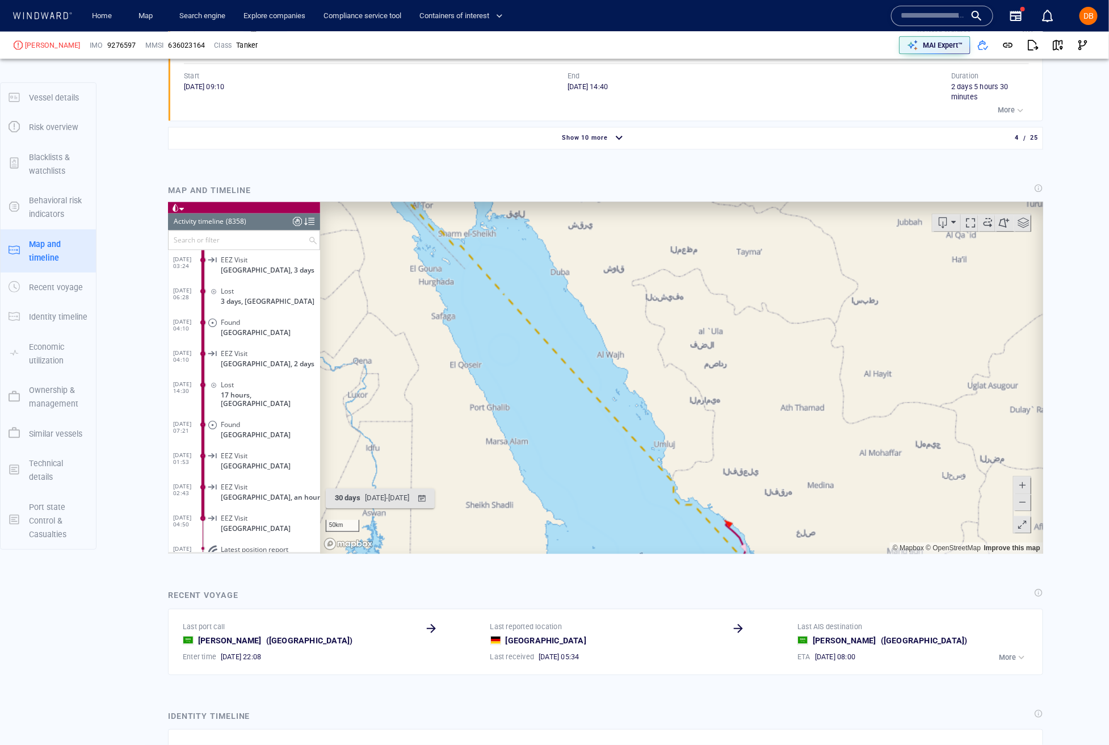
drag, startPoint x: 573, startPoint y: 376, endPoint x: 604, endPoint y: 489, distance: 117.3
click at [604, 489] on canvas "Map" at bounding box center [681, 378] width 723 height 352
drag, startPoint x: 544, startPoint y: 414, endPoint x: 553, endPoint y: 424, distance: 12.9
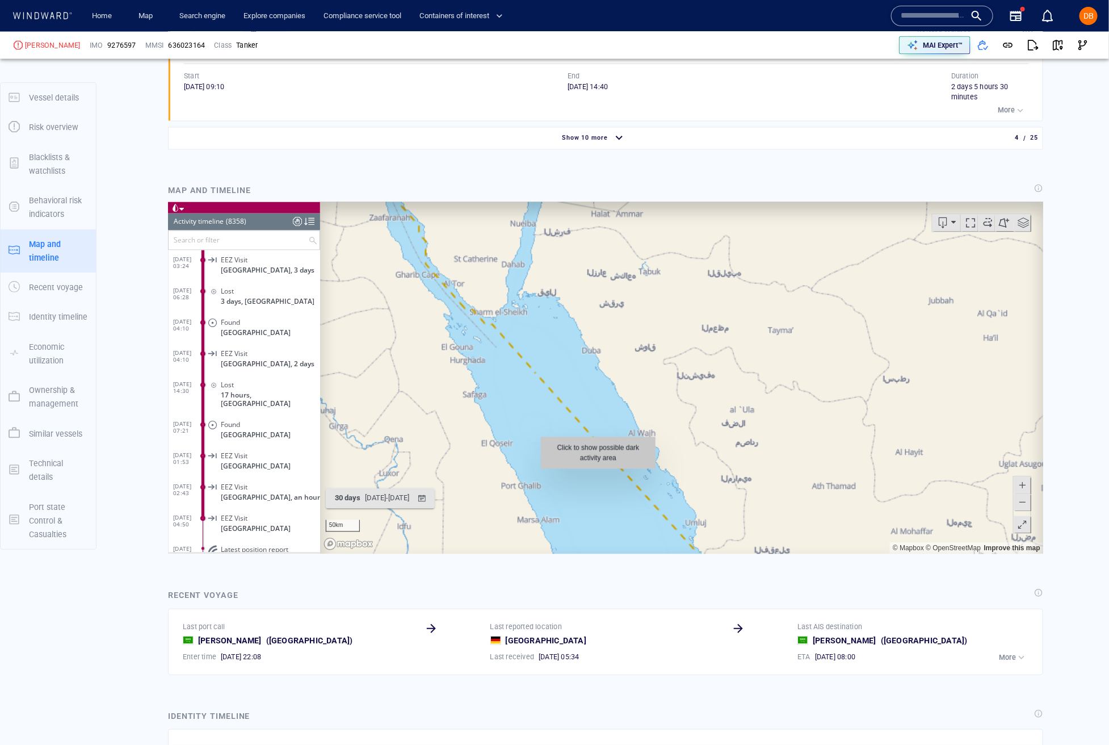
drag, startPoint x: 555, startPoint y: 434, endPoint x: 599, endPoint y: 477, distance: 61.4
click at [599, 477] on canvas "Map" at bounding box center [681, 378] width 723 height 352
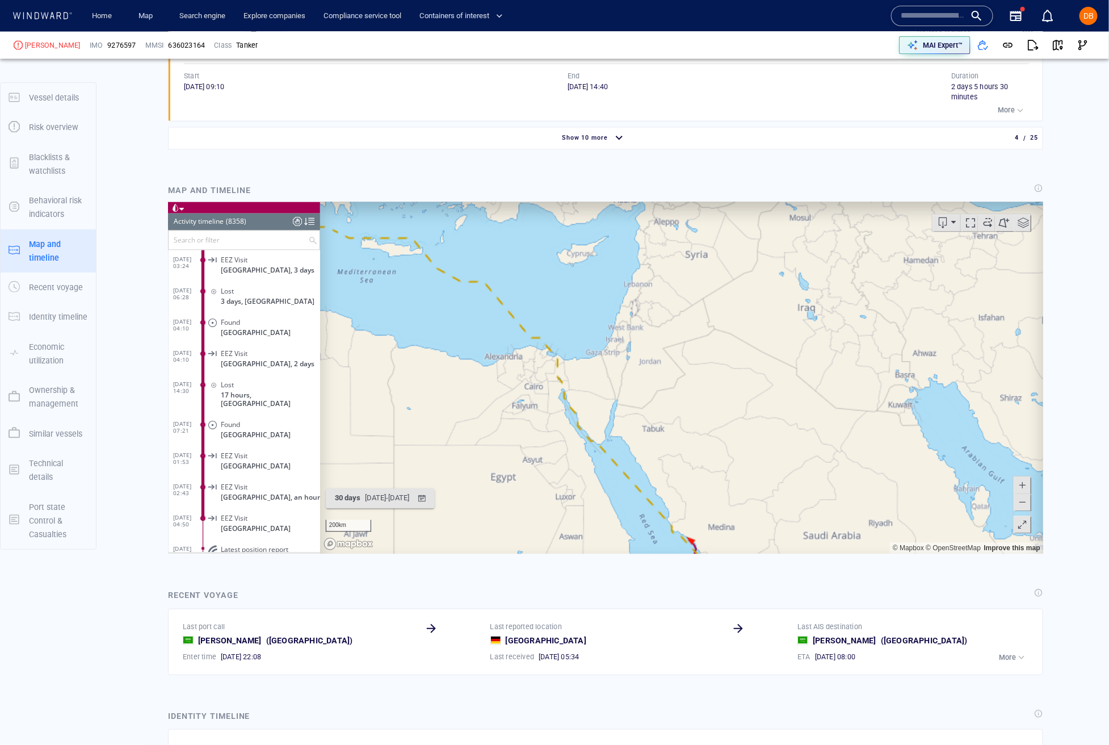
drag, startPoint x: 861, startPoint y: 506, endPoint x: 742, endPoint y: 331, distance: 211.2
click at [742, 332] on canvas "Map" at bounding box center [681, 378] width 723 height 352
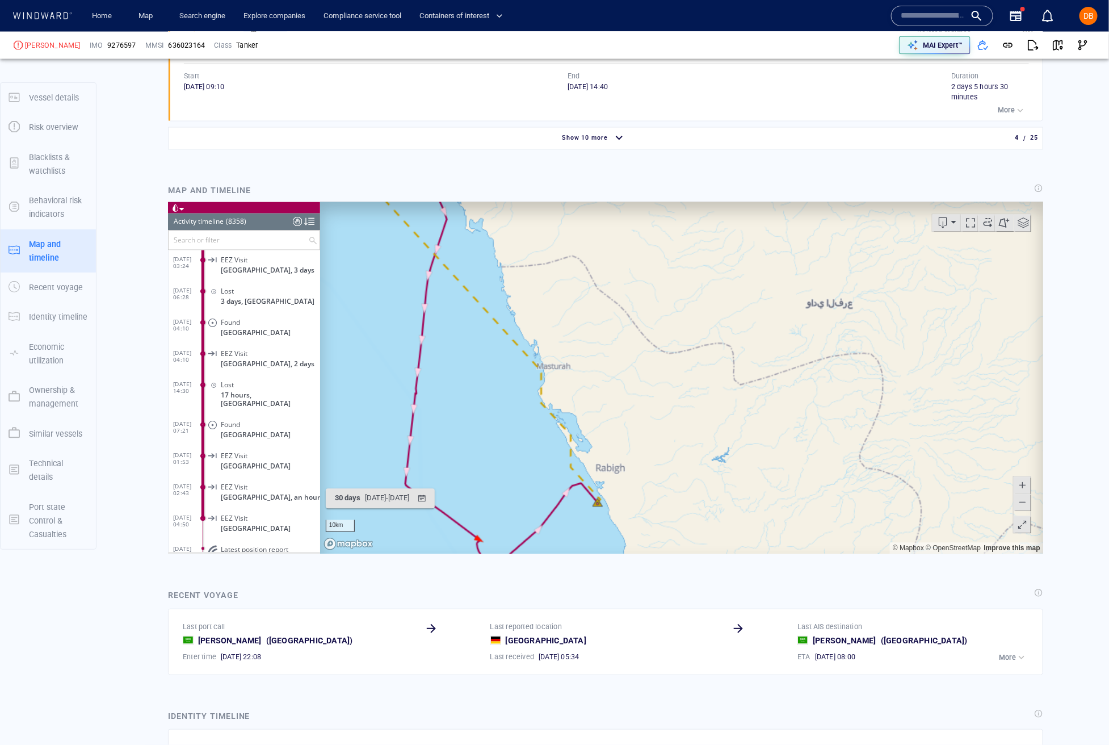
drag, startPoint x: 945, startPoint y: 489, endPoint x: 627, endPoint y: 306, distance: 366.3
click at [627, 306] on canvas "Map" at bounding box center [681, 378] width 723 height 352
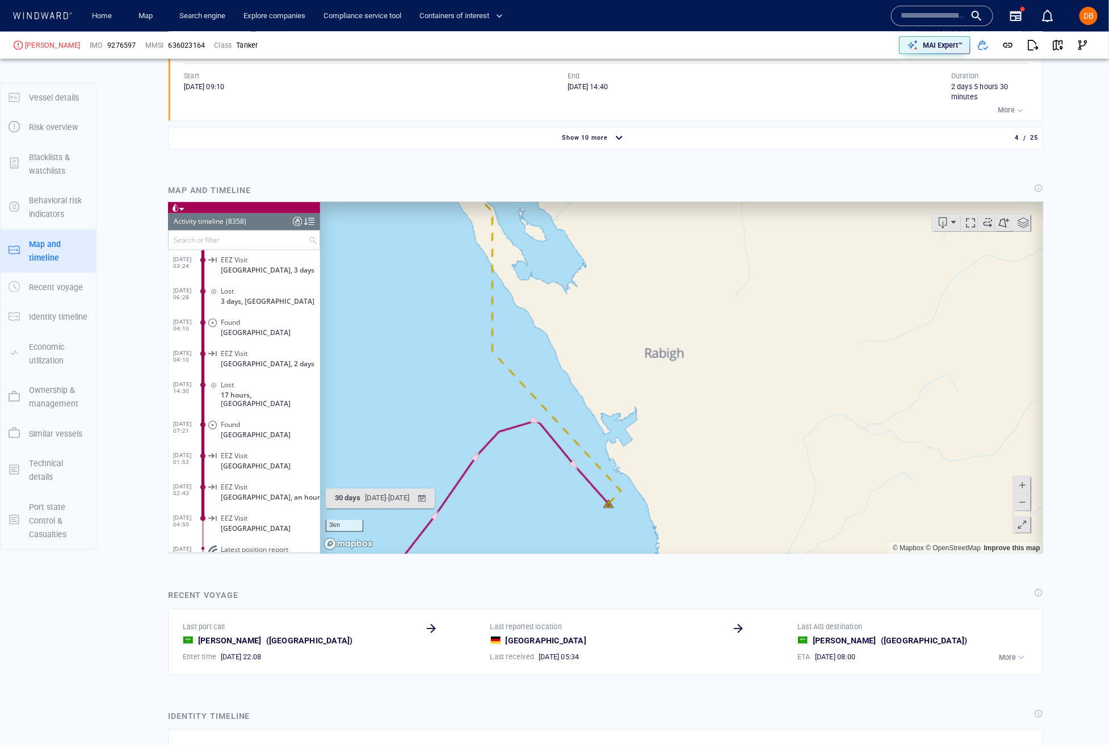
click at [611, 510] on canvas "Map" at bounding box center [681, 378] width 723 height 352
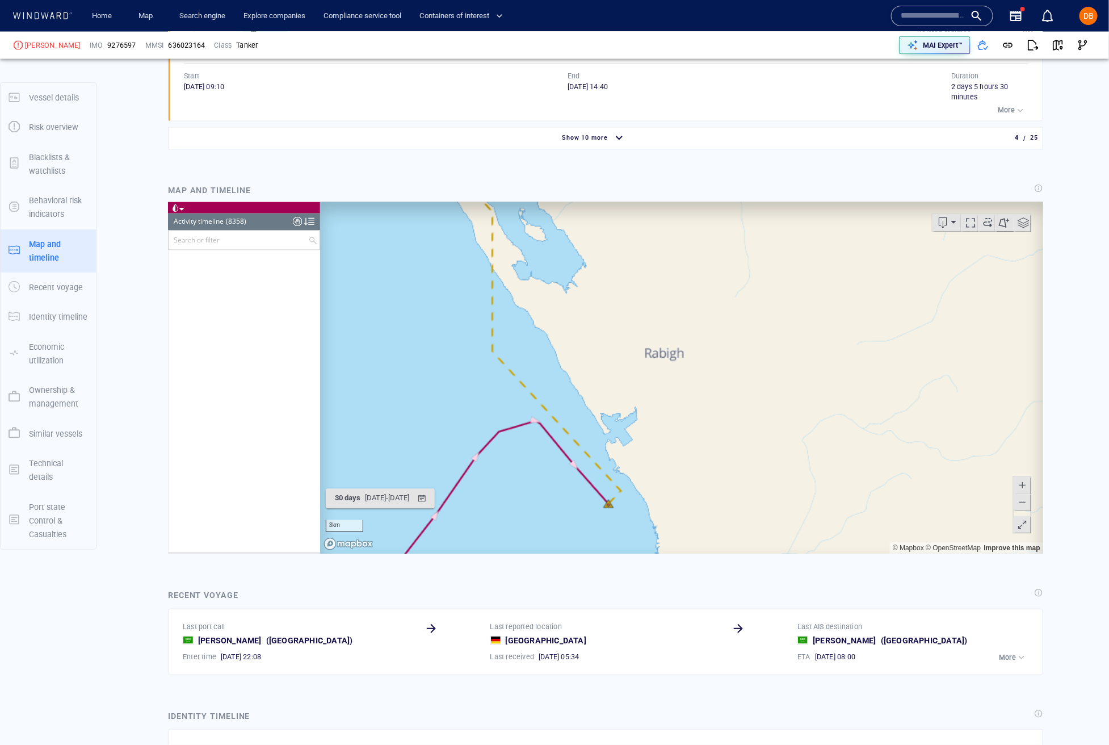
scroll to position [259844, 0]
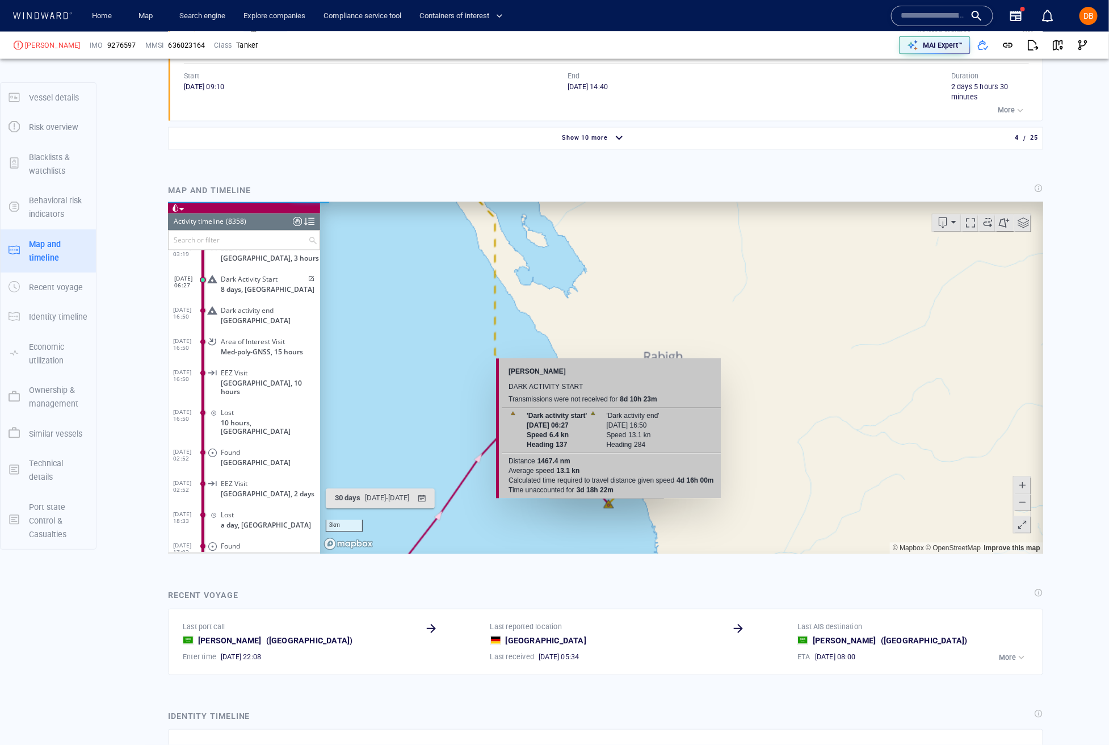
click at [606, 505] on canvas "Map" at bounding box center [681, 378] width 723 height 352
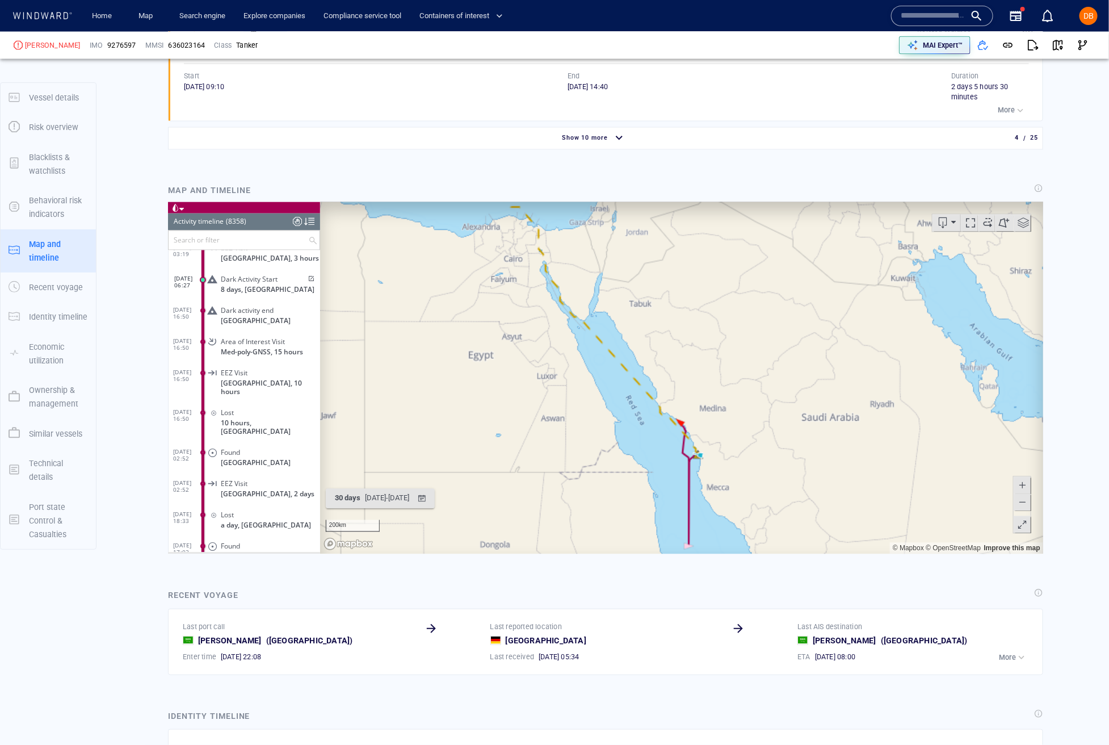
drag, startPoint x: 547, startPoint y: 310, endPoint x: 760, endPoint y: 626, distance: 381.1
click at [760, 554] on html "Loading vessel activities... Activity timeline (8358) (Still Loading...) Search…" at bounding box center [604, 378] width 875 height 352
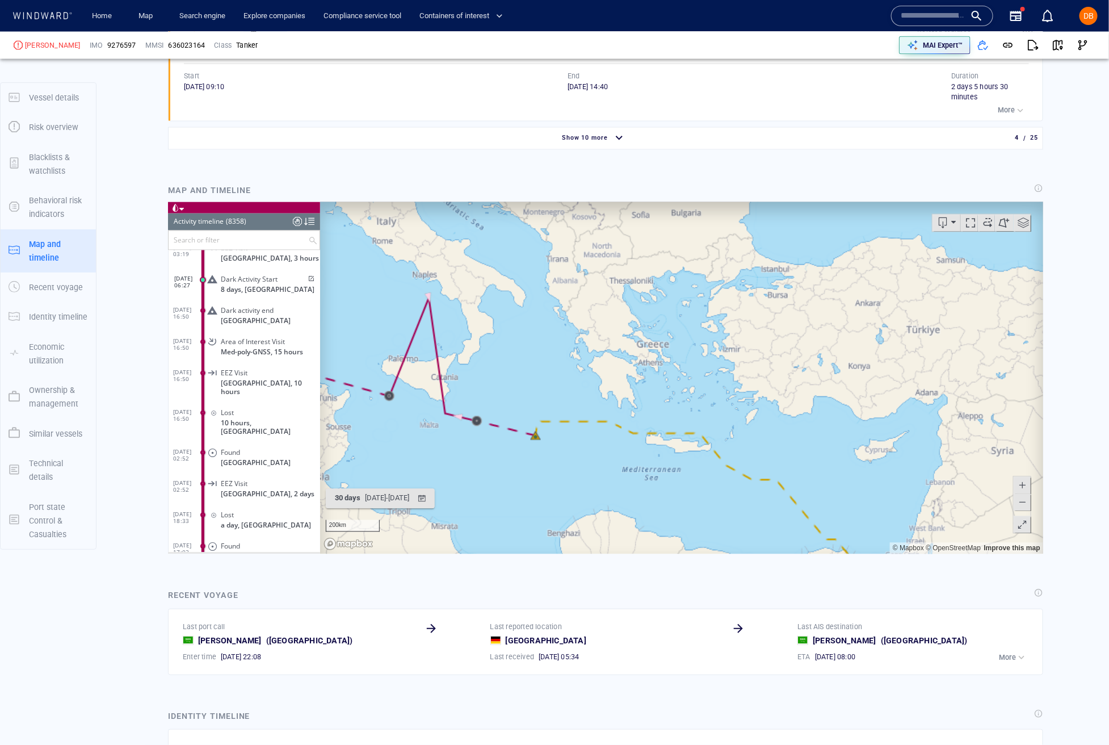
drag, startPoint x: 419, startPoint y: 405, endPoint x: 529, endPoint y: 422, distance: 110.8
click at [529, 422] on canvas "Map" at bounding box center [681, 378] width 723 height 352
